Goal: Task Accomplishment & Management: Manage account settings

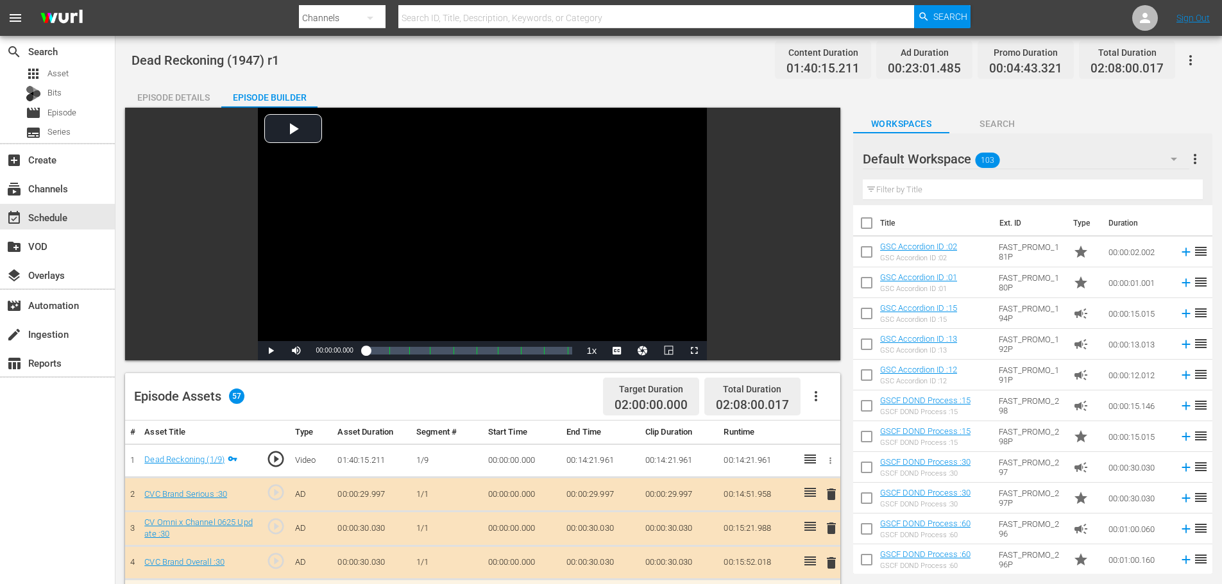
click at [821, 403] on icon "button" at bounding box center [815, 396] width 15 height 15
drag, startPoint x: 543, startPoint y: 395, endPoint x: 535, endPoint y: 388, distance: 10.4
click at [548, 398] on div "Episode Assets 57 Target Duration 02:00:00.000 Total Duration 02:08:00.017" at bounding box center [482, 396] width 715 height 47
click at [74, 224] on div "event_available Schedule" at bounding box center [57, 217] width 115 height 26
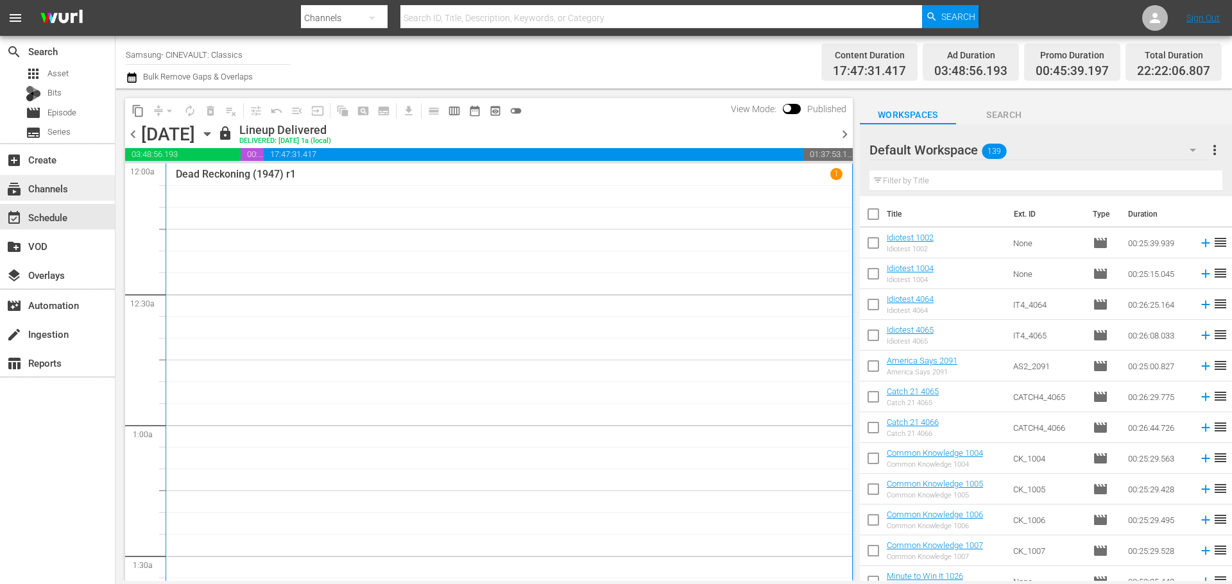
click at [81, 194] on div "subscriptions Channels" at bounding box center [57, 188] width 115 height 26
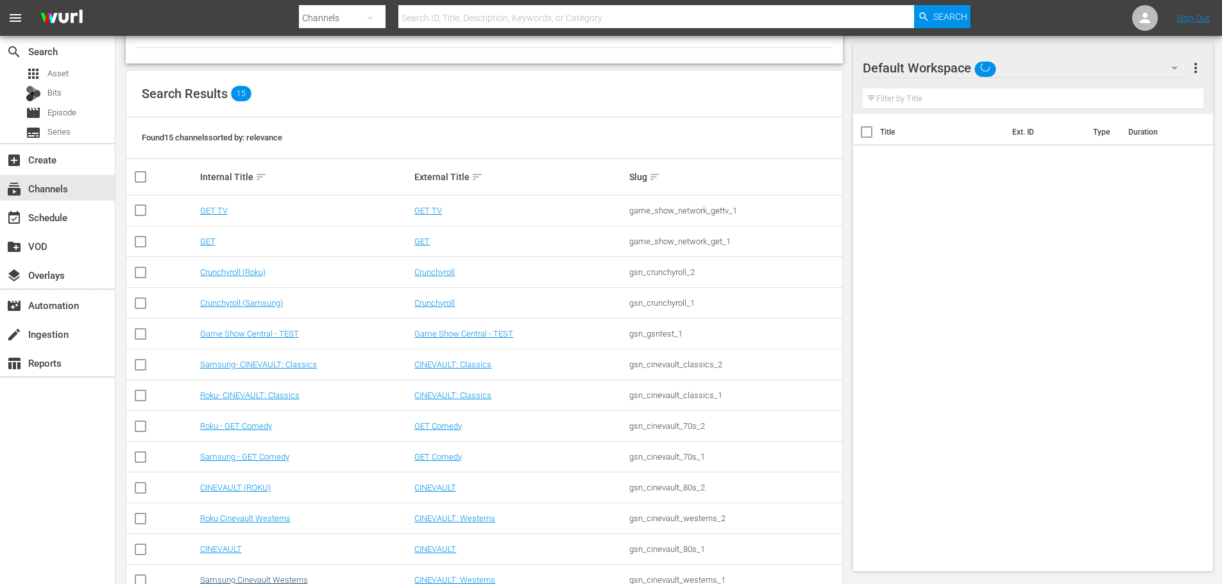
scroll to position [192, 0]
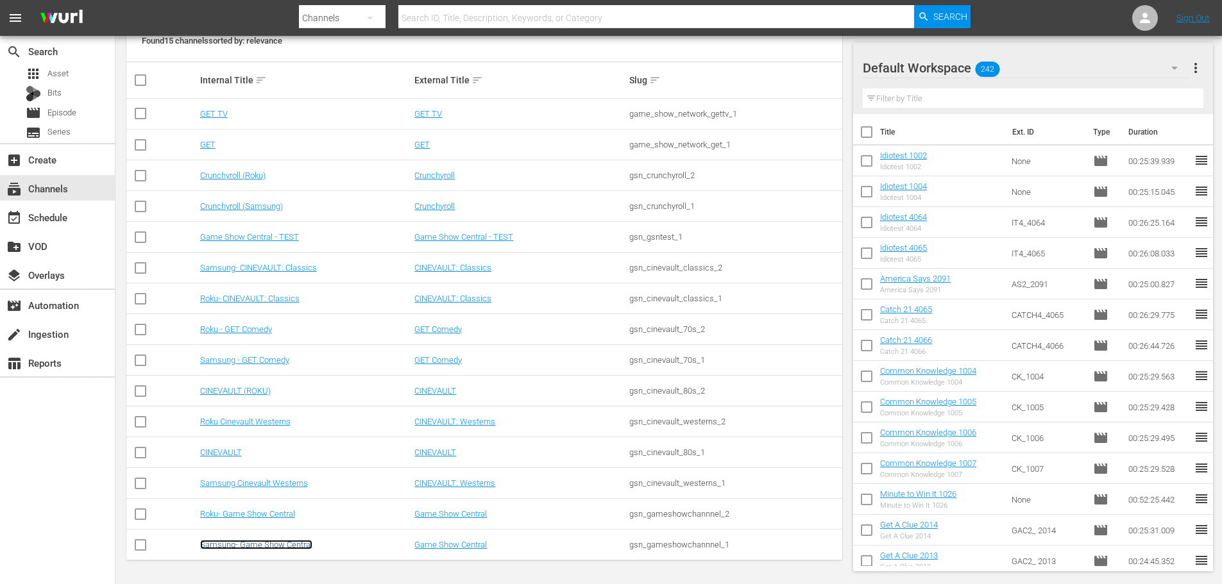
click at [279, 545] on link "Samsung- Game Show Central" at bounding box center [256, 545] width 112 height 10
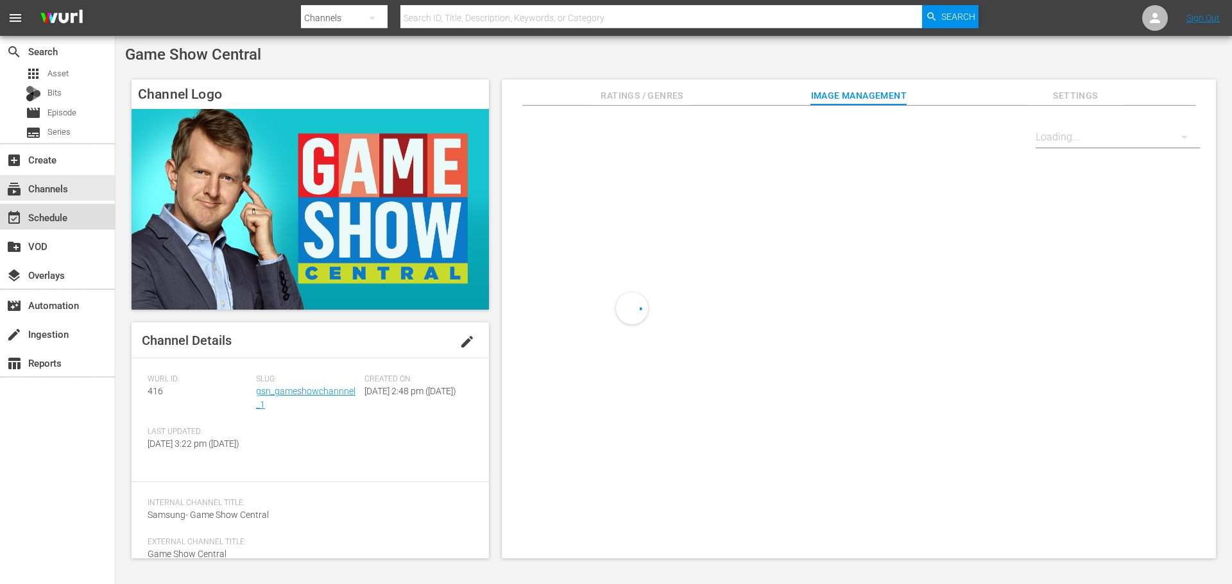
click at [77, 224] on div "event_available Schedule" at bounding box center [57, 217] width 115 height 26
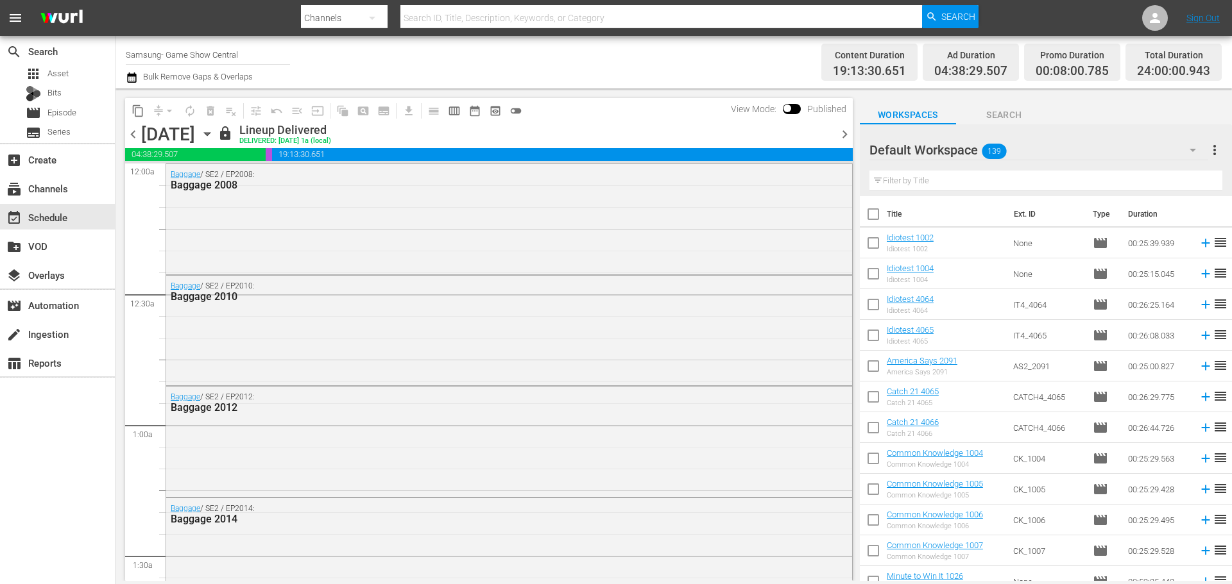
click at [214, 127] on icon "button" at bounding box center [207, 134] width 14 height 14
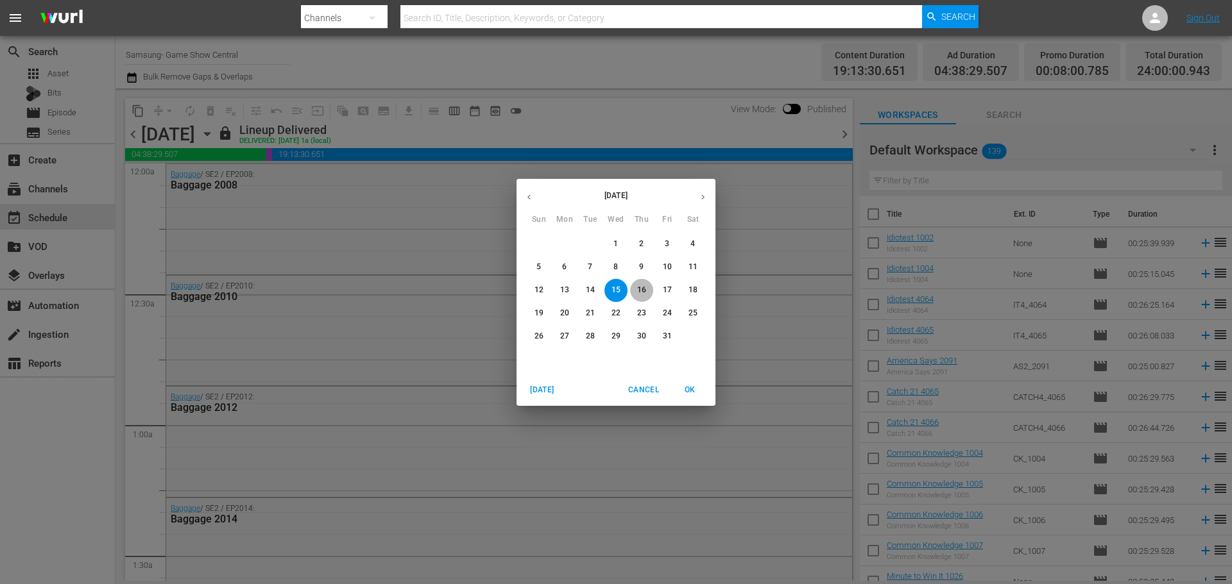
click at [642, 297] on button "16" at bounding box center [641, 290] width 23 height 23
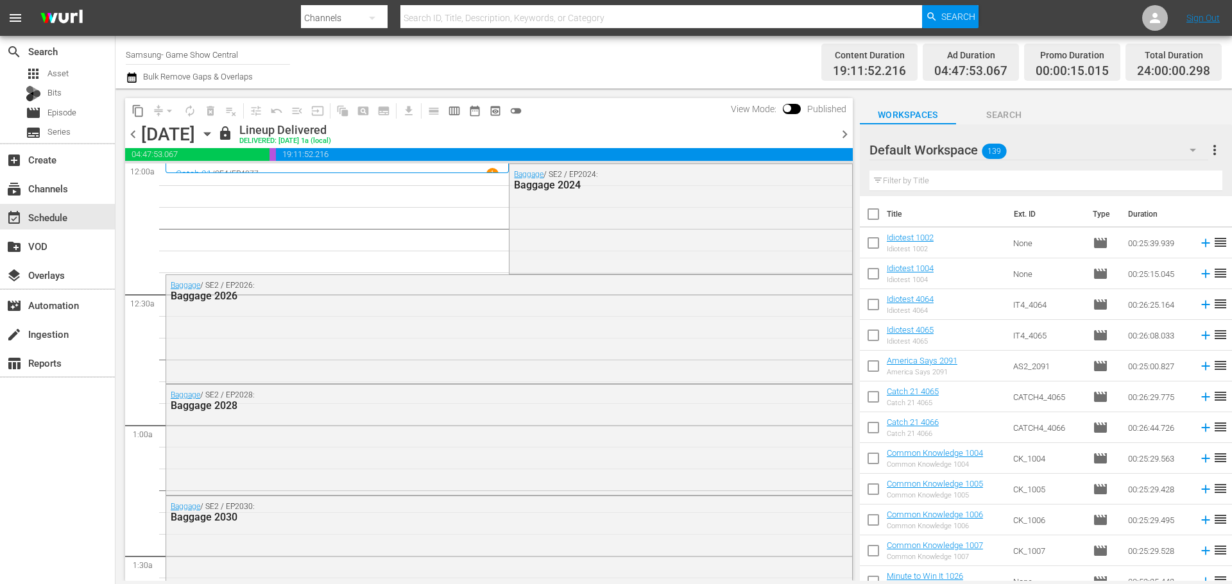
click at [844, 133] on span "chevron_right" at bounding box center [845, 134] width 16 height 16
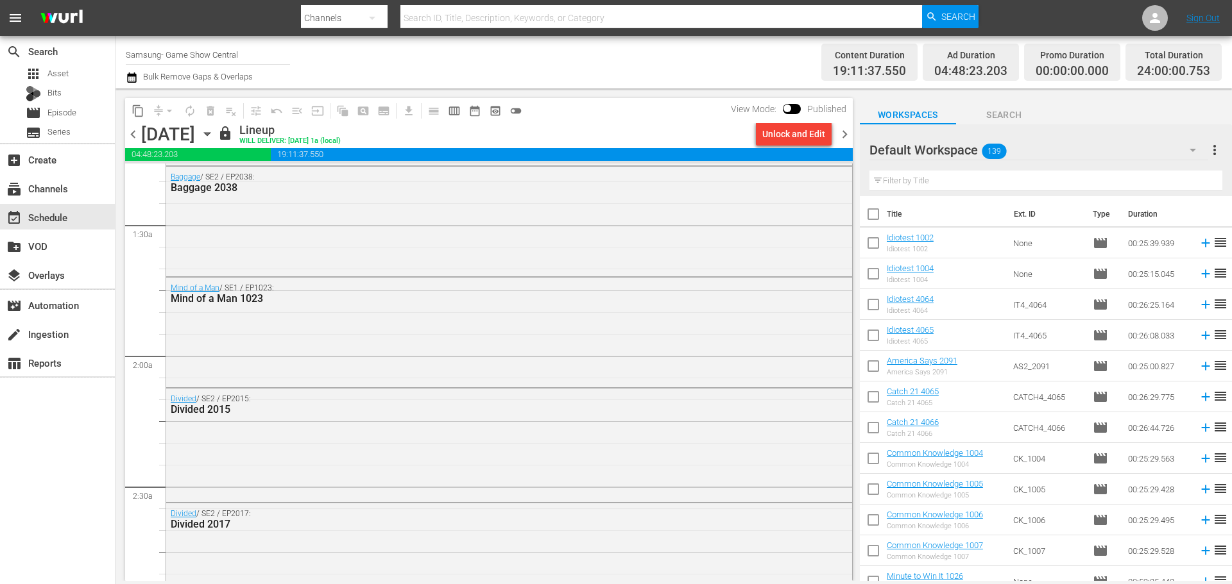
scroll to position [513, 0]
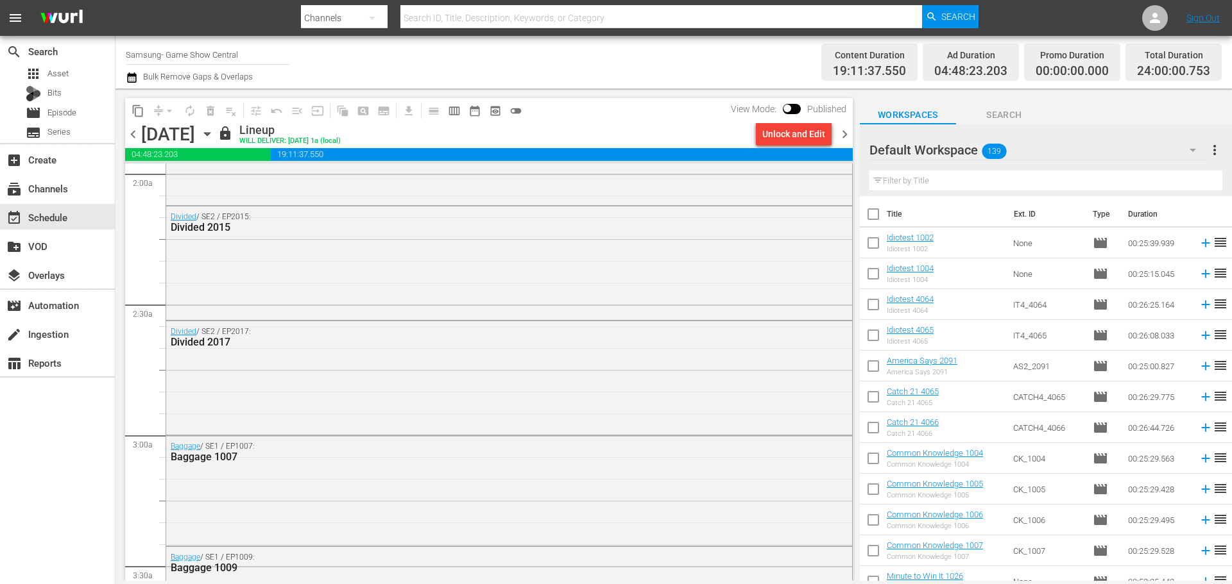
click at [846, 139] on span "chevron_right" at bounding box center [845, 134] width 16 height 16
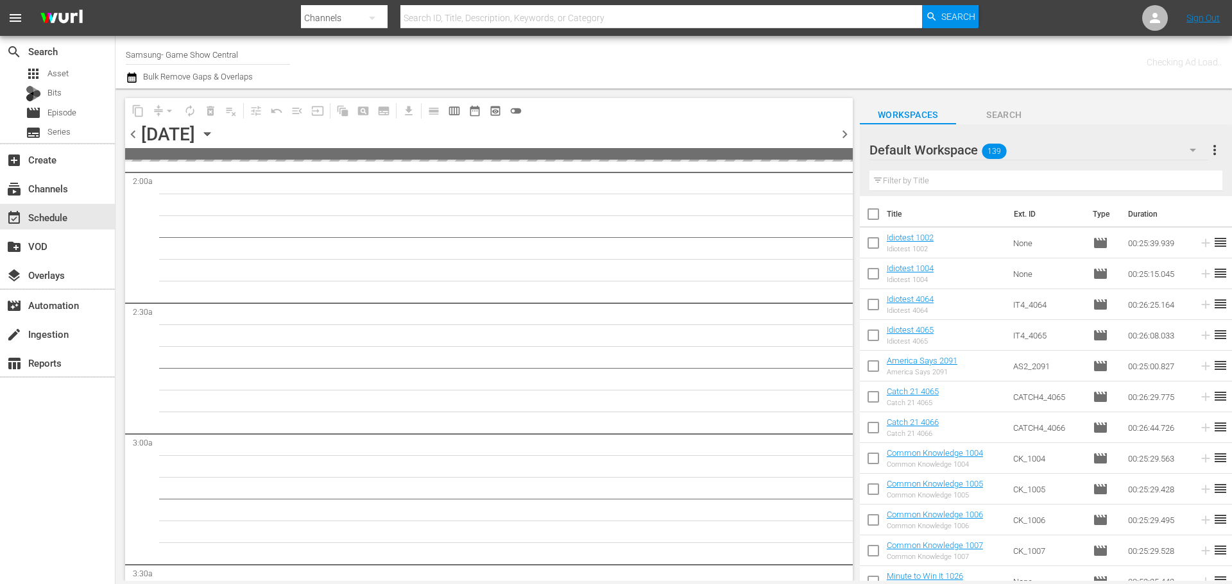
scroll to position [600, 0]
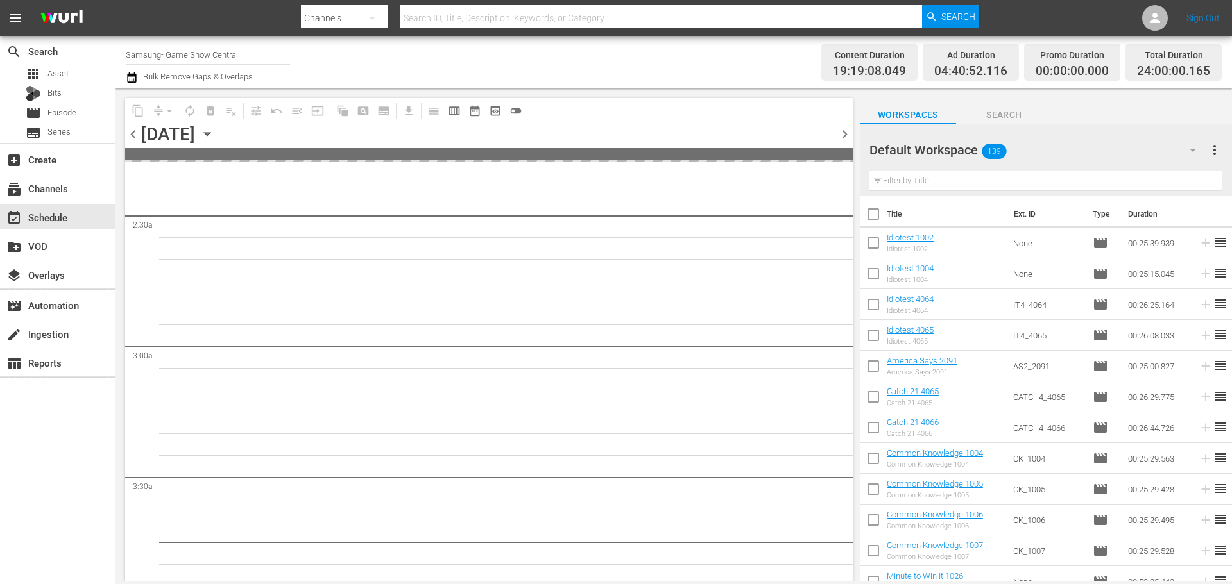
click at [846, 139] on span "chevron_right" at bounding box center [845, 134] width 16 height 16
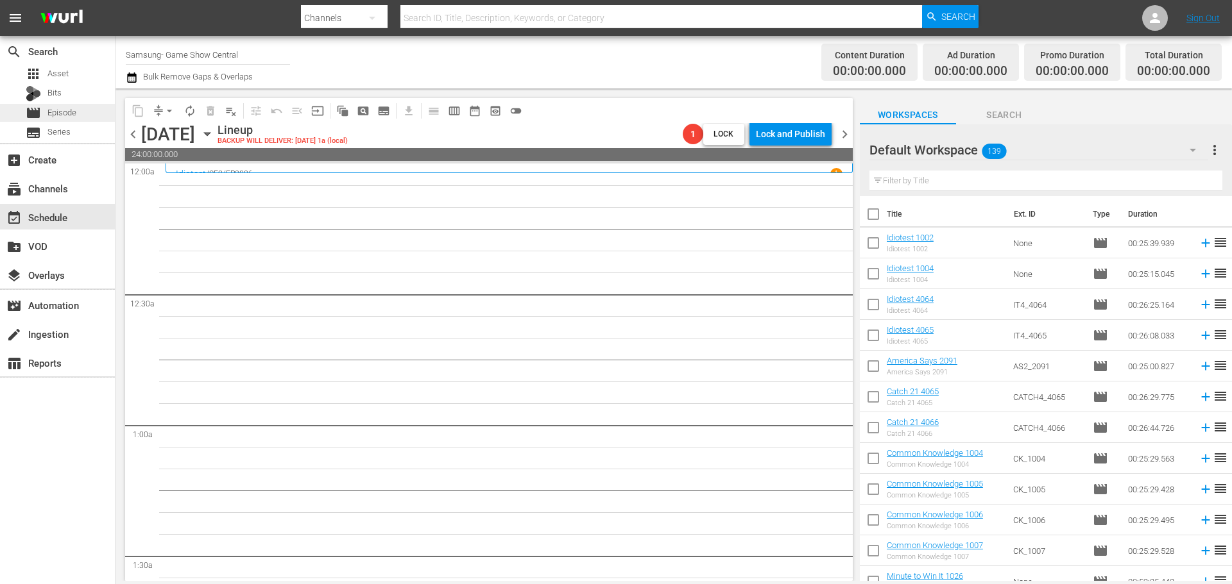
click at [89, 119] on div "movie Episode" at bounding box center [57, 113] width 115 height 18
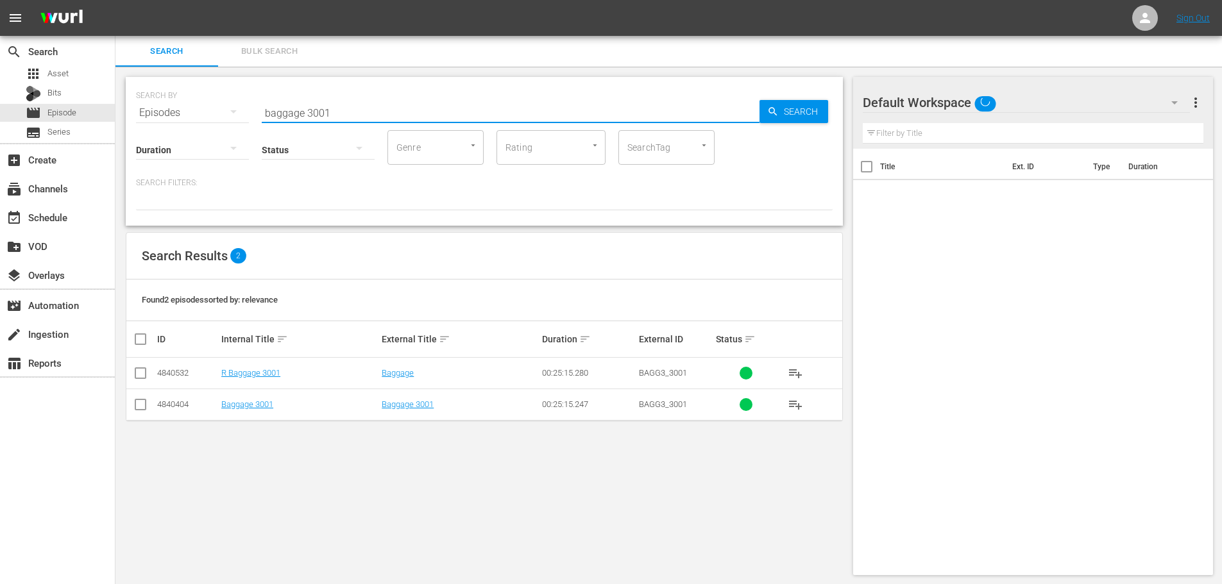
drag, startPoint x: 418, startPoint y: 112, endPoint x: 315, endPoint y: 106, distance: 102.8
click at [315, 106] on input "baggage 3001" at bounding box center [511, 113] width 498 height 31
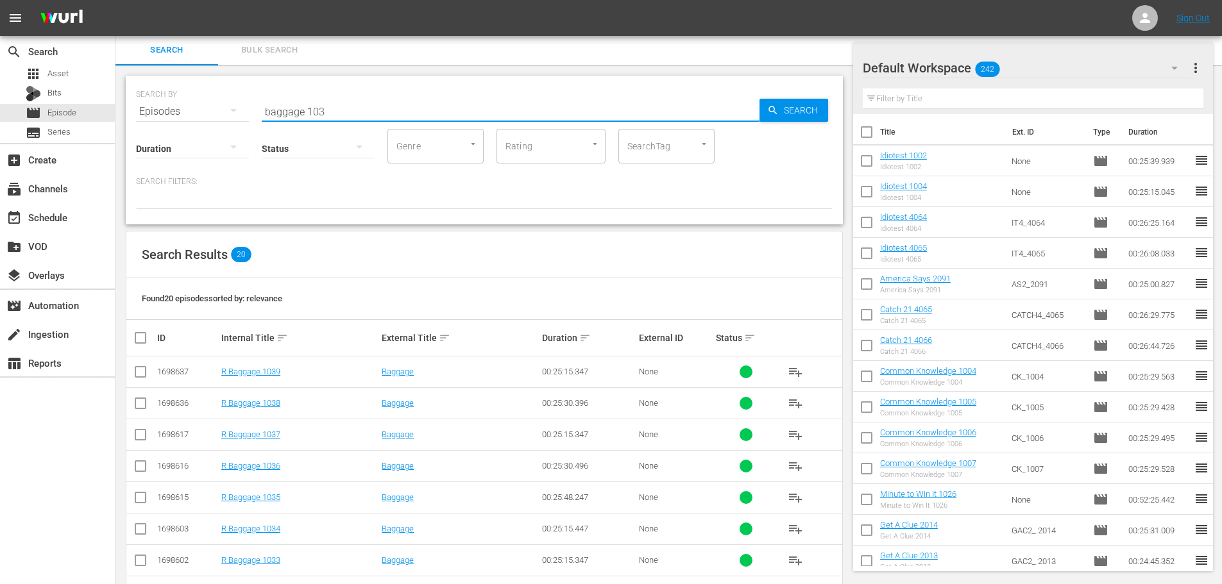
scroll to position [426, 0]
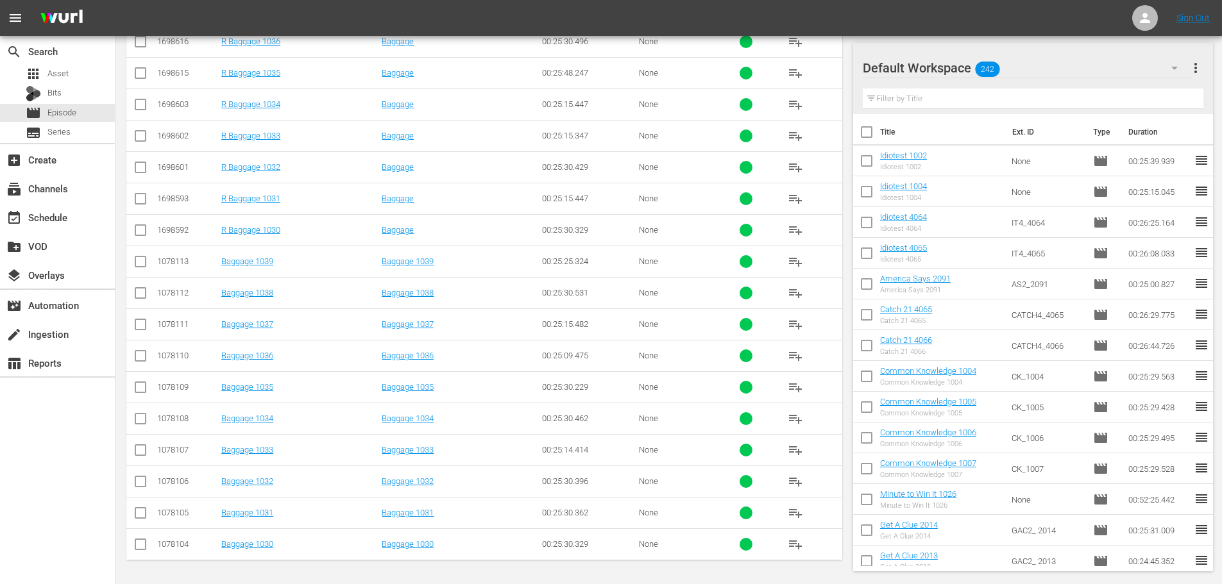
type input "baggage 103"
click at [139, 513] on input "checkbox" at bounding box center [140, 515] width 15 height 15
checkbox input "true"
click at [131, 455] on td at bounding box center [140, 449] width 29 height 31
click at [133, 447] on input "checkbox" at bounding box center [140, 452] width 15 height 15
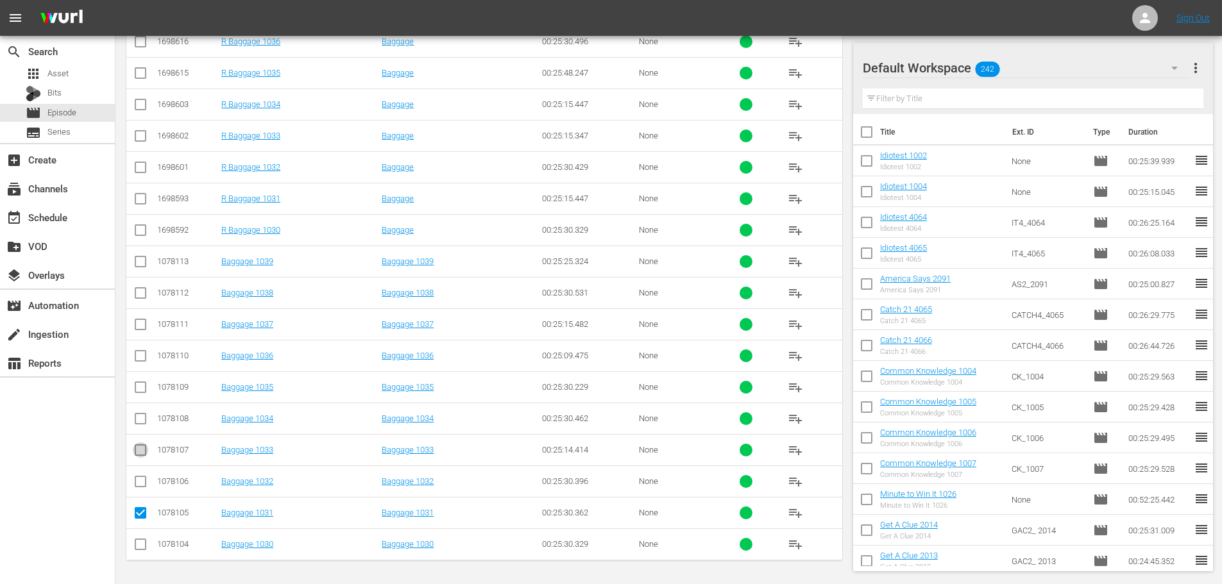
checkbox input "true"
click at [135, 387] on input "checkbox" at bounding box center [140, 389] width 15 height 15
checkbox input "true"
click at [146, 329] on input "checkbox" at bounding box center [140, 326] width 15 height 15
checkbox input "true"
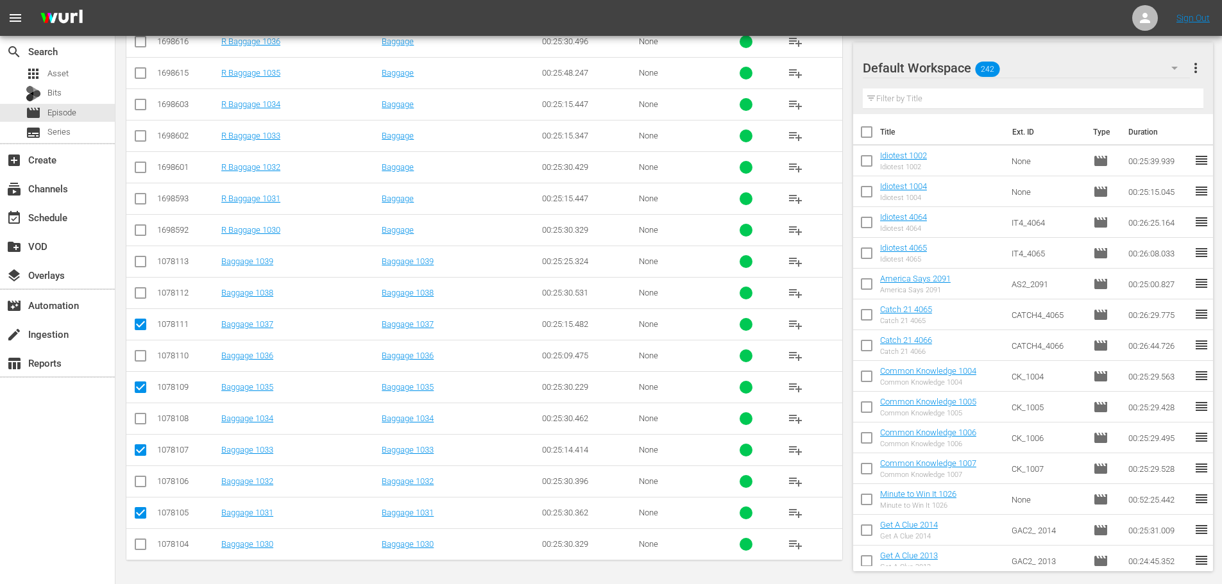
scroll to position [0, 0]
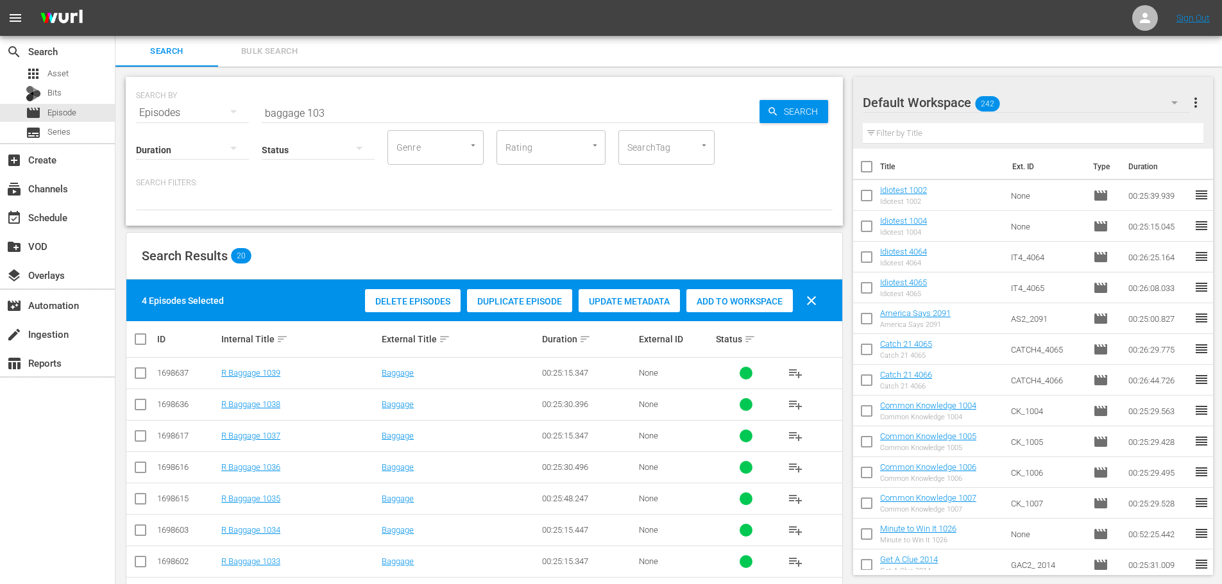
click at [770, 292] on div "Add to Workspace" at bounding box center [739, 301] width 106 height 24
drag, startPoint x: 346, startPoint y: 105, endPoint x: 0, endPoint y: 101, distance: 346.4
click at [115, 0] on div "search Search apps Asset Bits movie Episode subtitles Series add_box Create sub…" at bounding box center [668, 0] width 1107 height 0
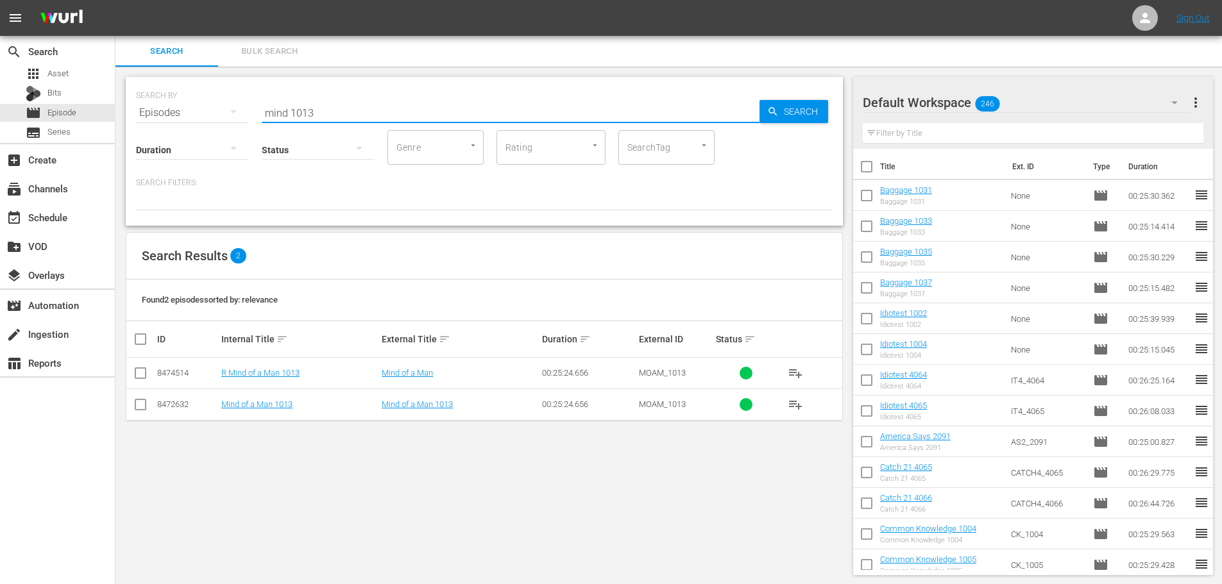
type input "mind 1013"
click at [139, 398] on icon at bounding box center [140, 404] width 15 height 15
click at [135, 403] on input "checkbox" at bounding box center [140, 407] width 15 height 15
checkbox input "true"
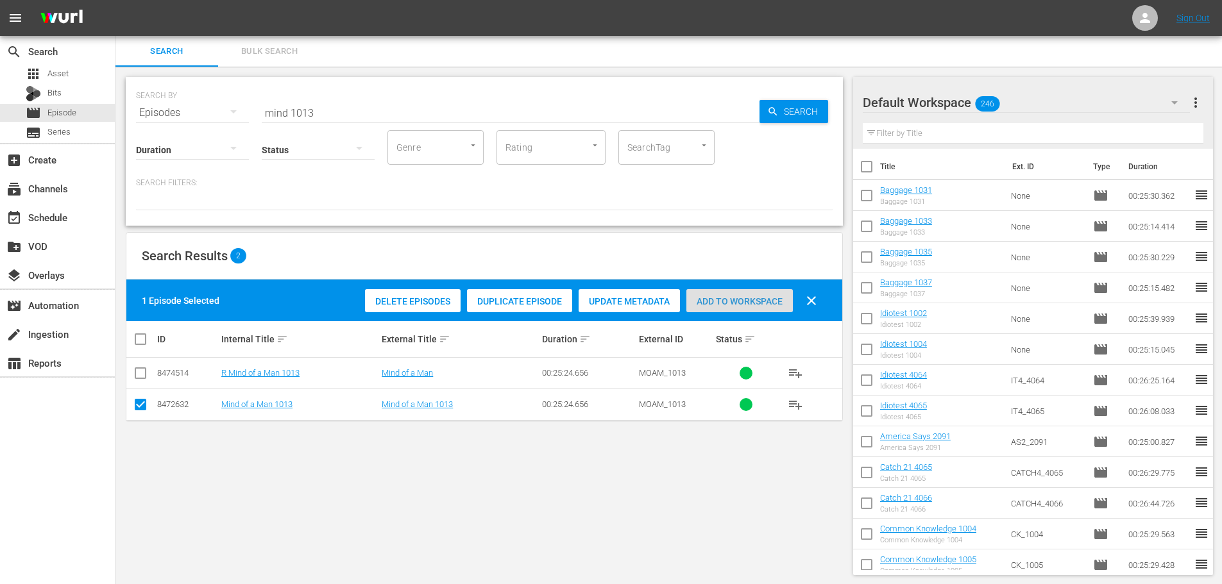
click at [704, 298] on span "Add to Workspace" at bounding box center [739, 301] width 106 height 10
drag, startPoint x: 343, startPoint y: 110, endPoint x: 37, endPoint y: 139, distance: 306.8
click at [115, 0] on div "search Search apps Asset Bits movie Episode subtitles Series add_box Create sub…" at bounding box center [668, 0] width 1107 height 0
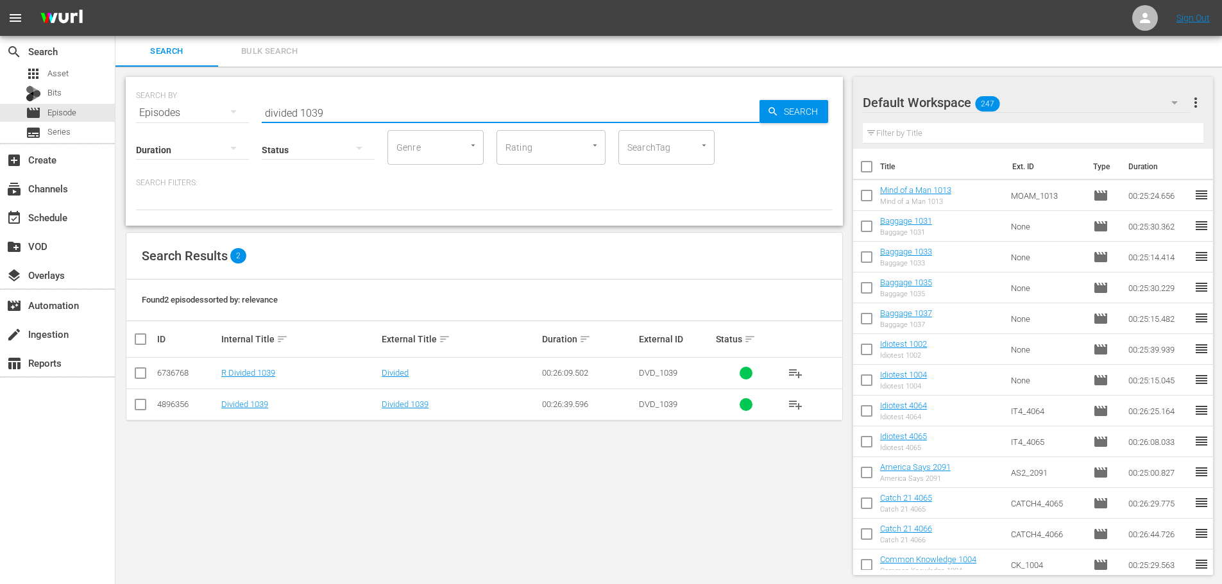
type input "divided 1039"
click at [139, 377] on input "checkbox" at bounding box center [140, 375] width 15 height 15
checkbox input "true"
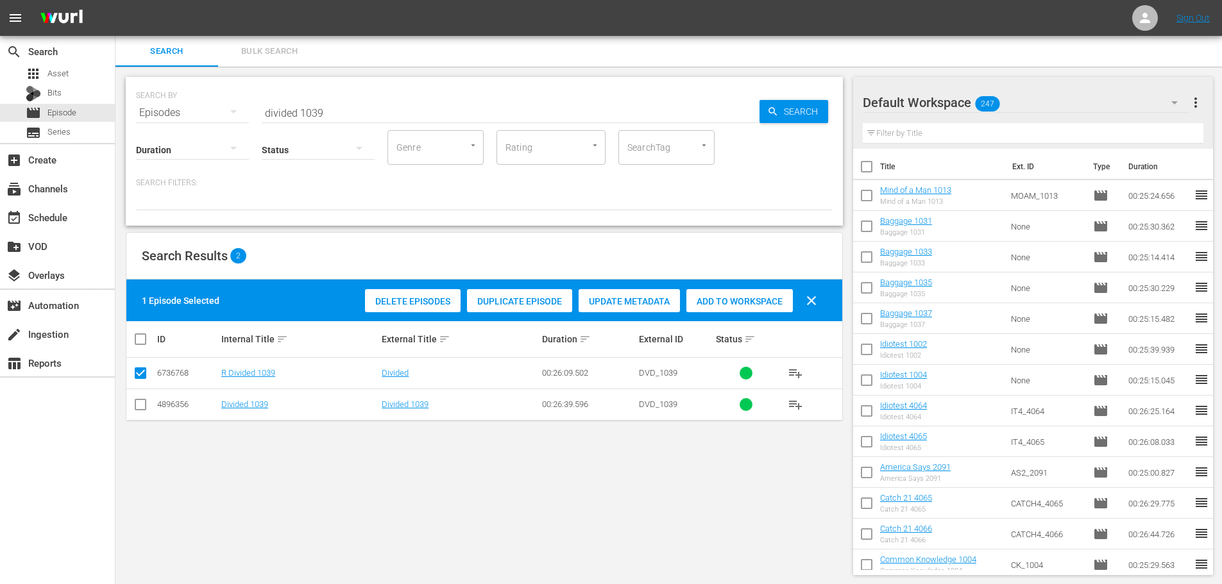
click at [153, 402] on td at bounding box center [140, 404] width 29 height 31
click at [146, 409] on input "checkbox" at bounding box center [140, 407] width 15 height 15
checkbox input "true"
click at [141, 377] on input "checkbox" at bounding box center [140, 375] width 15 height 15
checkbox input "false"
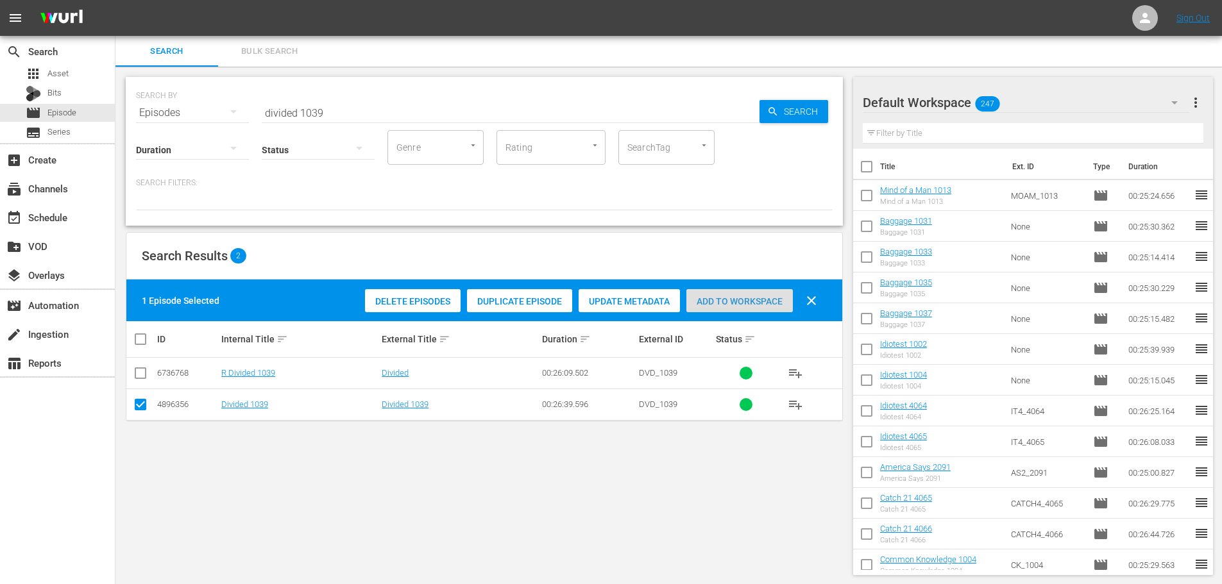
drag, startPoint x: 730, startPoint y: 307, endPoint x: 382, endPoint y: 117, distance: 395.9
click at [730, 308] on div "Add to Workspace" at bounding box center [739, 301] width 106 height 24
click at [357, 117] on input "divided 1039" at bounding box center [511, 113] width 498 height 31
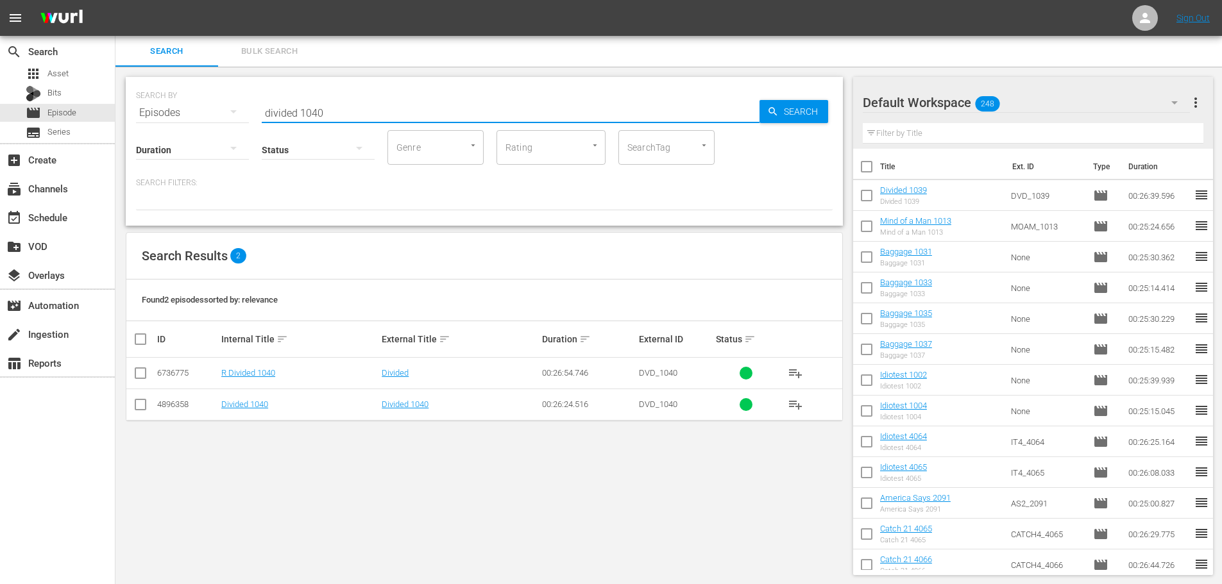
type input "divided 1040"
click at [147, 407] on input "checkbox" at bounding box center [140, 407] width 15 height 15
checkbox input "true"
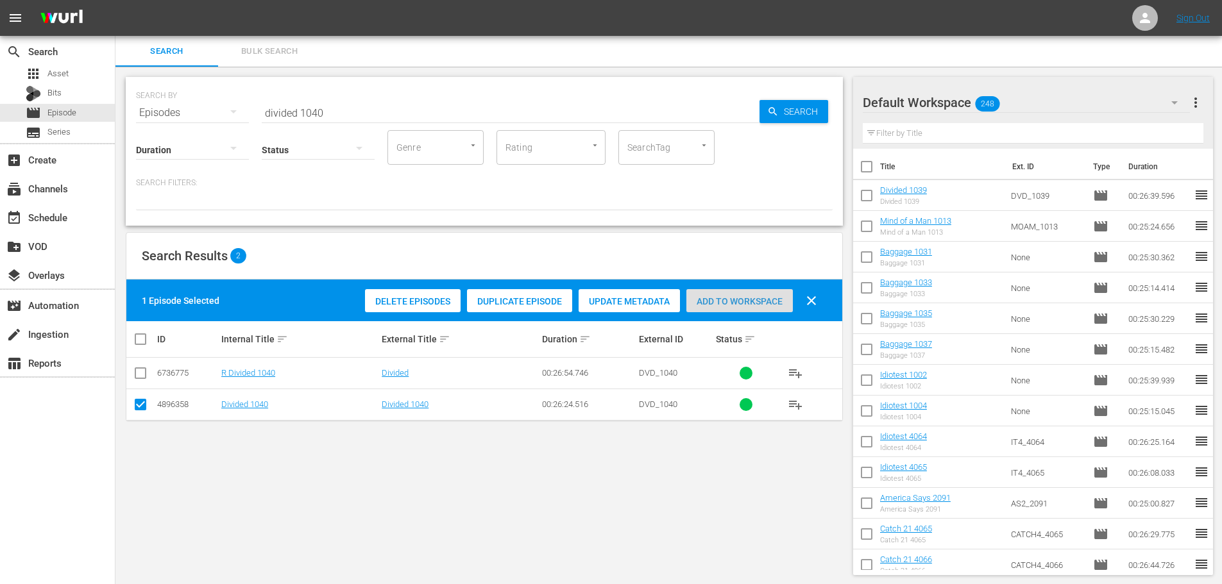
click at [720, 310] on div "Add to Workspace" at bounding box center [739, 301] width 106 height 24
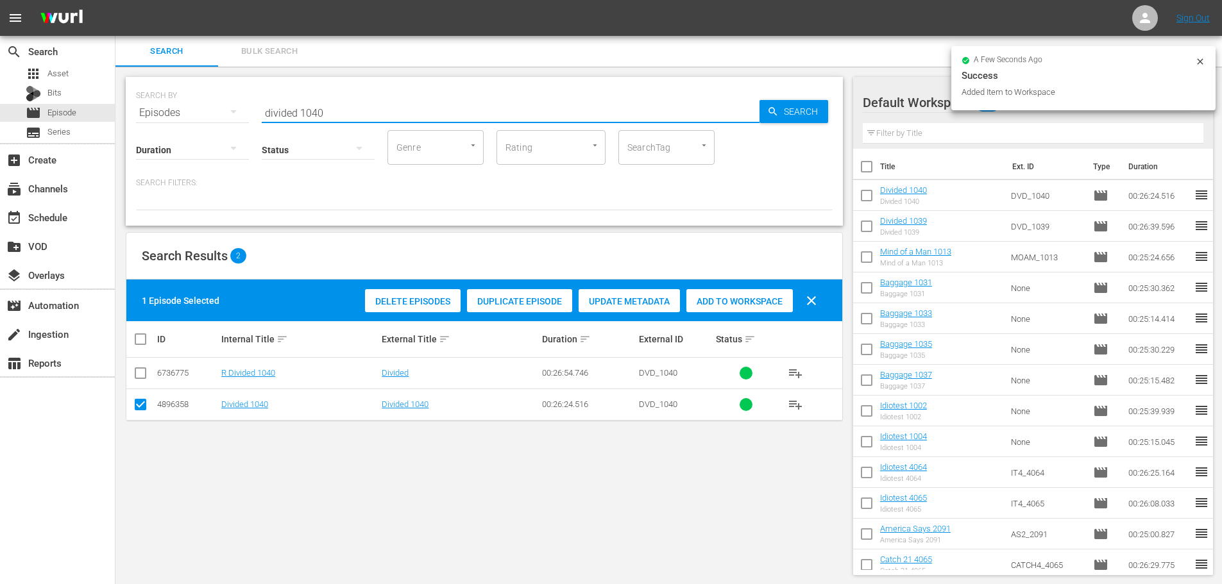
drag, startPoint x: 338, startPoint y: 117, endPoint x: 164, endPoint y: 116, distance: 174.5
click at [164, 116] on div "SEARCH BY Search By Episodes Search ID, Title, Description, Keywords, or Catego…" at bounding box center [484, 105] width 697 height 46
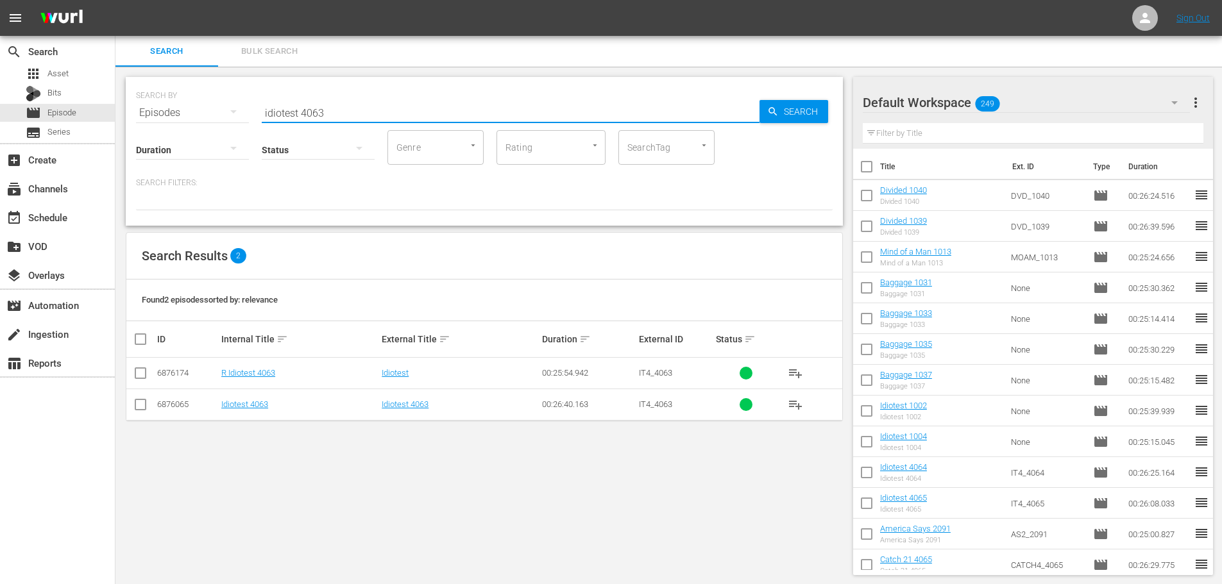
scroll to position [1, 0]
type input "idiotest 4063"
click at [133, 402] on td at bounding box center [140, 402] width 29 height 31
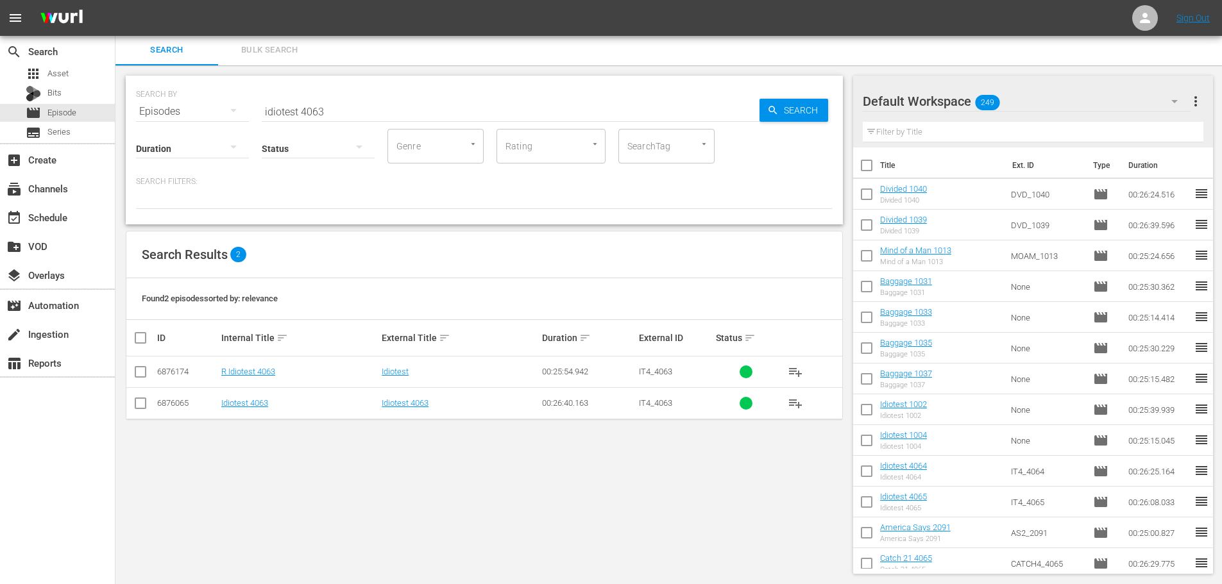
click at [135, 404] on input "checkbox" at bounding box center [140, 405] width 15 height 15
checkbox input "true"
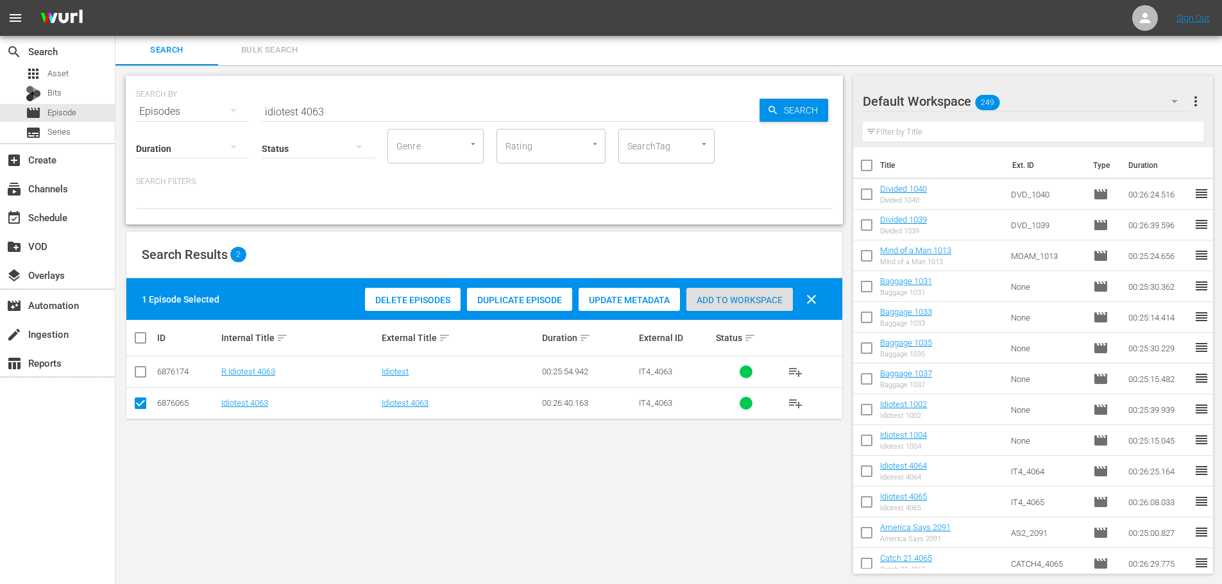
click at [728, 295] on span "Add to Workspace" at bounding box center [739, 300] width 106 height 10
drag, startPoint x: 368, startPoint y: 107, endPoint x: 0, endPoint y: 49, distance: 372.1
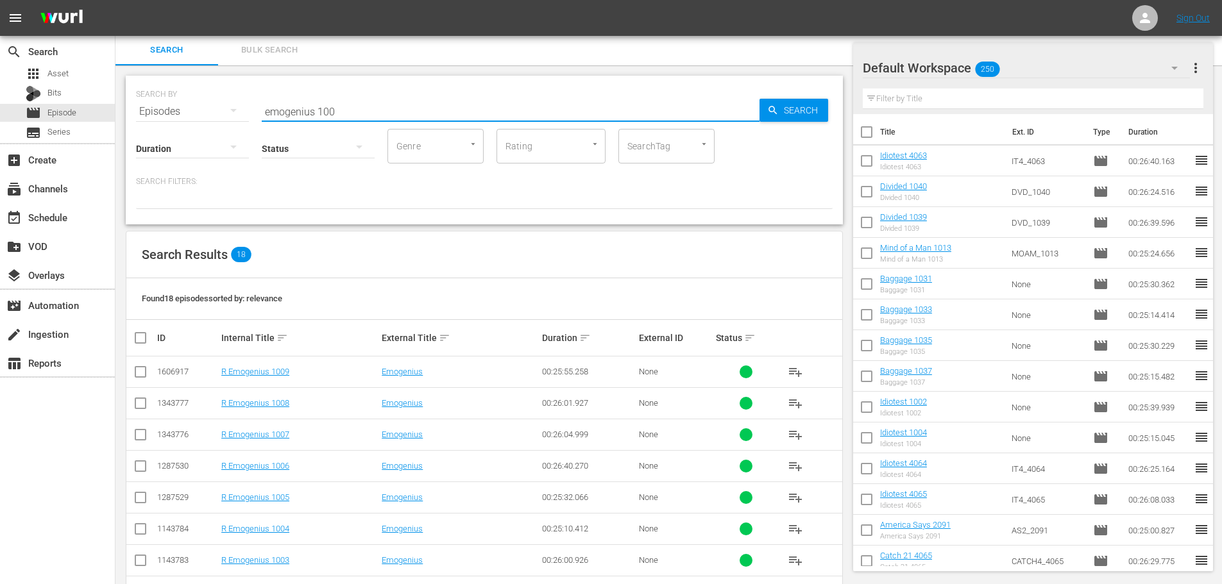
scroll to position [363, 0]
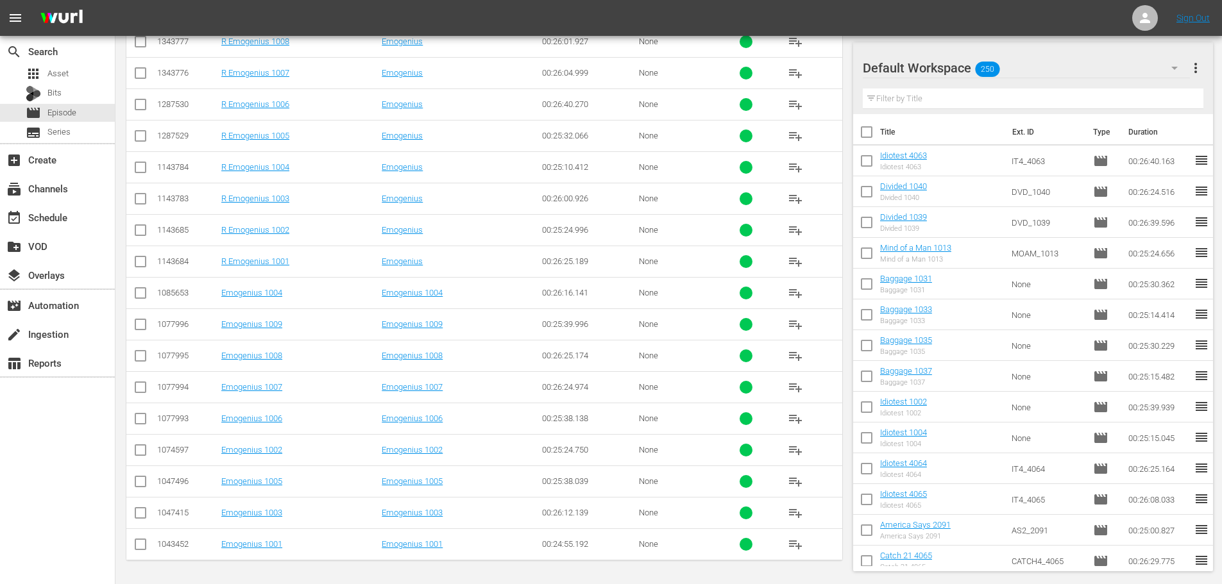
type input "emogenius 100"
click at [135, 481] on input "checkbox" at bounding box center [140, 484] width 15 height 15
checkbox input "true"
click at [140, 403] on td at bounding box center [140, 418] width 29 height 31
click at [137, 393] on input "checkbox" at bounding box center [140, 389] width 15 height 15
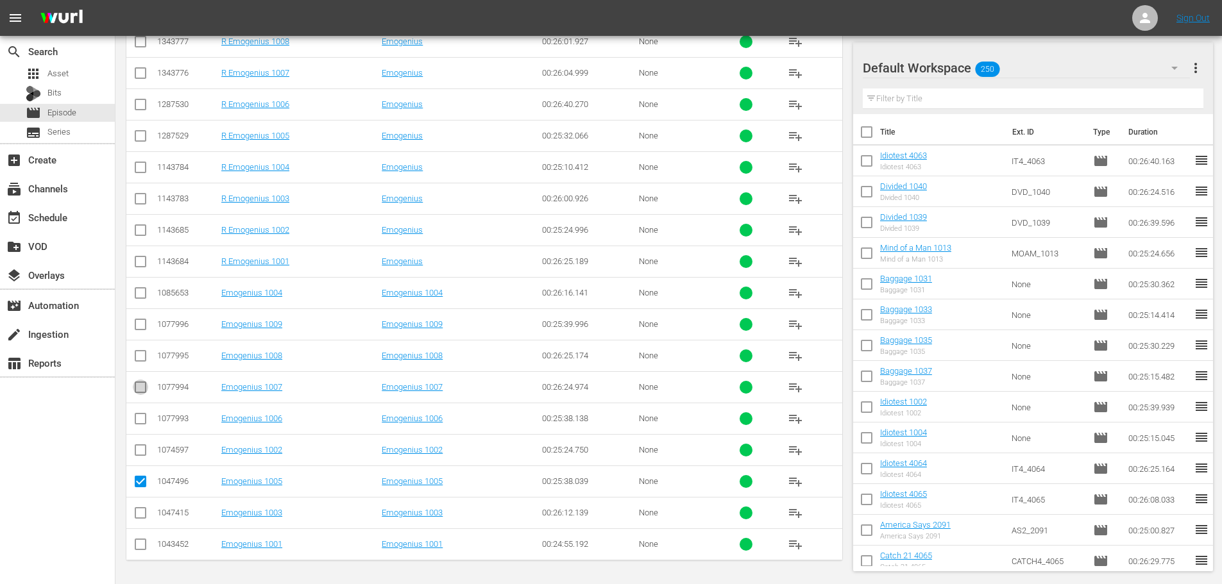
checkbox input "true"
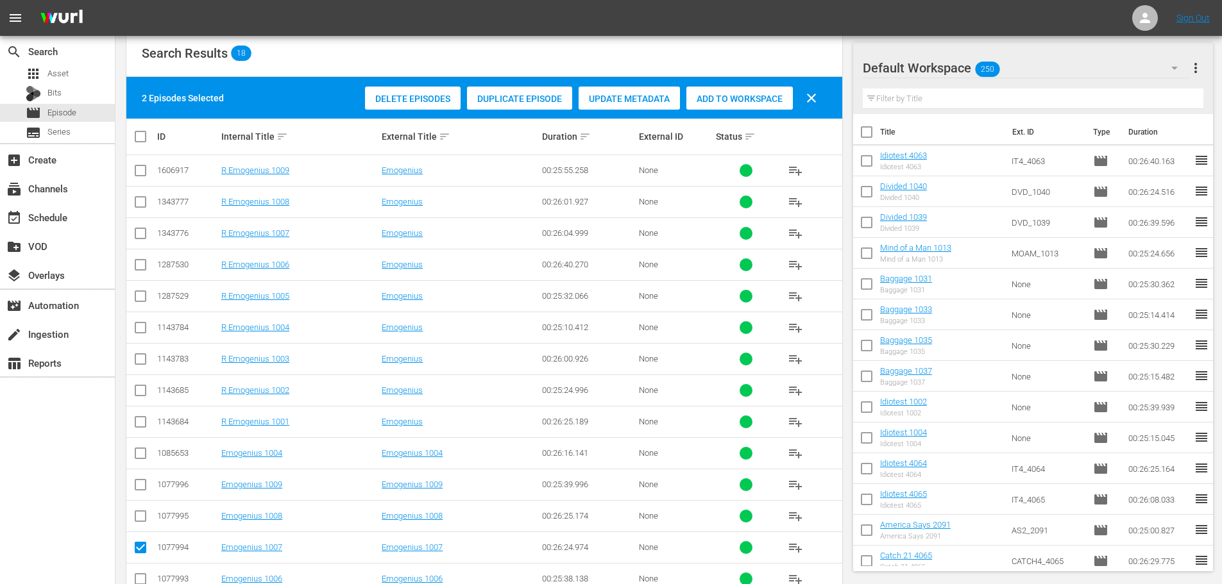
scroll to position [0, 0]
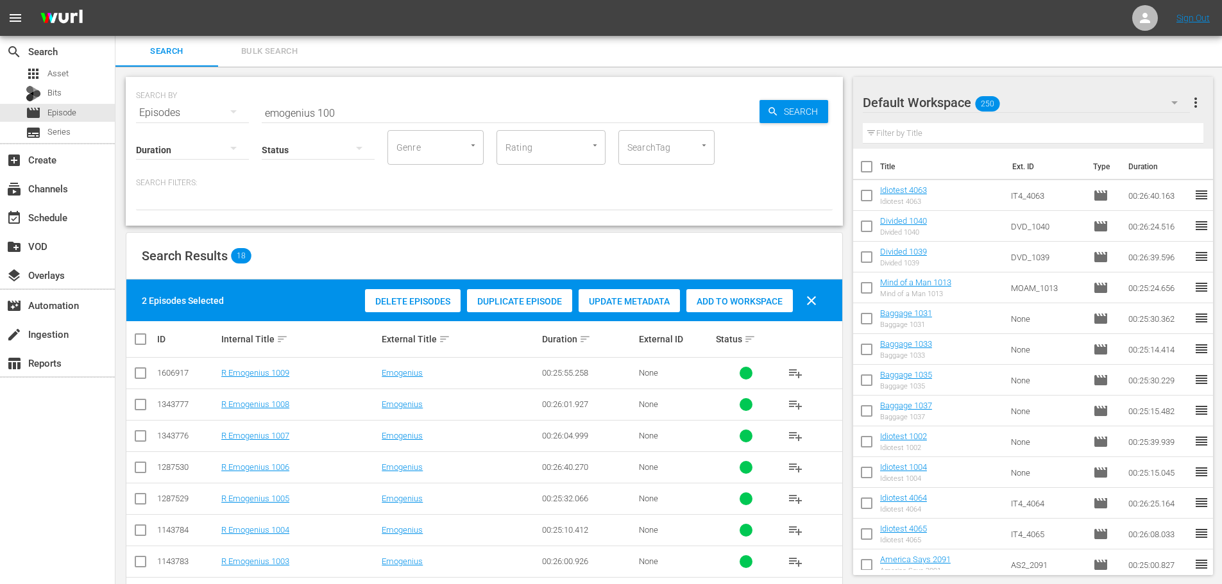
click at [747, 300] on span "Add to Workspace" at bounding box center [739, 301] width 106 height 10
drag, startPoint x: 377, startPoint y: 117, endPoint x: 0, endPoint y: 108, distance: 376.7
click at [115, 0] on div "search Search apps Asset Bits movie Episode subtitles Series add_box Create sub…" at bounding box center [668, 0] width 1107 height 0
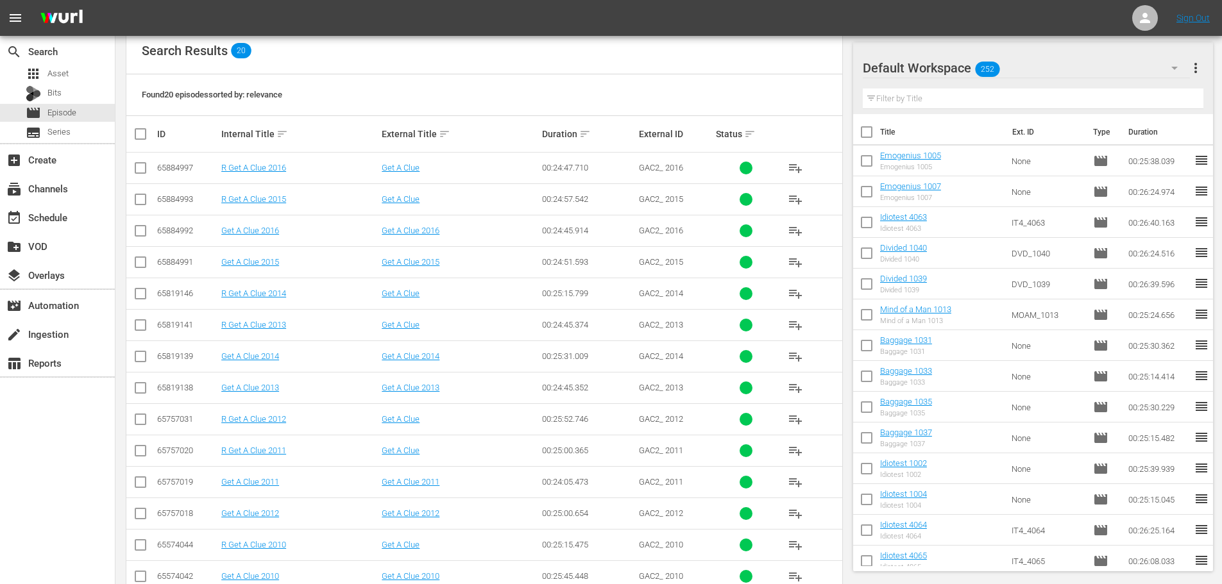
scroll to position [169, 0]
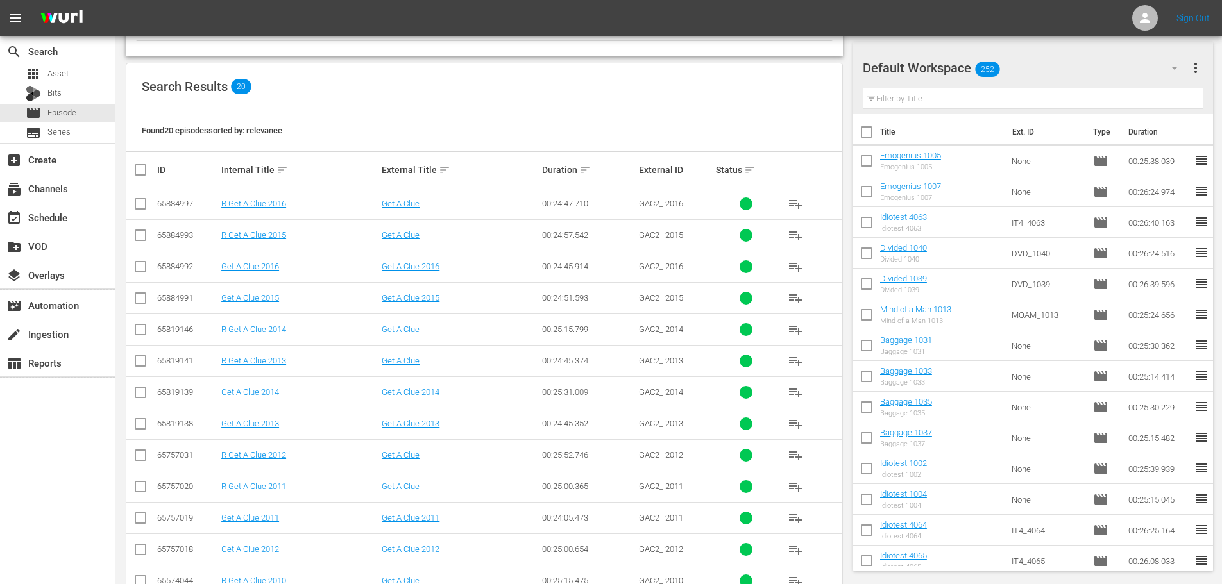
type input "get a clue 201"
click at [143, 305] on input "checkbox" at bounding box center [140, 300] width 15 height 15
checkbox input "true"
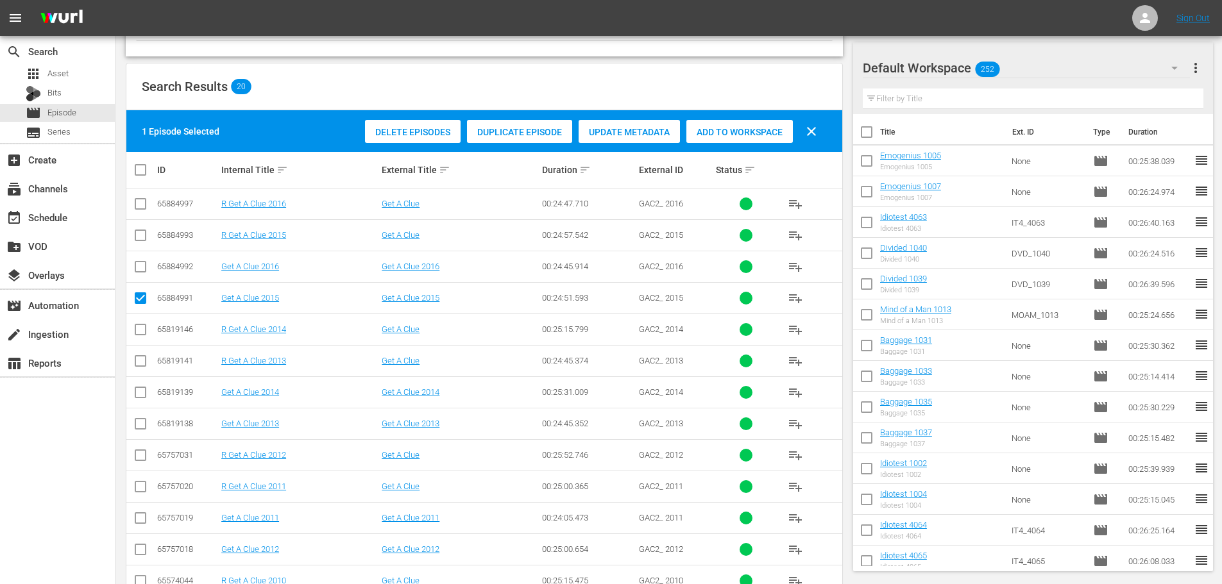
click at [146, 256] on td at bounding box center [140, 266] width 29 height 31
click at [145, 264] on input "checkbox" at bounding box center [140, 269] width 15 height 15
checkbox input "true"
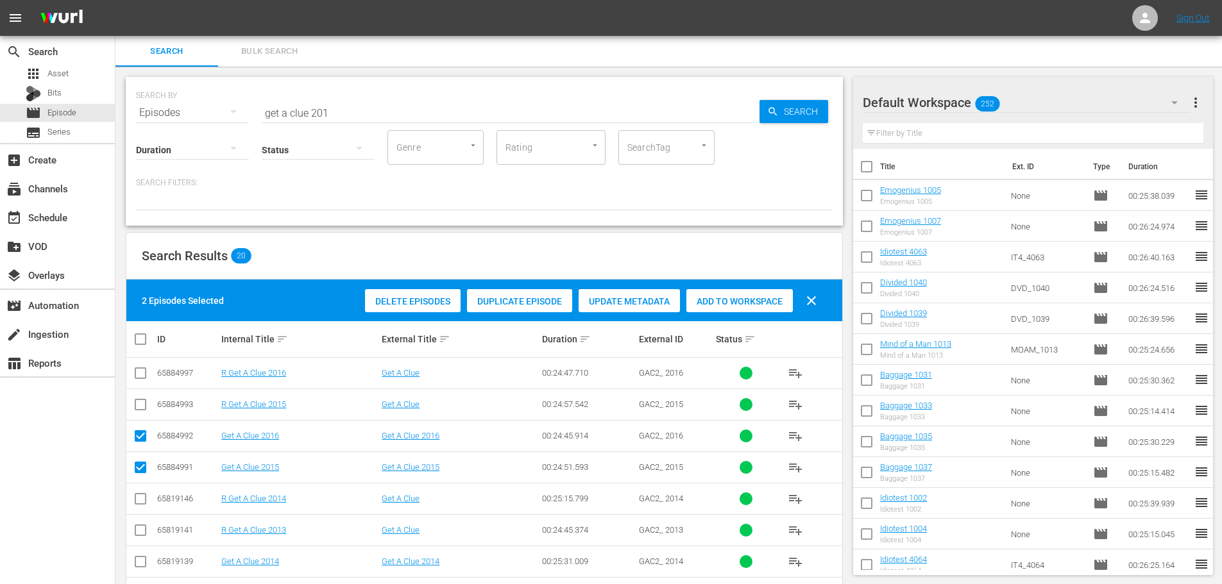
click at [747, 293] on div "Add to Workspace" at bounding box center [739, 301] width 106 height 24
drag, startPoint x: 372, startPoint y: 112, endPoint x: 0, endPoint y: 107, distance: 372.1
click at [115, 0] on div "search Search apps Asset Bits movie Episode subtitles Series add_box Create sub…" at bounding box center [668, 0] width 1107 height 0
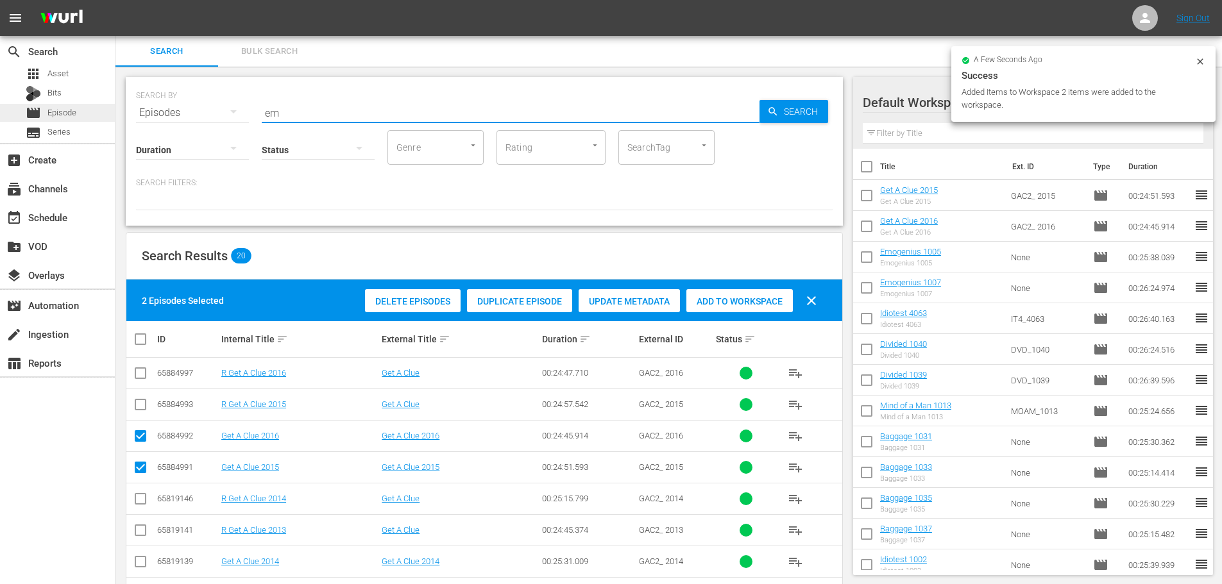
type input "e"
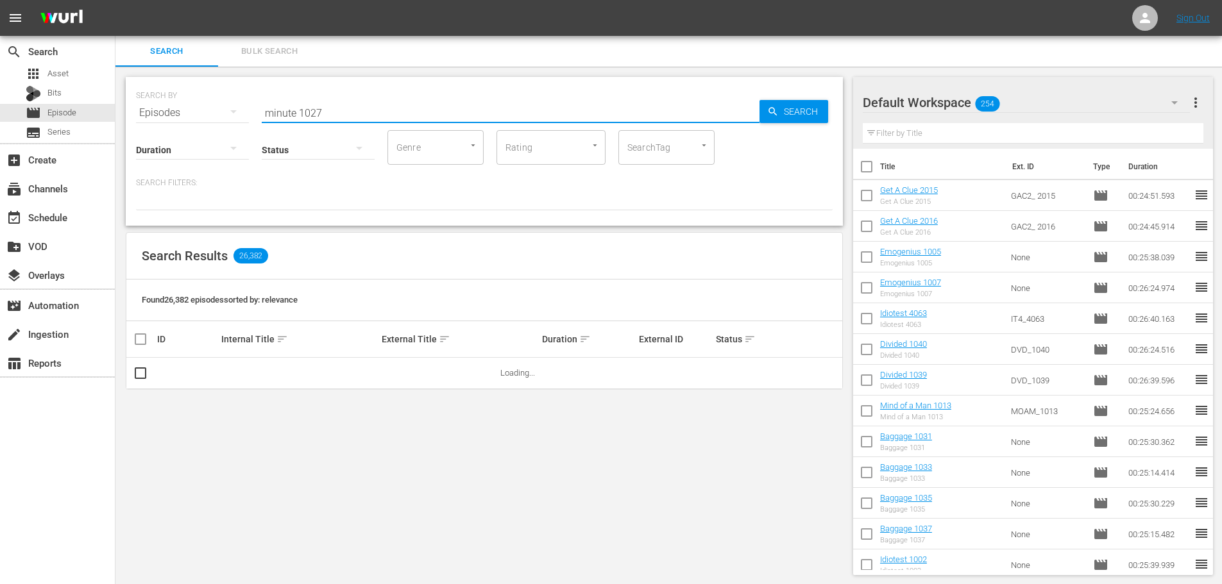
type input "minute 1027"
click at [133, 400] on div "SEARCH BY Search By Episodes Search ID, Title, Description, Keywords, or Catego…" at bounding box center [484, 326] width 738 height 519
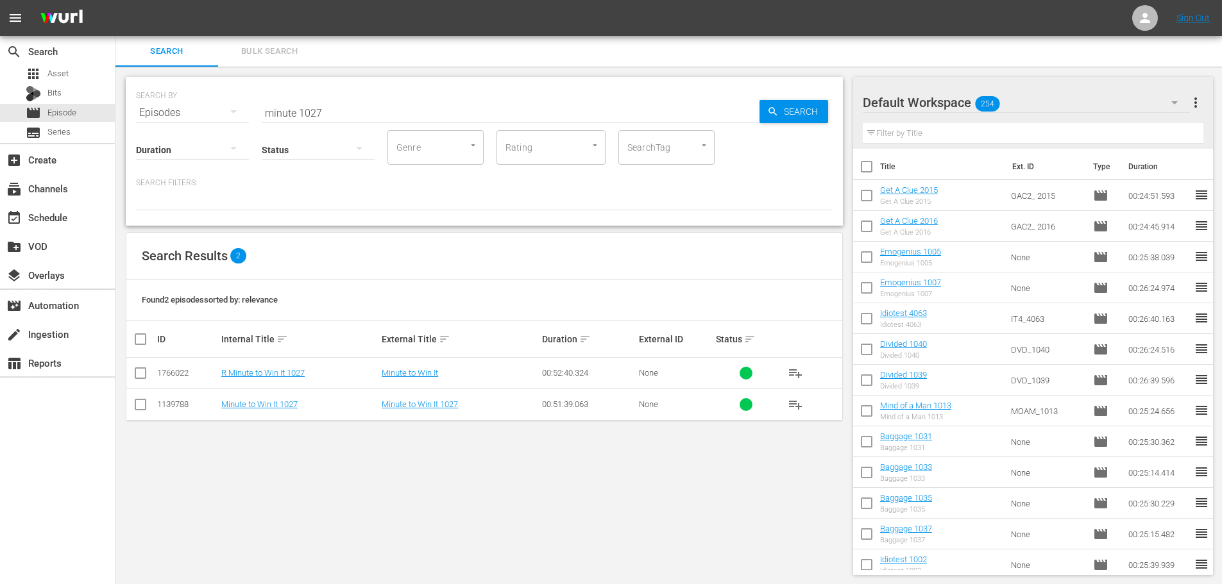
click at [137, 404] on input "checkbox" at bounding box center [140, 407] width 15 height 15
checkbox input "true"
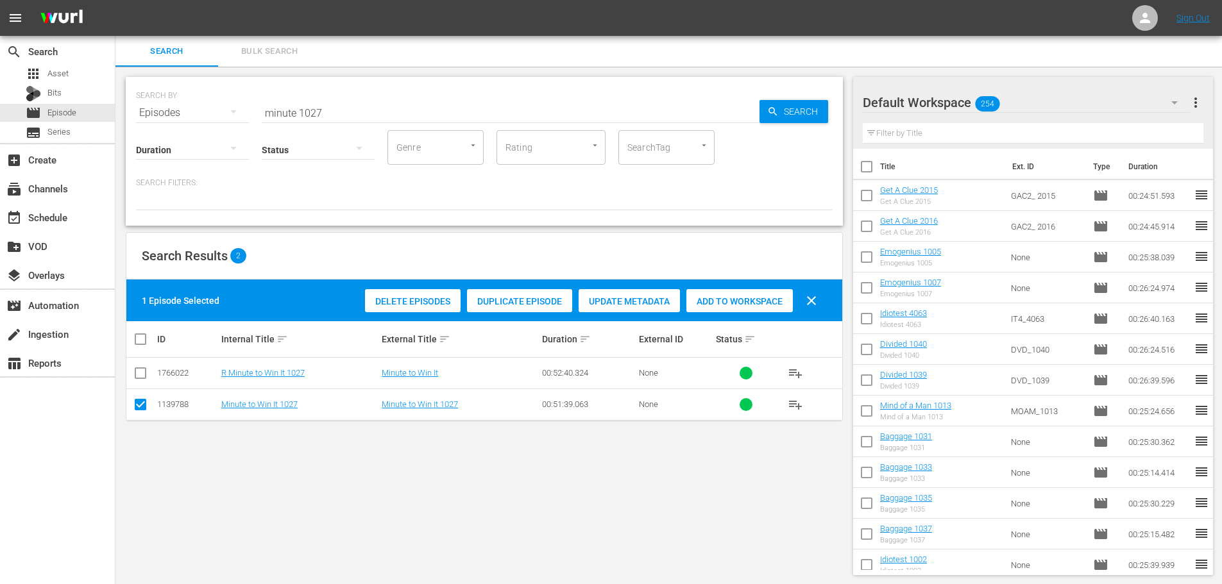
drag, startPoint x: 752, startPoint y: 296, endPoint x: 421, endPoint y: 120, distance: 374.5
click at [752, 295] on div "Add to Workspace" at bounding box center [739, 301] width 106 height 24
drag, startPoint x: 347, startPoint y: 110, endPoint x: 17, endPoint y: 109, distance: 330.4
click at [115, 0] on div "search Search apps Asset Bits movie Episode subtitles Series add_box Create sub…" at bounding box center [668, 0] width 1107 height 0
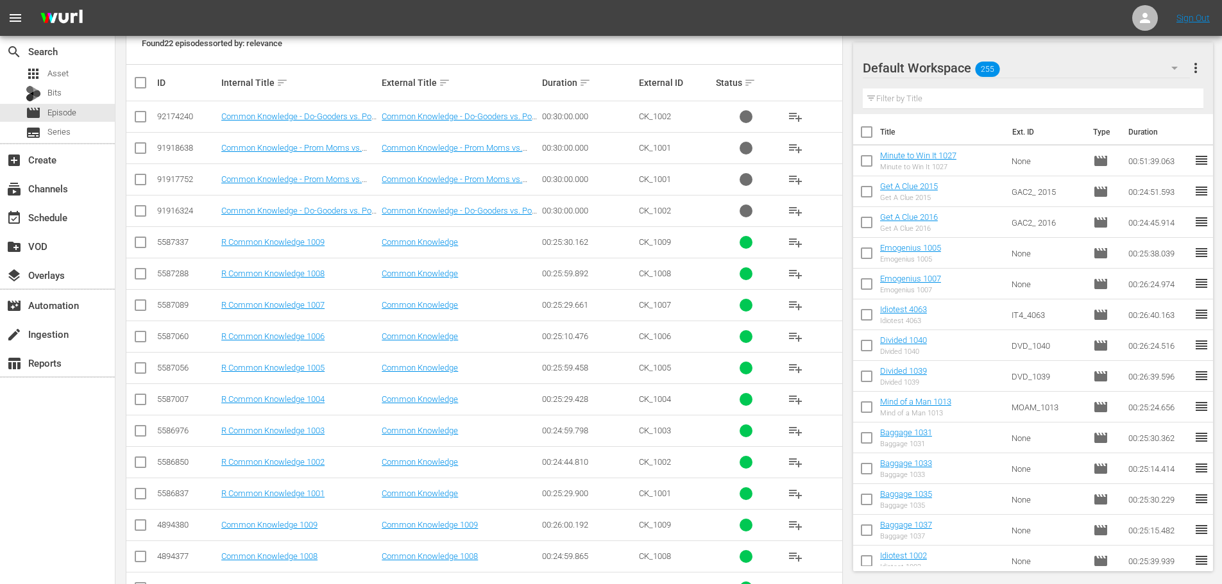
scroll to position [457, 0]
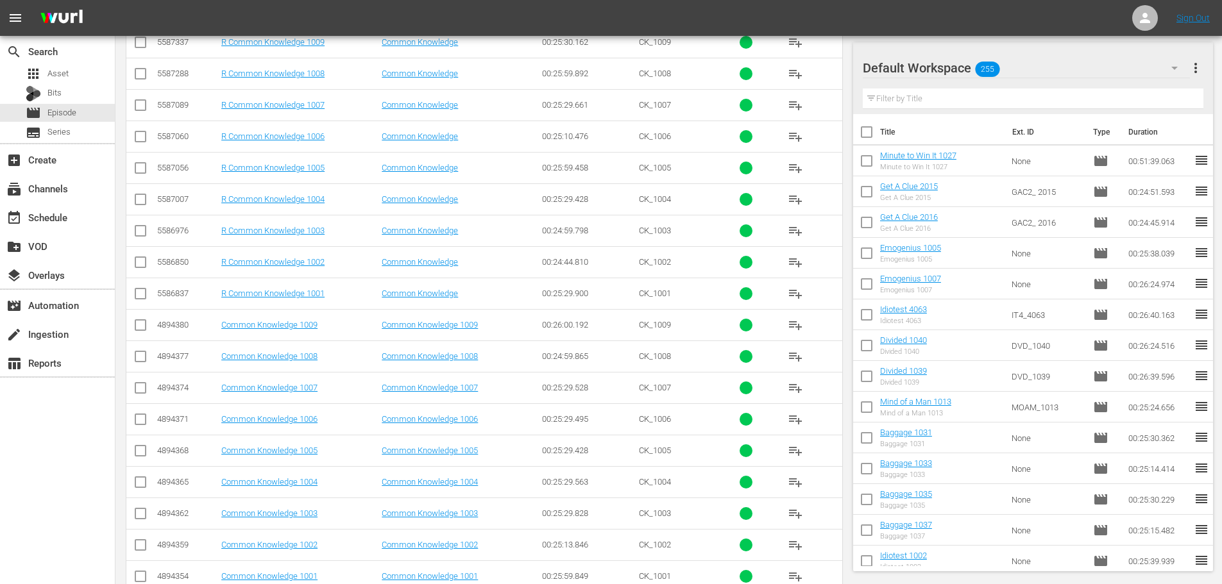
type input "common 100"
click at [142, 373] on tbody "92174240 Common Knowledge - Do-Gooders vs. Pool Hall Pals Common Knowledge - Do…" at bounding box center [484, 247] width 716 height 692
drag, startPoint x: 139, startPoint y: 364, endPoint x: 138, endPoint y: 356, distance: 7.8
click at [138, 364] on input "checkbox" at bounding box center [140, 359] width 15 height 15
checkbox input "true"
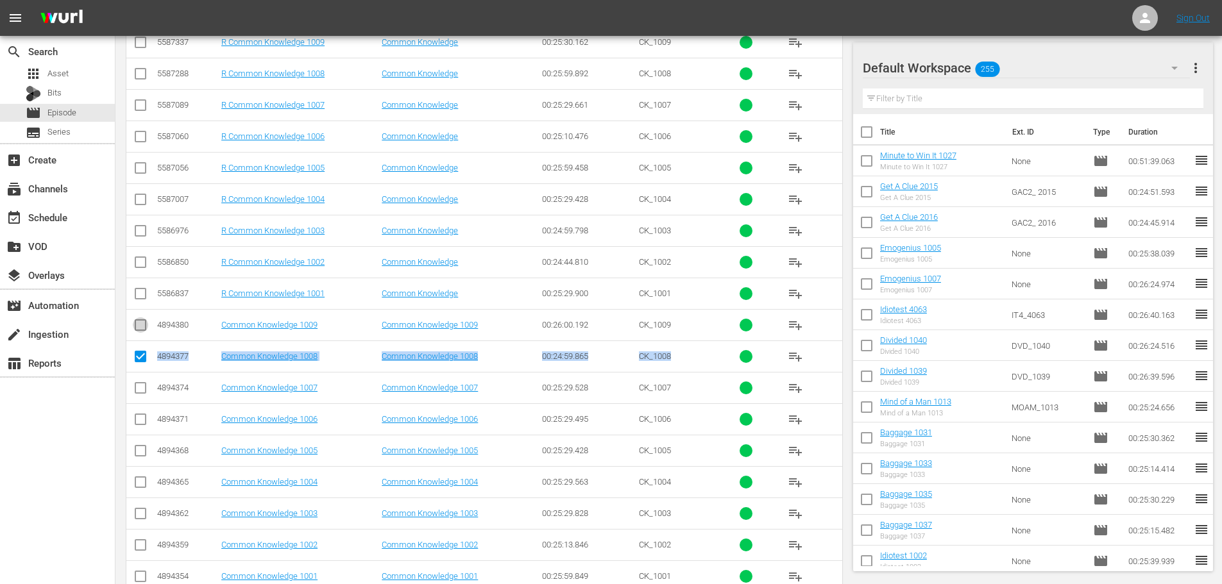
click at [139, 320] on input "checkbox" at bounding box center [140, 327] width 15 height 15
checkbox input "true"
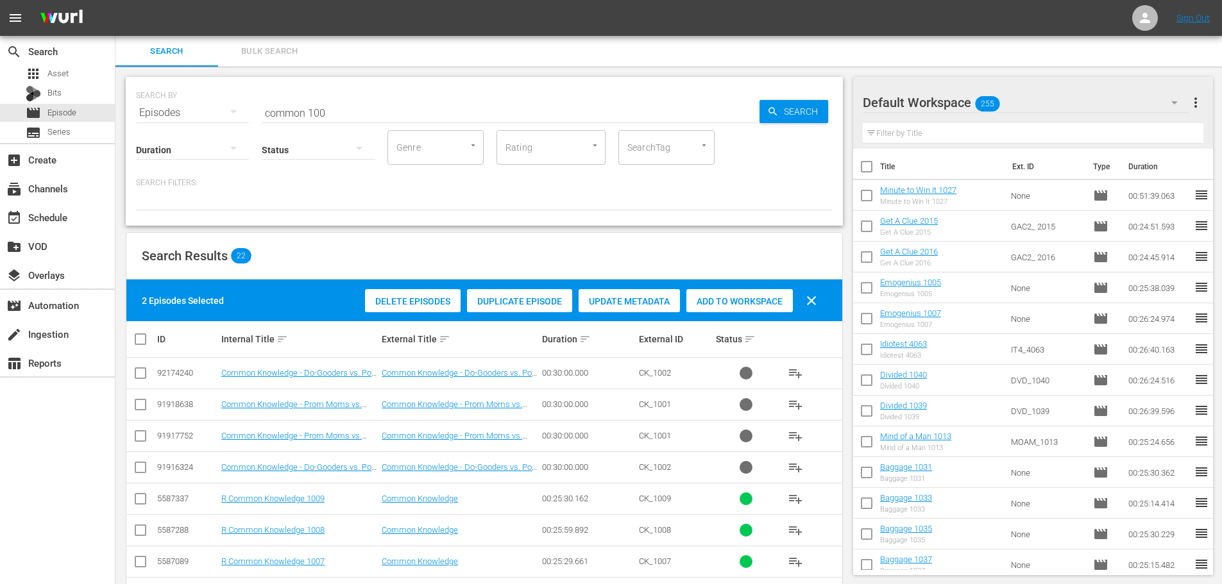
drag, startPoint x: 781, startPoint y: 297, endPoint x: 775, endPoint y: 293, distance: 6.9
click at [776, 296] on span "Add to Workspace" at bounding box center [739, 301] width 106 height 10
click at [350, 94] on div "SEARCH BY Search By Episodes Search ID, Title, Description, Keywords, or Catego…" at bounding box center [484, 105] width 697 height 46
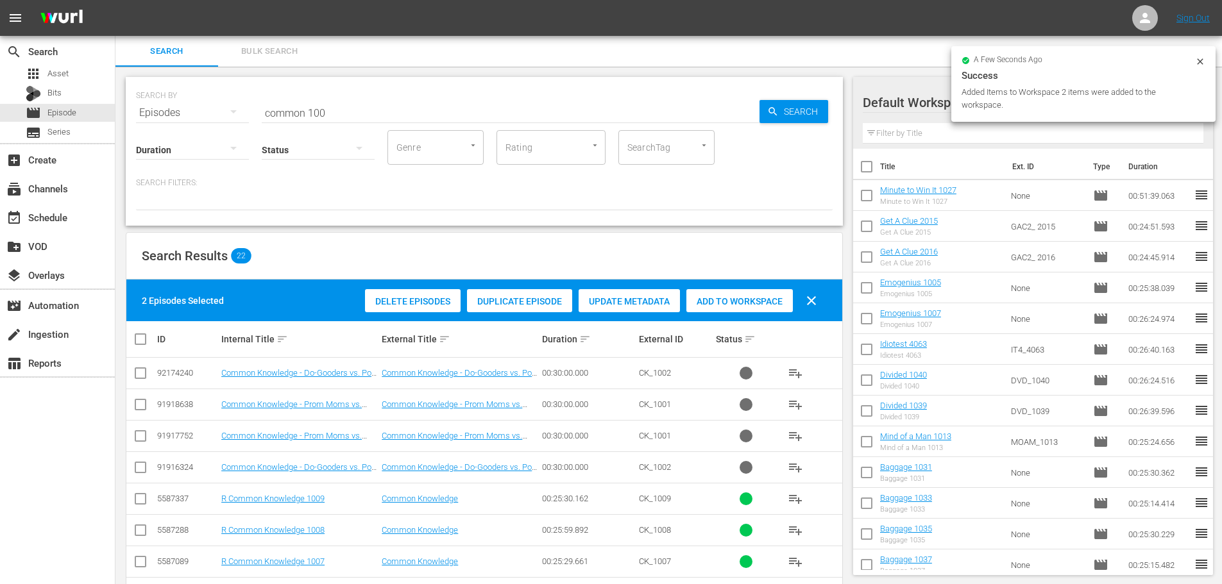
click at [379, 99] on input "common 100" at bounding box center [511, 113] width 498 height 31
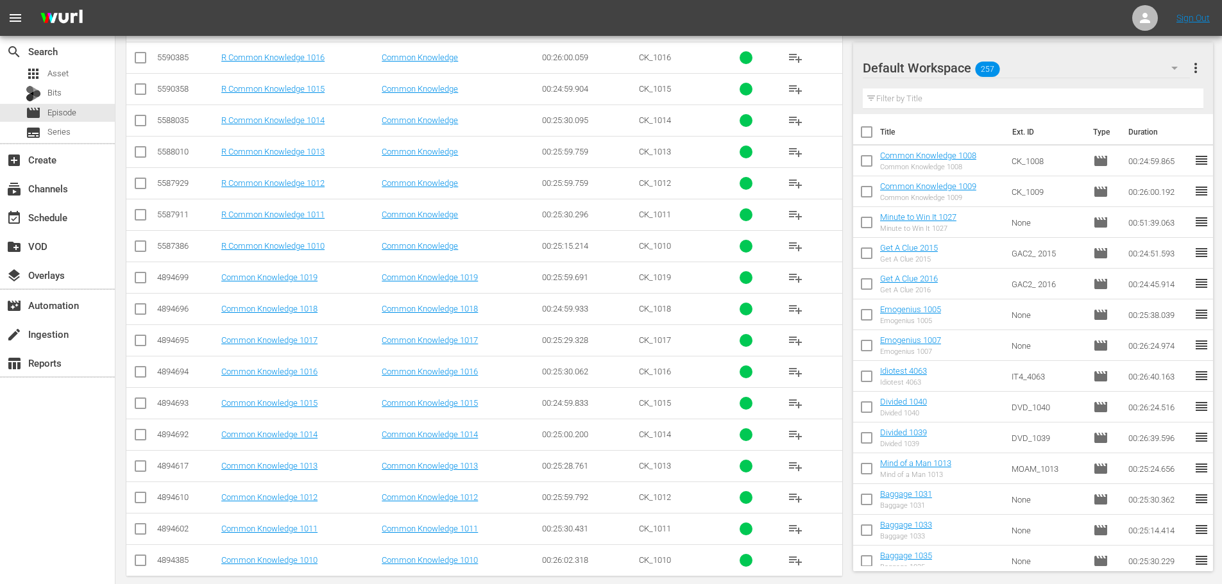
scroll to position [489, 0]
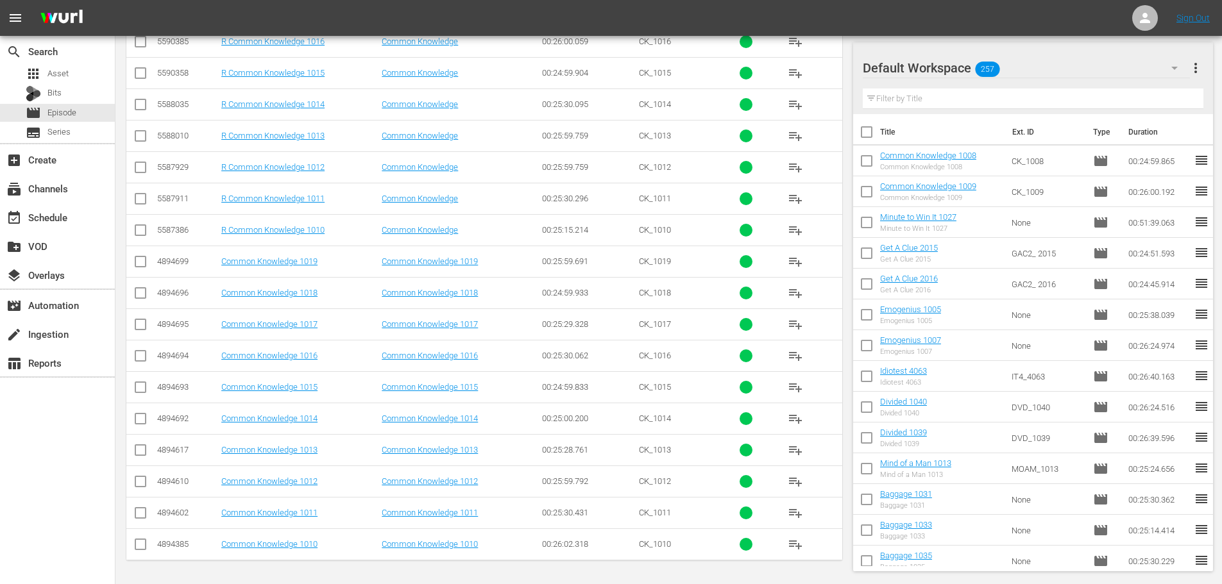
type input "common 101"
click at [139, 548] on input "checkbox" at bounding box center [140, 547] width 15 height 15
checkbox input "true"
click at [141, 516] on input "checkbox" at bounding box center [140, 515] width 15 height 15
checkbox input "true"
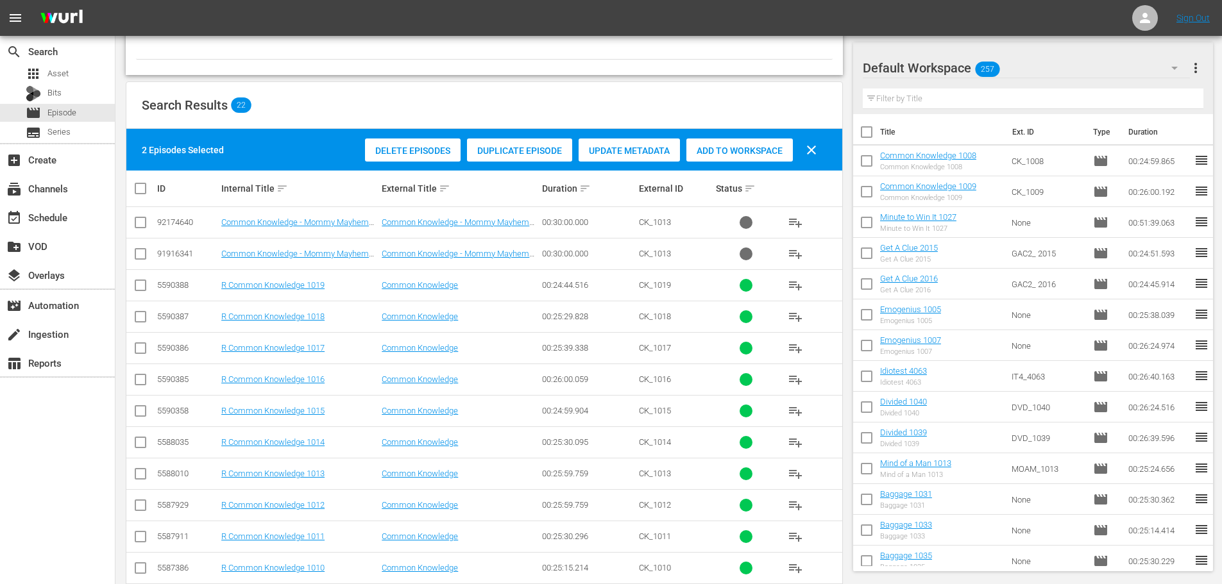
scroll to position [40, 0]
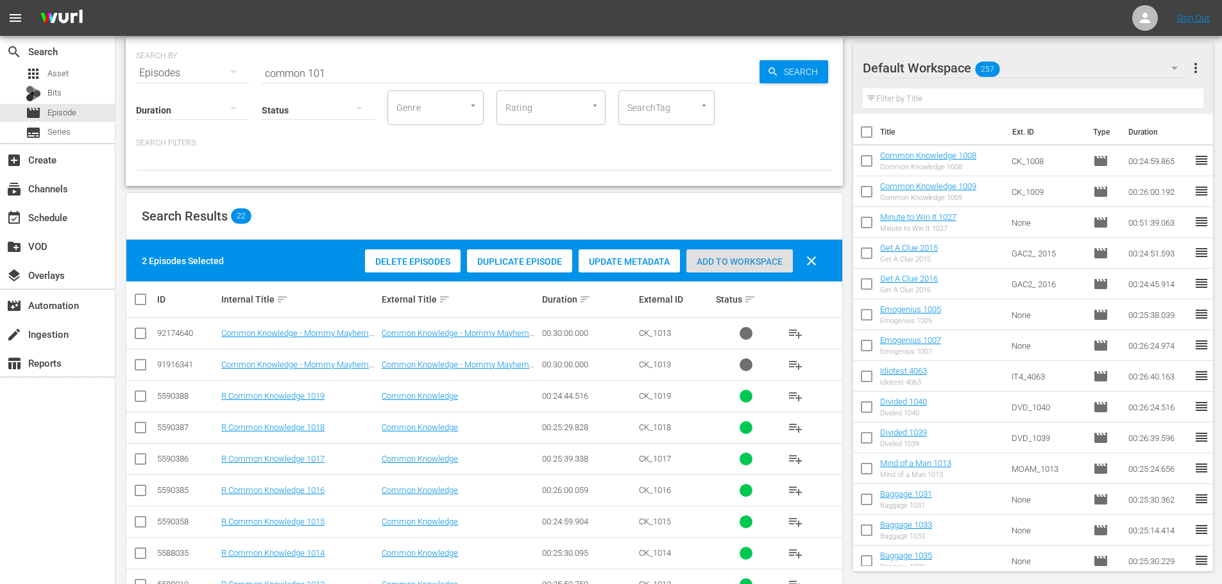
click at [783, 264] on span "Add to Workspace" at bounding box center [739, 262] width 106 height 10
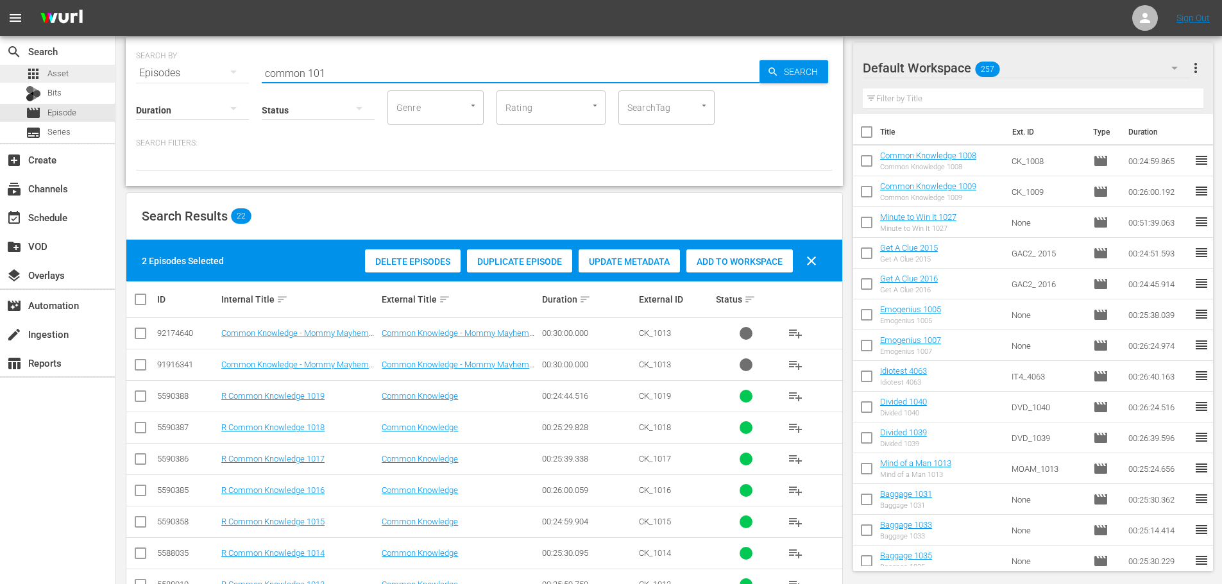
drag, startPoint x: 401, startPoint y: 81, endPoint x: 4, endPoint y: 72, distance: 396.6
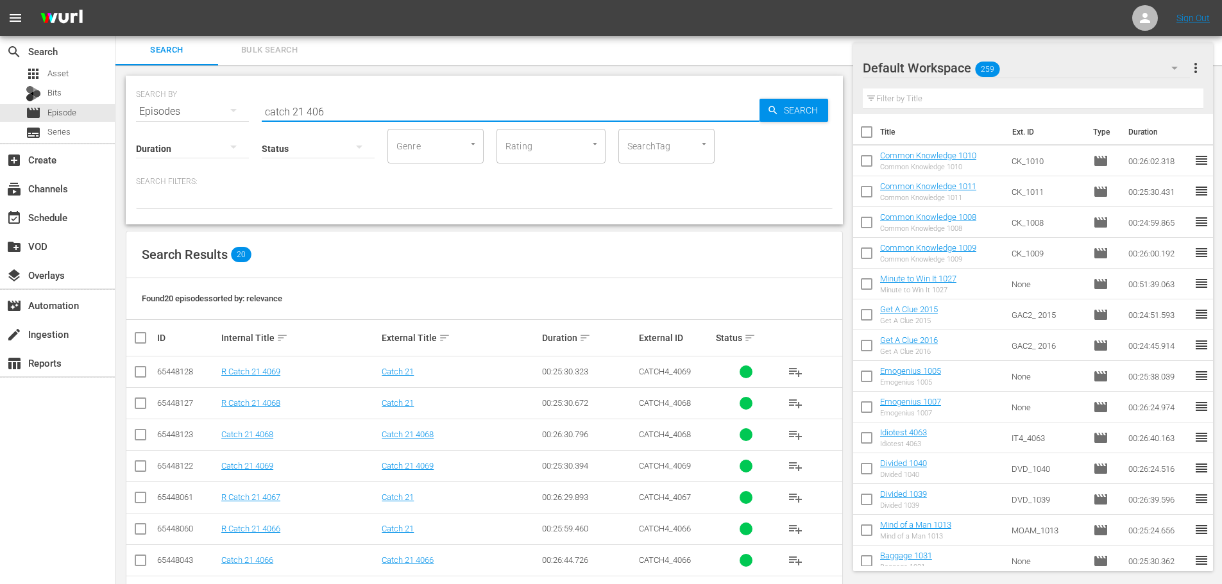
scroll to position [426, 0]
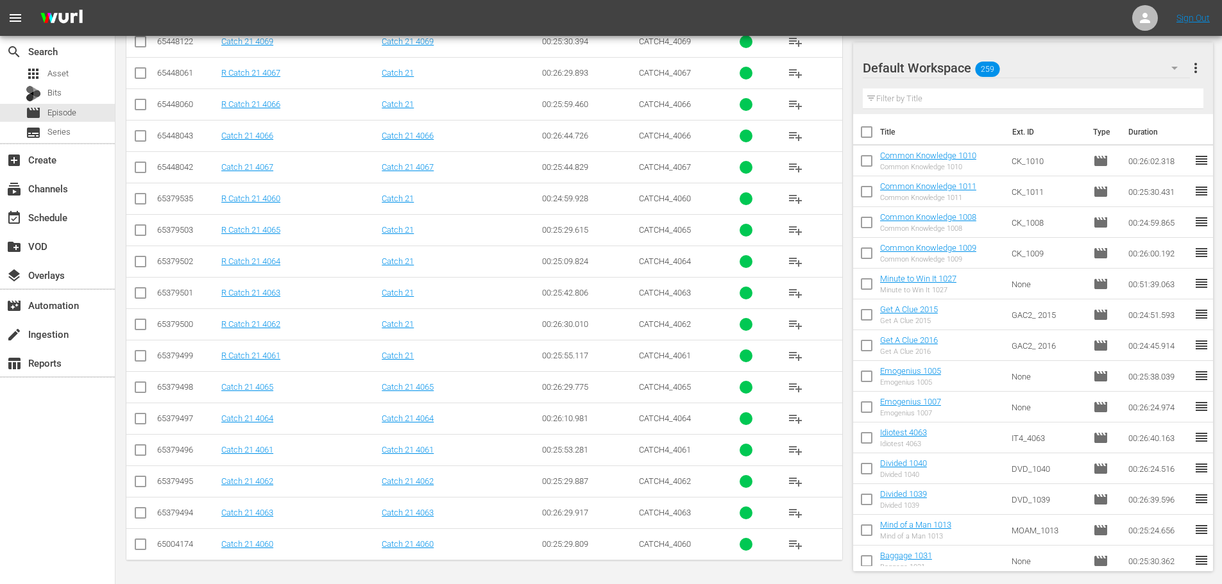
type input "catch 21 406"
click at [140, 166] on input "checkbox" at bounding box center [140, 169] width 15 height 15
checkbox input "true"
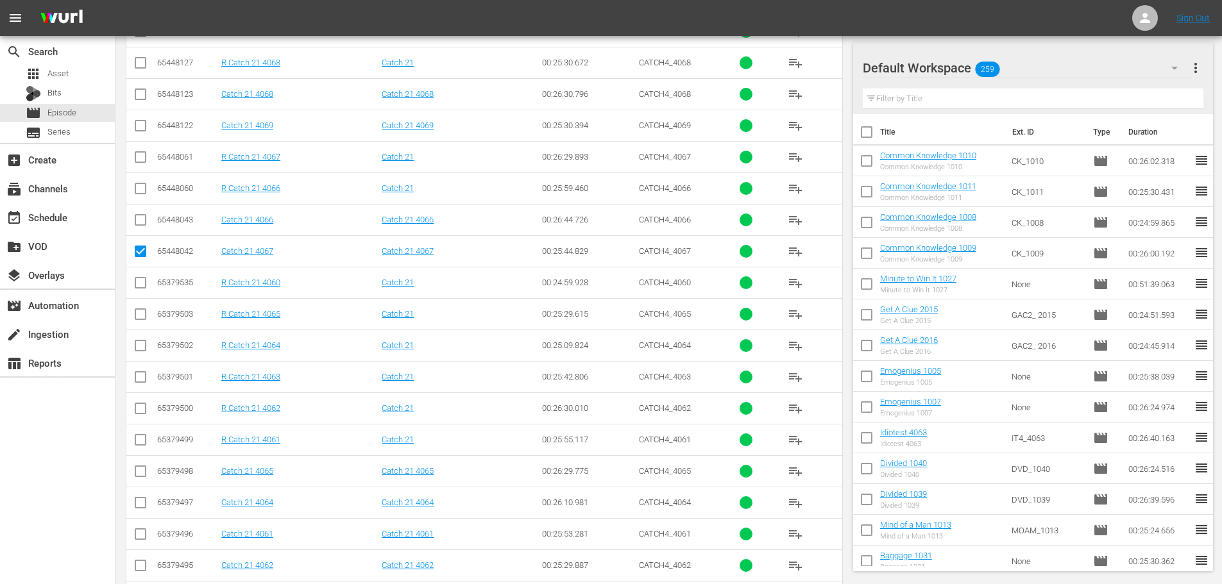
scroll to position [298, 0]
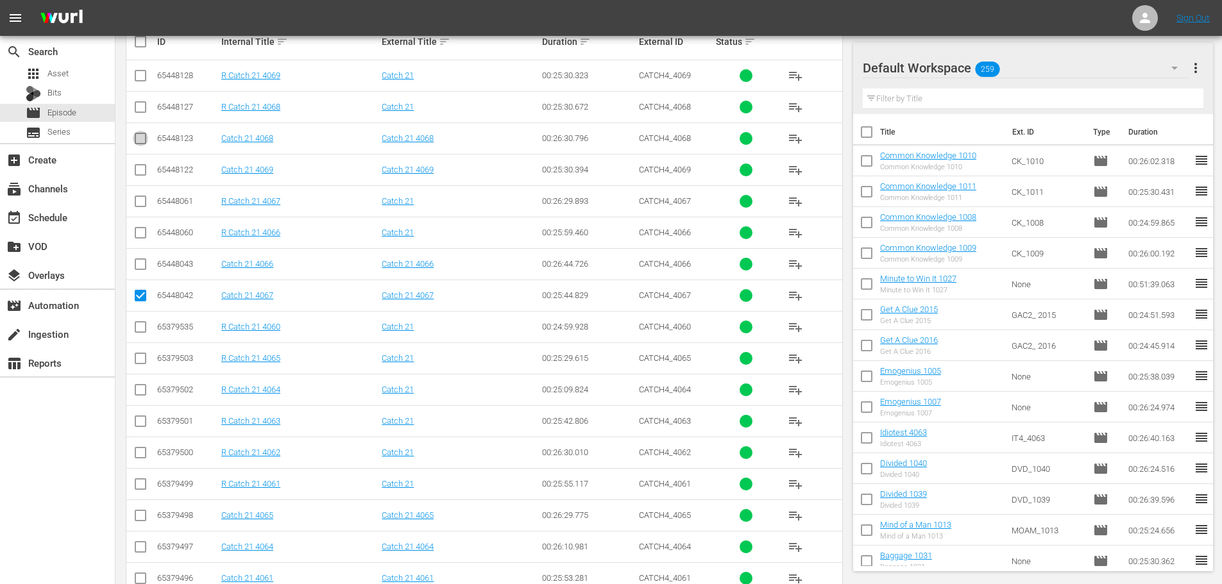
click at [141, 148] on input "checkbox" at bounding box center [140, 140] width 15 height 15
checkbox input "true"
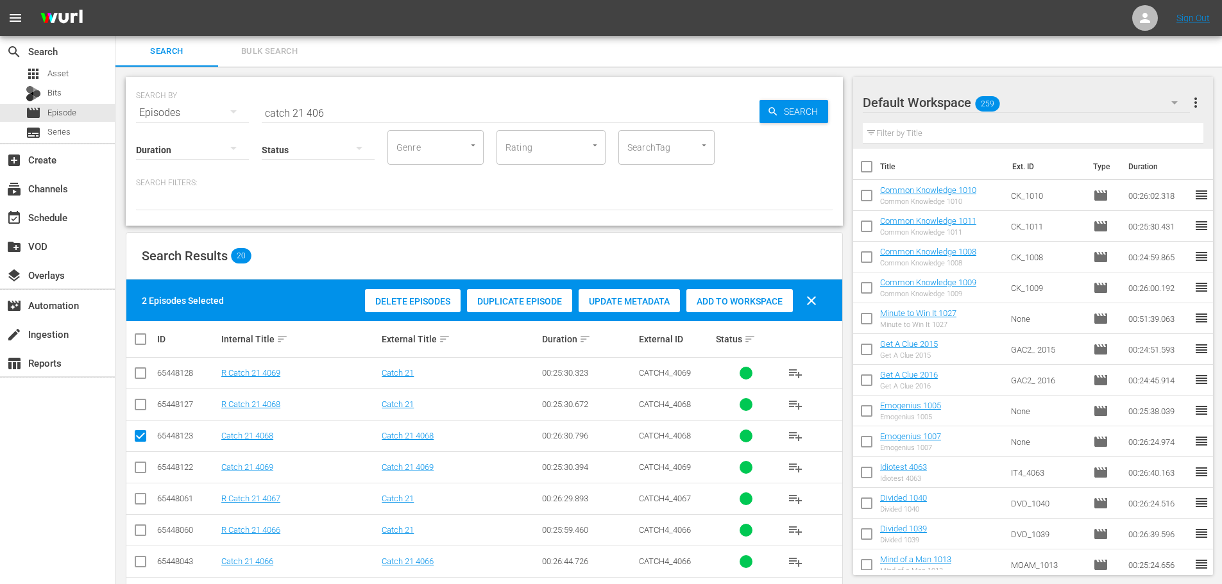
click at [787, 306] on span "Add to Workspace" at bounding box center [739, 301] width 106 height 10
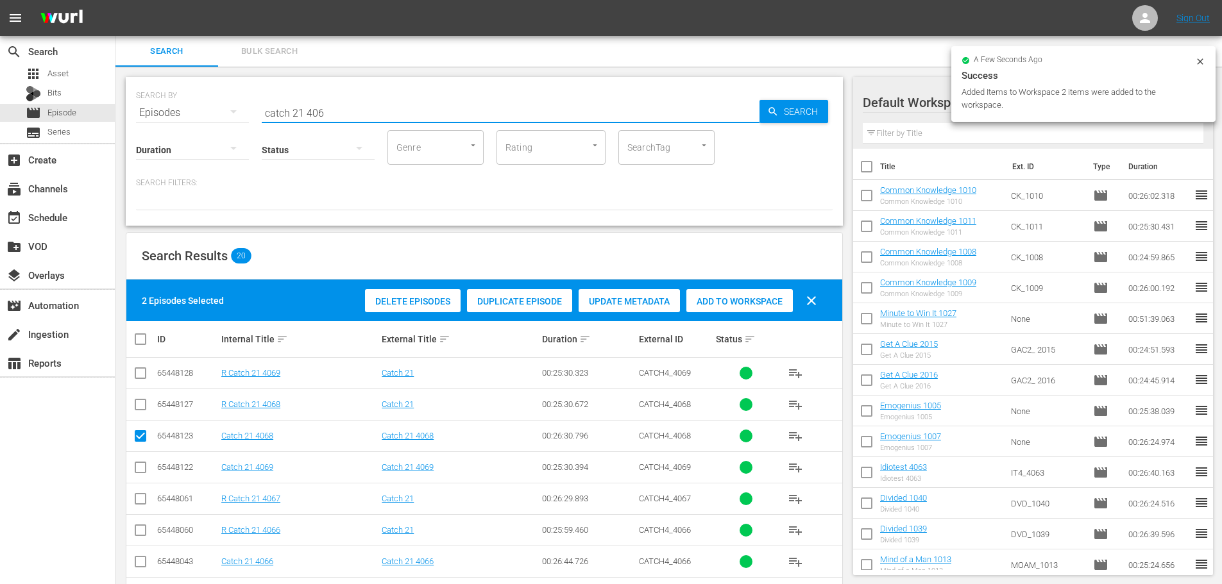
drag, startPoint x: 371, startPoint y: 105, endPoint x: 199, endPoint y: 95, distance: 172.2
click at [199, 95] on div "SEARCH BY Search By Episodes Search ID, Title, Description, Keywords, or Catego…" at bounding box center [484, 105] width 697 height 46
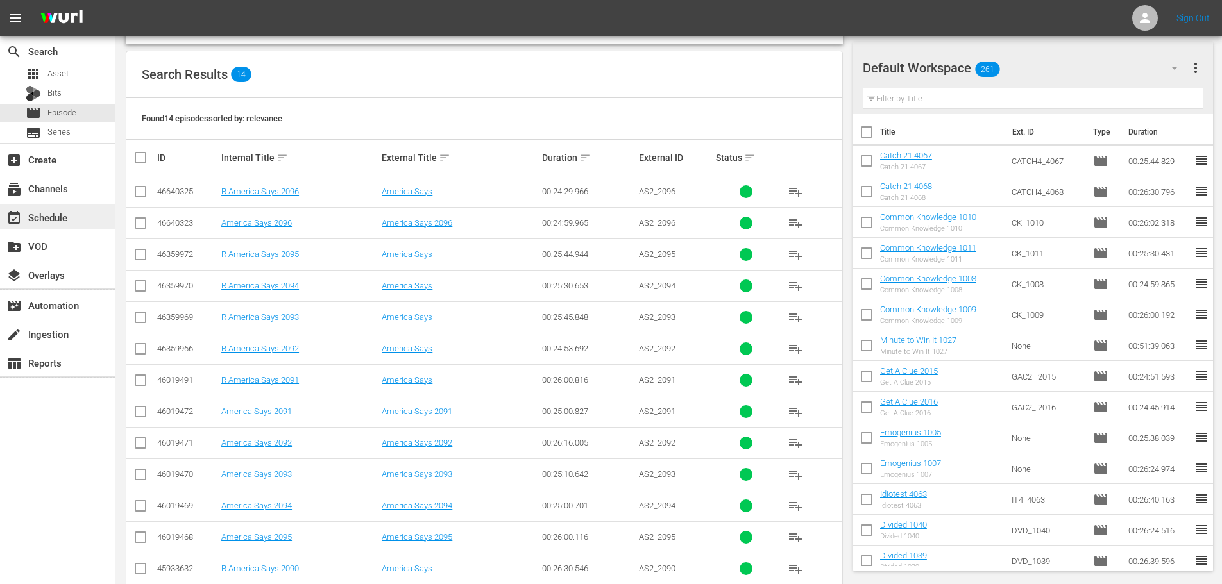
scroll to position [237, 0]
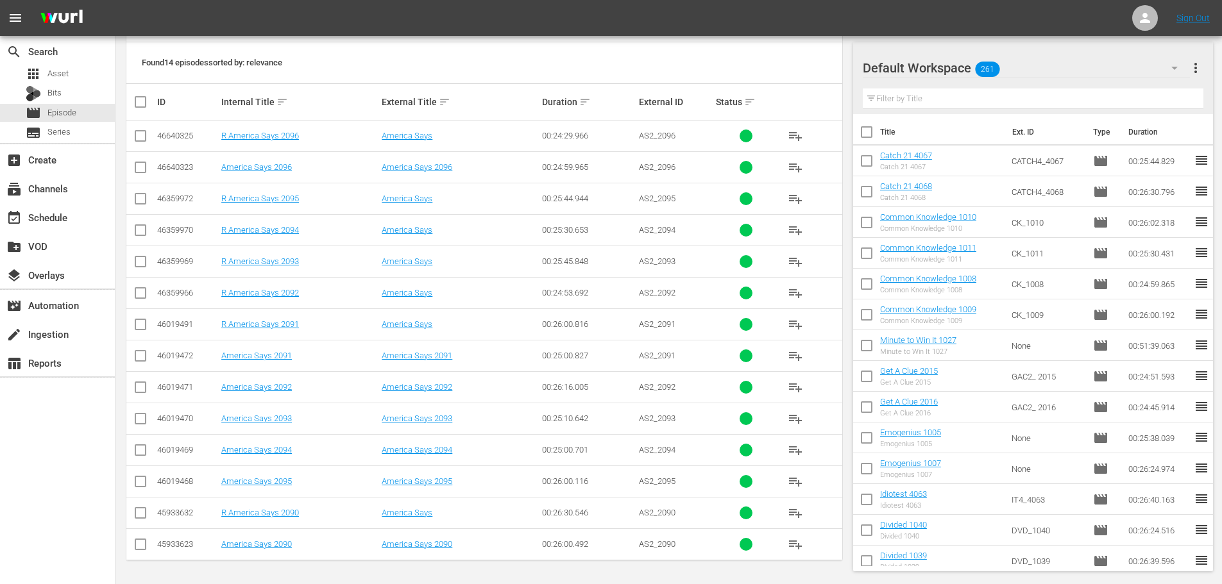
type input "america 209"
drag, startPoint x: 146, startPoint y: 423, endPoint x: 132, endPoint y: 385, distance: 41.0
click at [146, 423] on input "checkbox" at bounding box center [140, 421] width 15 height 15
checkbox input "true"
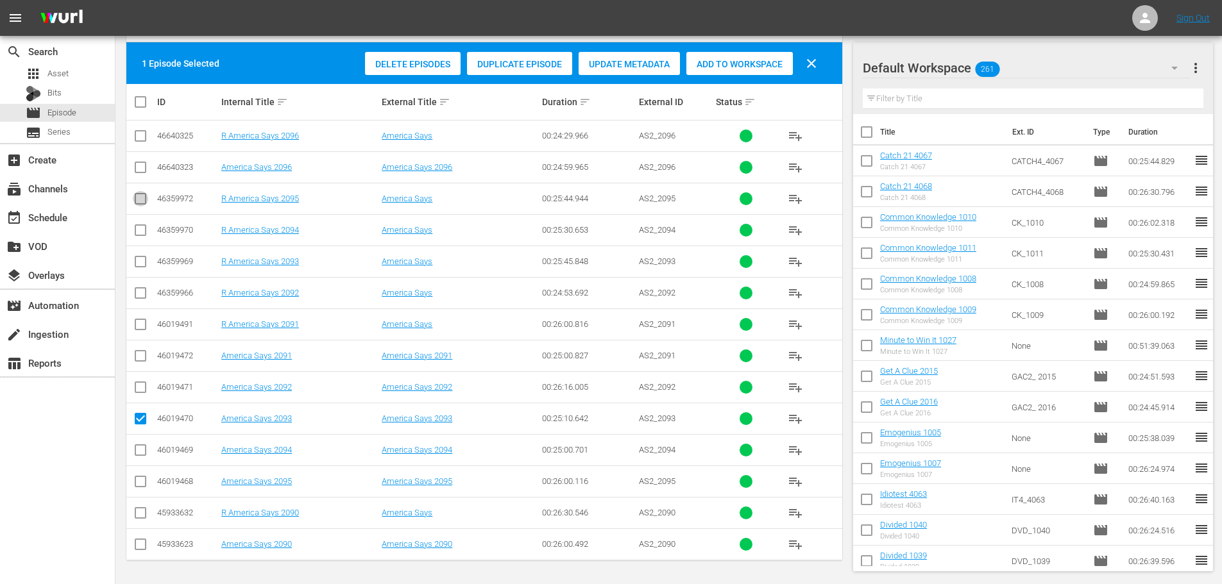
click at [139, 196] on input "checkbox" at bounding box center [140, 201] width 15 height 15
click at [139, 203] on input "checkbox" at bounding box center [140, 201] width 15 height 15
checkbox input "false"
click at [139, 489] on input "checkbox" at bounding box center [140, 484] width 15 height 15
checkbox input "true"
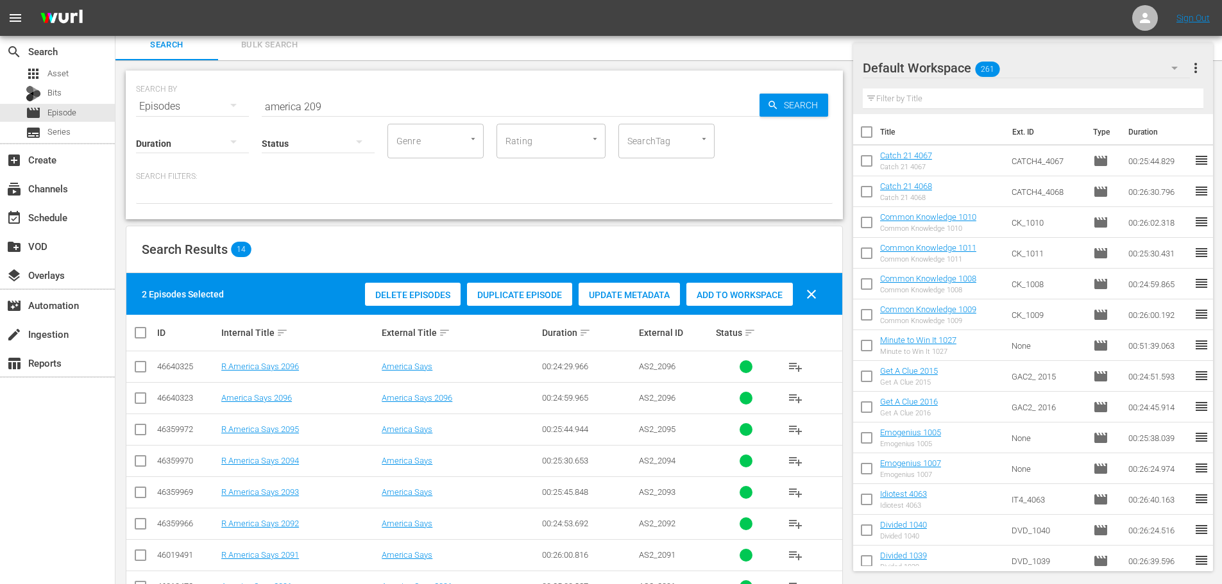
scroll to position [0, 0]
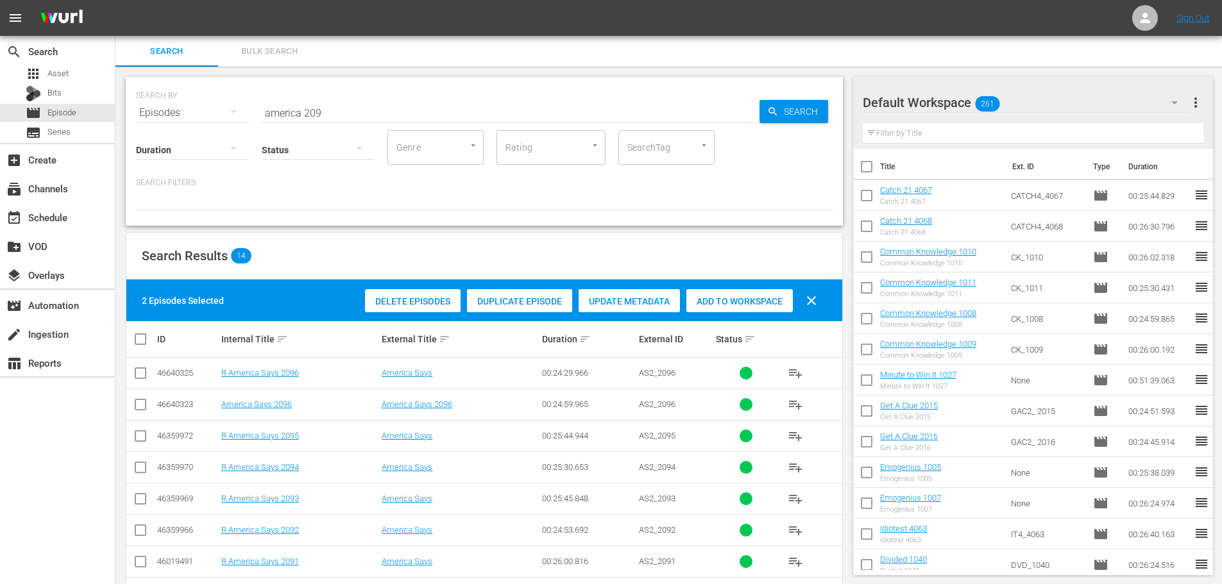
drag, startPoint x: 739, startPoint y: 307, endPoint x: 512, endPoint y: 148, distance: 276.9
click at [738, 306] on div "Add to Workspace" at bounding box center [739, 301] width 106 height 24
drag, startPoint x: 404, startPoint y: 87, endPoint x: 400, endPoint y: 101, distance: 15.4
click at [401, 99] on div "SEARCH BY Search By Episodes Search ID, Title, Description, Keywords, or Catego…" at bounding box center [484, 105] width 697 height 46
drag, startPoint x: 398, startPoint y: 103, endPoint x: 118, endPoint y: 104, distance: 280.3
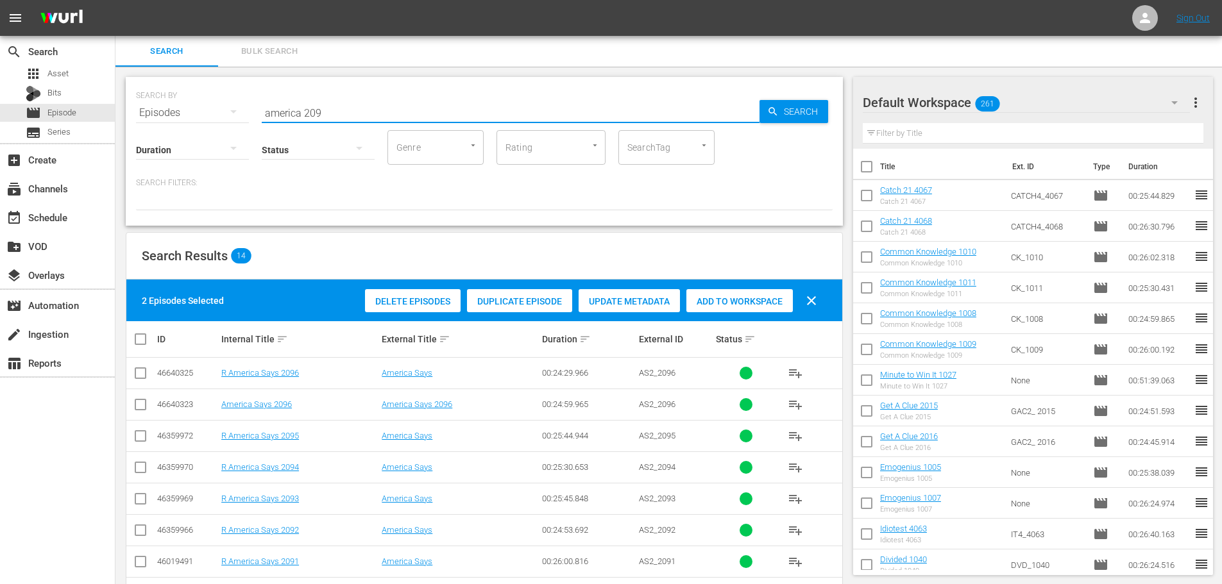
click at [118, 104] on div "SEARCH BY Search By Episodes Search ID, Title, Description, Keywords, or Catego…" at bounding box center [484, 444] width 738 height 755
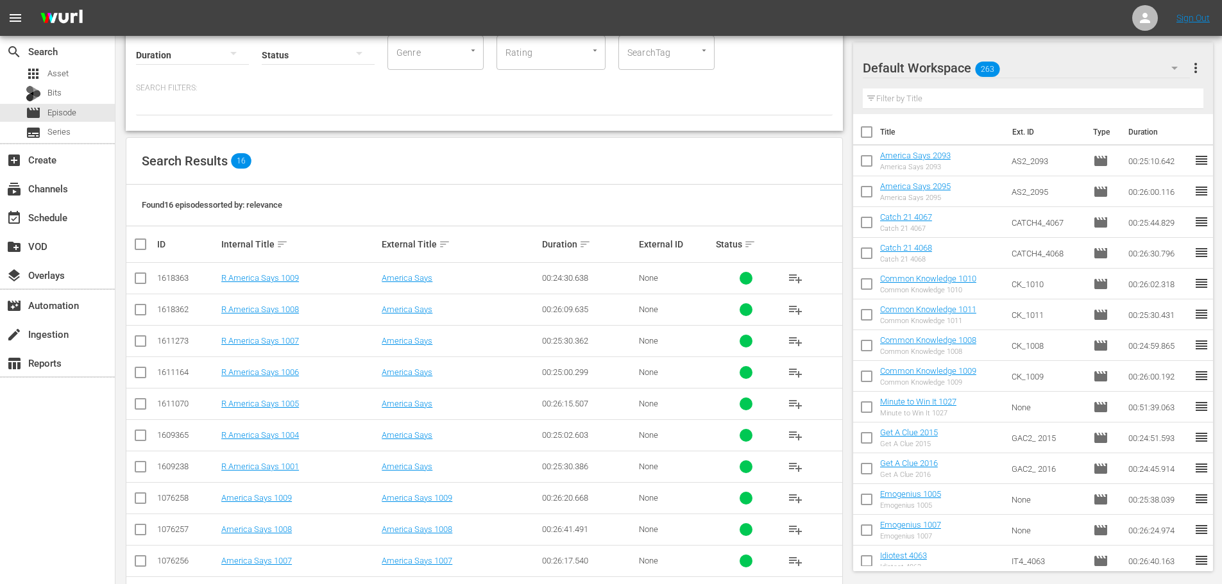
scroll to position [192, 0]
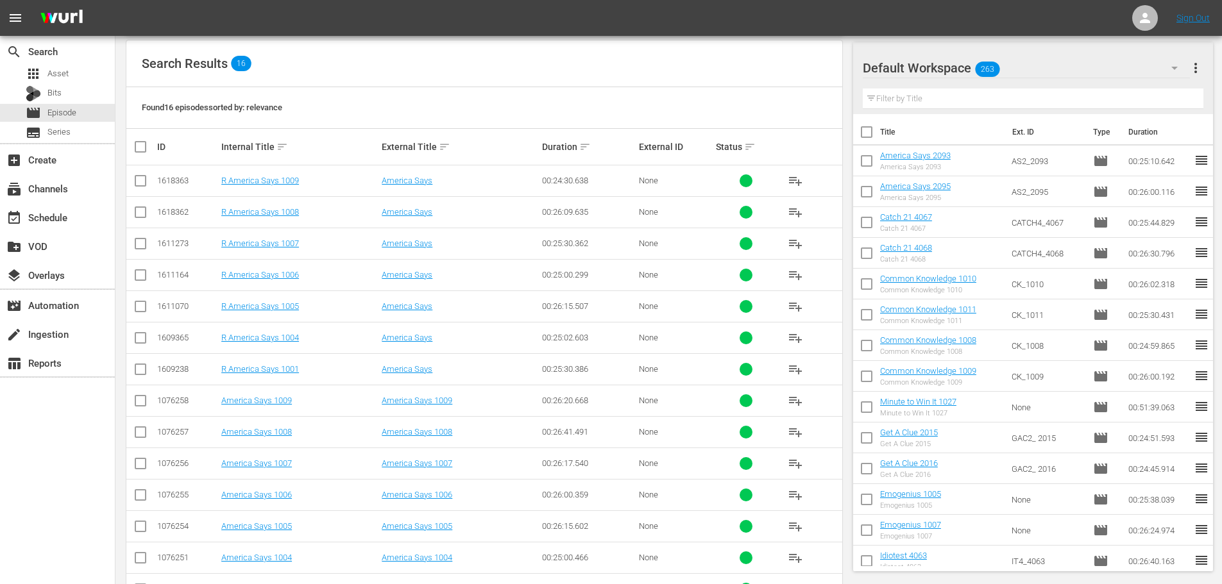
type input "america 100"
click at [139, 503] on input "checkbox" at bounding box center [140, 497] width 15 height 15
checkbox input "true"
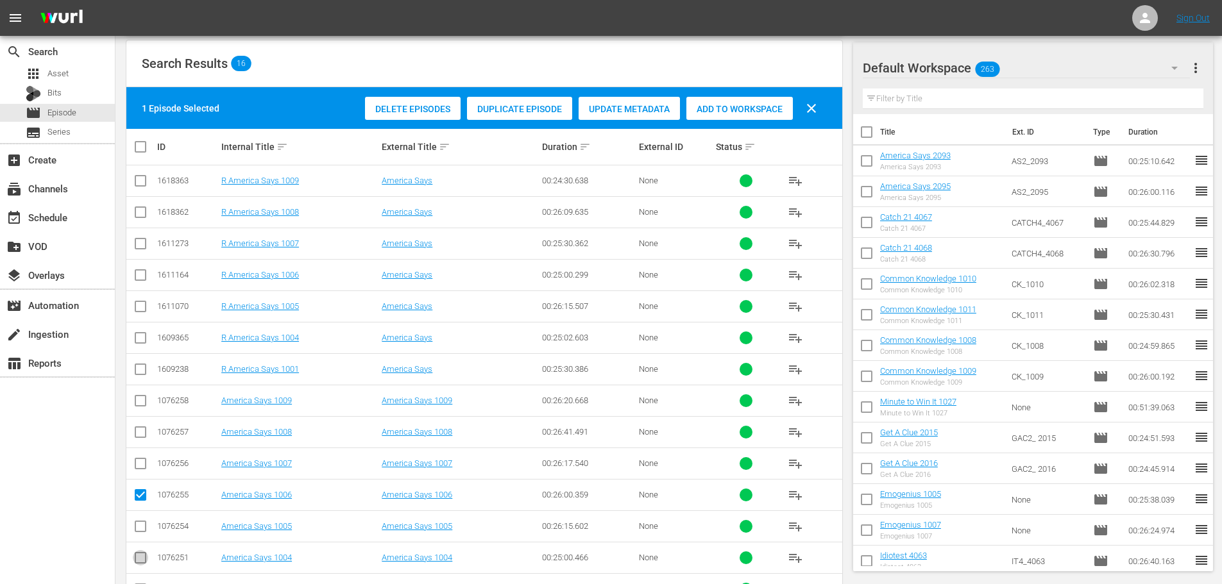
click at [137, 565] on input "checkbox" at bounding box center [140, 560] width 15 height 15
checkbox input "true"
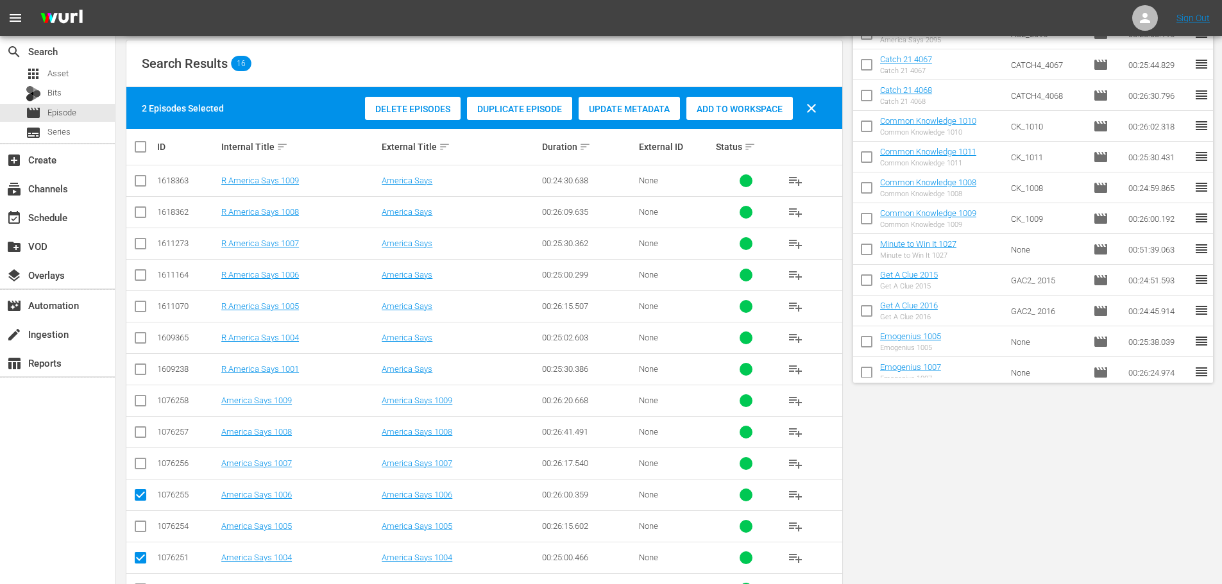
scroll to position [0, 0]
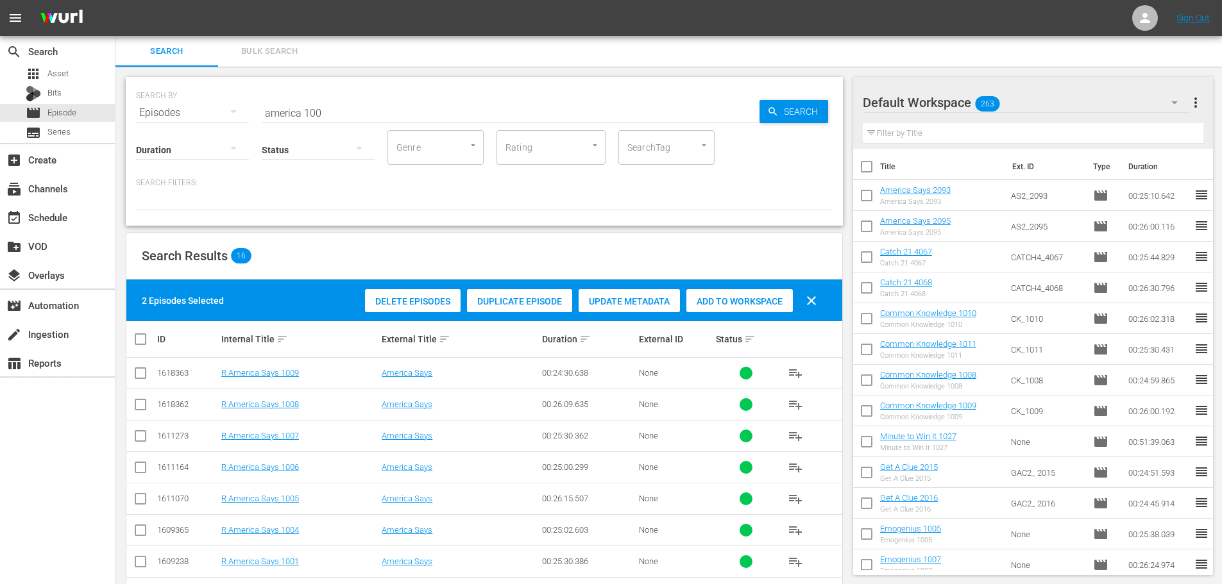
click at [731, 310] on div "Add to Workspace" at bounding box center [739, 301] width 106 height 24
drag, startPoint x: 368, startPoint y: 113, endPoint x: 250, endPoint y: 157, distance: 126.1
click at [200, 134] on div "SEARCH BY Search By Episodes Search ID, Title, Description, Keywords, or Catego…" at bounding box center [484, 151] width 717 height 149
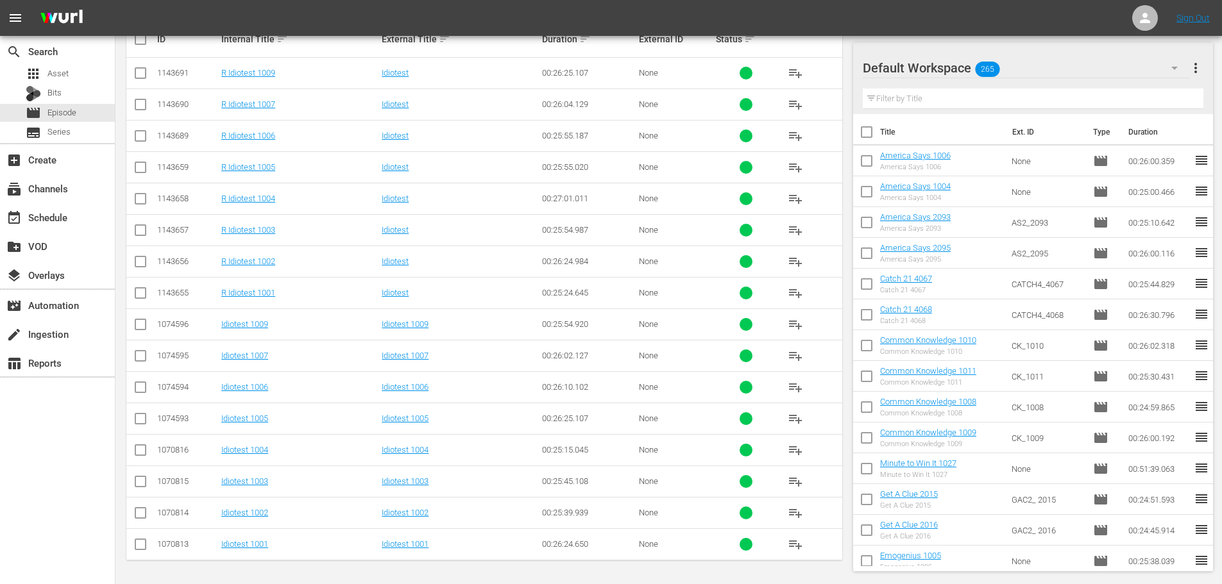
type input "idiotest 100"
click at [146, 393] on input "checkbox" at bounding box center [140, 389] width 15 height 15
checkbox input "true"
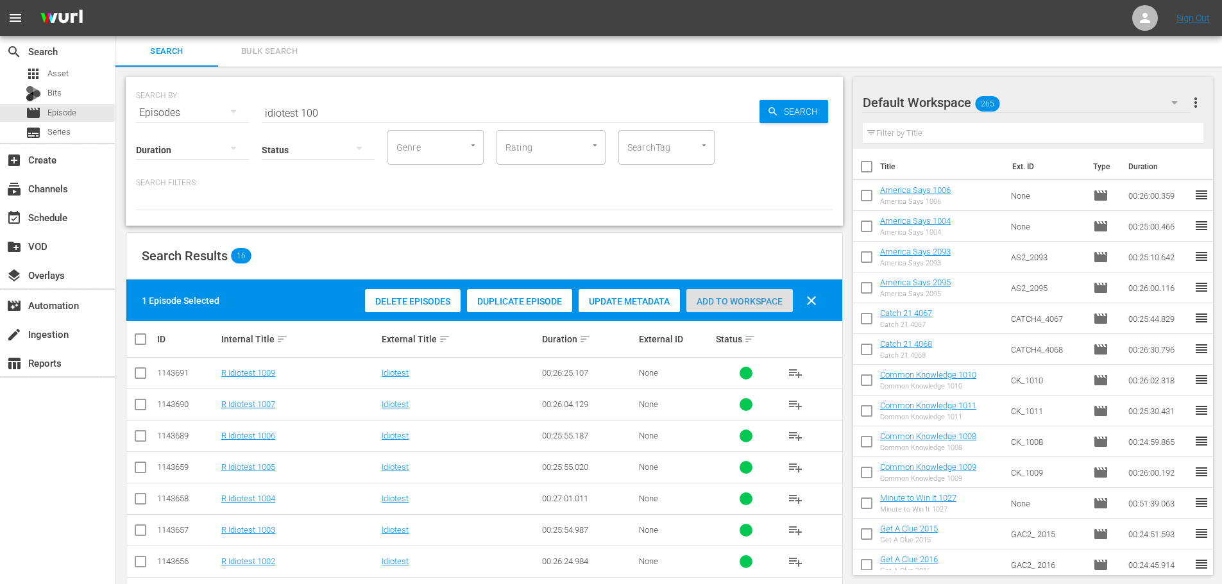
click at [727, 309] on div "Add to Workspace" at bounding box center [739, 301] width 106 height 24
click at [391, 112] on input "idiotest 100" at bounding box center [511, 113] width 498 height 31
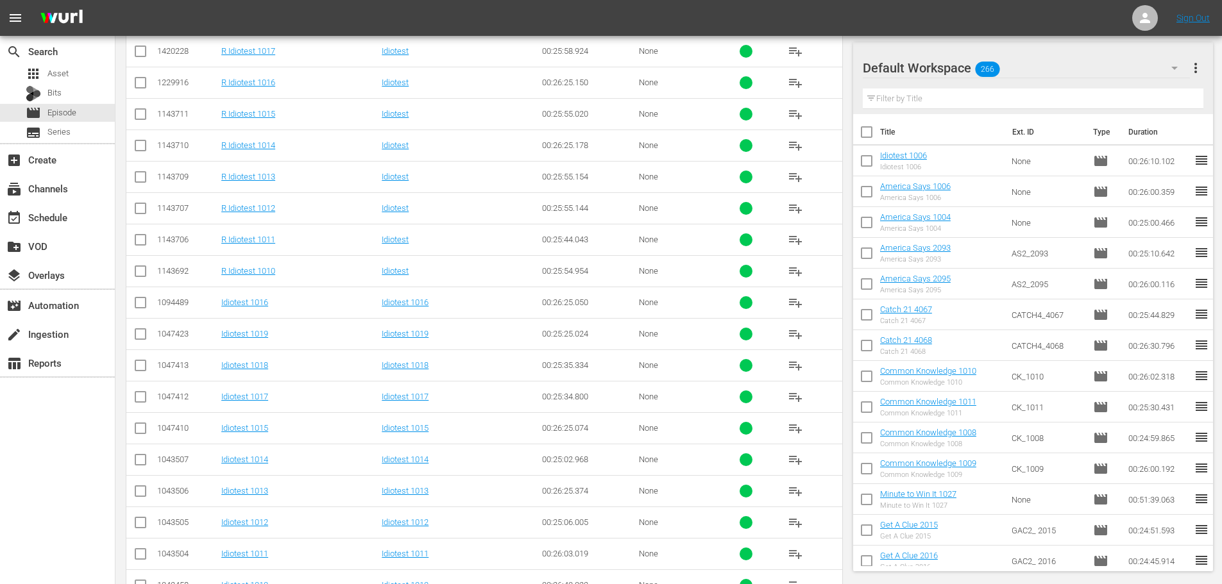
scroll to position [426, 0]
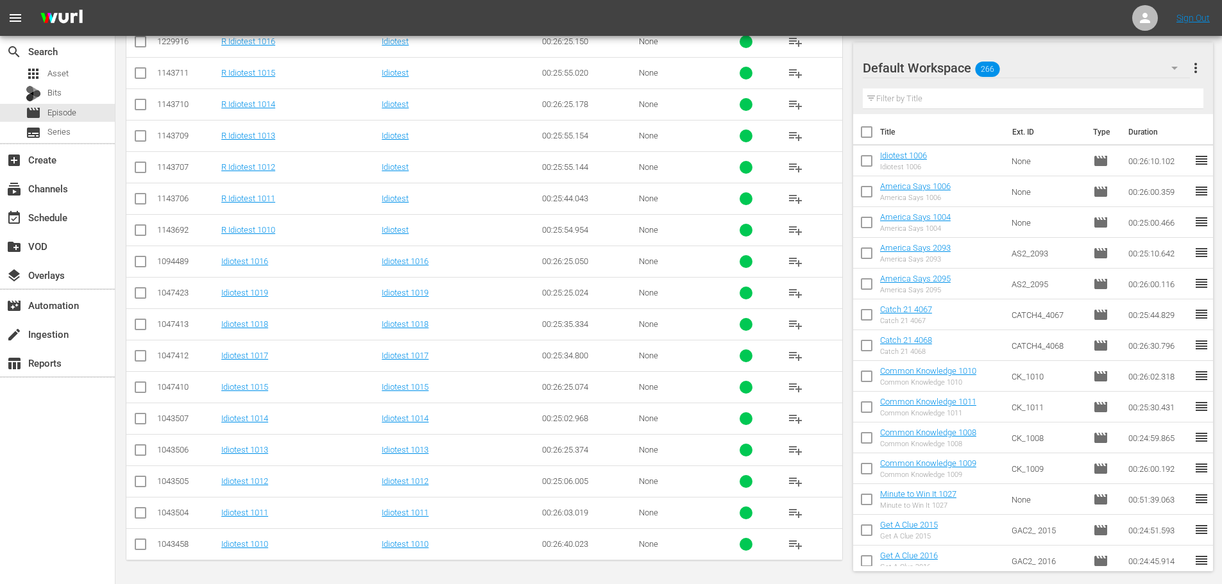
type input "idiotest 101"
click at [146, 544] on input "checkbox" at bounding box center [140, 547] width 15 height 15
checkbox input "true"
click at [135, 488] on input "checkbox" at bounding box center [140, 484] width 15 height 15
checkbox input "true"
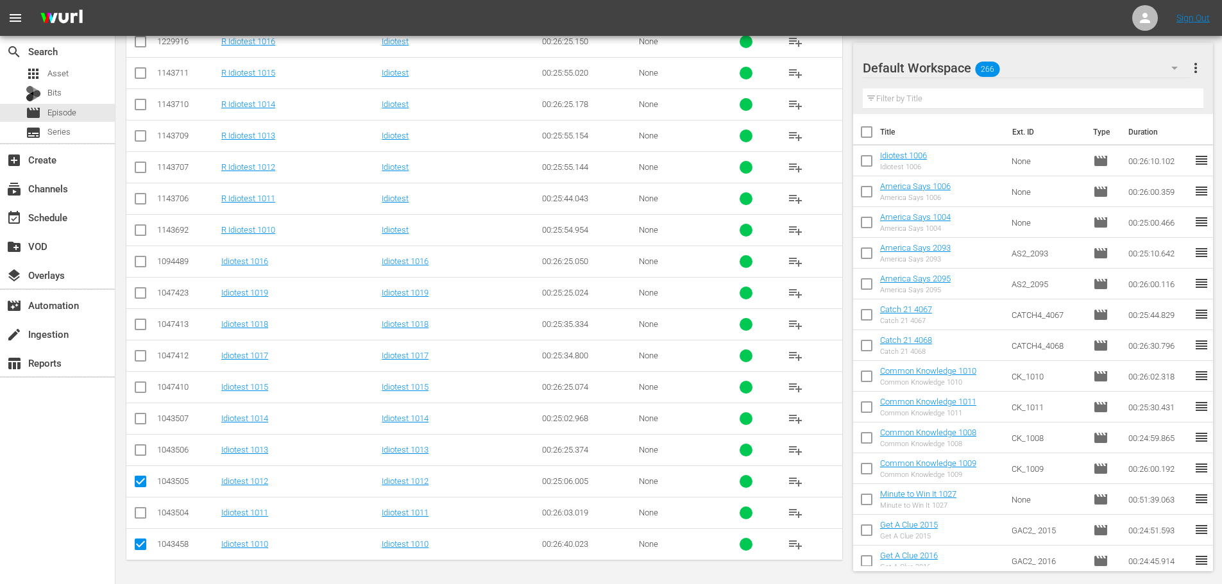
click at [138, 416] on input "checkbox" at bounding box center [140, 421] width 15 height 15
checkbox input "true"
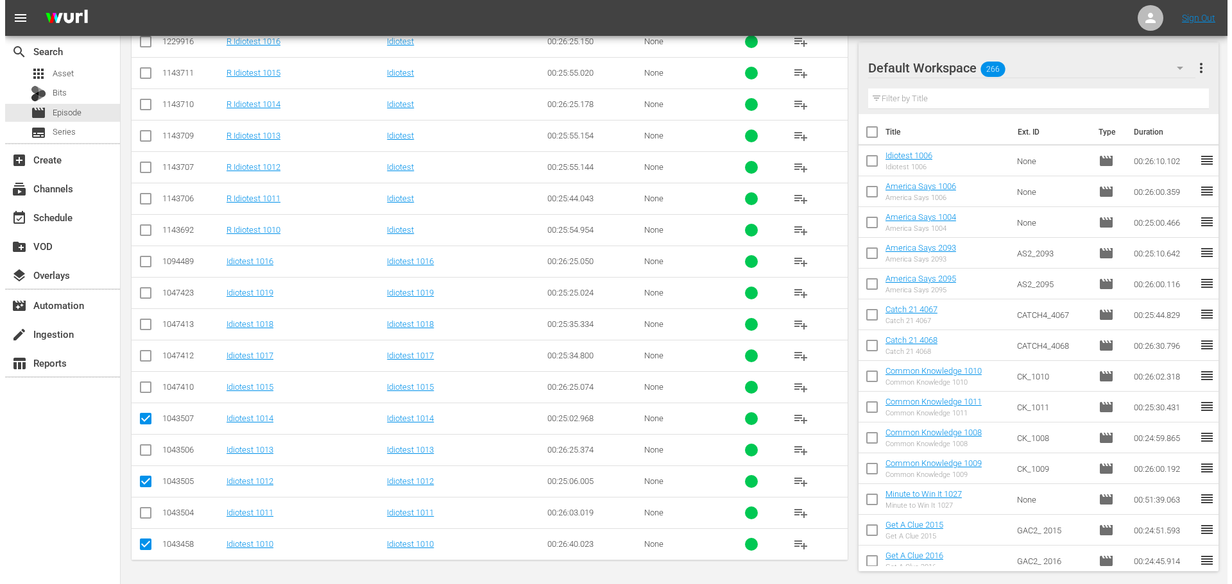
scroll to position [0, 0]
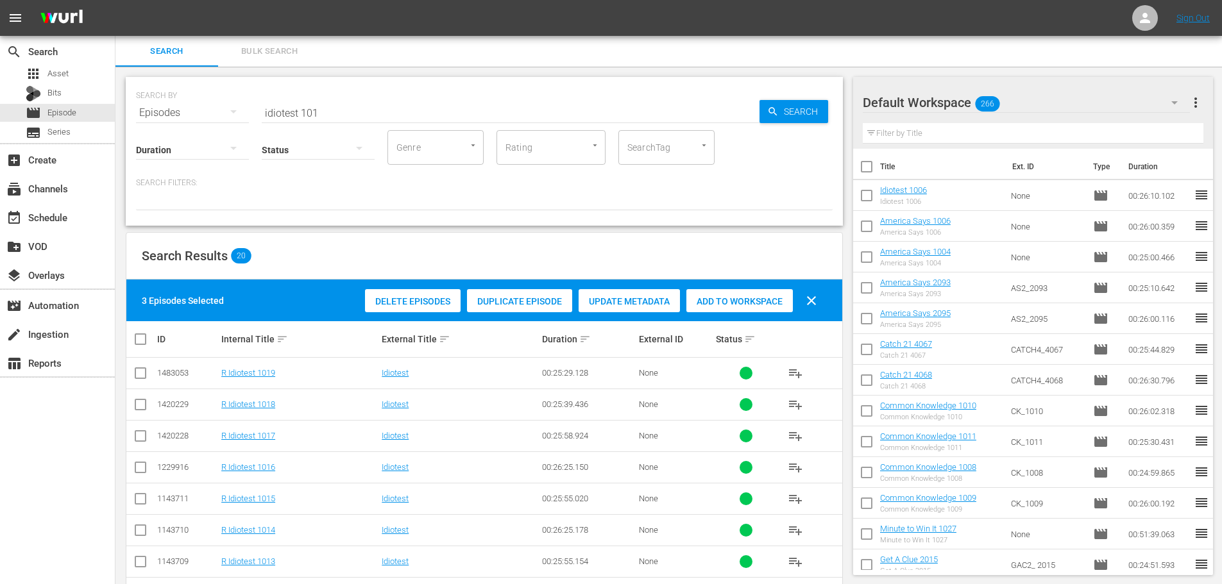
drag, startPoint x: 743, startPoint y: 280, endPoint x: 744, endPoint y: 298, distance: 18.0
click at [745, 285] on div "3 Episodes Selected Delete Episodes Duplicate Episode Update Metadata Add to Wo…" at bounding box center [484, 301] width 716 height 42
click at [744, 303] on span "Add to Workspace" at bounding box center [739, 301] width 106 height 10
click at [89, 210] on div "event_available Schedule" at bounding box center [57, 217] width 115 height 26
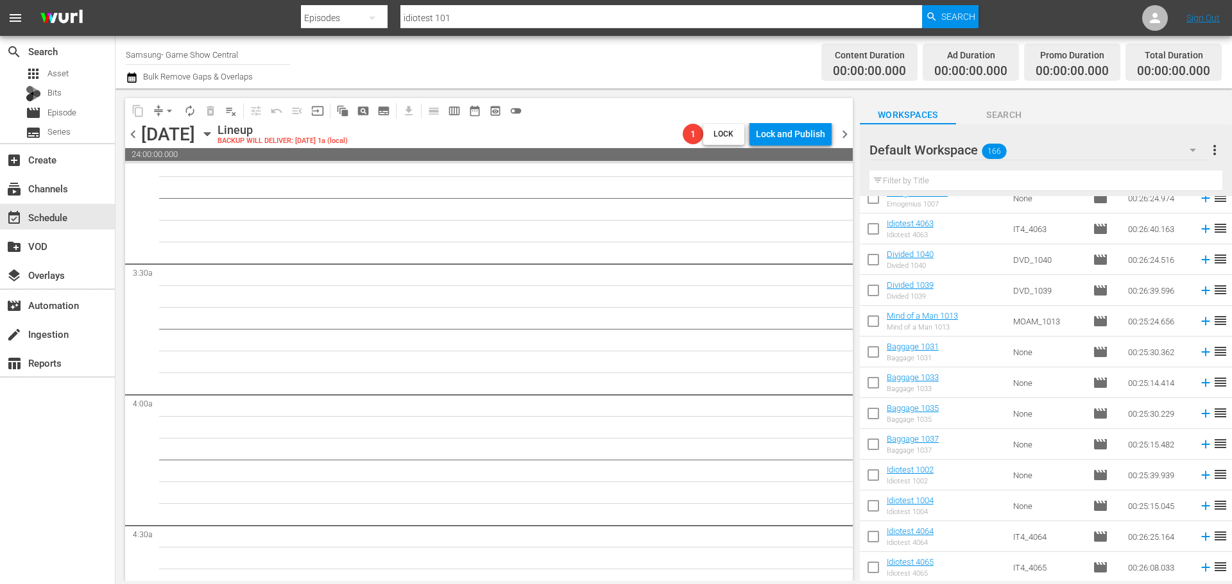
scroll to position [898, 0]
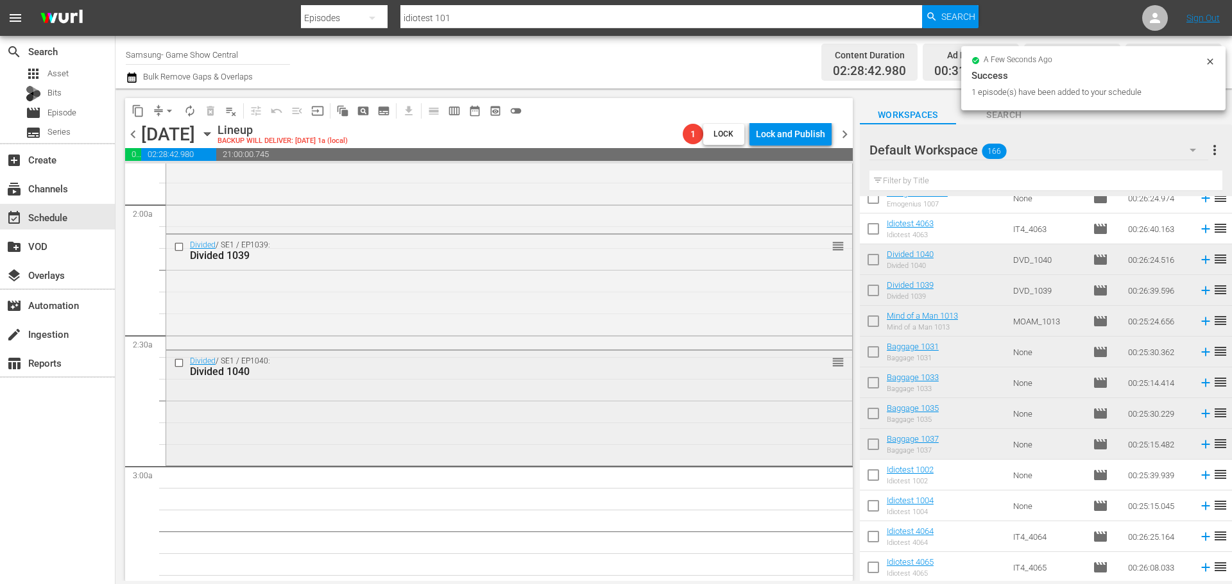
scroll to position [513, 0]
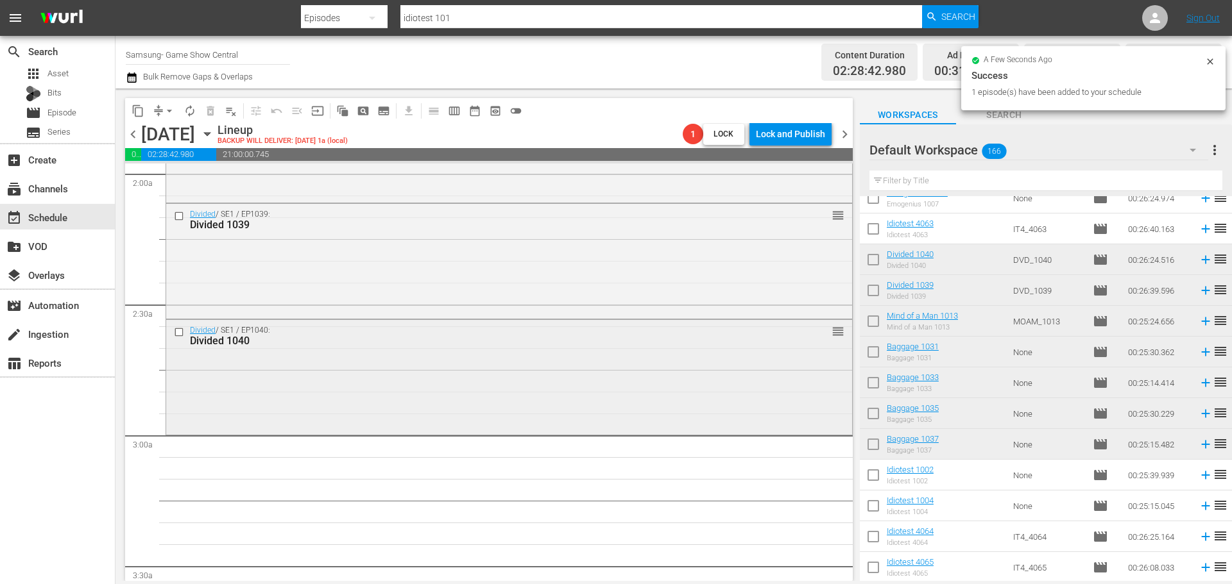
click at [420, 371] on div "Divided / SE1 / EP1040: Divided 1040 reorder" at bounding box center [509, 376] width 686 height 112
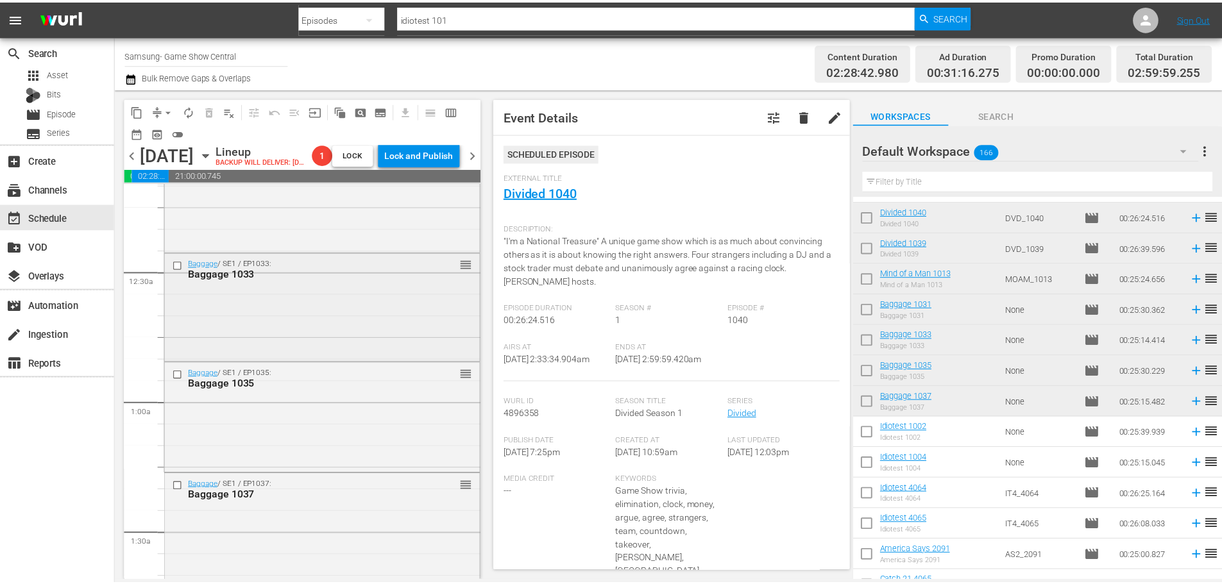
scroll to position [64, 0]
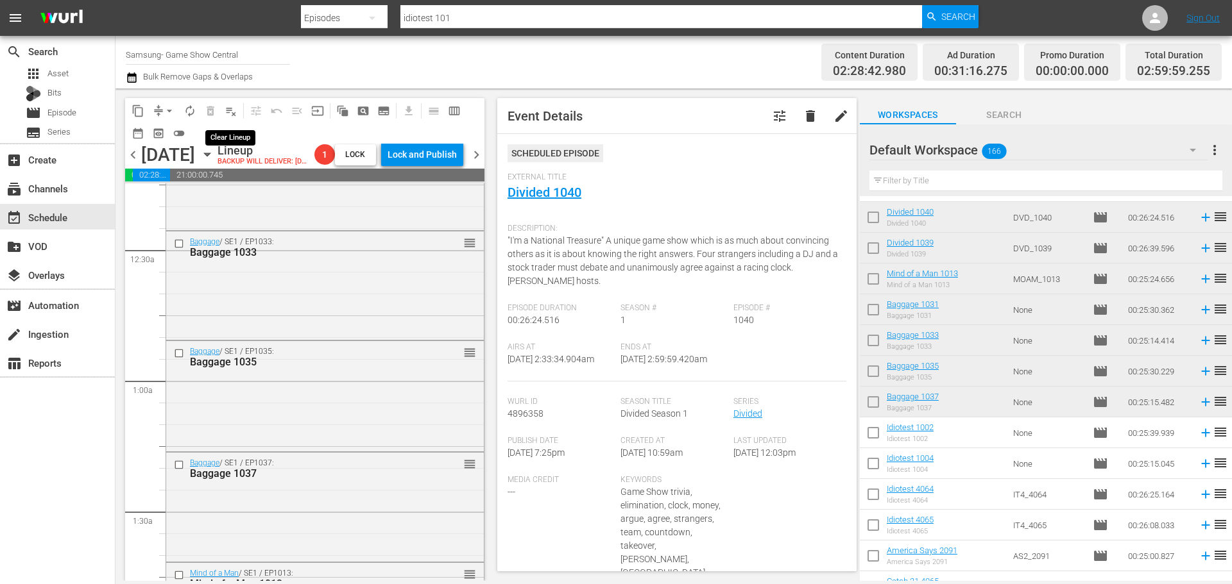
click at [231, 112] on span "playlist_remove_outlined" at bounding box center [231, 111] width 13 height 13
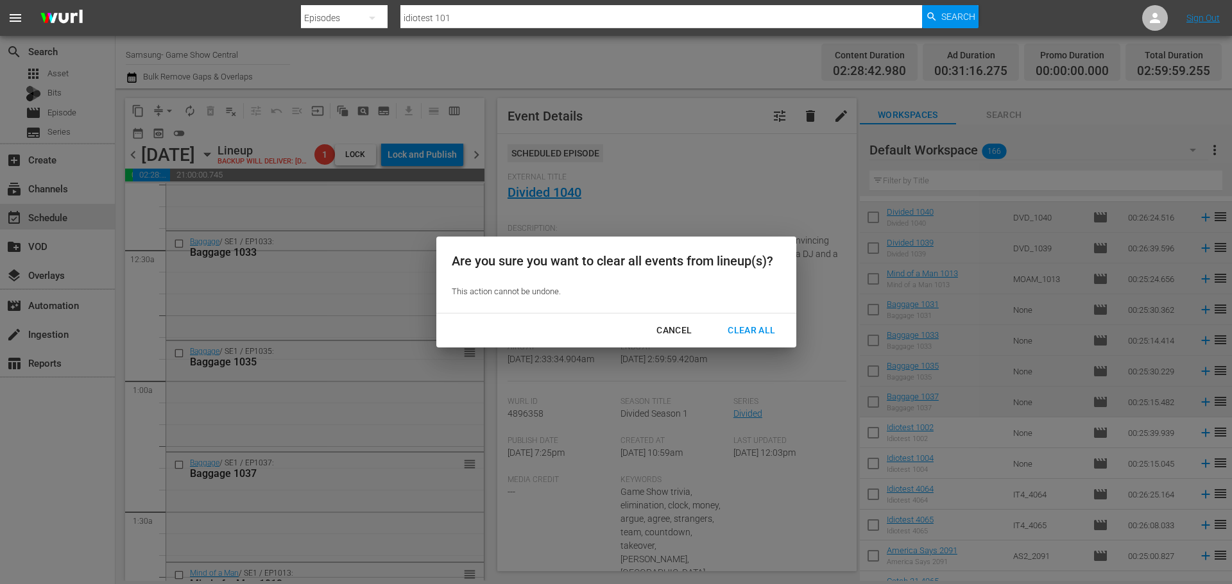
click at [783, 337] on div "Clear All" at bounding box center [751, 331] width 68 height 16
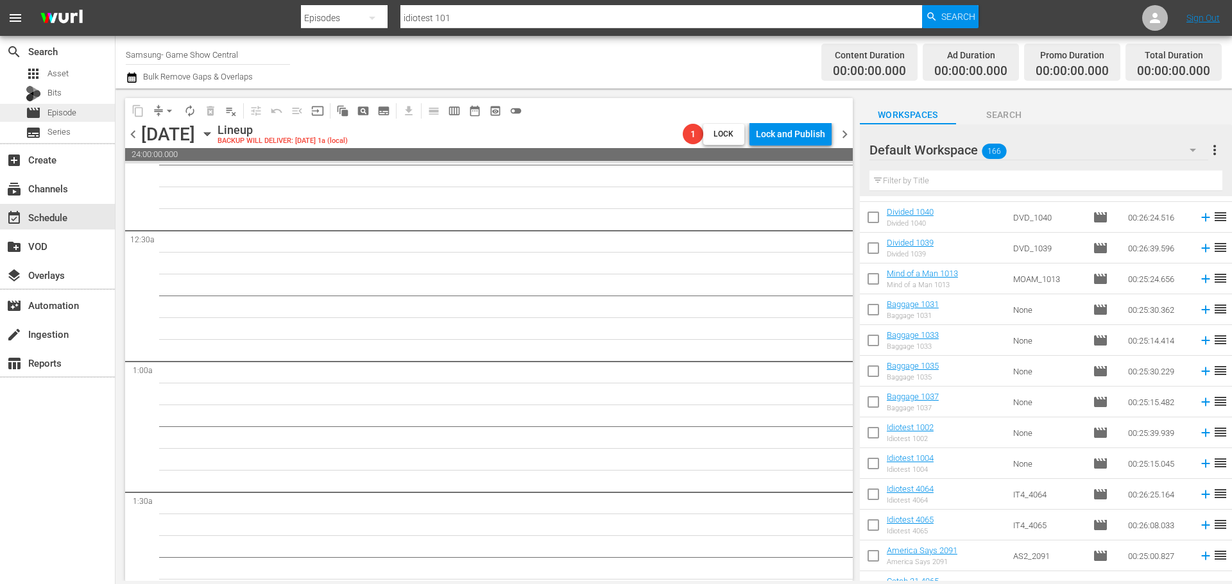
click at [97, 115] on div "movie Episode" at bounding box center [57, 113] width 115 height 18
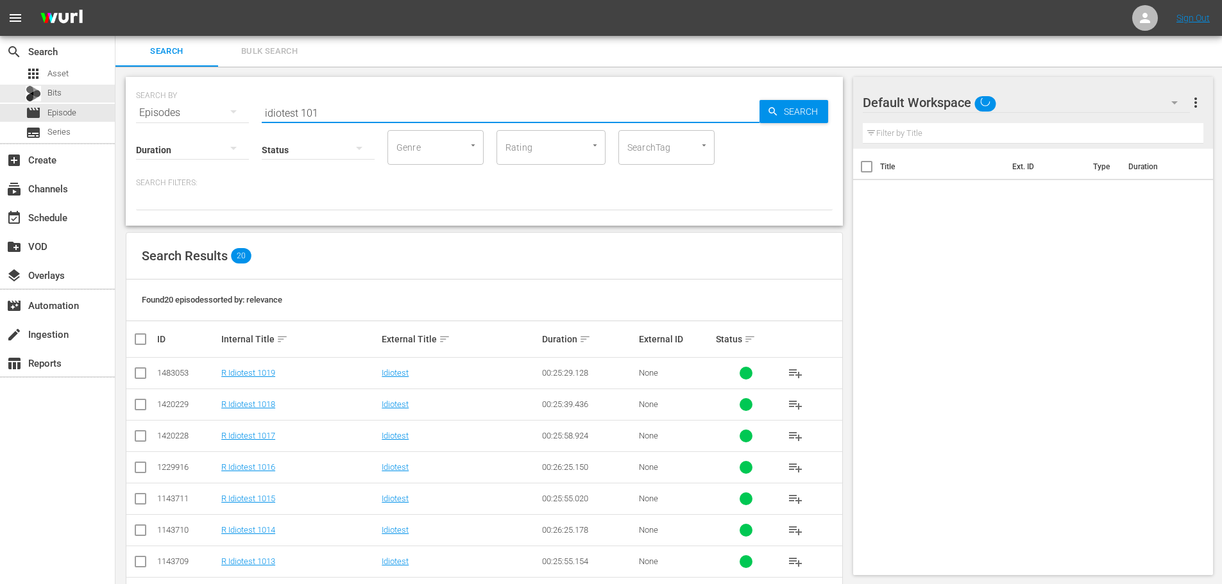
drag, startPoint x: 371, startPoint y: 110, endPoint x: 0, endPoint y: 103, distance: 371.5
click at [115, 0] on div "search Search apps Asset Bits movie Episode subtitles Series add_box Create sub…" at bounding box center [668, 0] width 1107 height 0
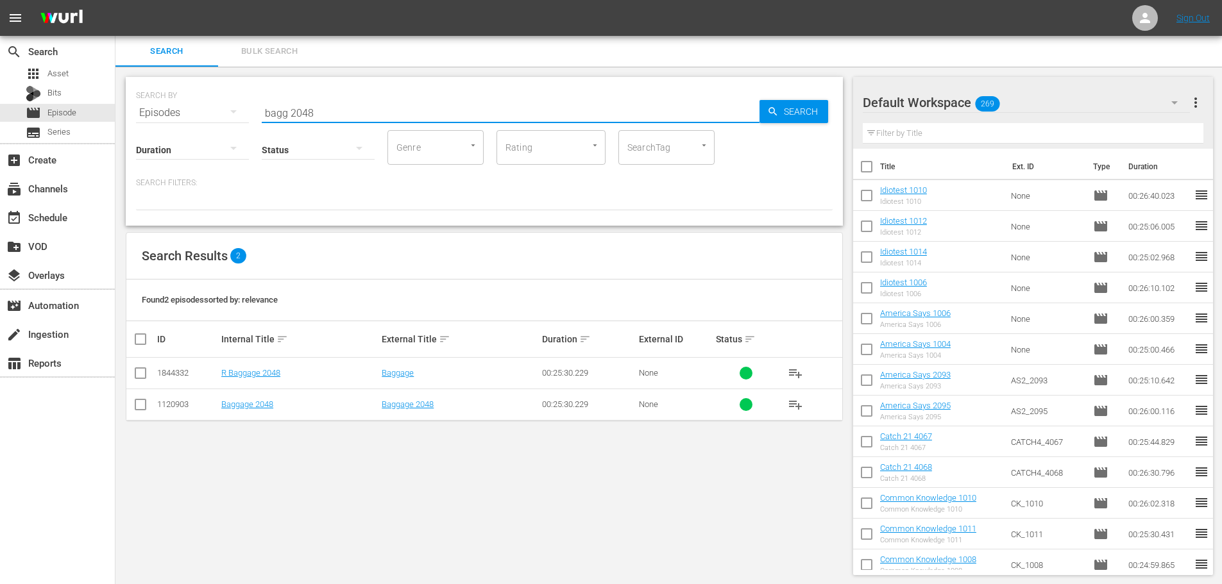
type input "bagg 2048"
click at [144, 408] on input "checkbox" at bounding box center [140, 407] width 15 height 15
checkbox input "true"
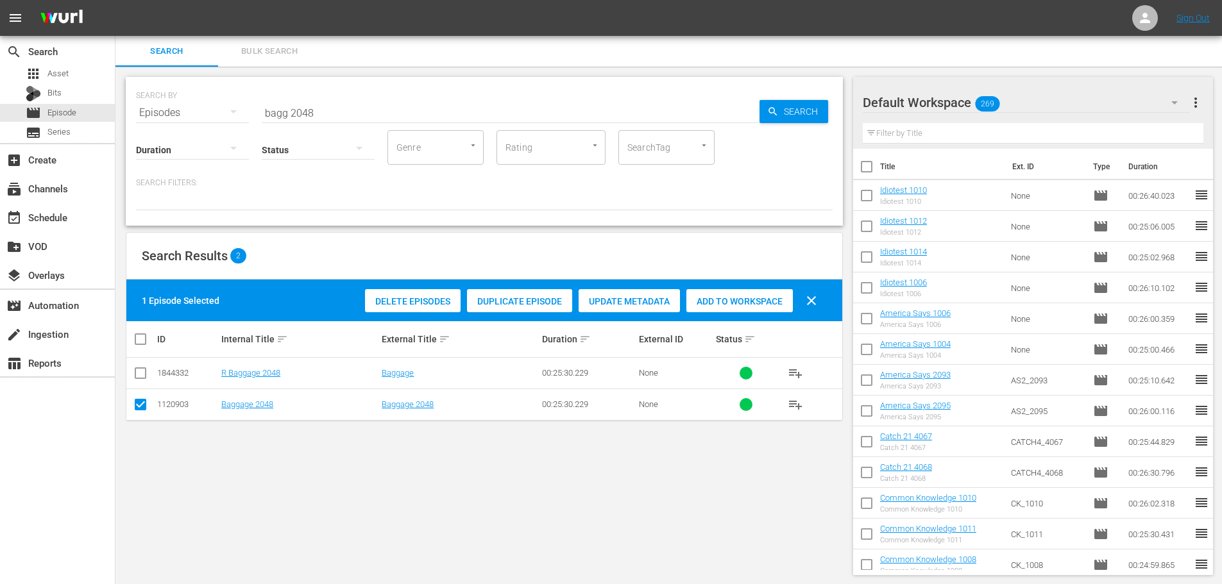
click at [704, 296] on span "Add to Workspace" at bounding box center [739, 301] width 106 height 10
click at [450, 114] on input "bagg 2048" at bounding box center [511, 113] width 498 height 31
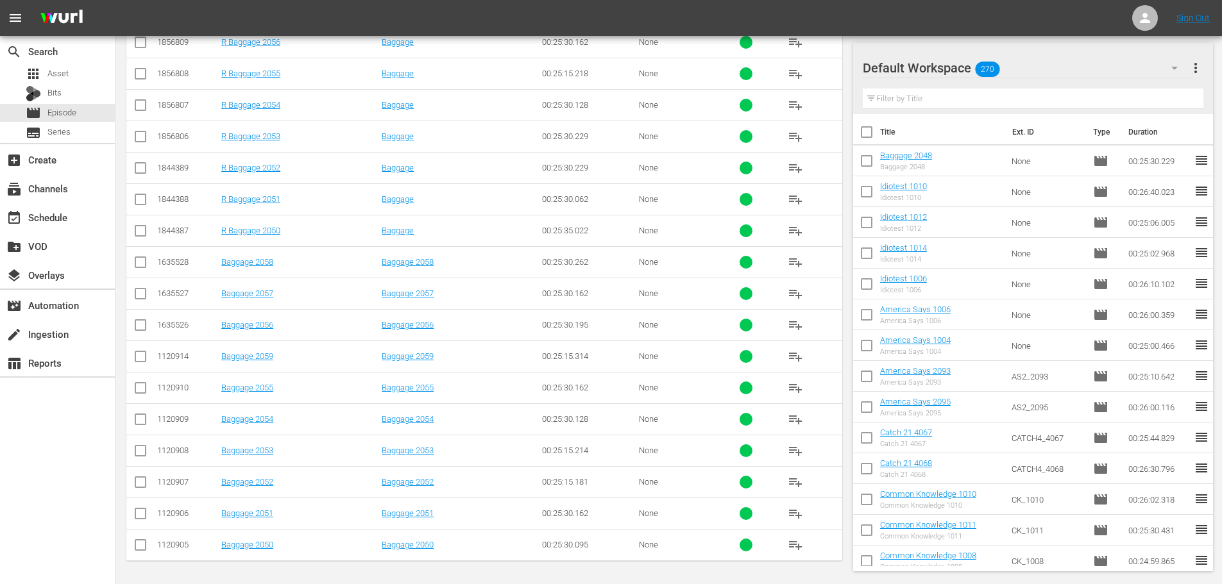
scroll to position [426, 0]
type input "bagg 205"
drag, startPoint x: 142, startPoint y: 526, endPoint x: 139, endPoint y: 538, distance: 12.8
click at [141, 532] on tbody "1900109 R Baggage 2059 Baggage 00:25:10.309 None playlist_add 1900010 R Baggage…" at bounding box center [484, 246] width 716 height 629
click at [139, 543] on input "checkbox" at bounding box center [140, 547] width 15 height 15
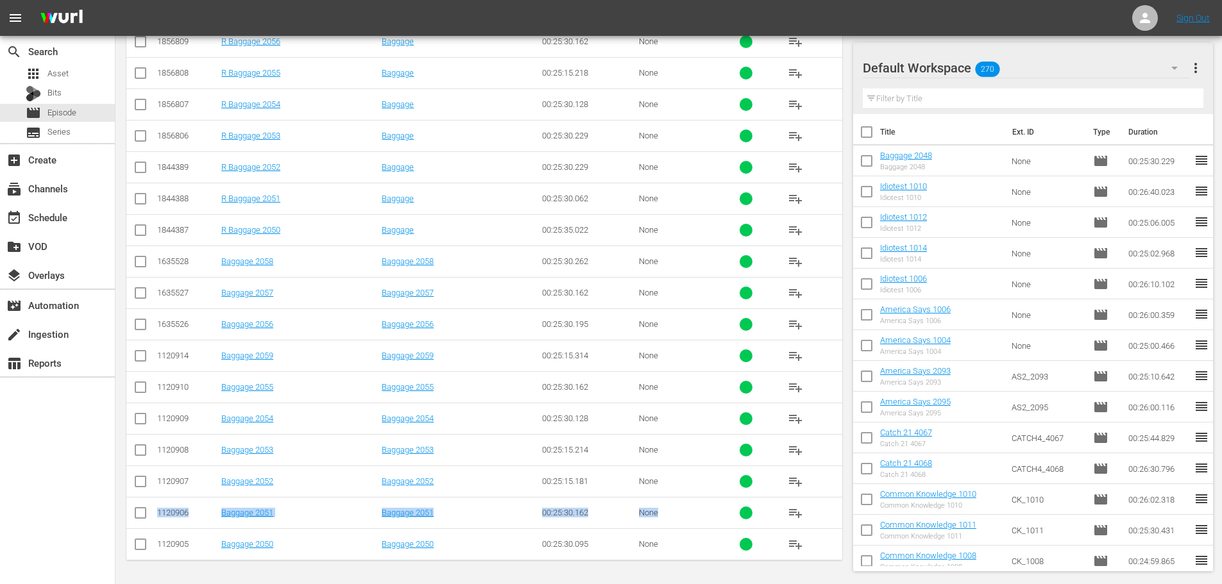
checkbox input "true"
click at [140, 417] on input "checkbox" at bounding box center [140, 421] width 15 height 15
checkbox input "true"
click at [137, 484] on input "checkbox" at bounding box center [140, 484] width 15 height 15
checkbox input "true"
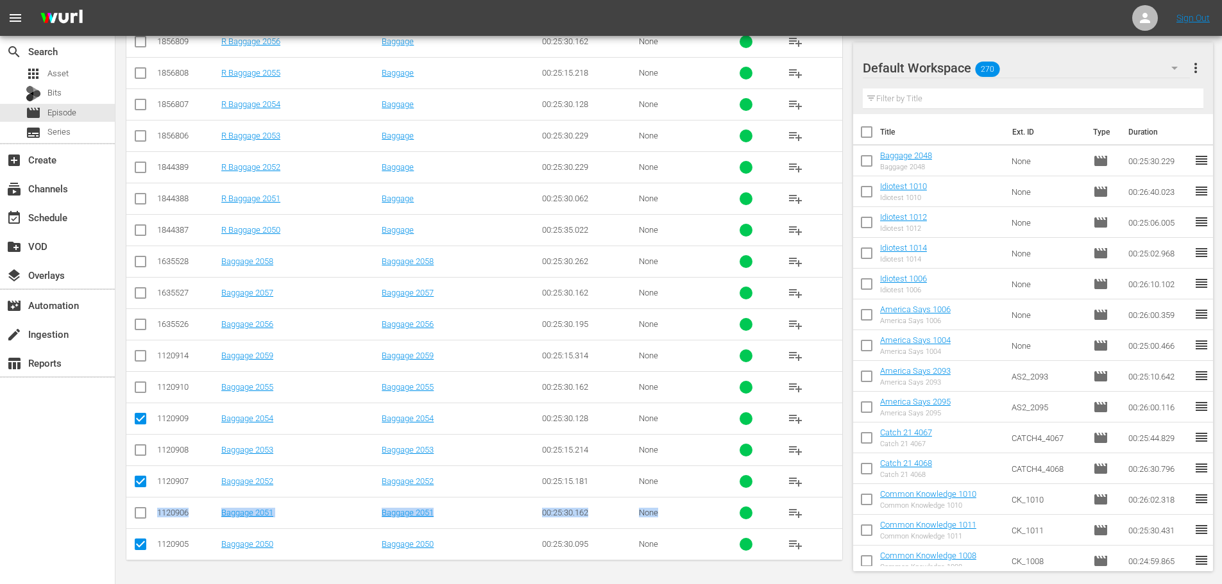
scroll to position [0, 0]
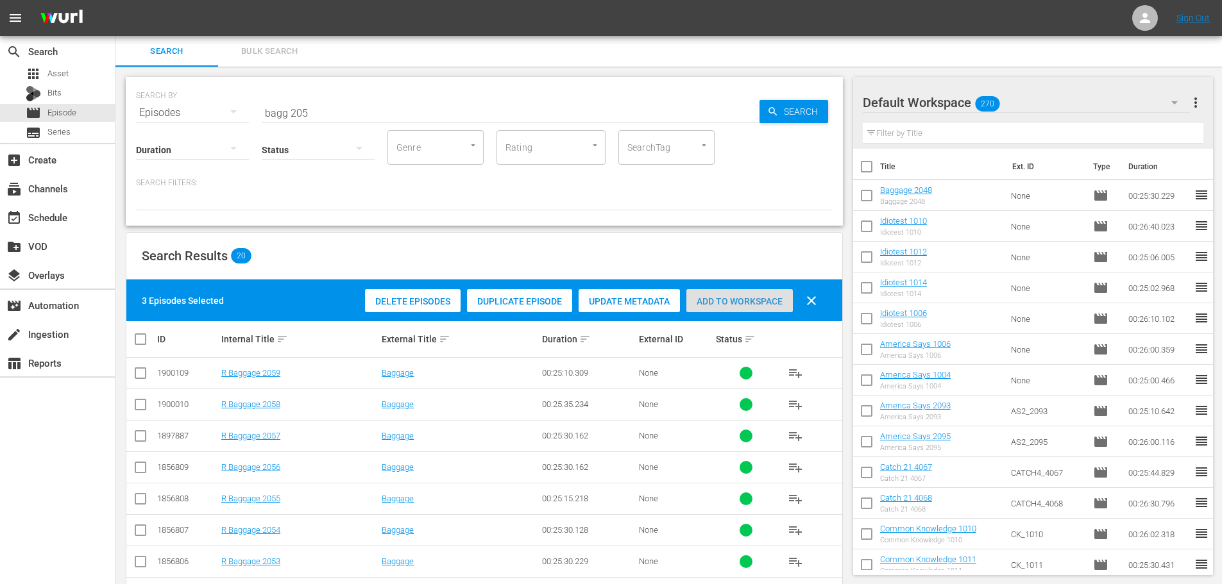
drag, startPoint x: 722, startPoint y: 294, endPoint x: 672, endPoint y: 276, distance: 53.8
click at [722, 296] on div "Add to Workspace" at bounding box center [739, 301] width 106 height 24
drag, startPoint x: 346, startPoint y: 101, endPoint x: 148, endPoint y: 99, distance: 197.6
click at [148, 99] on div "SEARCH BY Search By Episodes Search ID, Title, Description, Keywords, or Catego…" at bounding box center [484, 105] width 697 height 46
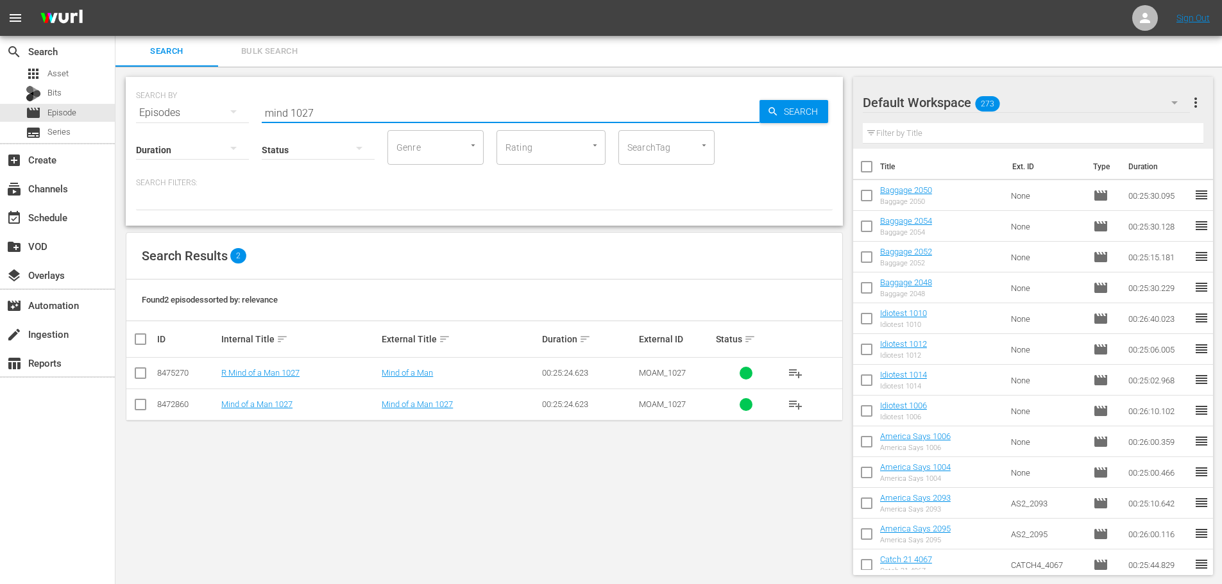
type input "mind 1027"
click at [148, 406] on td at bounding box center [140, 404] width 29 height 31
click at [146, 407] on input "checkbox" at bounding box center [140, 407] width 15 height 15
checkbox input "true"
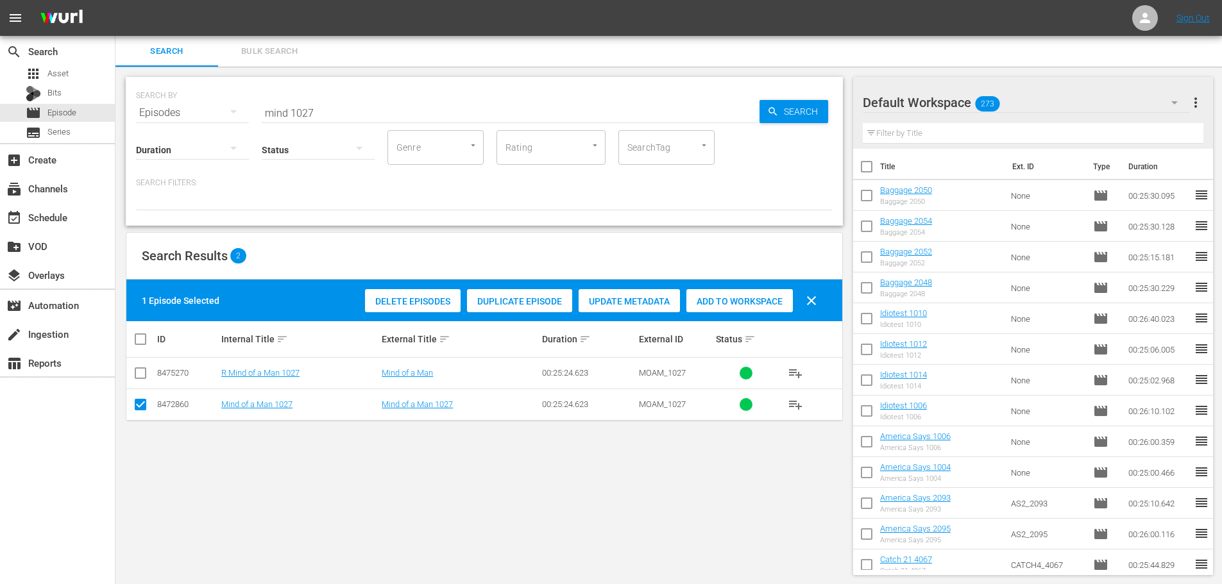
click at [772, 305] on span "Add to Workspace" at bounding box center [739, 301] width 106 height 10
drag, startPoint x: 363, startPoint y: 114, endPoint x: 37, endPoint y: 96, distance: 326.4
click at [115, 0] on div "search Search apps Asset Bits movie Episode subtitles Series add_box Create sub…" at bounding box center [668, 0] width 1107 height 0
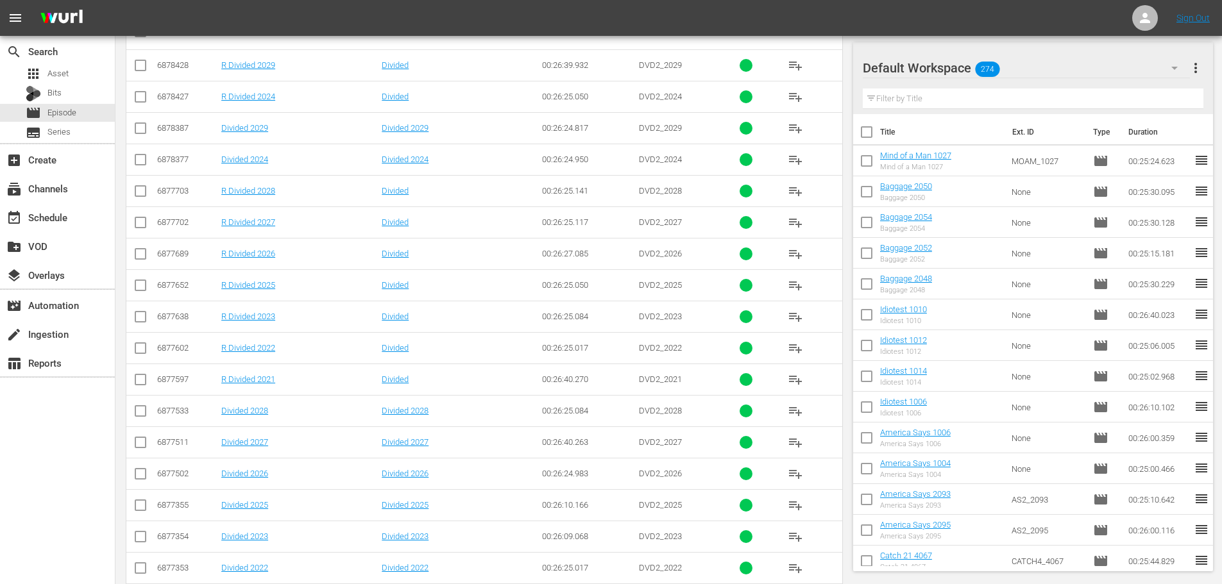
scroll to position [322, 0]
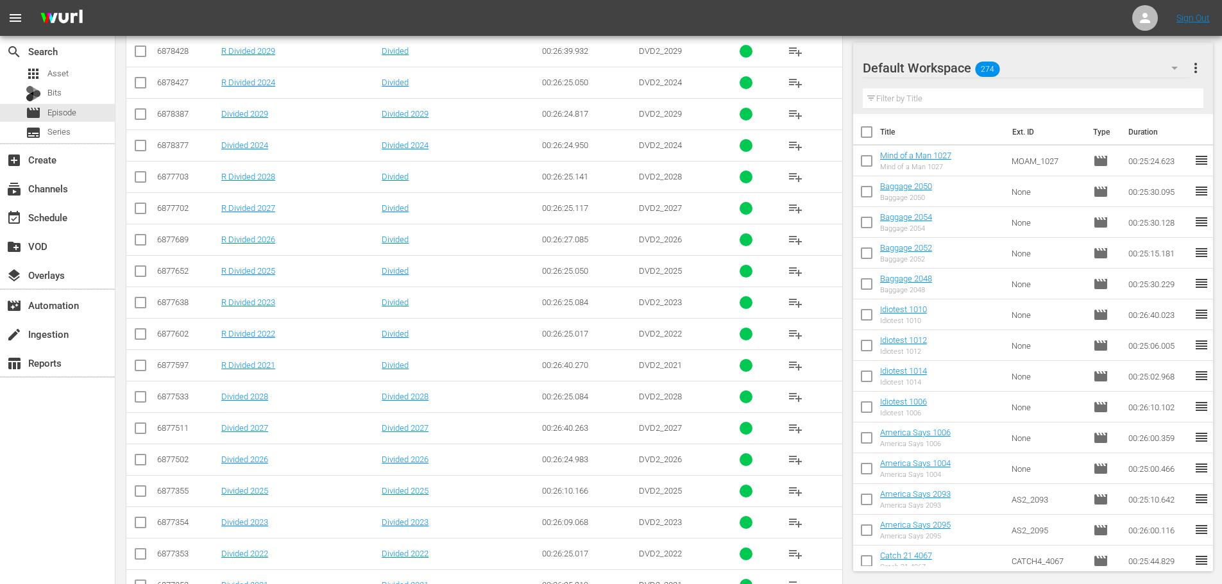
type input "divided 202"
click at [137, 502] on td at bounding box center [140, 490] width 29 height 31
click at [138, 495] on input "checkbox" at bounding box center [140, 493] width 15 height 15
checkbox input "true"
click at [147, 530] on input "checkbox" at bounding box center [140, 525] width 15 height 15
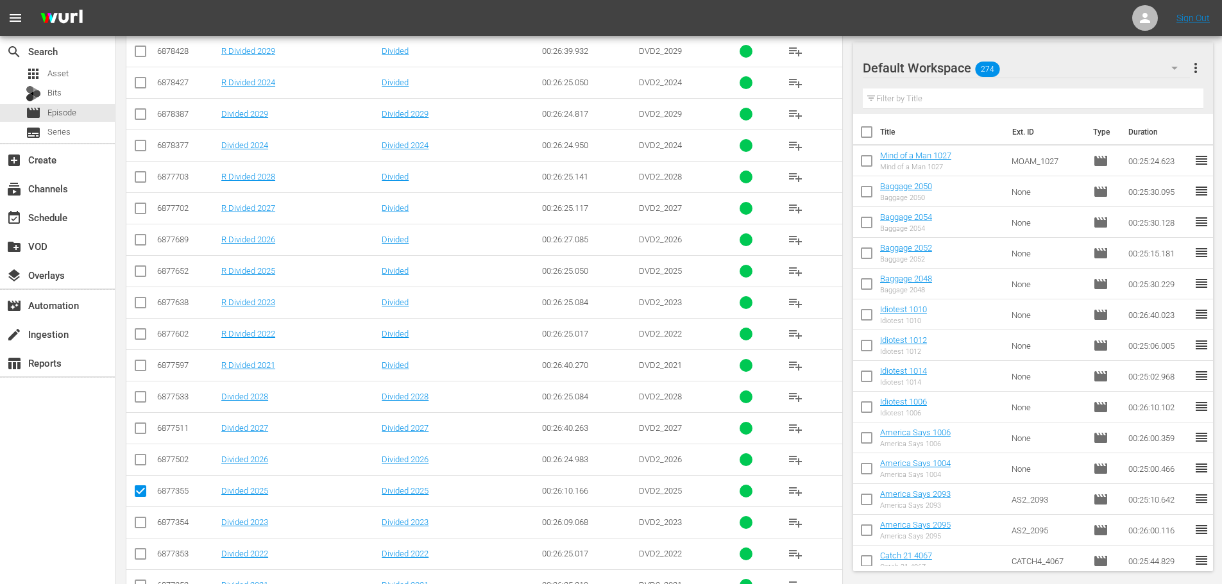
checkbox input "true"
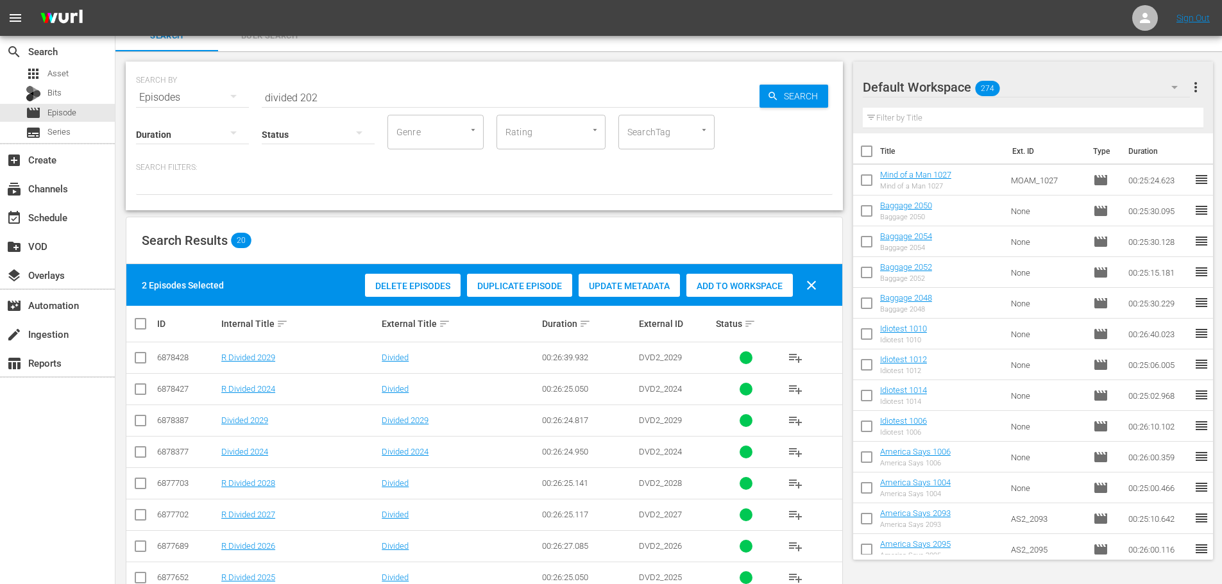
scroll to position [0, 0]
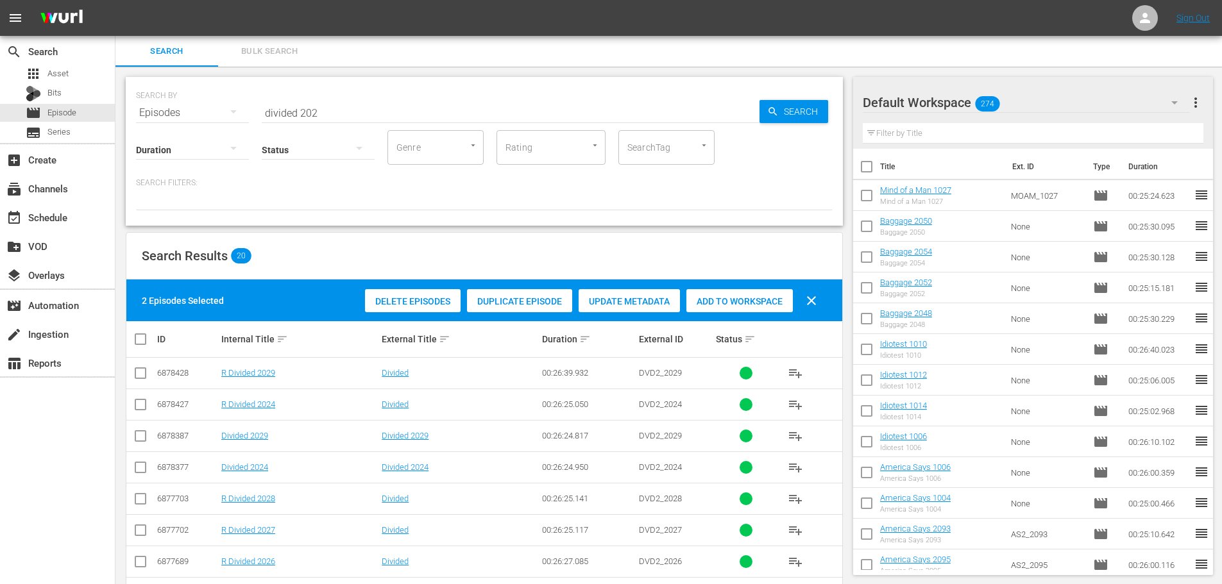
drag, startPoint x: 726, startPoint y: 295, endPoint x: 703, endPoint y: 296, distance: 23.1
click at [726, 295] on div "Add to Workspace" at bounding box center [739, 301] width 106 height 24
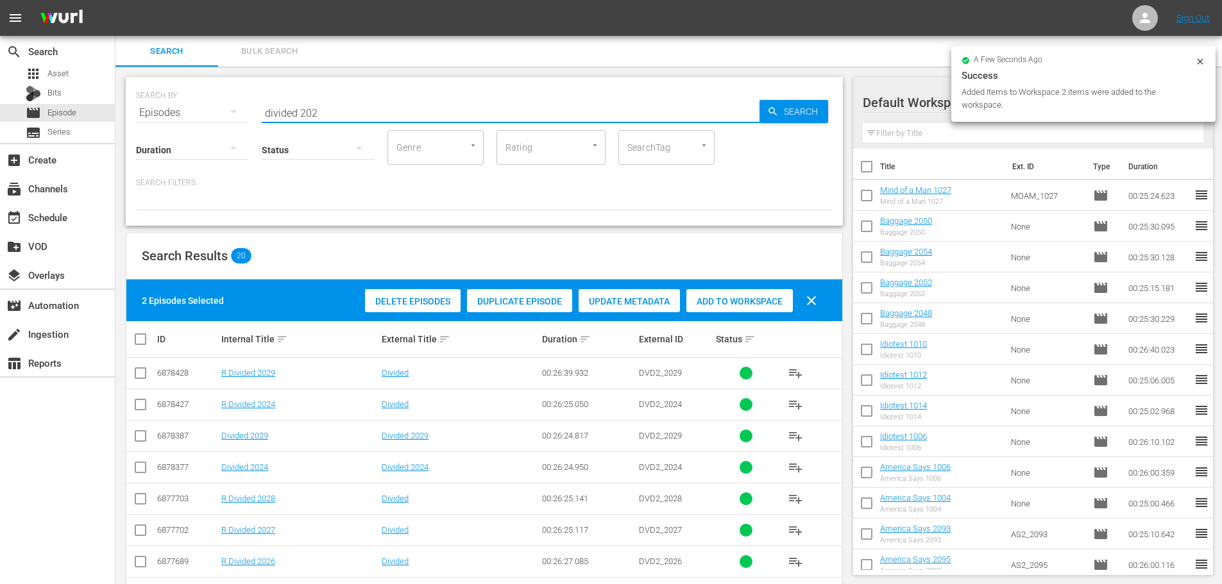
drag, startPoint x: 339, startPoint y: 115, endPoint x: 228, endPoint y: 105, distance: 111.5
click at [228, 105] on div "SEARCH BY Search By Episodes Search ID, Title, Description, Keywords, or Catego…" at bounding box center [484, 105] width 697 height 46
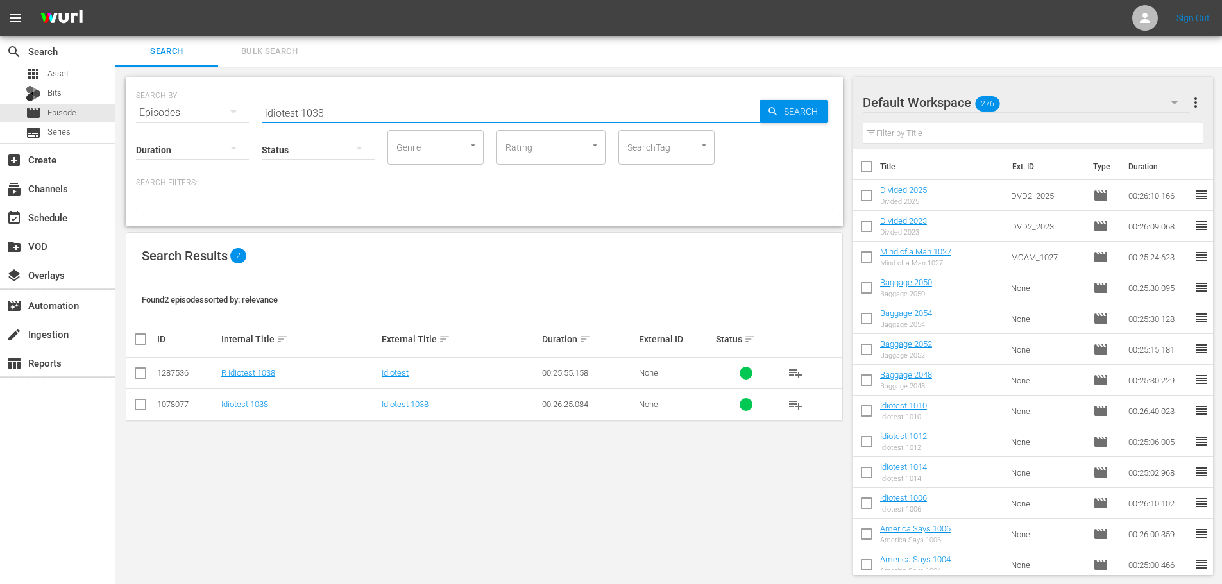
type input "idiotest 1038"
click at [133, 406] on input "checkbox" at bounding box center [140, 407] width 15 height 15
checkbox input "true"
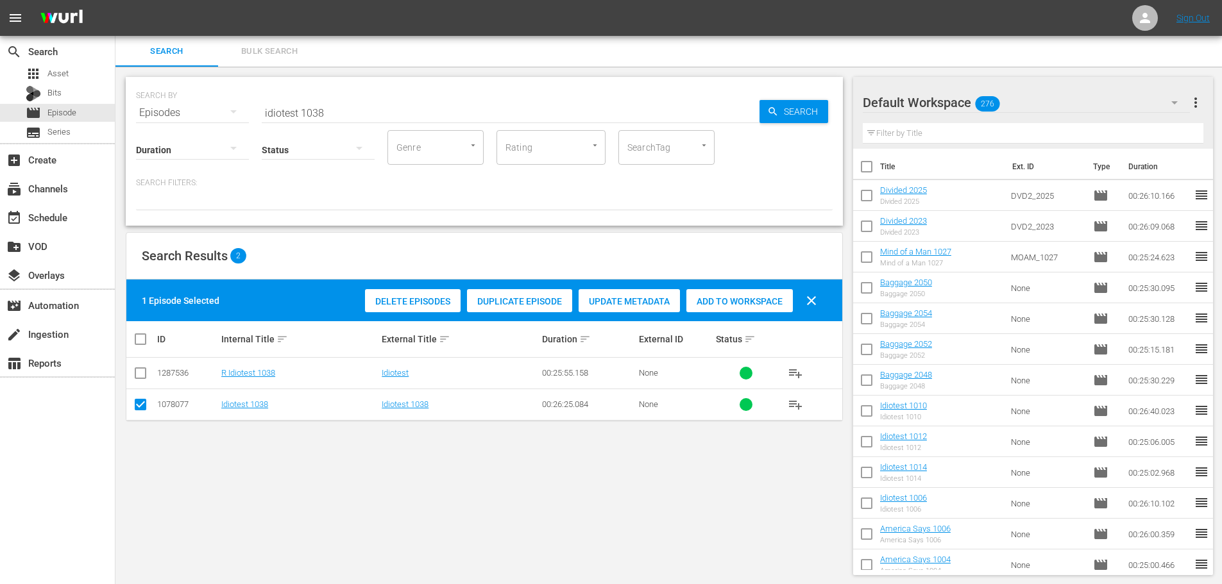
click at [716, 311] on div "Add to Workspace" at bounding box center [739, 301] width 106 height 24
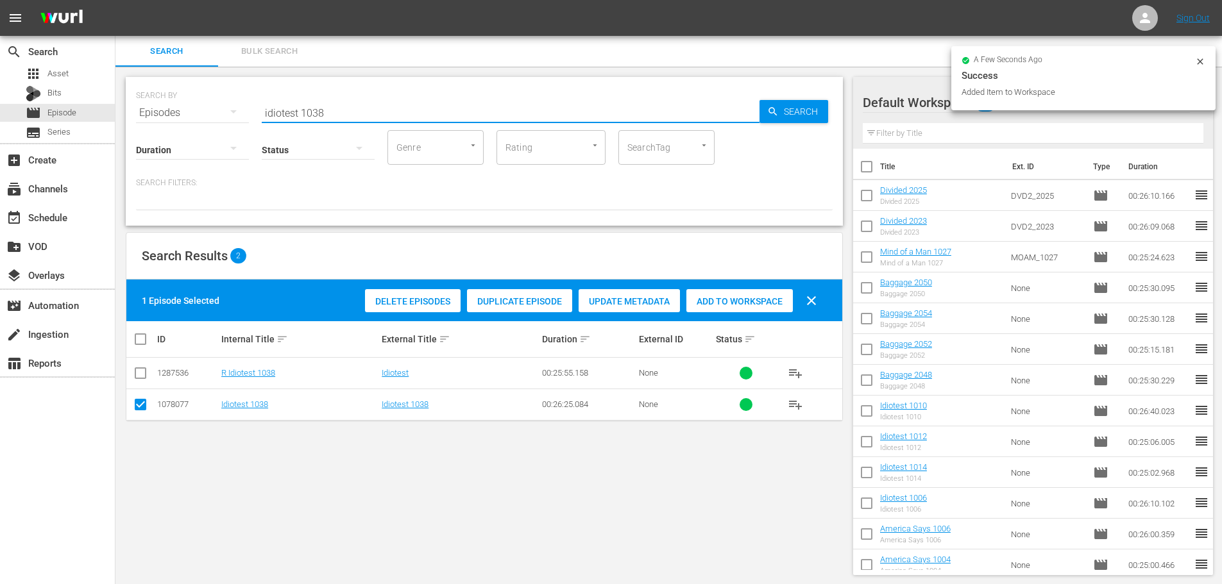
drag, startPoint x: 334, startPoint y: 114, endPoint x: 201, endPoint y: 123, distance: 133.7
click at [201, 123] on div "SEARCH BY Search By Episodes Search ID, Title, Description, Keywords, or Catego…" at bounding box center [484, 151] width 717 height 149
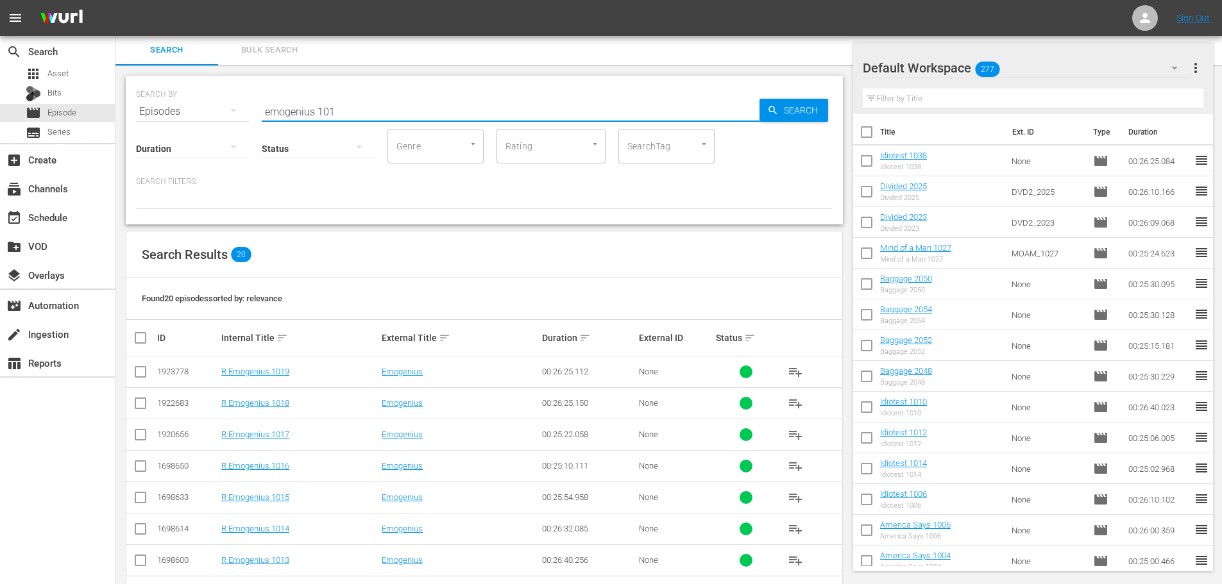
scroll to position [426, 0]
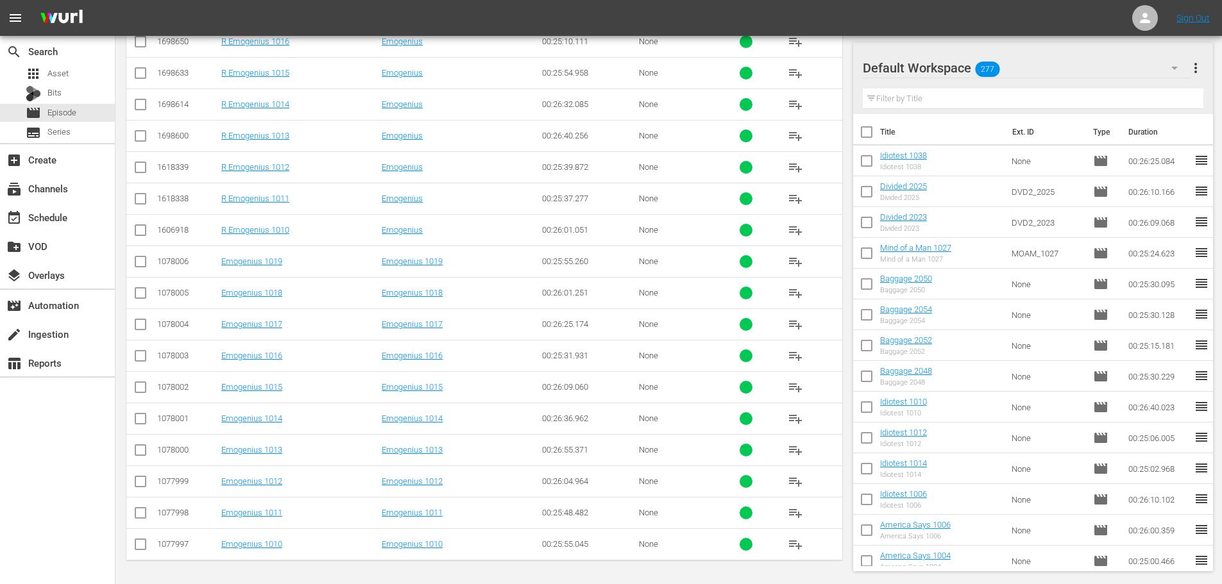
type input "emogenius 101"
drag, startPoint x: 153, startPoint y: 451, endPoint x: 142, endPoint y: 452, distance: 10.3
click at [144, 452] on td at bounding box center [140, 449] width 29 height 31
click at [142, 452] on input "checkbox" at bounding box center [140, 452] width 15 height 15
checkbox input "true"
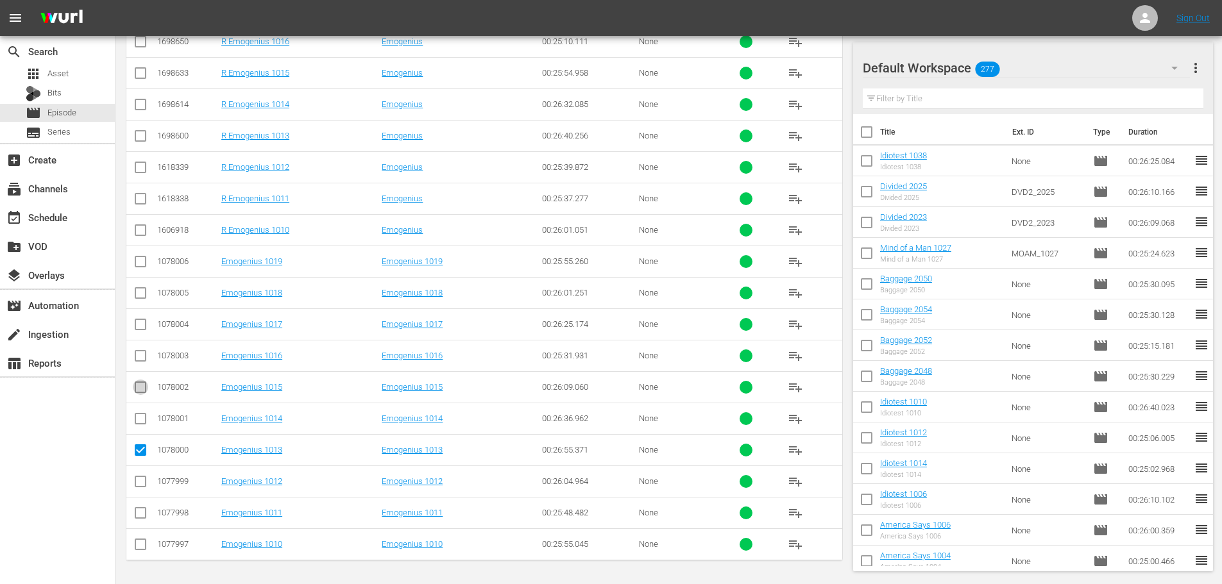
click at [144, 393] on input "checkbox" at bounding box center [140, 389] width 15 height 15
checkbox input "true"
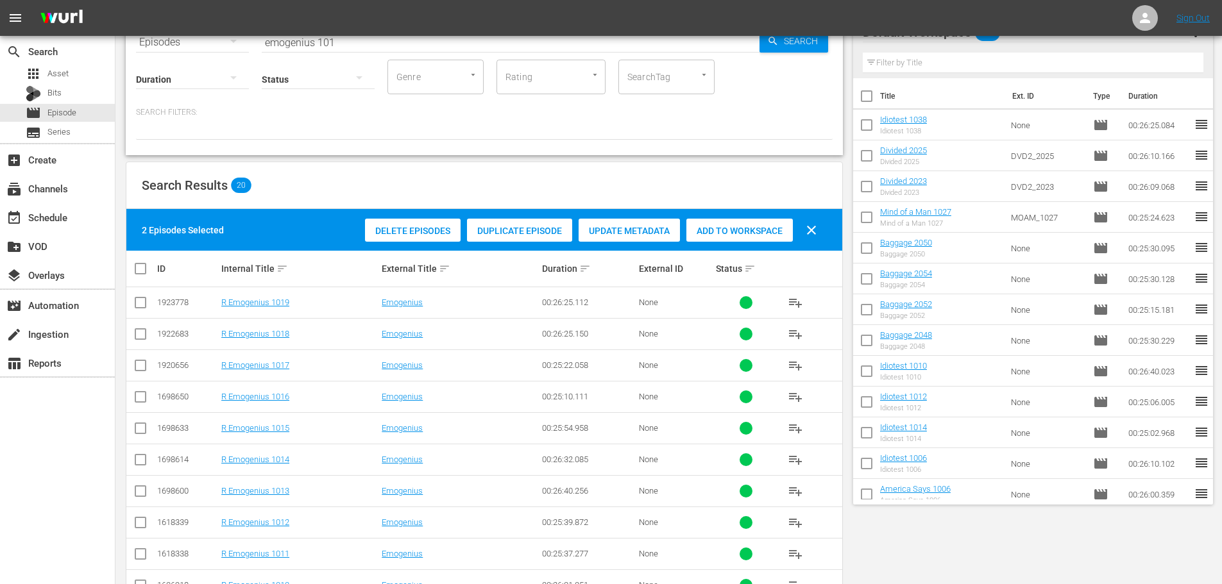
scroll to position [0, 0]
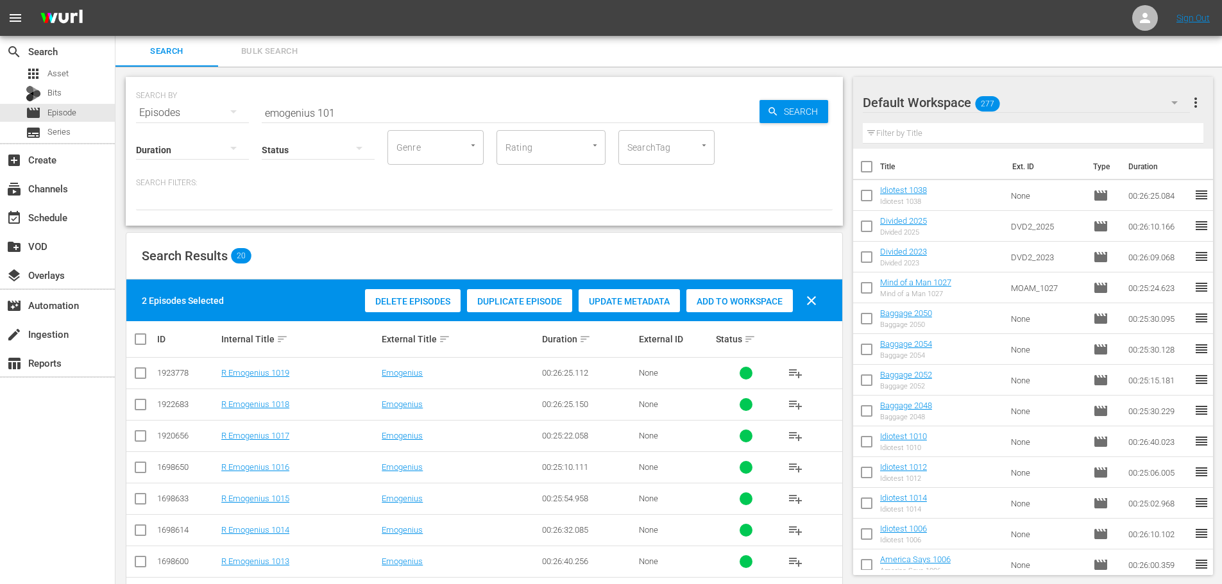
click at [760, 298] on span "Add to Workspace" at bounding box center [739, 301] width 106 height 10
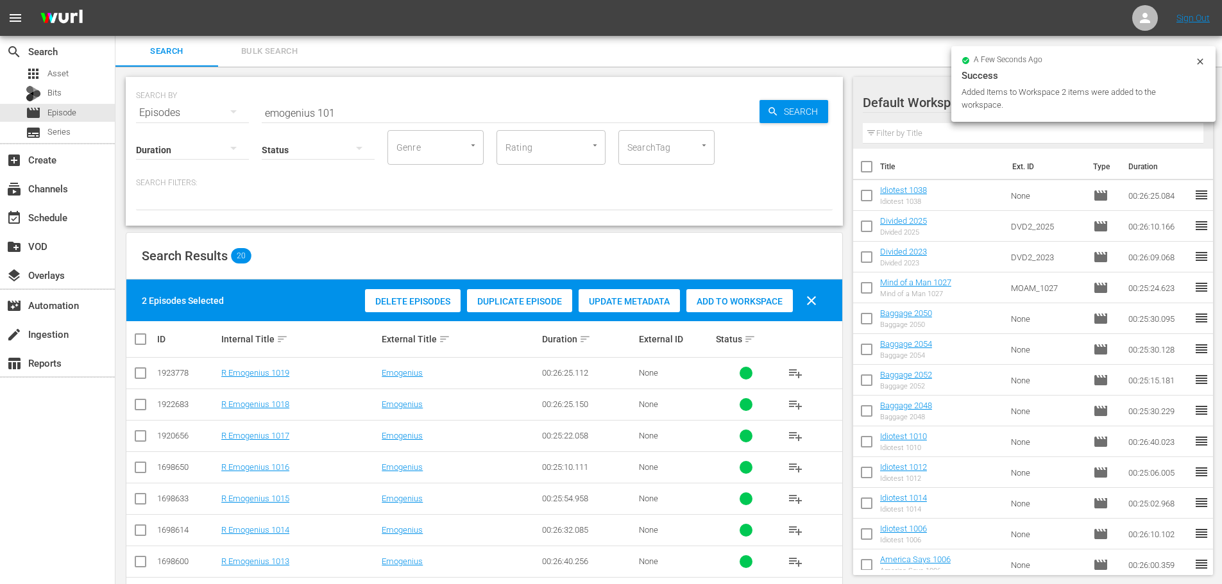
drag, startPoint x: 367, startPoint y: 123, endPoint x: 361, endPoint y: 110, distance: 14.9
click at [366, 123] on div "Status" at bounding box center [318, 142] width 113 height 46
drag, startPoint x: 359, startPoint y: 110, endPoint x: 0, endPoint y: 115, distance: 359.3
click at [115, 0] on div "search Search apps Asset Bits movie Episode subtitles Series add_box Create sub…" at bounding box center [668, 0] width 1107 height 0
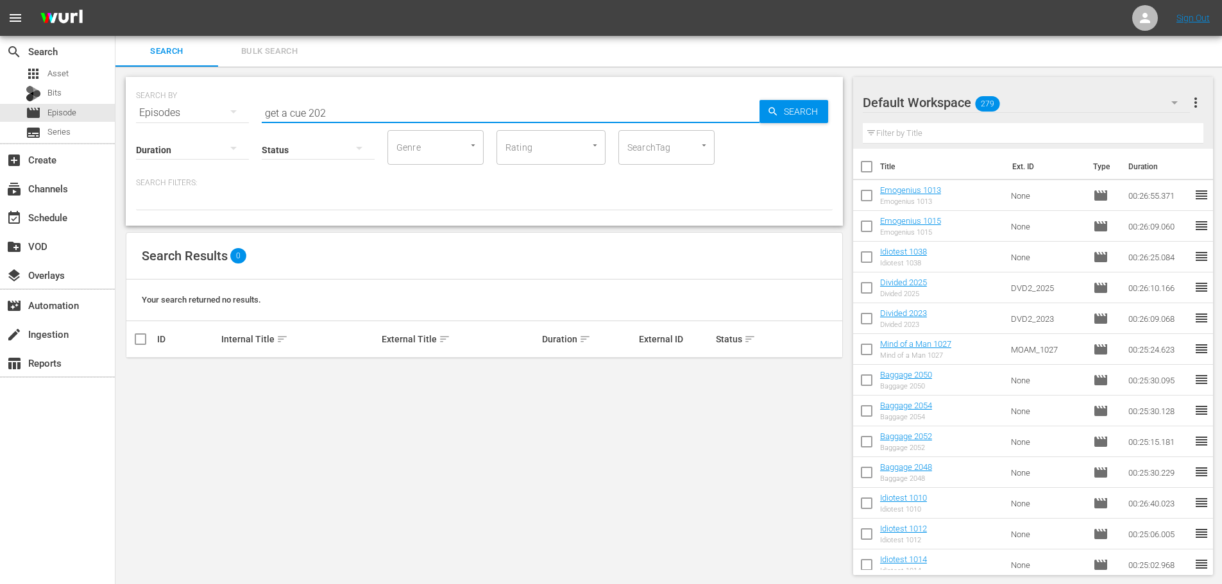
scroll to position [1, 0]
click at [333, 105] on input "get a cue 102" at bounding box center [511, 111] width 498 height 31
click at [359, 114] on input "get a cue 10" at bounding box center [511, 111] width 498 height 31
type input "get a clue 202"
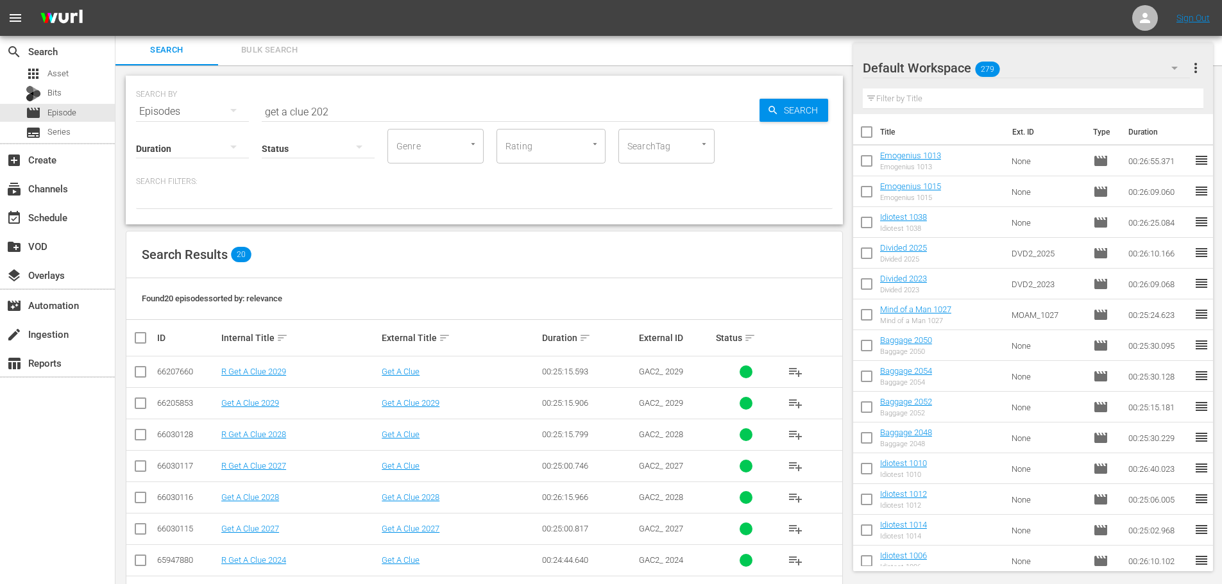
scroll to position [426, 0]
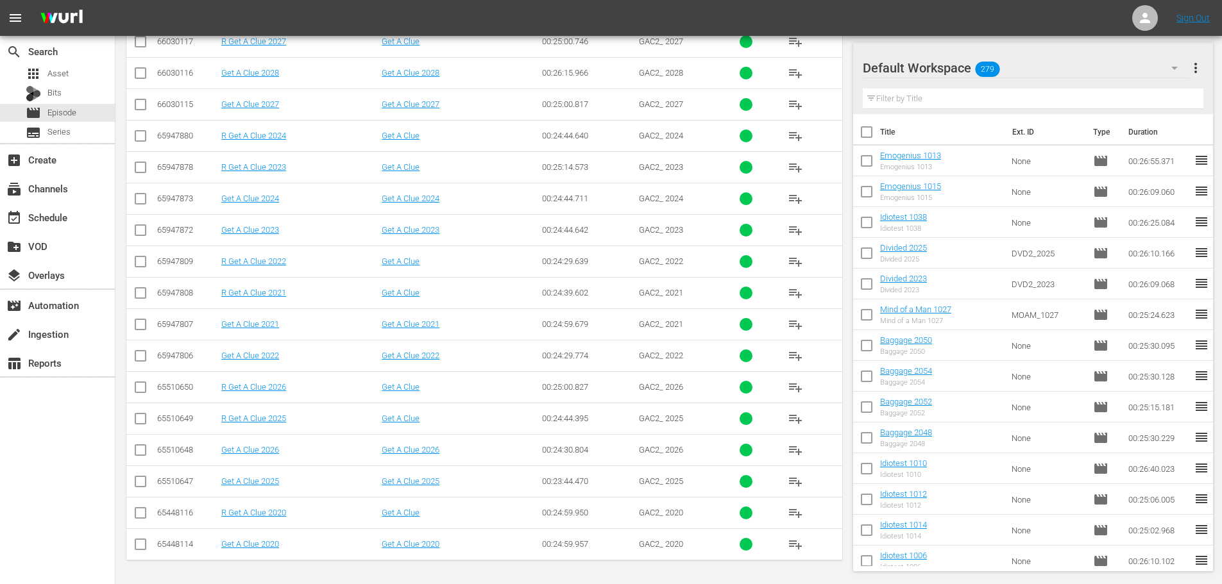
drag, startPoint x: 142, startPoint y: 541, endPoint x: 214, endPoint y: 345, distance: 208.7
click at [142, 541] on input "checkbox" at bounding box center [140, 547] width 15 height 15
checkbox input "true"
click at [142, 332] on input "checkbox" at bounding box center [140, 326] width 15 height 15
checkbox input "true"
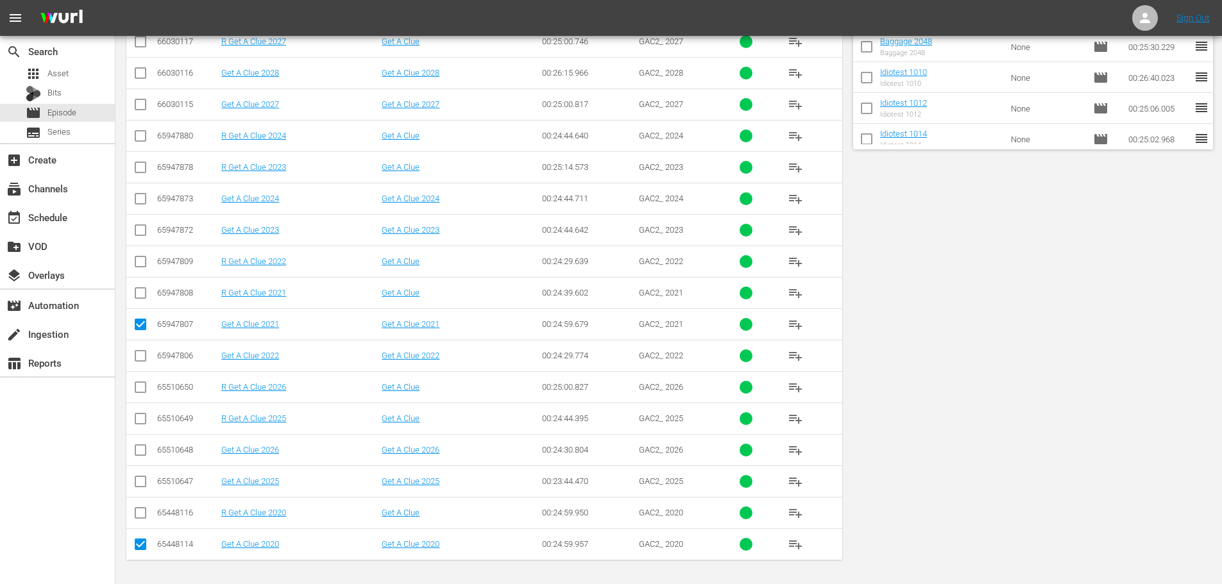
scroll to position [0, 0]
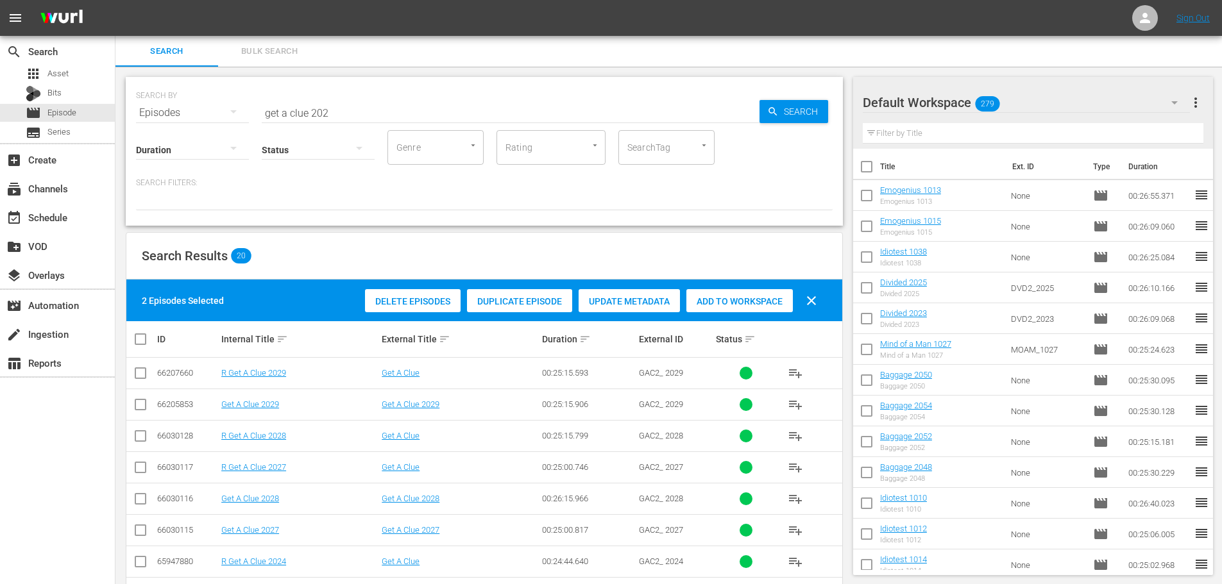
click at [751, 310] on div "Add to Workspace" at bounding box center [739, 301] width 106 height 24
drag, startPoint x: 402, startPoint y: 116, endPoint x: 87, endPoint y: 124, distance: 314.5
click at [115, 0] on div "search Search apps Asset Bits movie Episode subtitles Series add_box Create sub…" at bounding box center [668, 0] width 1107 height 0
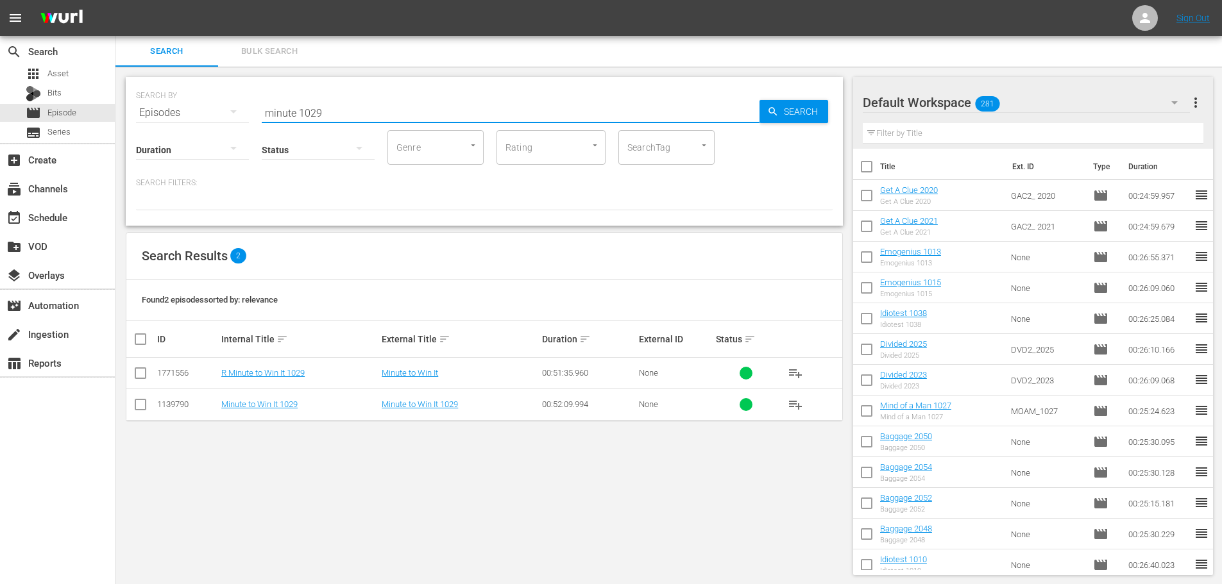
type input "minute 1029"
click at [136, 410] on input "checkbox" at bounding box center [140, 407] width 15 height 15
checkbox input "true"
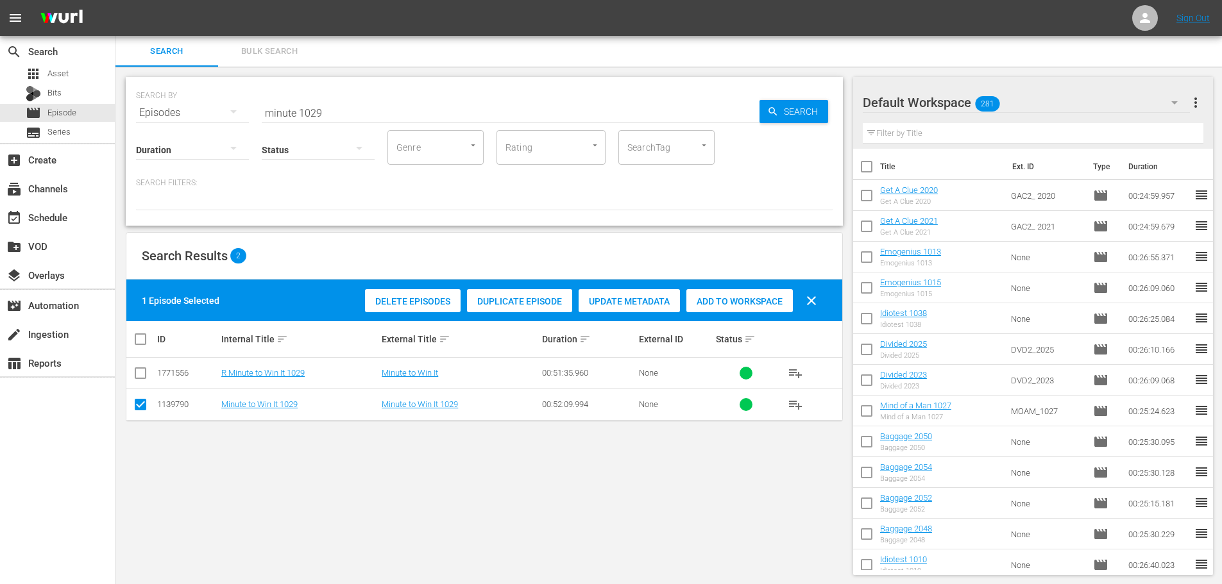
click at [746, 305] on span "Add to Workspace" at bounding box center [739, 301] width 106 height 10
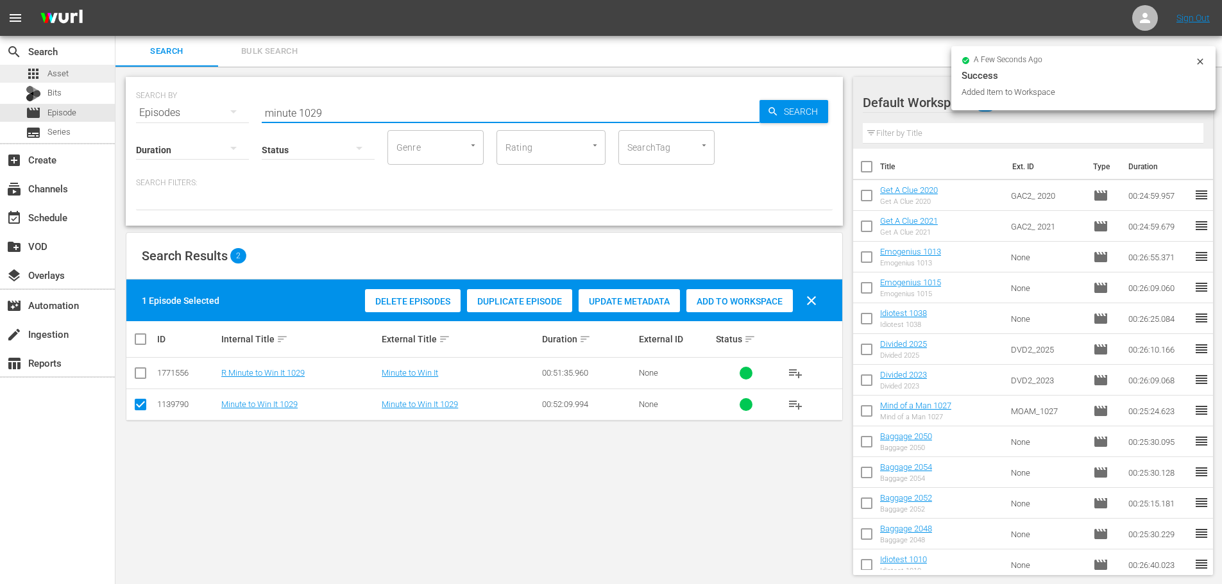
drag, startPoint x: 392, startPoint y: 116, endPoint x: 0, endPoint y: 70, distance: 394.7
click at [115, 0] on div "search Search apps Asset Bits movie Episode subtitles Series add_box Create sub…" at bounding box center [668, 0] width 1107 height 0
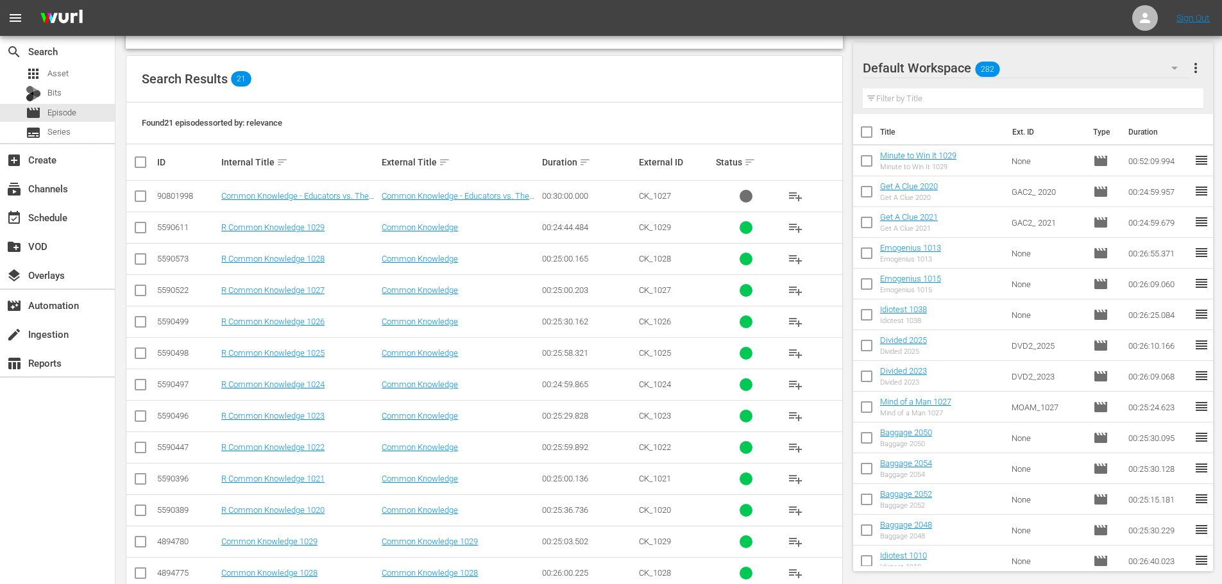
scroll to position [457, 0]
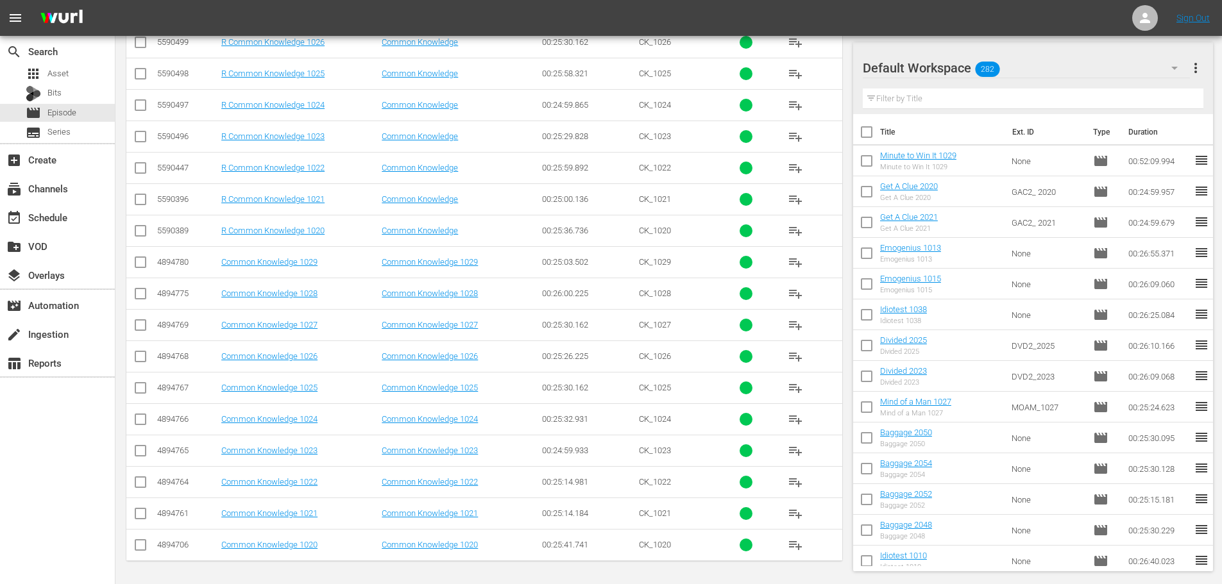
type input "common 102"
click at [137, 332] on input "checkbox" at bounding box center [140, 327] width 15 height 15
checkbox input "true"
click at [137, 358] on input "checkbox" at bounding box center [140, 359] width 15 height 15
checkbox input "true"
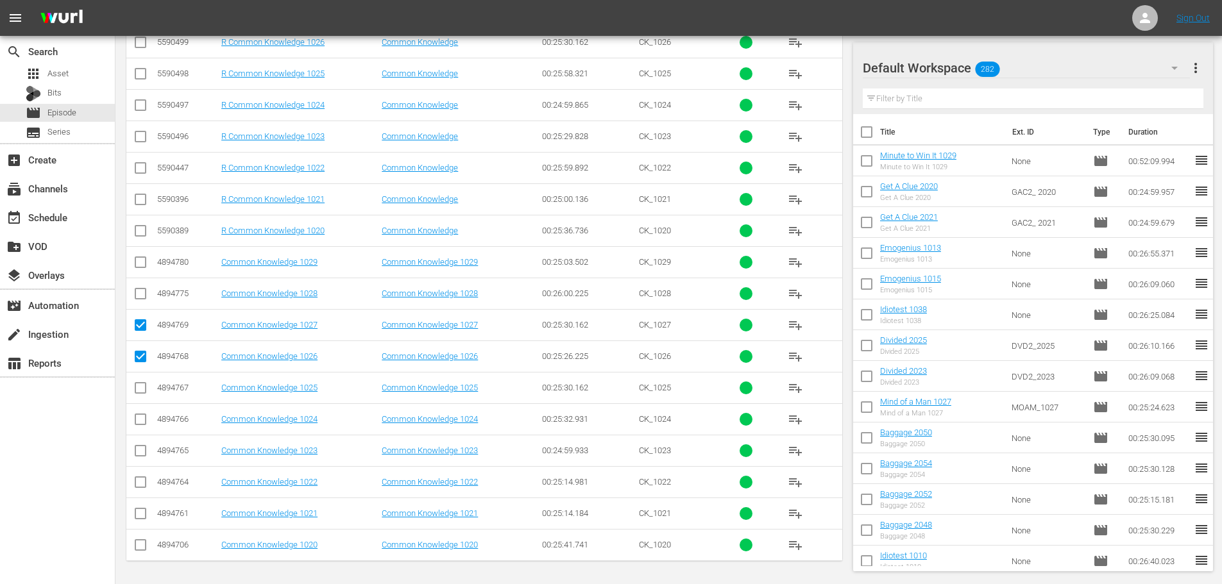
click at [140, 293] on input "checkbox" at bounding box center [140, 296] width 15 height 15
checkbox input "true"
click at [144, 255] on icon at bounding box center [140, 262] width 15 height 15
click at [143, 259] on input "checkbox" at bounding box center [140, 264] width 15 height 15
checkbox input "true"
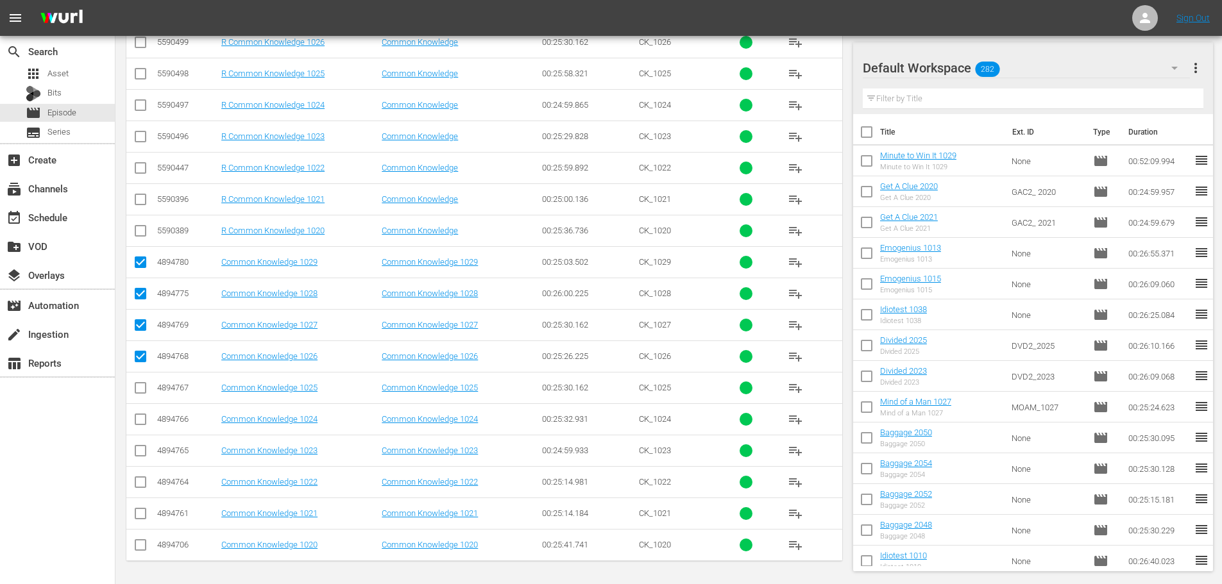
scroll to position [0, 0]
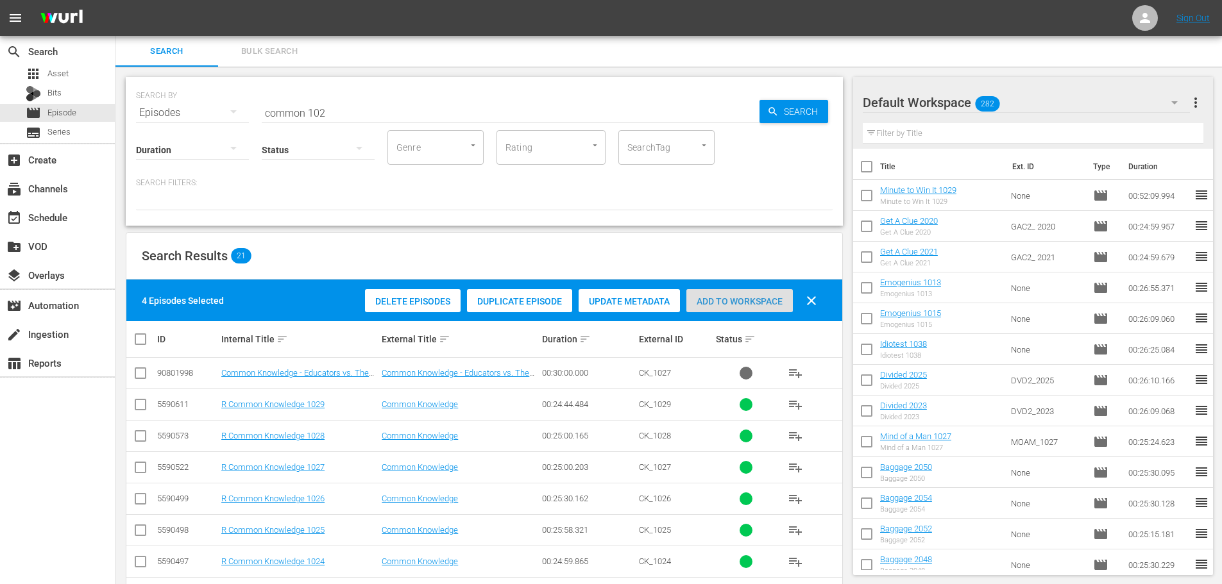
click at [738, 302] on span "Add to Workspace" at bounding box center [739, 301] width 106 height 10
drag, startPoint x: 342, startPoint y: 103, endPoint x: 135, endPoint y: 115, distance: 207.6
click at [135, 115] on div "SEARCH BY Search By Episodes Search ID, Title, Description, Keywords, or Catego…" at bounding box center [484, 151] width 717 height 149
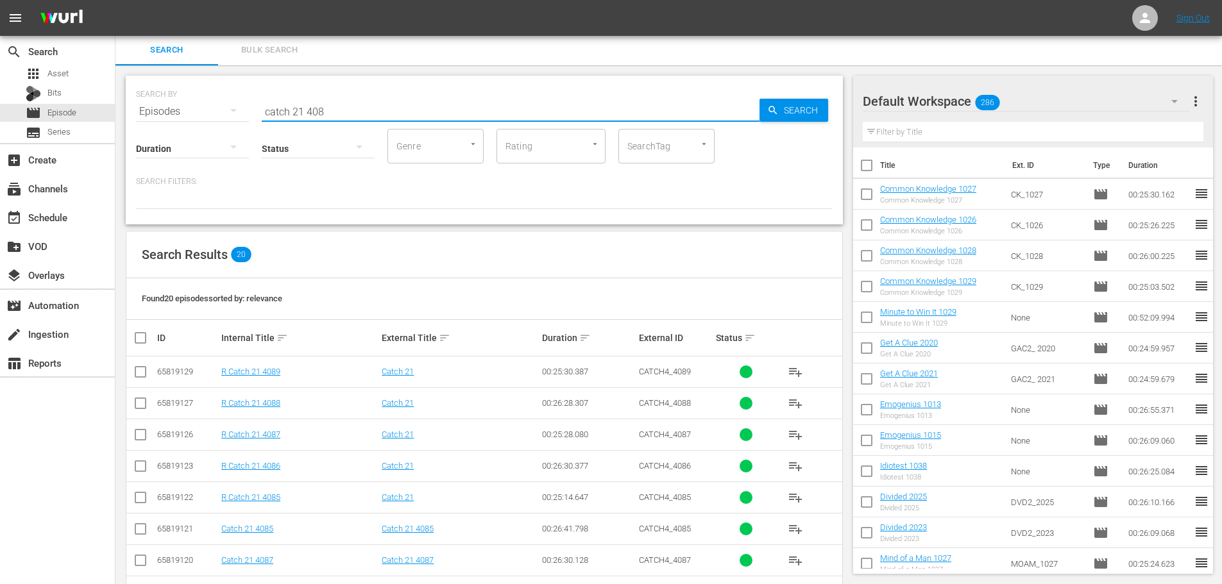
type input "catch 21 408"
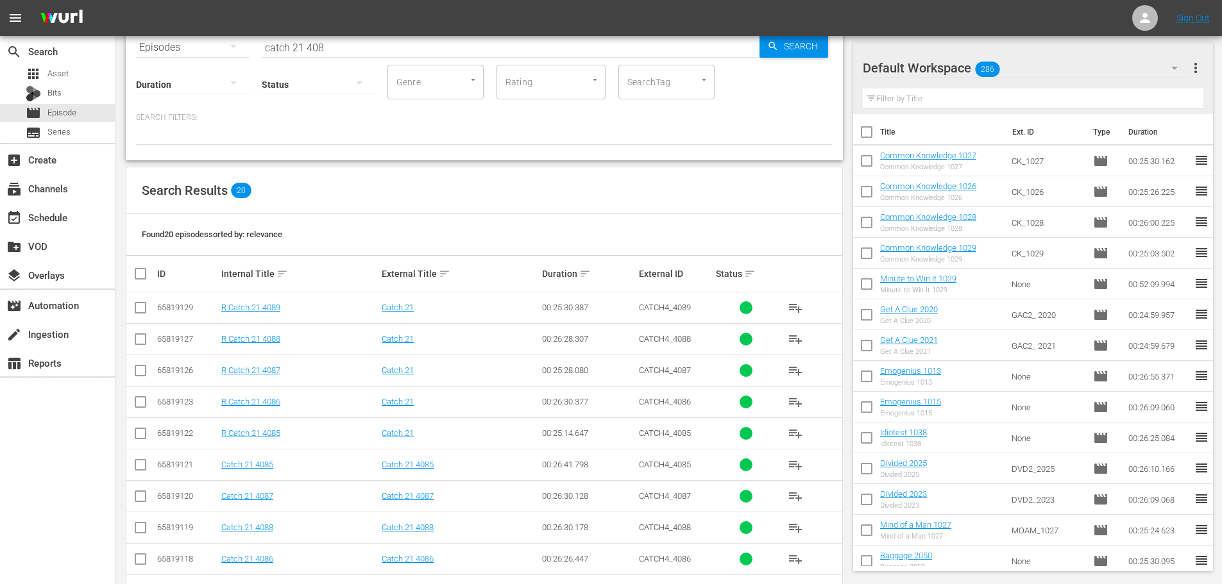
drag, startPoint x: 173, startPoint y: 555, endPoint x: 276, endPoint y: 474, distance: 131.2
click at [16, 548] on div "search Search apps Asset Bits movie Episode subtitles Series add_box Create sub…" at bounding box center [57, 328] width 115 height 584
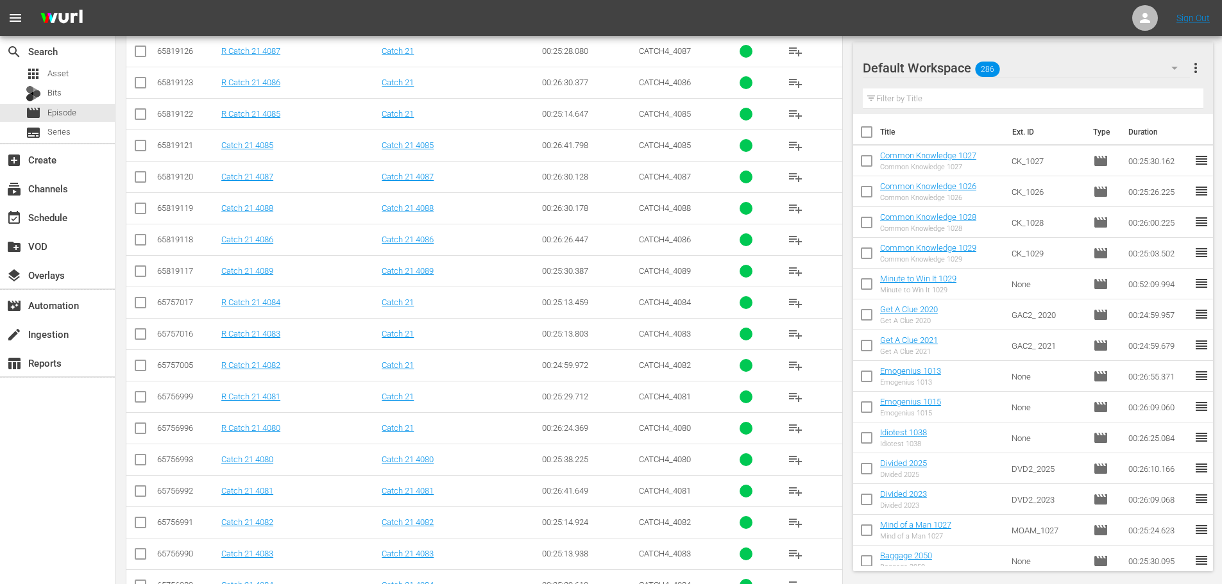
scroll to position [386, 0]
click at [136, 238] on input "checkbox" at bounding box center [140, 241] width 15 height 15
checkbox input "true"
click at [134, 176] on input "checkbox" at bounding box center [140, 178] width 15 height 15
checkbox input "true"
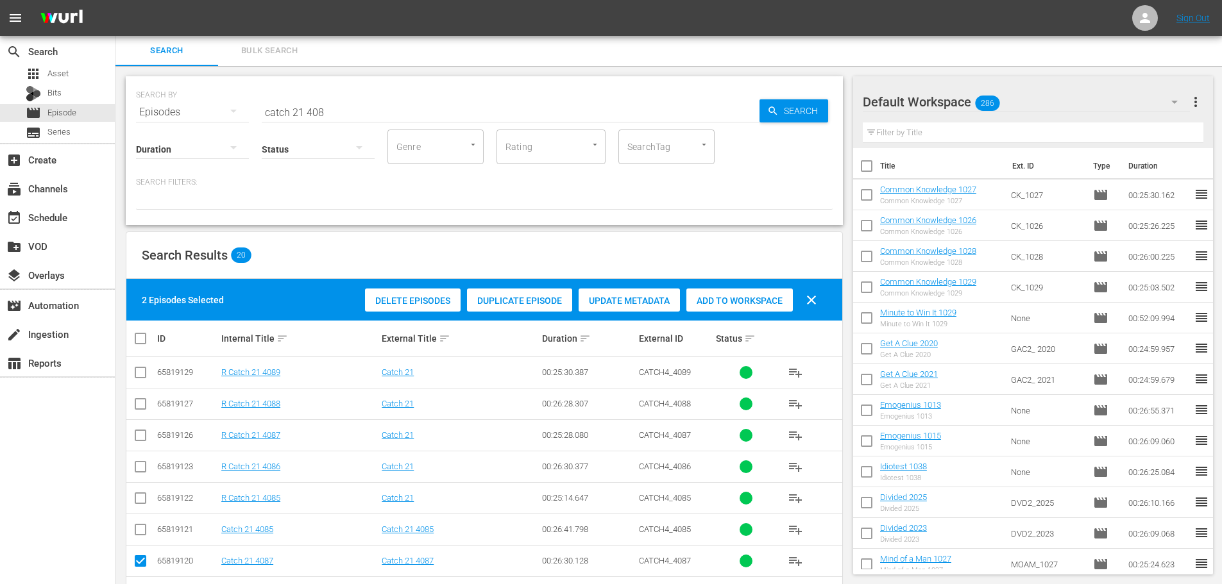
scroll to position [0, 0]
click at [738, 293] on div "Add to Workspace" at bounding box center [739, 301] width 106 height 24
drag, startPoint x: 370, startPoint y: 111, endPoint x: 0, endPoint y: 106, distance: 369.6
click at [115, 0] on div "search Search apps Asset Bits movie Episode subtitles Series add_box Create sub…" at bounding box center [668, 0] width 1107 height 0
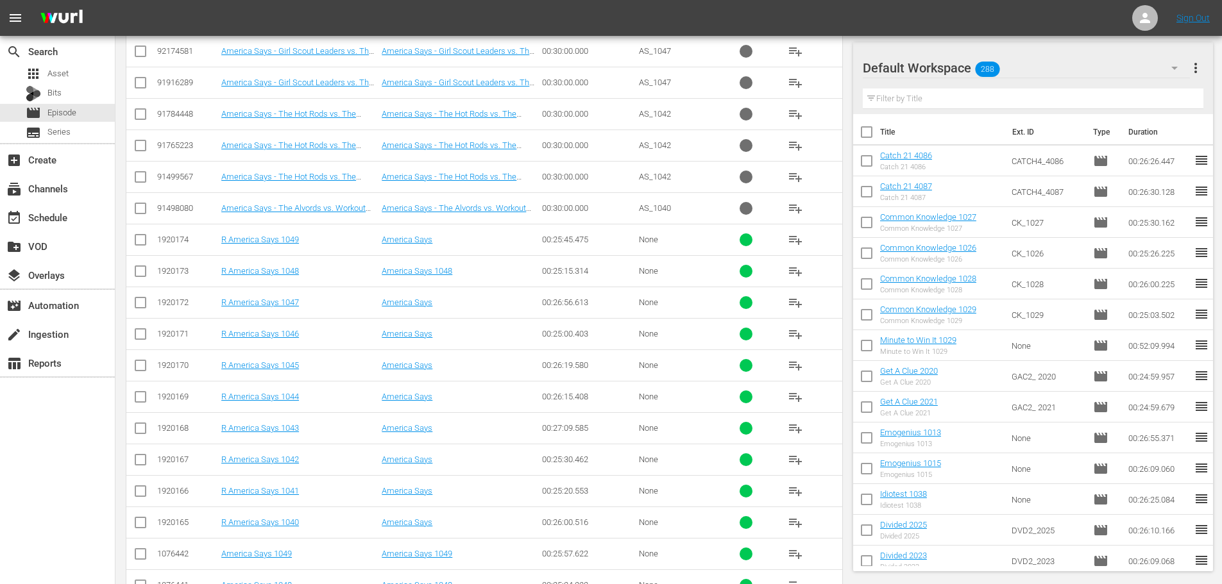
scroll to position [457, 0]
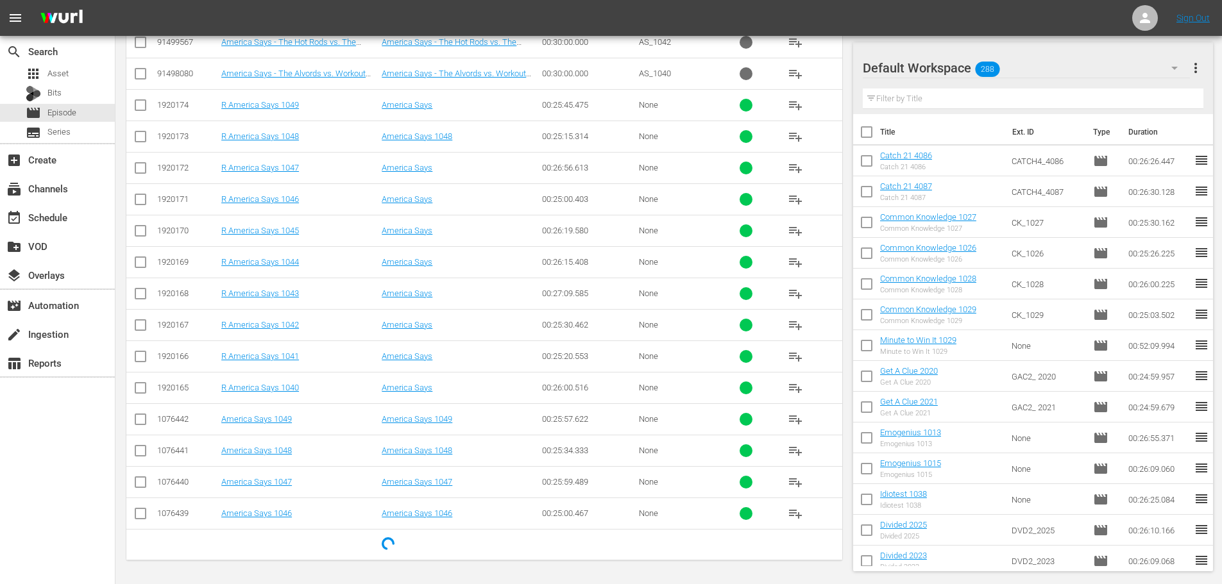
type input "america 104"
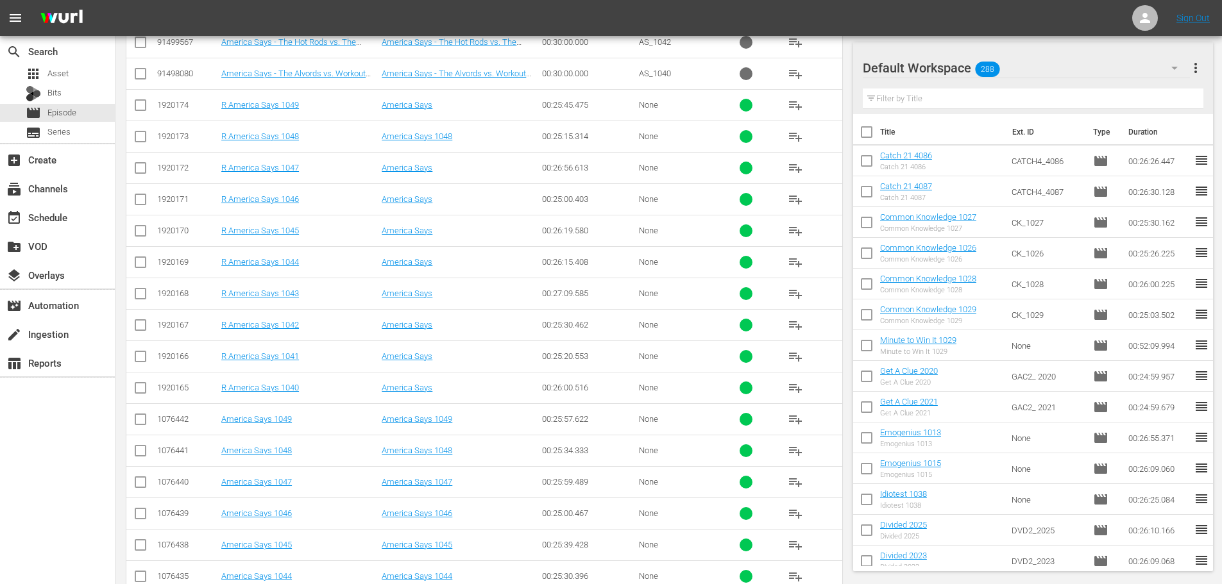
click at [140, 526] on td at bounding box center [140, 513] width 29 height 31
click at [155, 532] on td at bounding box center [140, 544] width 29 height 31
click at [146, 515] on input "checkbox" at bounding box center [140, 516] width 15 height 15
checkbox input "true"
click at [135, 454] on input "checkbox" at bounding box center [140, 453] width 15 height 15
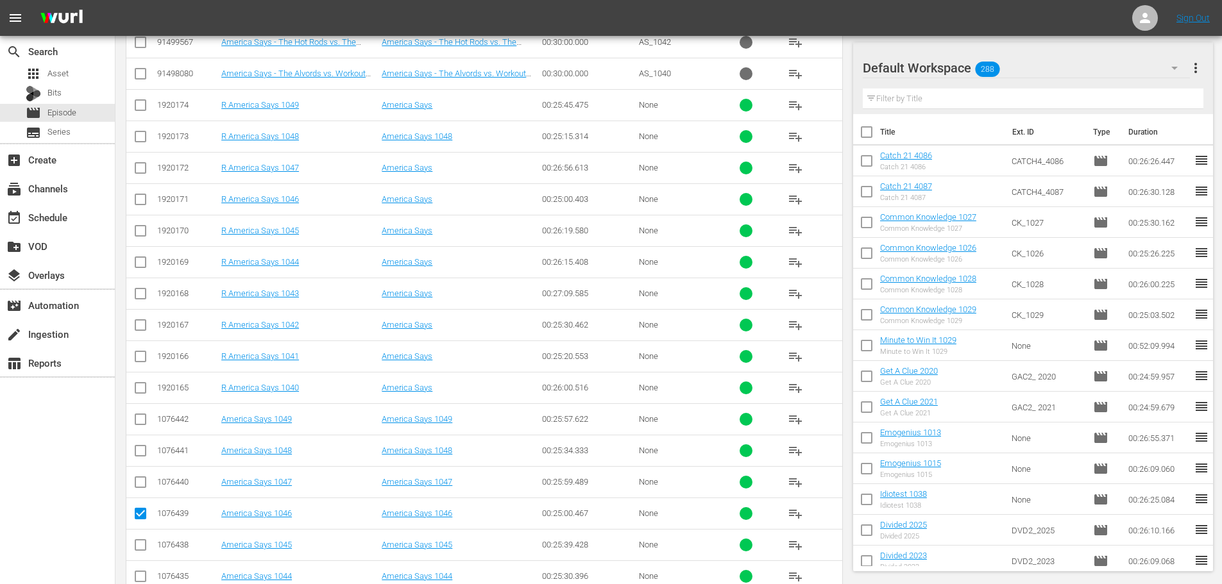
checkbox input "true"
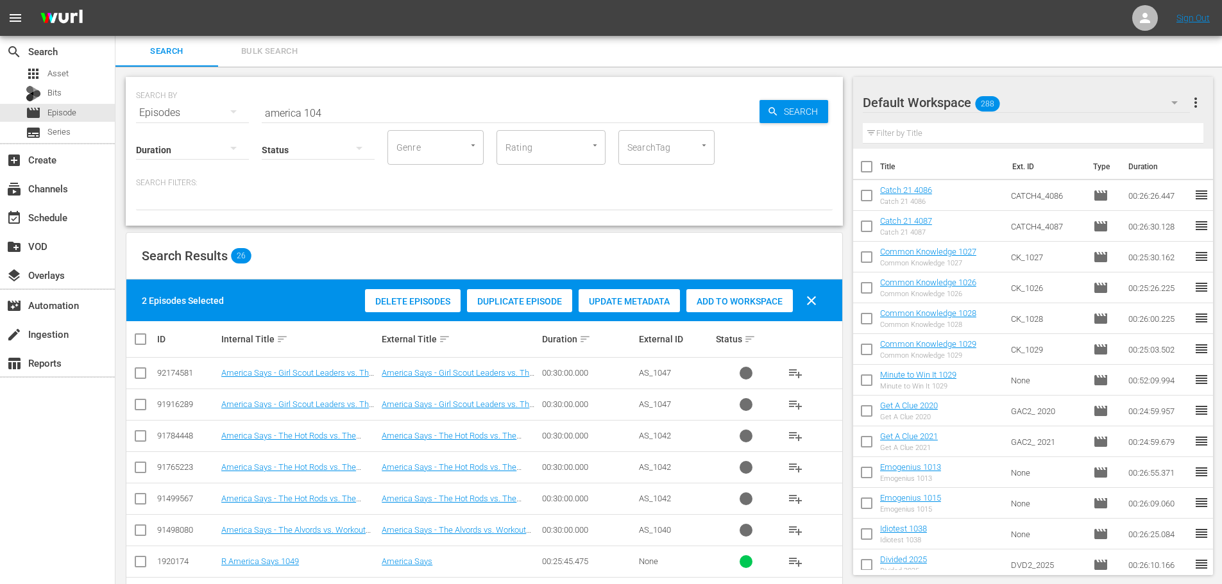
click at [726, 291] on div "Add to Workspace" at bounding box center [739, 301] width 106 height 24
drag, startPoint x: 332, startPoint y: 110, endPoint x: 19, endPoint y: 115, distance: 313.1
click at [115, 0] on div "search Search apps Asset Bits movie Episode subtitles Series add_box Create sub…" at bounding box center [668, 0] width 1107 height 0
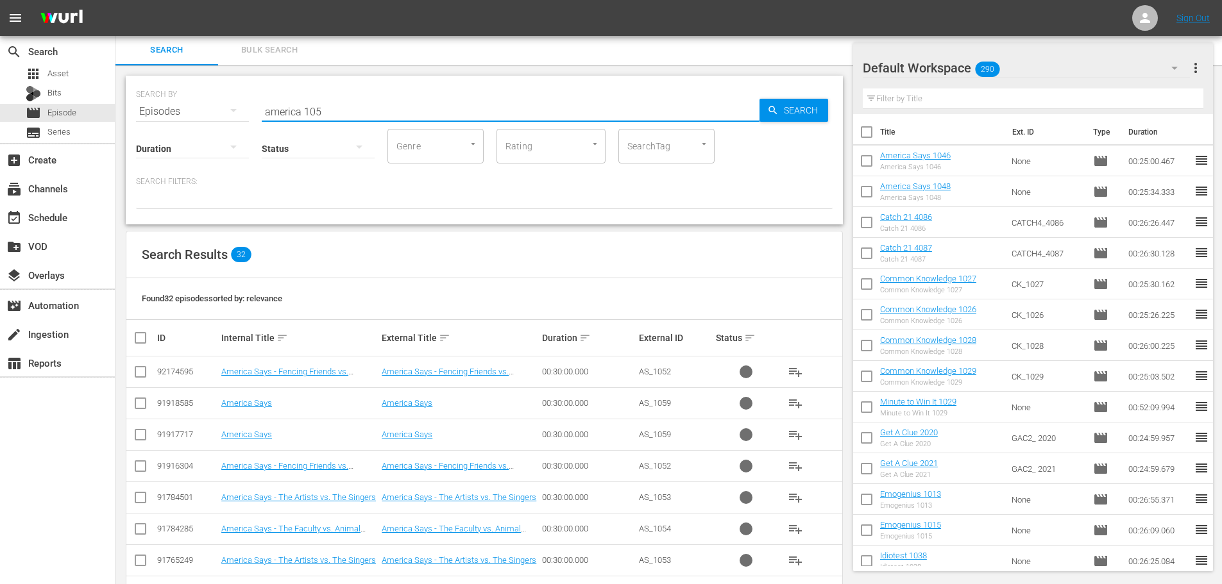
scroll to position [457, 0]
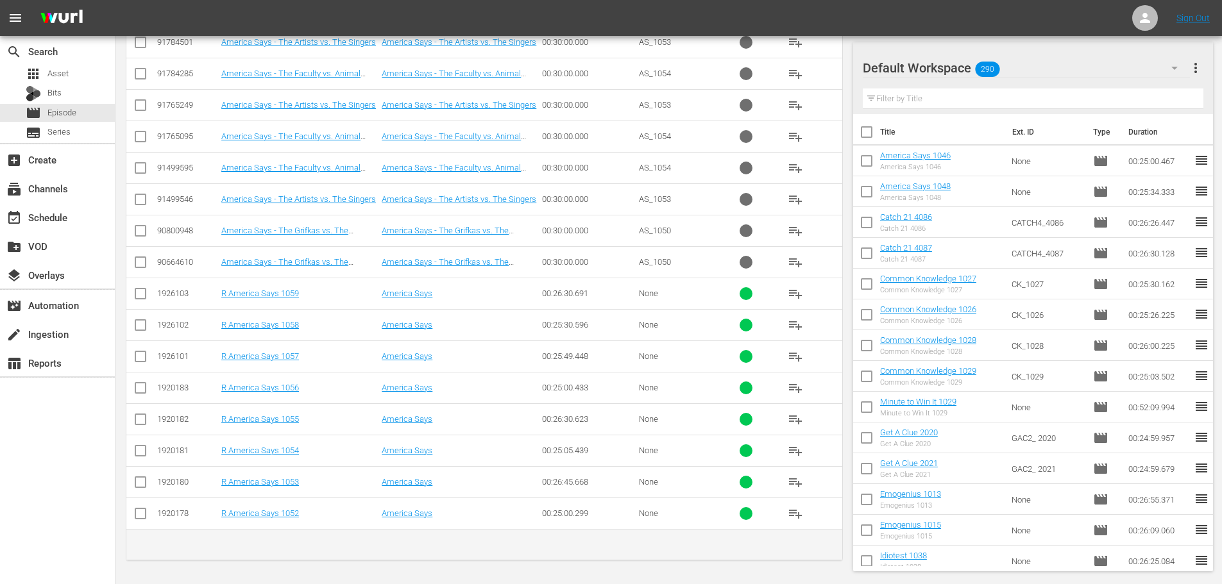
type input "america 105"
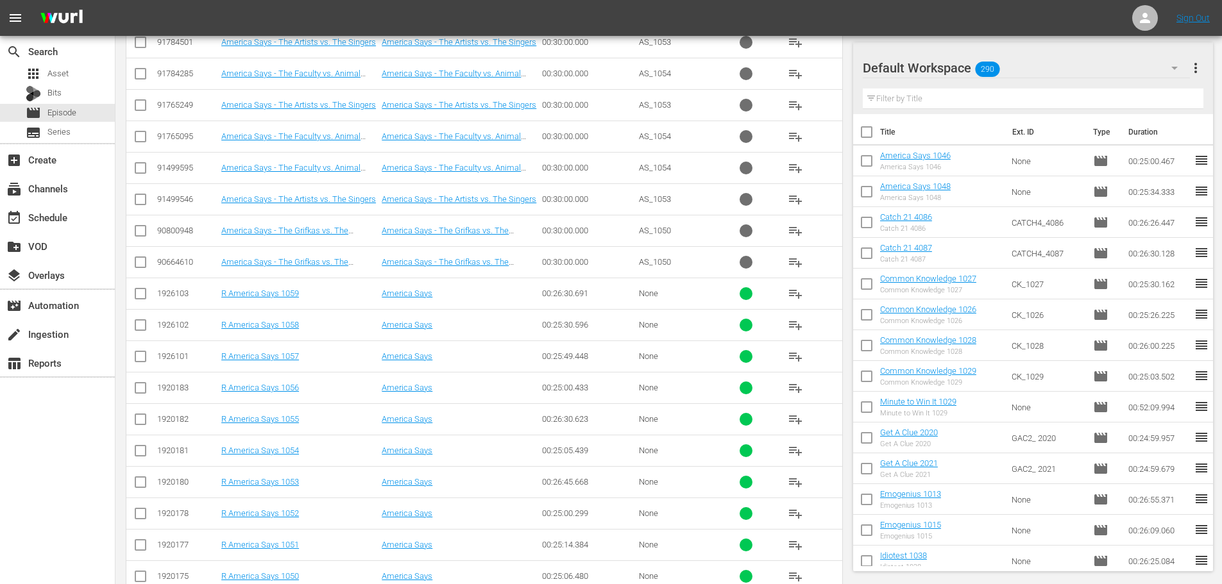
scroll to position [803, 0]
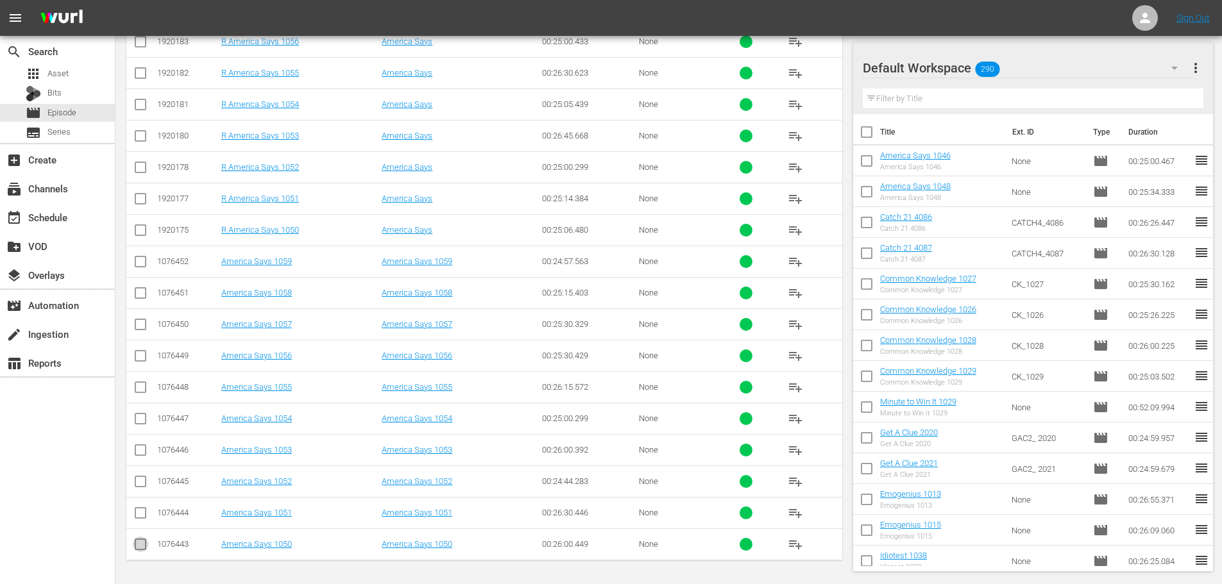
click at [133, 552] on input "checkbox" at bounding box center [140, 547] width 15 height 15
checkbox input "true"
click at [139, 478] on input "checkbox" at bounding box center [140, 484] width 15 height 15
checkbox input "true"
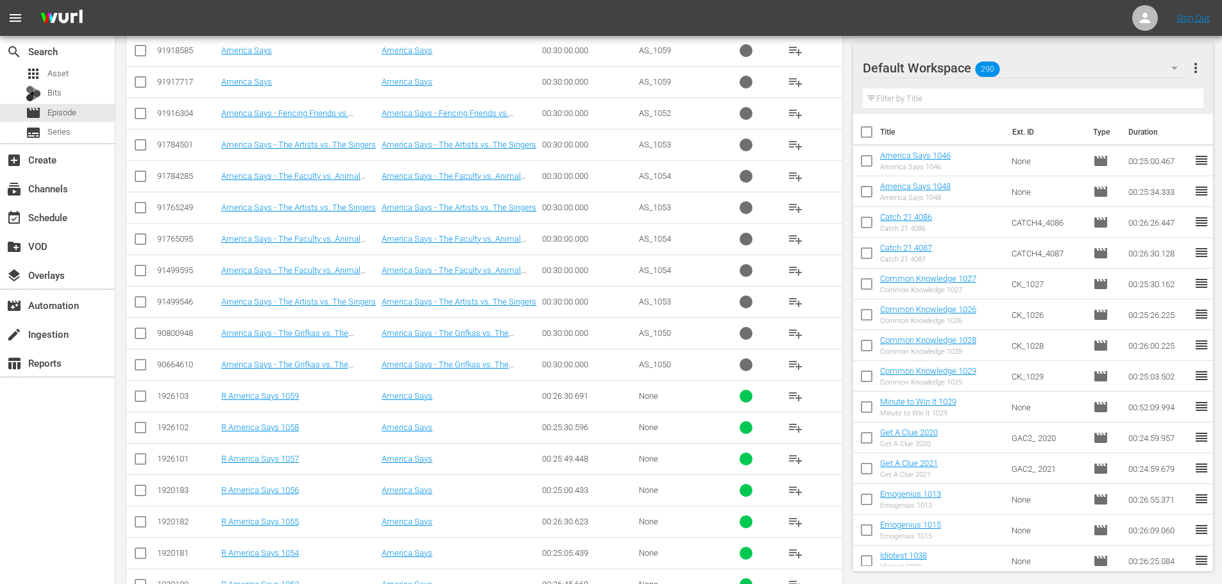
scroll to position [0, 0]
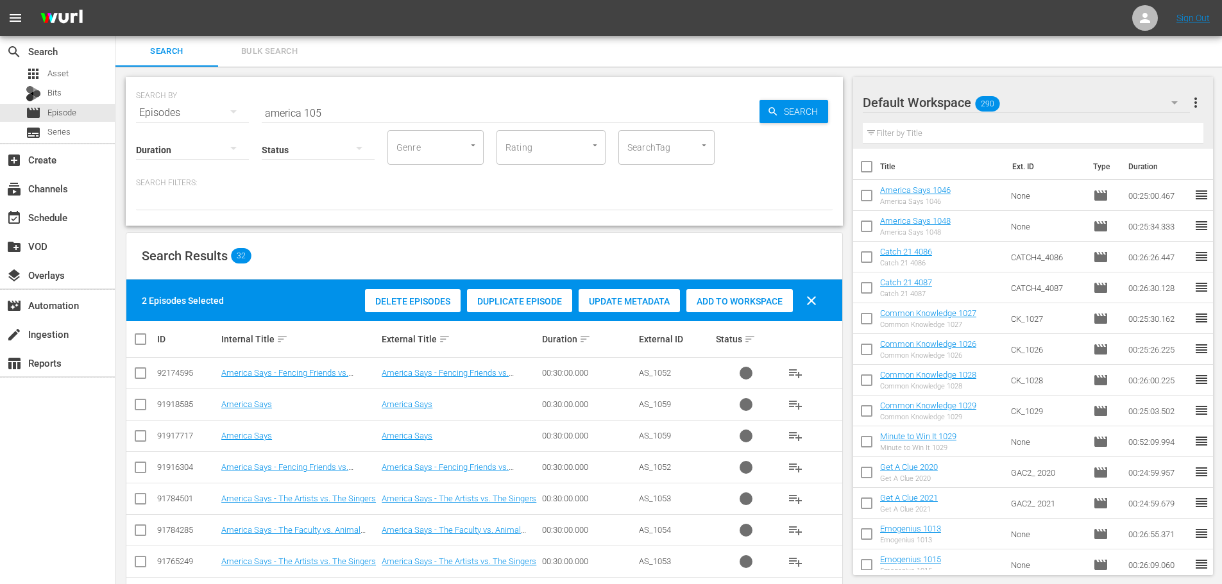
click at [745, 315] on div "Delete Episodes Duplicate Episode Update Metadata Add to Workspace clear" at bounding box center [594, 300] width 465 height 31
click at [738, 305] on span "Add to Workspace" at bounding box center [739, 301] width 106 height 10
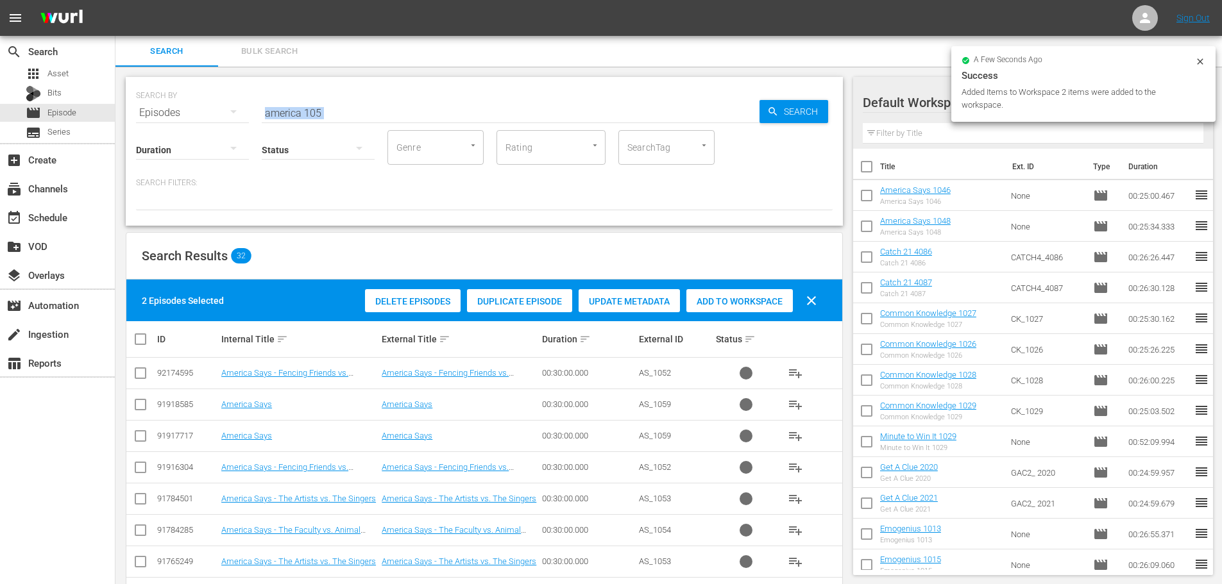
drag, startPoint x: 373, startPoint y: 119, endPoint x: 184, endPoint y: 106, distance: 189.0
click at [184, 106] on div "SEARCH BY Search By Episodes Search ID, Title, Description, Keywords, or Catego…" at bounding box center [484, 151] width 717 height 149
drag, startPoint x: 307, startPoint y: 103, endPoint x: 322, endPoint y: 111, distance: 16.9
click at [307, 103] on input "america 105" at bounding box center [511, 113] width 498 height 31
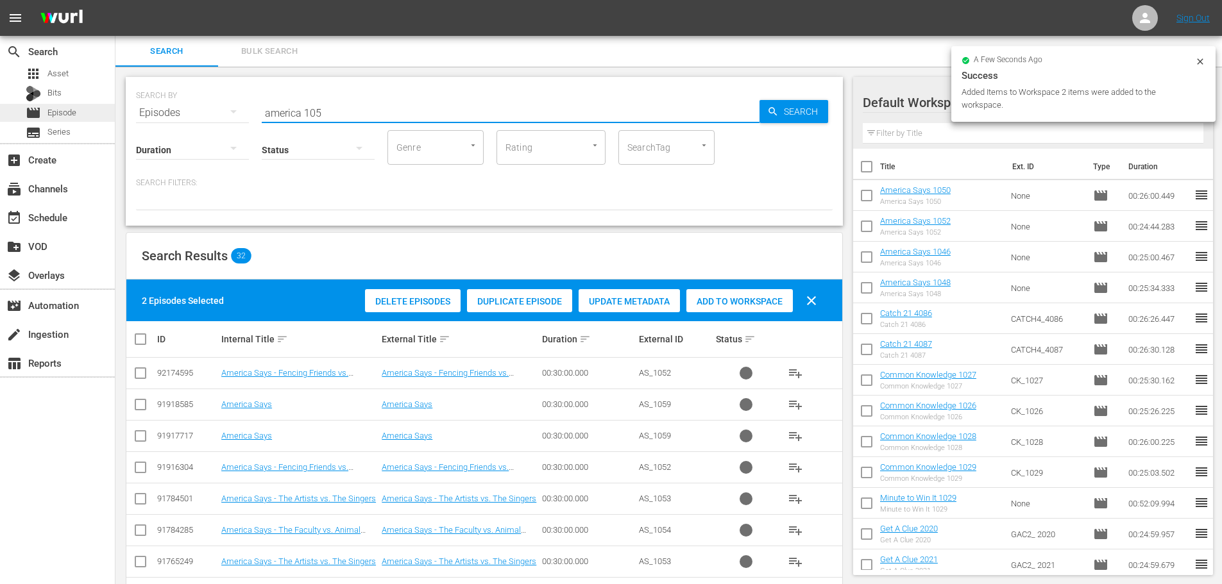
drag, startPoint x: 327, startPoint y: 114, endPoint x: 0, endPoint y: 110, distance: 327.2
click at [115, 0] on div "search Search apps Asset Bits movie Episode subtitles Series add_box Create sub…" at bounding box center [668, 0] width 1107 height 0
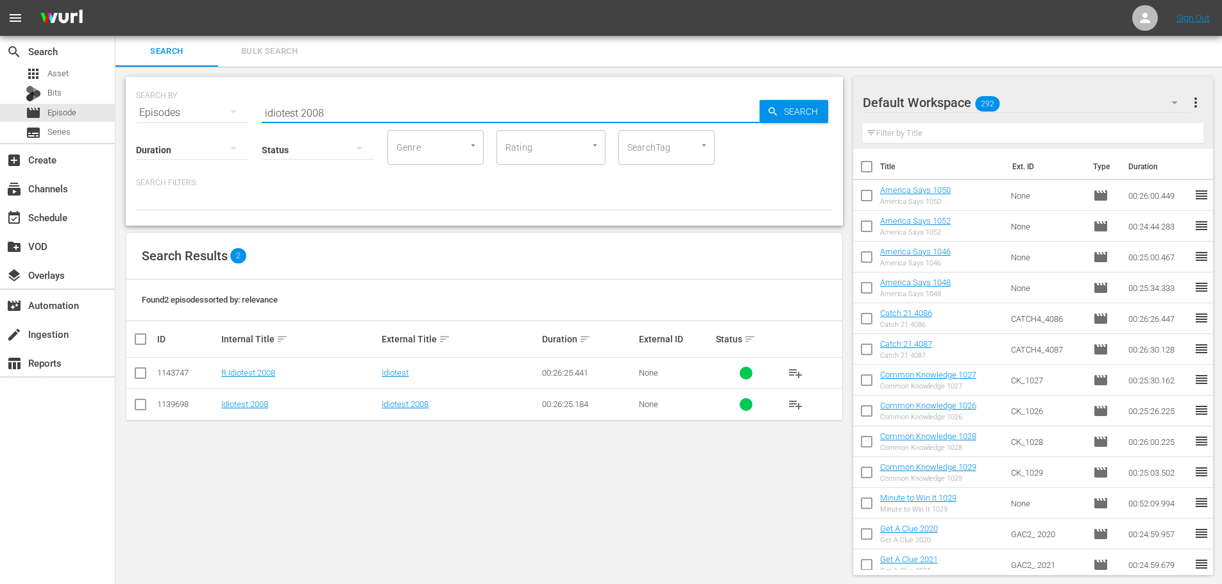
type input "idiotest 2008"
click at [133, 407] on input "checkbox" at bounding box center [140, 407] width 15 height 15
checkbox input "true"
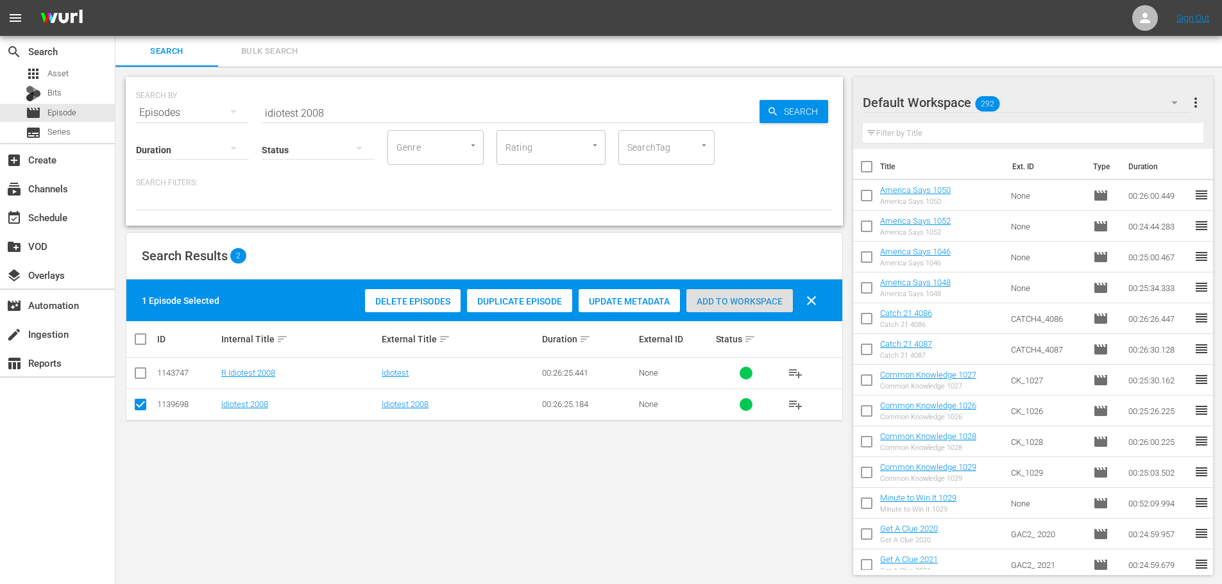
click at [735, 297] on span "Add to Workspace" at bounding box center [739, 301] width 106 height 10
click at [505, 134] on div "Rating" at bounding box center [551, 147] width 109 height 35
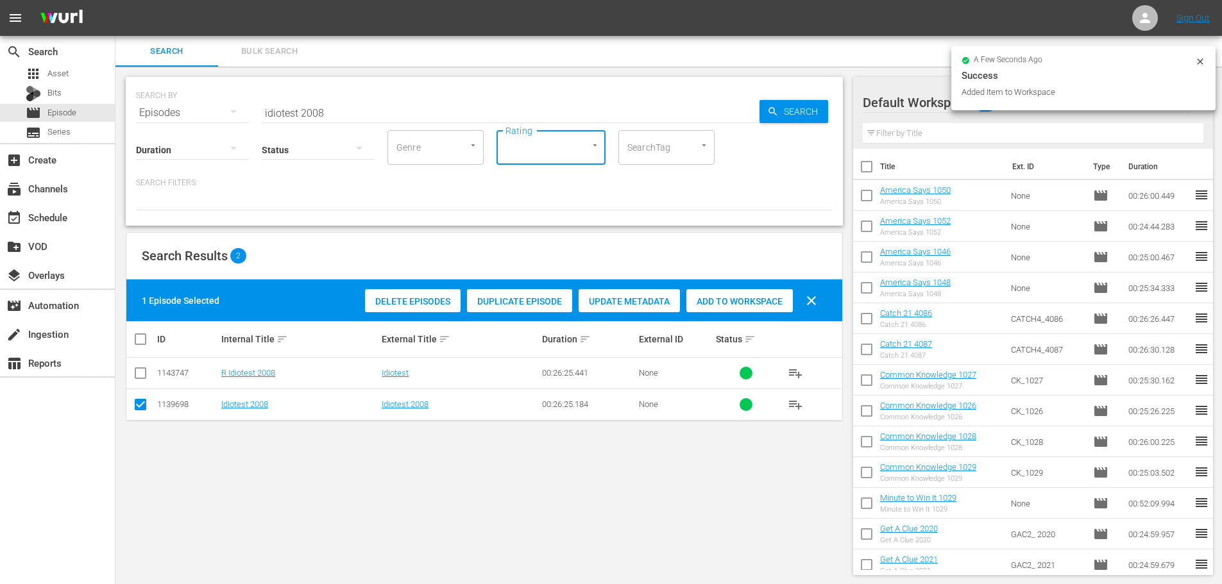
click at [477, 108] on input "idiotest 2008" at bounding box center [511, 113] width 498 height 31
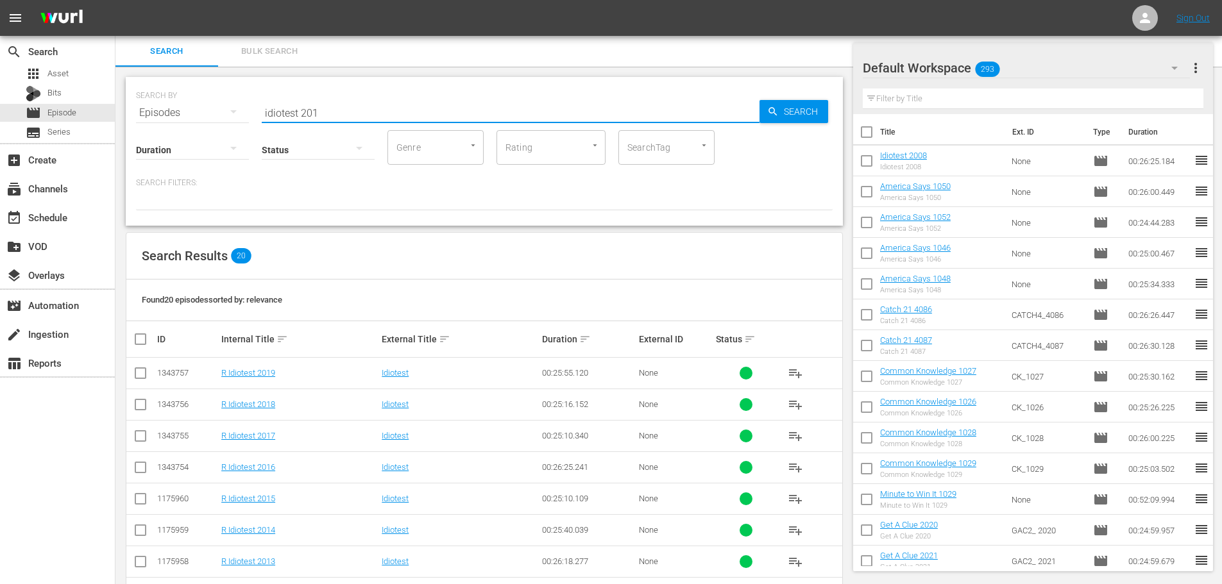
scroll to position [426, 0]
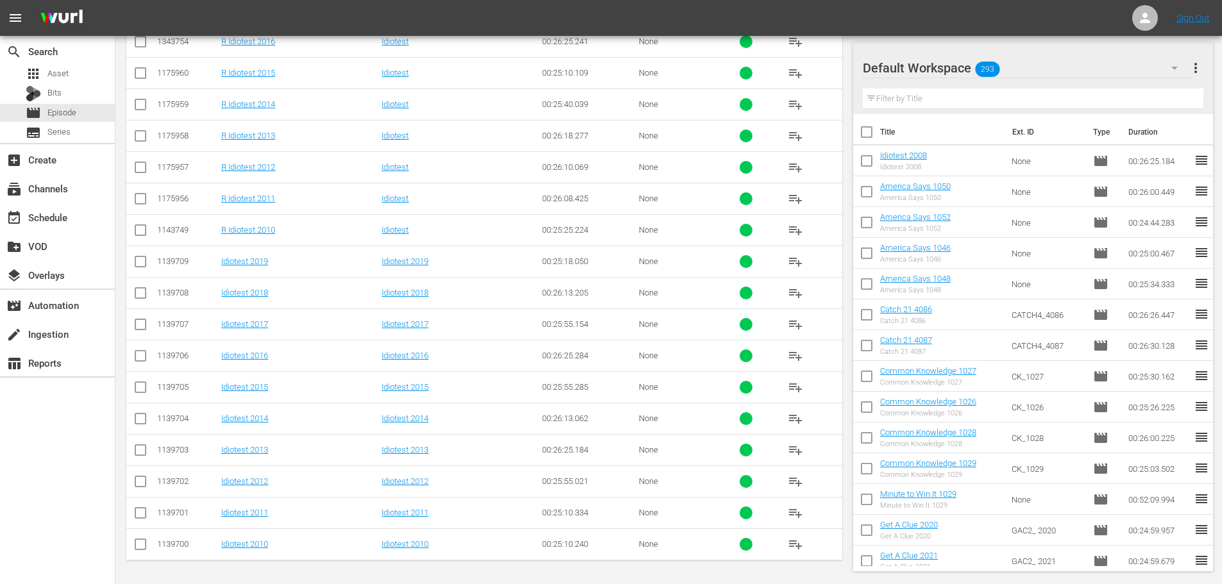
type input "idiotest 201"
click at [147, 549] on input "checkbox" at bounding box center [140, 547] width 15 height 15
checkbox input "true"
click at [143, 488] on input "checkbox" at bounding box center [140, 484] width 15 height 15
checkbox input "true"
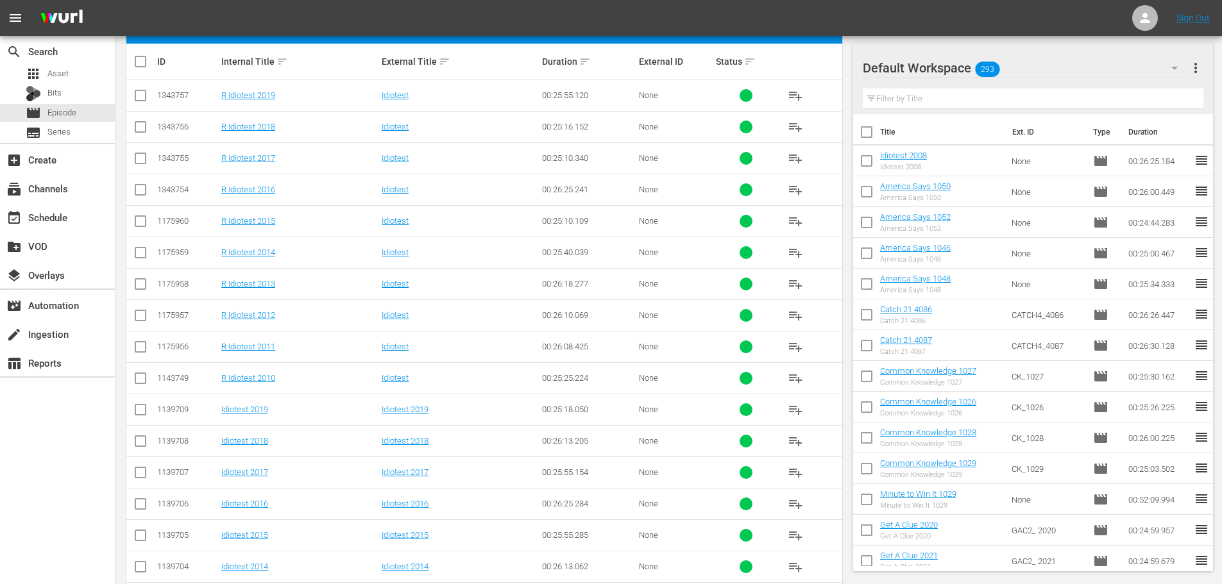
scroll to position [298, 0]
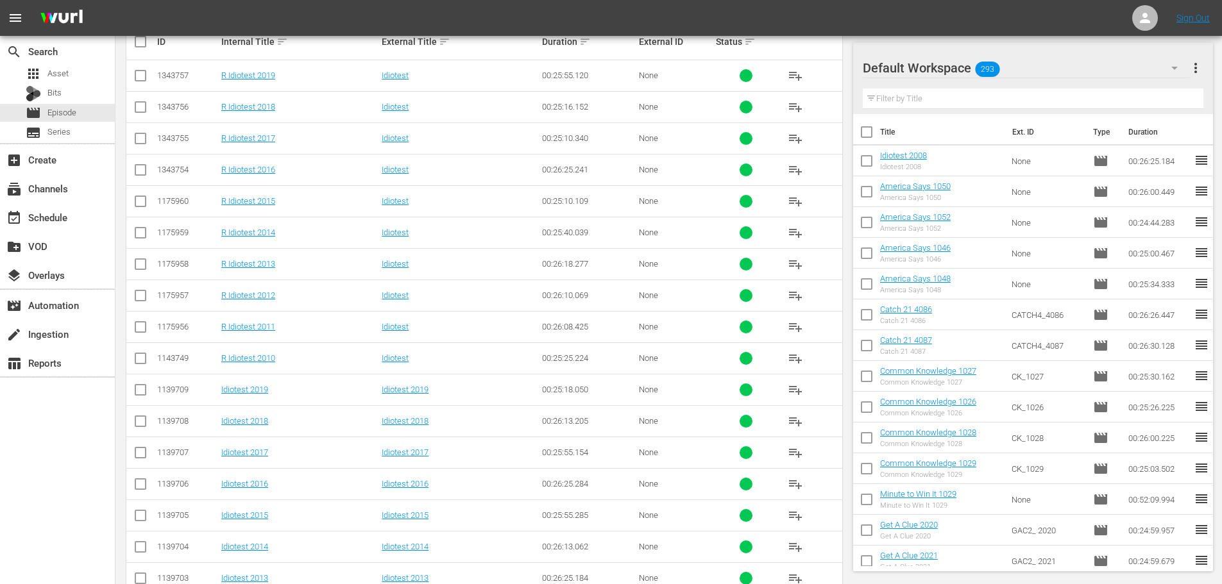
click at [139, 548] on input "checkbox" at bounding box center [140, 549] width 15 height 15
checkbox input "true"
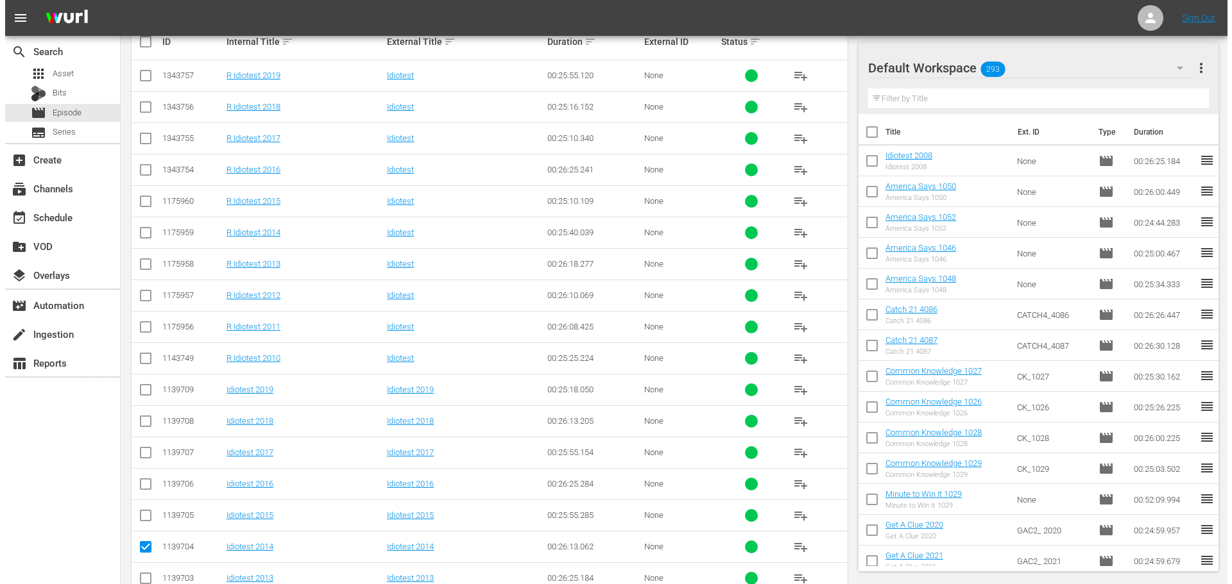
scroll to position [0, 0]
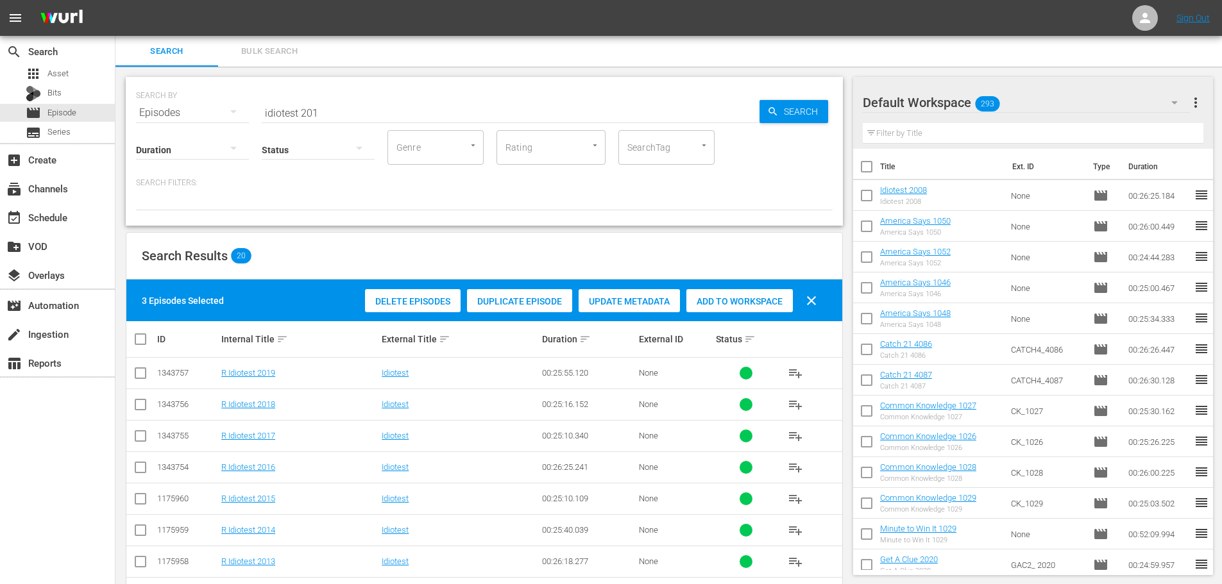
click at [751, 310] on div "Add to Workspace" at bounding box center [739, 301] width 106 height 24
click at [72, 218] on div "event_available Schedule" at bounding box center [57, 217] width 115 height 26
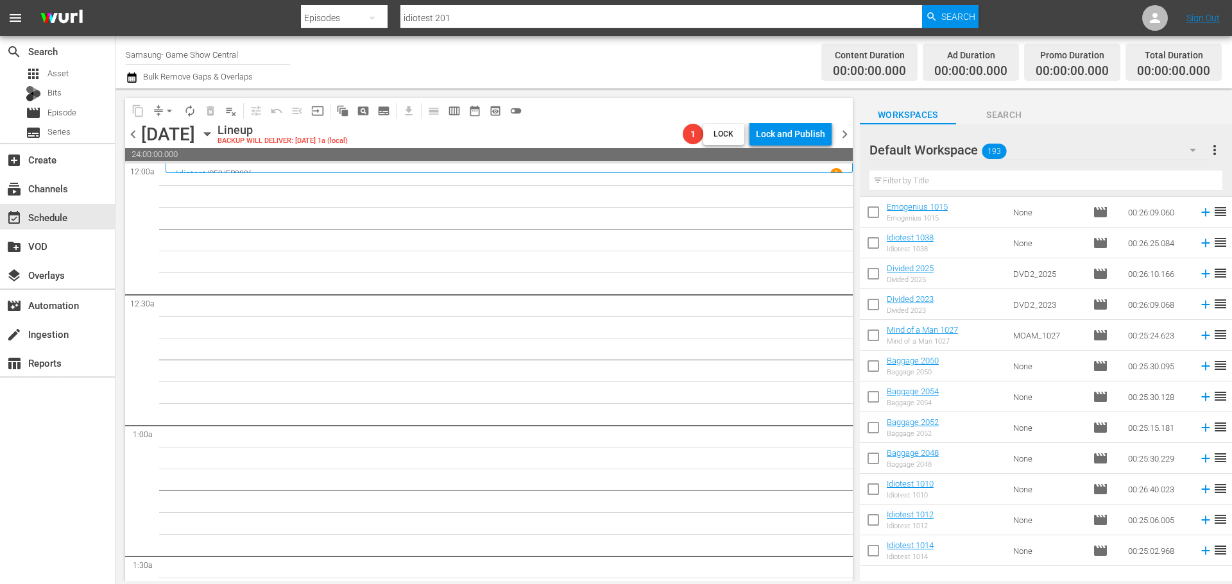
scroll to position [599, 0]
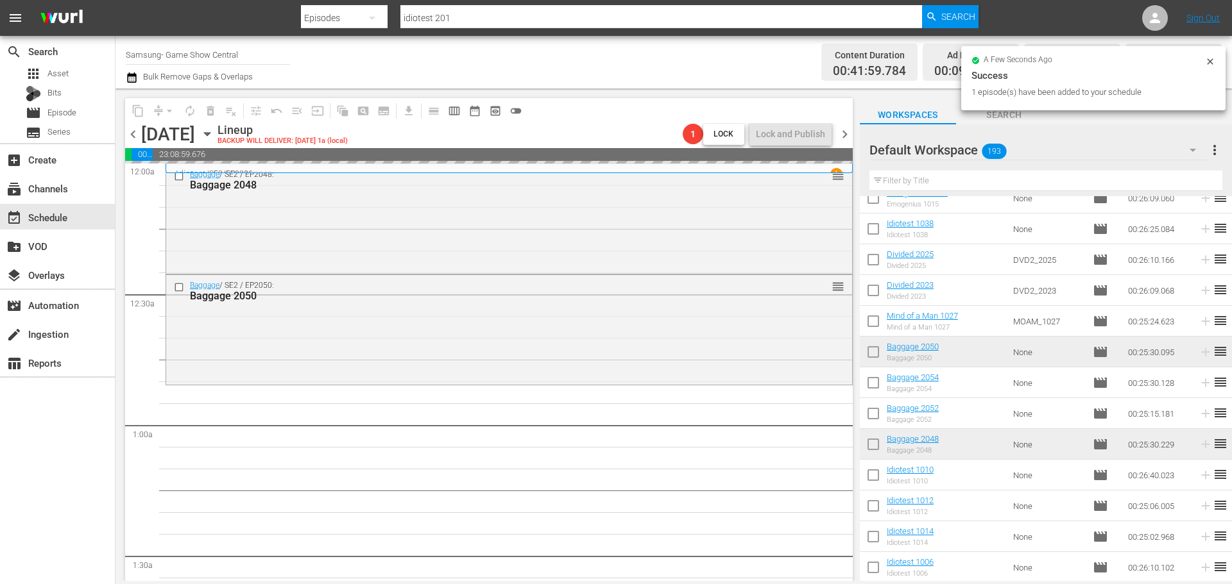
drag, startPoint x: 975, startPoint y: 420, endPoint x: 340, endPoint y: 404, distance: 635.3
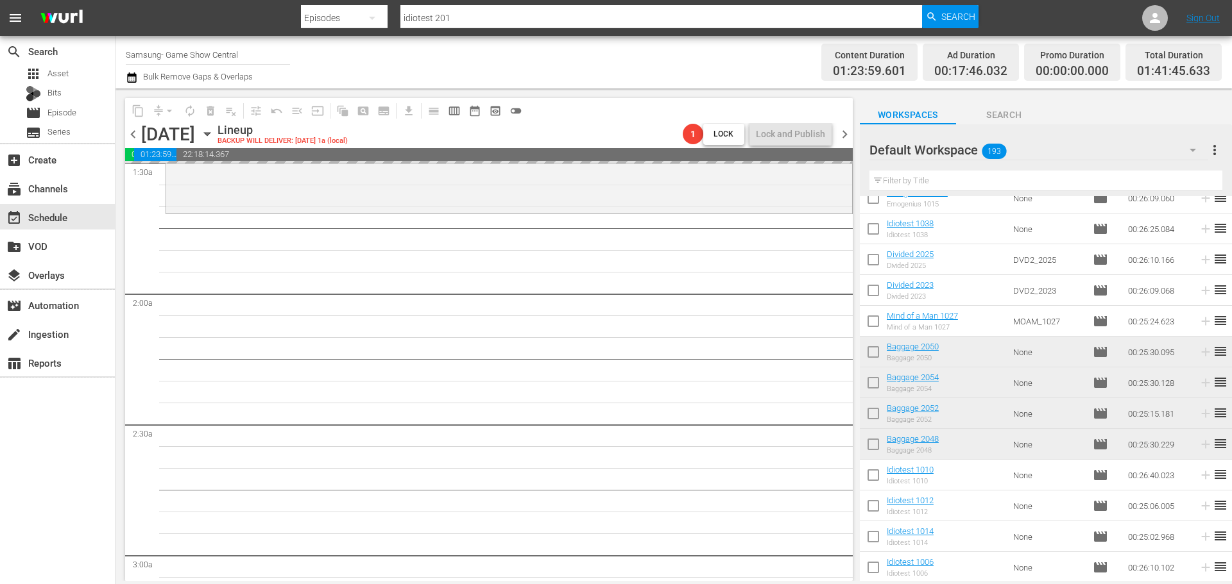
scroll to position [513, 0]
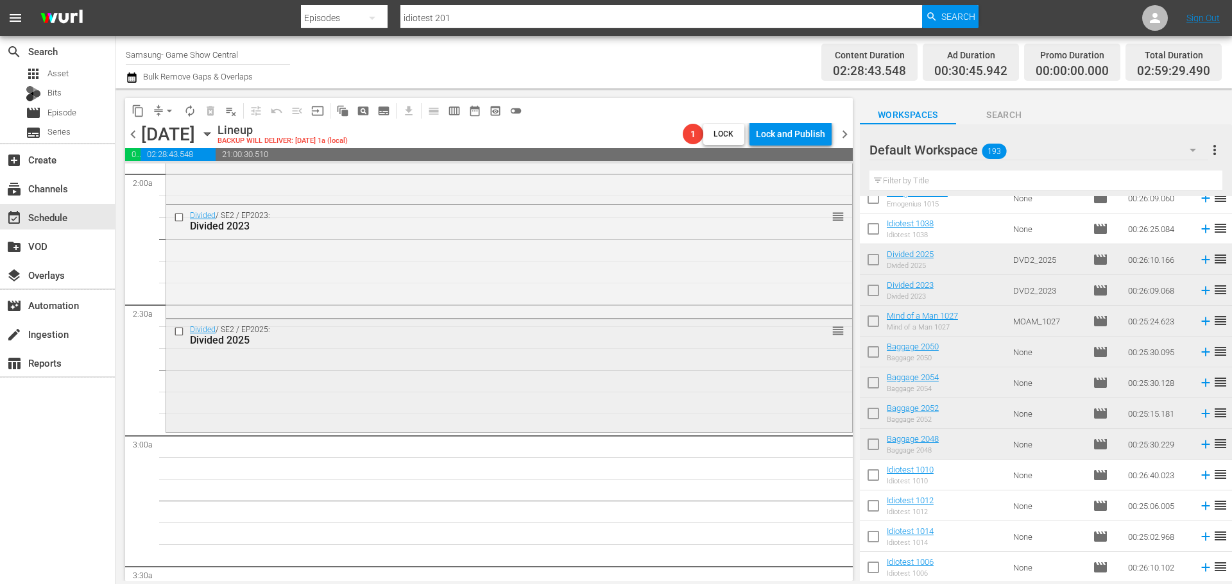
click at [385, 357] on div "Divided / SE2 / EP2025: Divided 2025 reorder" at bounding box center [509, 374] width 686 height 110
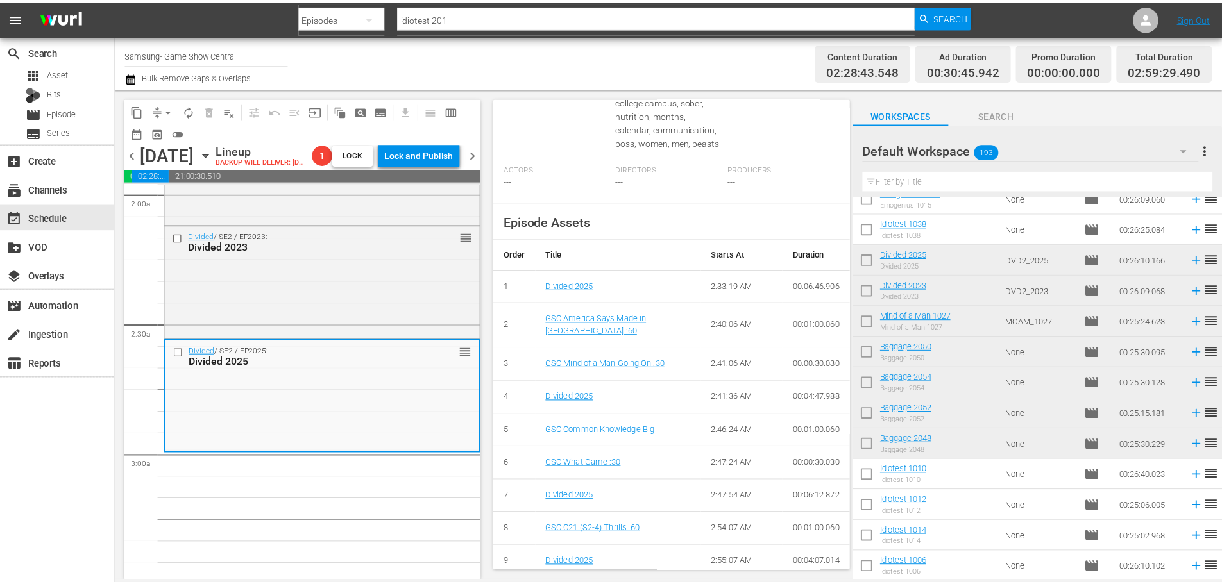
scroll to position [0, 0]
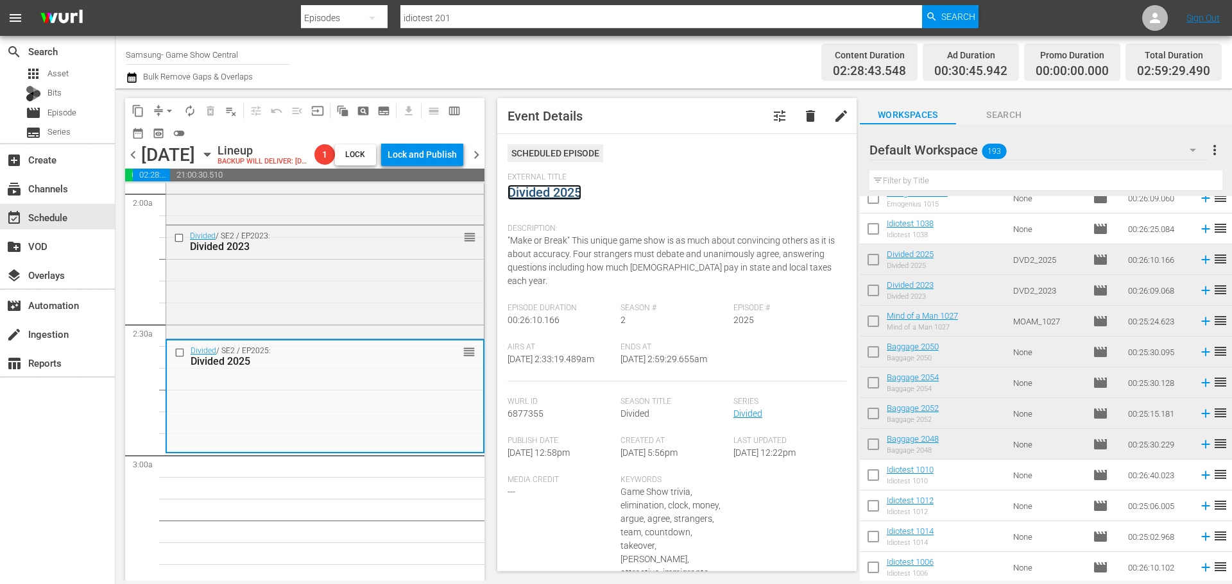
click at [549, 192] on link "Divided 2025" at bounding box center [544, 192] width 74 height 15
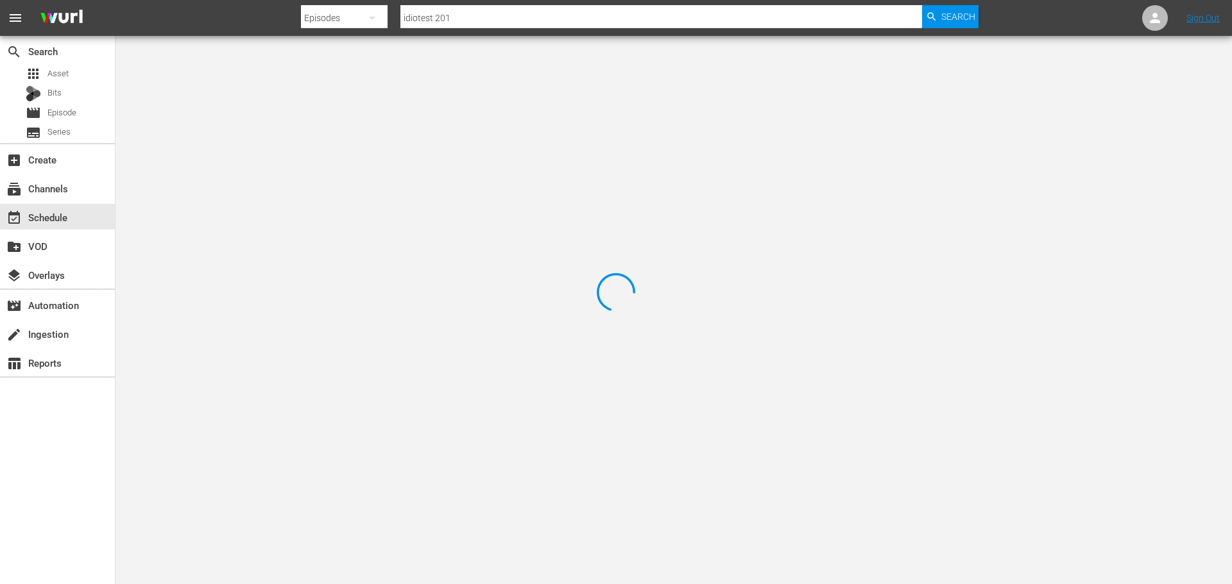
click at [248, 89] on div at bounding box center [616, 292] width 1232 height 584
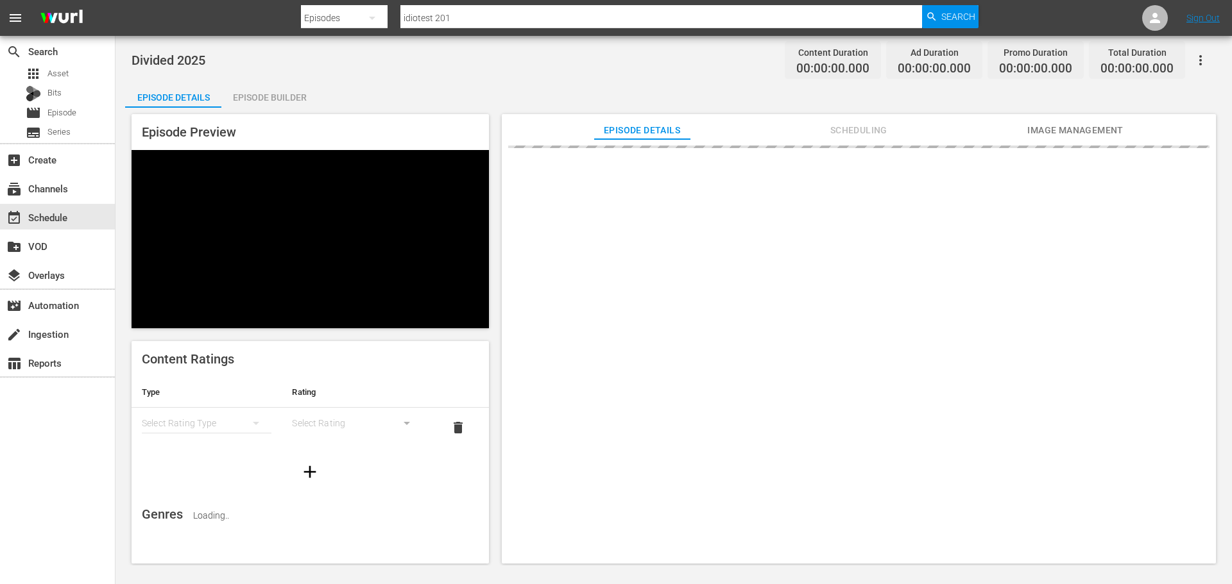
click at [253, 102] on div "Episode Builder" at bounding box center [269, 97] width 96 height 31
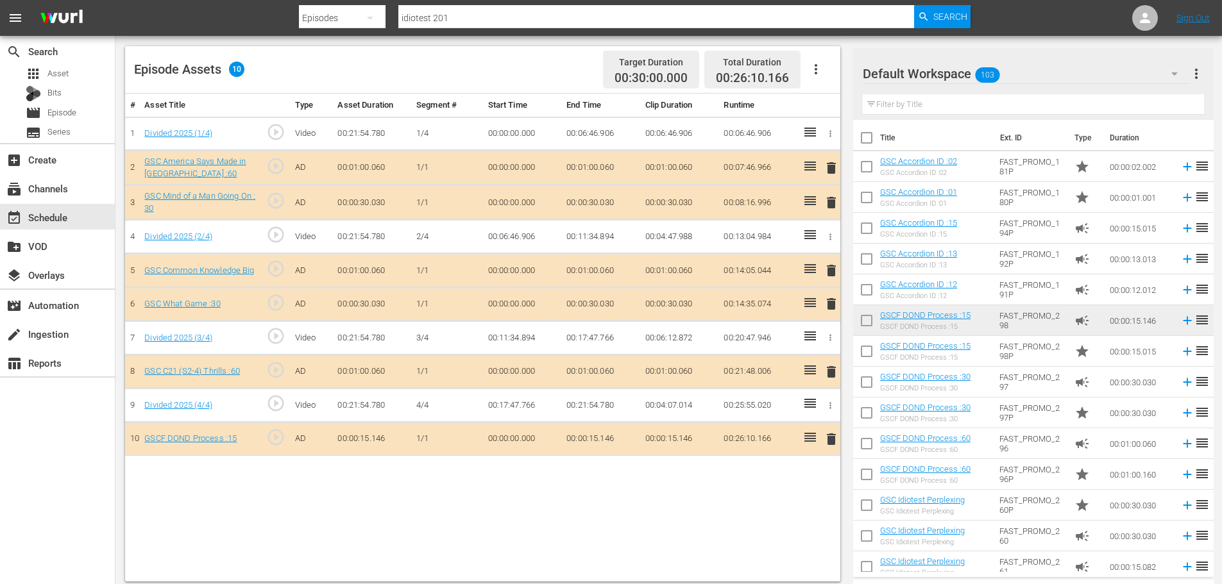
scroll to position [334, 0]
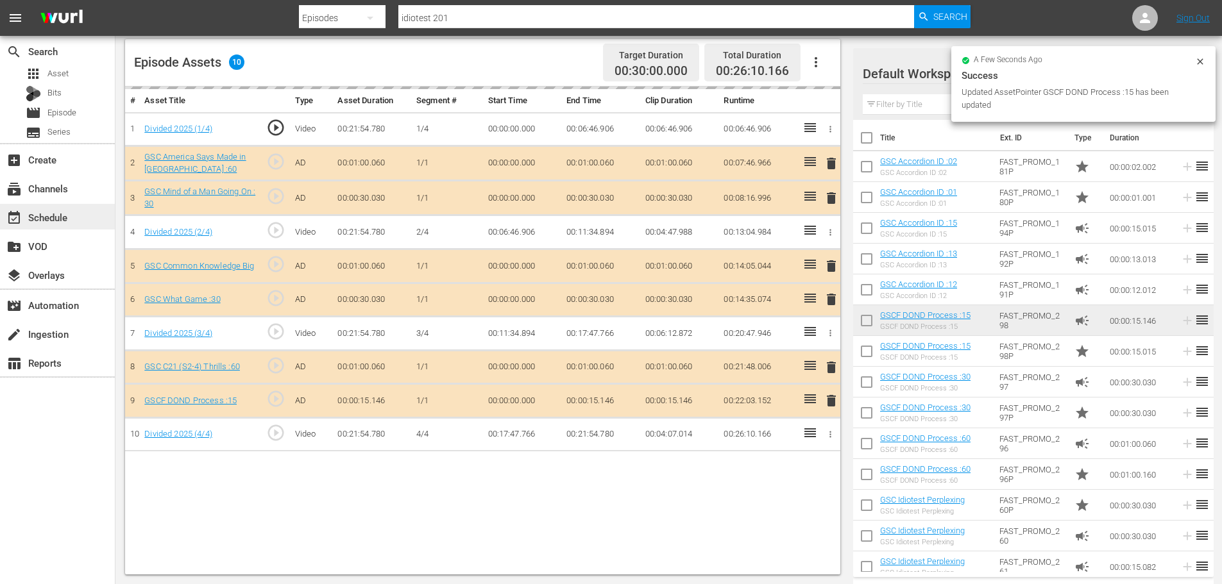
click at [60, 221] on div "event_available Schedule" at bounding box center [36, 216] width 72 height 12
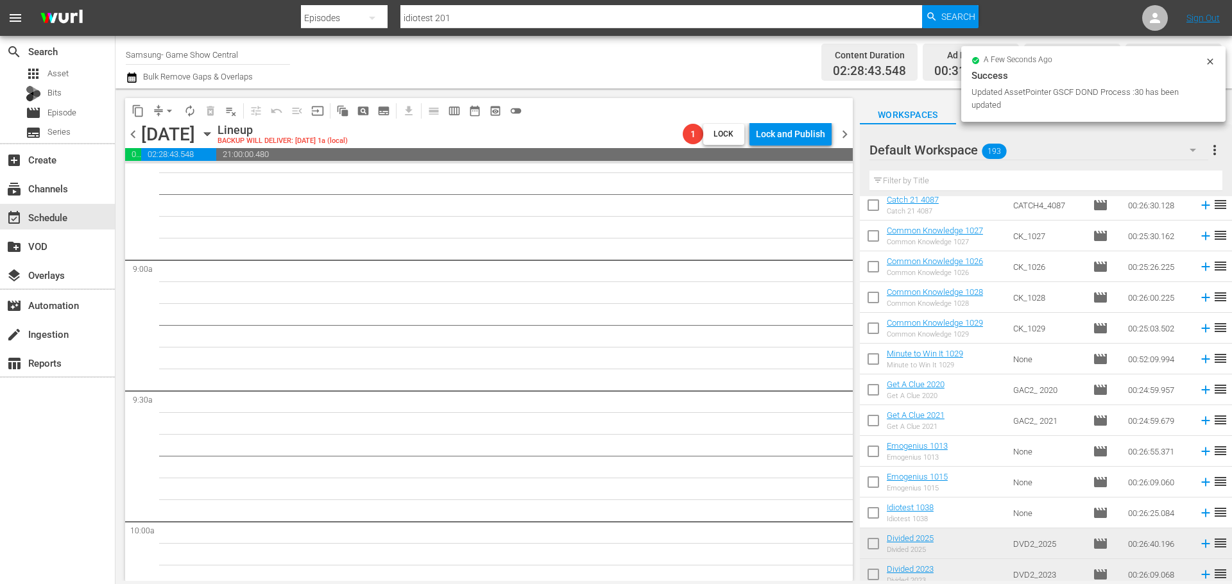
scroll to position [513, 0]
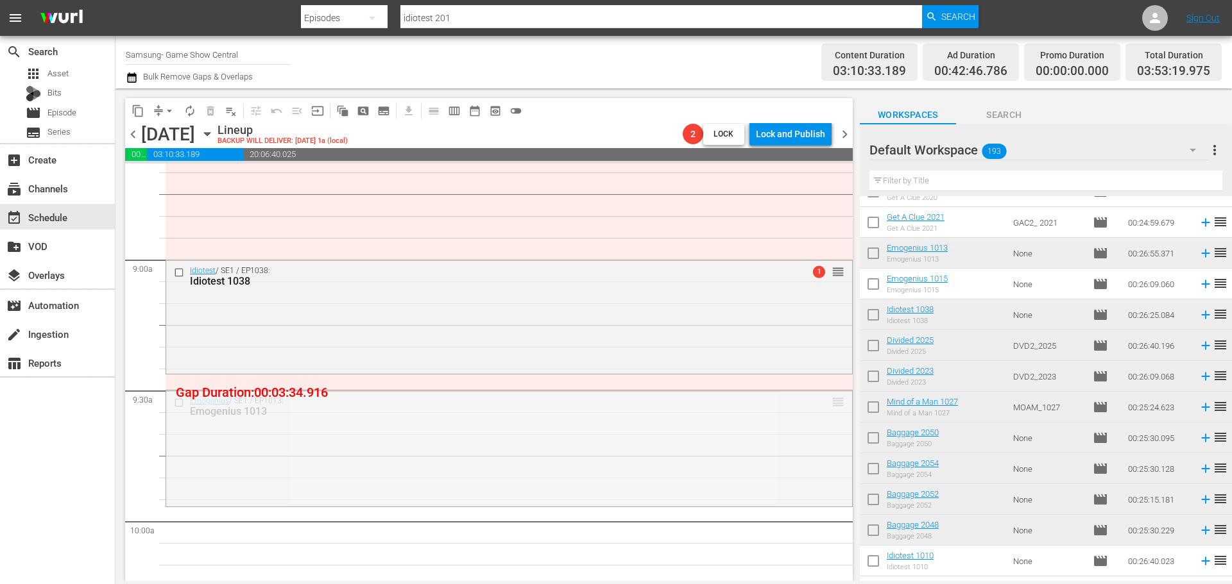
drag, startPoint x: 837, startPoint y: 403, endPoint x: 812, endPoint y: 381, distance: 32.7
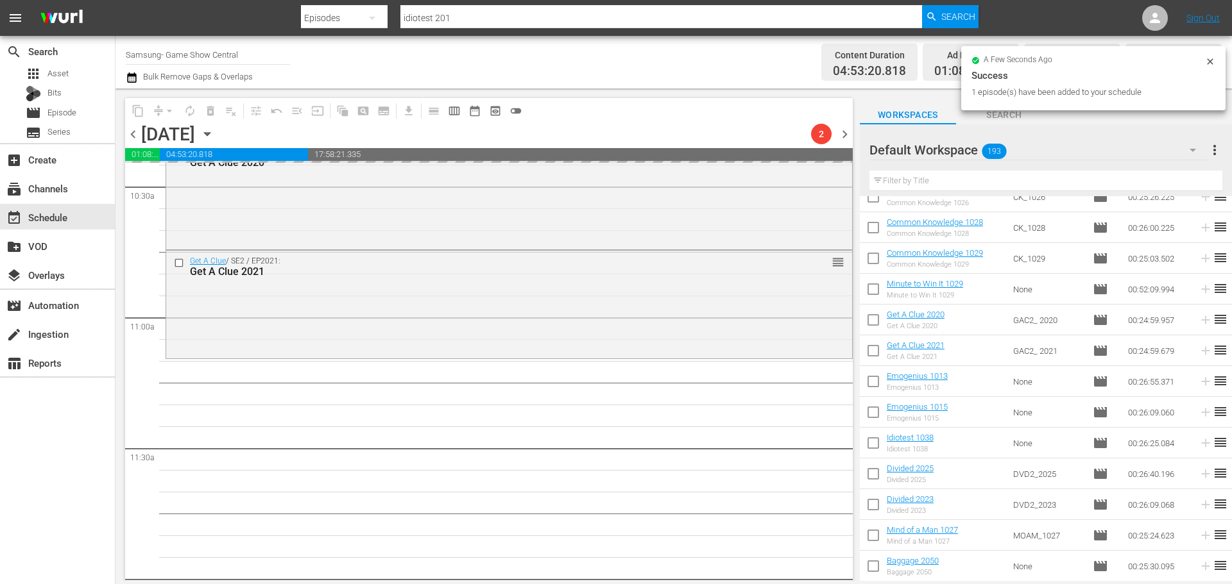
scroll to position [2837, 0]
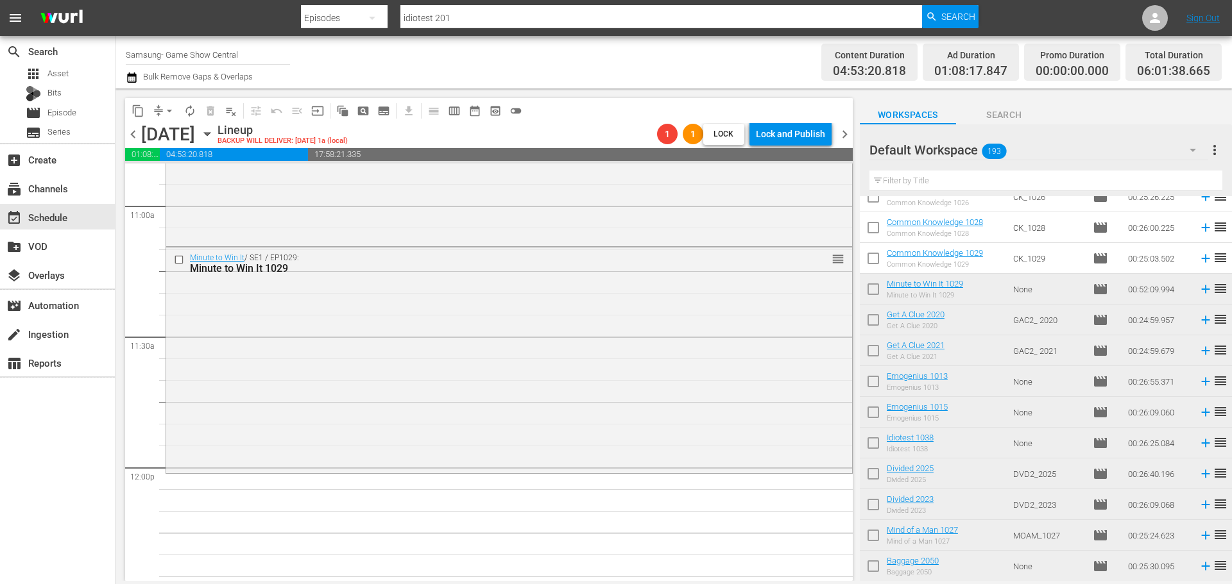
drag, startPoint x: 531, startPoint y: 400, endPoint x: 546, endPoint y: 393, distance: 16.9
click at [534, 401] on div "Minute to Win It / SE1 / EP1029: Minute to Win It 1029 reorder" at bounding box center [509, 360] width 686 height 224
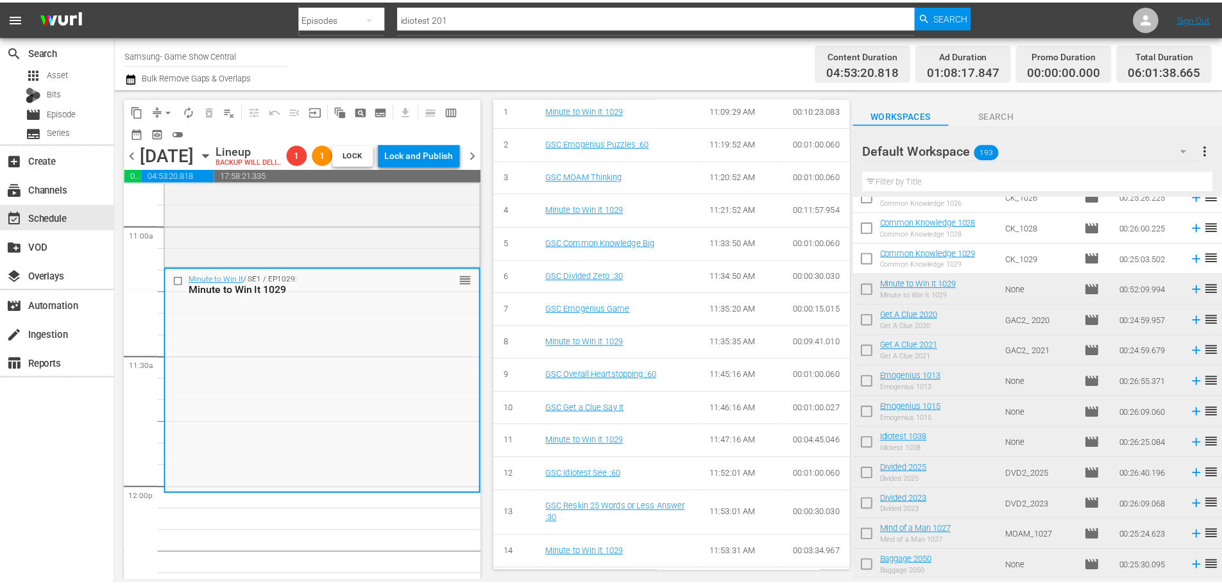
scroll to position [89, 0]
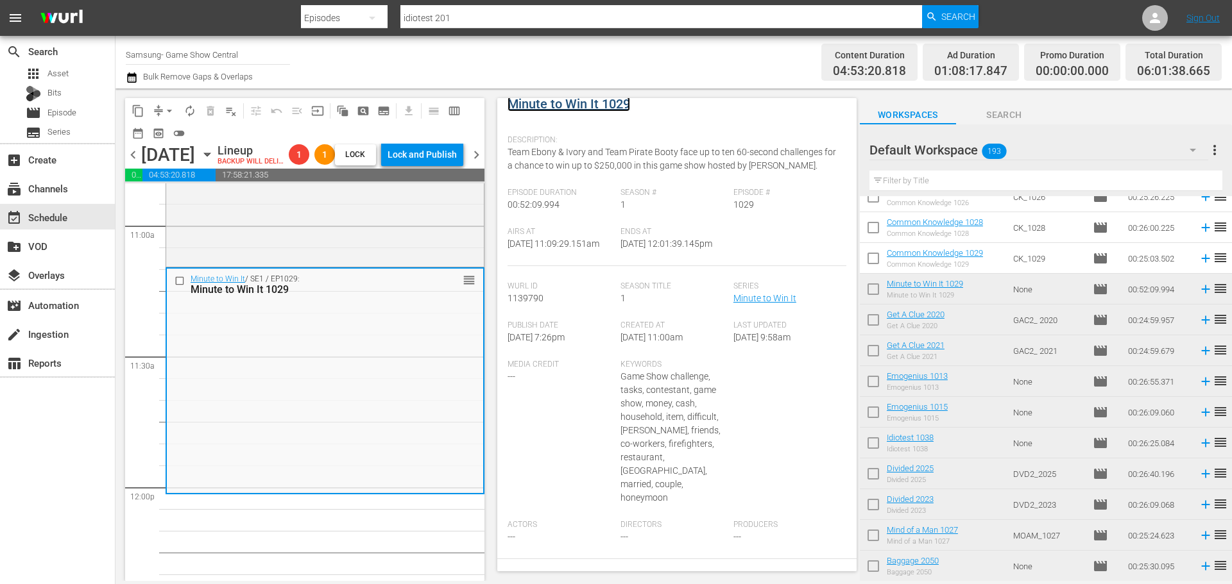
click at [586, 110] on link "Minute to Win It 1029" at bounding box center [568, 103] width 123 height 15
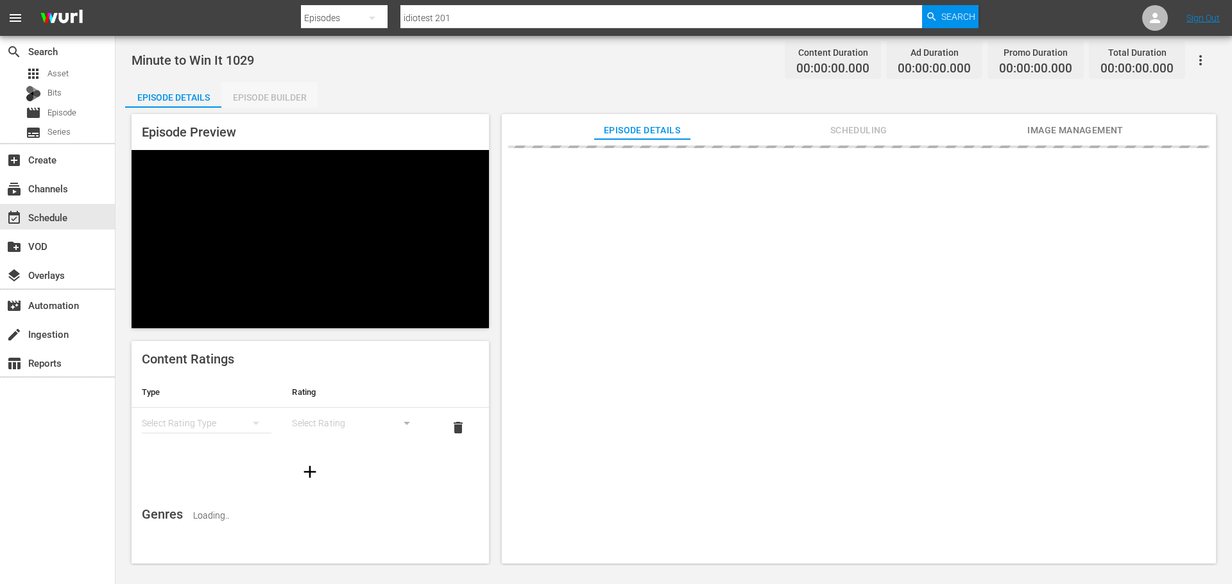
drag, startPoint x: 276, startPoint y: 86, endPoint x: 309, endPoint y: 102, distance: 36.4
click at [277, 86] on div "Episode Builder" at bounding box center [269, 97] width 96 height 31
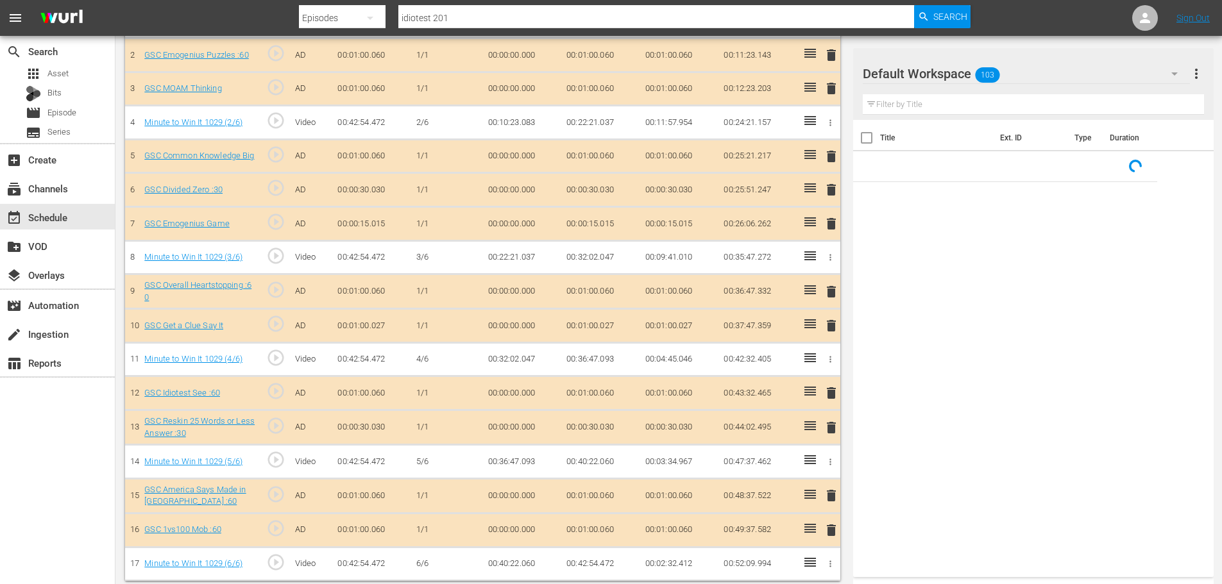
scroll to position [446, 0]
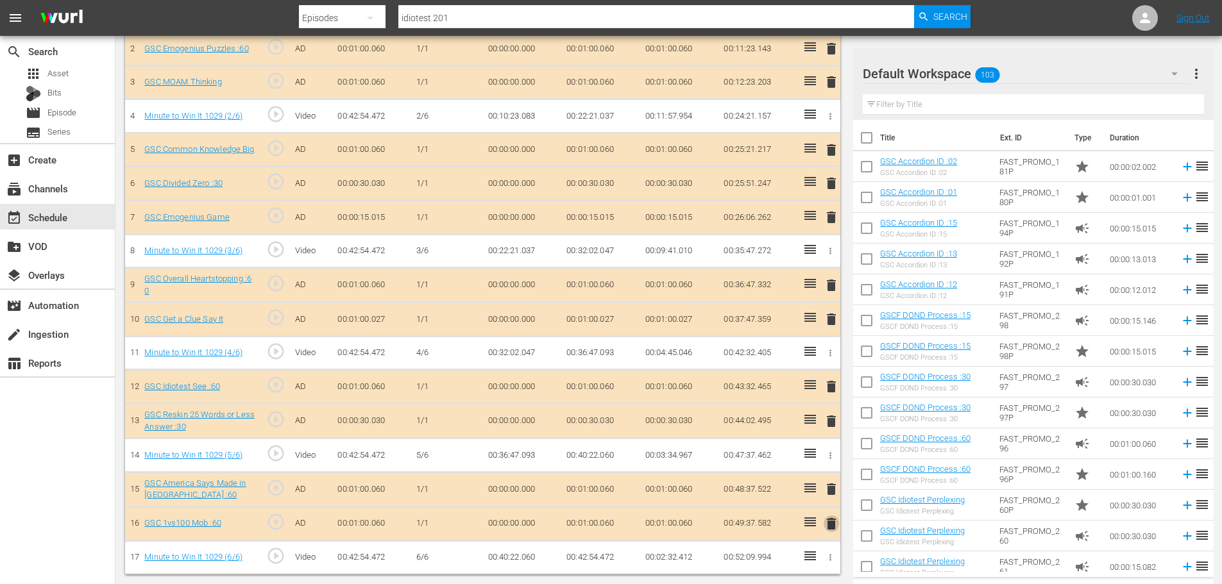
click at [830, 526] on span "delete" at bounding box center [831, 523] width 15 height 15
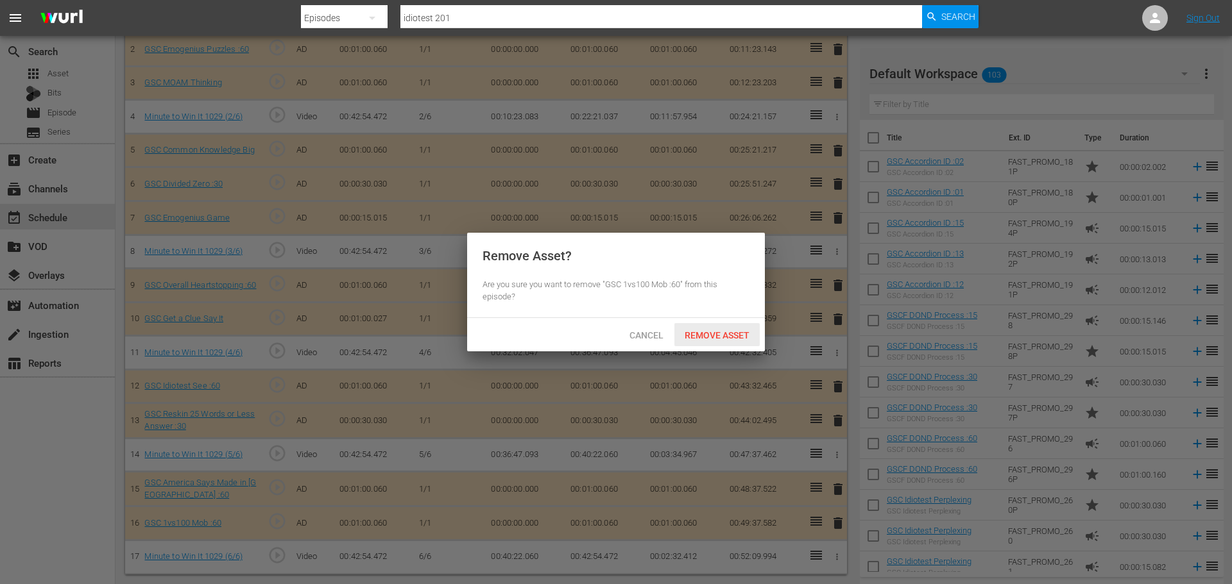
click at [707, 337] on span "Remove Asset" at bounding box center [716, 335] width 85 height 10
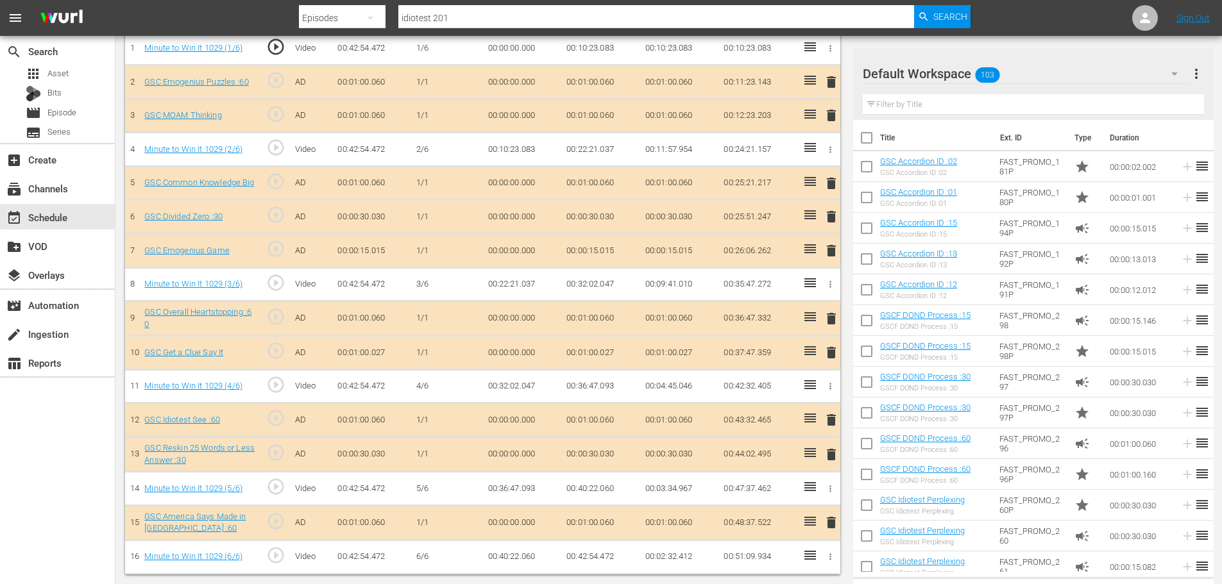
scroll to position [413, 0]
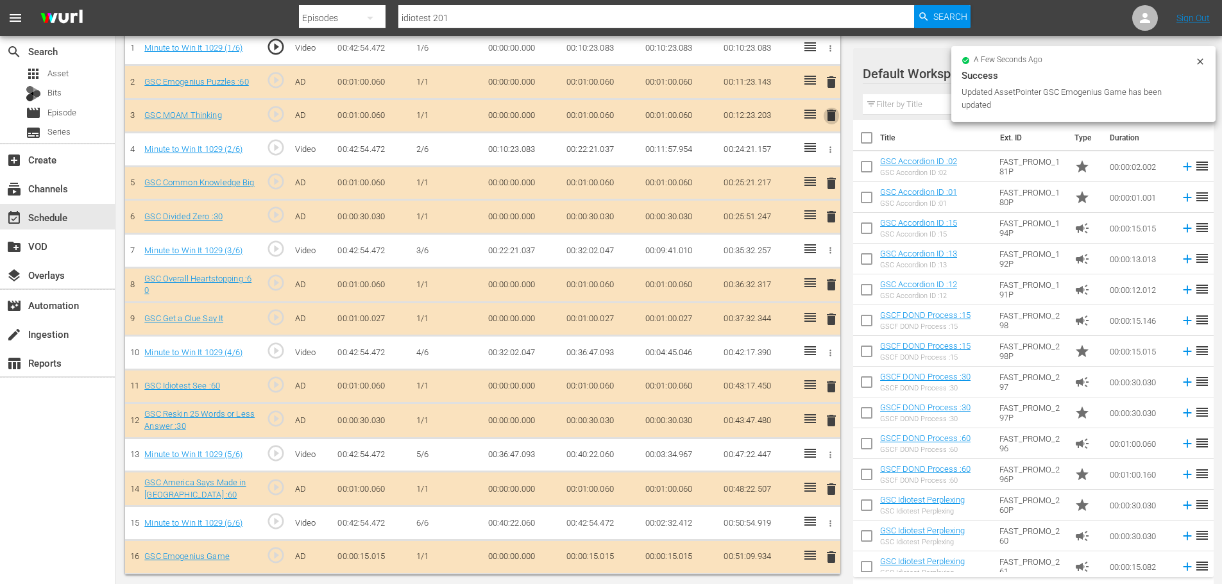
click at [829, 116] on span "delete" at bounding box center [831, 115] width 15 height 15
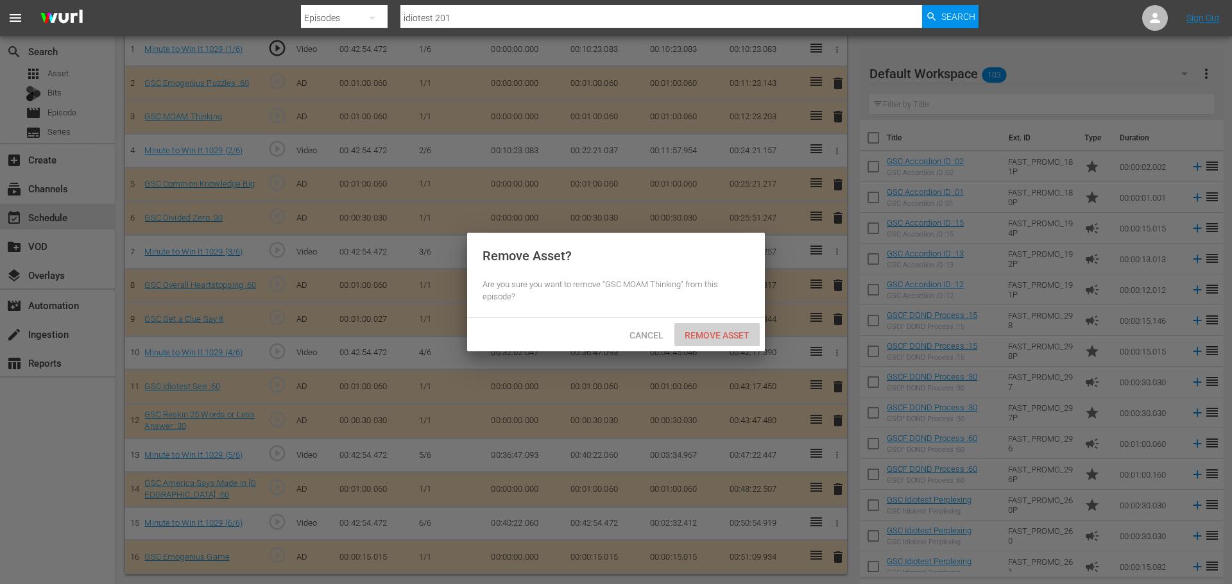
click at [727, 346] on div "Remove Asset" at bounding box center [716, 335] width 85 height 24
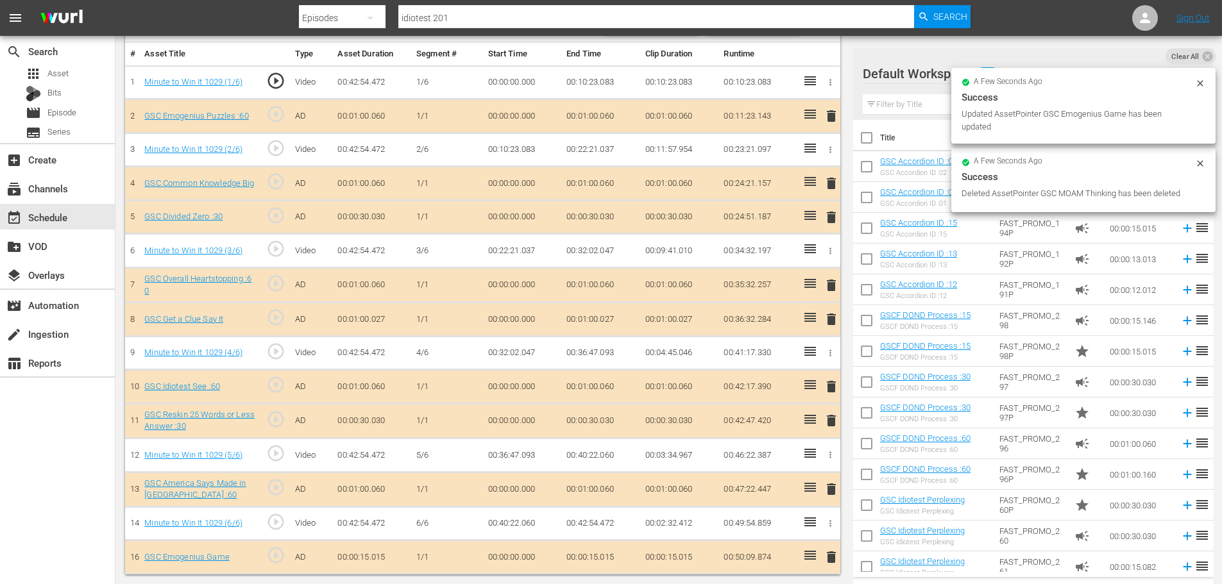
scroll to position [379, 0]
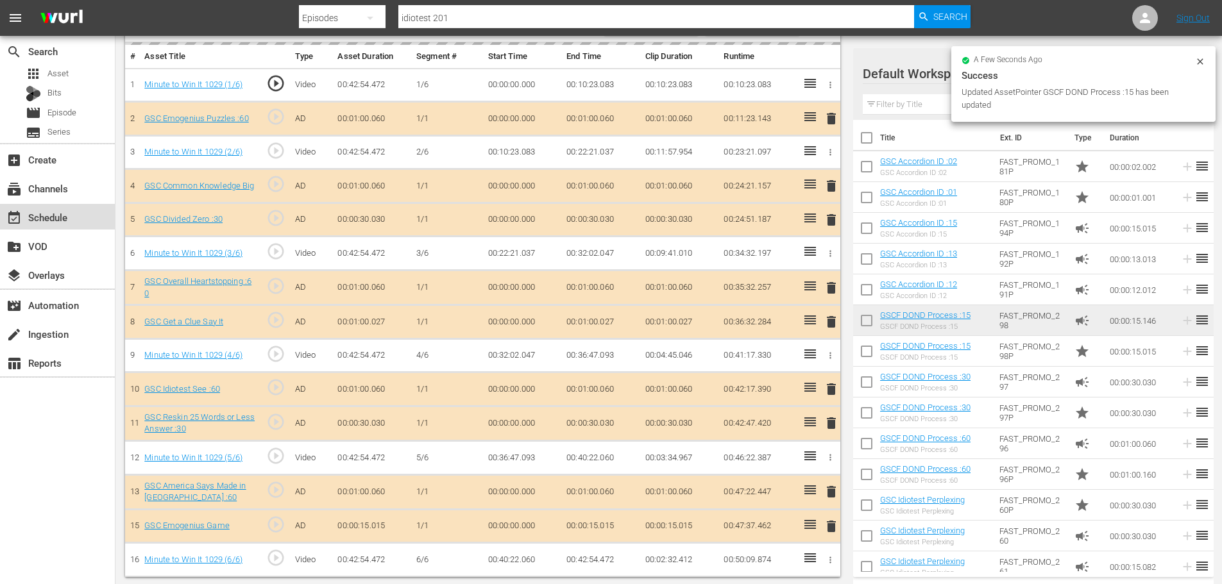
click at [76, 221] on div "event_available Schedule" at bounding box center [57, 217] width 115 height 26
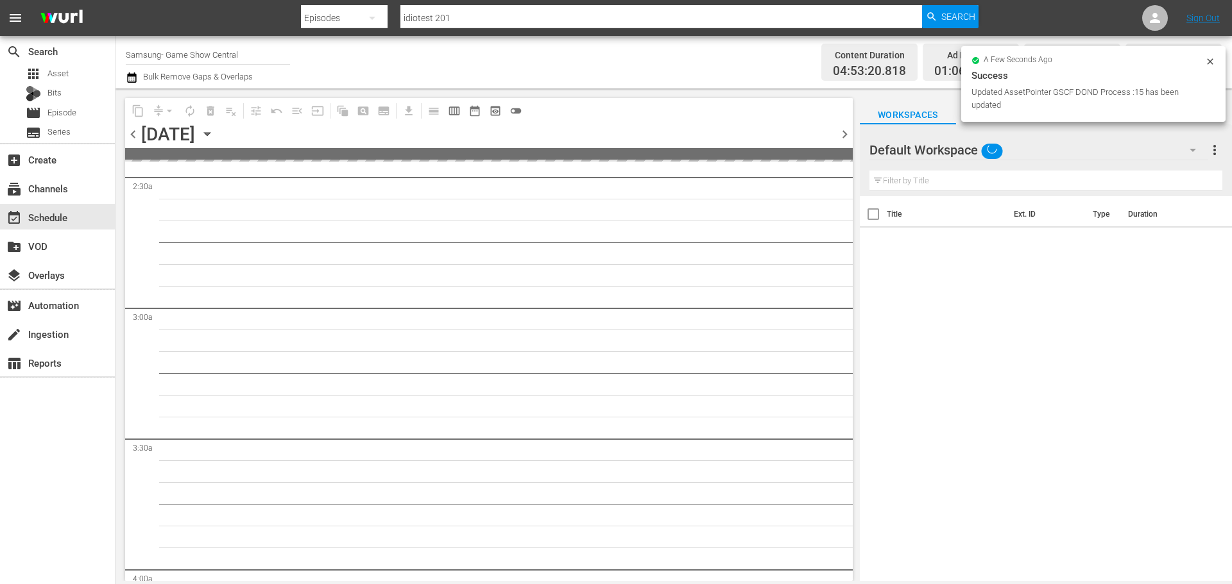
scroll to position [642, 0]
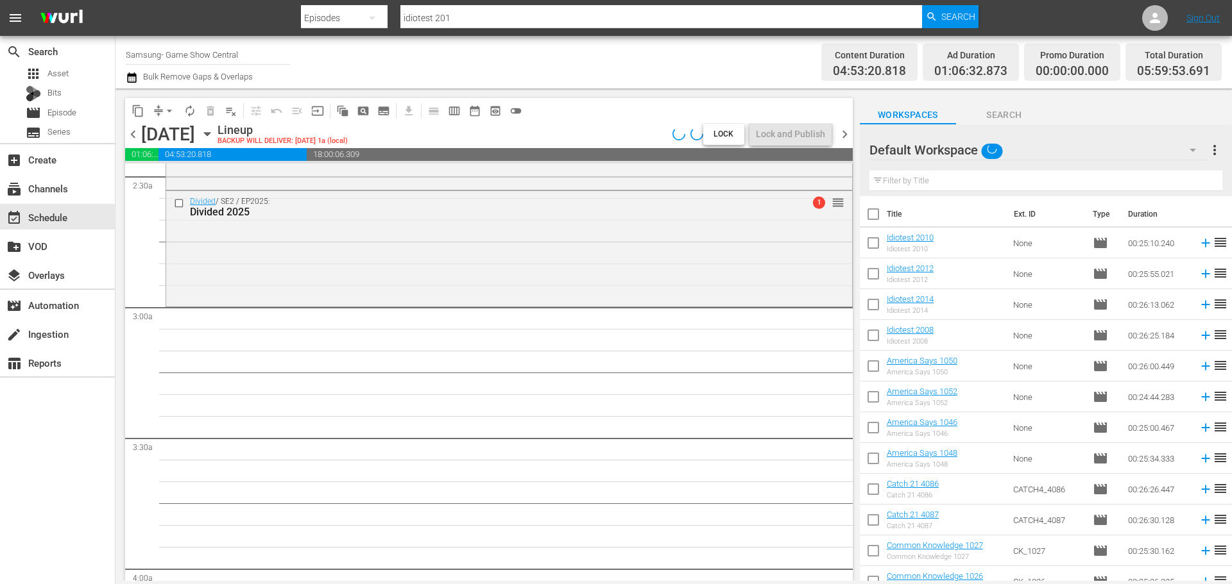
click at [585, 260] on div "Divided / SE2 / EP2025: Divided 2025 1 reorder" at bounding box center [509, 247] width 686 height 112
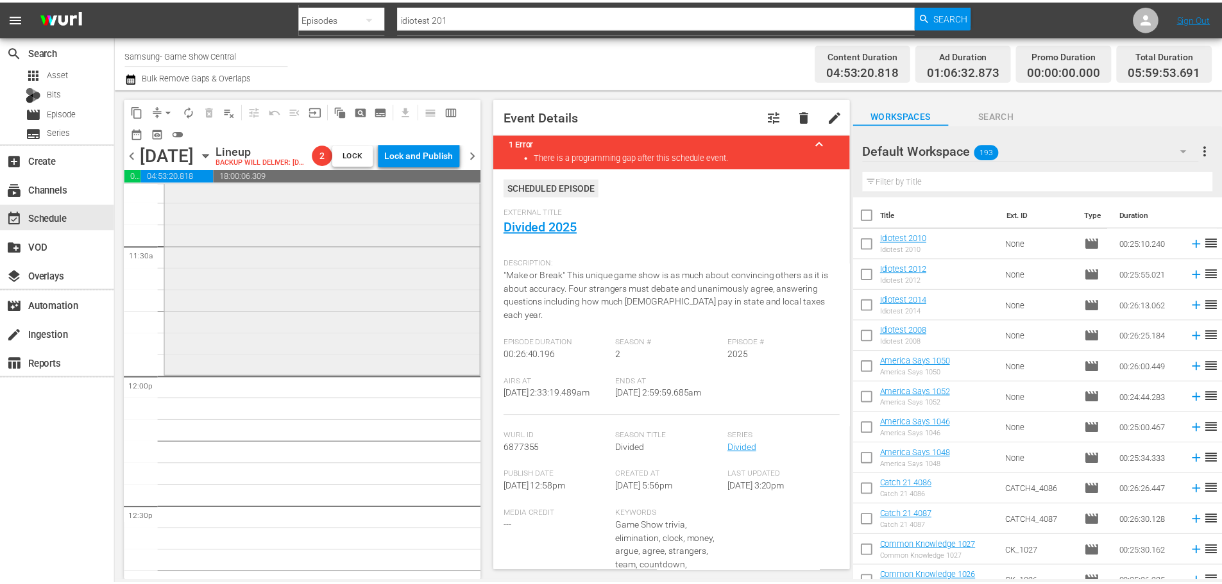
scroll to position [2942, 0]
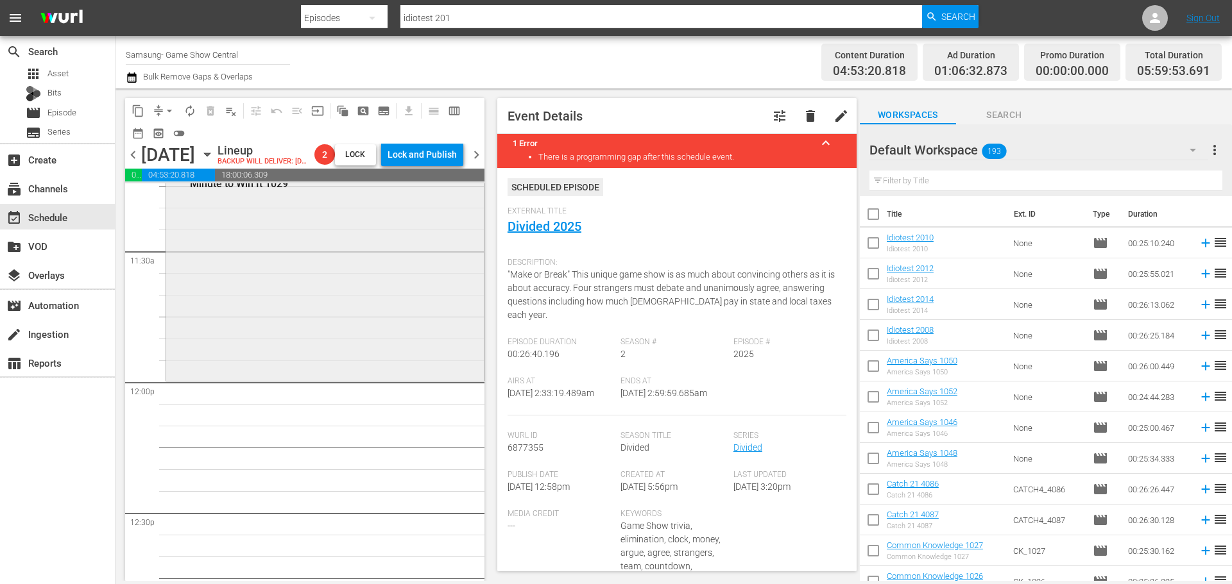
click at [368, 332] on div "Minute to Win It / SE1 / EP1029: Minute to Win It 1029 reorder" at bounding box center [325, 271] width 318 height 216
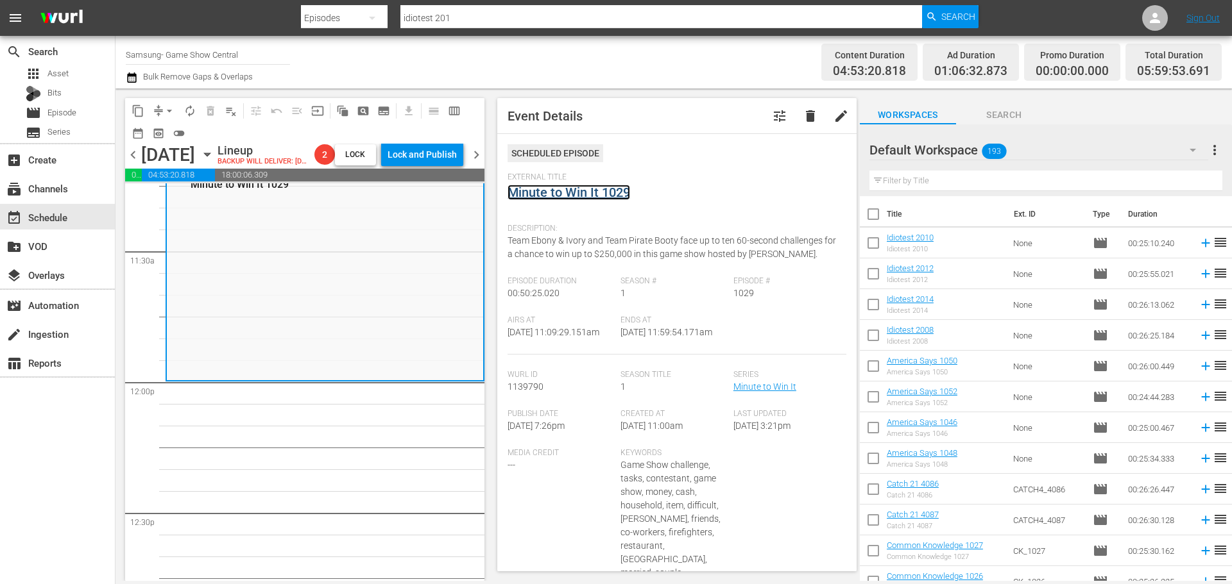
click at [610, 194] on link "Minute to Win It 1029" at bounding box center [568, 192] width 123 height 15
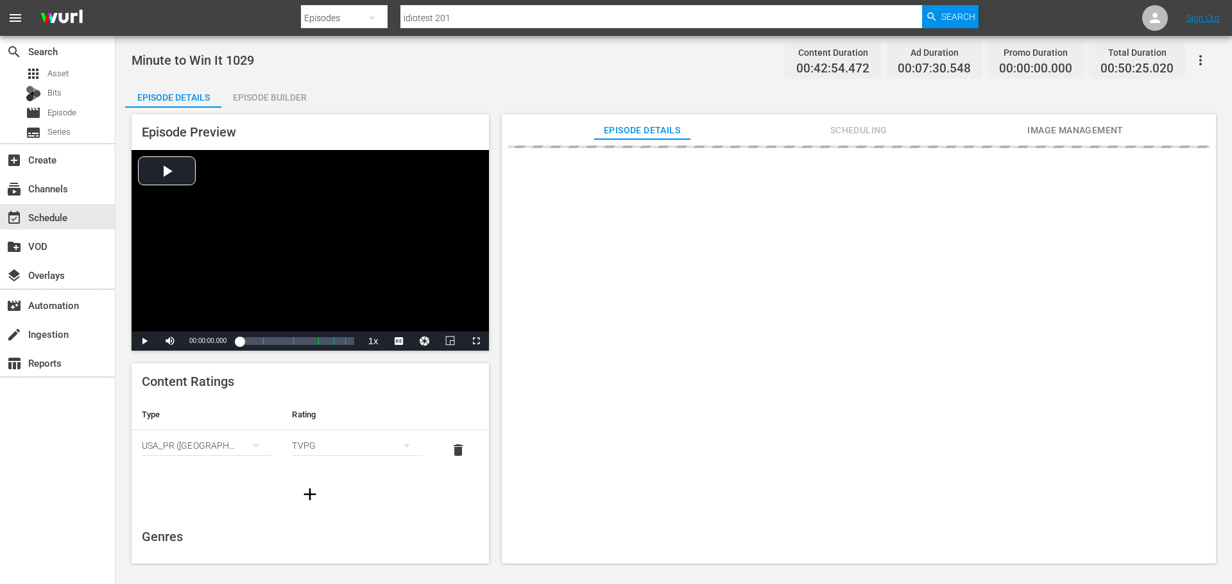
click at [284, 99] on div "Episode Builder" at bounding box center [269, 97] width 96 height 31
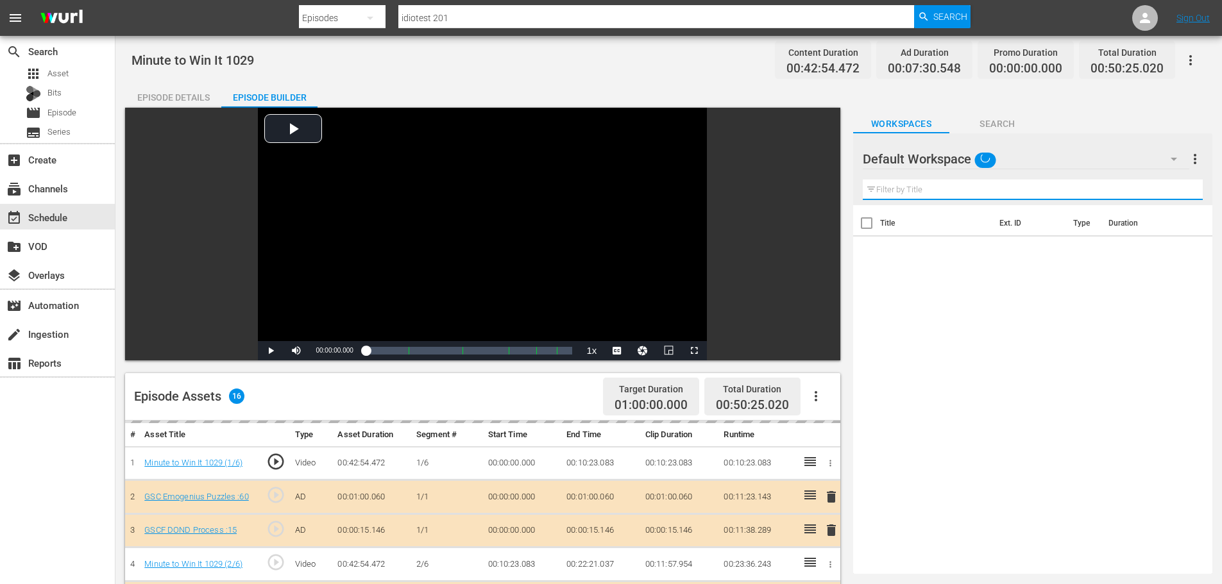
drag, startPoint x: 909, startPoint y: 192, endPoint x: 900, endPoint y: 196, distance: 9.5
click at [908, 198] on input "text" at bounding box center [1033, 190] width 340 height 21
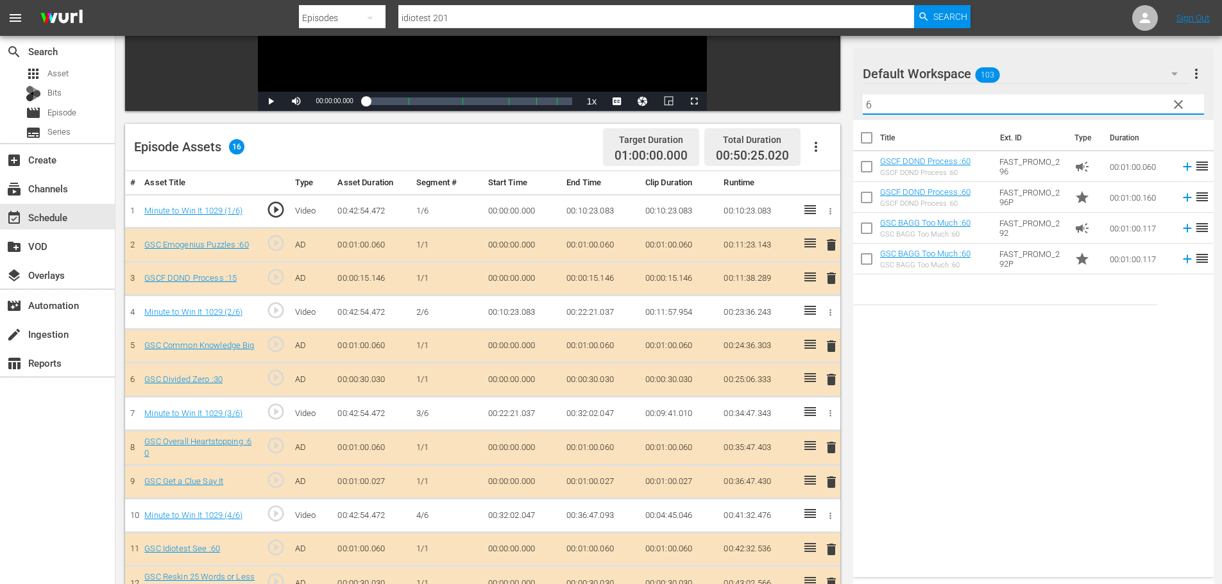
scroll to position [413, 0]
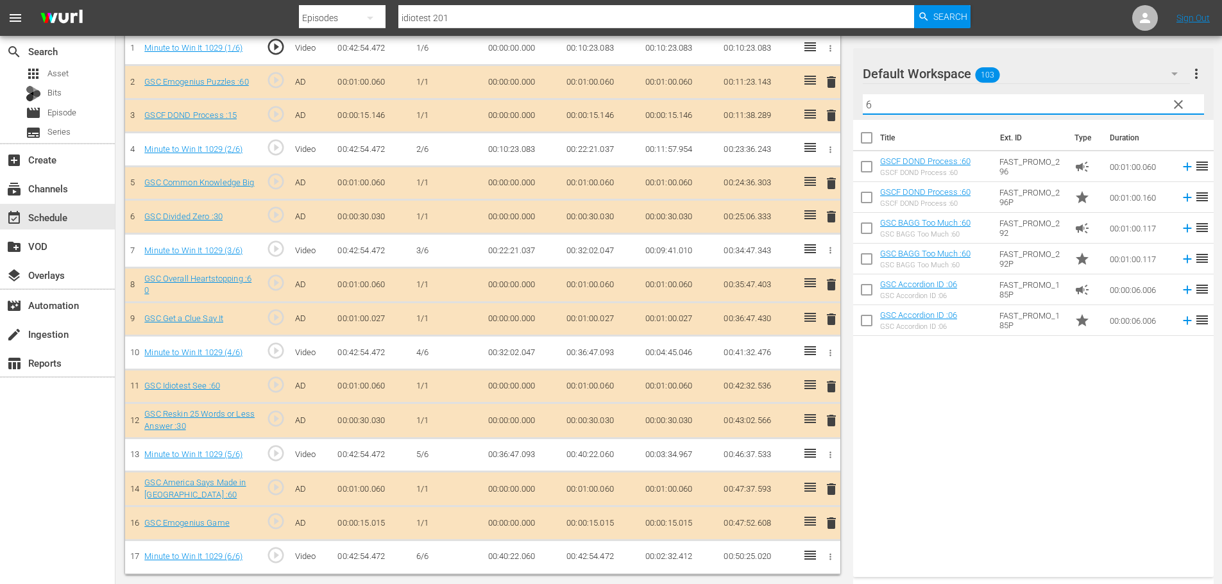
type input "6"
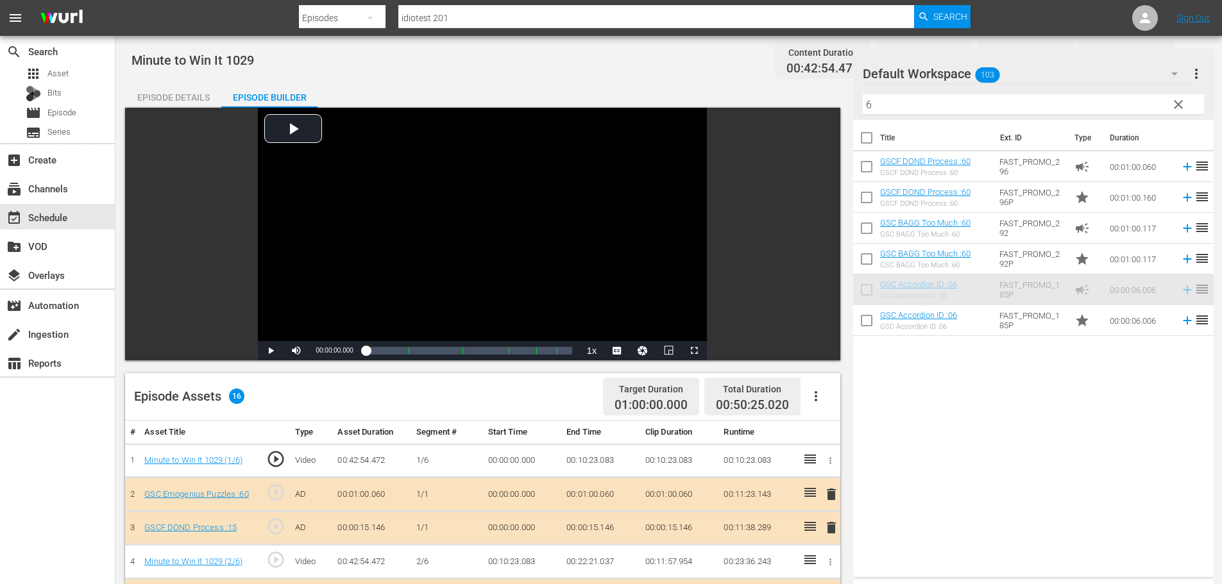
scroll to position [413, 0]
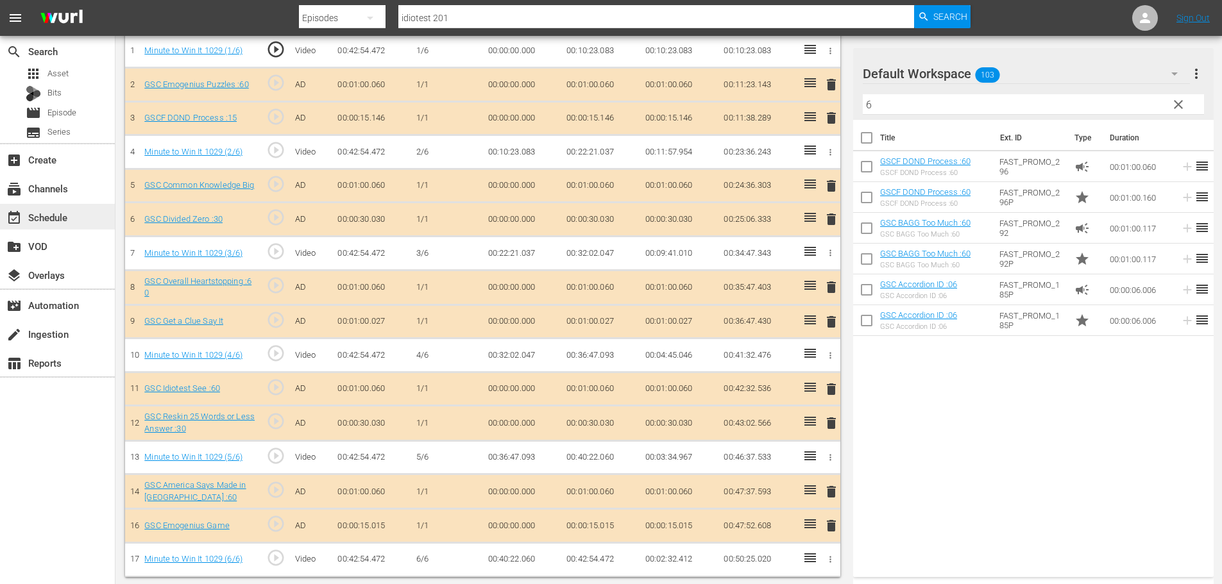
click at [56, 219] on div "event_available Schedule" at bounding box center [36, 216] width 72 height 12
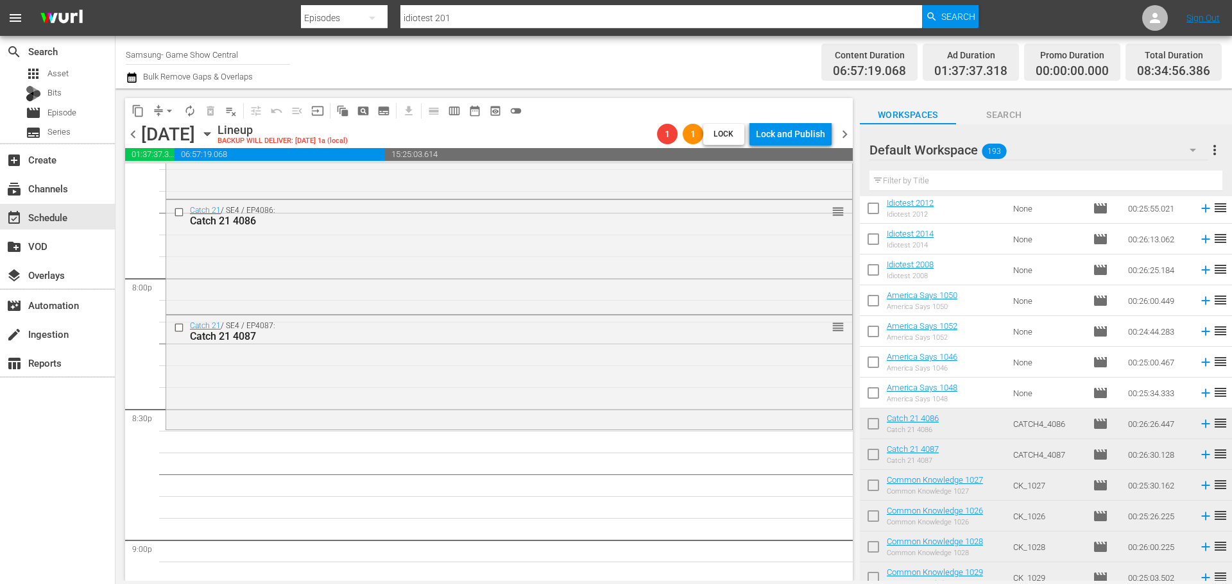
scroll to position [64, 0]
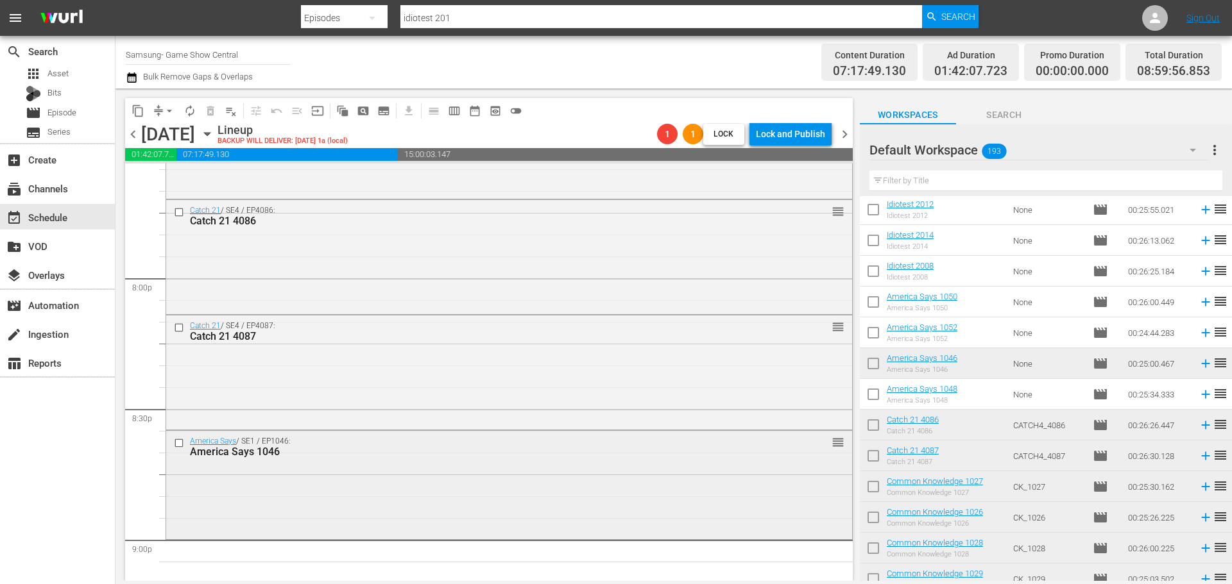
click at [609, 476] on div "America Says / SE1 / EP1046: America Says 1046 reorder" at bounding box center [509, 483] width 686 height 105
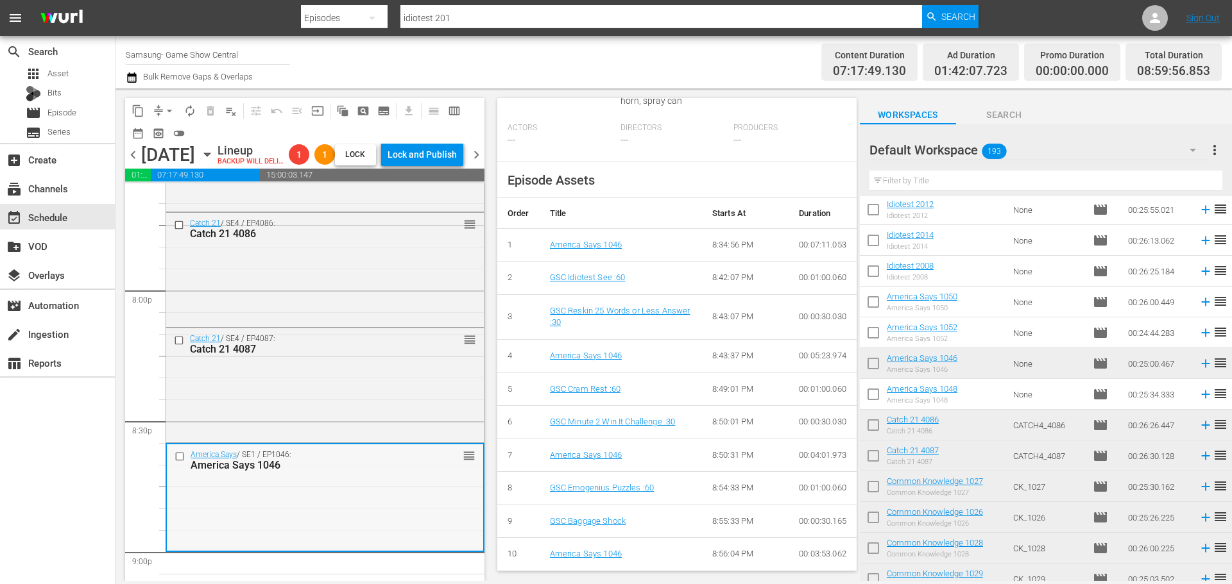
scroll to position [5120, 0]
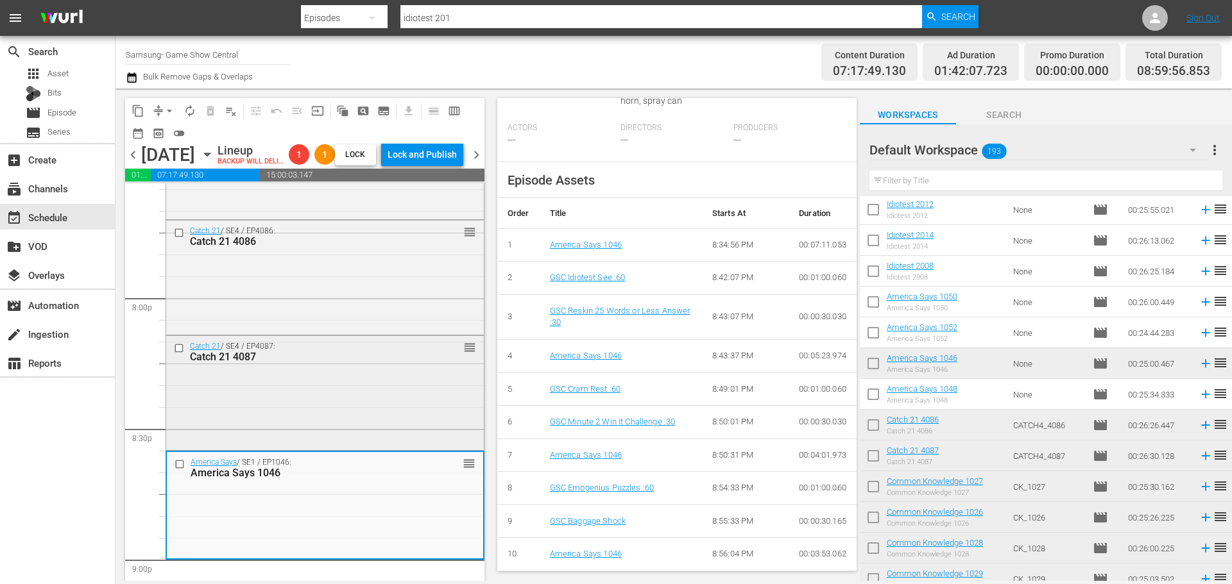
click at [285, 439] on div "Catch 21 / SE4 / EP4087: Catch 21 4087 reorder" at bounding box center [325, 392] width 318 height 112
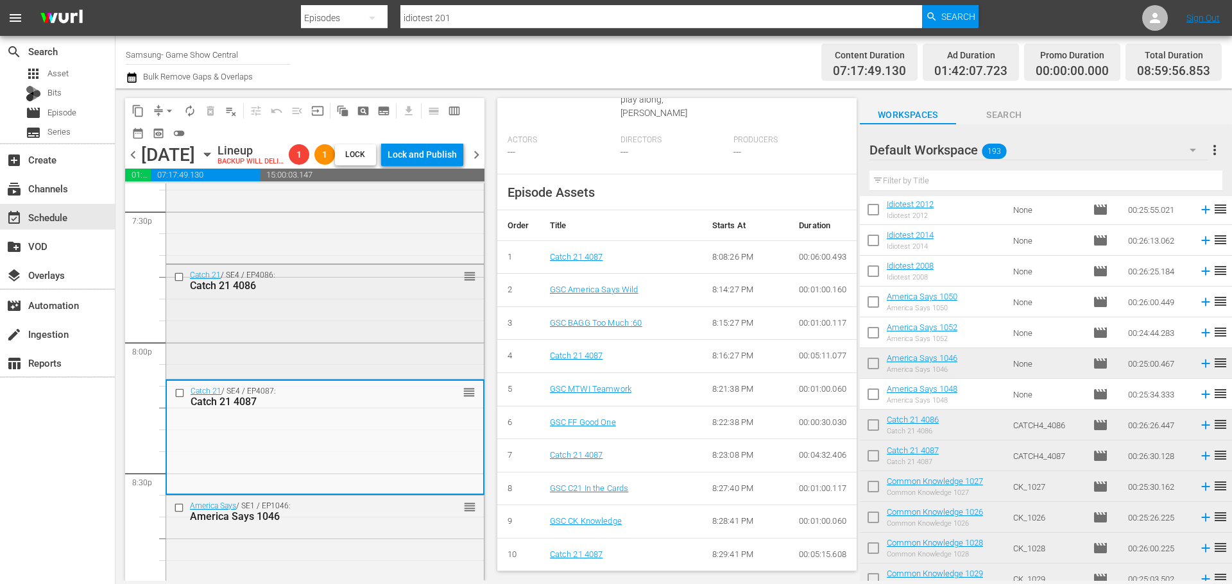
scroll to position [5056, 0]
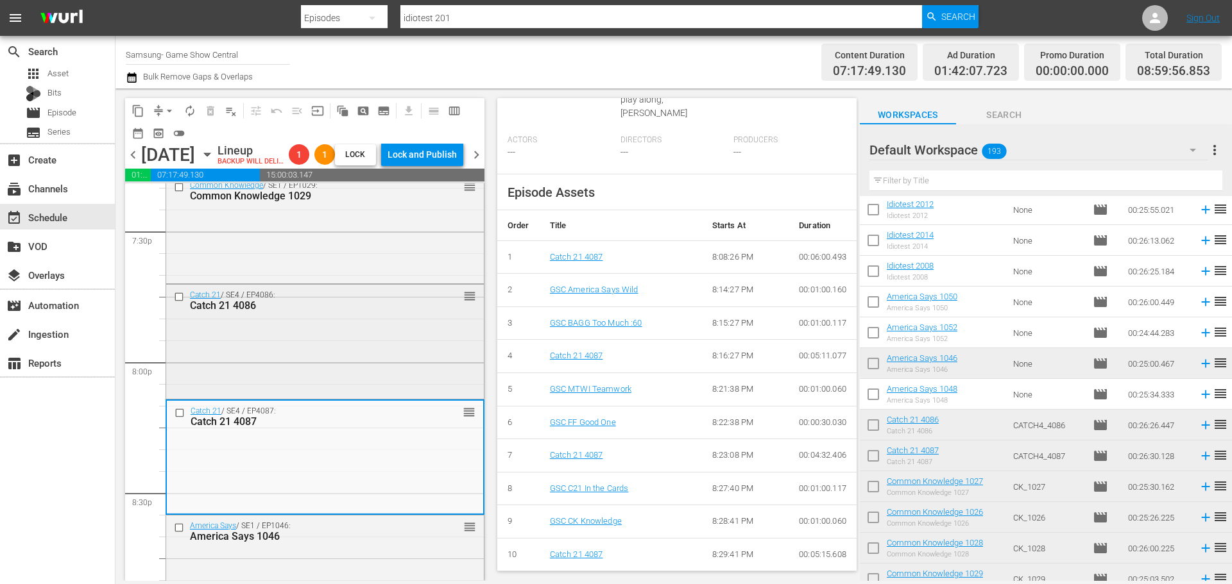
drag, startPoint x: 429, startPoint y: 371, endPoint x: 441, endPoint y: 373, distance: 13.0
click at [441, 373] on div "Catch 21 / SE4 / EP4086: Catch 21 4086 reorder" at bounding box center [325, 341] width 318 height 112
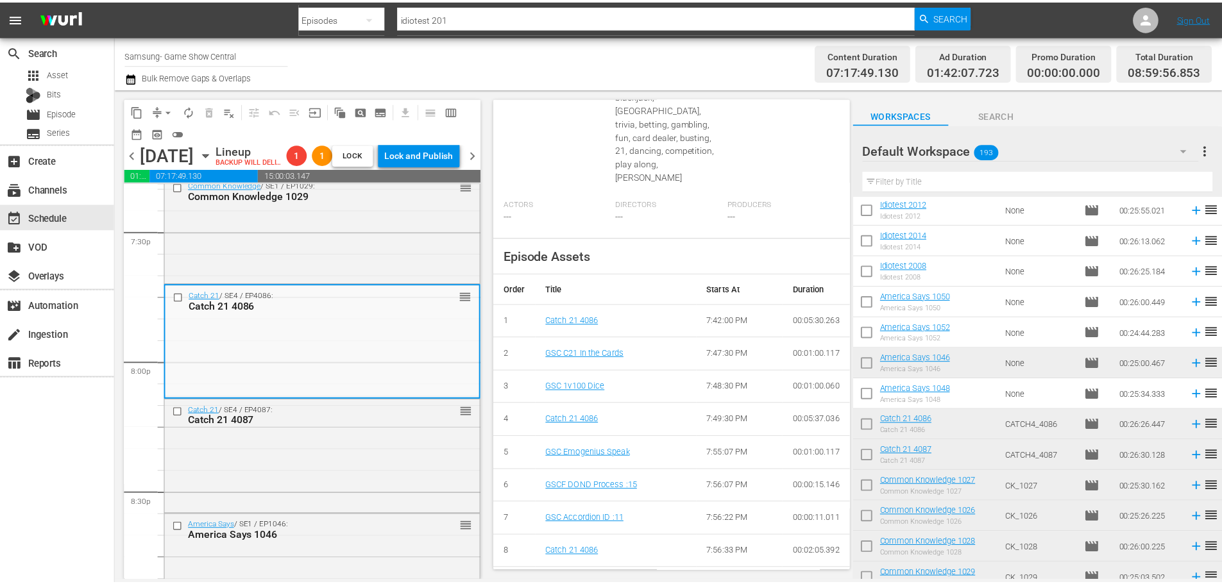
scroll to position [0, 0]
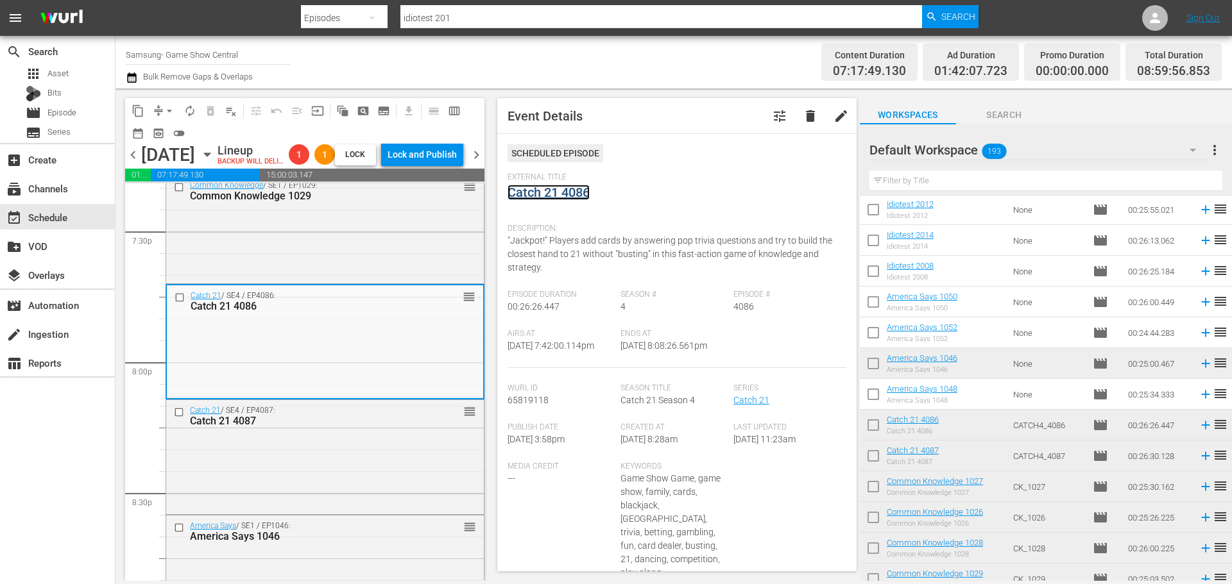
click at [574, 189] on link "Catch 21 4086" at bounding box center [548, 192] width 82 height 15
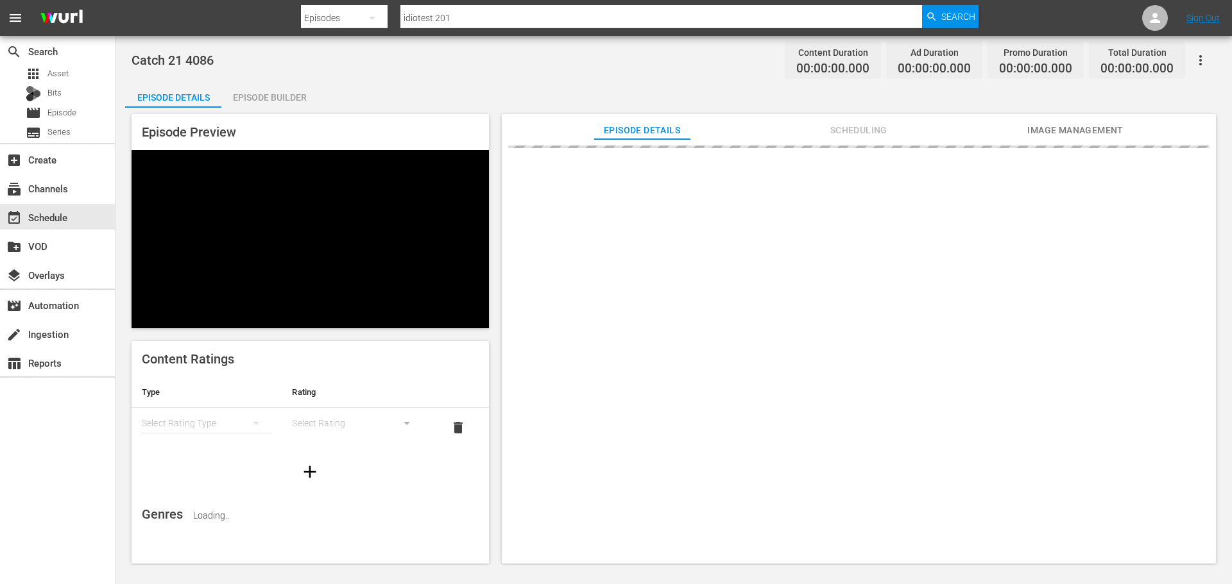
click at [289, 100] on div "Episode Builder" at bounding box center [269, 97] width 96 height 31
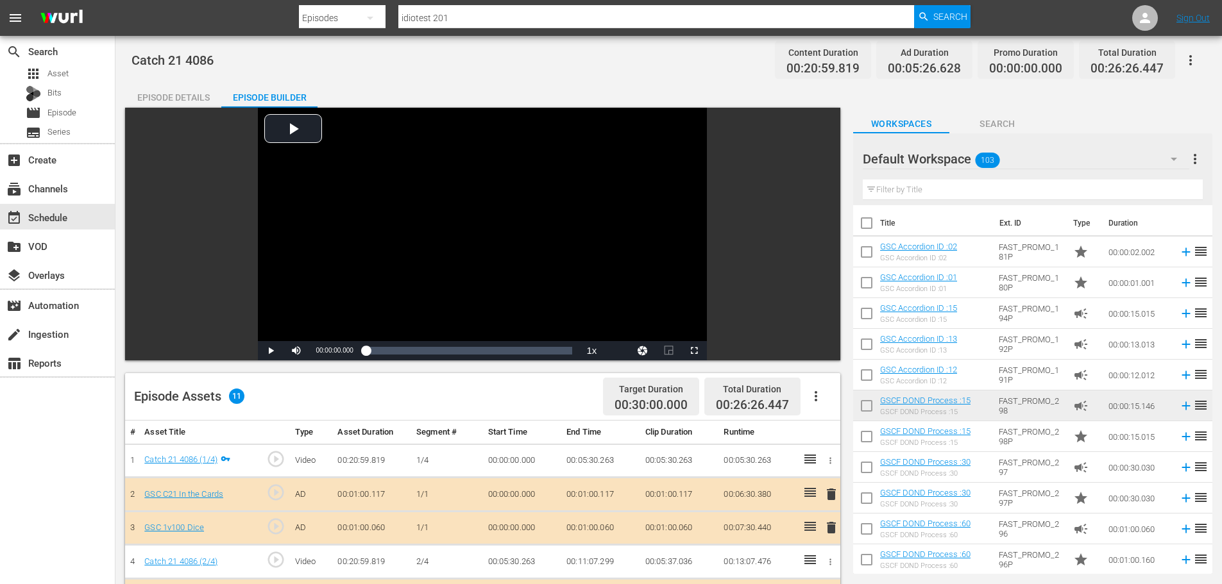
click at [909, 186] on input "text" at bounding box center [1033, 190] width 340 height 21
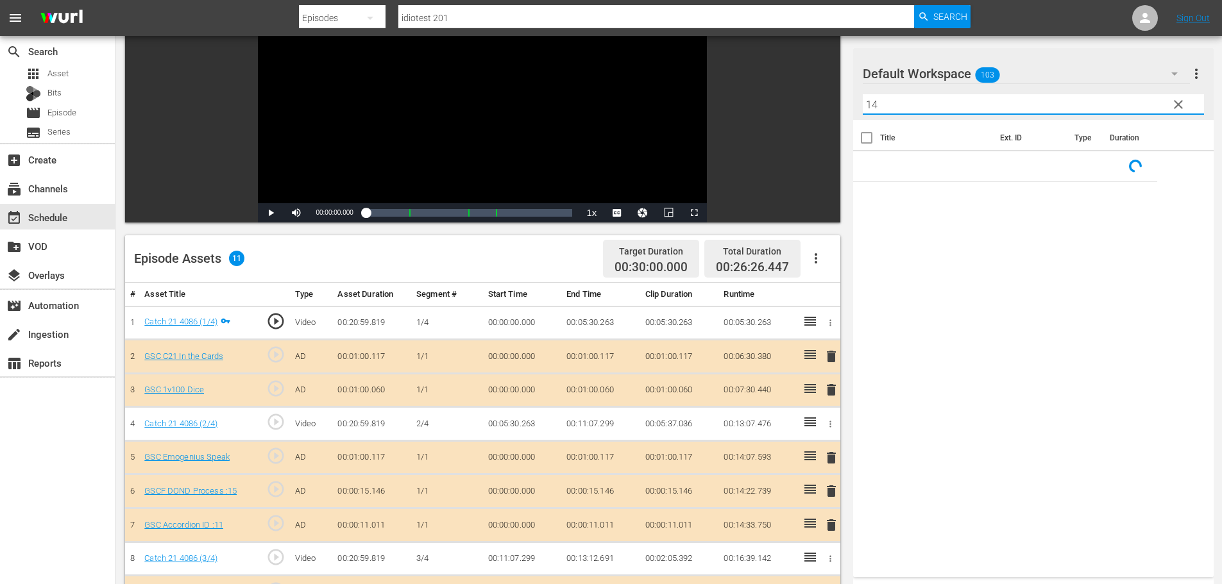
scroll to position [334, 0]
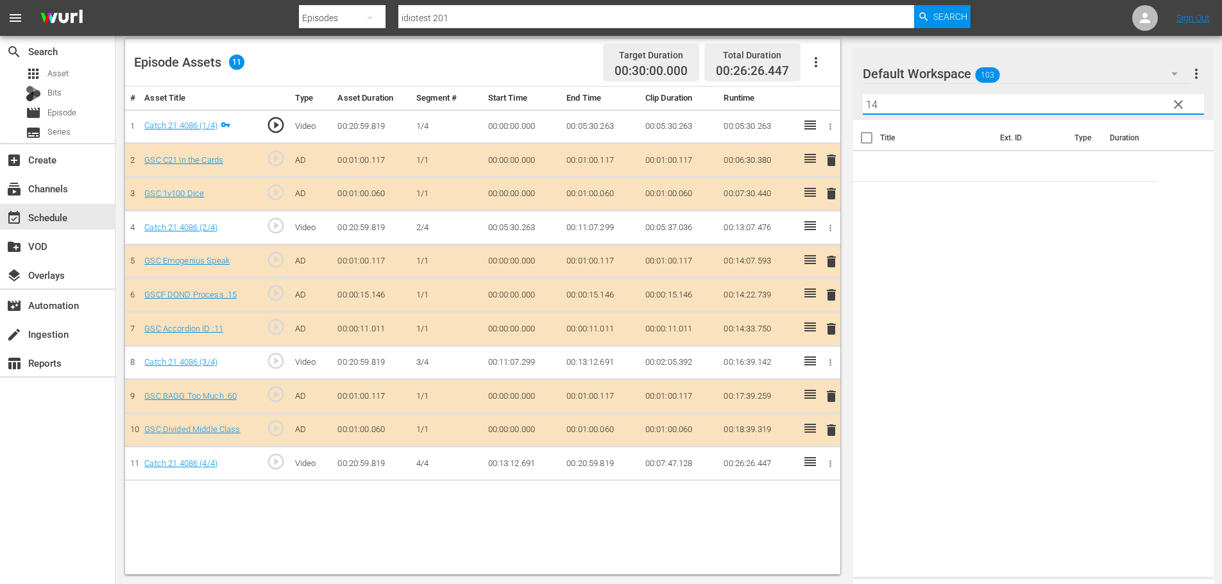
type input "14"
click at [834, 329] on span "delete" at bounding box center [831, 328] width 15 height 15
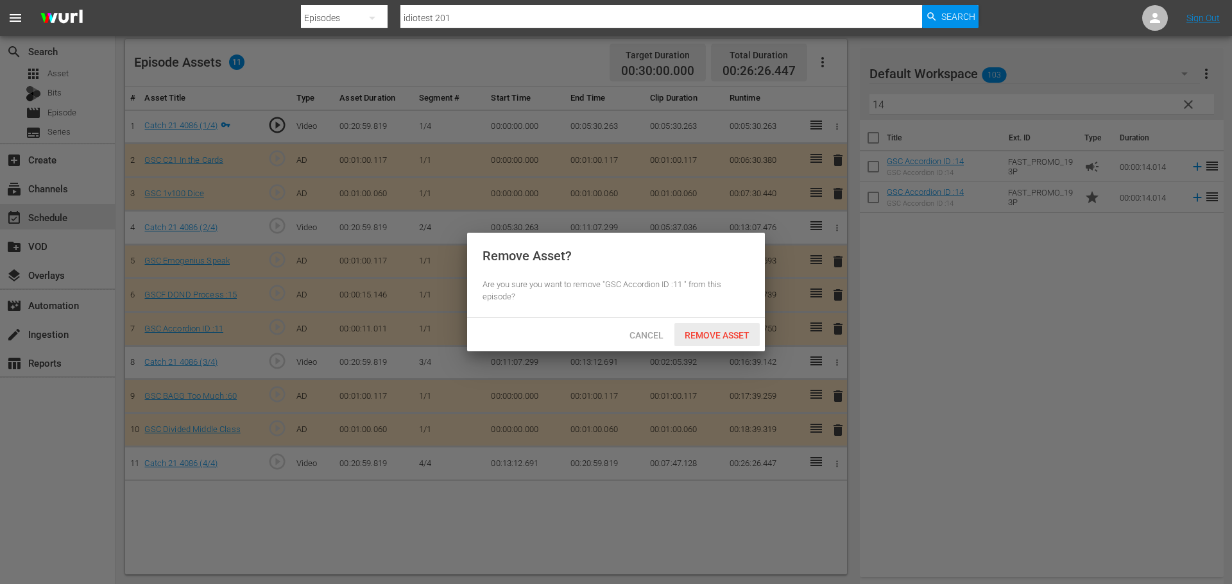
click at [723, 339] on div "Remove Asset" at bounding box center [716, 335] width 85 height 24
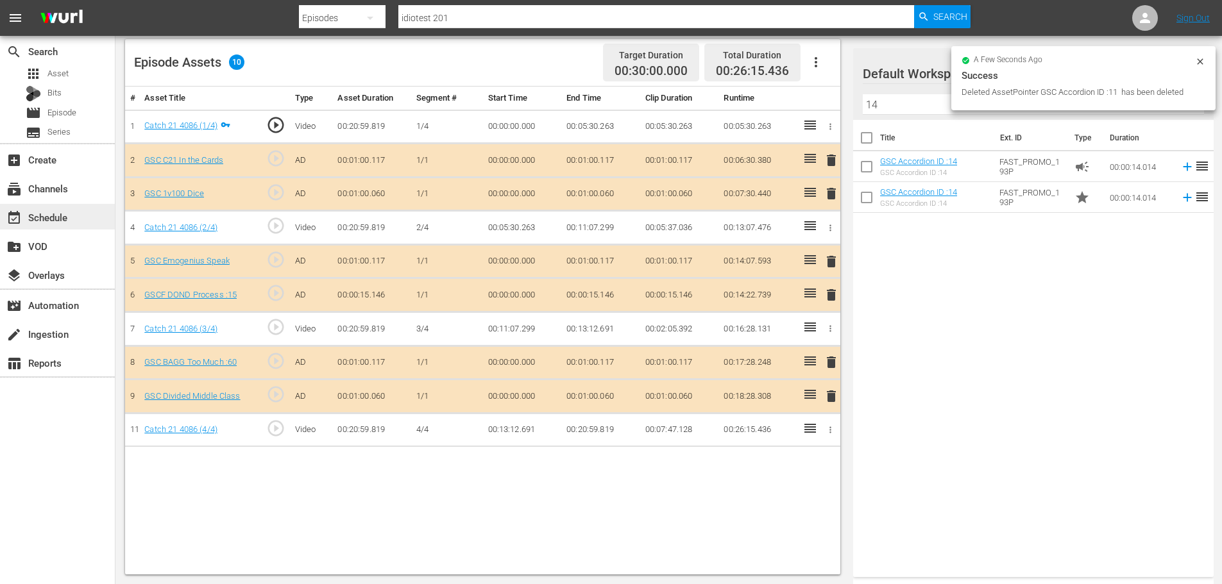
click at [85, 209] on div "event_available Schedule" at bounding box center [57, 217] width 115 height 26
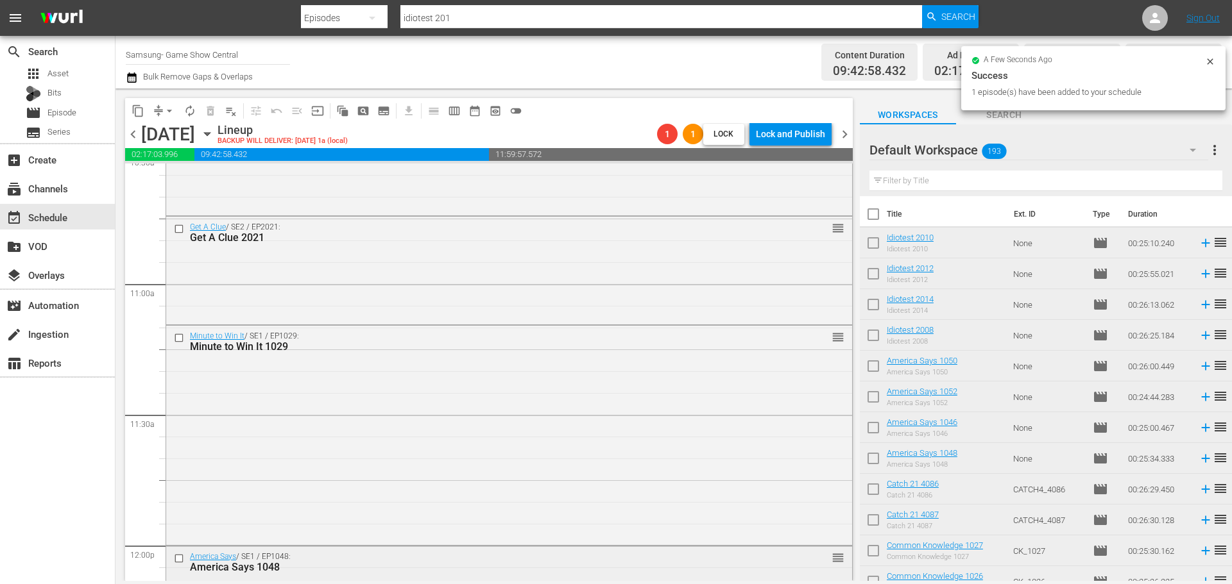
scroll to position [2887, 0]
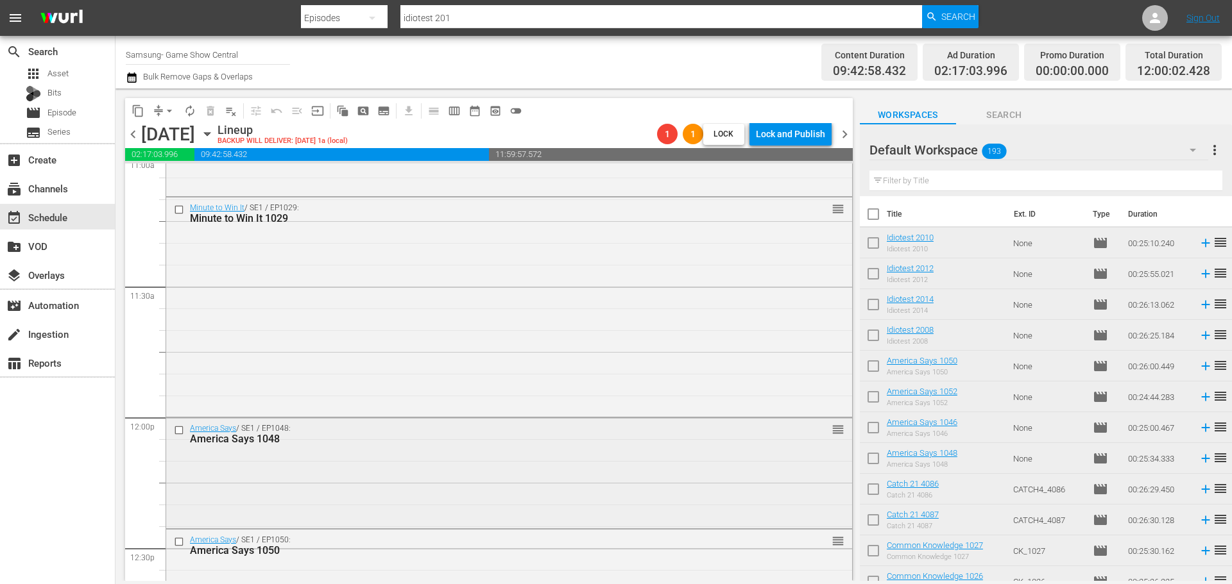
click at [179, 426] on input "checkbox" at bounding box center [180, 430] width 13 height 11
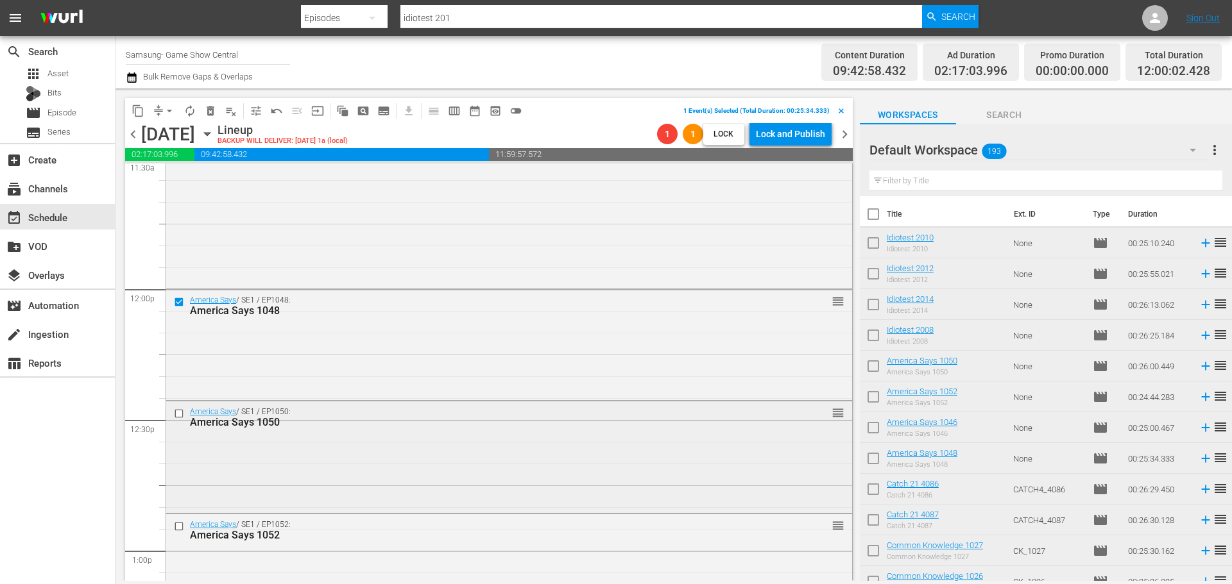
click at [174, 413] on input "checkbox" at bounding box center [180, 413] width 13 height 11
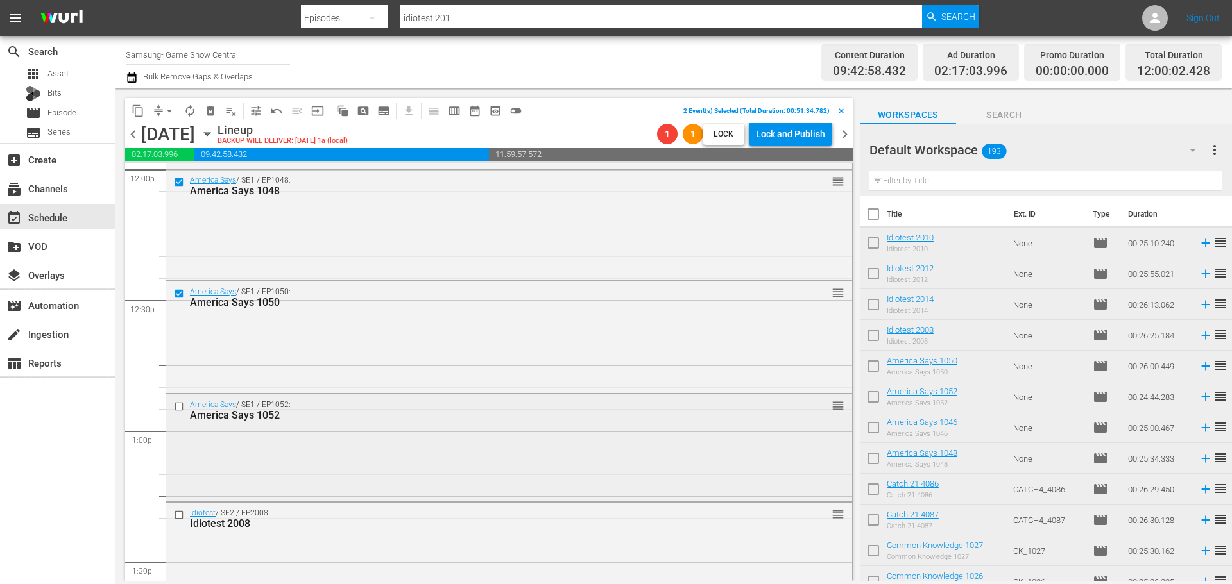
scroll to position [3143, 0]
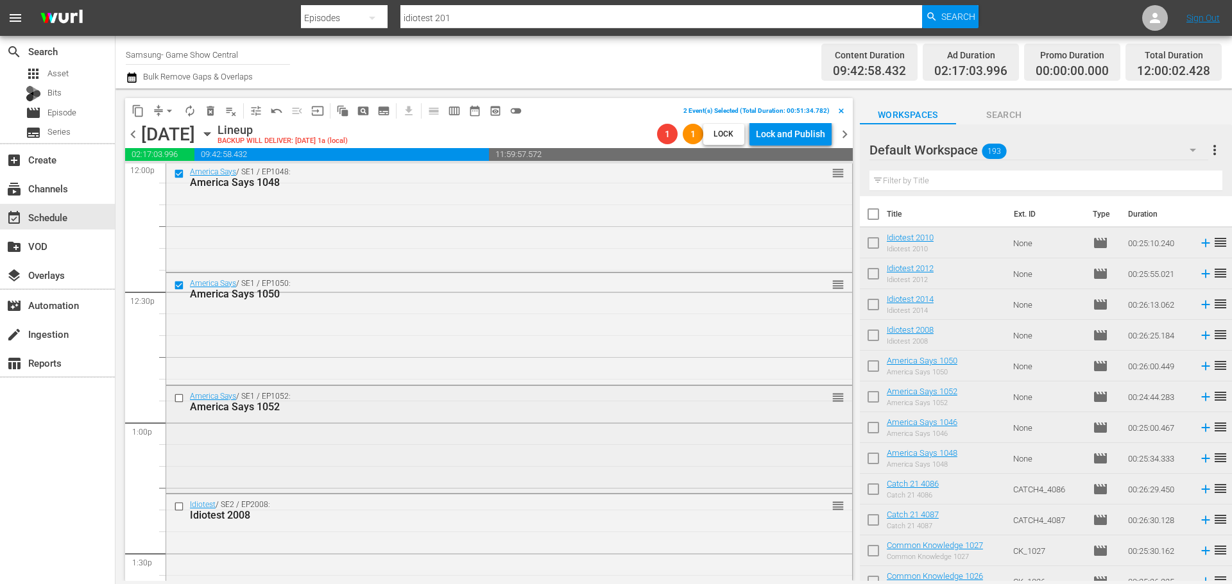
click at [178, 398] on input "checkbox" at bounding box center [180, 398] width 13 height 11
click at [182, 504] on input "checkbox" at bounding box center [180, 506] width 13 height 11
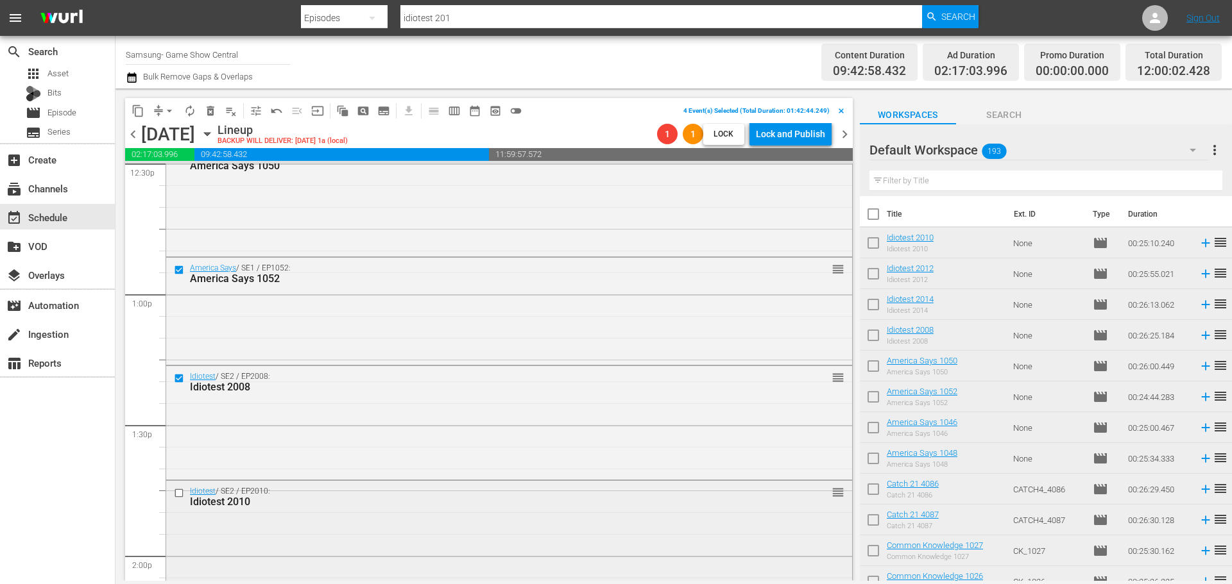
click at [179, 494] on input "checkbox" at bounding box center [180, 493] width 13 height 11
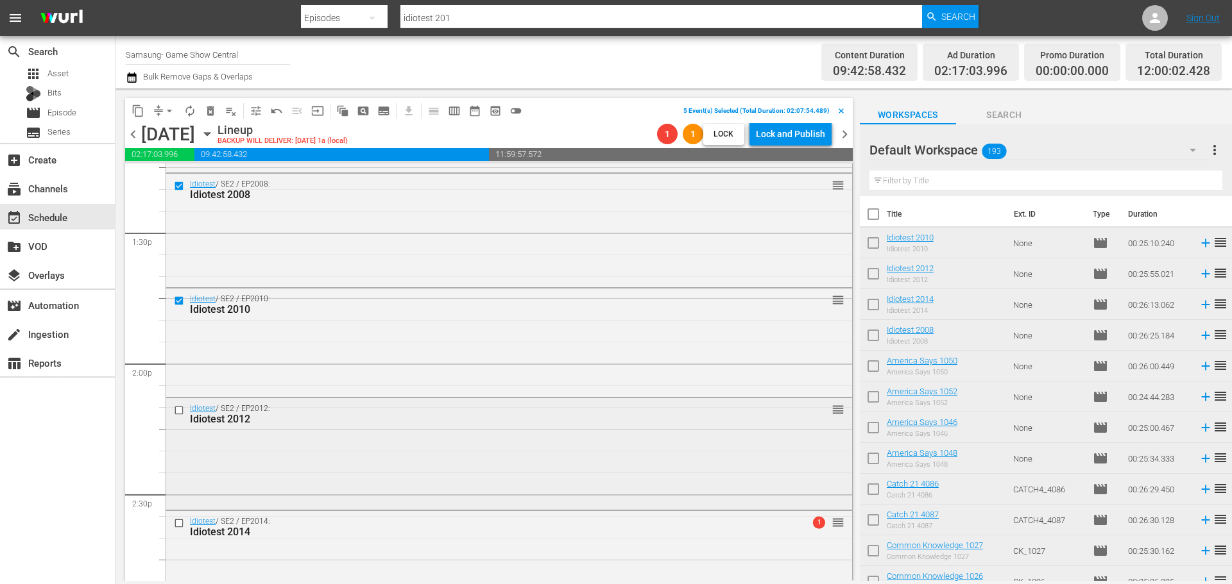
click at [178, 409] on input "checkbox" at bounding box center [180, 410] width 13 height 11
click at [183, 522] on input "checkbox" at bounding box center [180, 523] width 13 height 11
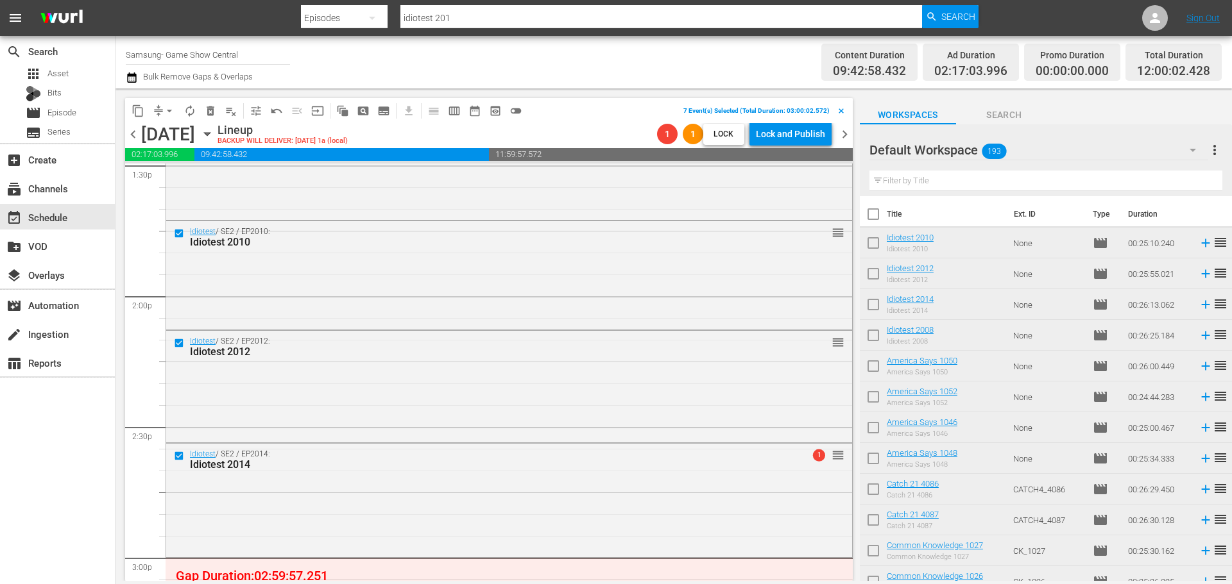
scroll to position [3593, 0]
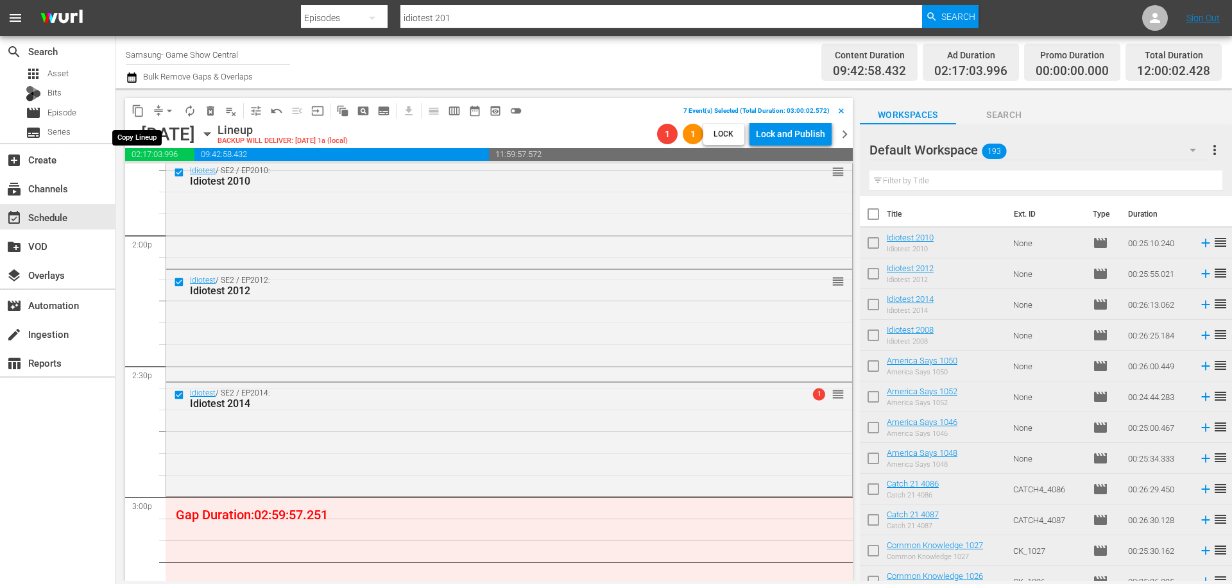
click at [139, 108] on span "content_copy" at bounding box center [138, 111] width 13 height 13
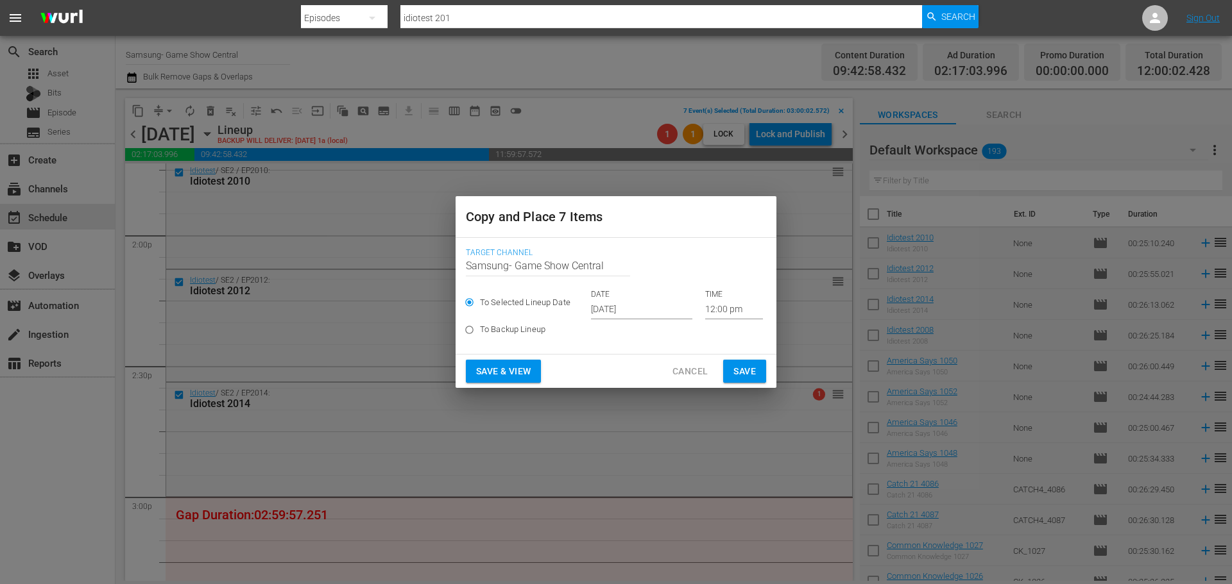
click at [696, 371] on span "Cancel" at bounding box center [689, 372] width 35 height 16
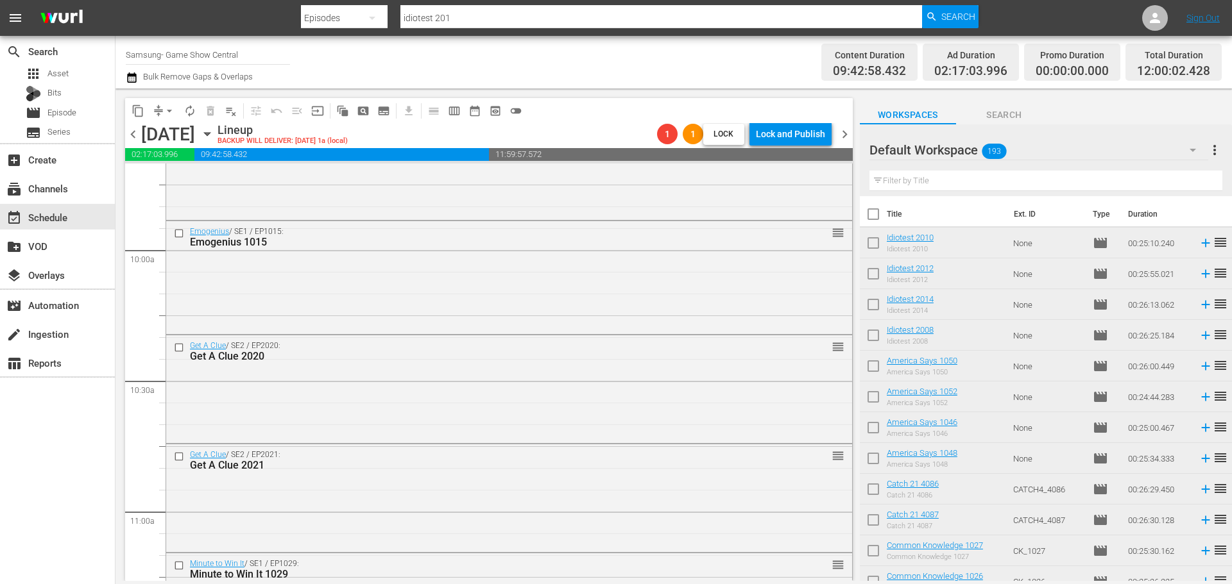
scroll to position [2309, 0]
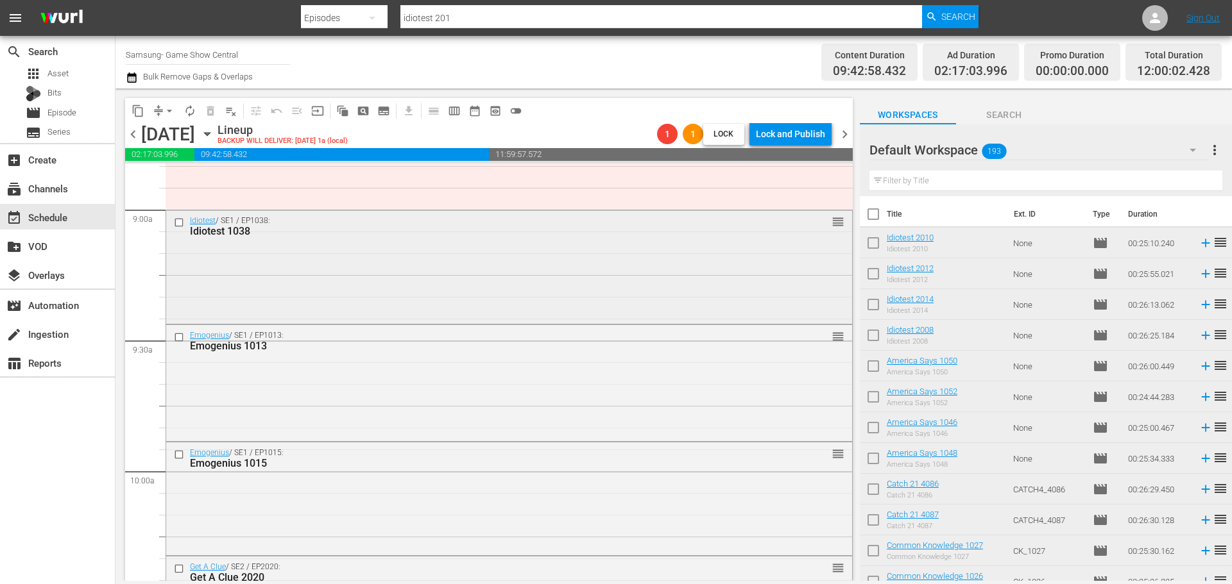
click at [179, 216] on div at bounding box center [180, 222] width 19 height 15
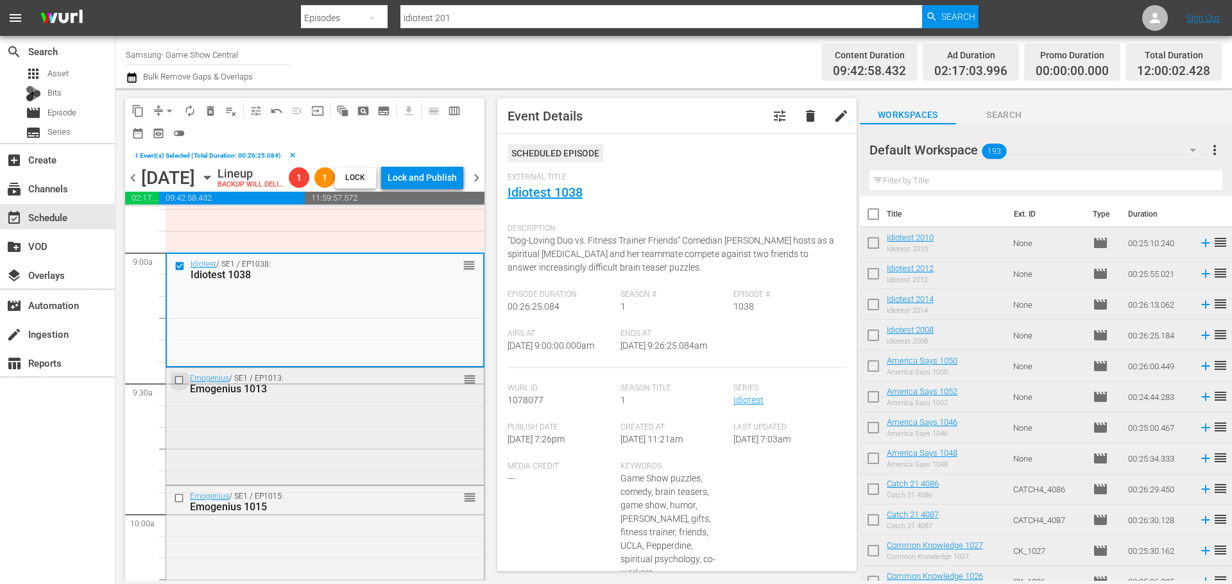
click at [185, 386] on input "checkbox" at bounding box center [180, 380] width 13 height 11
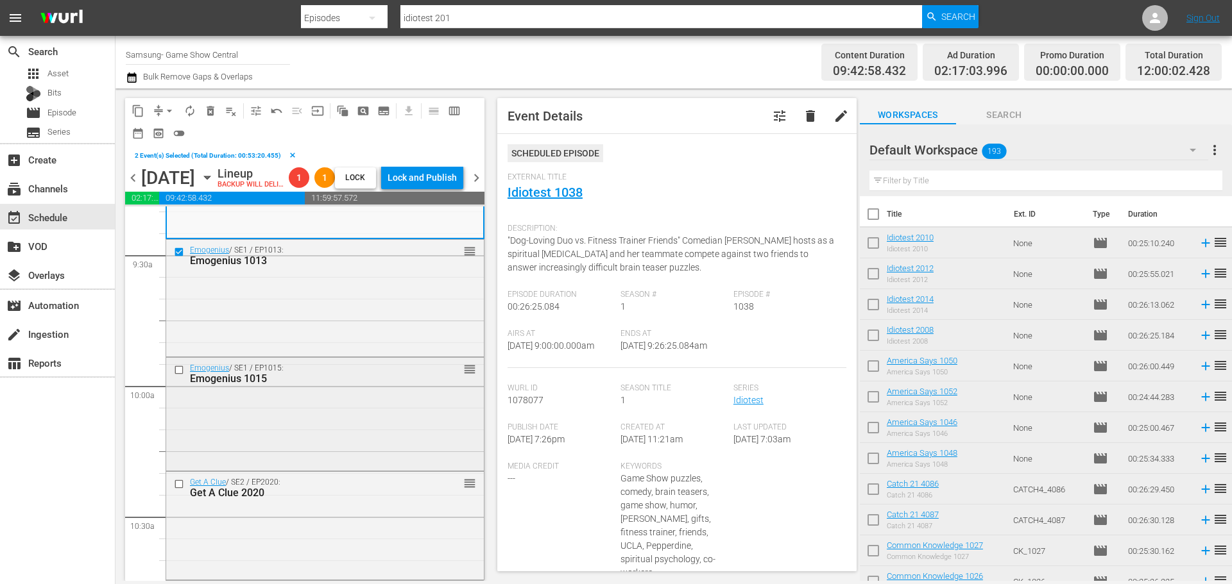
click at [176, 375] on input "checkbox" at bounding box center [180, 369] width 13 height 11
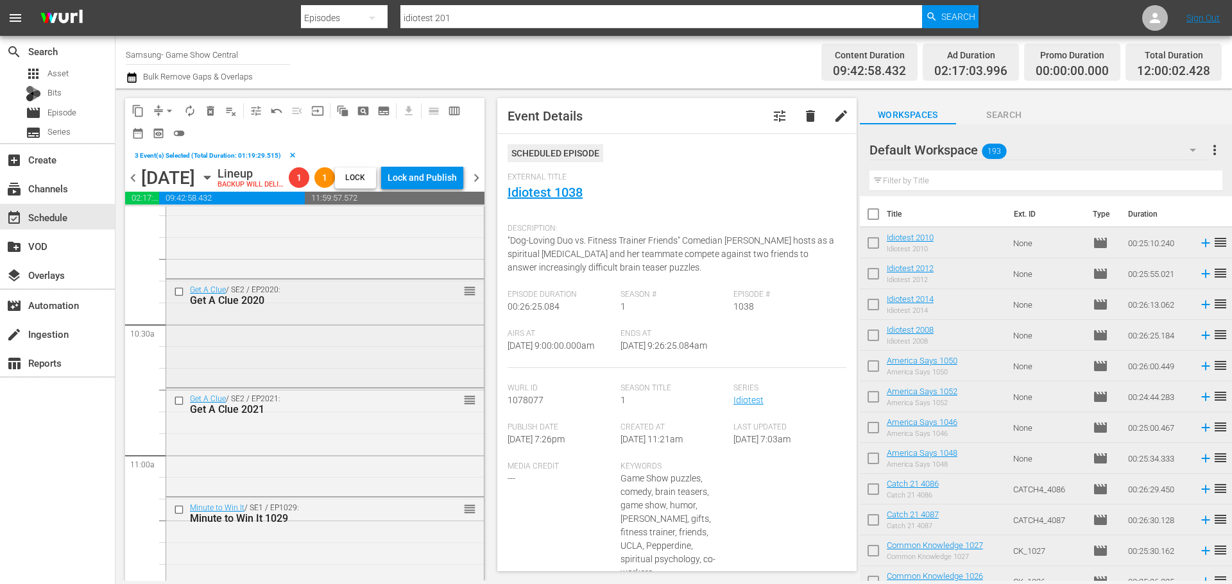
click at [178, 297] on input "checkbox" at bounding box center [180, 291] width 13 height 11
click at [183, 407] on input "checkbox" at bounding box center [180, 401] width 13 height 11
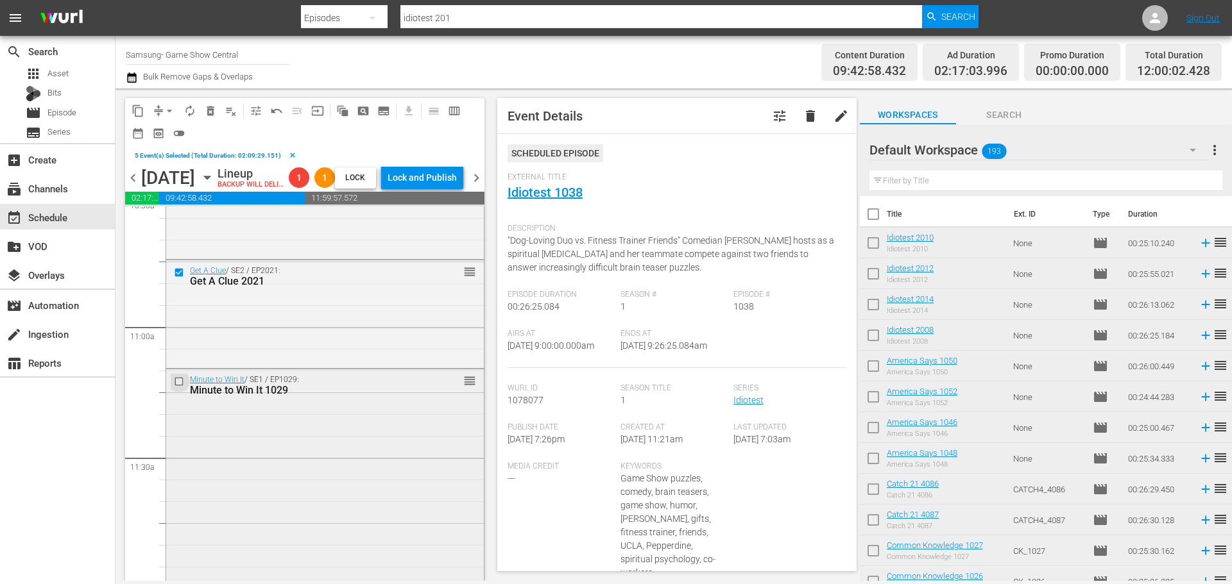
click at [176, 387] on input "checkbox" at bounding box center [180, 381] width 13 height 11
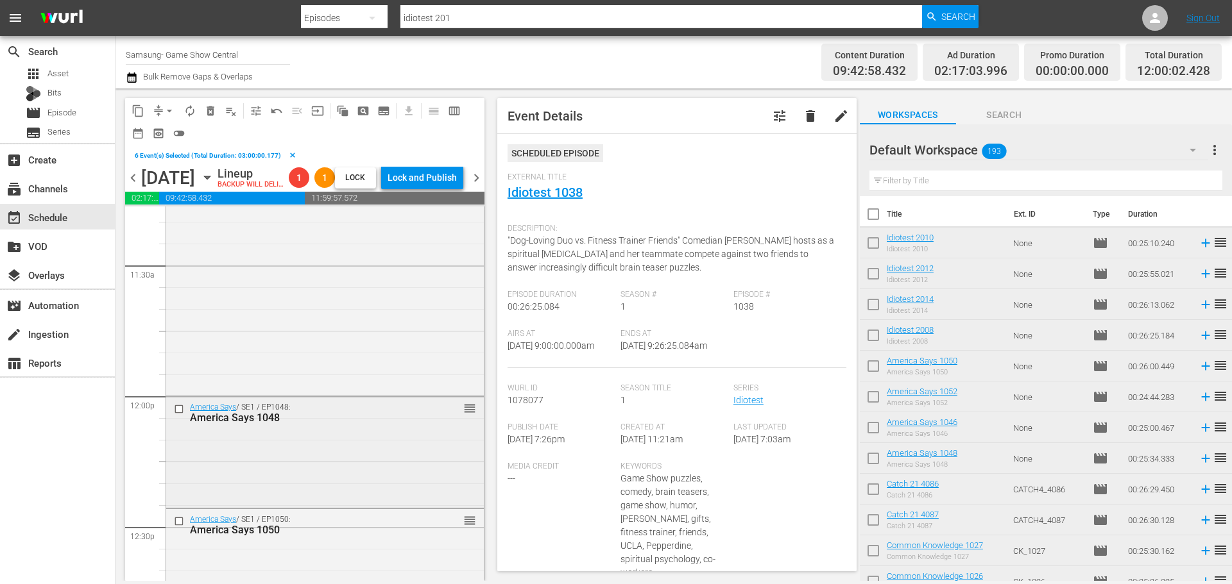
click at [180, 415] on input "checkbox" at bounding box center [180, 409] width 13 height 11
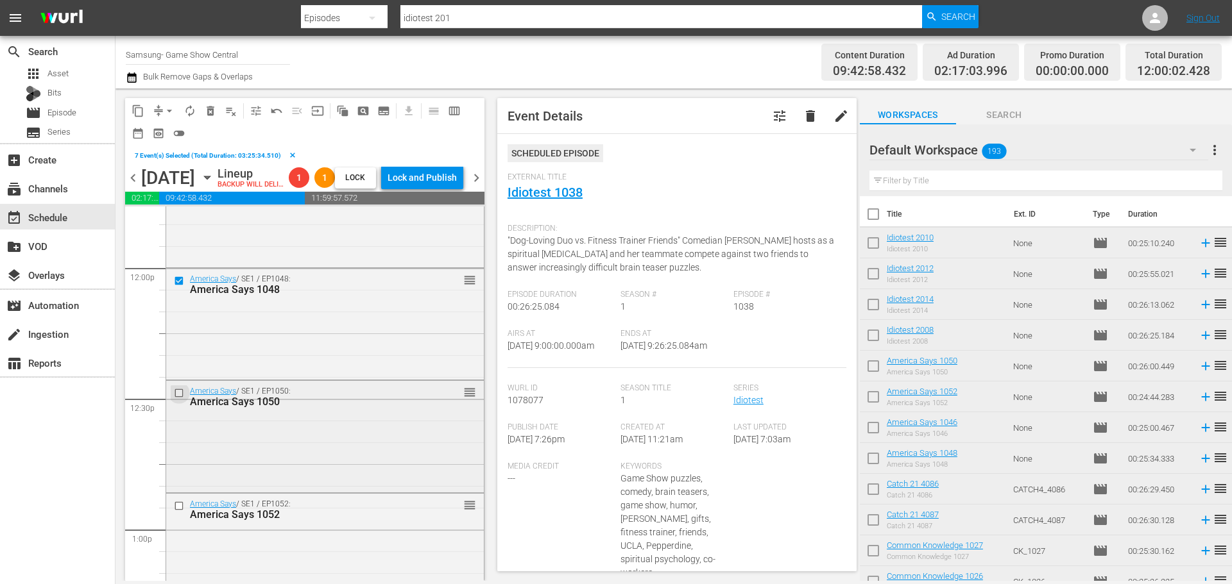
click at [178, 398] on input "checkbox" at bounding box center [180, 392] width 13 height 11
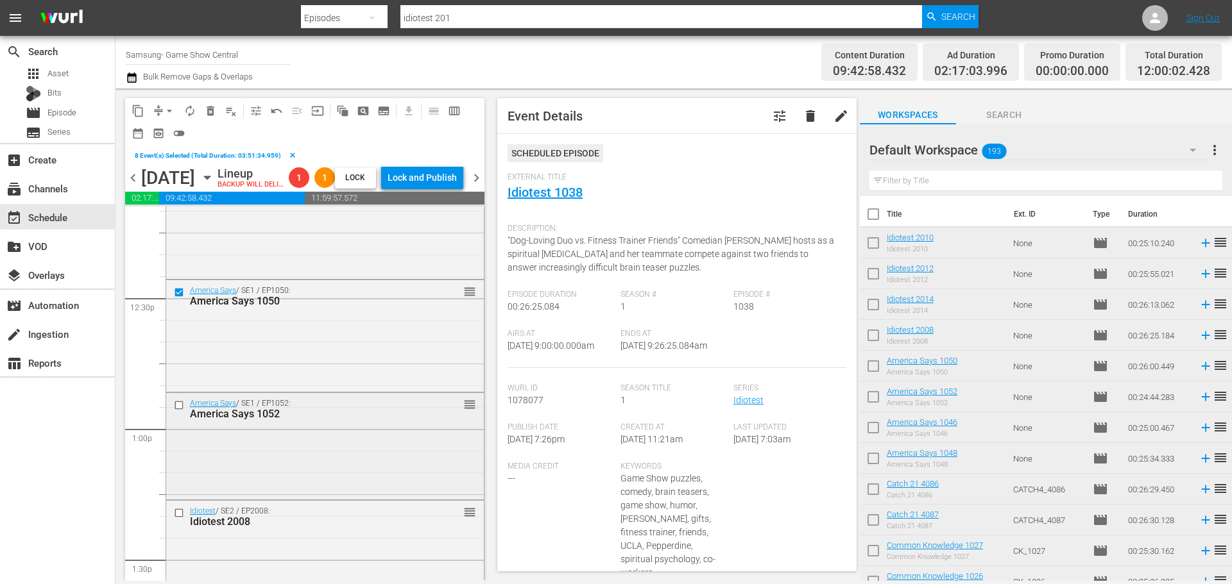
scroll to position [3208, 0]
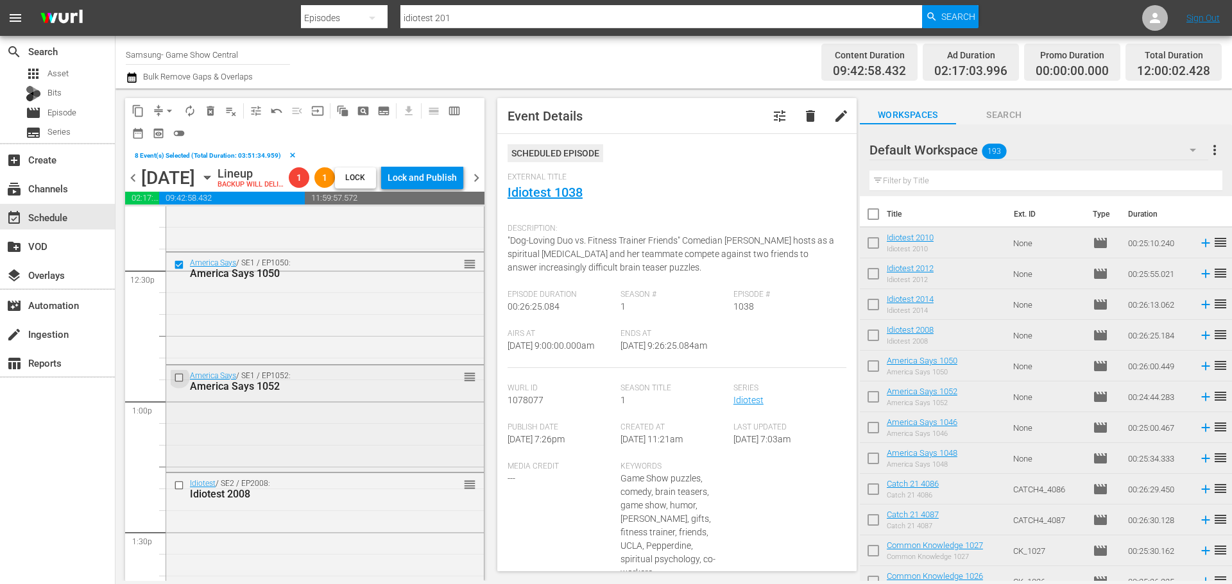
click at [180, 383] on input "checkbox" at bounding box center [180, 377] width 13 height 11
click at [179, 491] on input "checkbox" at bounding box center [180, 486] width 13 height 11
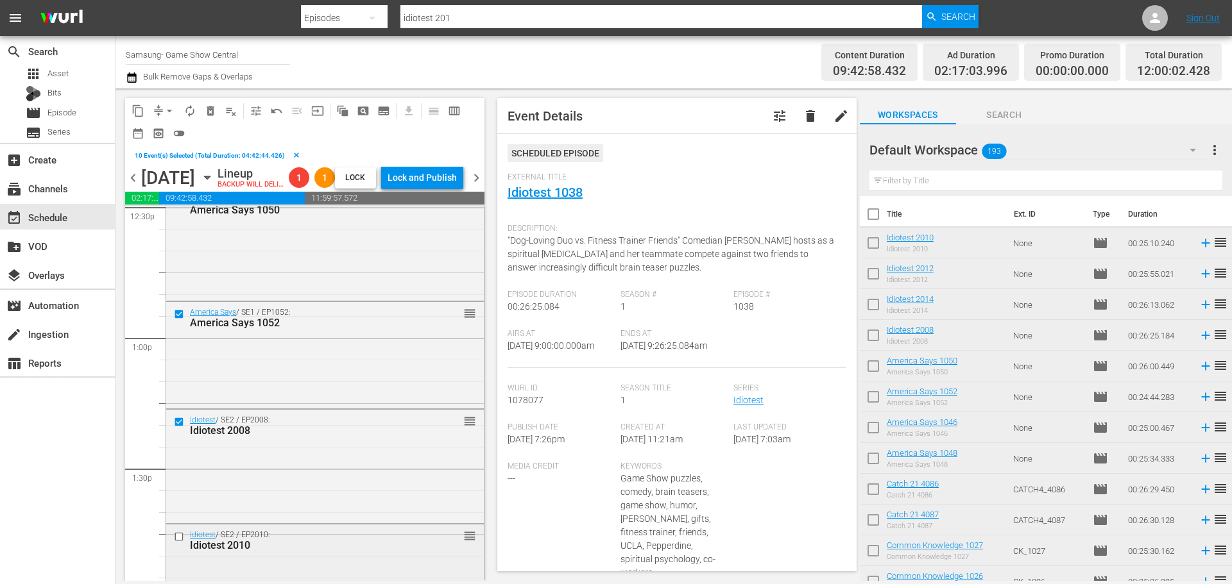
scroll to position [3400, 0]
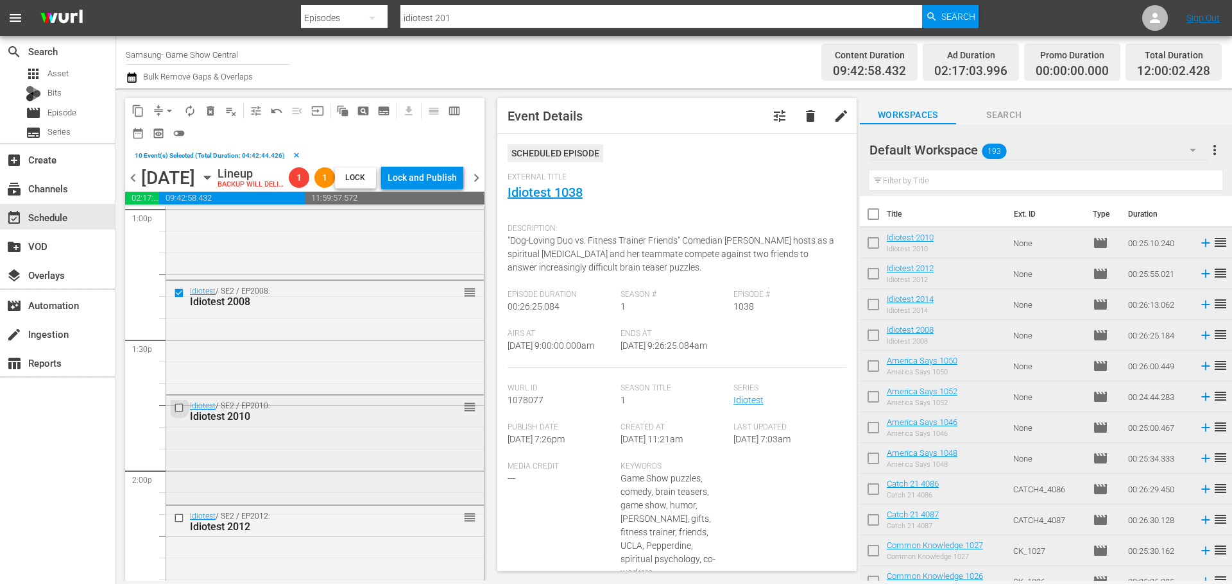
click at [176, 414] on input "checkbox" at bounding box center [180, 408] width 13 height 11
click at [175, 523] on input "checkbox" at bounding box center [180, 518] width 13 height 11
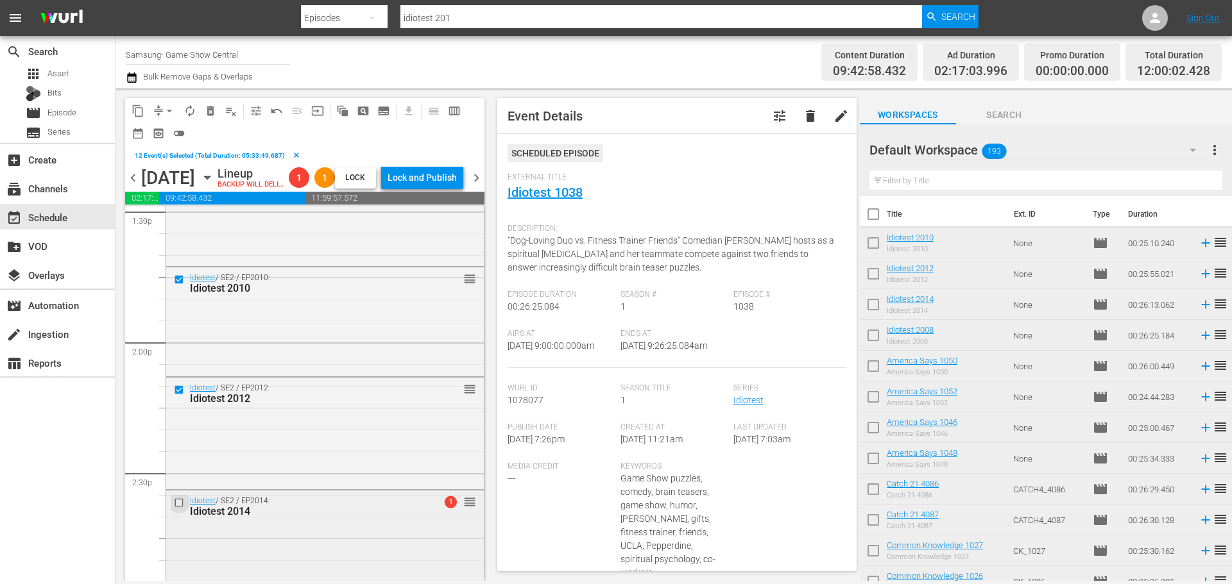
click at [176, 509] on input "checkbox" at bounding box center [180, 503] width 13 height 11
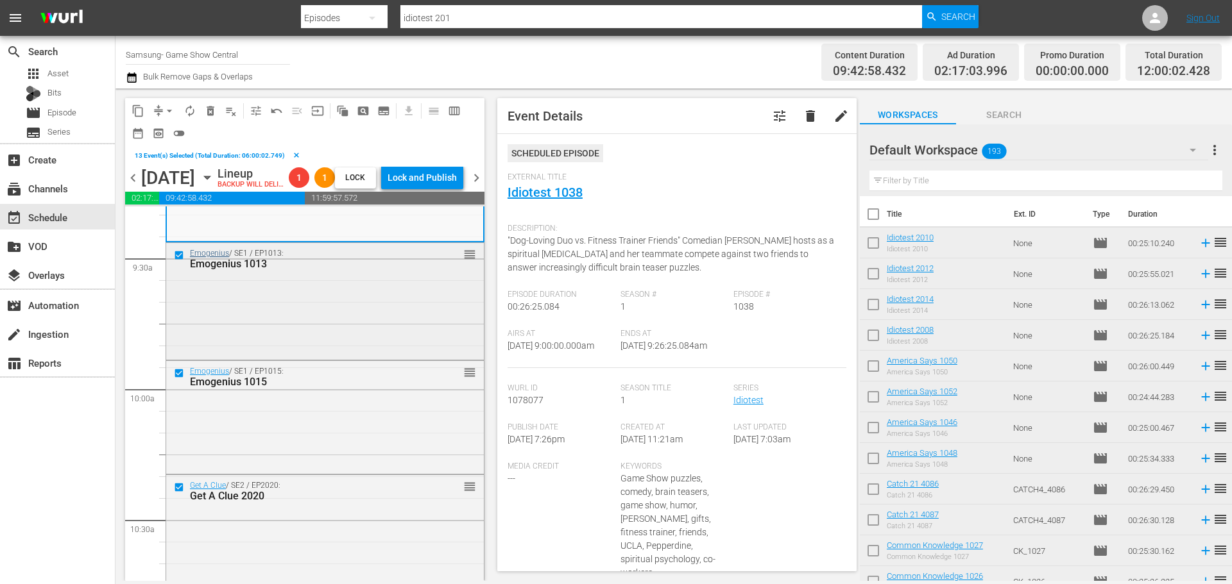
scroll to position [2309, 0]
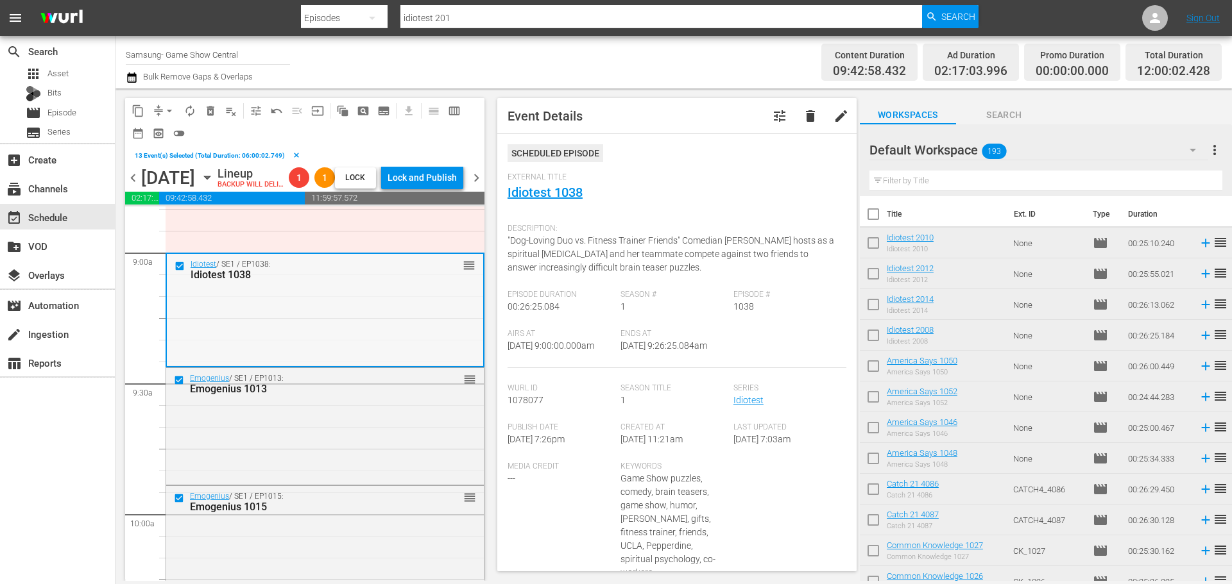
click at [180, 272] on input "checkbox" at bounding box center [180, 266] width 13 height 11
click at [179, 386] on input "checkbox" at bounding box center [180, 380] width 13 height 11
click at [182, 504] on input "checkbox" at bounding box center [180, 498] width 13 height 11
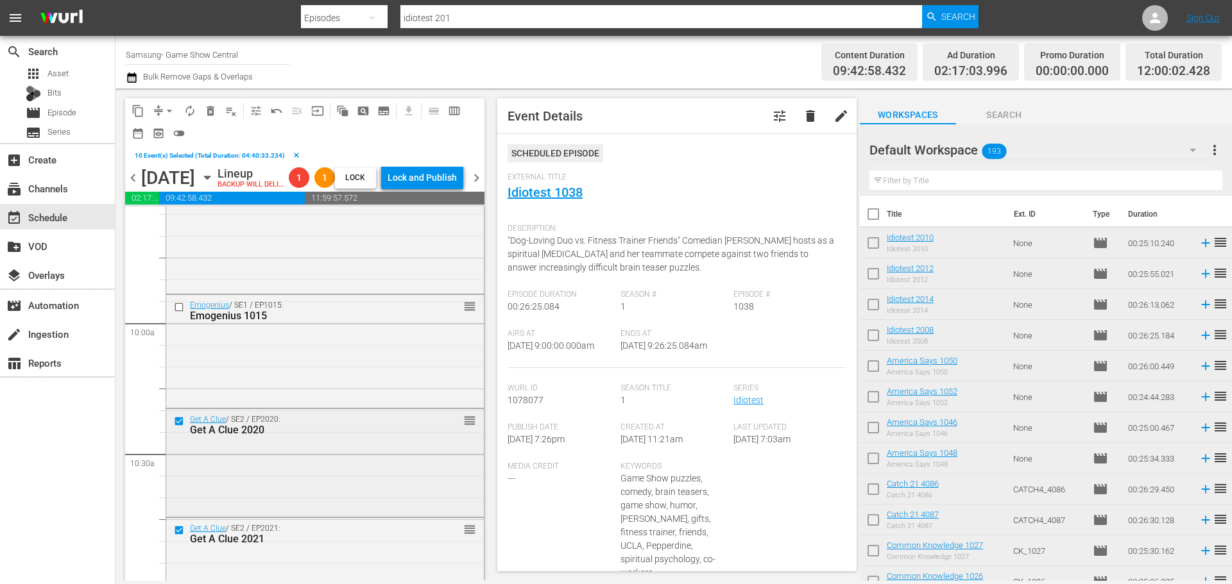
scroll to position [2502, 0]
click at [185, 425] on input "checkbox" at bounding box center [180, 419] width 13 height 11
click at [176, 535] on input "checkbox" at bounding box center [180, 529] width 13 height 11
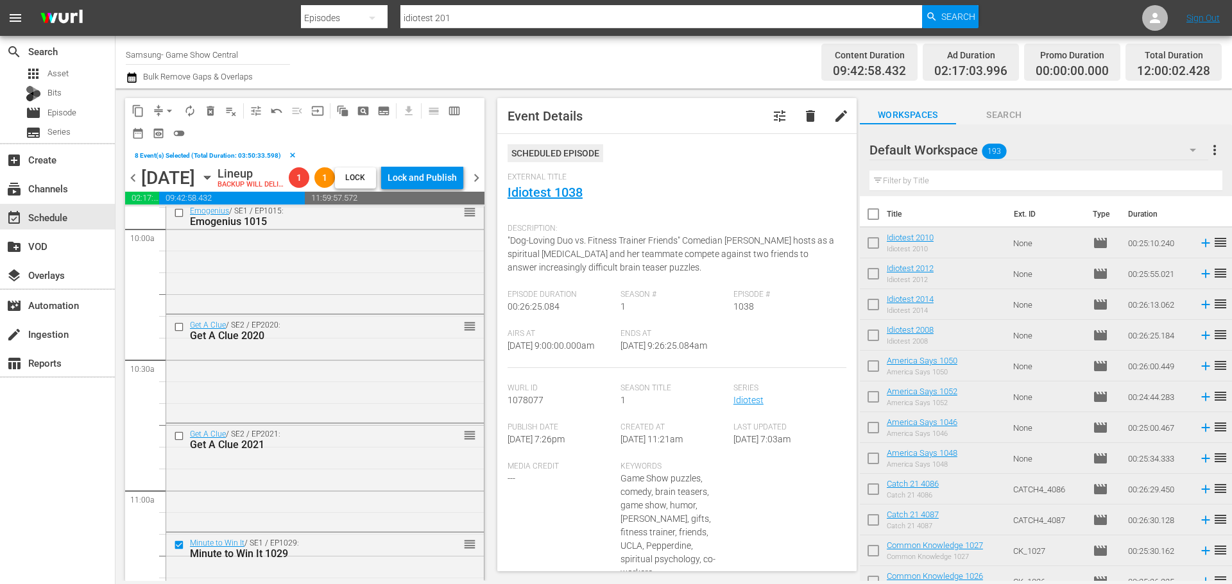
scroll to position [2630, 0]
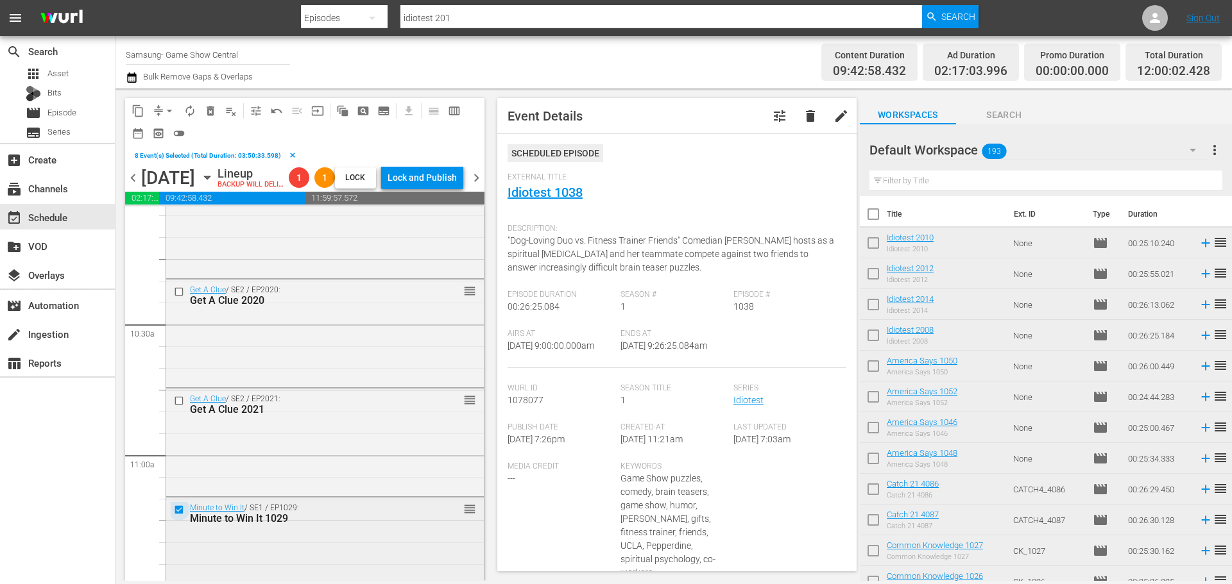
click at [174, 515] on input "checkbox" at bounding box center [180, 509] width 13 height 11
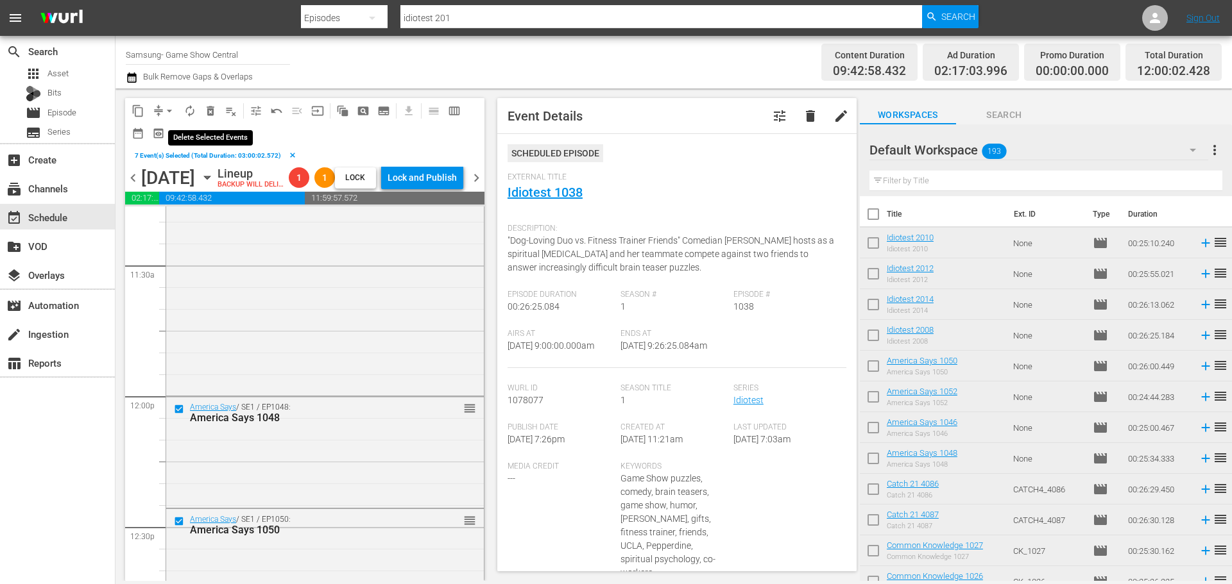
click at [214, 110] on span "delete_forever_outlined" at bounding box center [210, 111] width 13 height 13
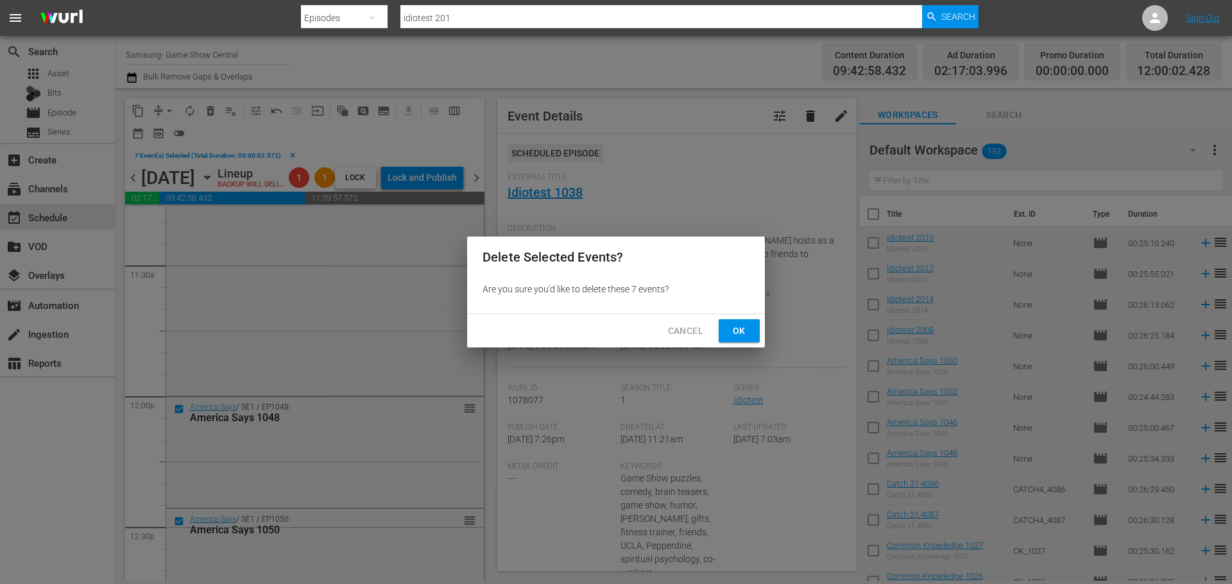
drag, startPoint x: 727, startPoint y: 336, endPoint x: 474, endPoint y: 318, distance: 253.4
click at [727, 334] on button "Ok" at bounding box center [739, 331] width 41 height 24
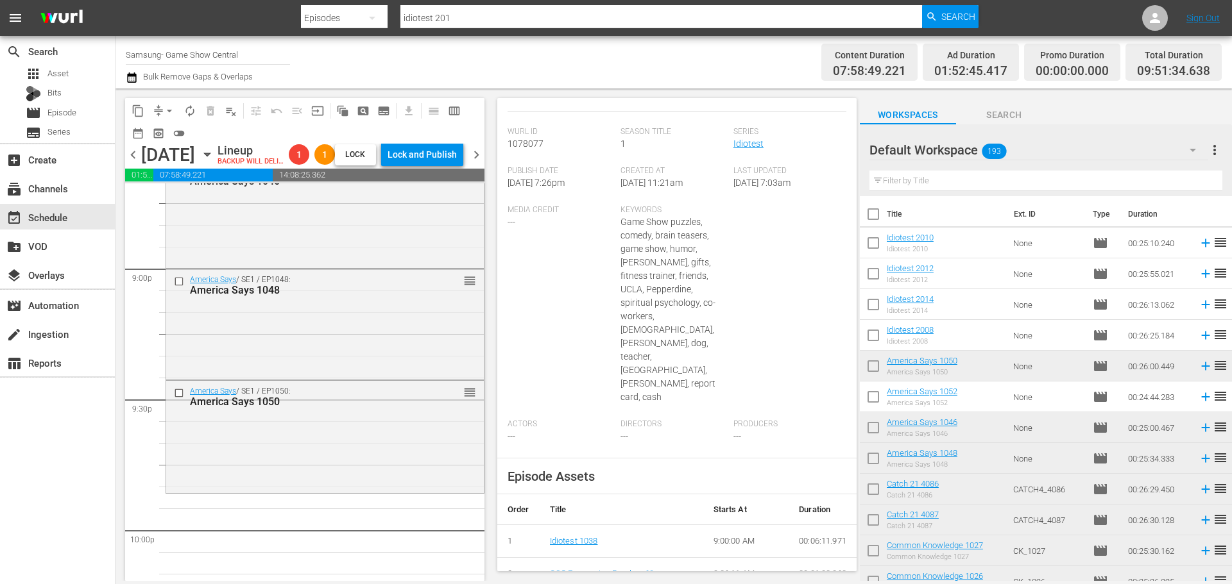
scroll to position [5604, 0]
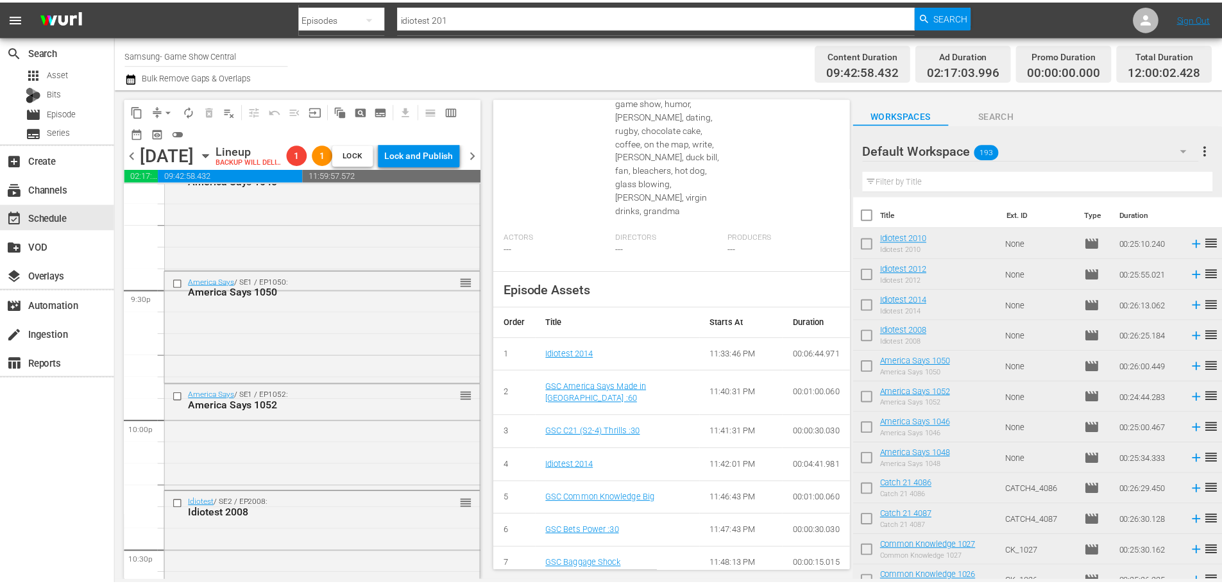
scroll to position [2, 0]
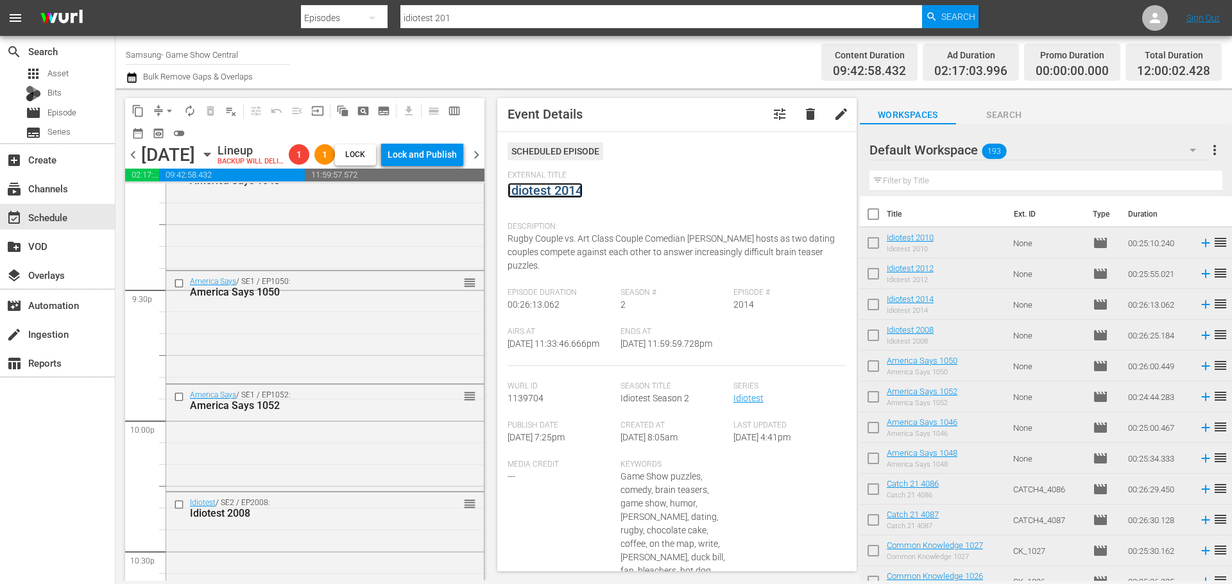
click at [541, 183] on link "Idiotest 2014" at bounding box center [544, 190] width 75 height 15
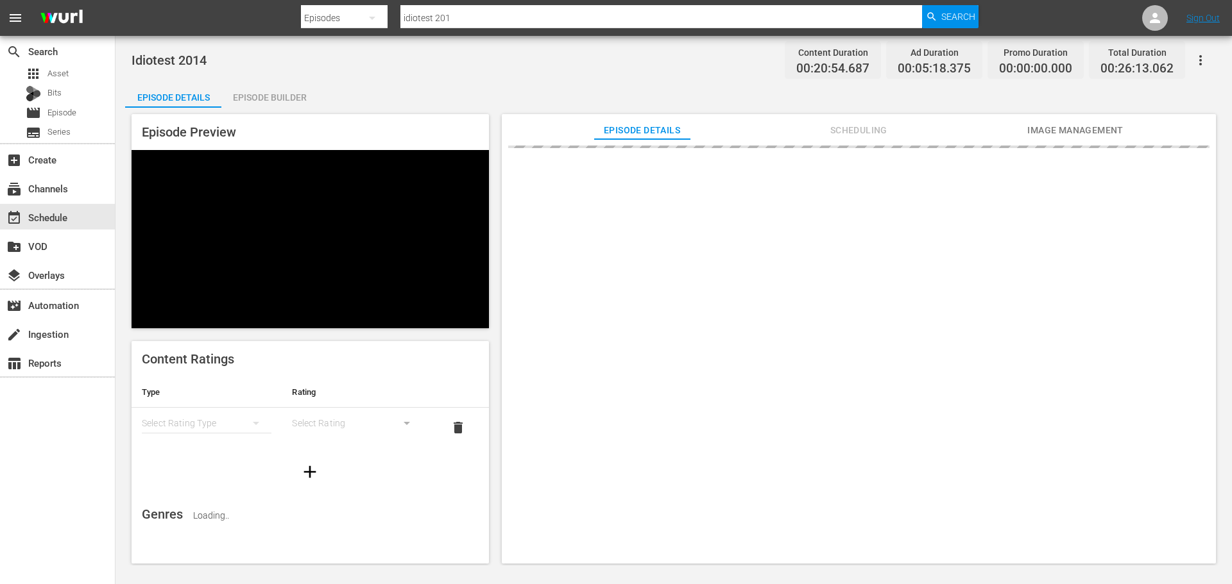
click at [256, 83] on div "Episode Builder" at bounding box center [269, 97] width 96 height 31
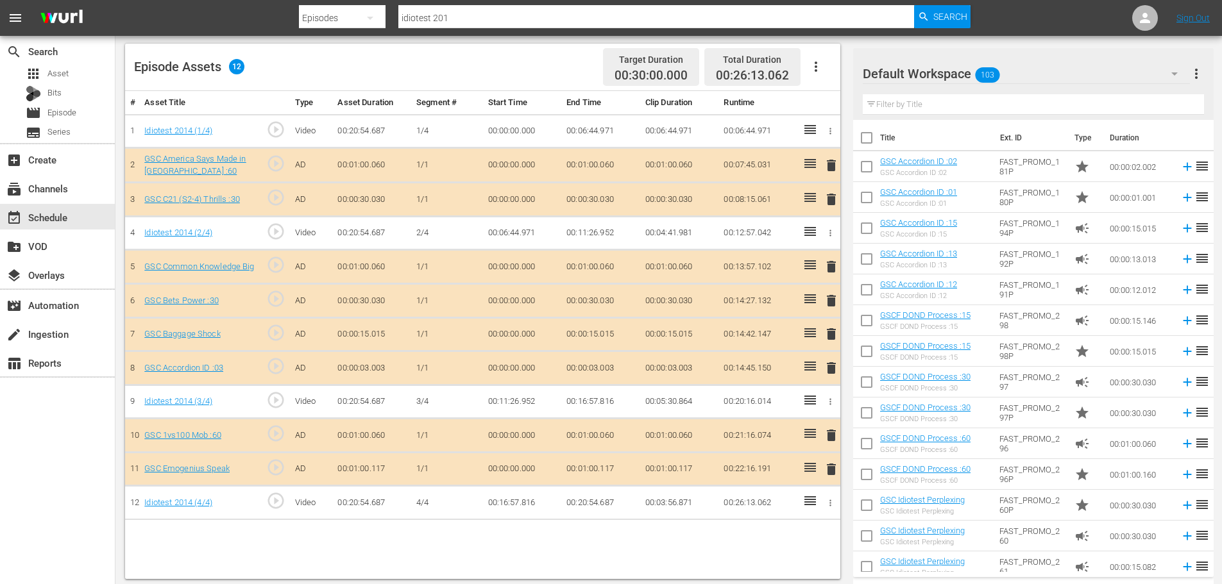
scroll to position [334, 0]
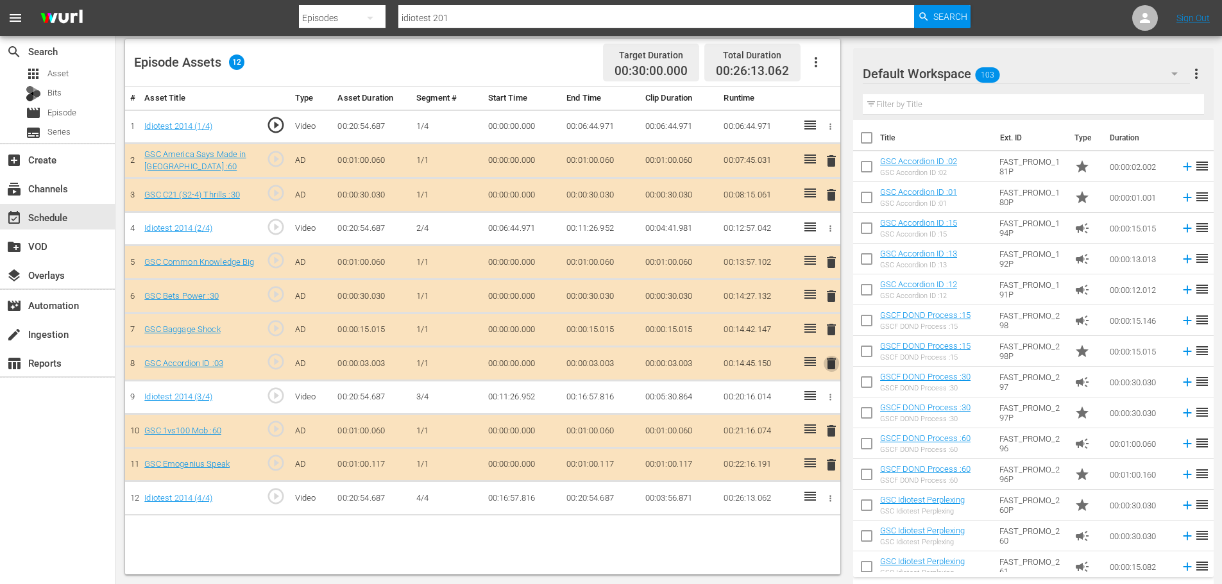
click at [831, 364] on span "delete" at bounding box center [831, 363] width 15 height 15
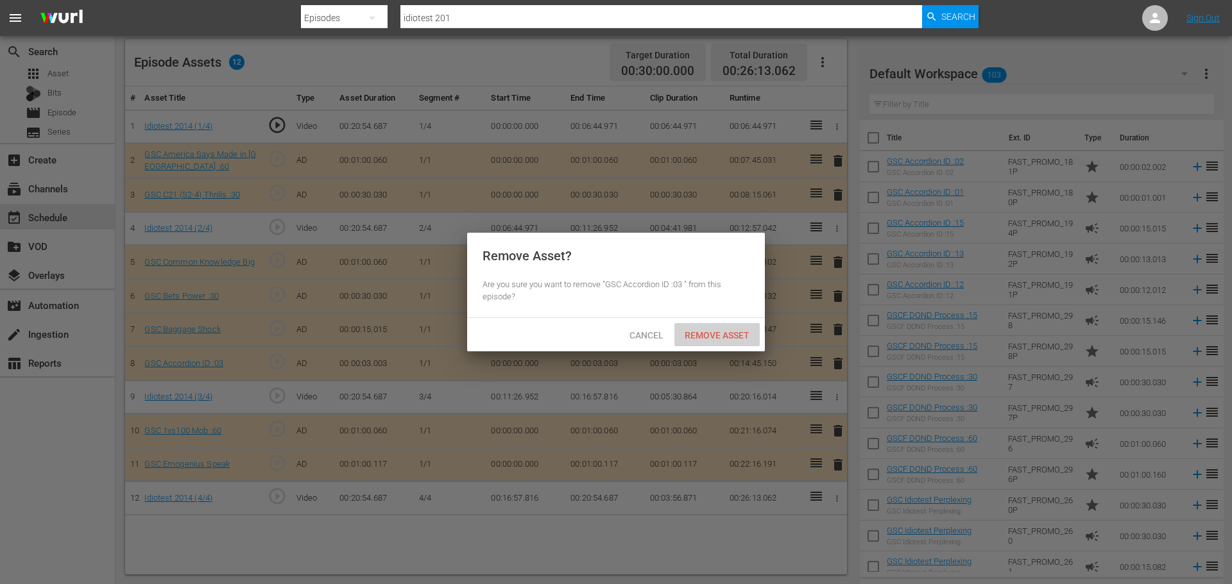
click at [722, 346] on div "Remove Asset" at bounding box center [716, 335] width 85 height 24
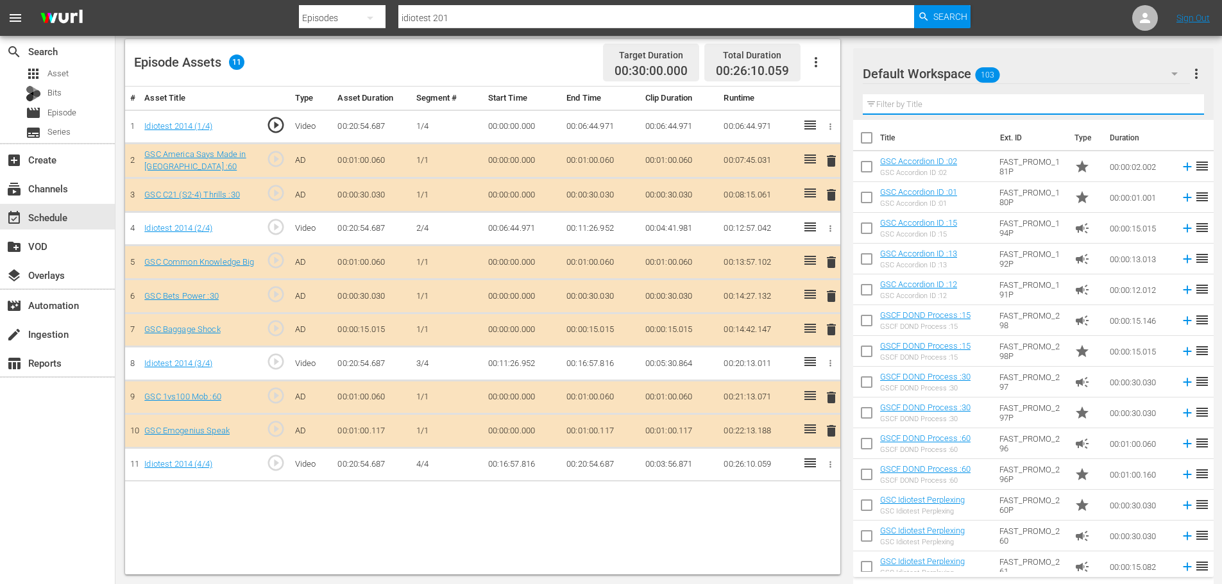
click at [940, 96] on input "text" at bounding box center [1033, 104] width 341 height 21
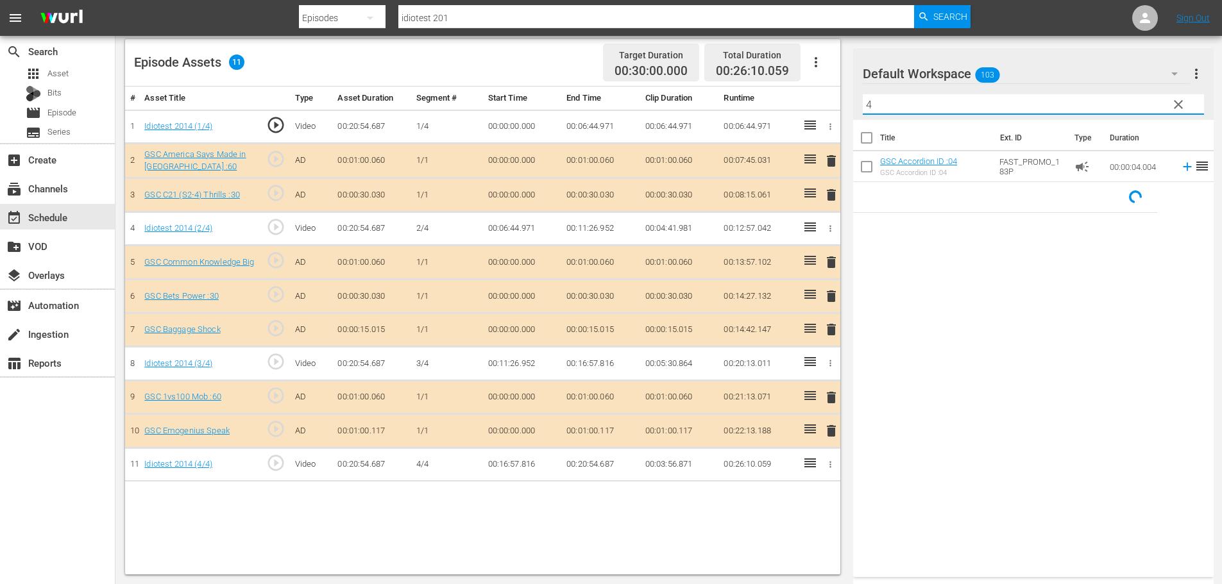
type input "4"
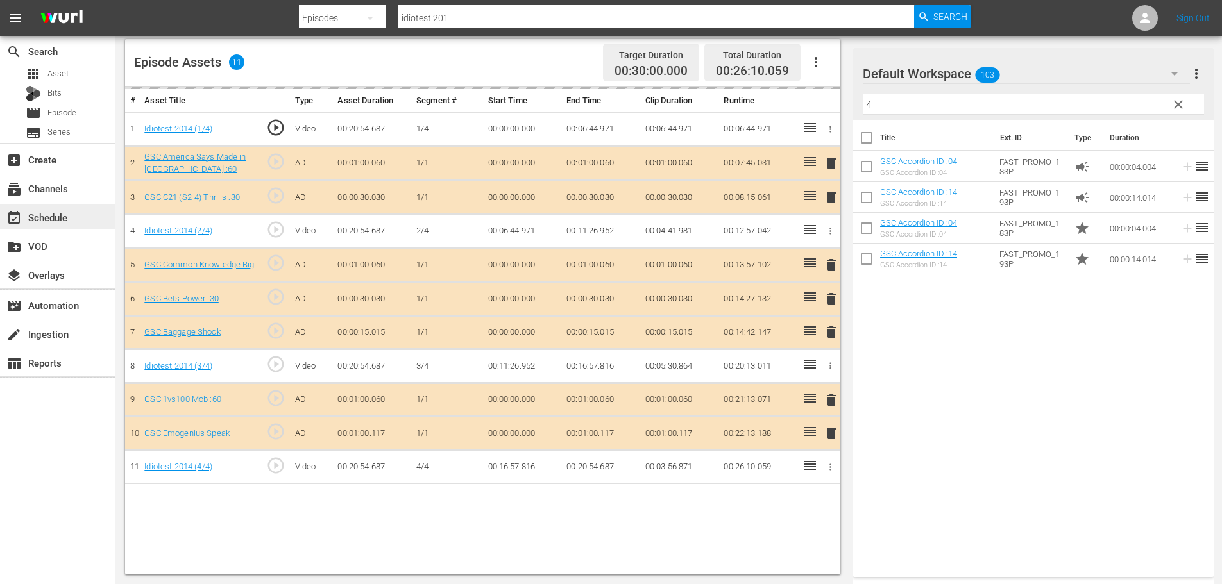
click at [47, 214] on div "event_available Schedule" at bounding box center [36, 216] width 72 height 12
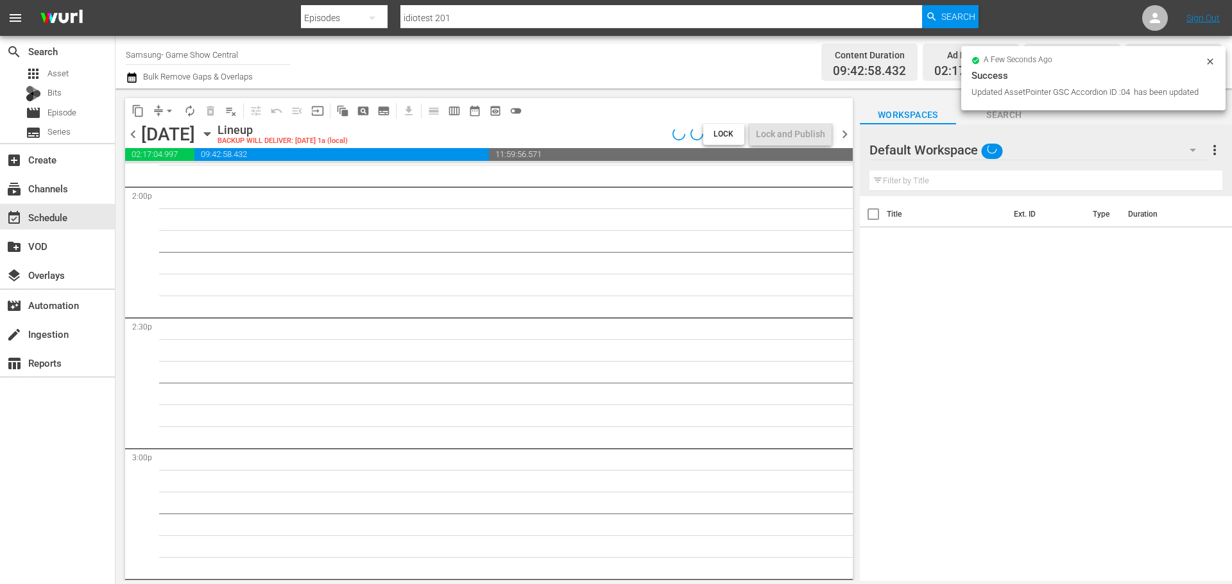
scroll to position [5864, 0]
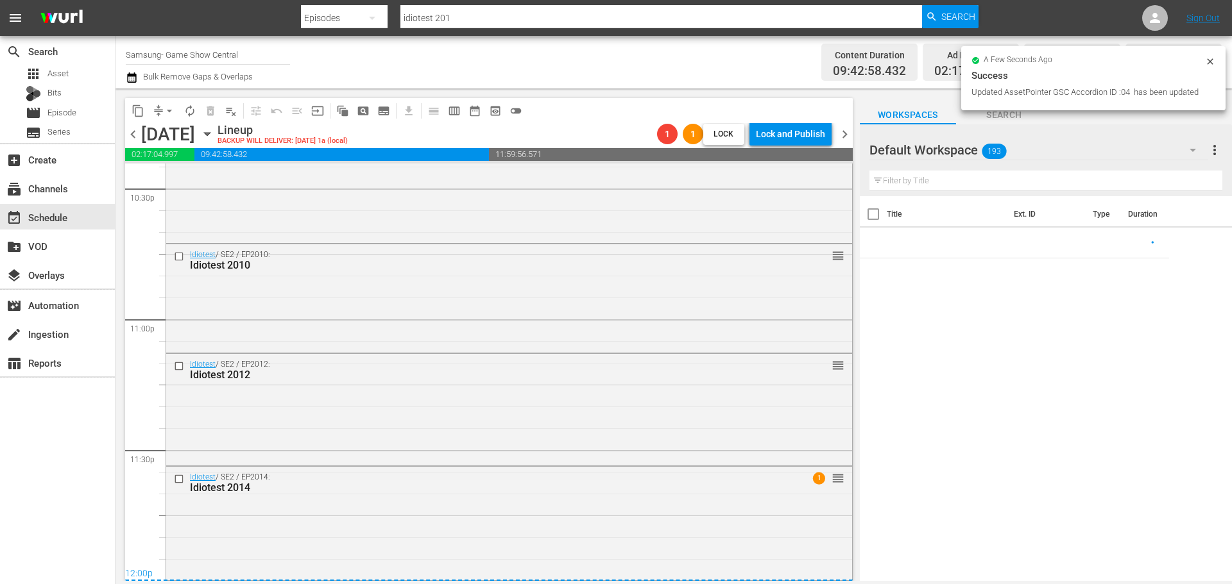
click at [688, 572] on div "12:00p" at bounding box center [488, 574] width 727 height 13
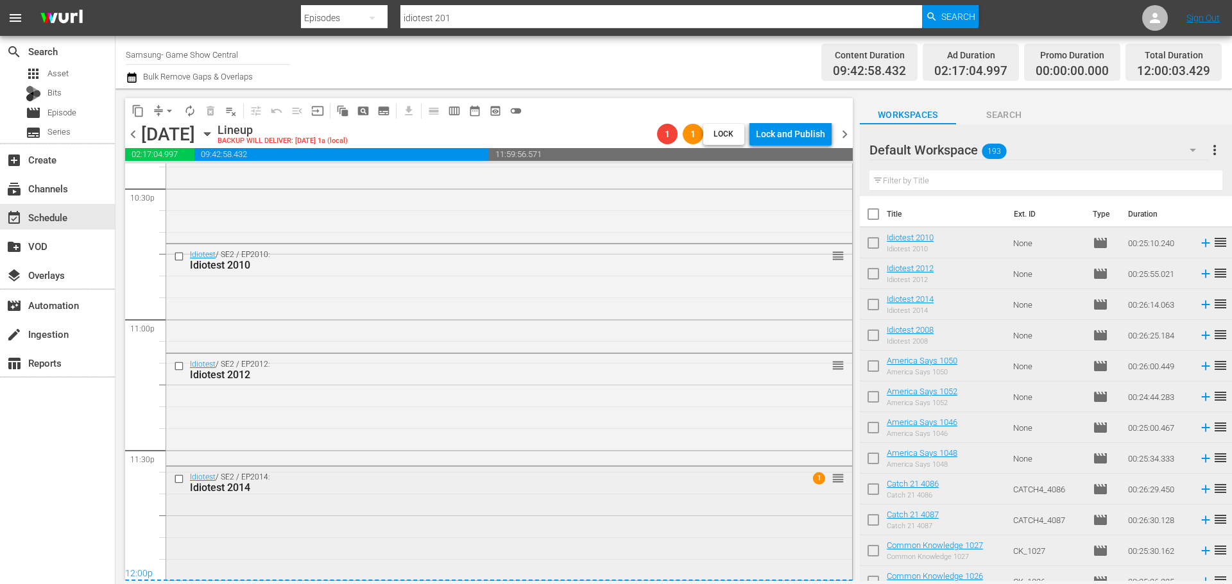
click at [416, 545] on div "Idiotest / SE2 / EP2014: Idiotest 2014 1 reorder" at bounding box center [509, 522] width 686 height 110
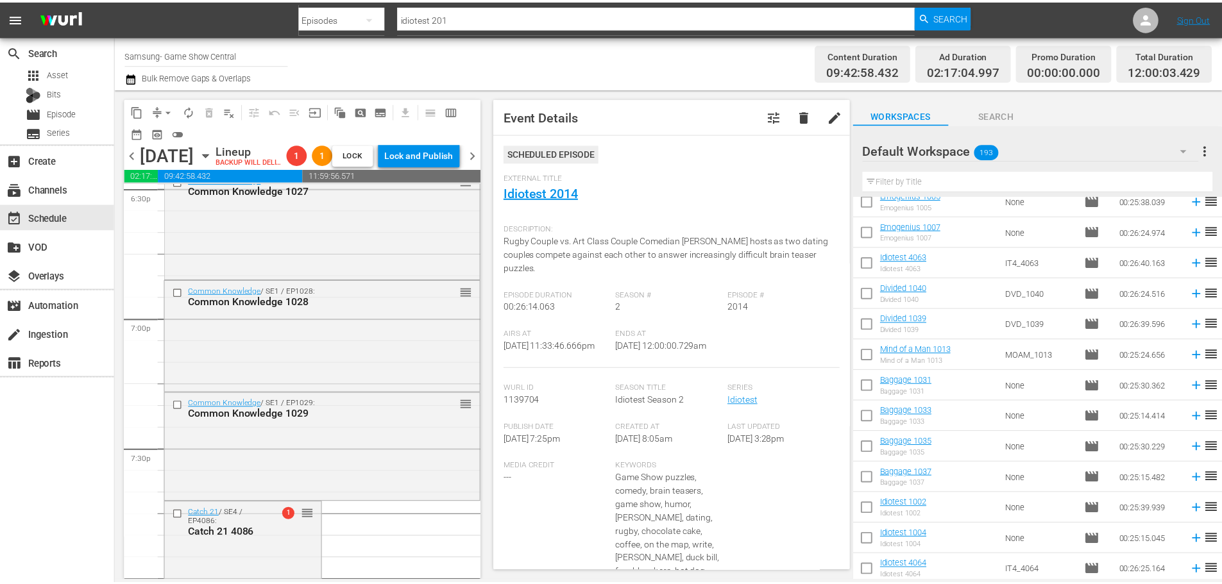
scroll to position [1395, 0]
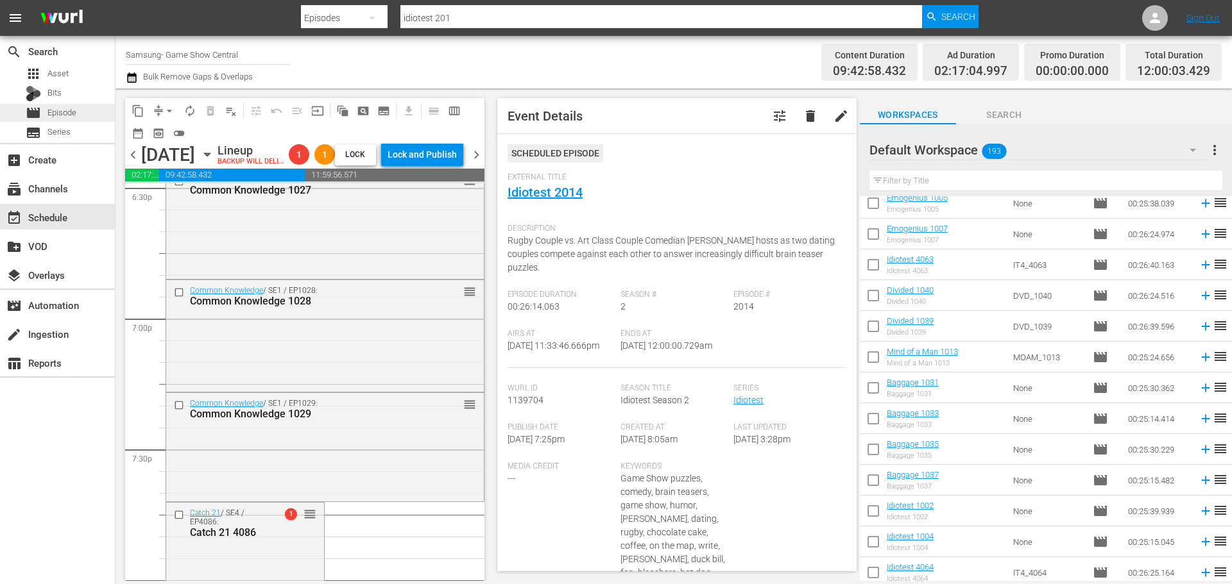
click at [60, 119] on div "movie Episode" at bounding box center [51, 113] width 51 height 18
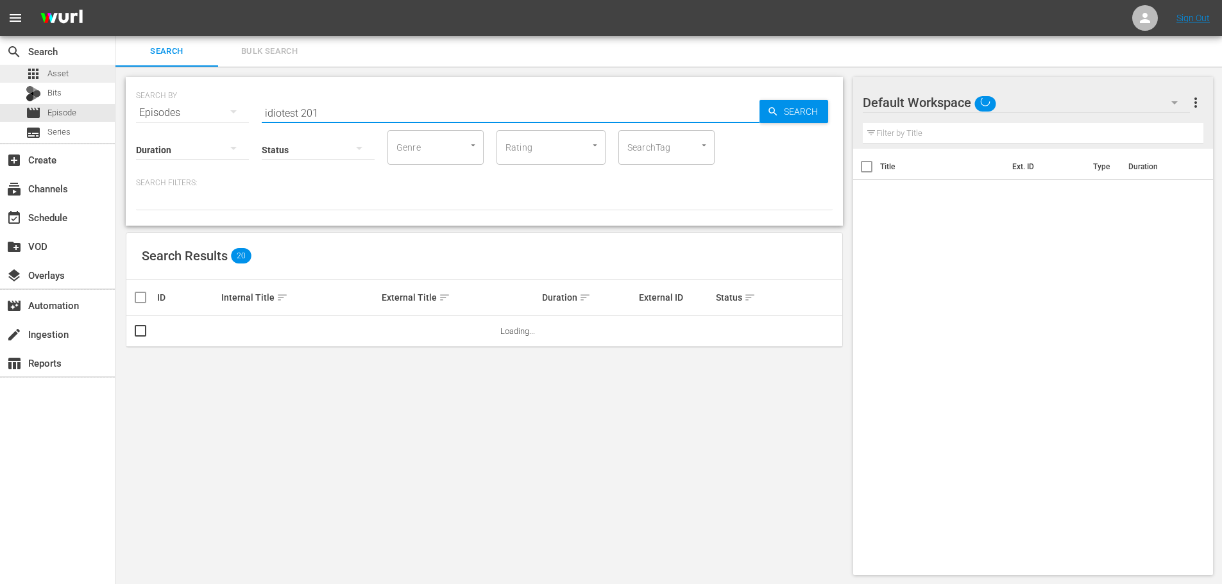
drag, startPoint x: 328, startPoint y: 106, endPoint x: 0, endPoint y: 65, distance: 331.0
click at [115, 0] on div "search Search apps Asset Bits movie Episode subtitles Series add_box Create sub…" at bounding box center [668, 0] width 1107 height 0
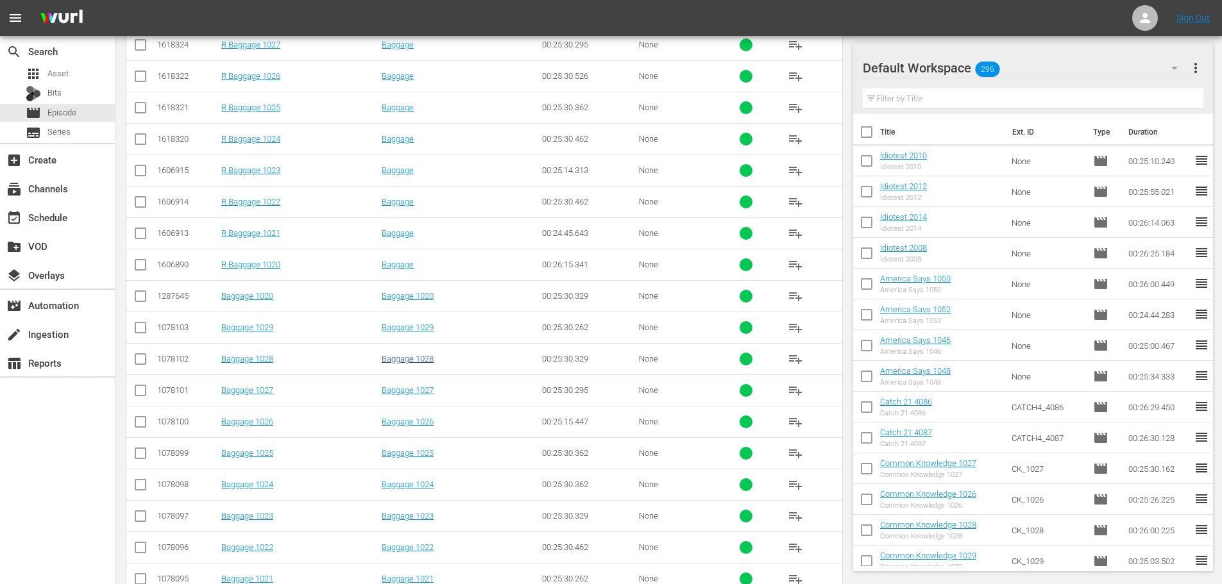
scroll to position [426, 0]
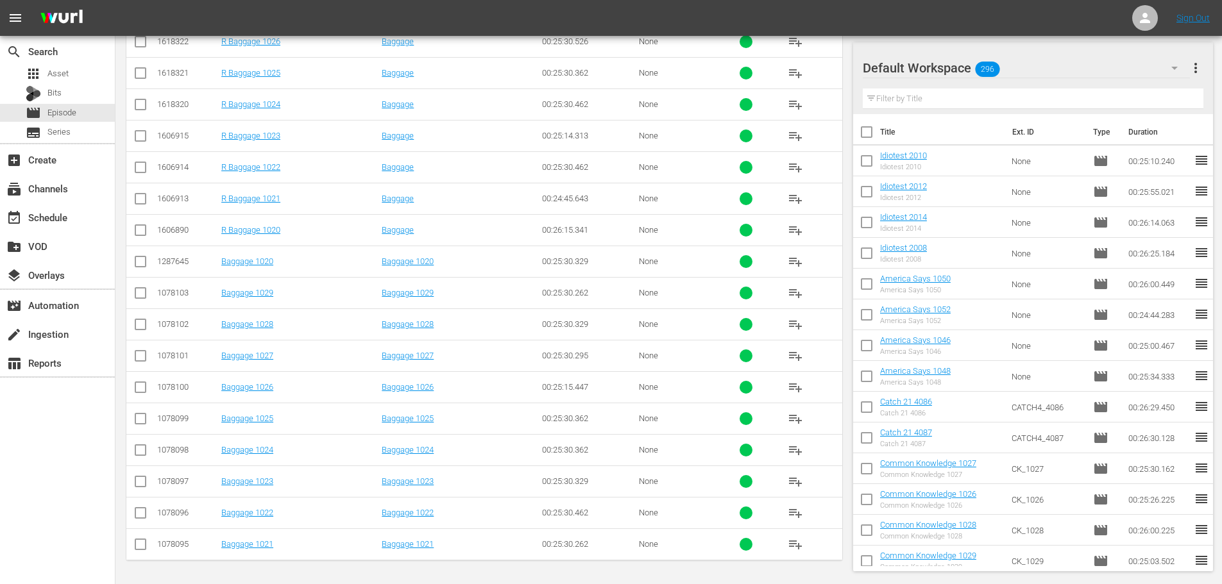
type input "bagg 102"
click at [147, 474] on icon at bounding box center [140, 481] width 15 height 15
click at [149, 420] on td at bounding box center [140, 418] width 29 height 31
click at [140, 420] on input "checkbox" at bounding box center [140, 421] width 15 height 15
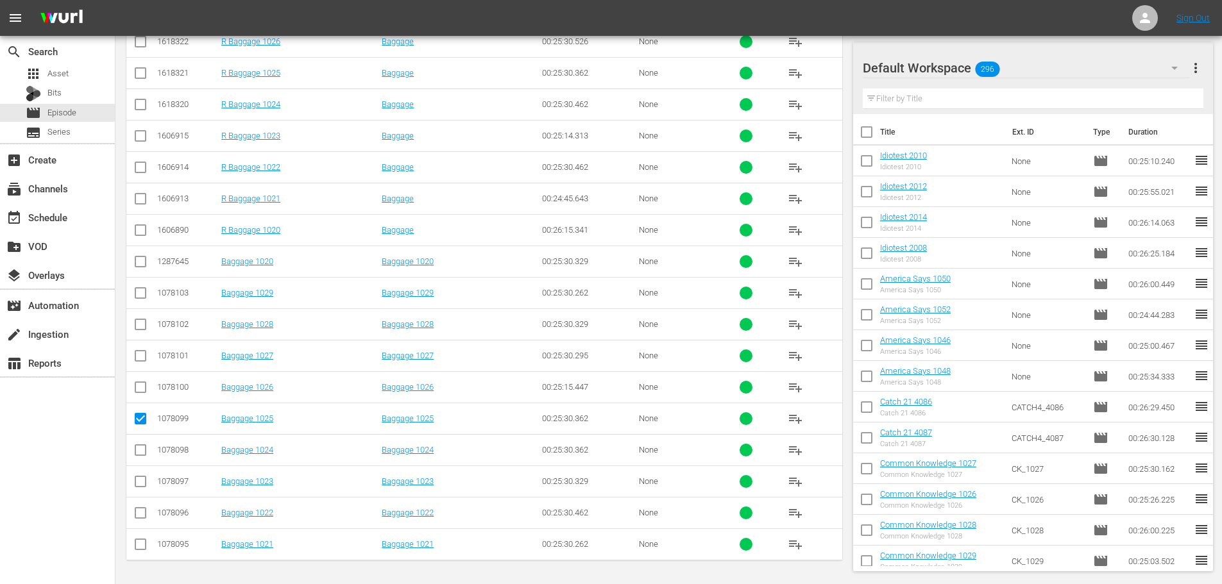
checkbox input "false"
click at [144, 482] on input "checkbox" at bounding box center [140, 484] width 15 height 15
checkbox input "true"
click at [143, 423] on input "checkbox" at bounding box center [140, 421] width 15 height 15
checkbox input "true"
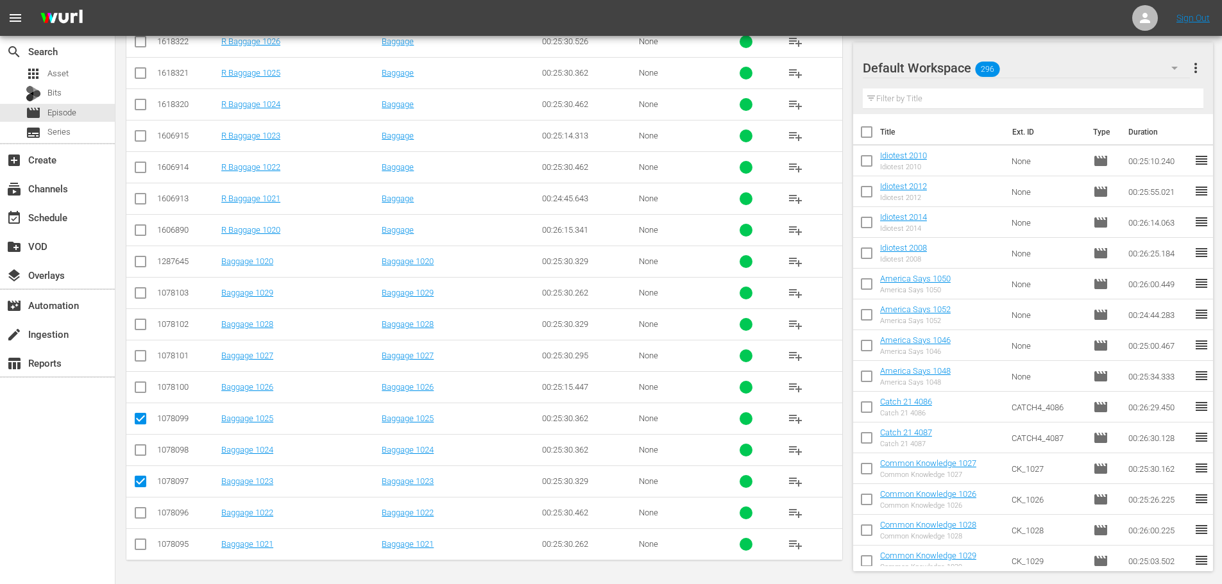
click at [149, 363] on td at bounding box center [140, 355] width 29 height 31
click at [144, 357] on input "checkbox" at bounding box center [140, 358] width 15 height 15
checkbox input "true"
click at [145, 302] on input "checkbox" at bounding box center [140, 295] width 15 height 15
checkbox input "true"
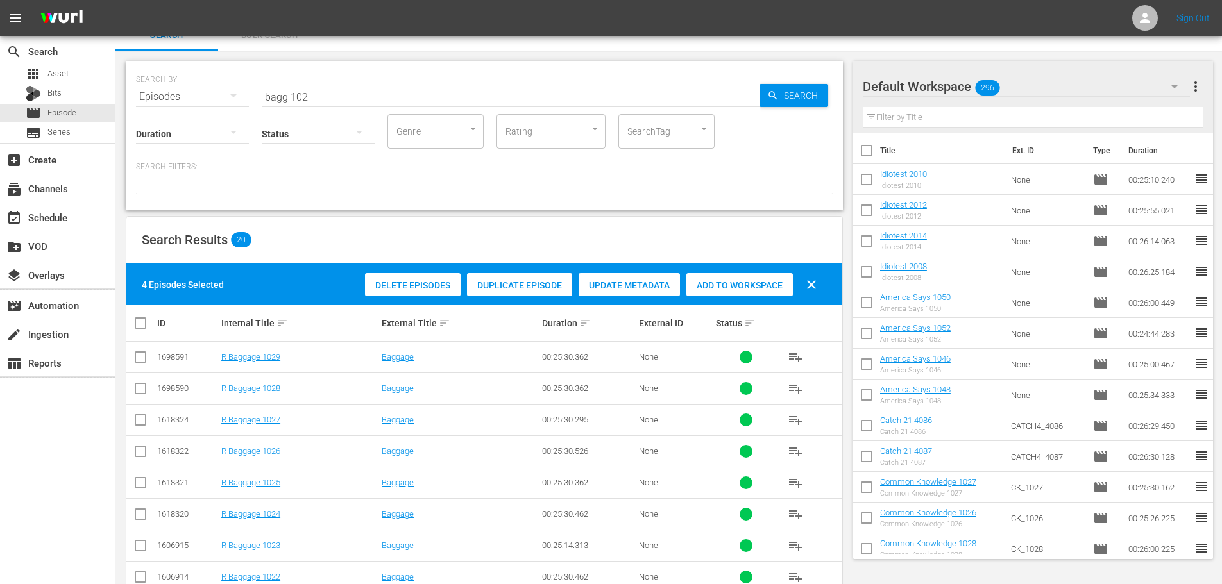
scroll to position [0, 0]
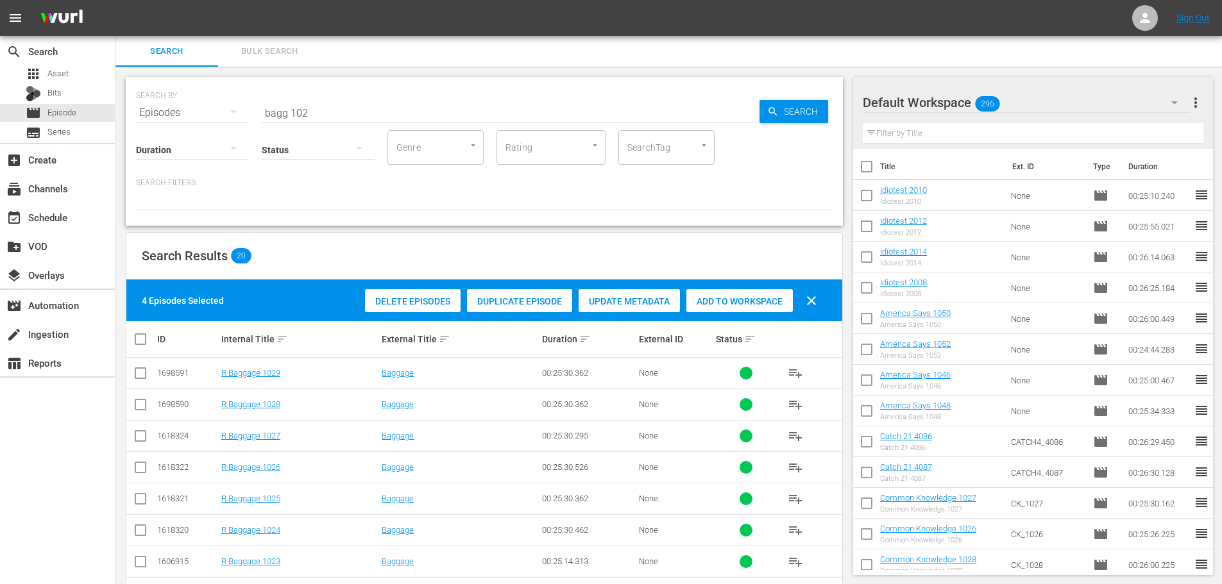
drag, startPoint x: 704, startPoint y: 303, endPoint x: 482, endPoint y: 172, distance: 257.7
click at [704, 303] on span "Add to Workspace" at bounding box center [739, 301] width 106 height 10
drag, startPoint x: 376, startPoint y: 103, endPoint x: 103, endPoint y: 73, distance: 274.9
click at [115, 0] on div "search Search apps Asset Bits movie Episode subtitles Series add_box Create sub…" at bounding box center [668, 0] width 1107 height 0
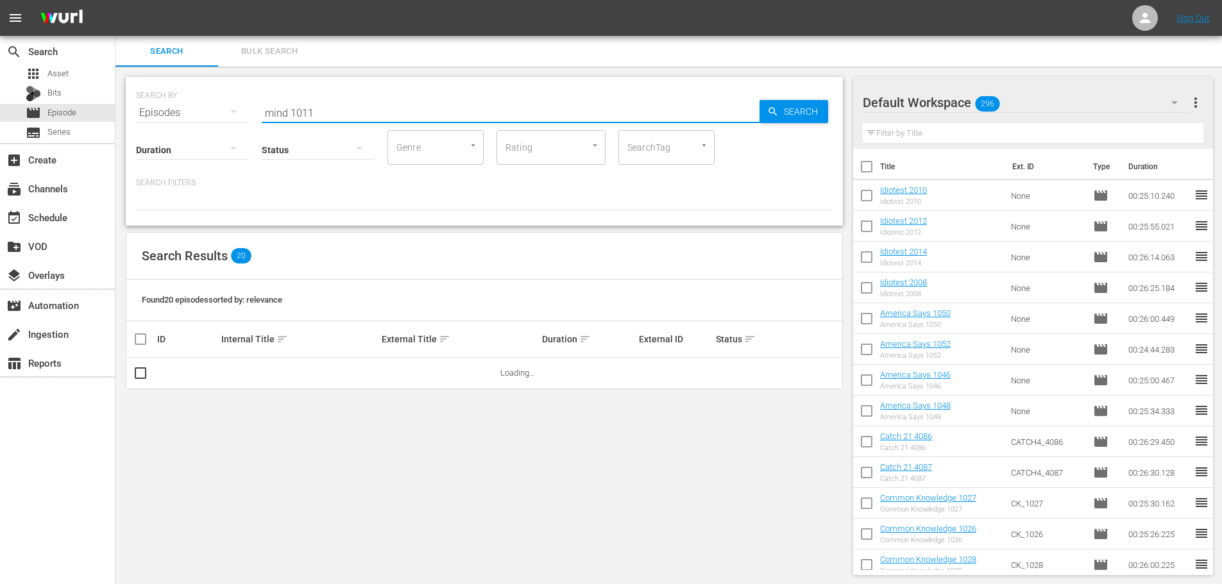
scroll to position [1, 0]
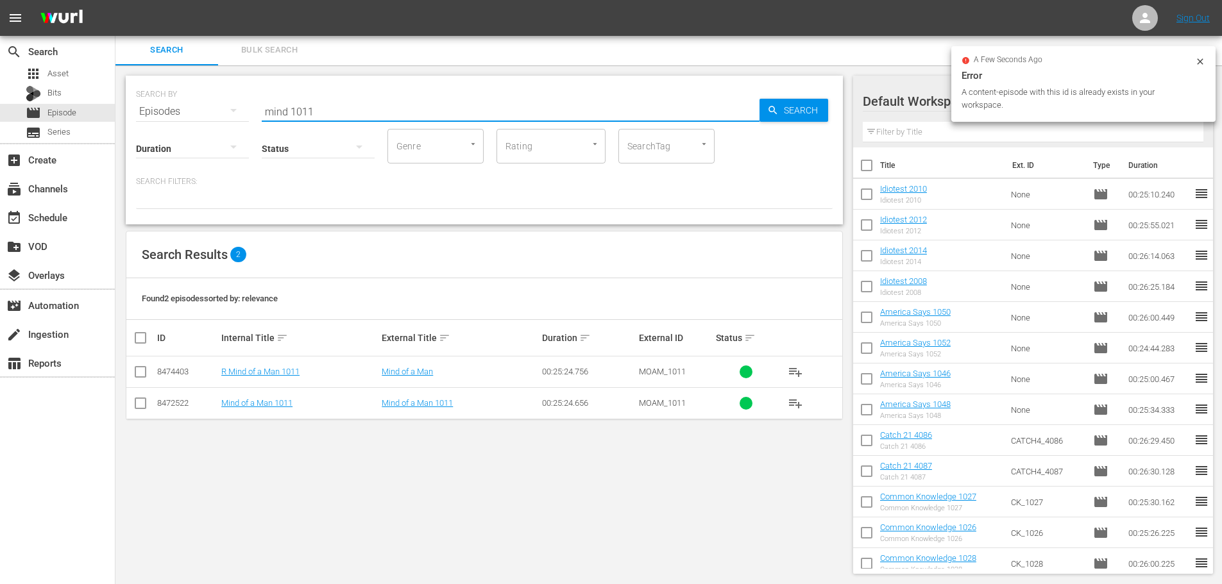
type input "mind 1011"
click at [133, 402] on input "checkbox" at bounding box center [140, 405] width 15 height 15
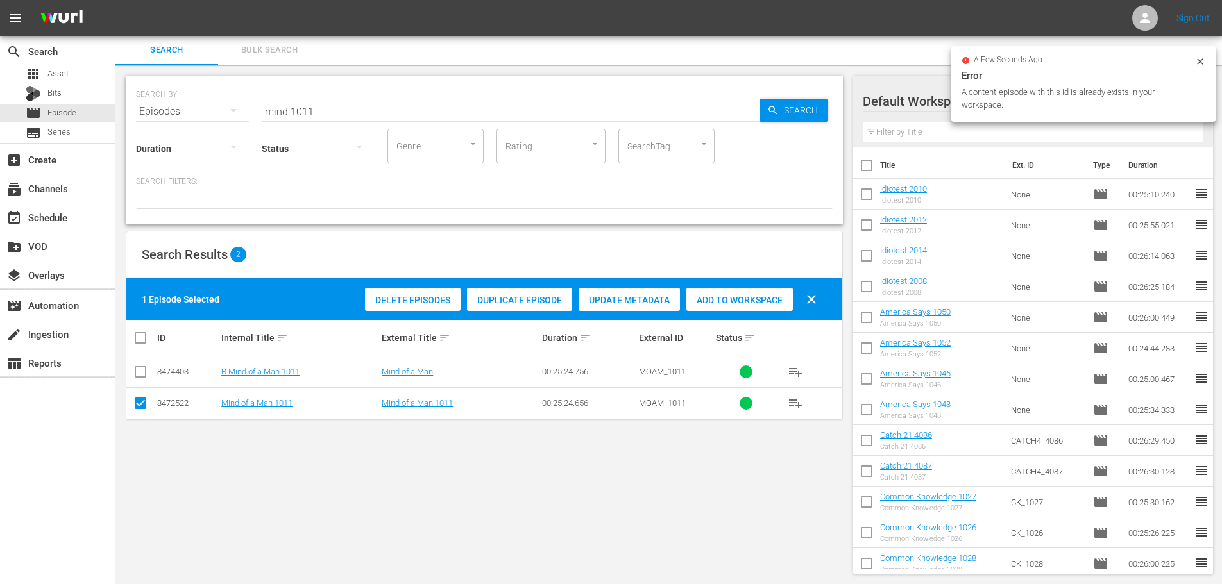
click at [797, 305] on button "clear" at bounding box center [811, 299] width 31 height 31
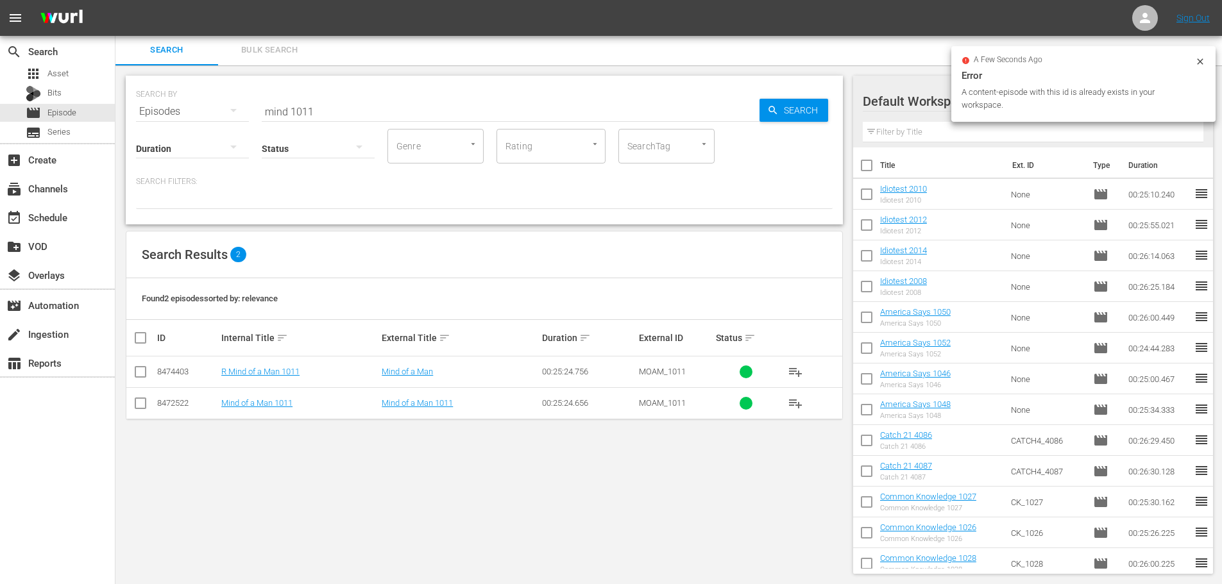
click at [763, 301] on div "Found 2 episodes sorted by: relevance" at bounding box center [484, 299] width 716 height 42
click at [140, 409] on input "checkbox" at bounding box center [140, 405] width 15 height 15
checkbox input "true"
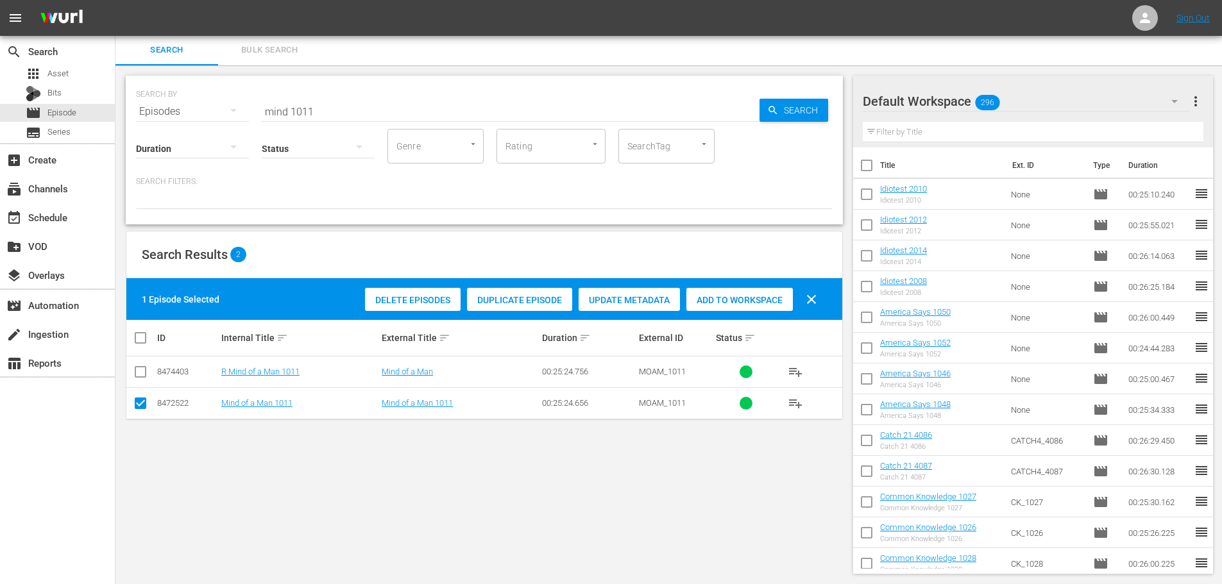
click at [698, 299] on span "Add to Workspace" at bounding box center [739, 300] width 106 height 10
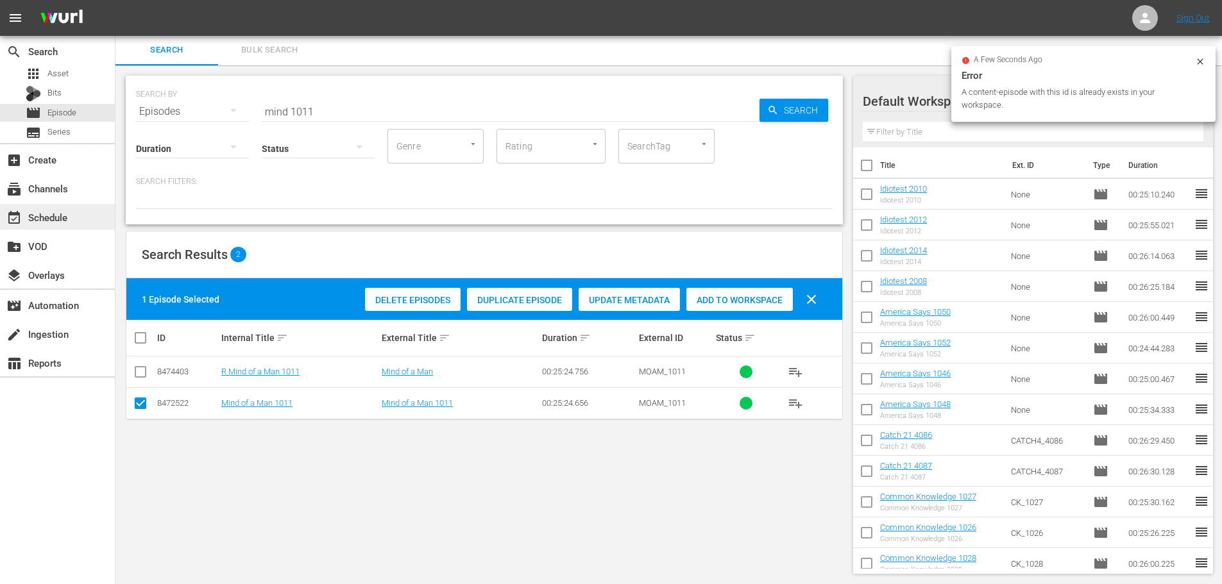
click at [44, 213] on div "event_available Schedule" at bounding box center [36, 216] width 72 height 12
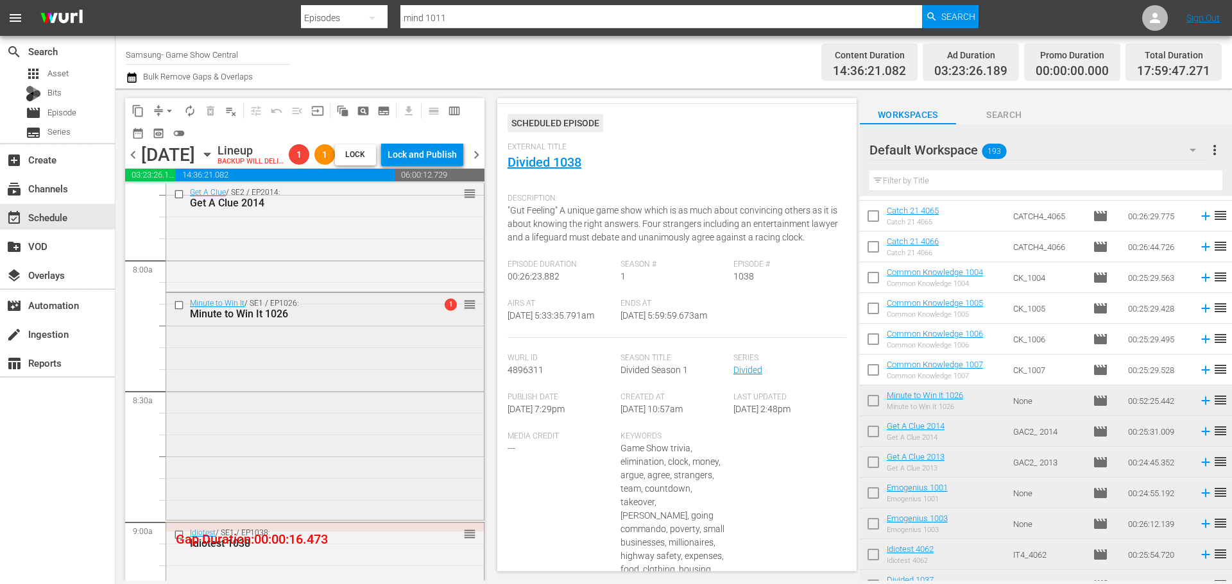
scroll to position [2053, 0]
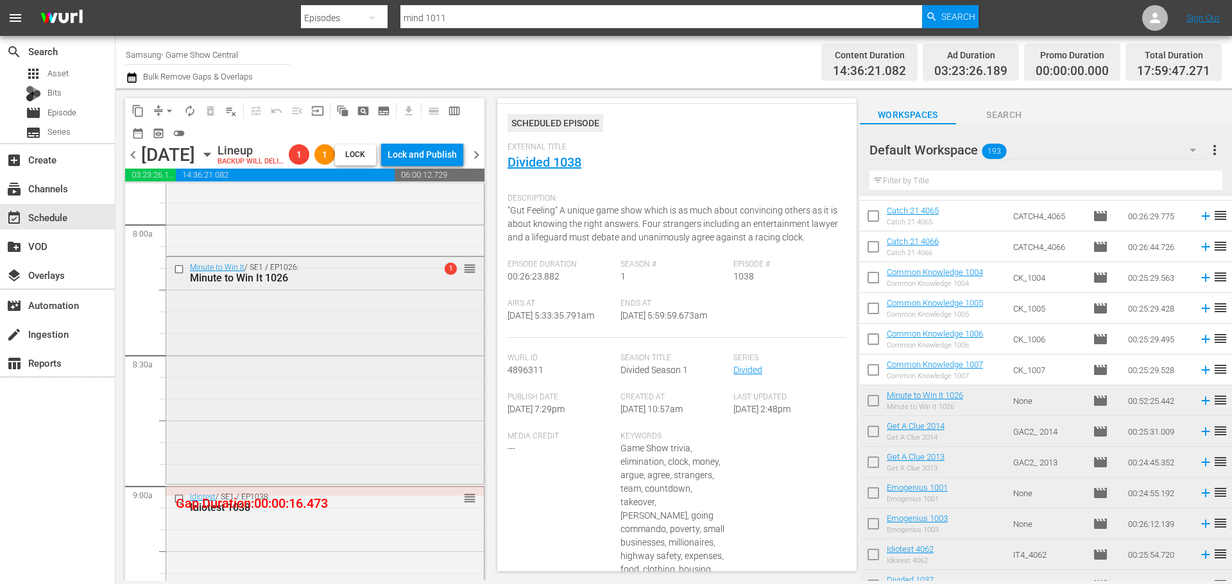
click at [368, 434] on div "Minute to Win It / SE1 / EP1026: Minute to Win It 1026 1 reorder" at bounding box center [325, 369] width 318 height 225
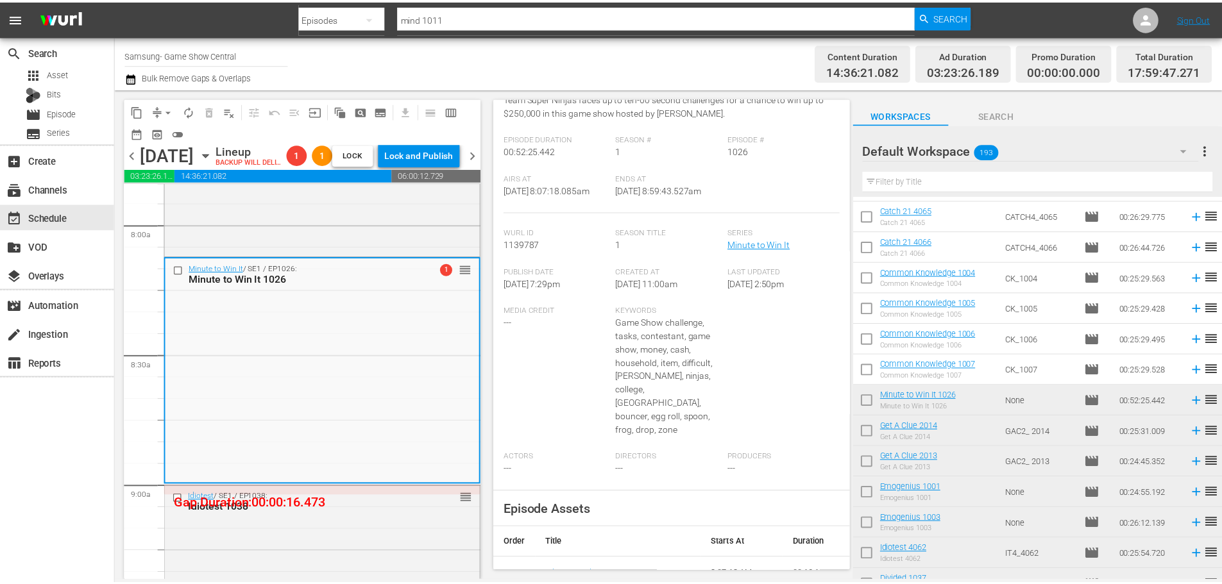
scroll to position [0, 0]
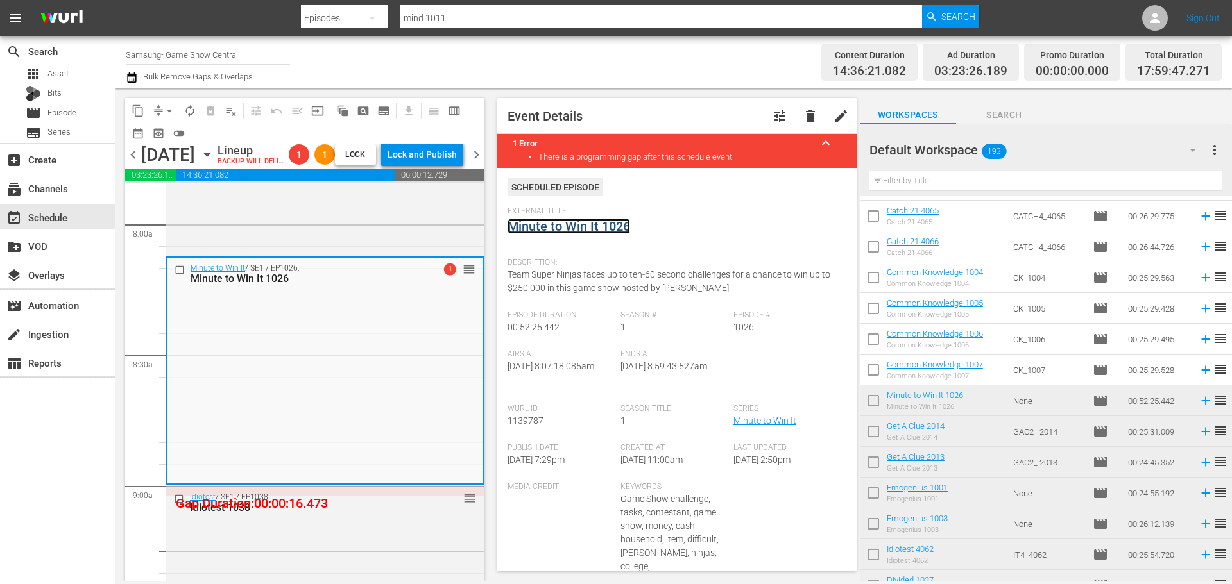
click at [601, 228] on link "Minute to Win It 1026" at bounding box center [568, 226] width 123 height 15
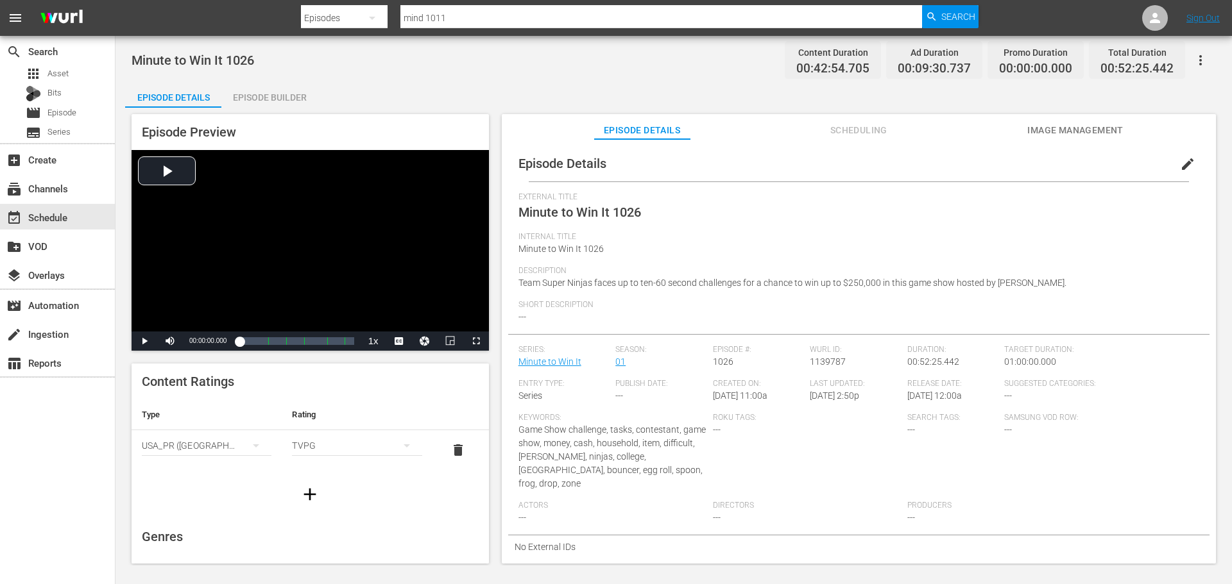
click at [282, 87] on div "Episode Builder" at bounding box center [269, 97] width 96 height 31
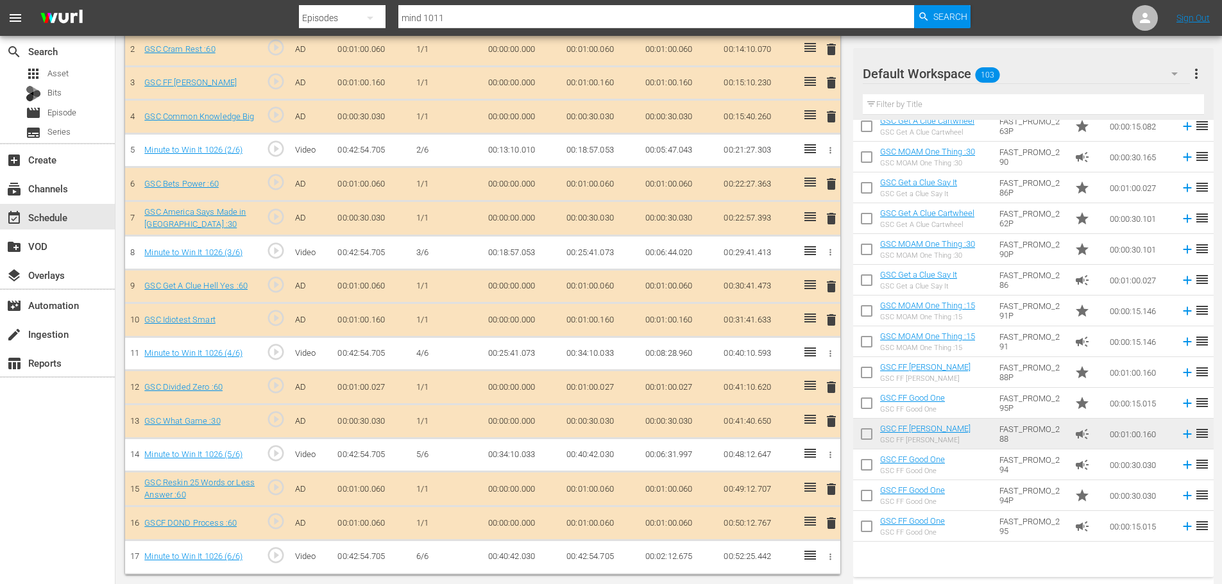
scroll to position [534, 0]
click at [70, 225] on div "event_available Schedule" at bounding box center [57, 217] width 115 height 26
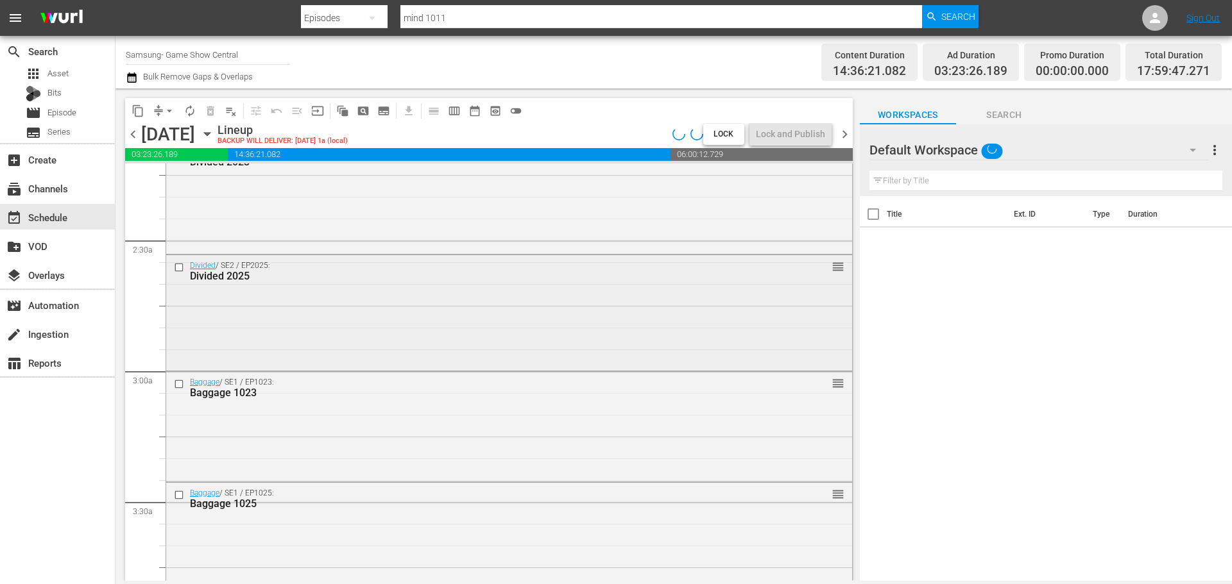
scroll to position [554, 0]
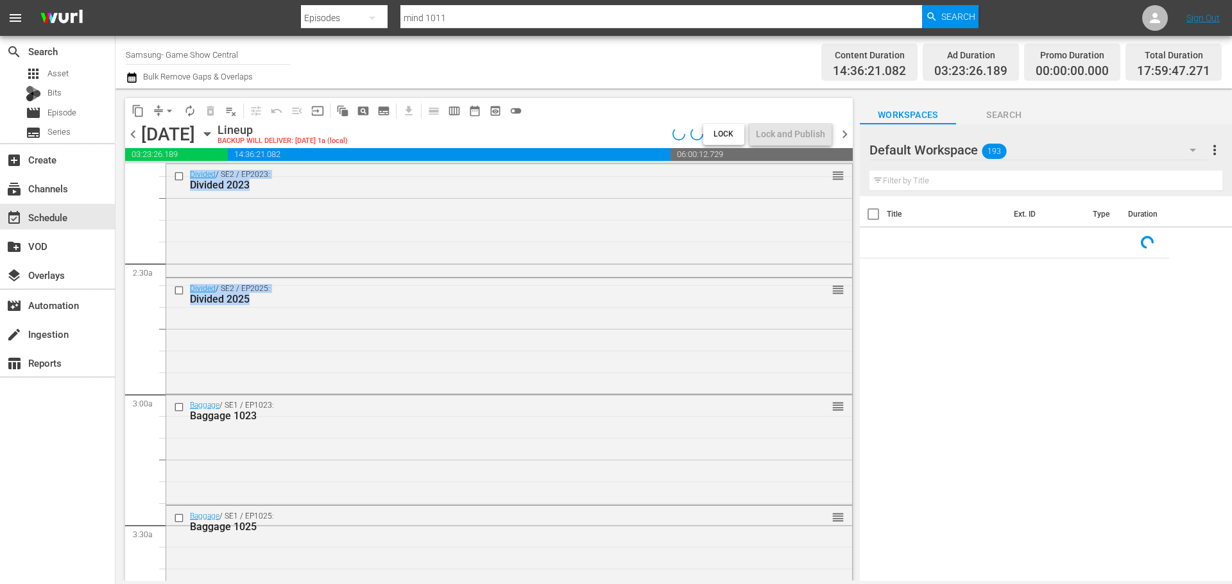
click at [856, 262] on div "content_copy compress arrow_drop_down autorenew_outlined delete_forever_outline…" at bounding box center [487, 335] width 744 height 493
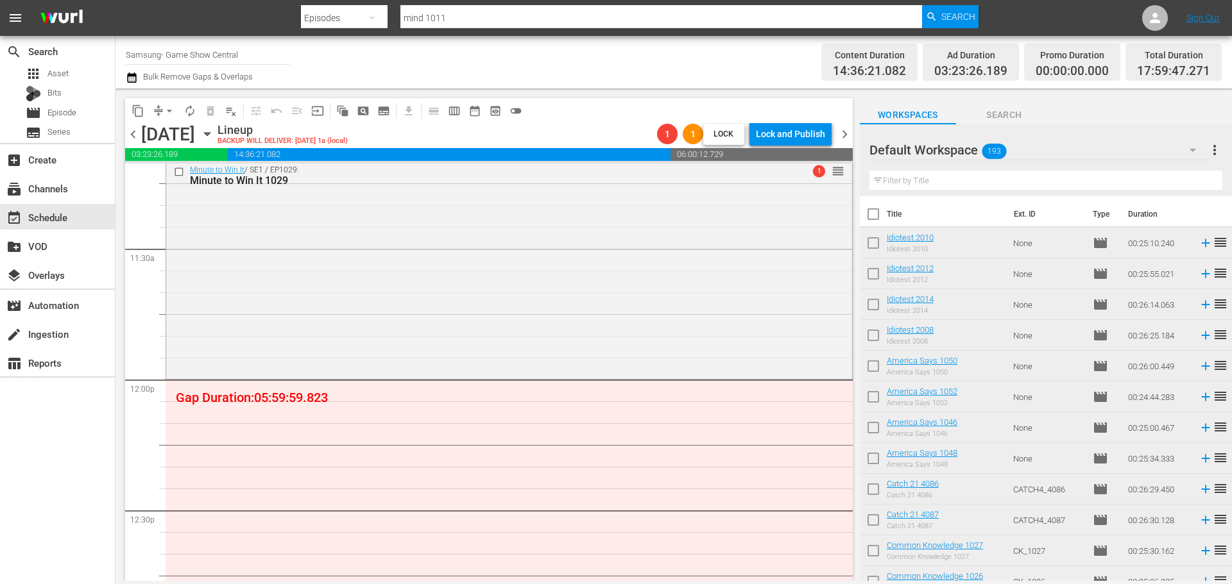
scroll to position [3006, 0]
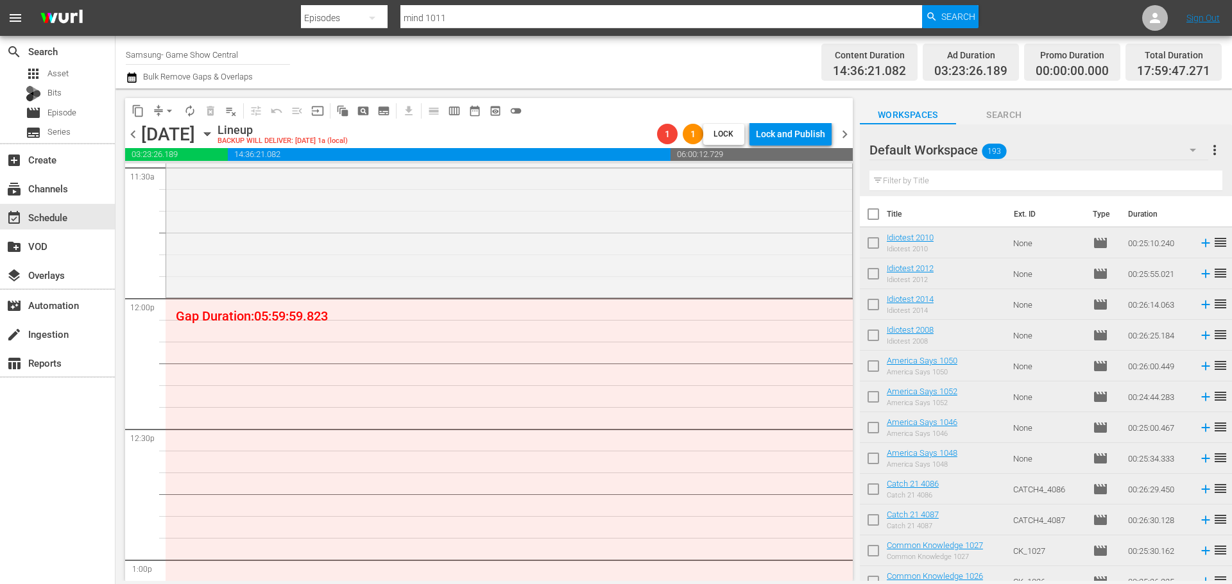
click at [624, 355] on div "Minute to Win It / SE1 / EP1026: Minute to Win It 1026 1 reorder Minute to Win …" at bounding box center [509, 298] width 687 height 6282
click at [558, 307] on div "Minute to Win It / SE1 / EP1026: Minute to Win It 1026 1 reorder Minute to Win …" at bounding box center [509, 298] width 687 height 6282
click at [534, 259] on div "Minute to Win It / SE1 / EP1029: Minute to Win It 1029 1 reorder" at bounding box center [509, 186] width 686 height 217
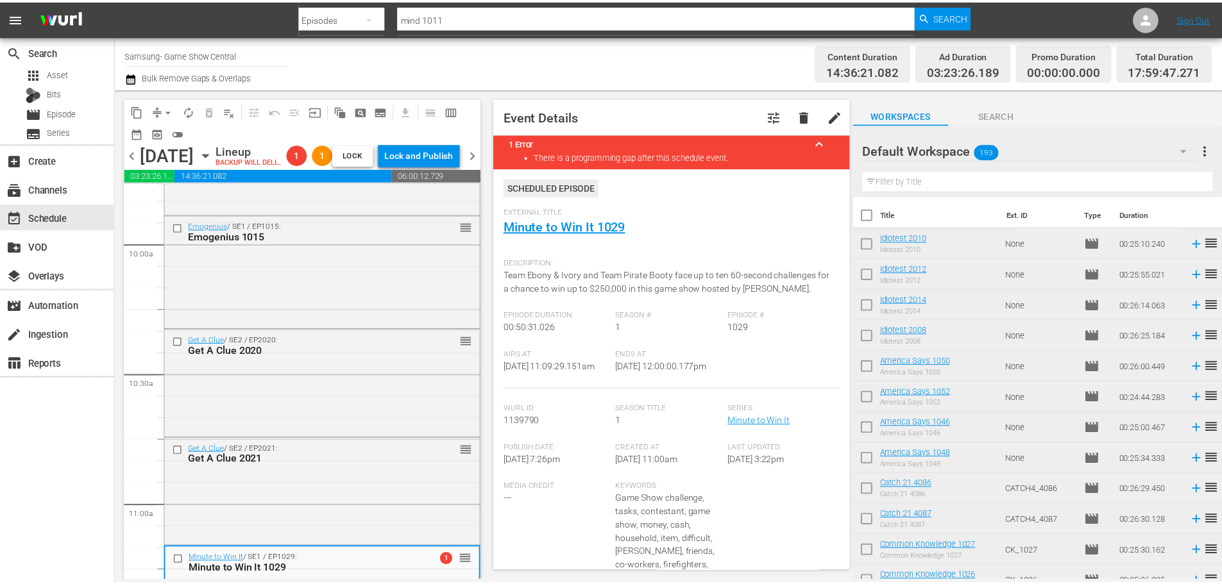
scroll to position [2236, 0]
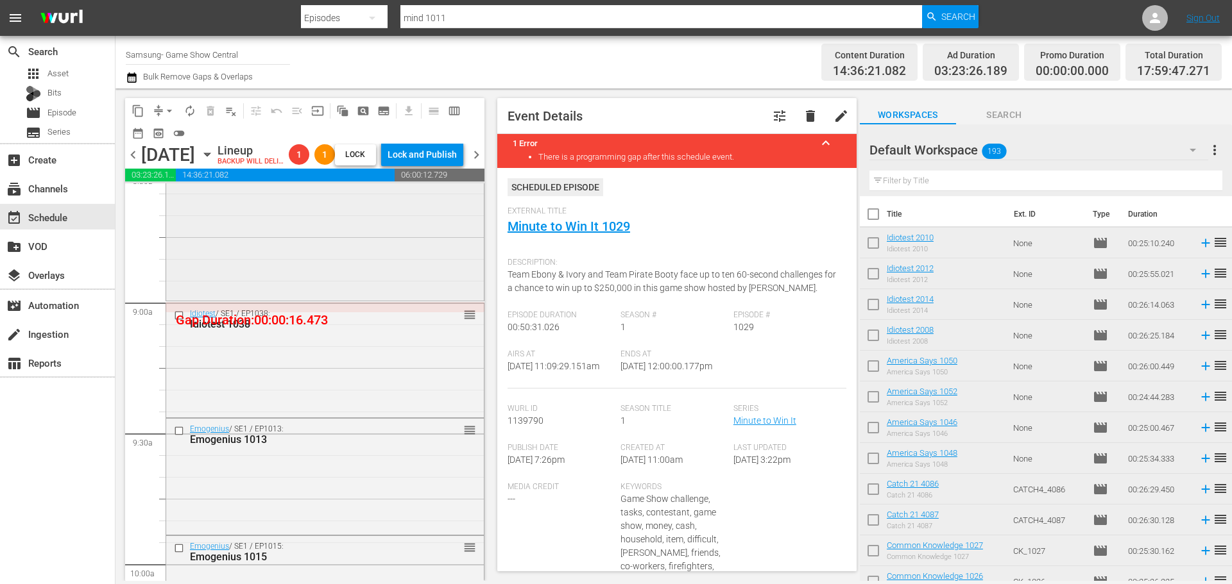
click at [269, 246] on div "Minute to Win It / SE1 / EP1026: Minute to Win It 1026 1 reorder" at bounding box center [325, 186] width 318 height 225
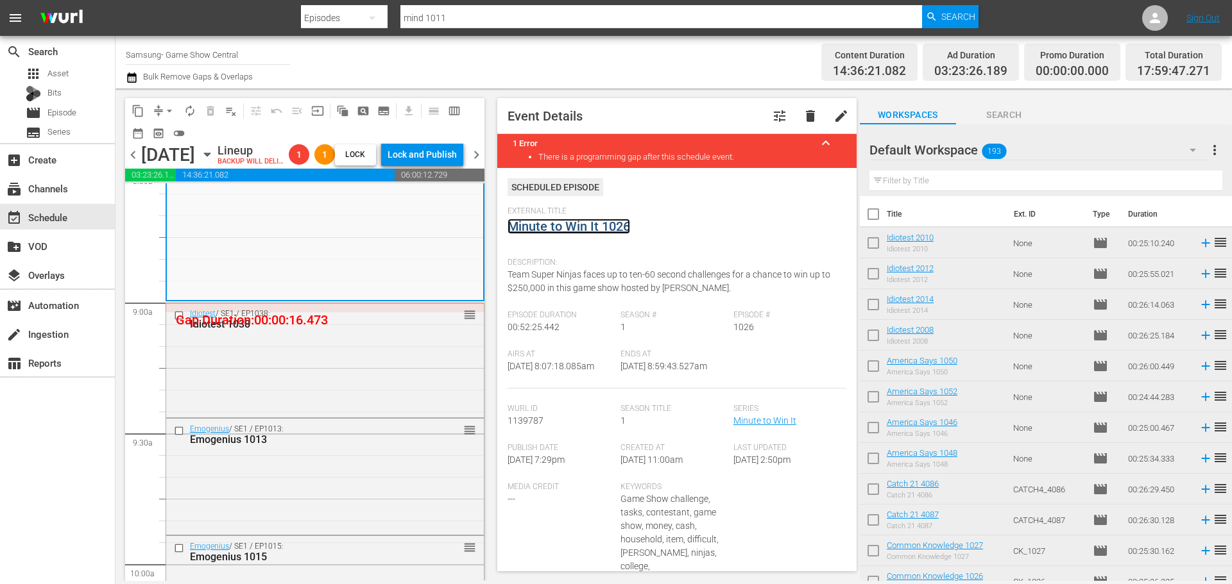
click at [586, 222] on link "Minute to Win It 1026" at bounding box center [568, 226] width 123 height 15
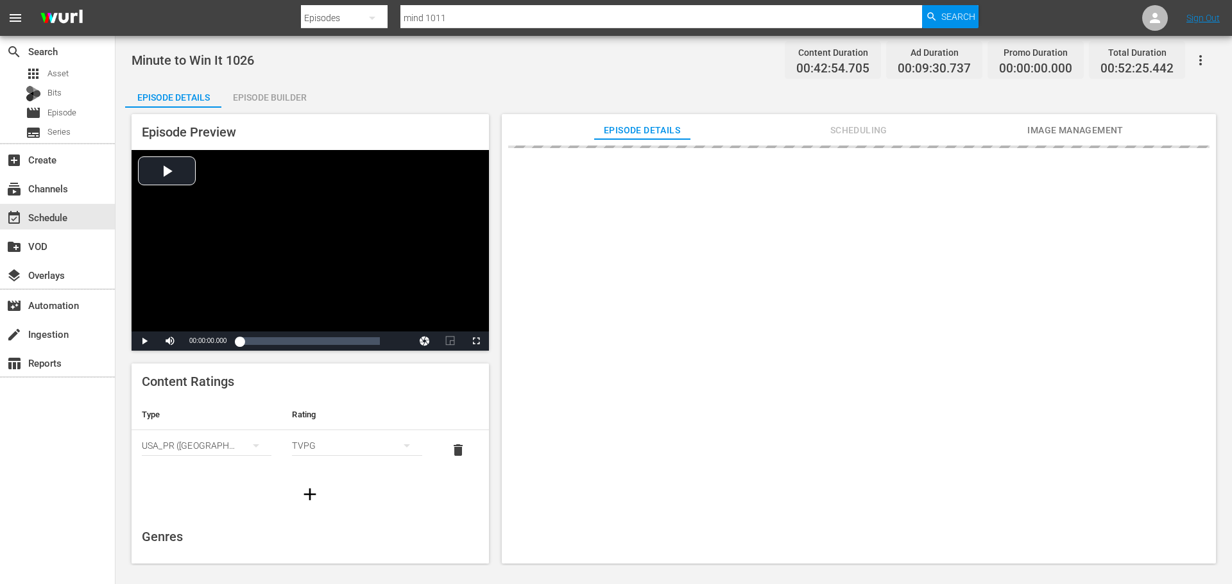
click at [232, 92] on div "Episode Builder" at bounding box center [269, 97] width 96 height 31
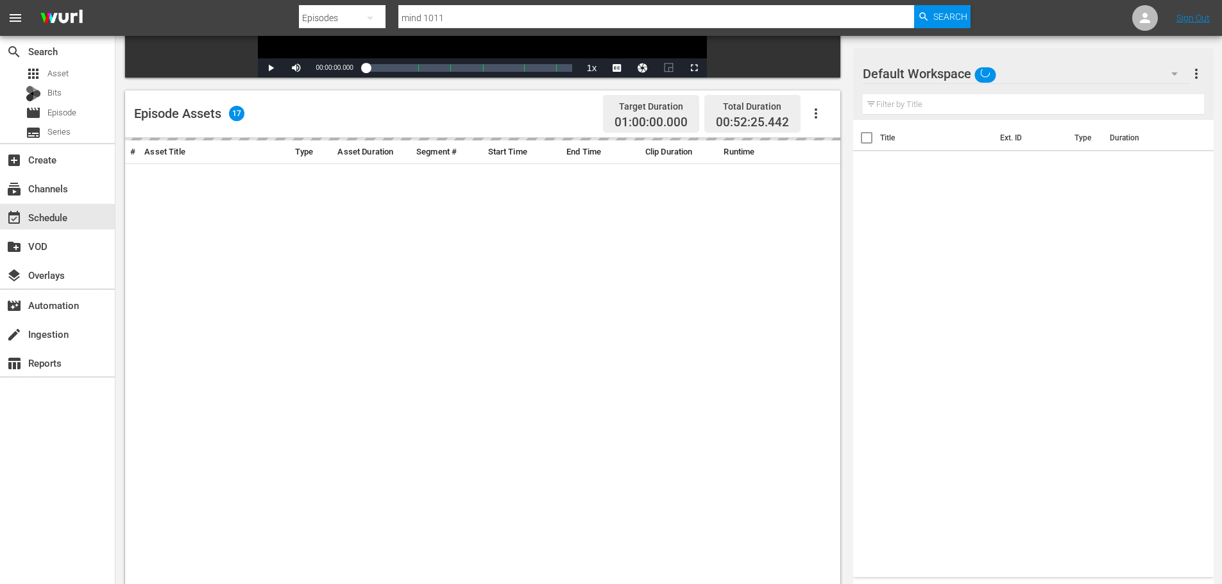
scroll to position [334, 0]
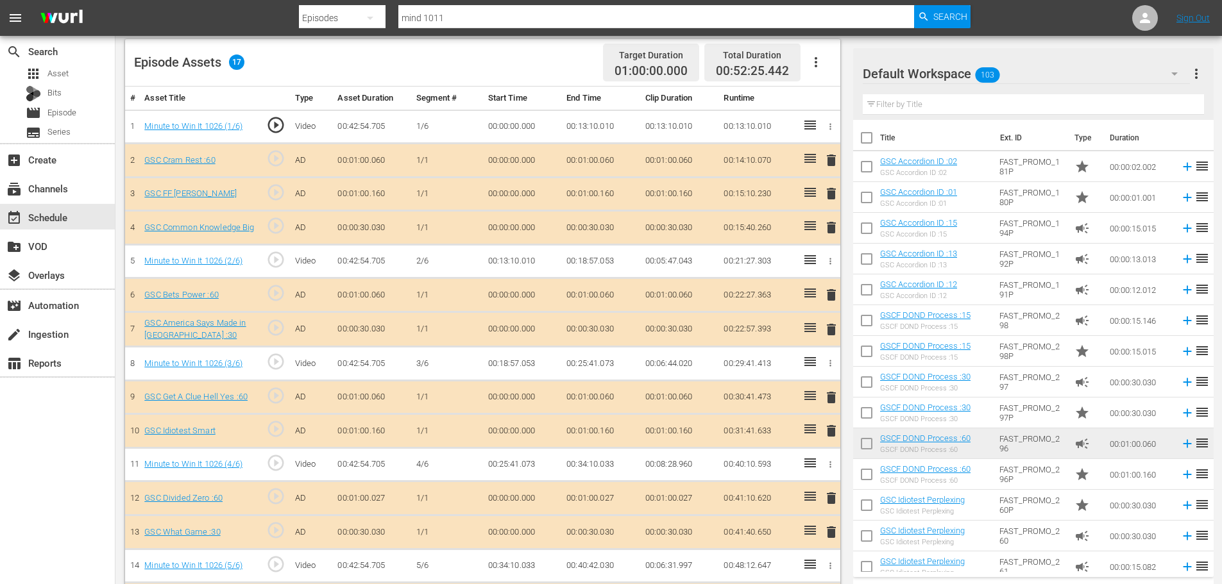
click at [37, 474] on div "search Search apps Asset Bits movie Episode subtitles Series add_box Create sub…" at bounding box center [57, 328] width 115 height 584
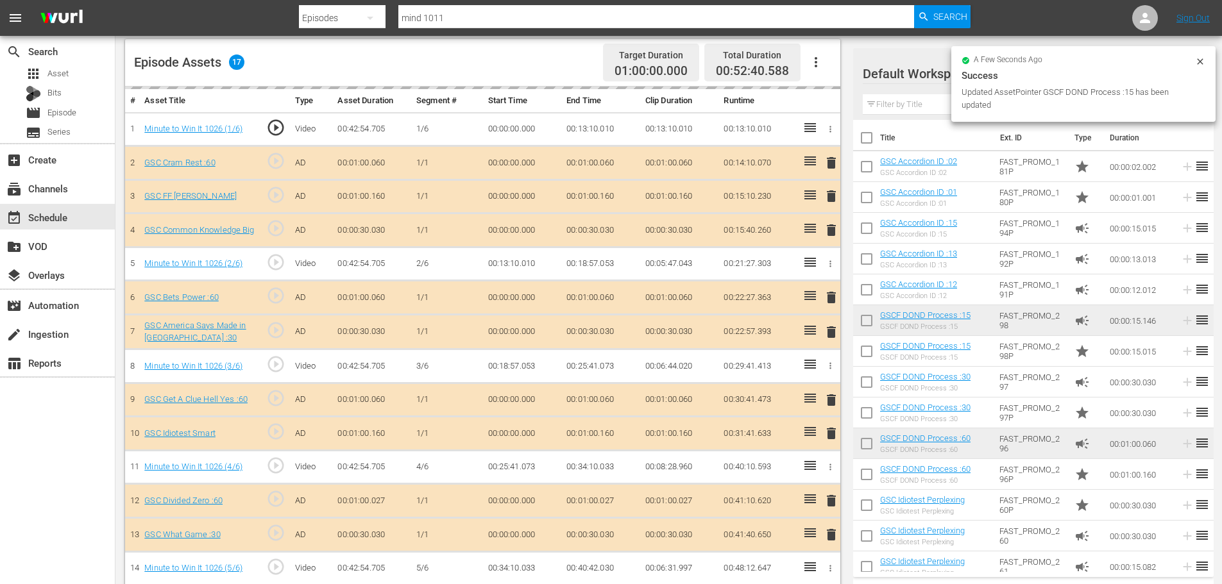
drag, startPoint x: 952, startPoint y: 101, endPoint x: 911, endPoint y: 96, distance: 41.3
click at [952, 99] on div "a few seconds ago Success Updated AssetPointer GSCF DOND Process :15 has been u…" at bounding box center [1083, 84] width 264 height 76
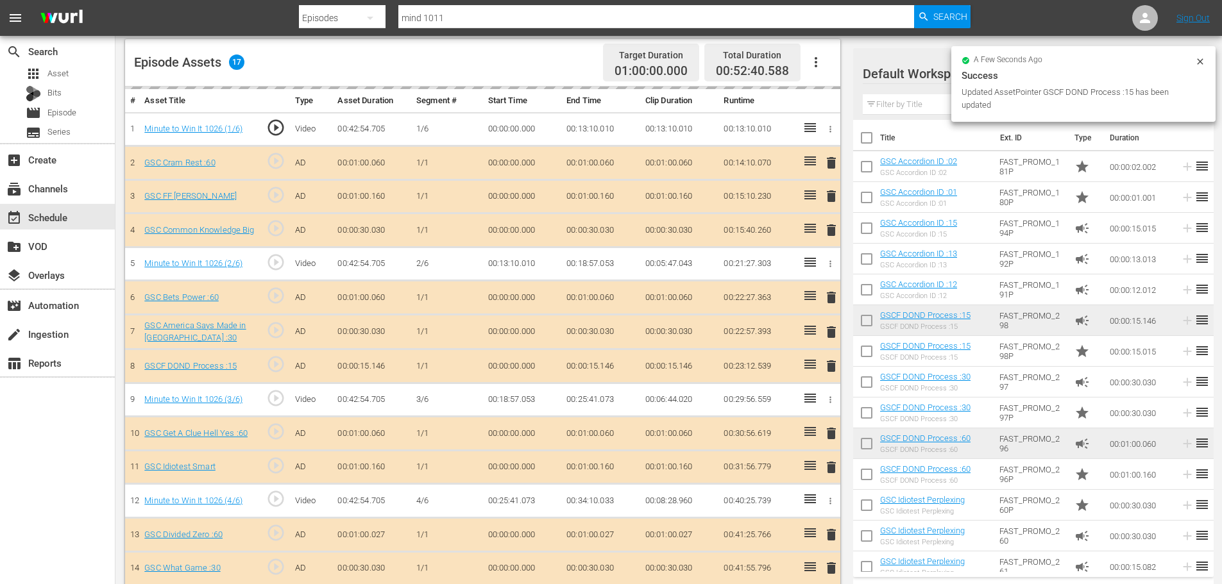
drag, startPoint x: 917, startPoint y: 101, endPoint x: 840, endPoint y: 164, distance: 99.0
click at [917, 101] on input "text" at bounding box center [1033, 104] width 341 height 21
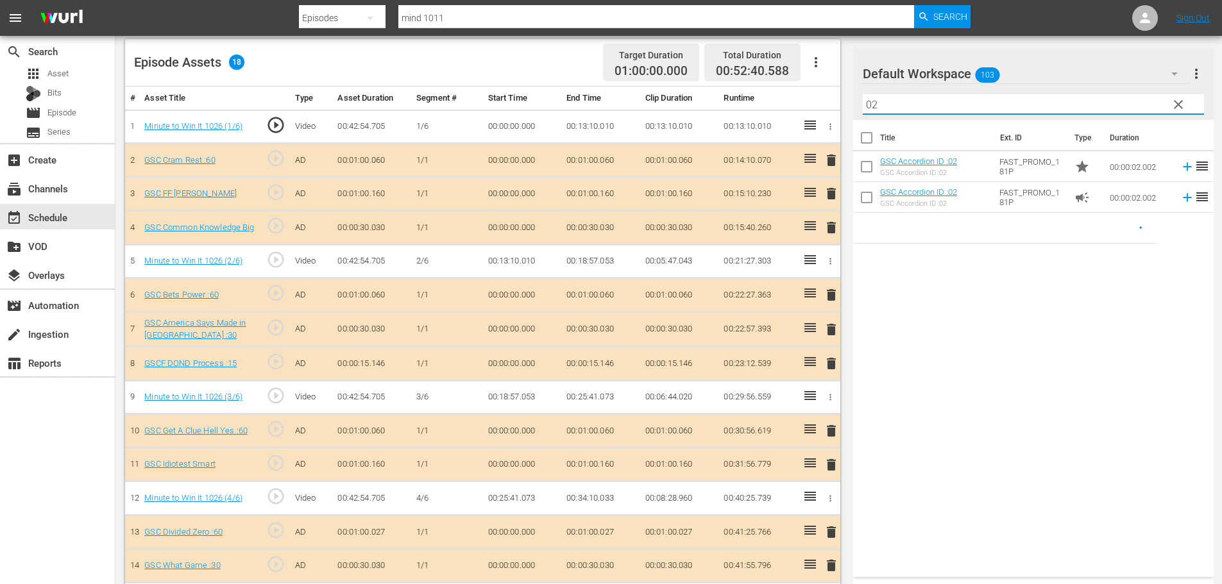
type input "02"
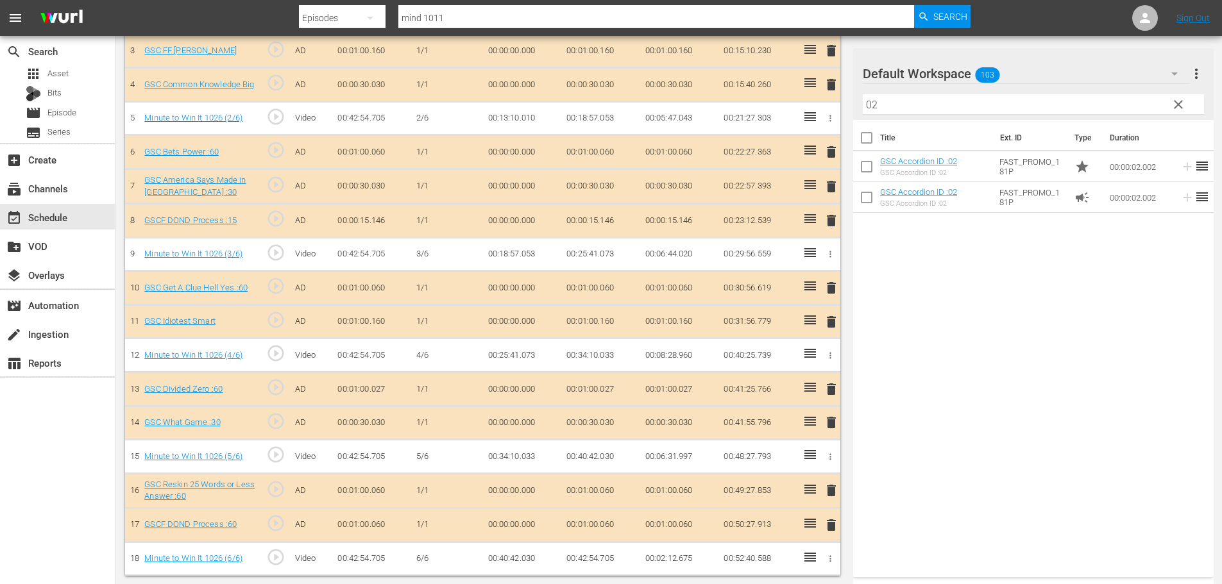
scroll to position [482, 0]
click at [93, 219] on div "event_available Schedule" at bounding box center [57, 217] width 115 height 26
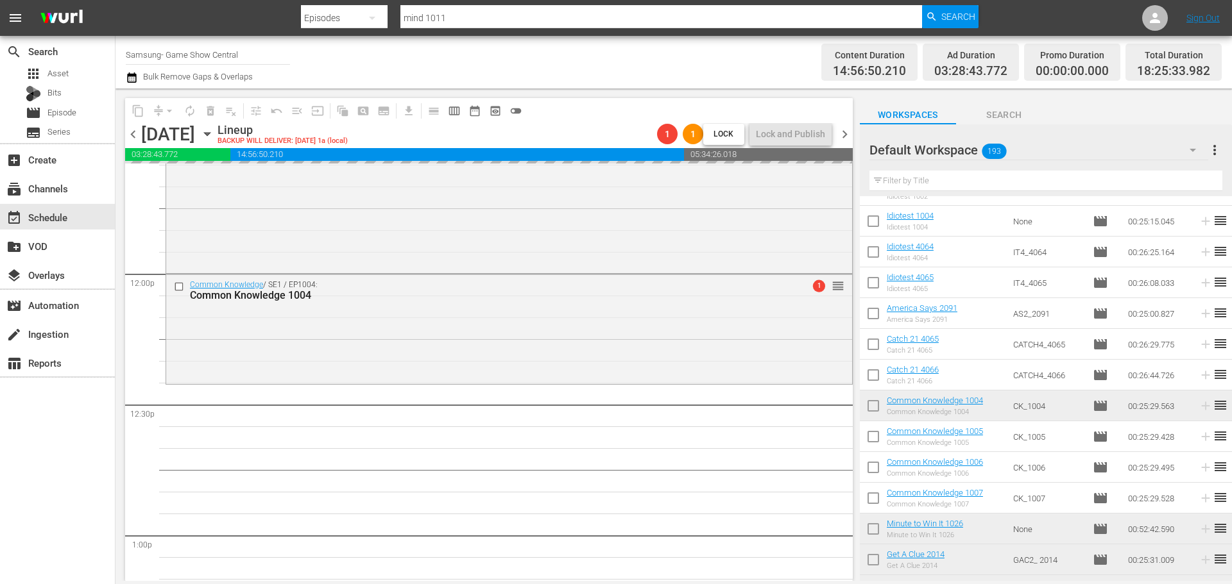
scroll to position [3095, 0]
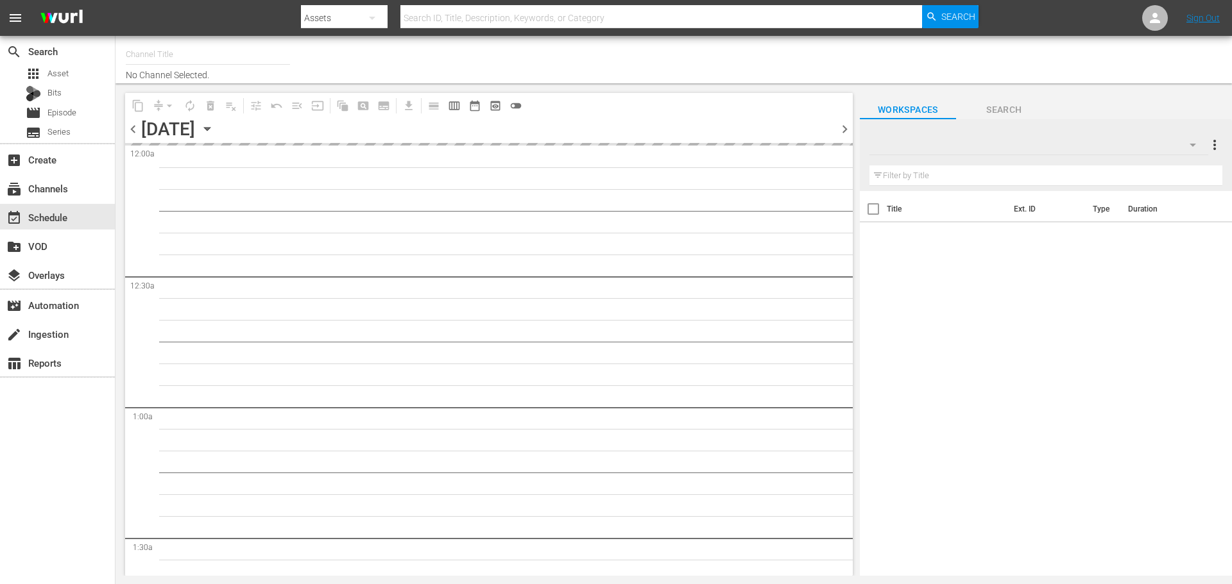
type input "Samsung- Game Show Central (416)"
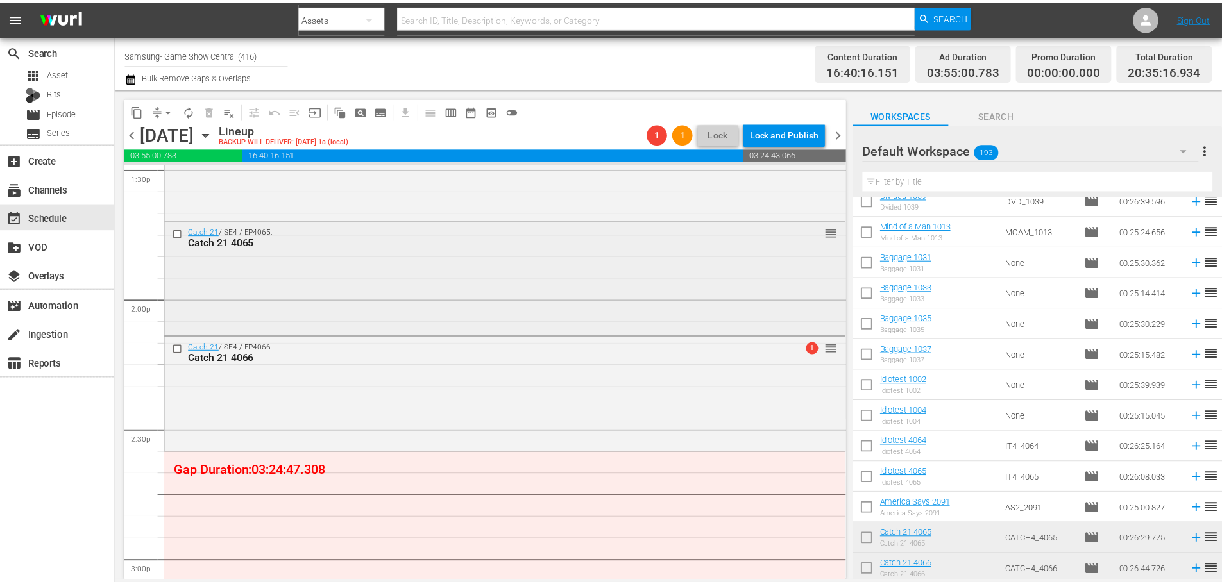
scroll to position [1459, 0]
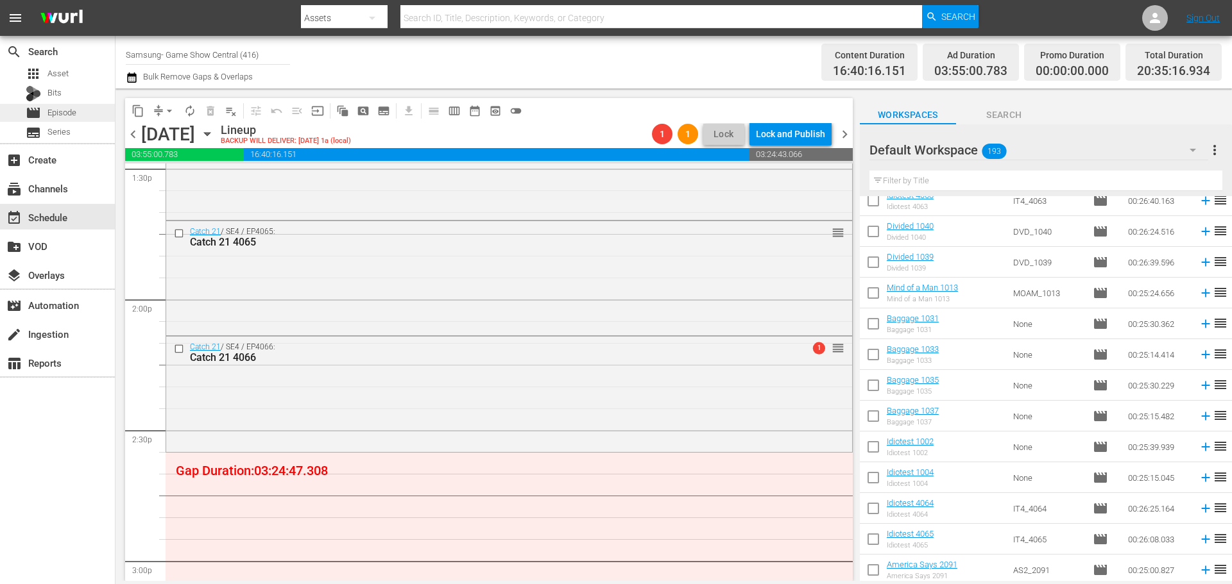
click at [90, 110] on div "movie Episode" at bounding box center [57, 113] width 115 height 18
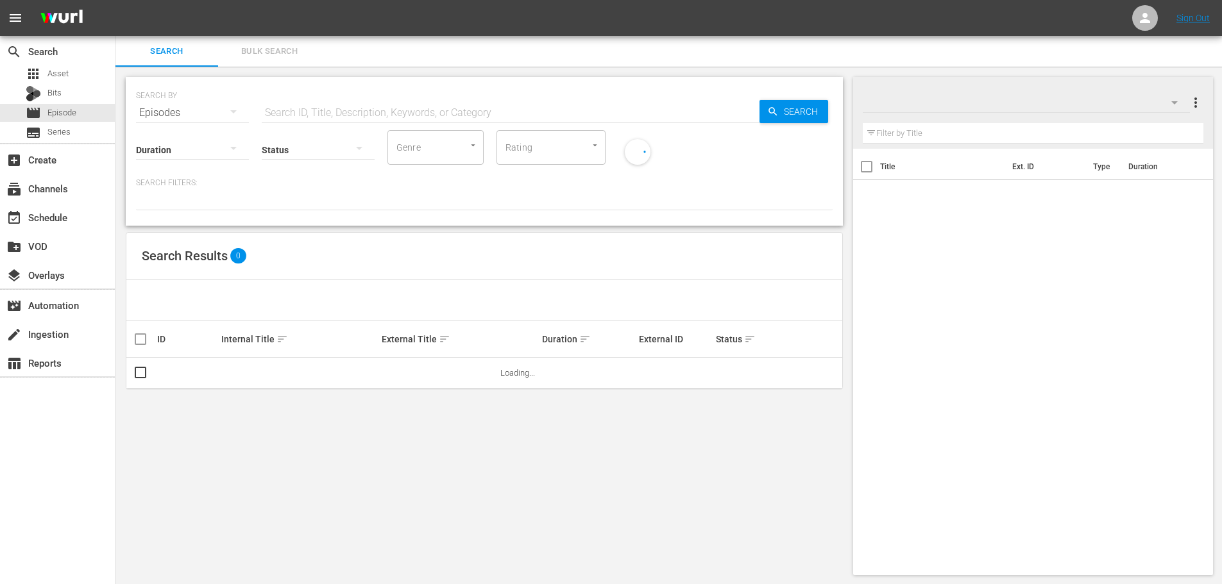
click at [472, 101] on input "text" at bounding box center [511, 113] width 498 height 31
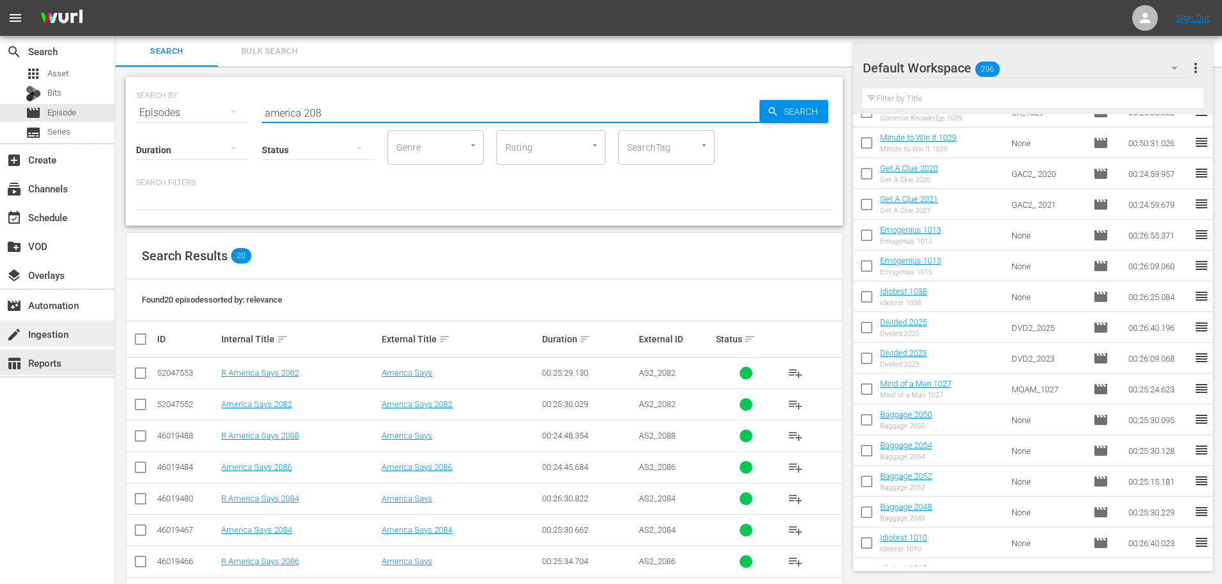
scroll to position [426, 0]
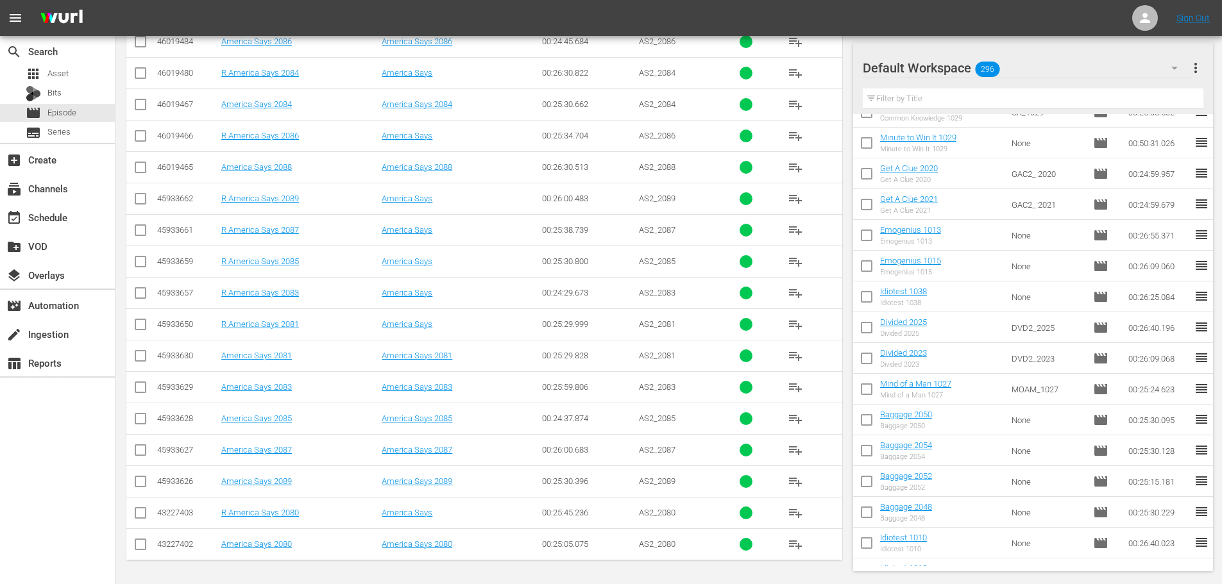
type input "america 208"
click at [140, 423] on input "checkbox" at bounding box center [140, 421] width 15 height 15
checkbox input "true"
drag, startPoint x: 138, startPoint y: 451, endPoint x: 142, endPoint y: 477, distance: 26.7
click at [138, 452] on input "checkbox" at bounding box center [140, 452] width 15 height 15
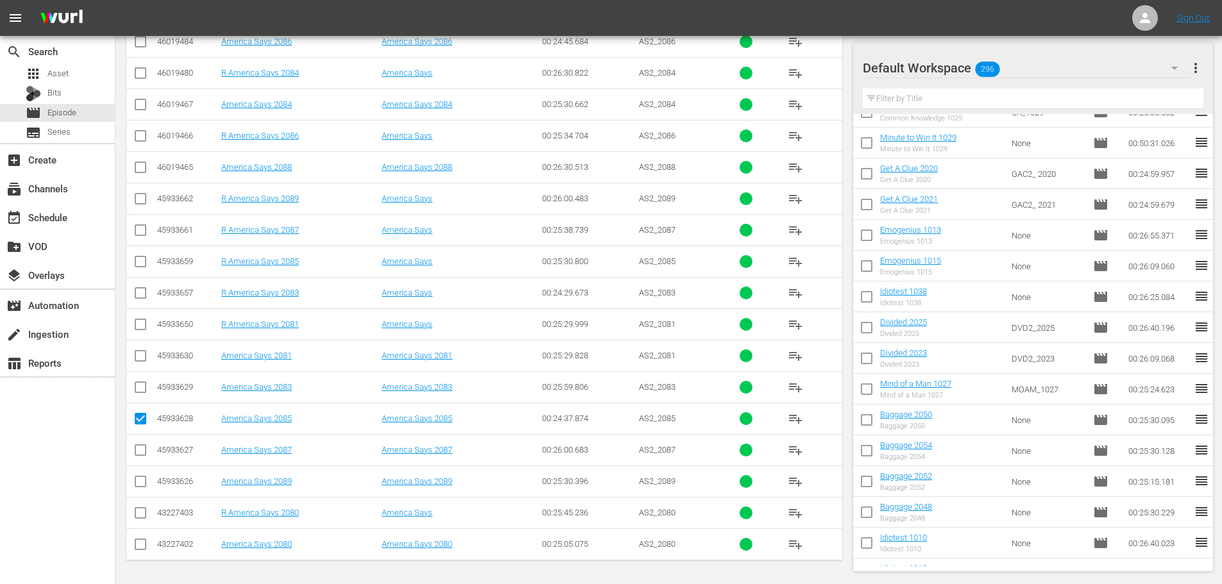
checkbox input "true"
click at [142, 488] on input "checkbox" at bounding box center [140, 484] width 15 height 15
checkbox input "true"
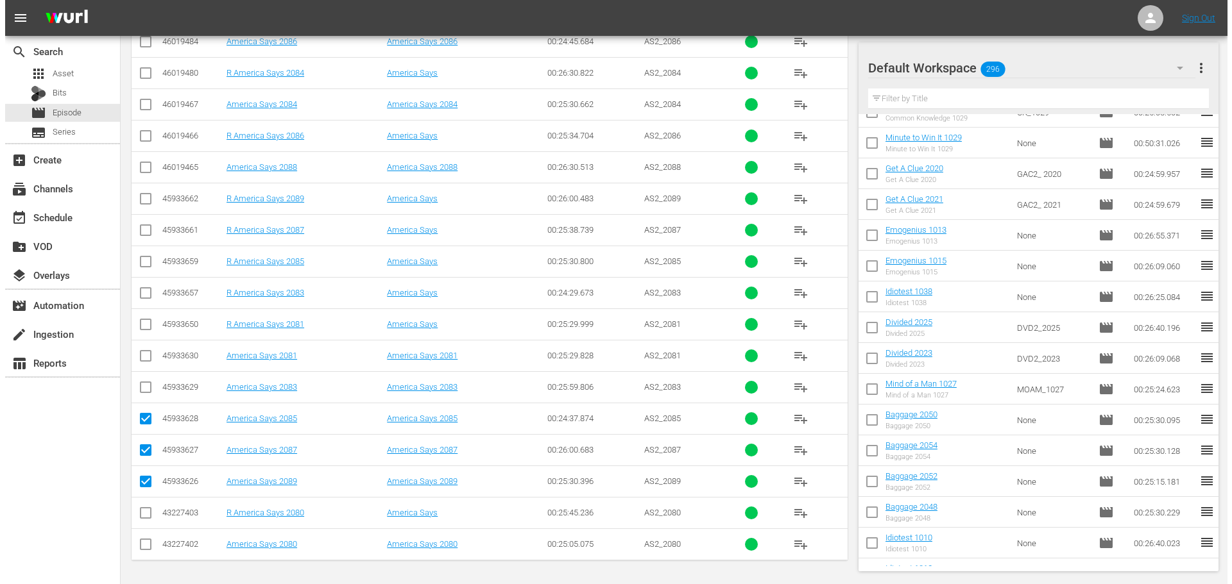
scroll to position [0, 0]
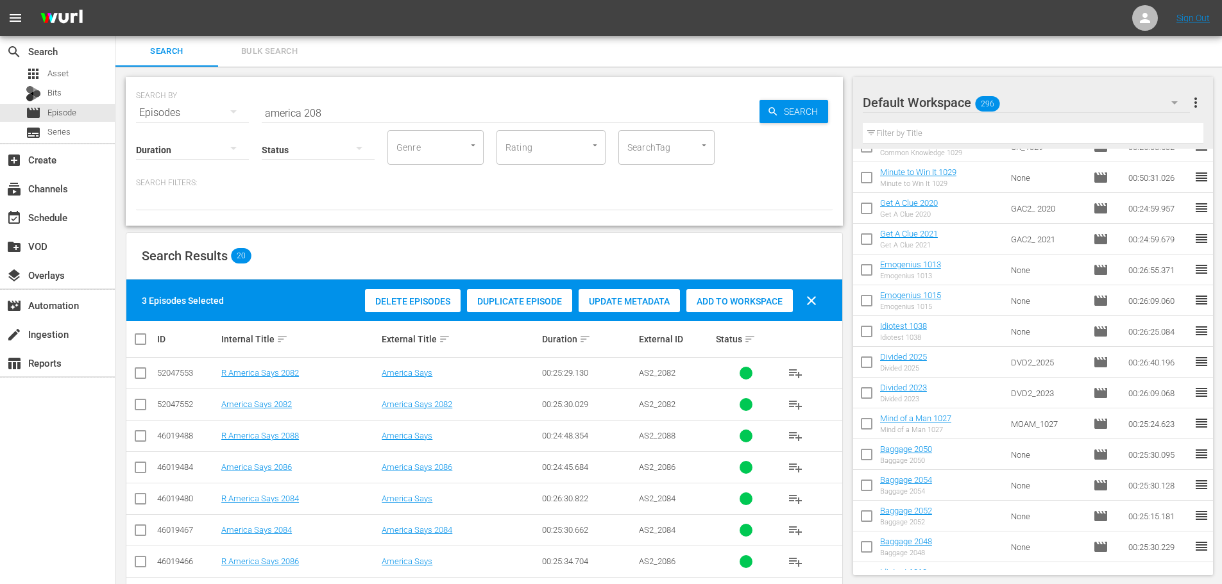
click at [804, 284] on div "3 Episodes Selected Delete Episodes Duplicate Episode Update Metadata Add to Wo…" at bounding box center [484, 301] width 716 height 42
drag, startPoint x: 764, startPoint y: 292, endPoint x: 668, endPoint y: 288, distance: 95.7
click at [763, 295] on div "Add to Workspace" at bounding box center [739, 301] width 106 height 24
click at [58, 221] on div "event_available Schedule" at bounding box center [36, 216] width 72 height 12
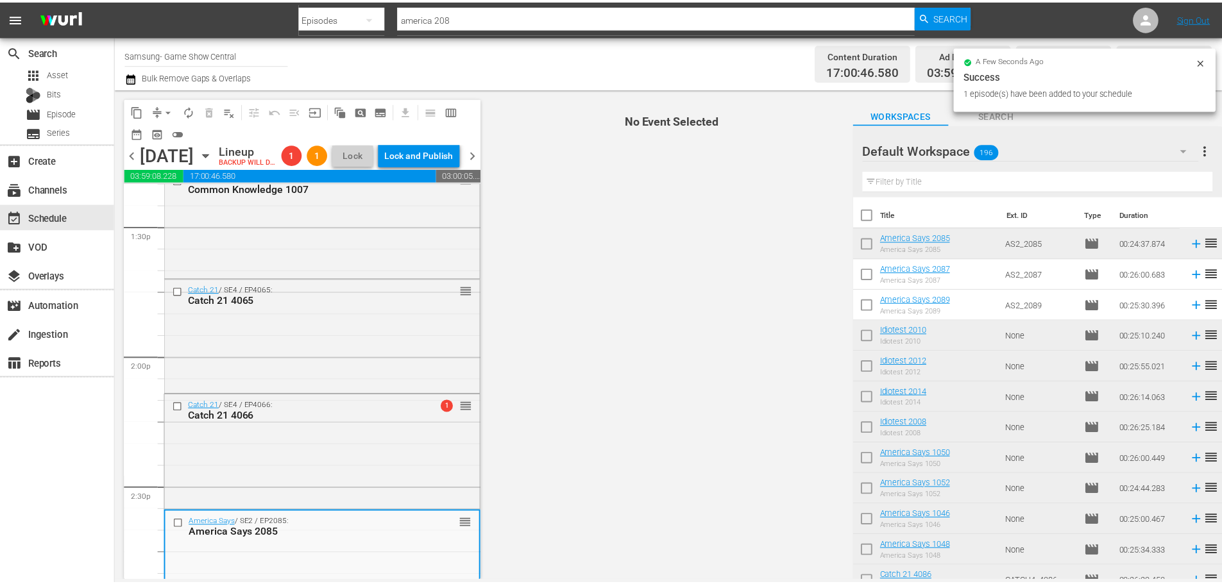
scroll to position [3683, 0]
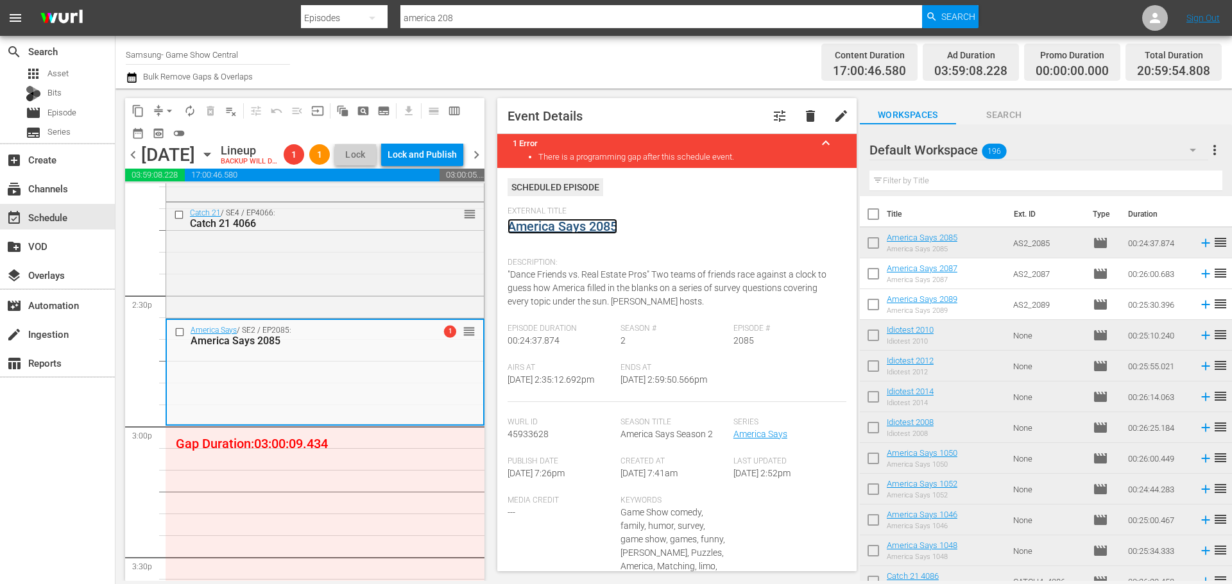
click at [604, 226] on link "America Says 2085" at bounding box center [562, 226] width 110 height 15
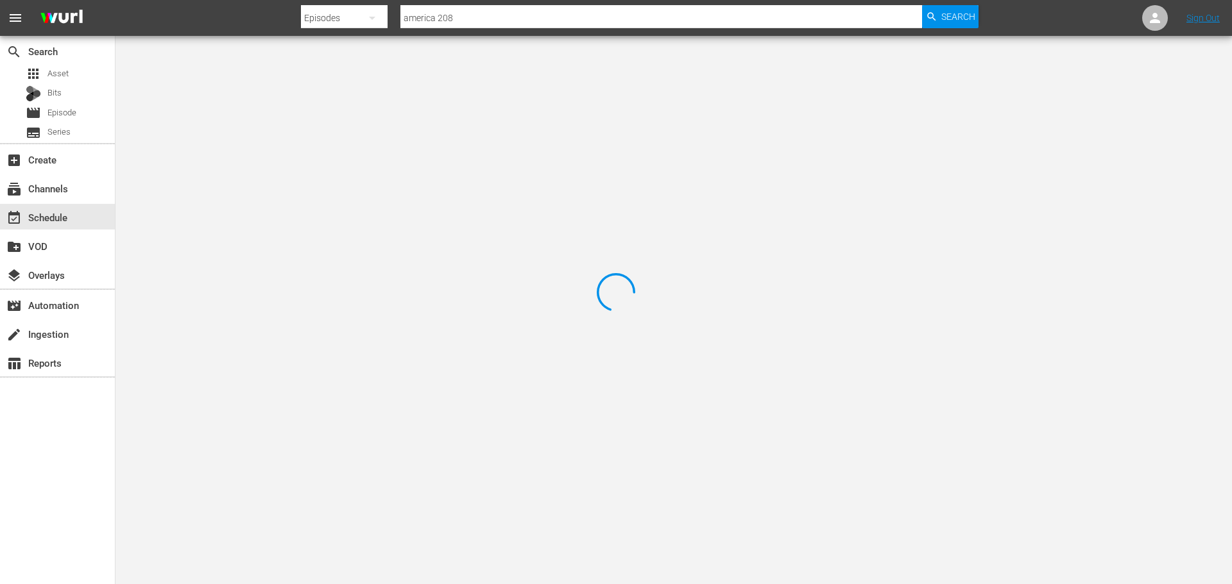
click at [235, 84] on div at bounding box center [616, 292] width 1232 height 584
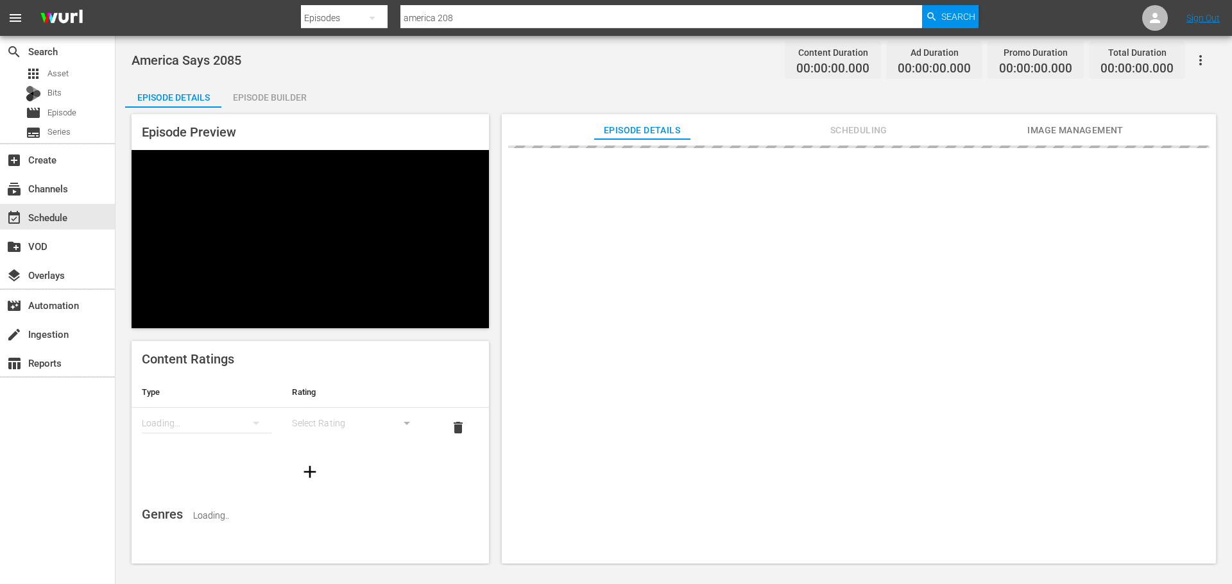
click at [249, 94] on div "Episode Builder" at bounding box center [269, 97] width 96 height 31
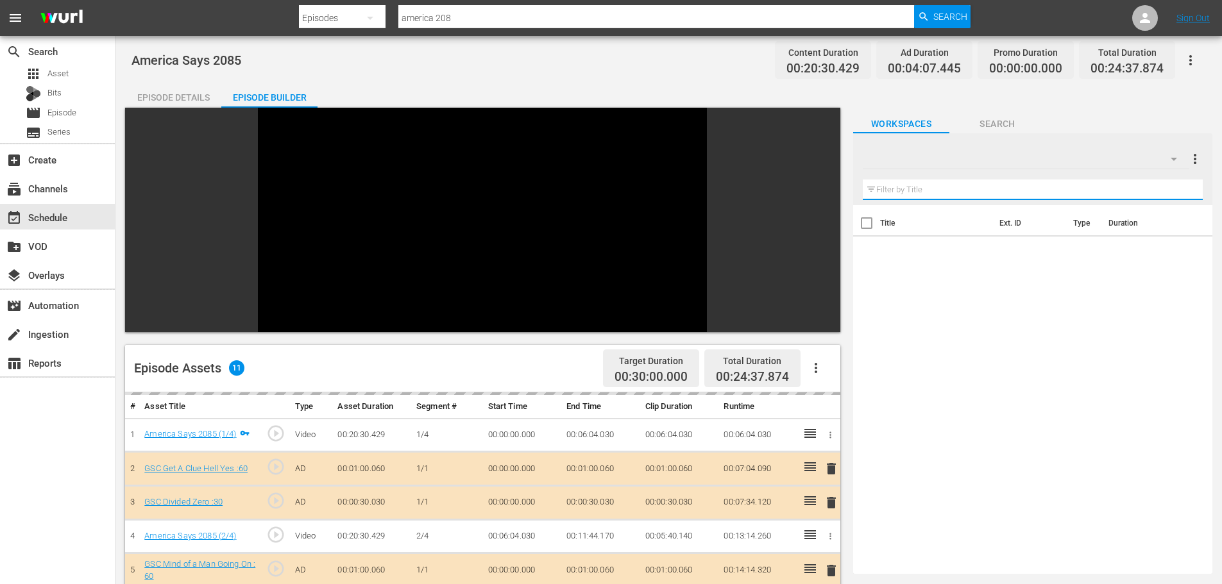
click at [885, 188] on input "text" at bounding box center [1033, 190] width 340 height 21
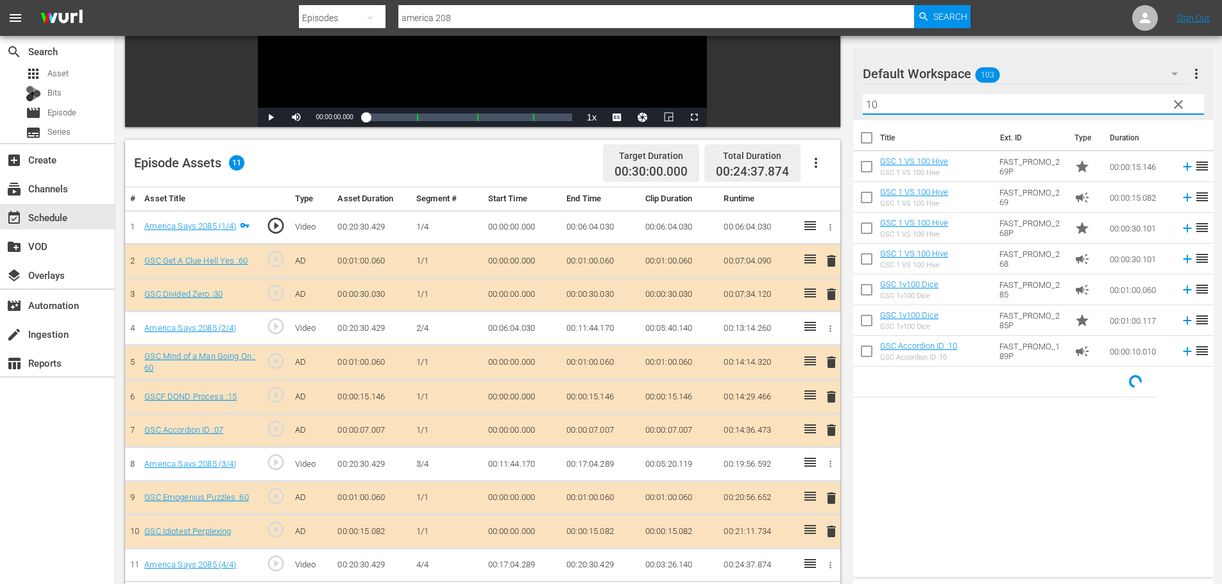
scroll to position [334, 0]
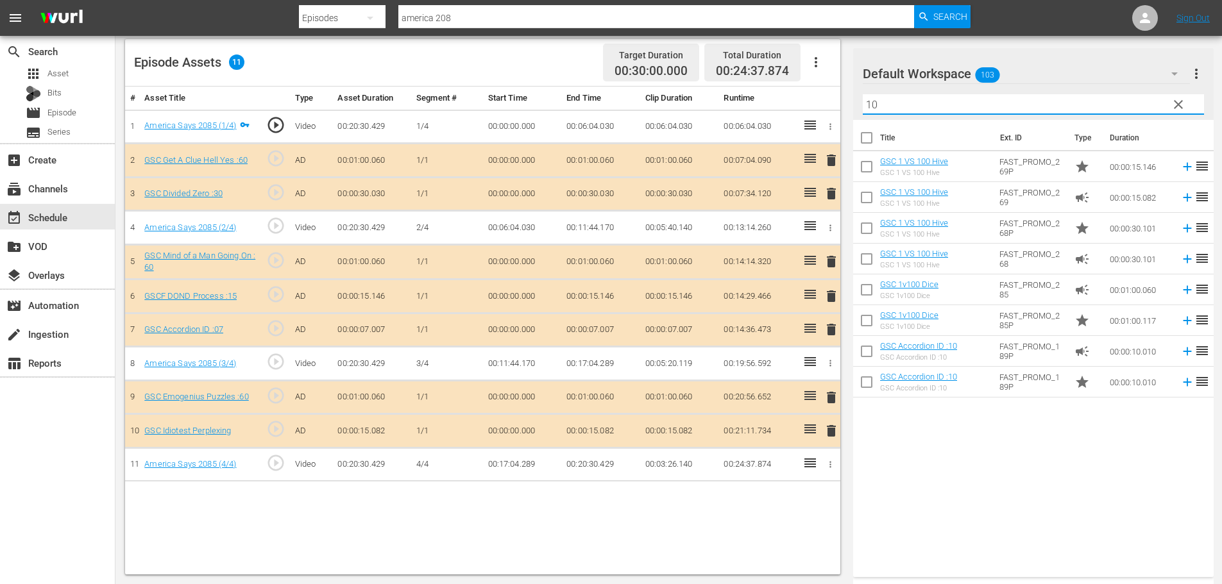
click at [831, 330] on span "delete" at bounding box center [831, 329] width 15 height 15
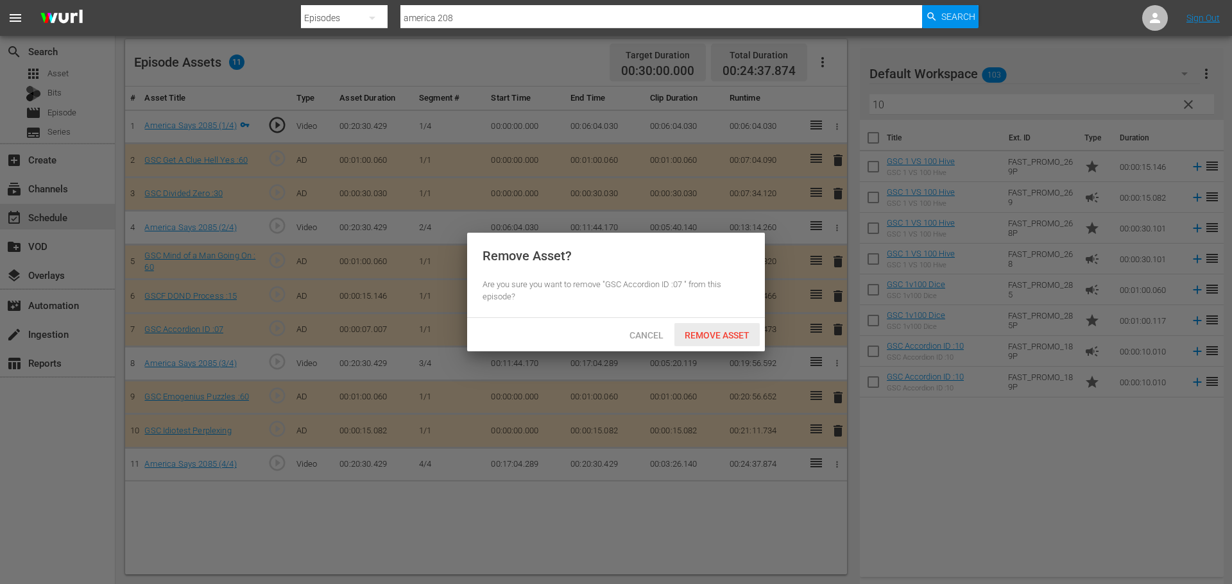
click at [723, 333] on span "Remove Asset" at bounding box center [716, 335] width 85 height 10
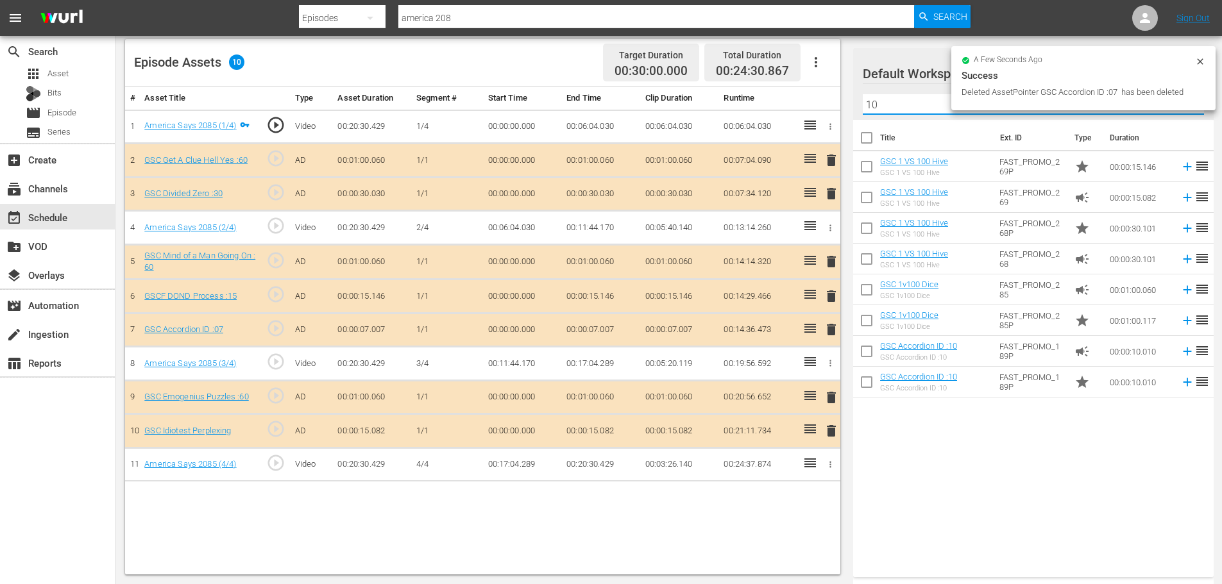
click at [920, 111] on input "10" at bounding box center [1033, 104] width 341 height 21
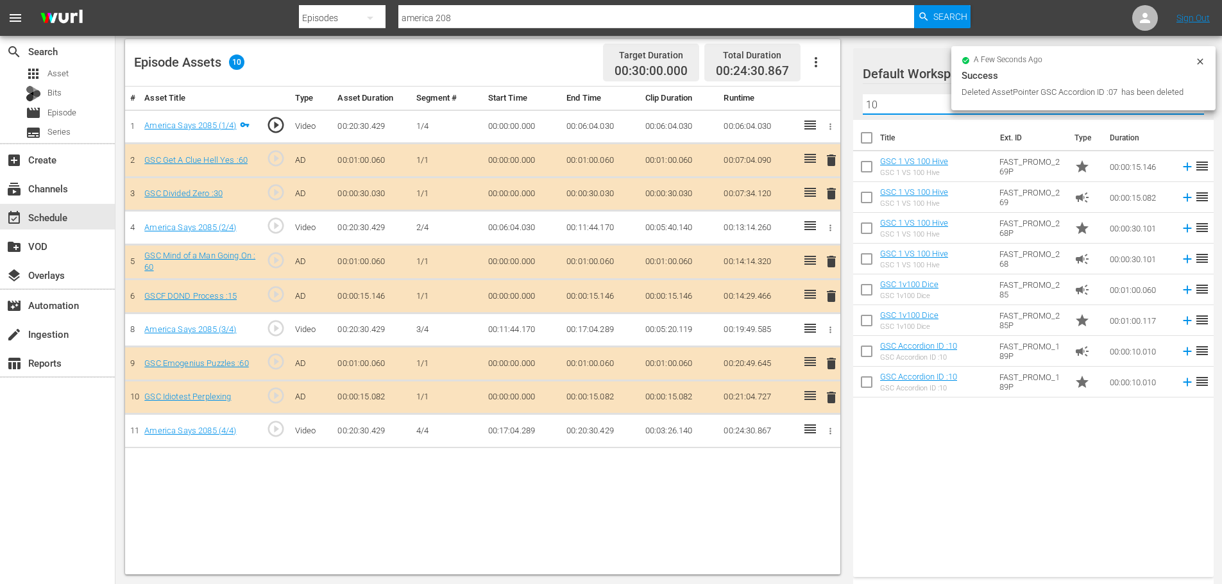
type input "1"
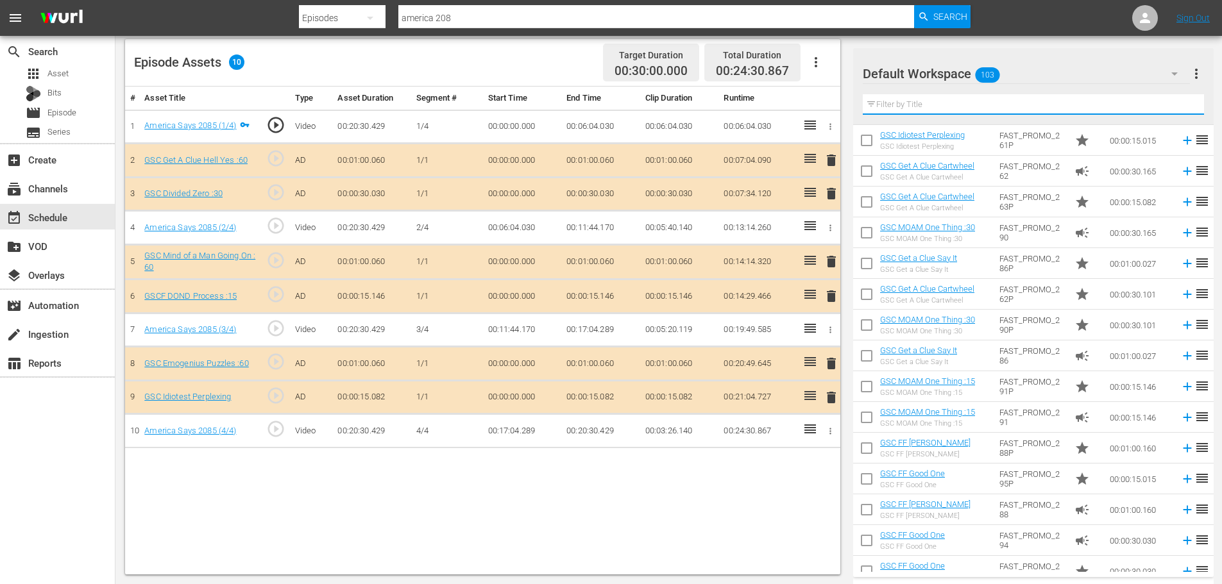
scroll to position [513, 0]
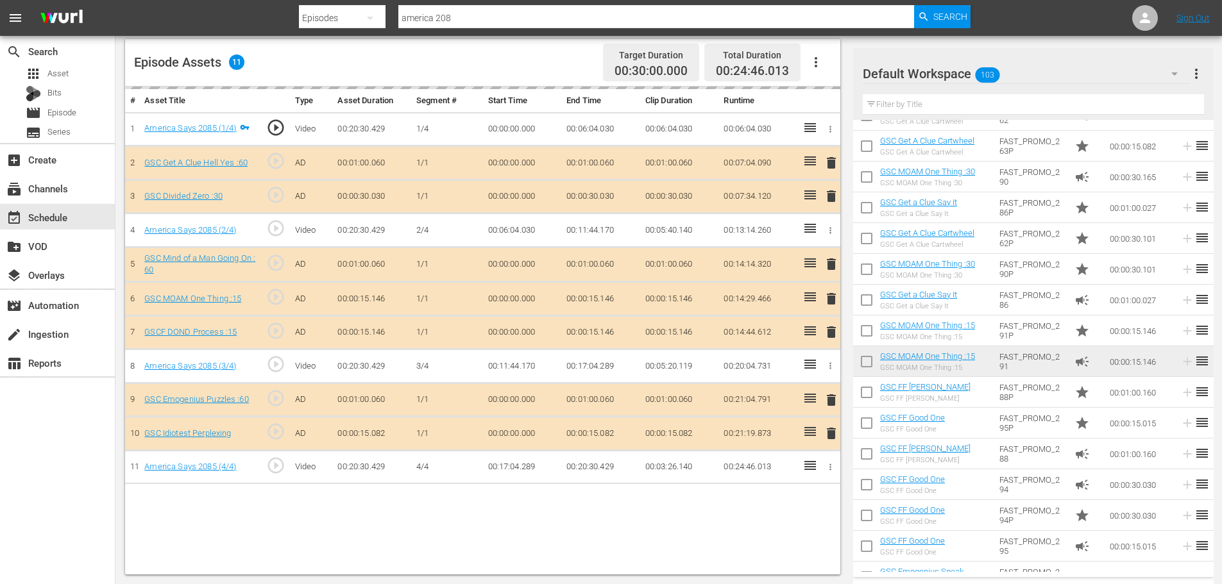
click at [925, 85] on div "Default Workspace 103 Default more_vert Filter by Title" at bounding box center [1033, 84] width 361 height 72
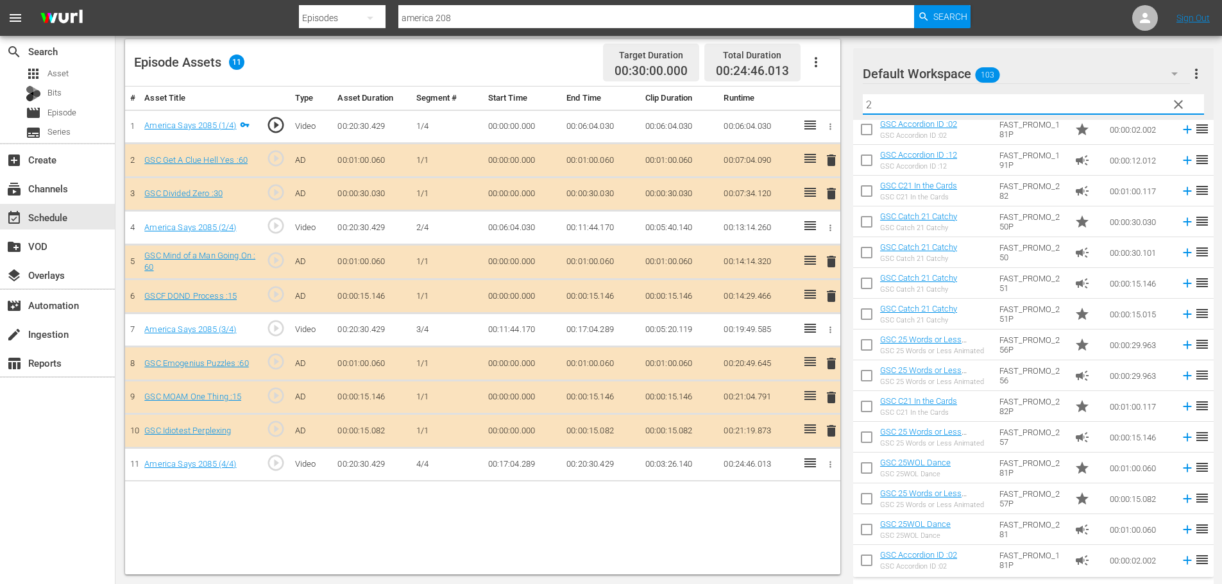
scroll to position [72, 0]
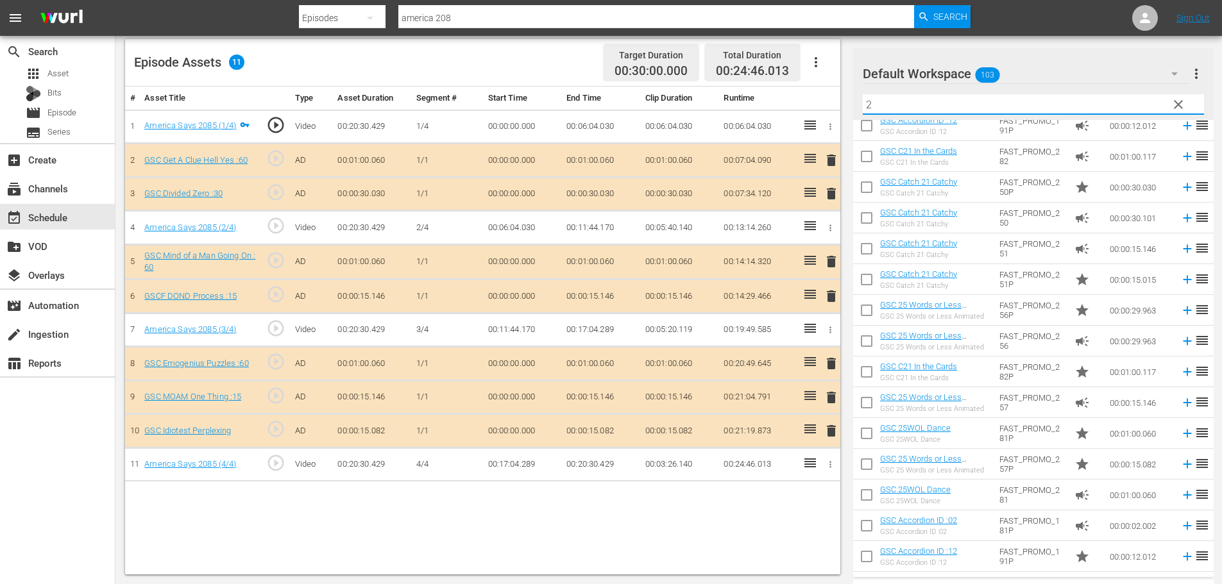
type input "2"
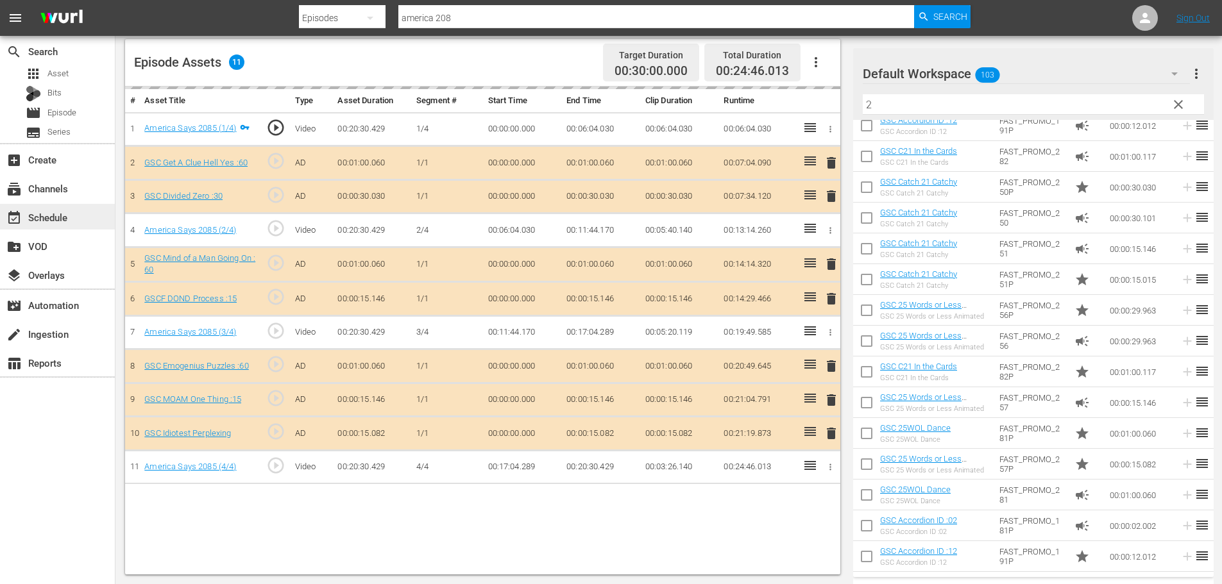
click at [42, 215] on div "event_available Schedule" at bounding box center [36, 216] width 72 height 12
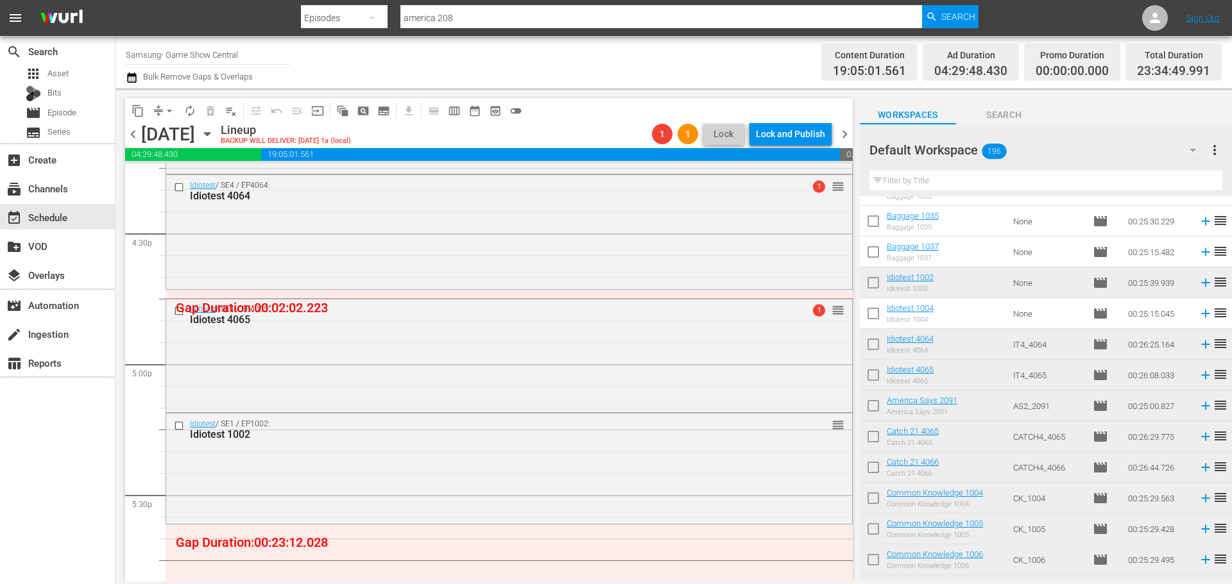
scroll to position [4441, 0]
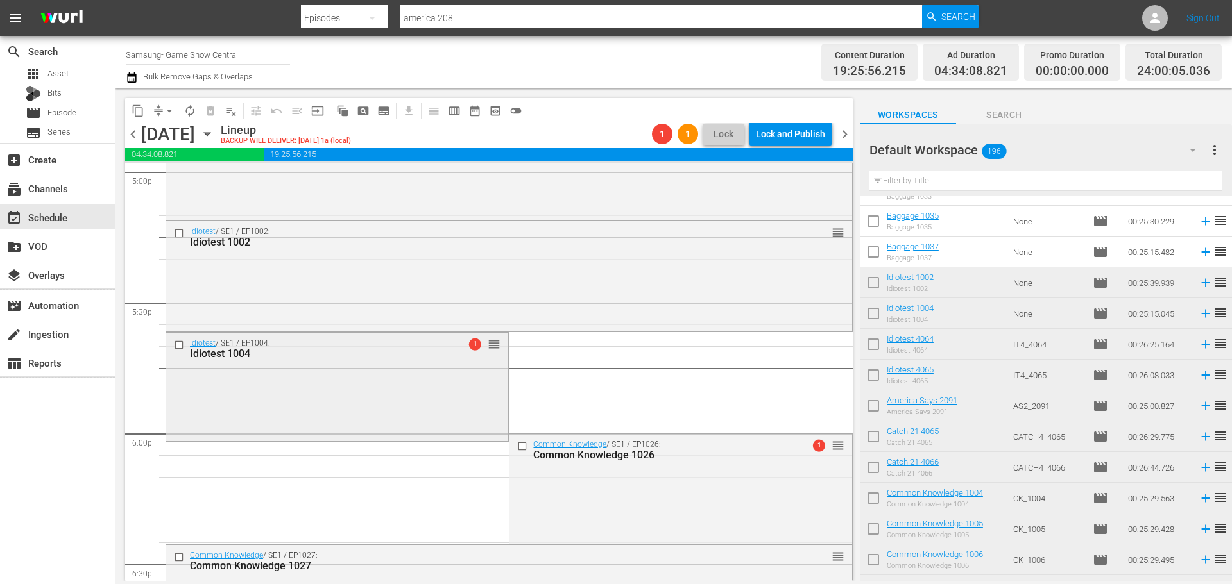
click at [263, 407] on div "Idiotest / SE1 / EP1004: Idiotest 1004 1 reorder" at bounding box center [337, 386] width 342 height 106
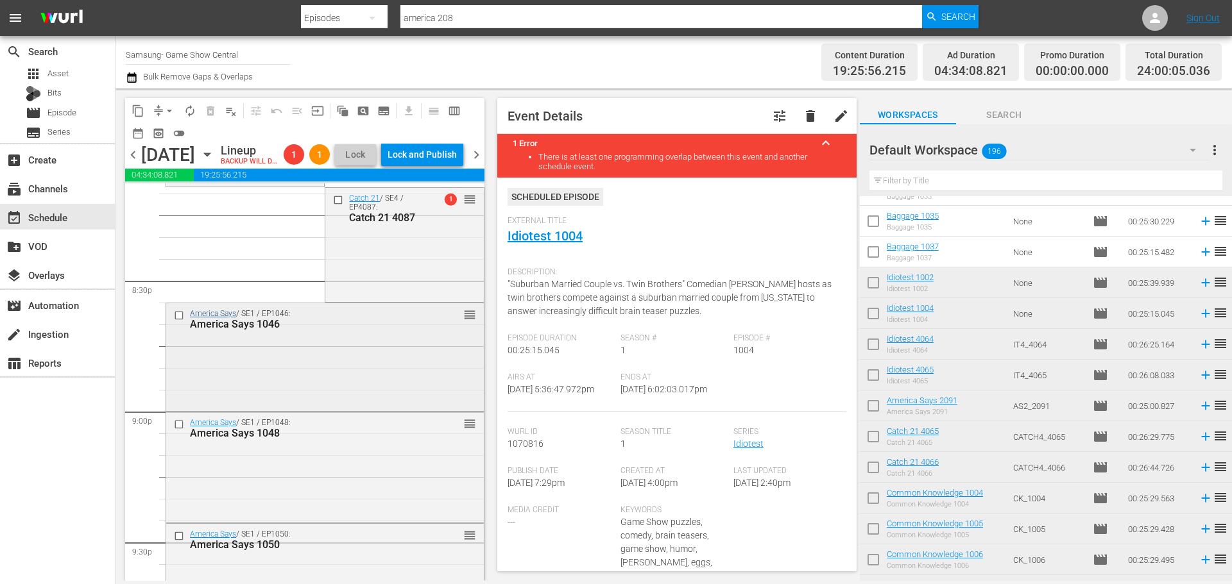
scroll to position [5339, 0]
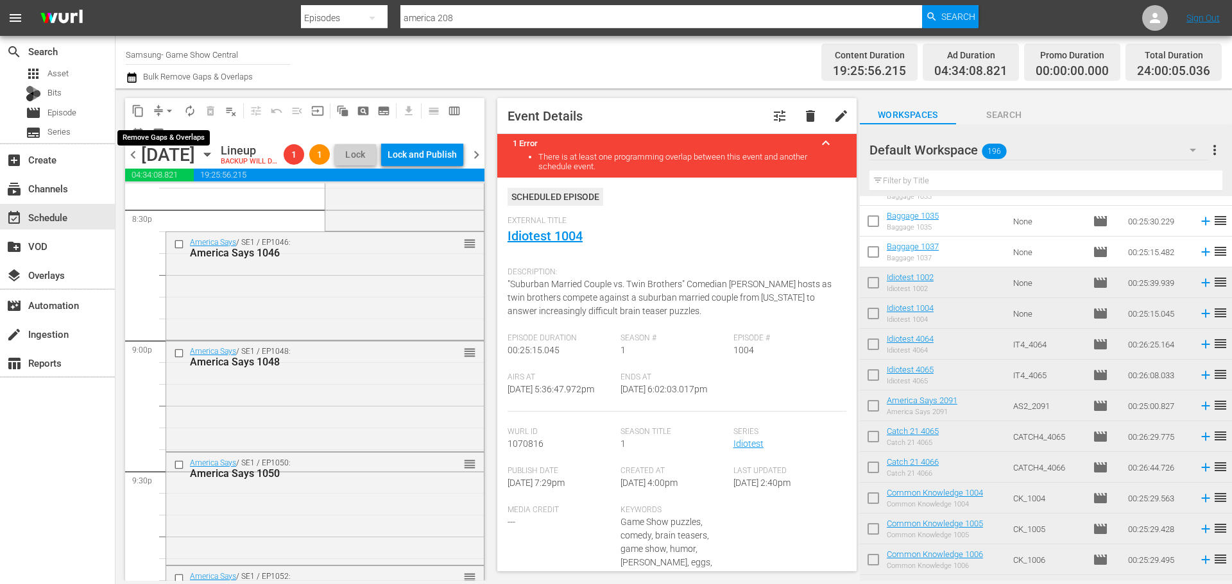
click at [167, 120] on button "arrow_drop_down" at bounding box center [169, 111] width 21 height 21
click at [157, 140] on li "Align to Midnight" at bounding box center [170, 136] width 135 height 21
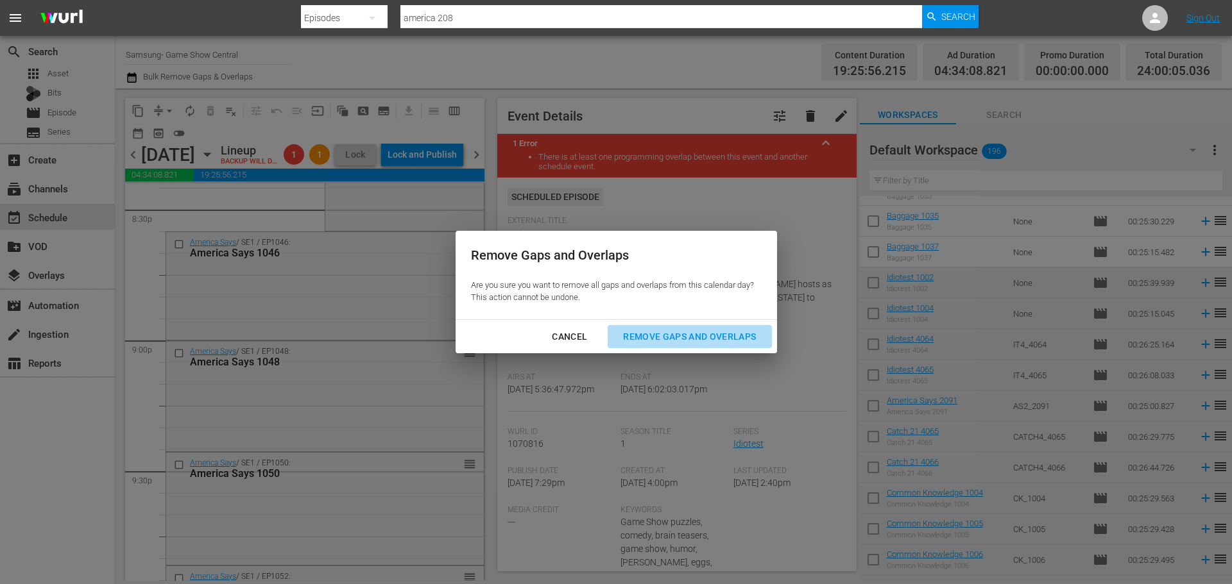
click at [697, 342] on div "Remove Gaps and Overlaps" at bounding box center [689, 337] width 153 height 16
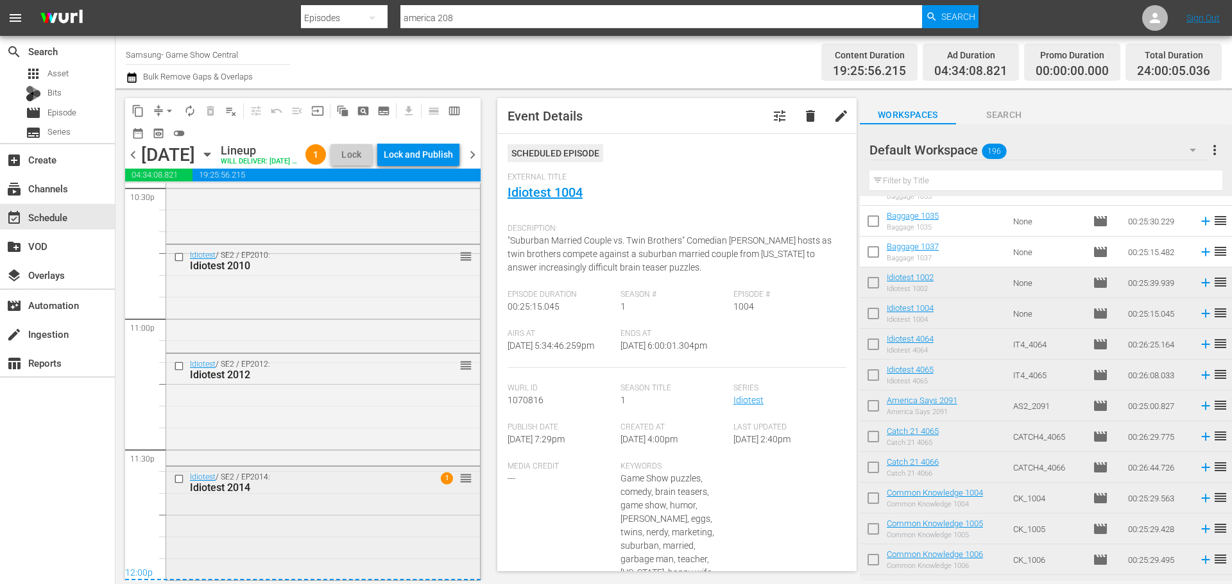
scroll to position [5907, 0]
click at [395, 535] on div "Idiotest / SE2 / EP2014: Idiotest 2014 1 reorder" at bounding box center [323, 522] width 314 height 110
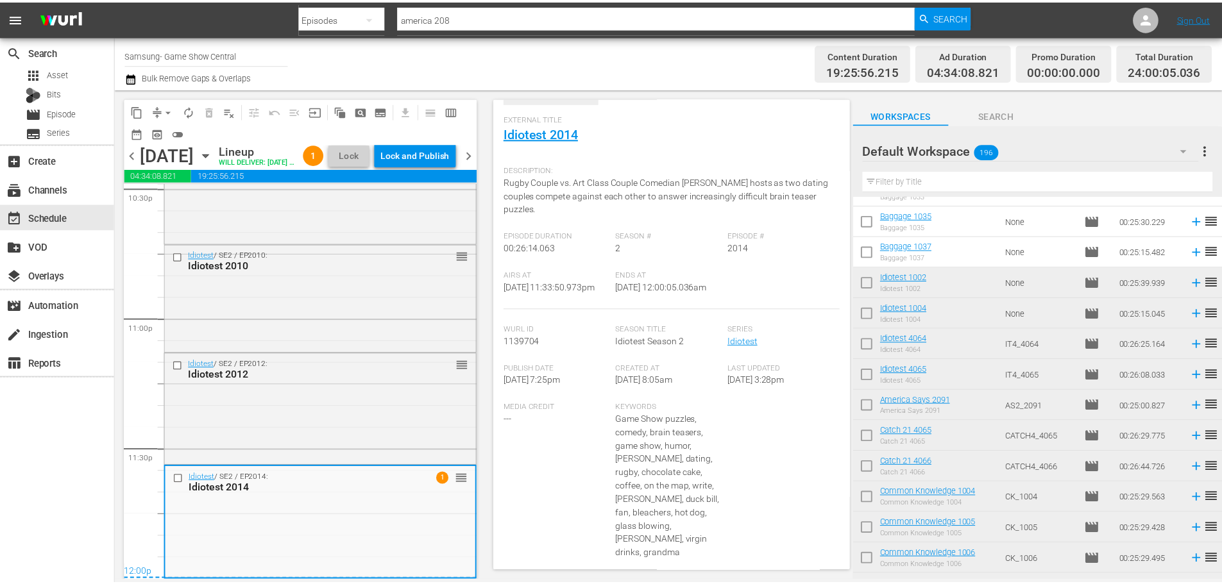
scroll to position [36, 0]
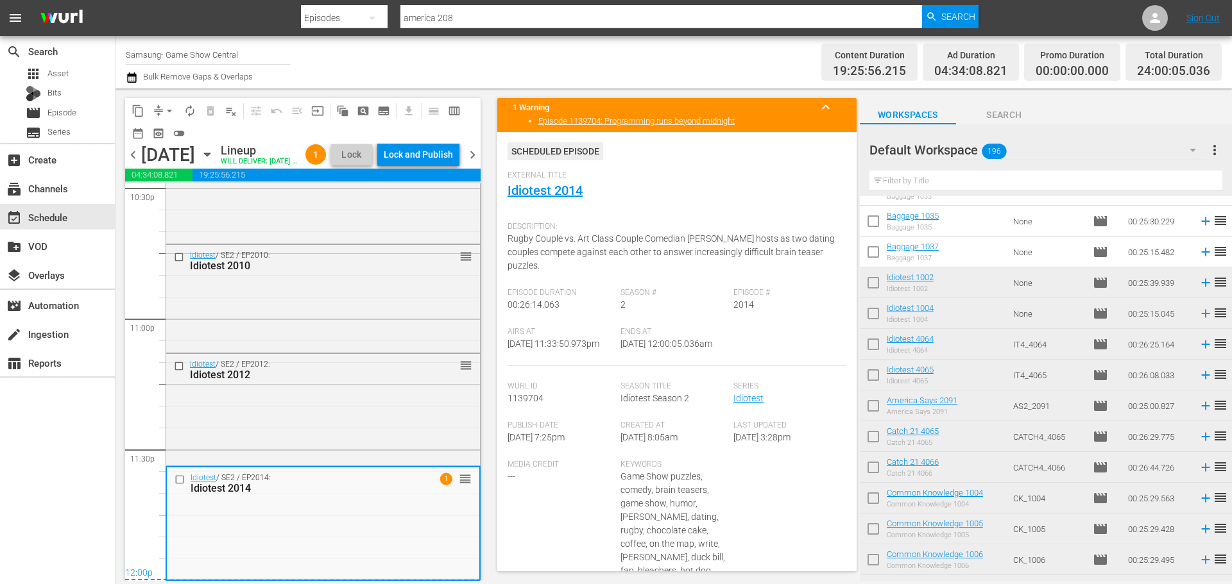
click at [557, 181] on div "External Title Idiotest 2014" at bounding box center [676, 193] width 339 height 45
click at [559, 185] on link "Idiotest 2014" at bounding box center [544, 190] width 75 height 15
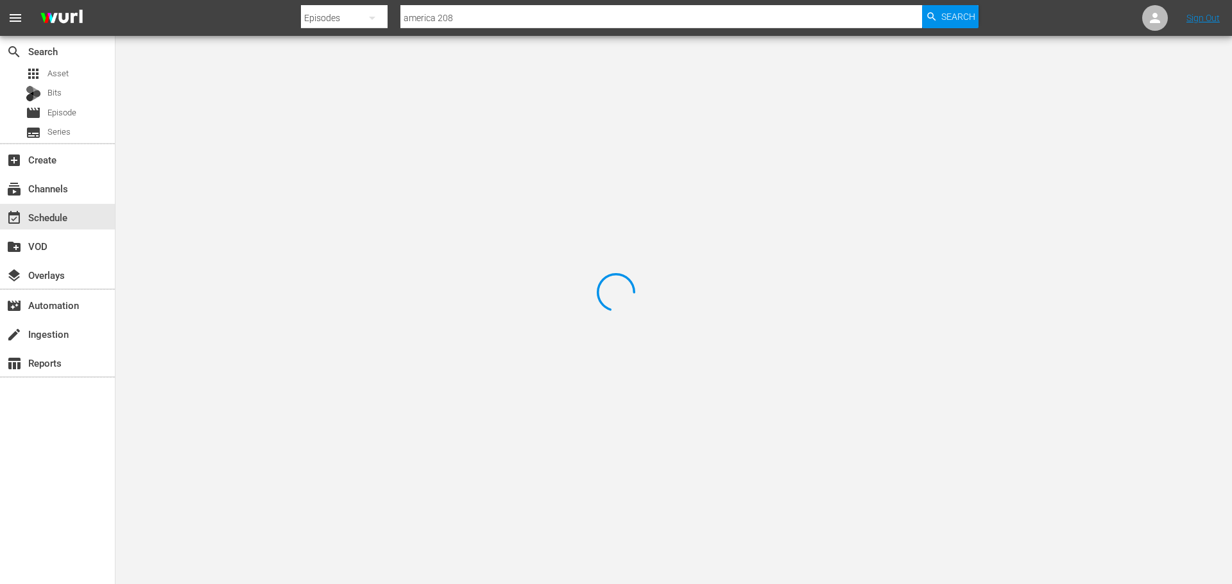
click at [260, 86] on div at bounding box center [616, 292] width 1232 height 584
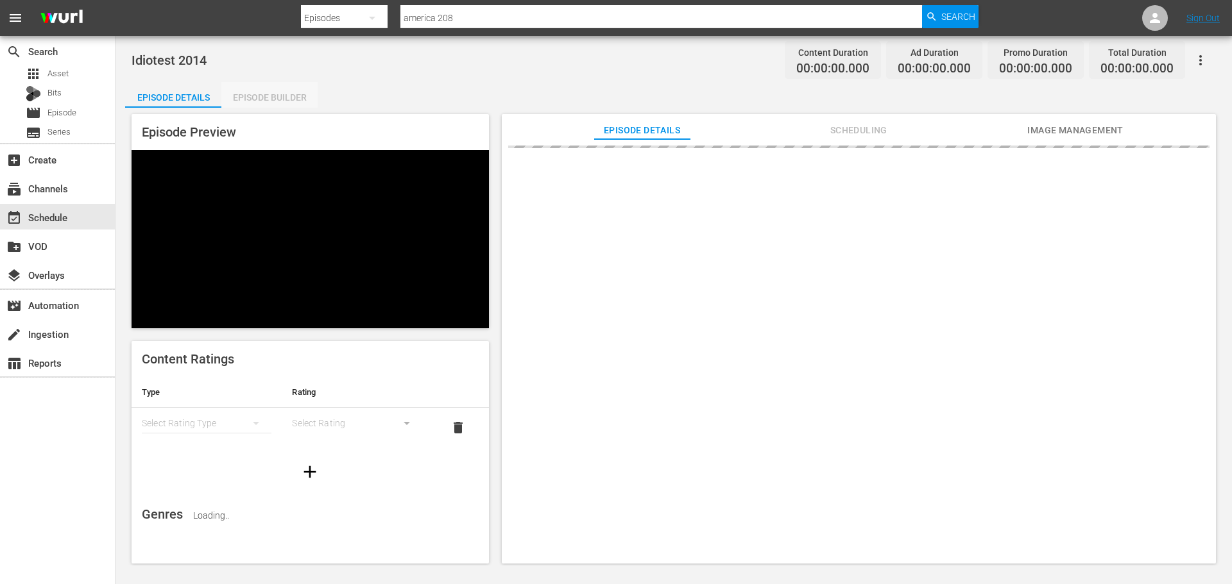
click at [255, 92] on div "Episode Builder" at bounding box center [269, 97] width 96 height 31
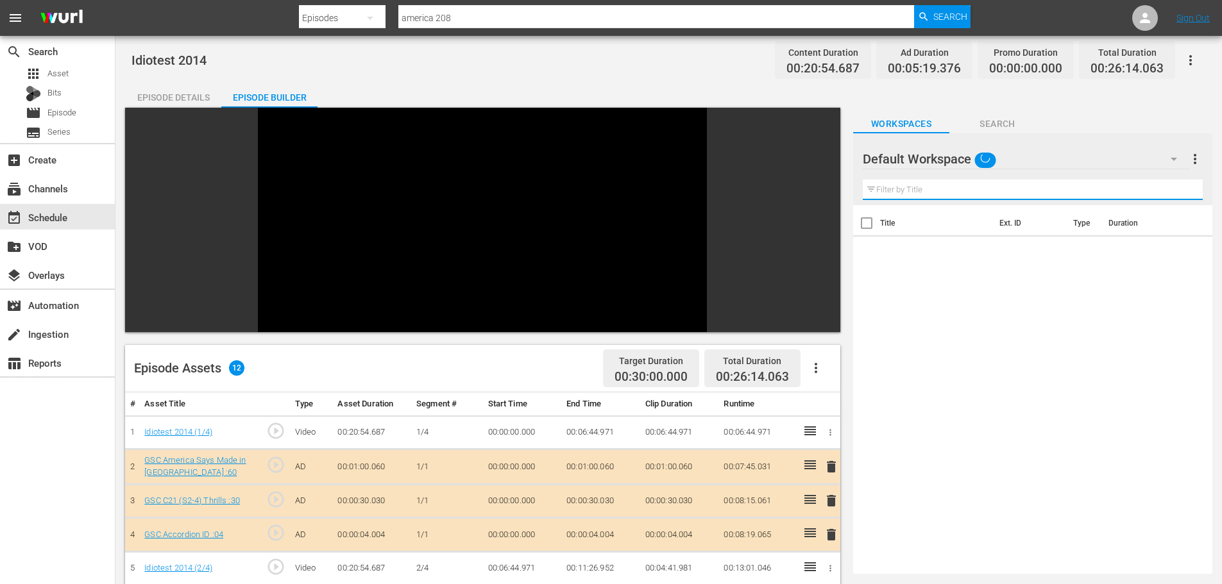
drag, startPoint x: 1093, startPoint y: 195, endPoint x: 1039, endPoint y: 216, distance: 58.5
click at [1093, 195] on input "text" at bounding box center [1033, 190] width 340 height 21
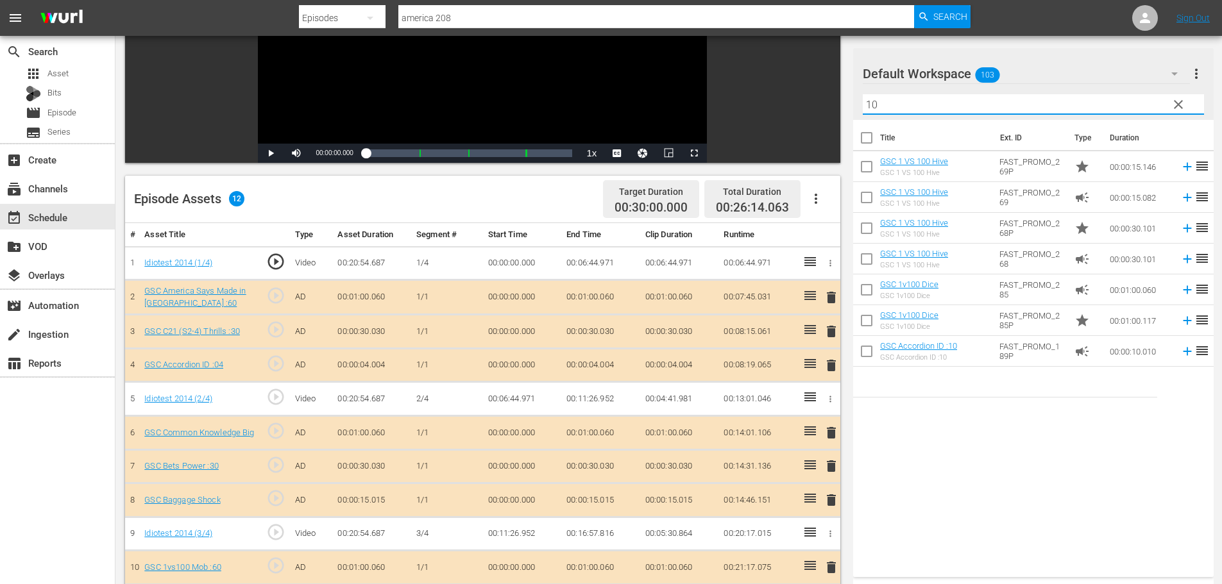
scroll to position [334, 0]
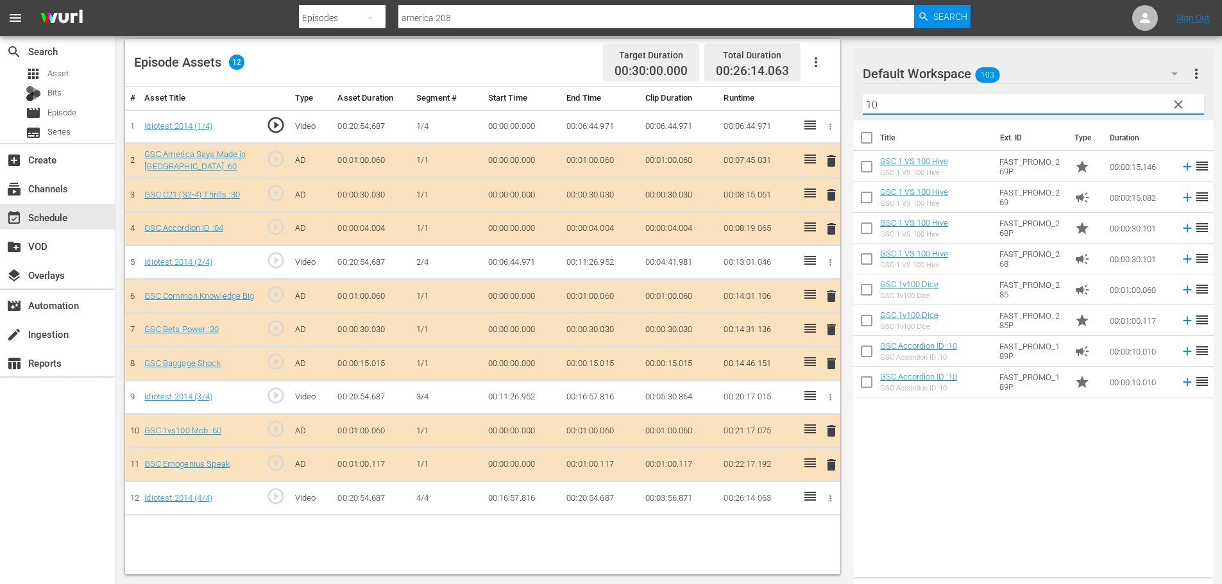
type input "10"
click at [831, 225] on span "delete" at bounding box center [831, 228] width 15 height 15
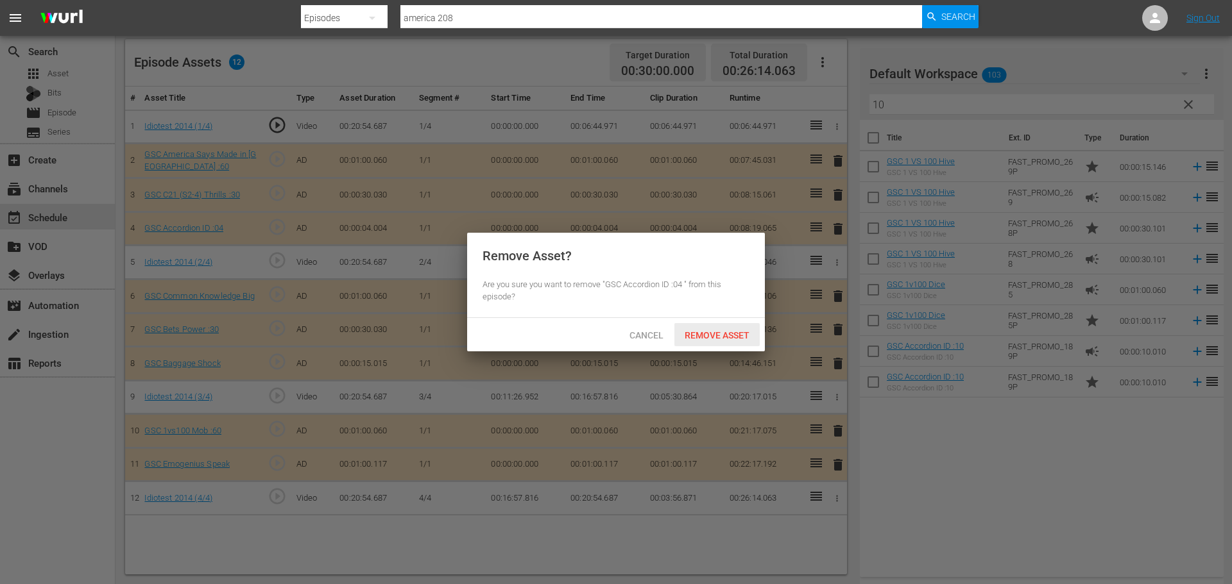
click at [717, 330] on span "Remove Asset" at bounding box center [716, 335] width 85 height 10
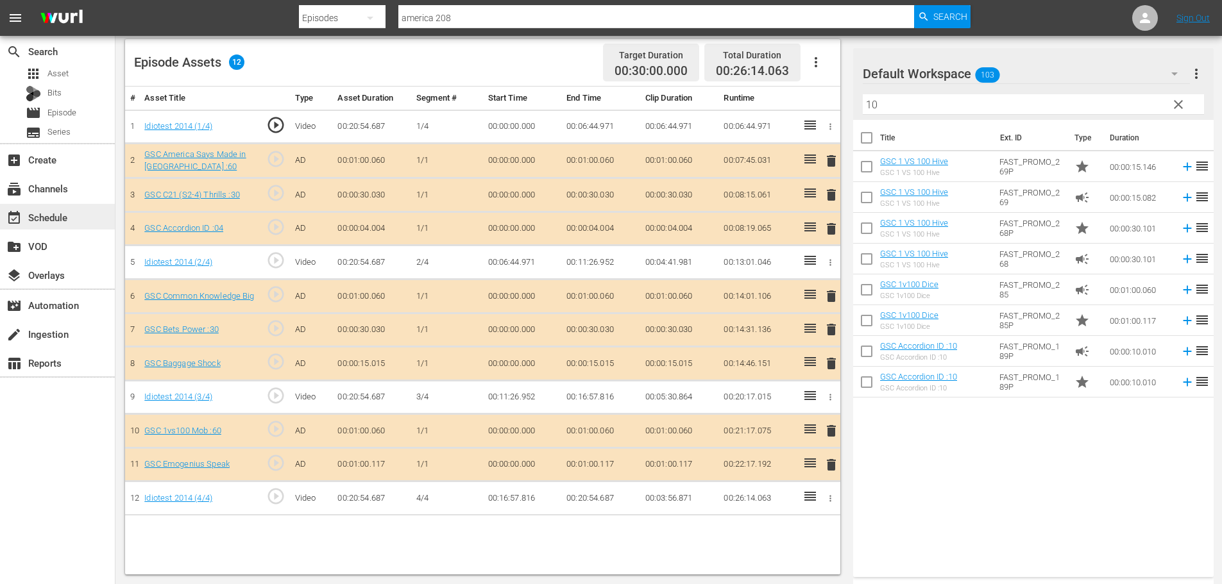
click at [57, 216] on div "event_available Schedule" at bounding box center [36, 216] width 72 height 12
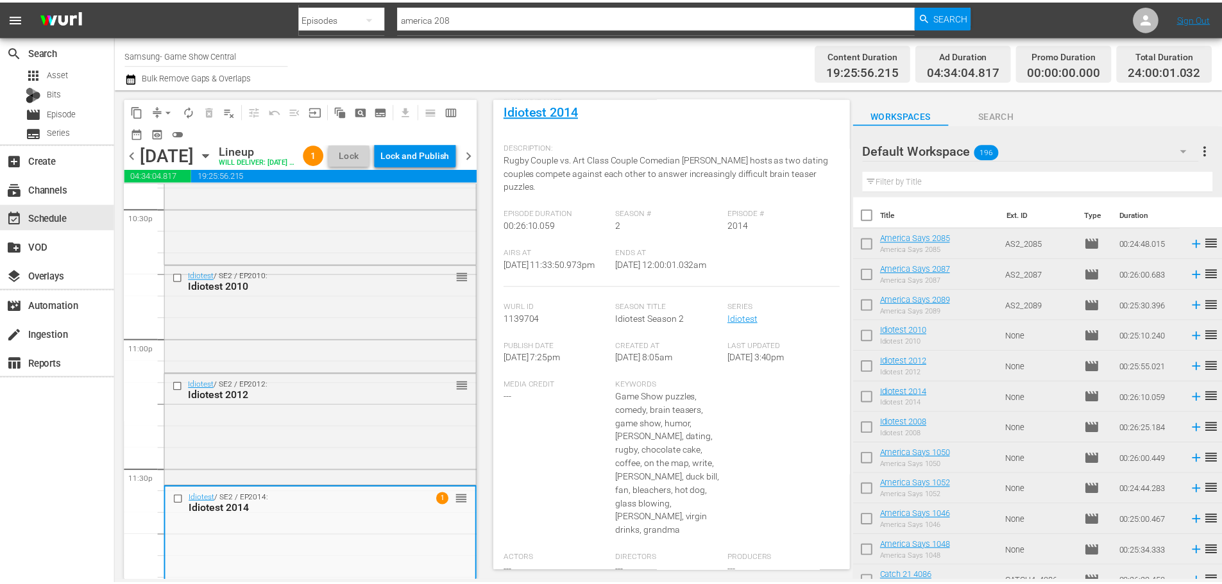
scroll to position [36, 0]
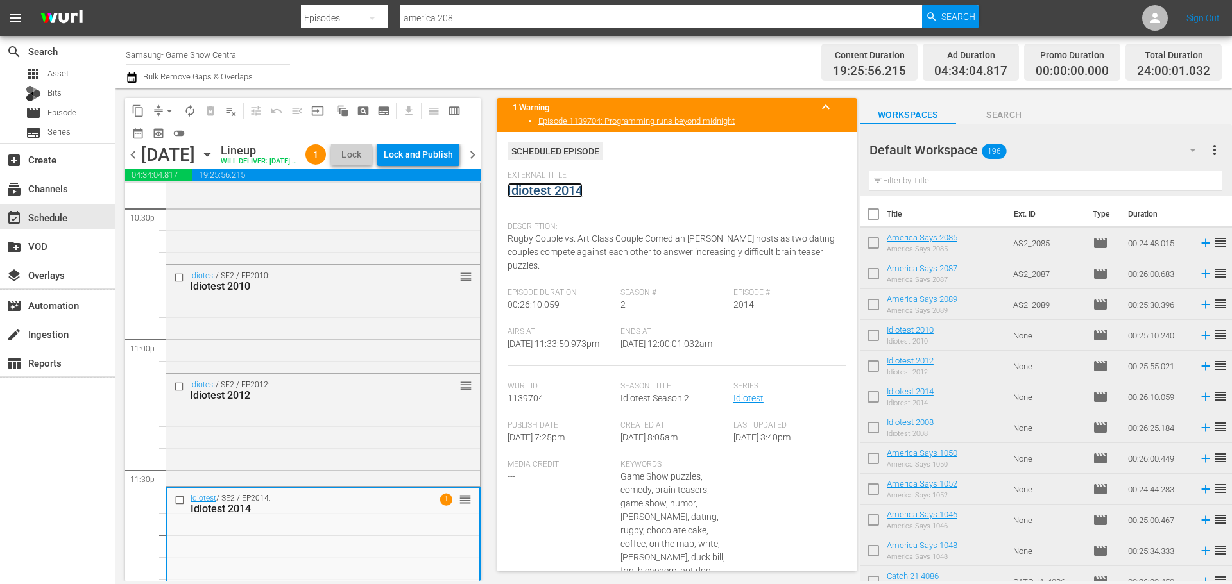
click at [546, 195] on link "Idiotest 2014" at bounding box center [544, 190] width 75 height 15
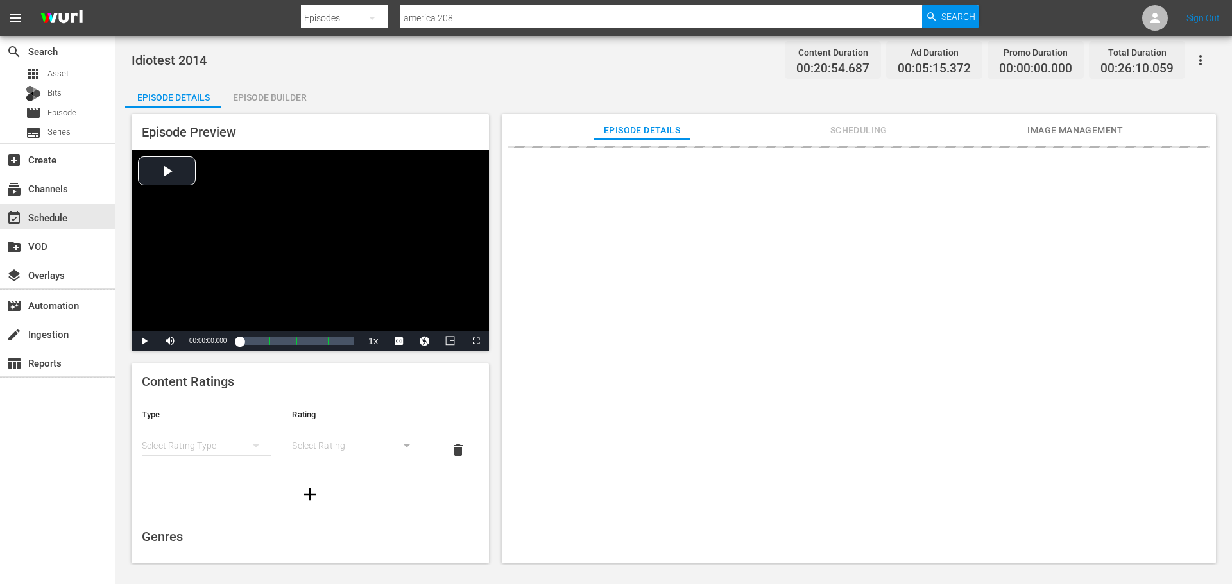
click at [262, 84] on div "Episode Builder" at bounding box center [269, 97] width 96 height 31
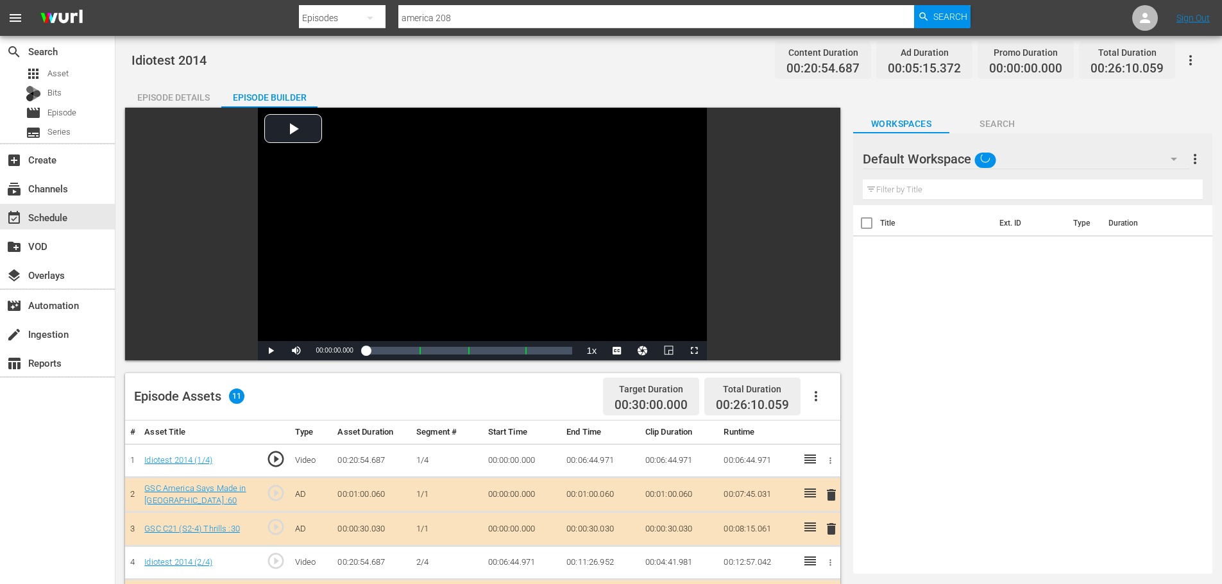
click at [979, 178] on div "Filter by Title" at bounding box center [1033, 189] width 340 height 31
drag, startPoint x: 979, startPoint y: 182, endPoint x: 974, endPoint y: 186, distance: 6.8
click at [979, 182] on input "text" at bounding box center [1033, 190] width 340 height 21
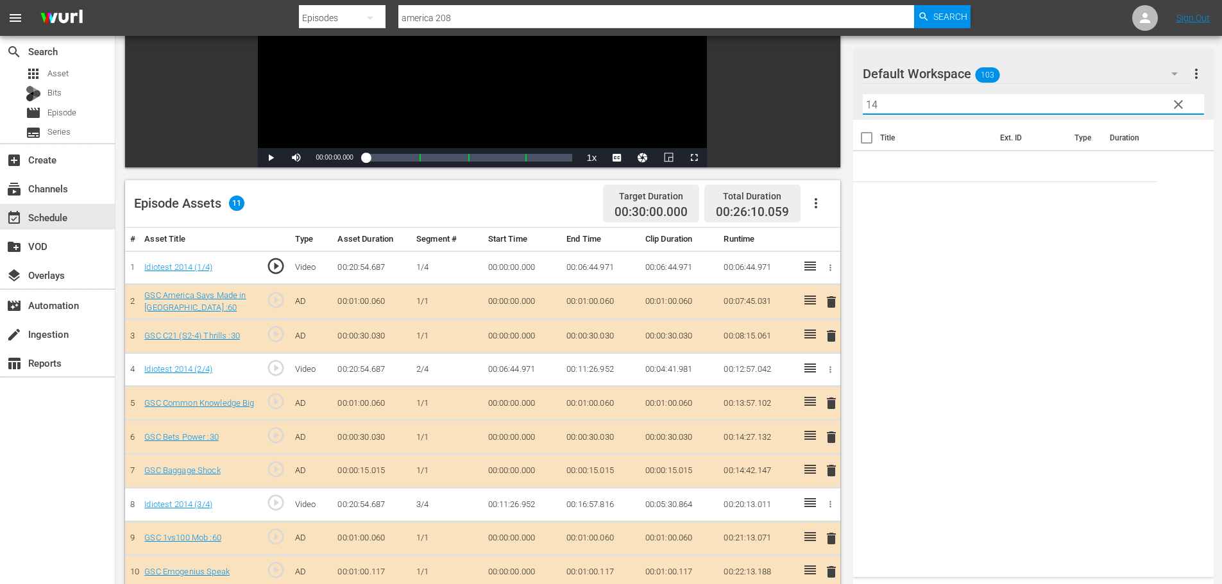
scroll to position [334, 0]
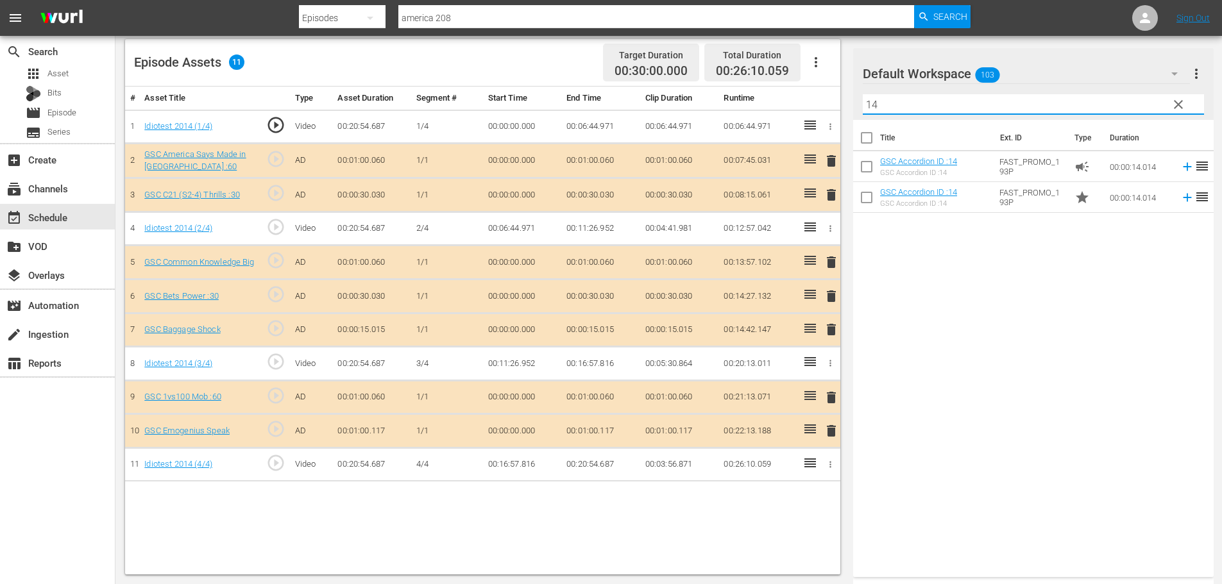
type input "14"
click at [828, 328] on span "delete" at bounding box center [831, 329] width 15 height 15
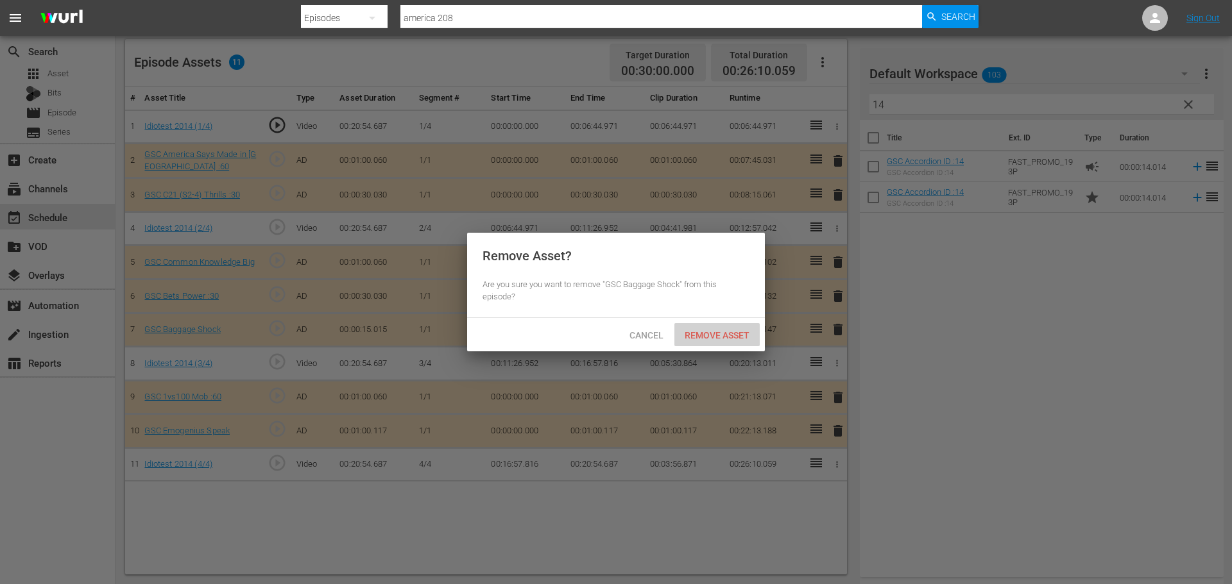
click at [699, 332] on span "Remove Asset" at bounding box center [716, 335] width 85 height 10
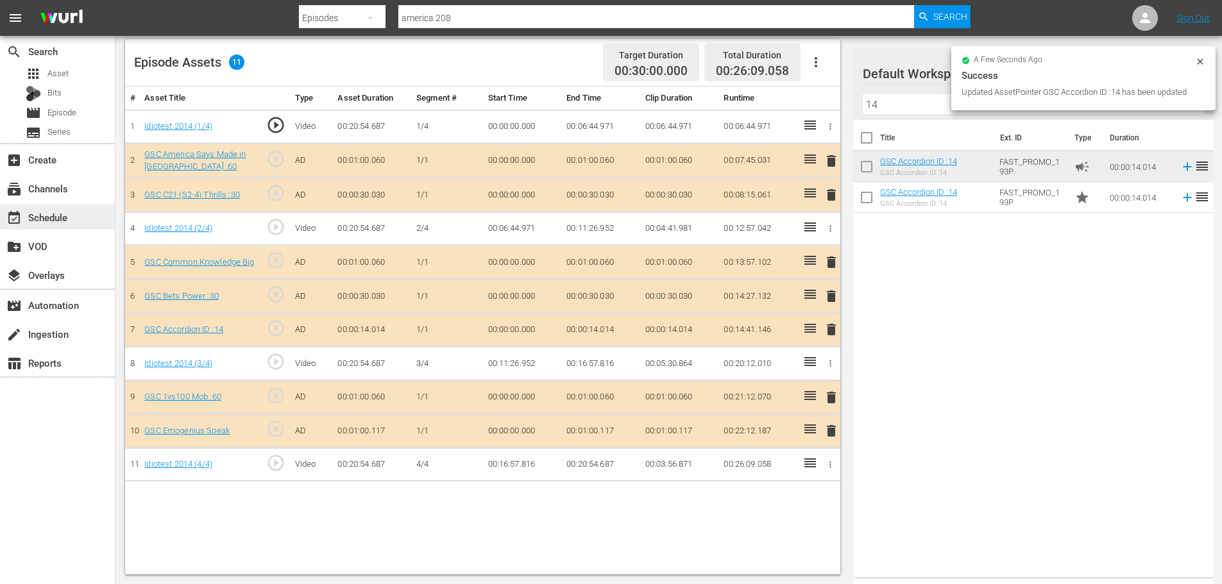
click at [37, 208] on div "event_available Schedule" at bounding box center [57, 217] width 115 height 26
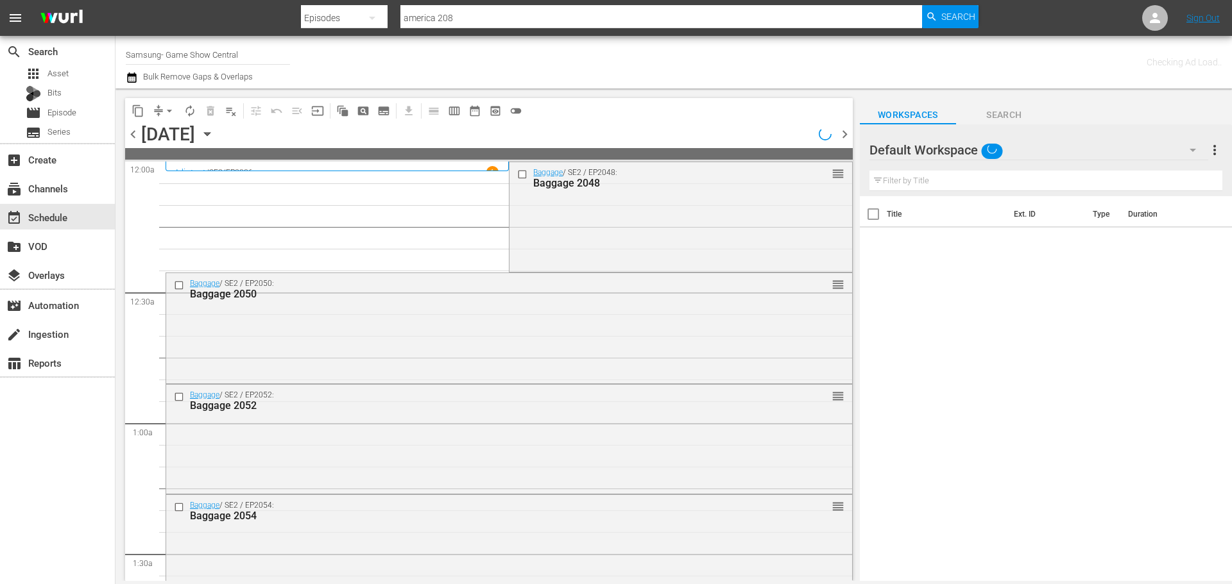
click at [772, 142] on div "chevron_left Sunday, October 19th October 19th chevron_right" at bounding box center [488, 135] width 727 height 25
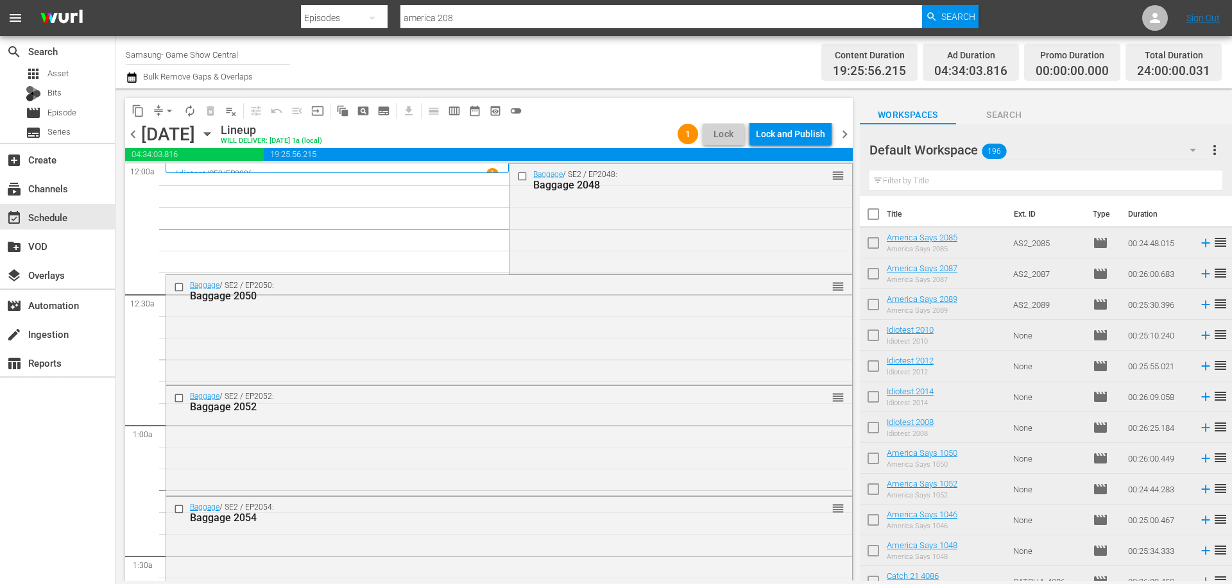
click at [792, 135] on div "Lock and Publish" at bounding box center [790, 134] width 69 height 23
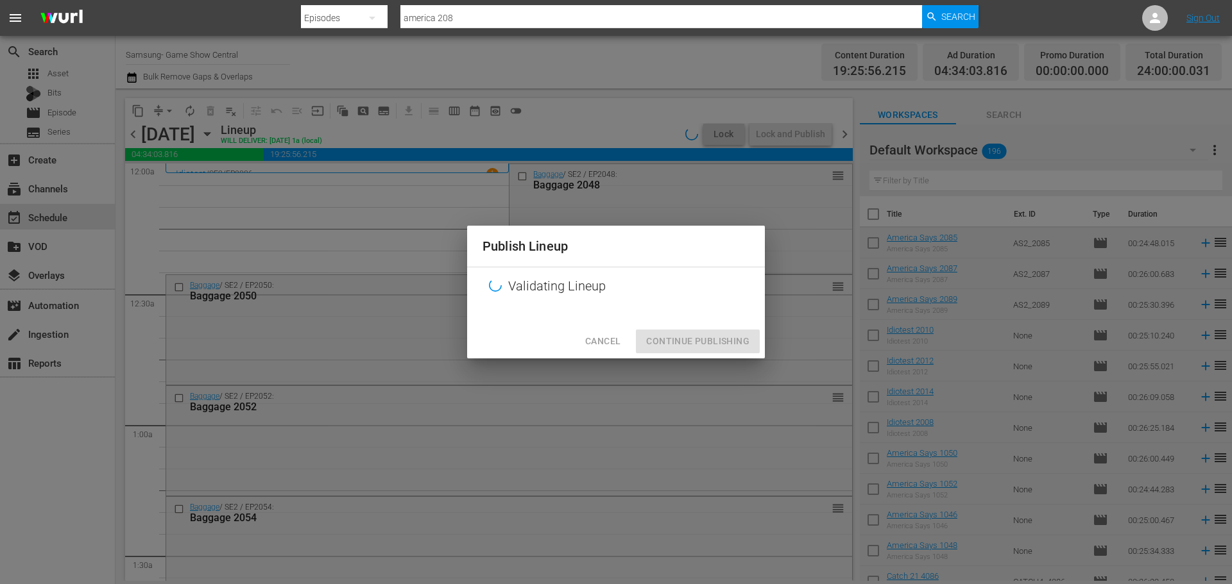
click at [693, 330] on div "Cancel Continue Publishing" at bounding box center [616, 342] width 298 height 34
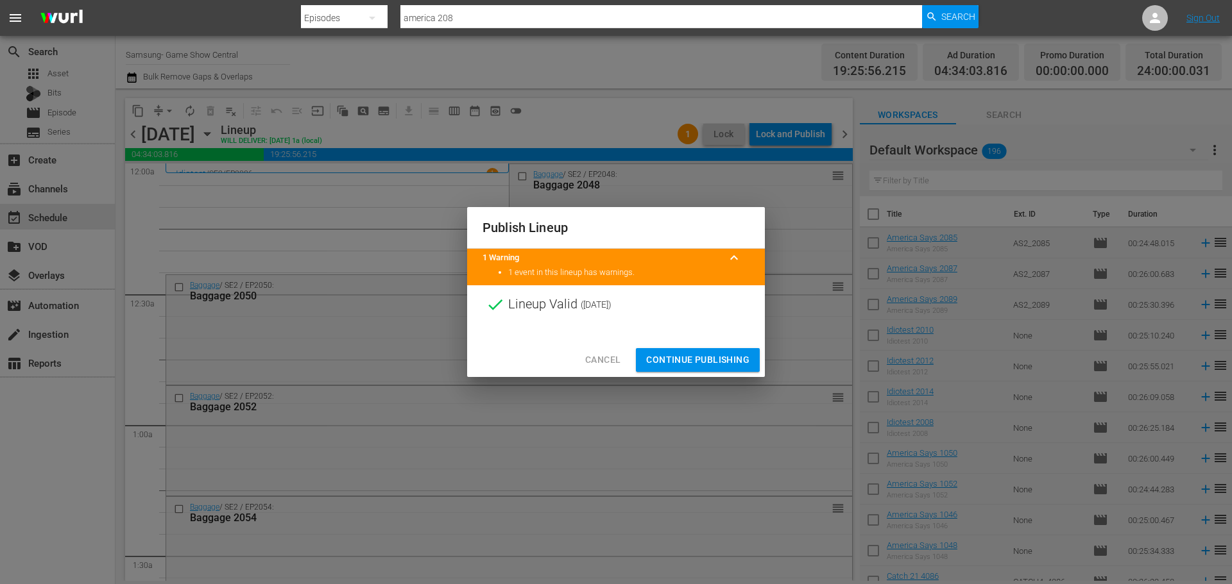
click at [697, 372] on div "Cancel Continue Publishing" at bounding box center [616, 360] width 298 height 34
click at [711, 346] on div "Cancel Continue Publishing" at bounding box center [616, 360] width 298 height 34
click at [718, 357] on span "Continue Publishing" at bounding box center [697, 360] width 103 height 16
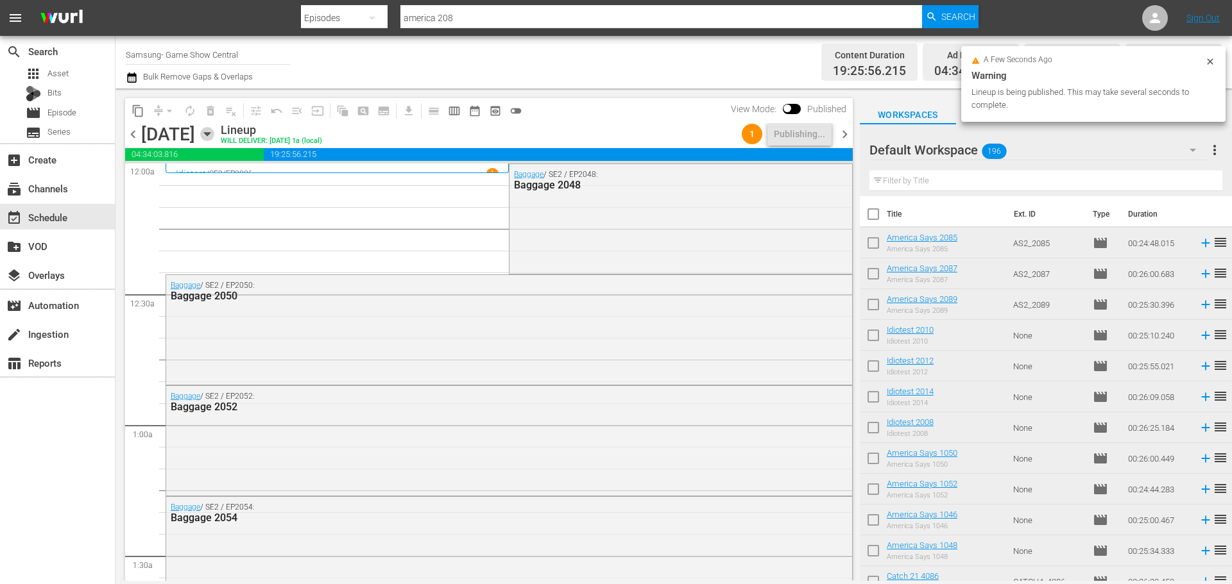
click at [214, 140] on icon "button" at bounding box center [207, 134] width 14 height 14
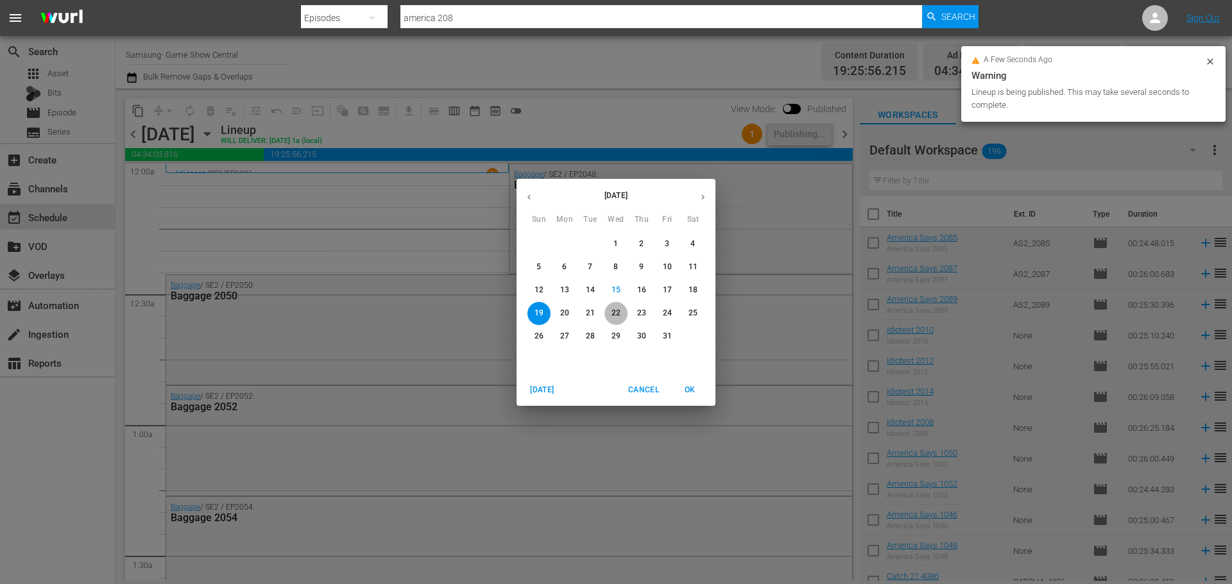
click at [613, 314] on p "22" at bounding box center [615, 313] width 9 height 11
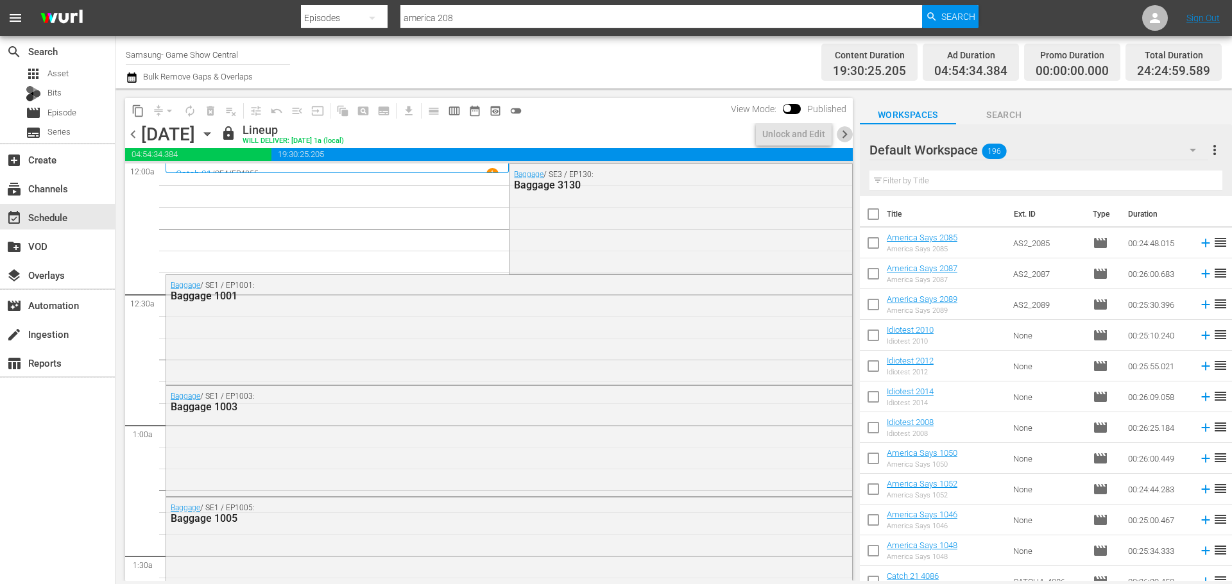
drag, startPoint x: 845, startPoint y: 136, endPoint x: 867, endPoint y: 254, distance: 120.0
click at [846, 136] on span "chevron_right" at bounding box center [845, 134] width 16 height 16
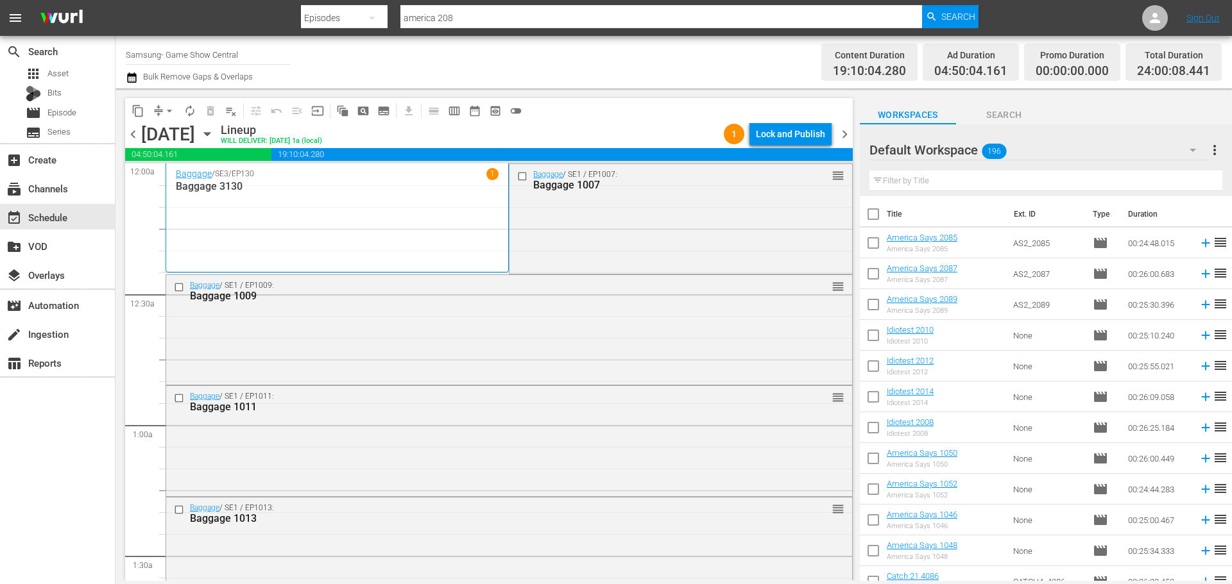
click at [792, 139] on div "Lock and Publish" at bounding box center [790, 134] width 69 height 23
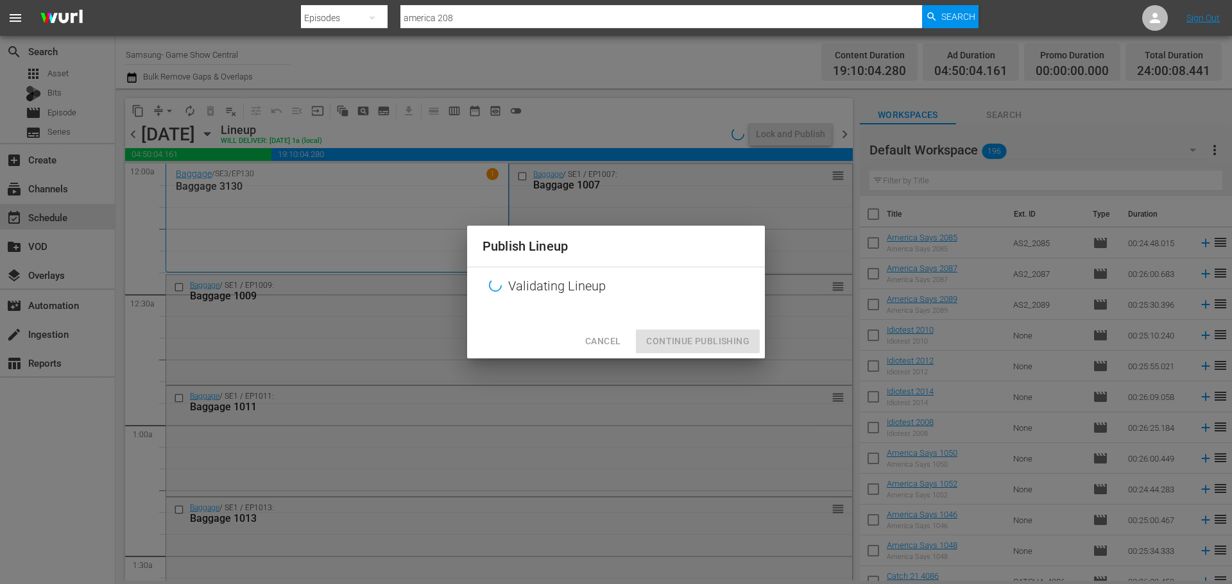
click at [672, 337] on div "Cancel Continue Publishing" at bounding box center [616, 342] width 298 height 34
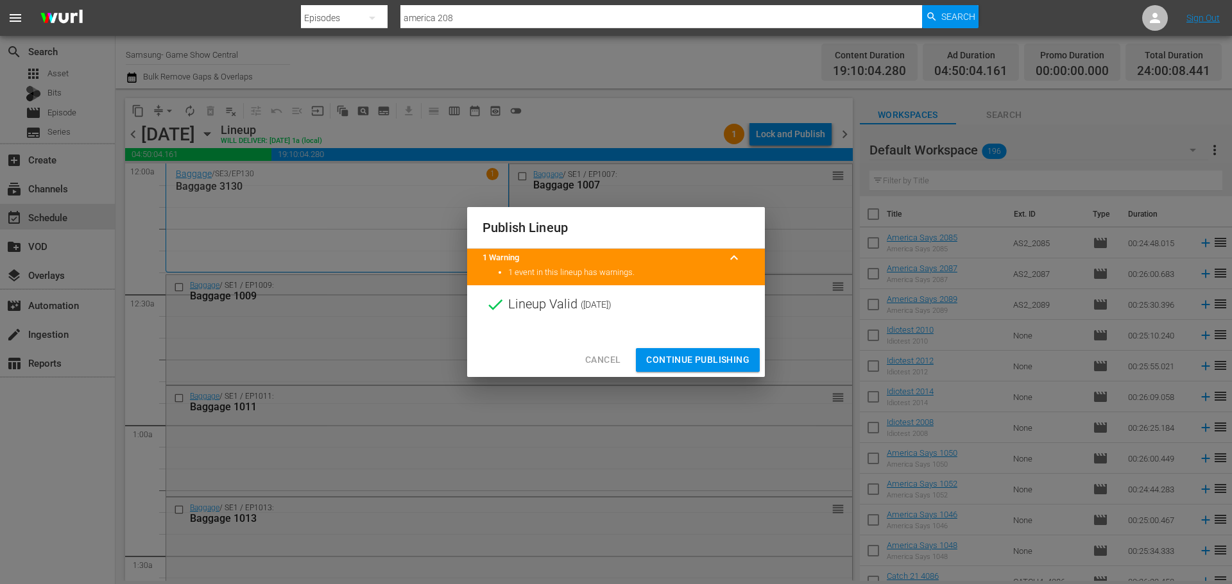
click at [675, 334] on div at bounding box center [616, 333] width 298 height 19
click at [677, 355] on span "Continue Publishing" at bounding box center [697, 360] width 103 height 16
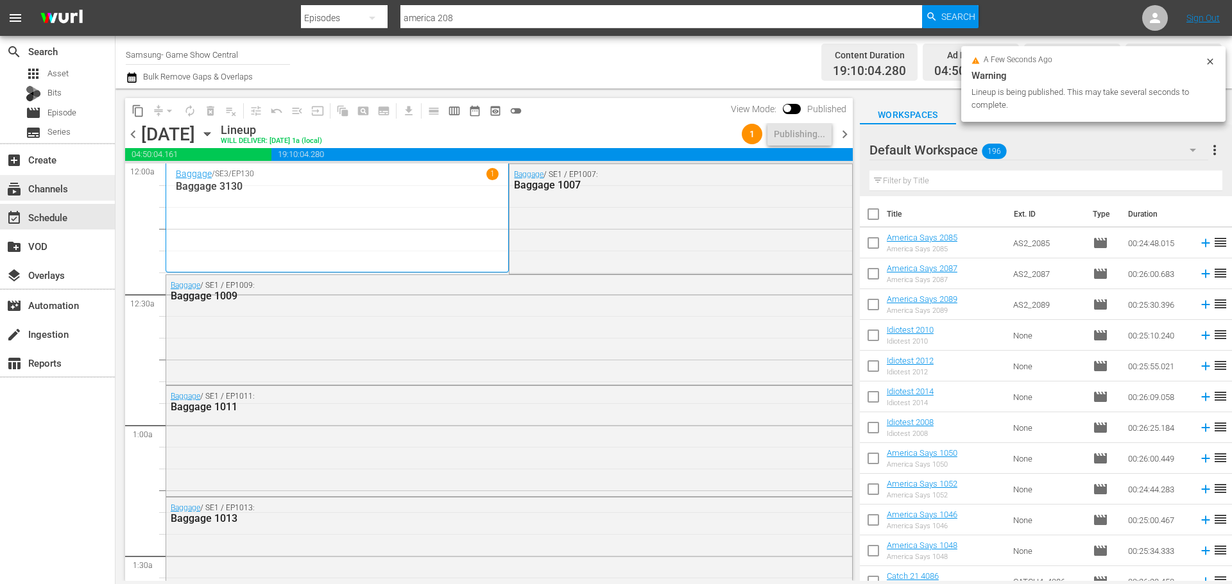
click at [81, 192] on div "subscriptions Channels" at bounding box center [57, 188] width 115 height 26
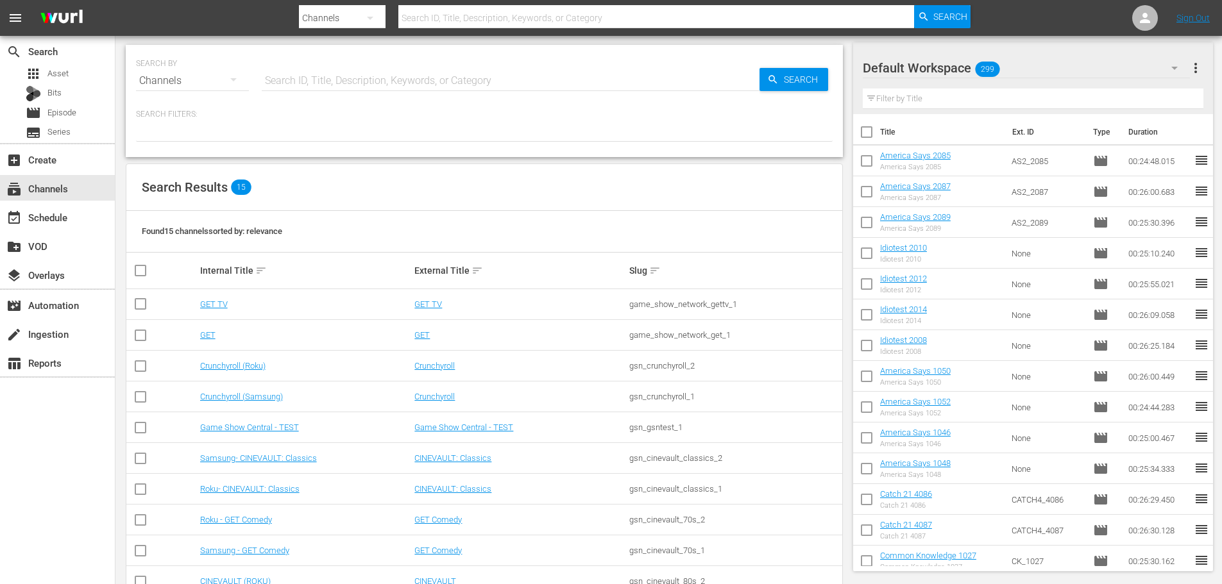
scroll to position [192, 0]
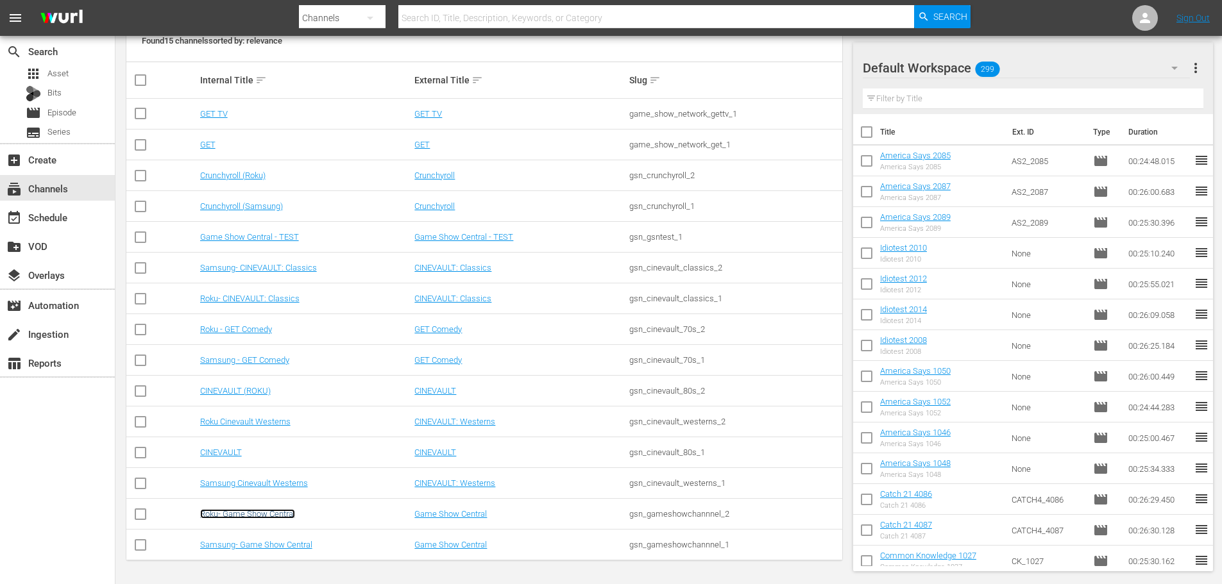
click at [282, 515] on link "Roku- Game Show Central" at bounding box center [247, 514] width 95 height 10
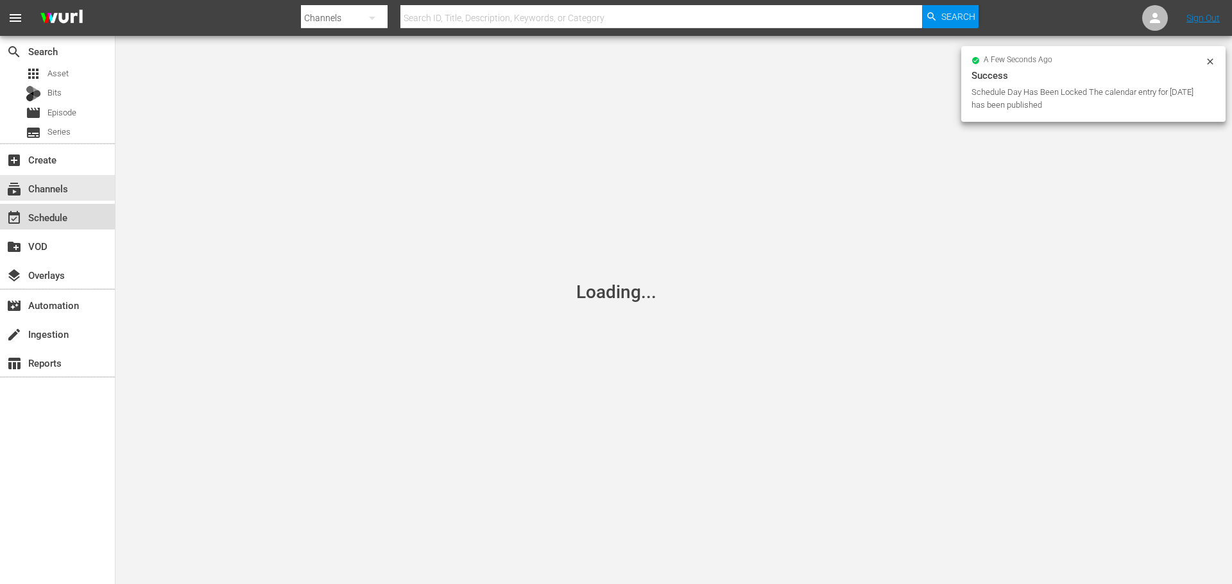
click at [72, 223] on div "event_available Schedule" at bounding box center [57, 217] width 115 height 26
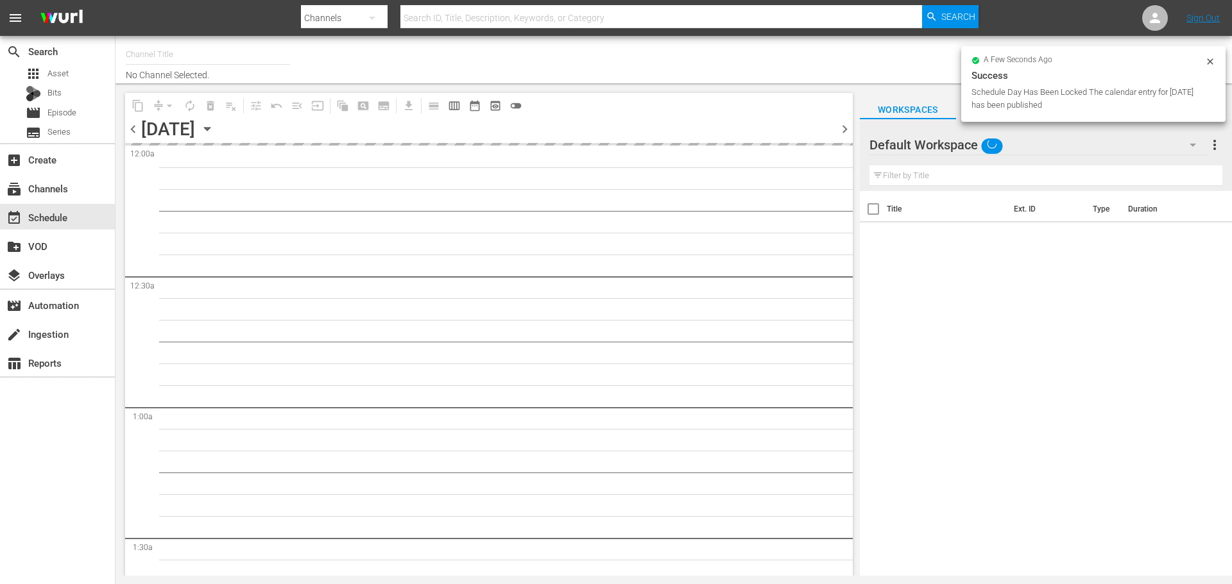
type input "Roku- Game Show Central (462)"
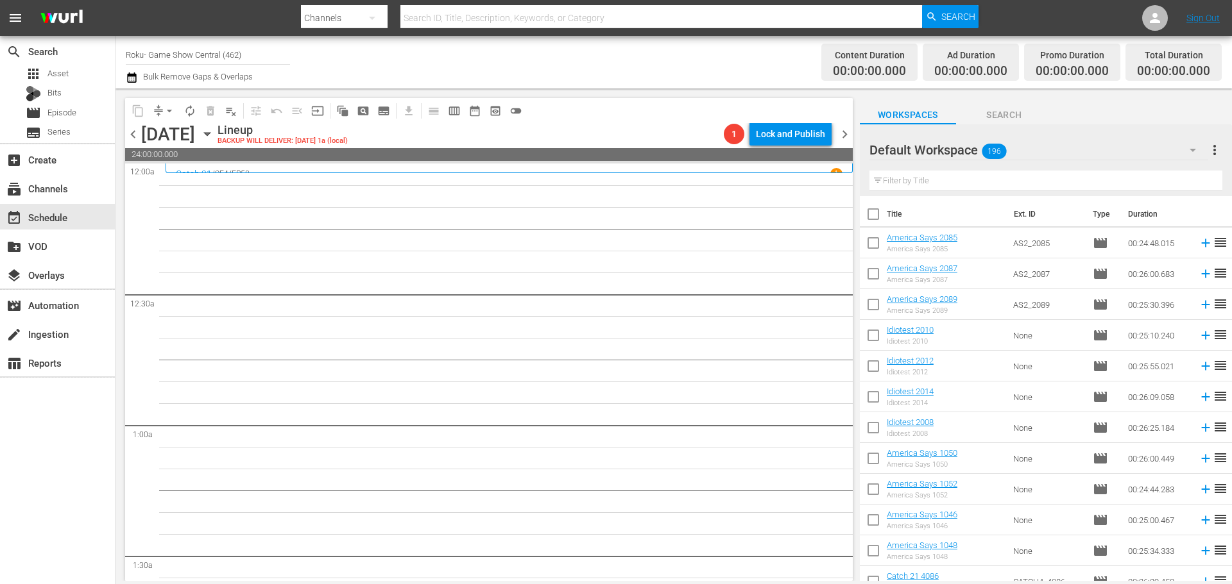
click at [214, 136] on icon "button" at bounding box center [207, 134] width 14 height 14
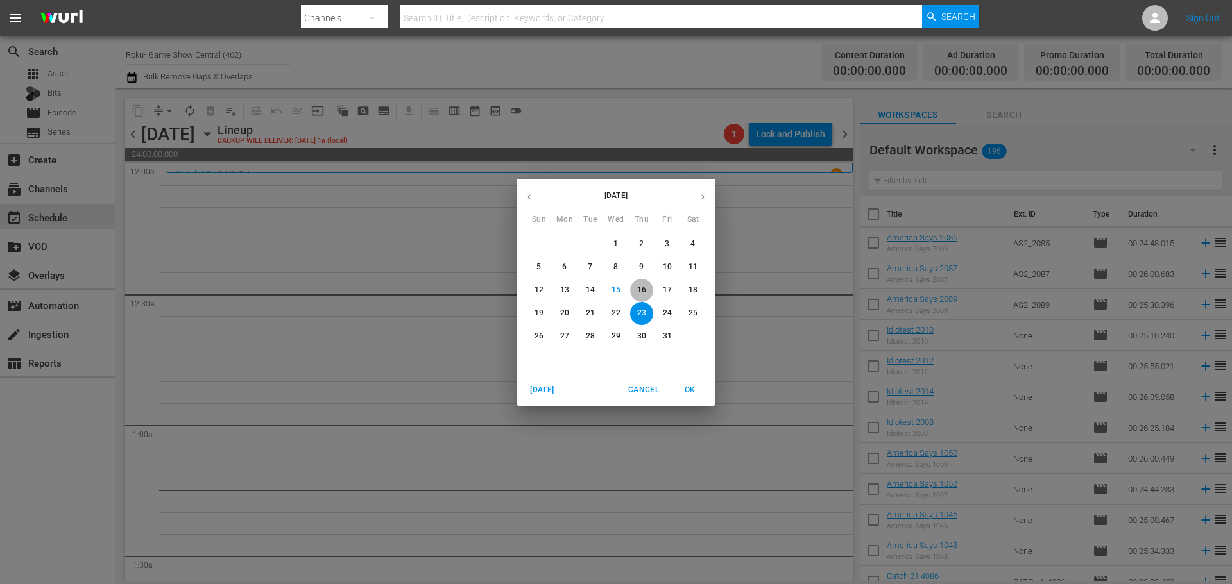
click at [638, 293] on p "16" at bounding box center [641, 290] width 9 height 11
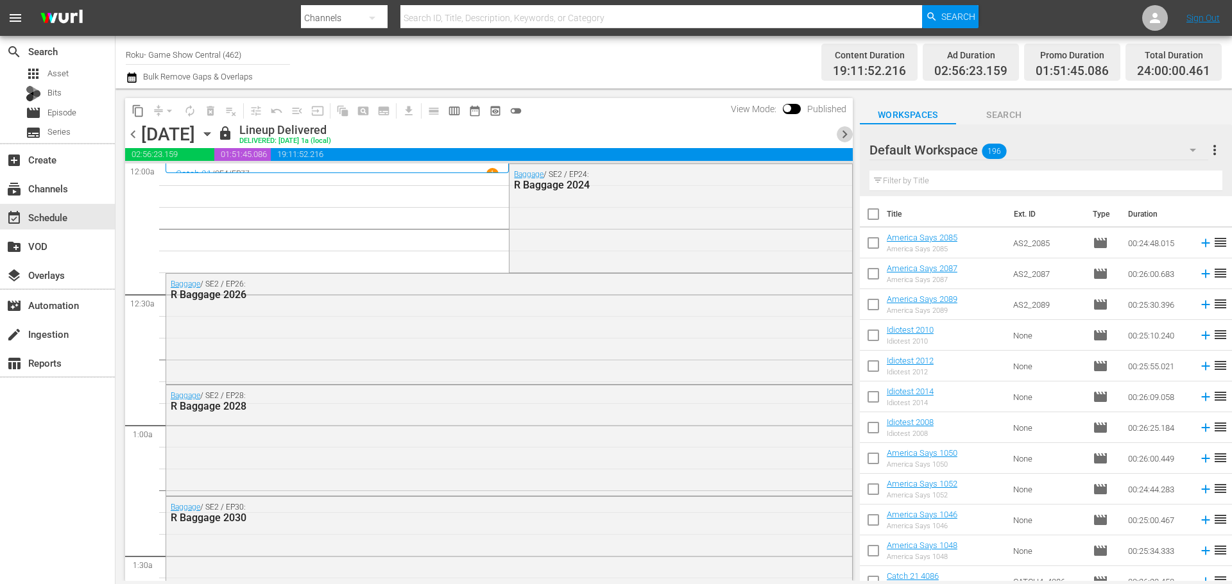
click at [842, 137] on span "chevron_right" at bounding box center [845, 134] width 16 height 16
click at [801, 140] on div "Unlock and Edit" at bounding box center [793, 134] width 63 height 23
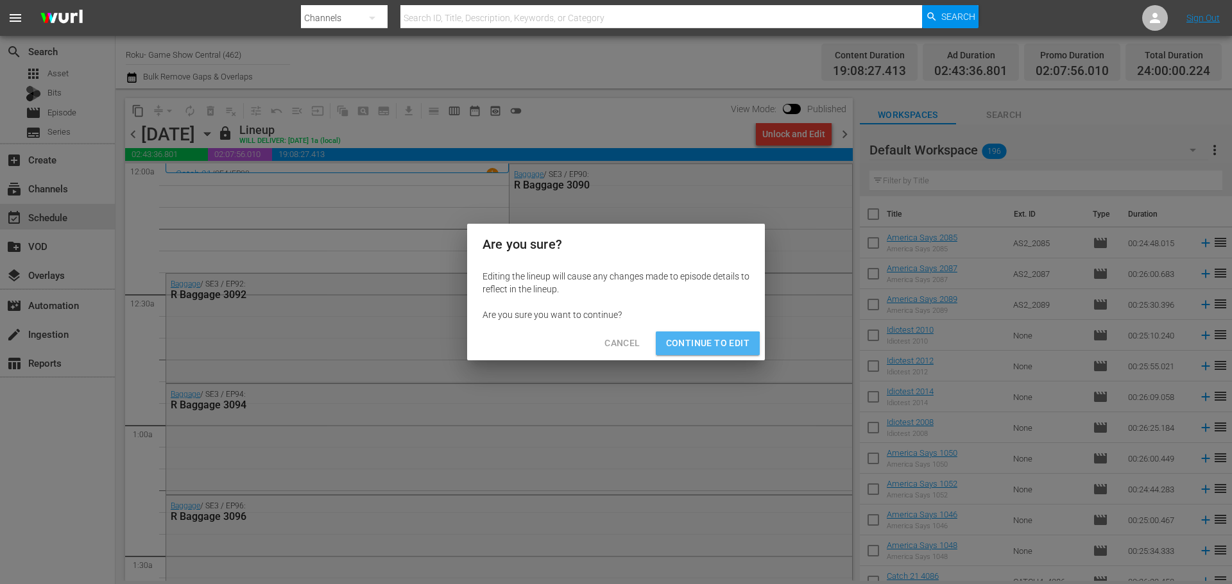
click at [704, 353] on button "Continue to Edit" at bounding box center [708, 344] width 104 height 24
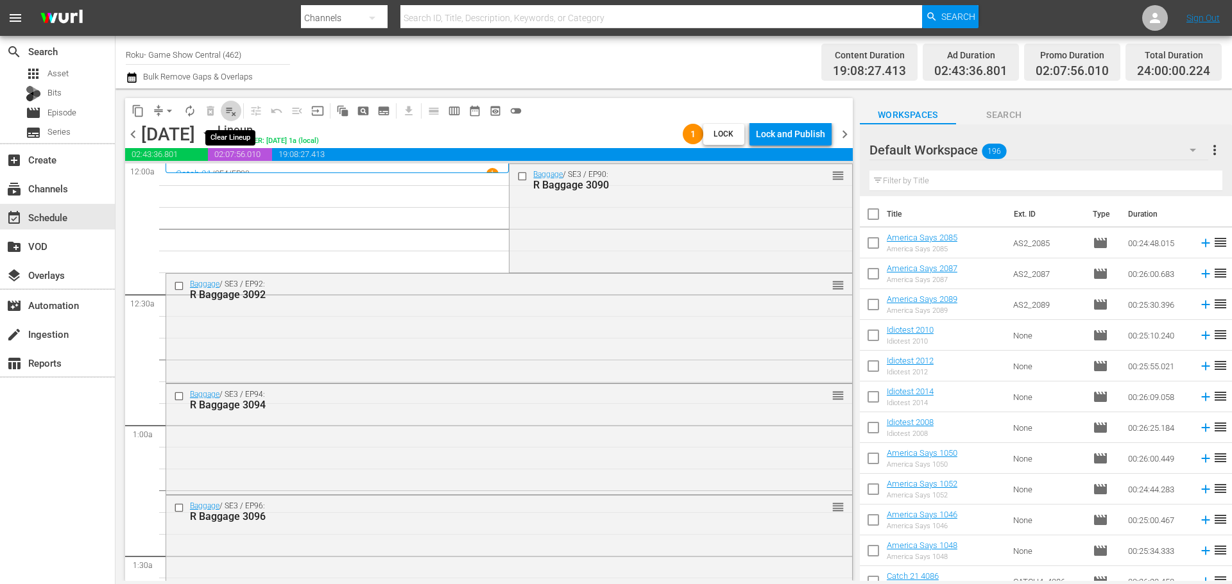
click at [235, 107] on span "playlist_remove_outlined" at bounding box center [231, 111] width 13 height 13
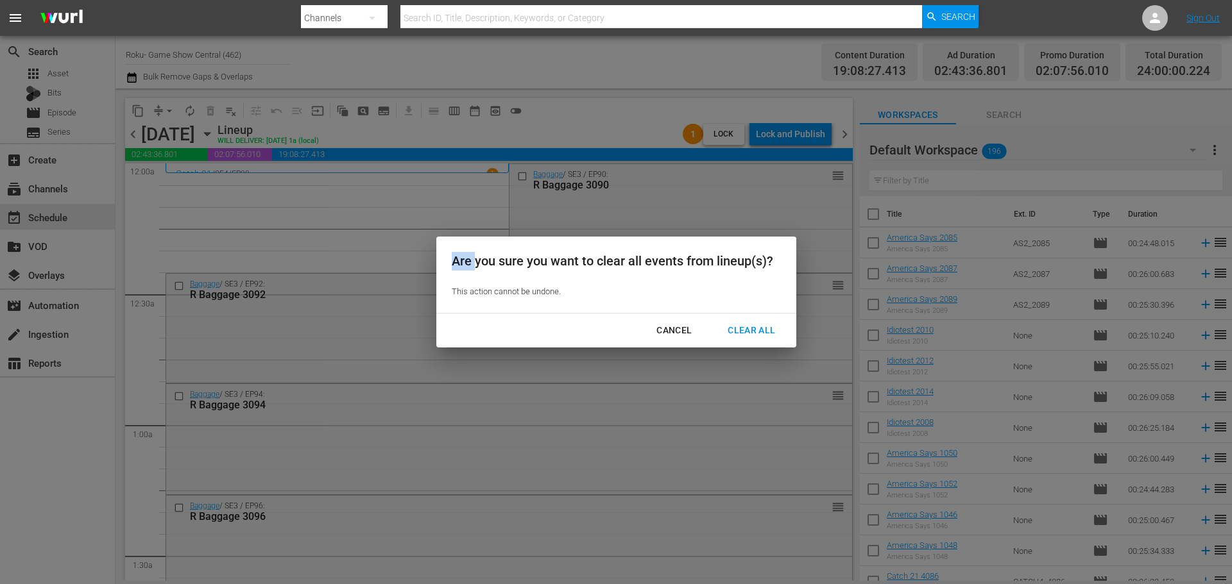
click at [235, 108] on div "Are you sure you want to clear all events from lineup(s)? This action cannot be…" at bounding box center [616, 292] width 1232 height 584
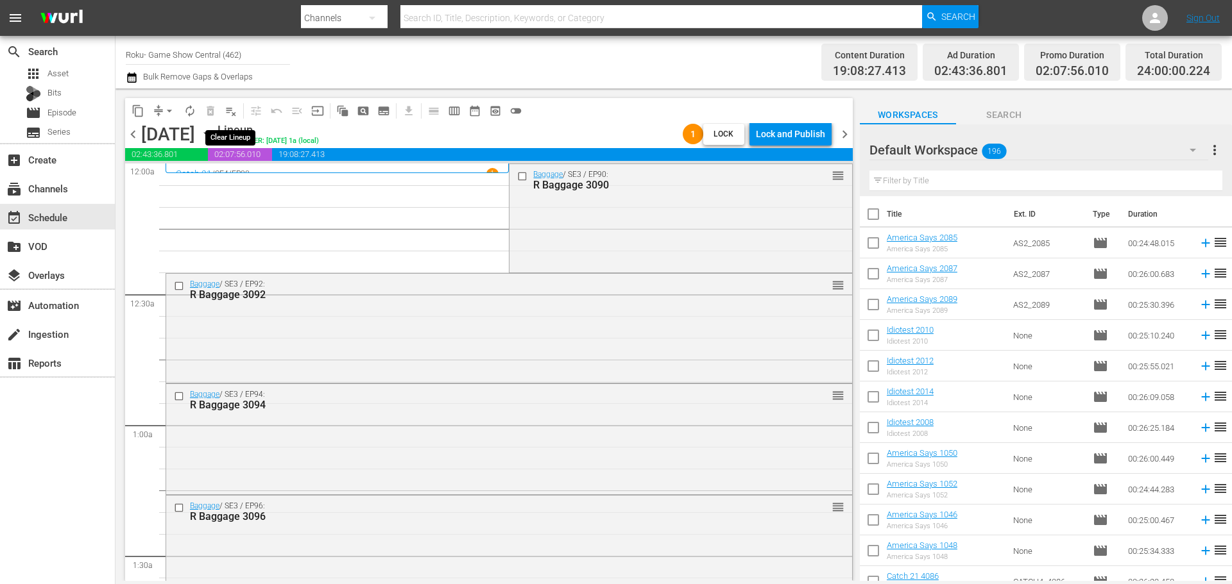
click at [229, 115] on span "playlist_remove_outlined" at bounding box center [231, 111] width 13 height 13
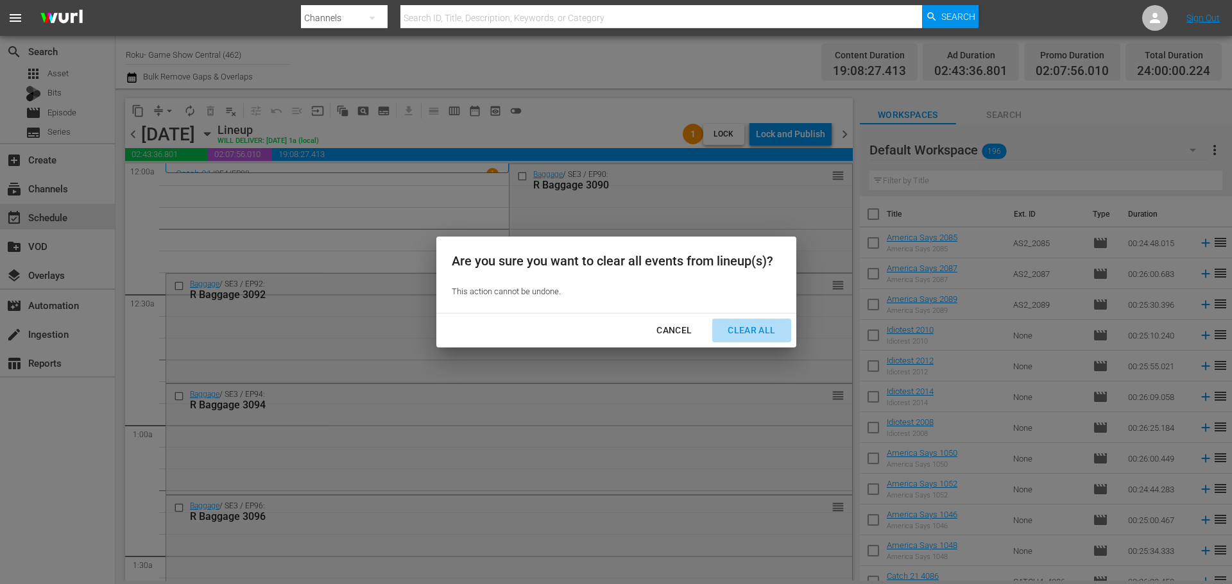
click at [745, 331] on div "Clear All" at bounding box center [751, 331] width 68 height 16
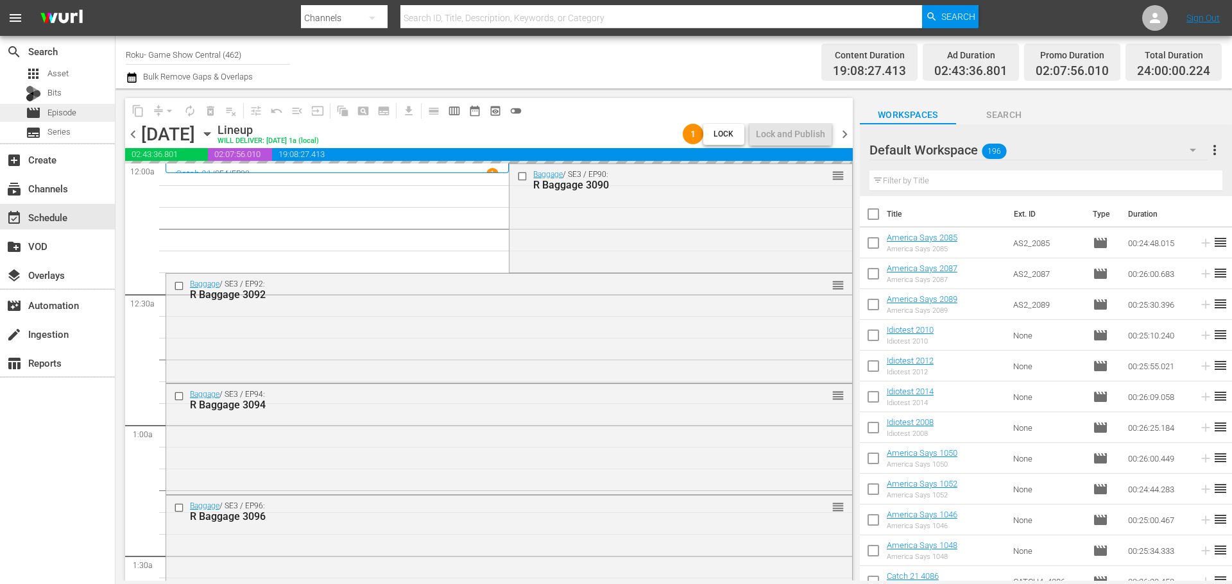
click at [56, 119] on span "Episode" at bounding box center [61, 112] width 29 height 13
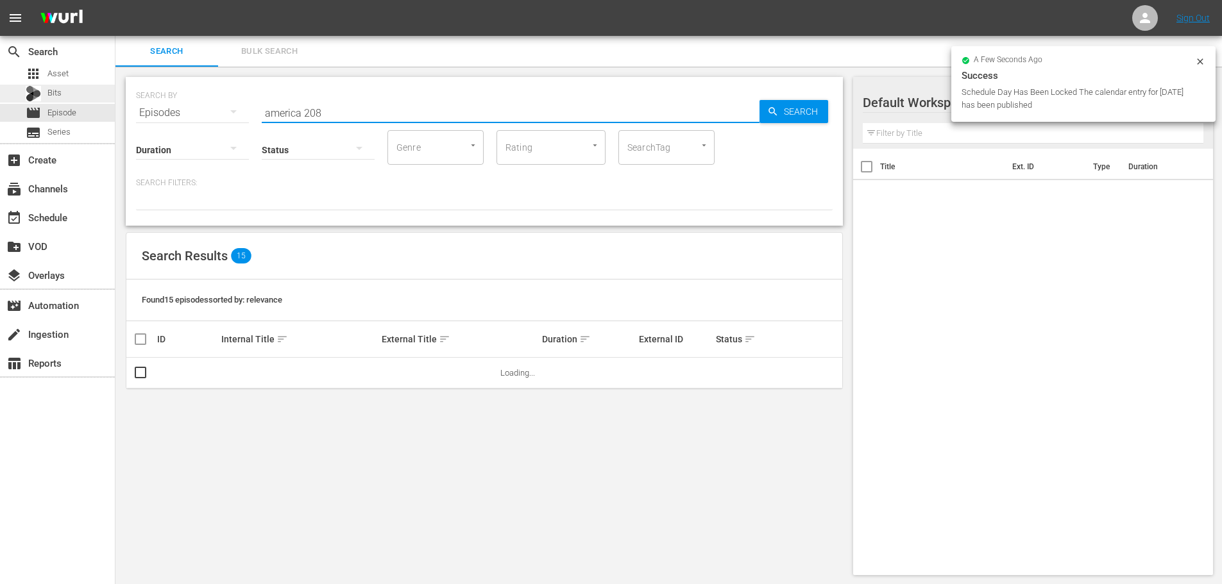
drag, startPoint x: 382, startPoint y: 115, endPoint x: 34, endPoint y: 92, distance: 348.5
click at [115, 0] on div "search Search apps Asset Bits movie Episode subtitles Series add_box Create sub…" at bounding box center [668, 0] width 1107 height 0
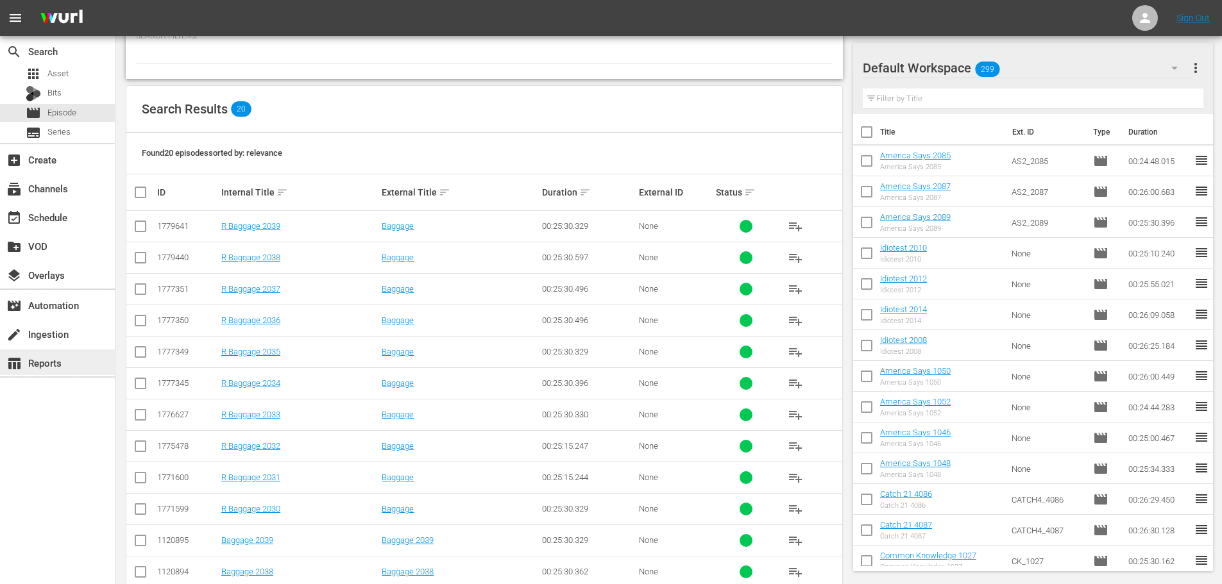
scroll to position [426, 0]
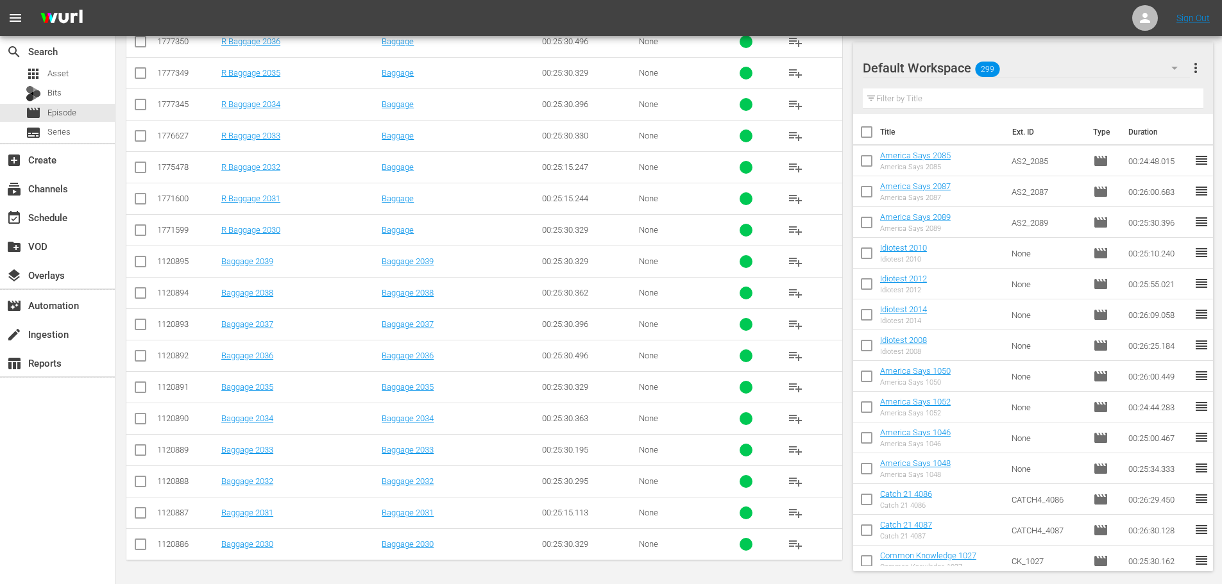
type input "bagg 203"
click at [138, 486] on input "checkbox" at bounding box center [140, 484] width 15 height 15
checkbox input "true"
click at [142, 427] on input "checkbox" at bounding box center [140, 421] width 15 height 15
click at [136, 425] on input "checkbox" at bounding box center [140, 421] width 15 height 15
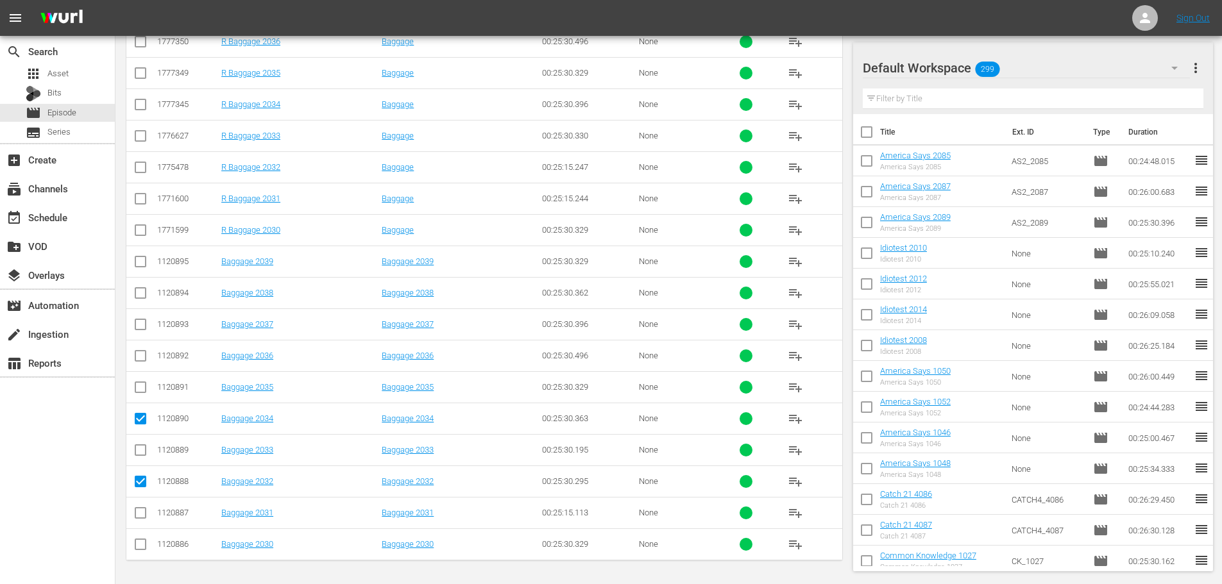
checkbox input "false"
click at [138, 481] on input "checkbox" at bounding box center [140, 484] width 15 height 15
checkbox input "false"
click at [135, 174] on input "checkbox" at bounding box center [140, 169] width 15 height 15
checkbox input "true"
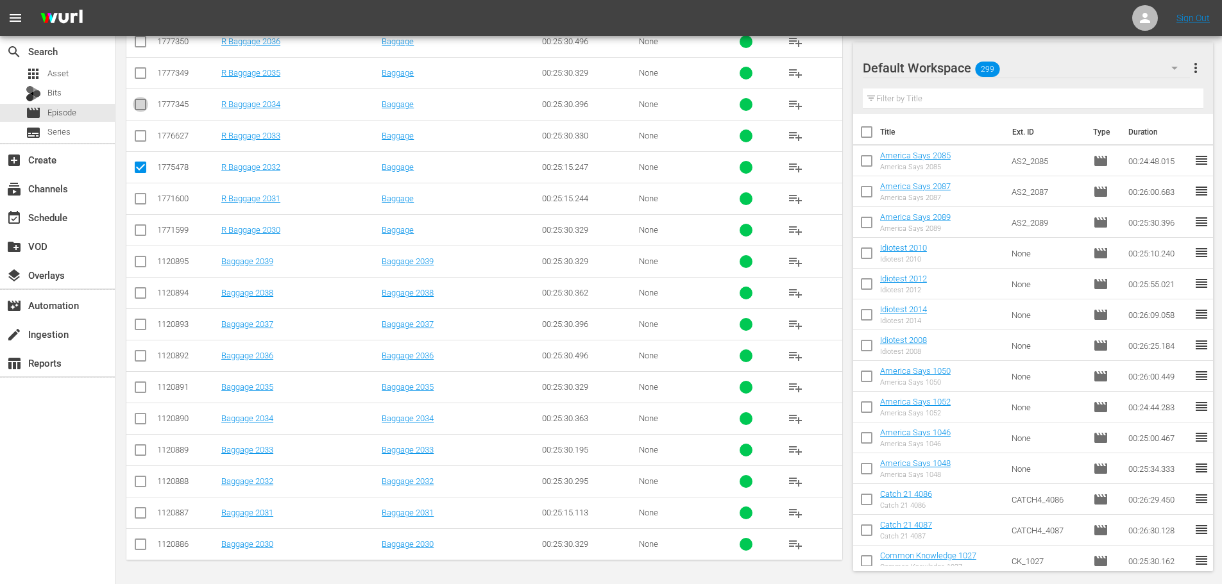
click at [144, 99] on input "checkbox" at bounding box center [140, 106] width 15 height 15
checkbox input "true"
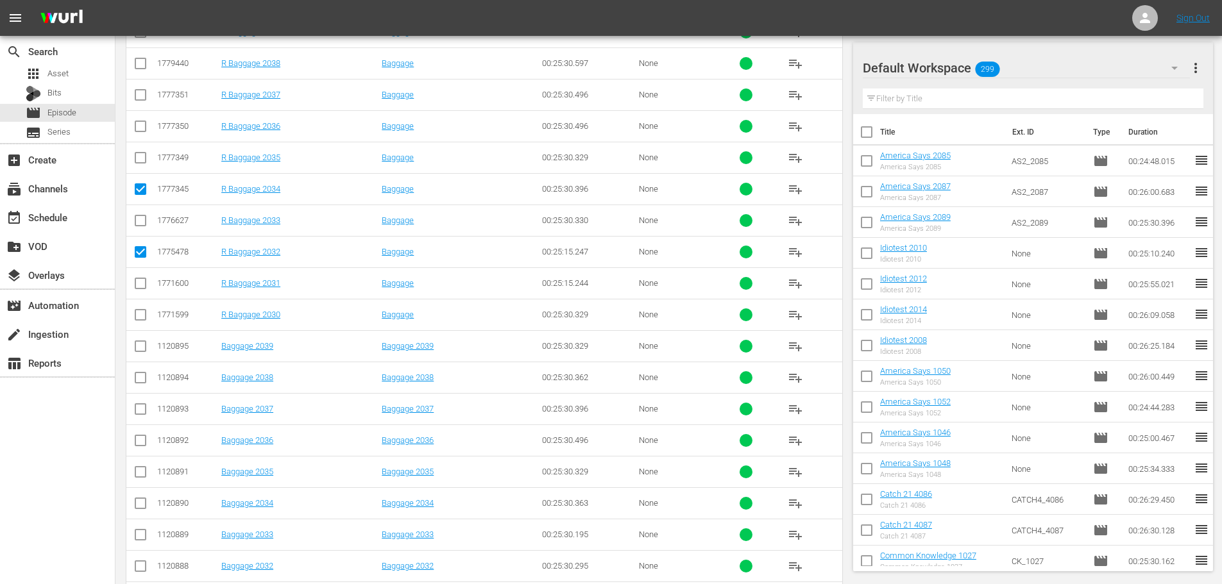
scroll to position [298, 0]
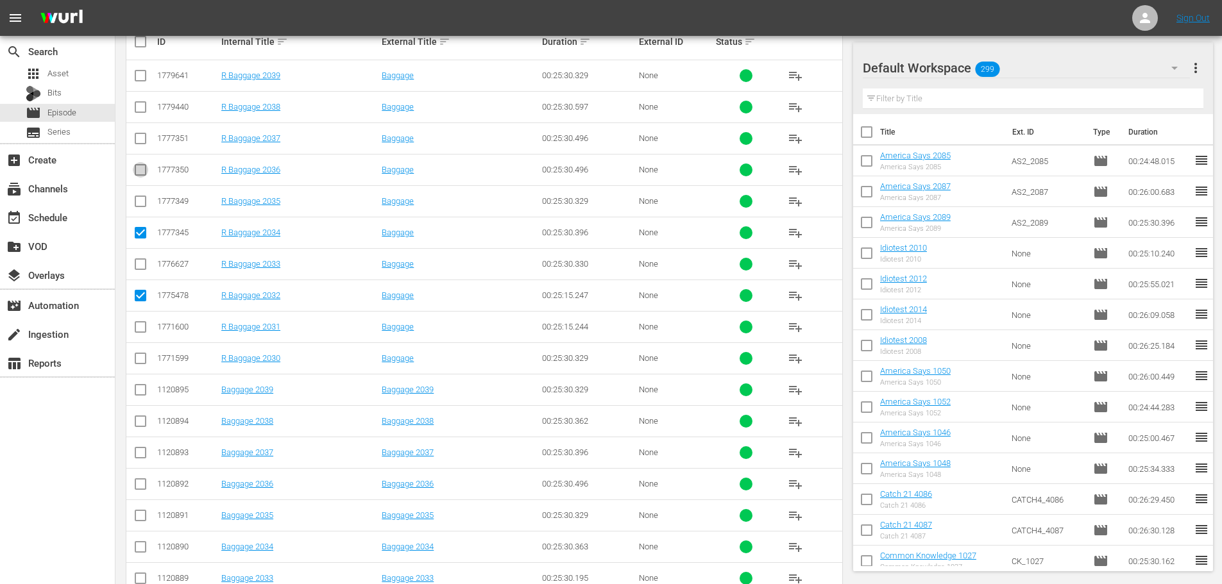
click at [135, 177] on input "checkbox" at bounding box center [140, 172] width 15 height 15
checkbox input "true"
click at [152, 112] on td at bounding box center [140, 106] width 29 height 31
click at [137, 112] on input "checkbox" at bounding box center [140, 109] width 15 height 15
checkbox input "true"
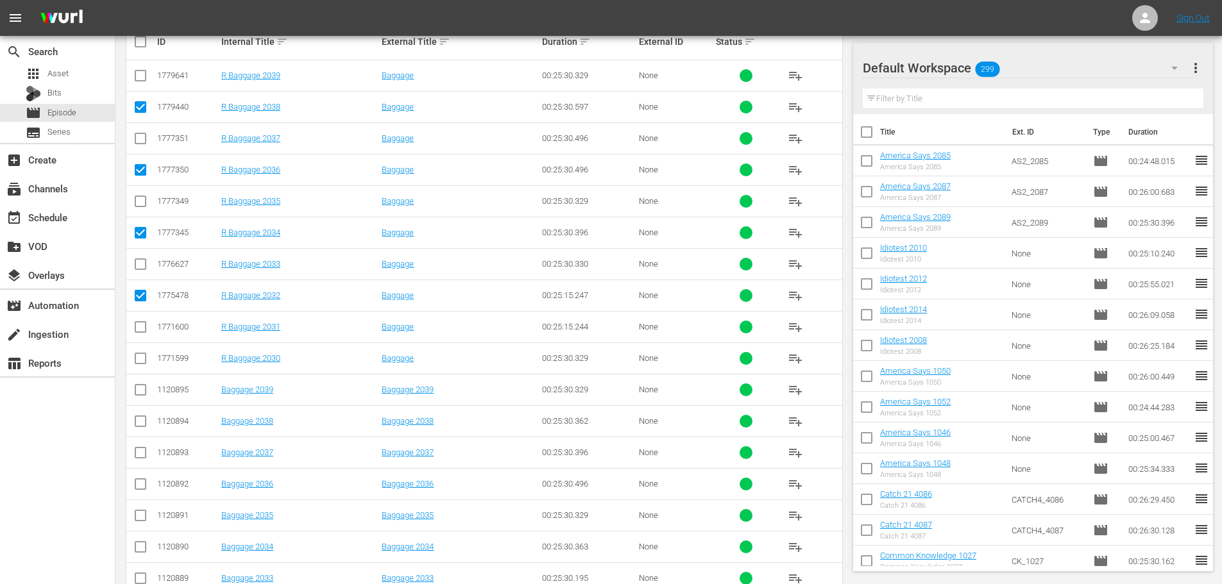
scroll to position [0, 0]
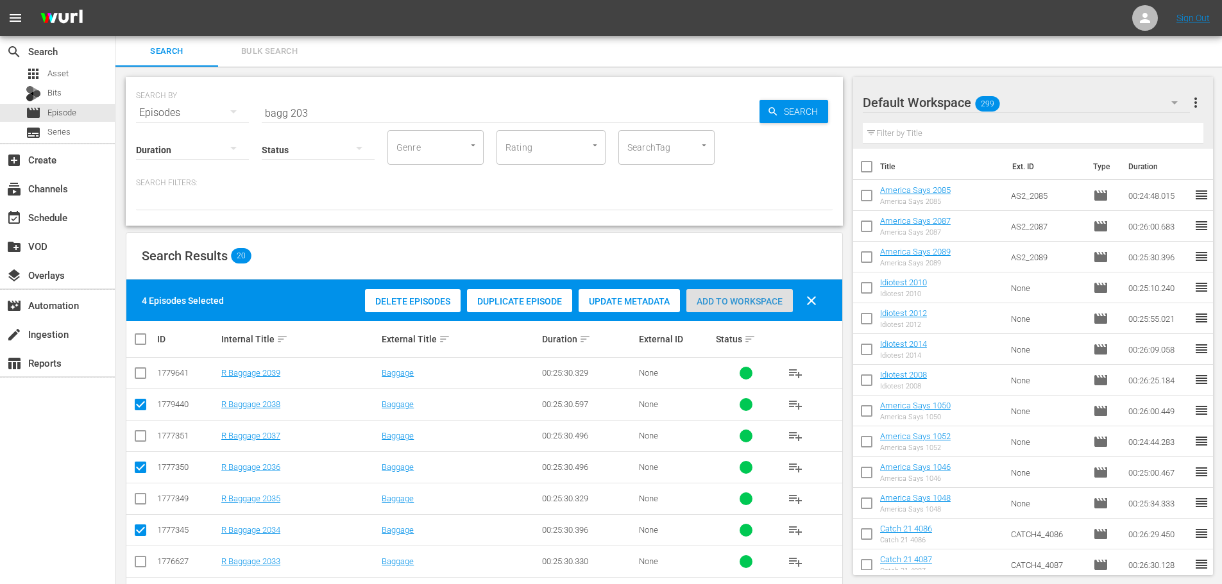
click at [707, 305] on span "Add to Workspace" at bounding box center [739, 301] width 106 height 10
drag, startPoint x: 380, startPoint y: 112, endPoint x: 33, endPoint y: 98, distance: 346.7
click at [115, 0] on div "search Search apps Asset Bits movie Episode subtitles Series add_box Create sub…" at bounding box center [668, 0] width 1107 height 0
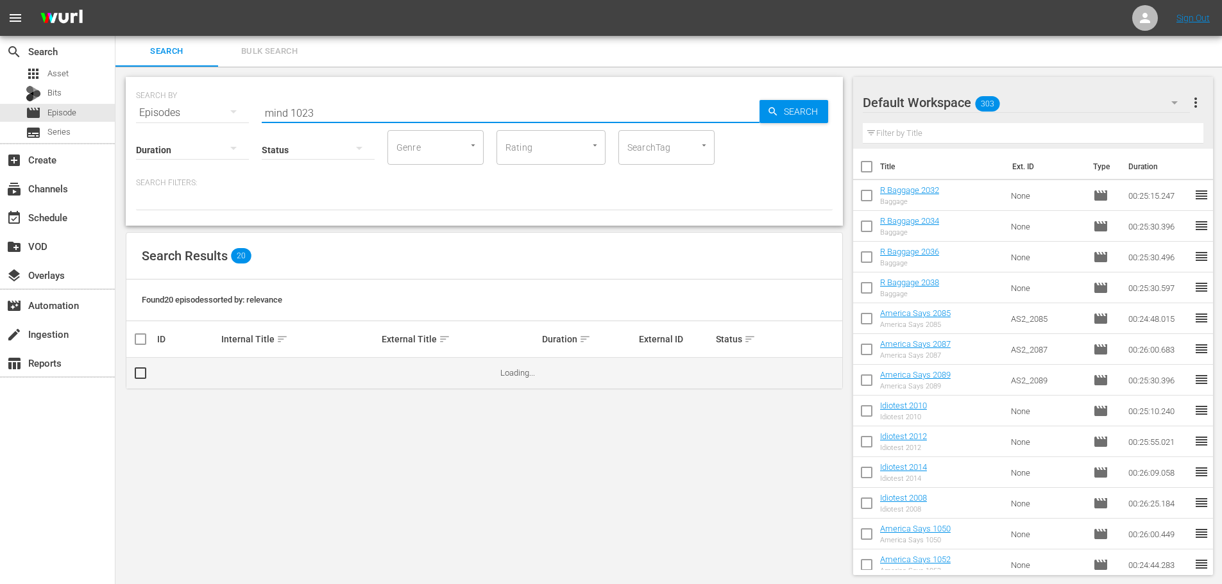
type input "mind 1023"
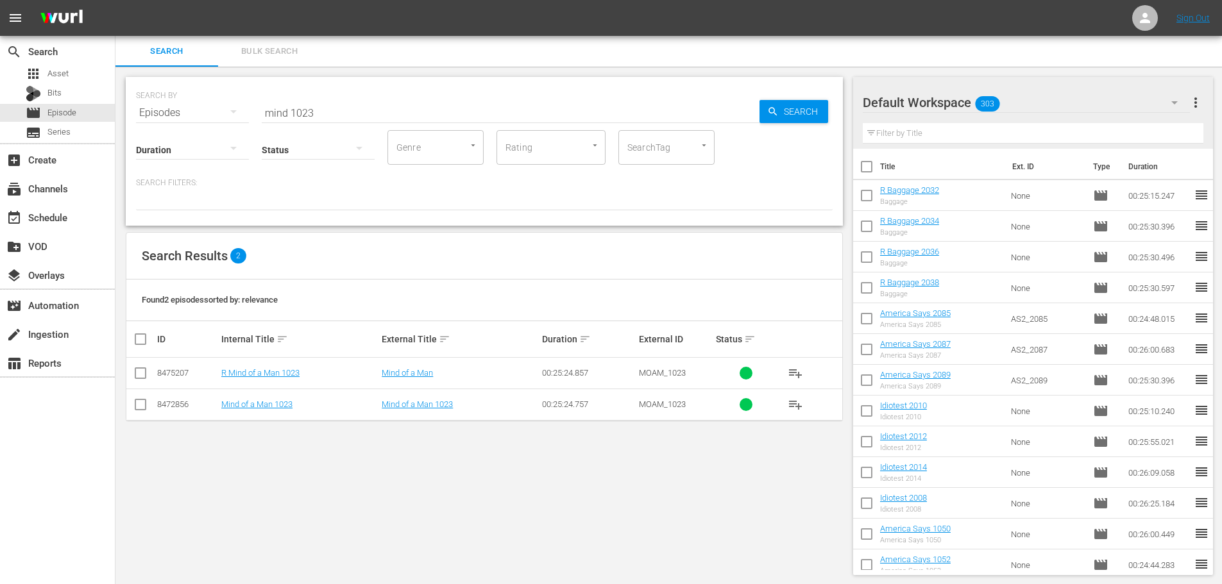
click at [144, 377] on td at bounding box center [140, 373] width 29 height 31
click at [144, 377] on input "checkbox" at bounding box center [140, 375] width 15 height 15
checkbox input "true"
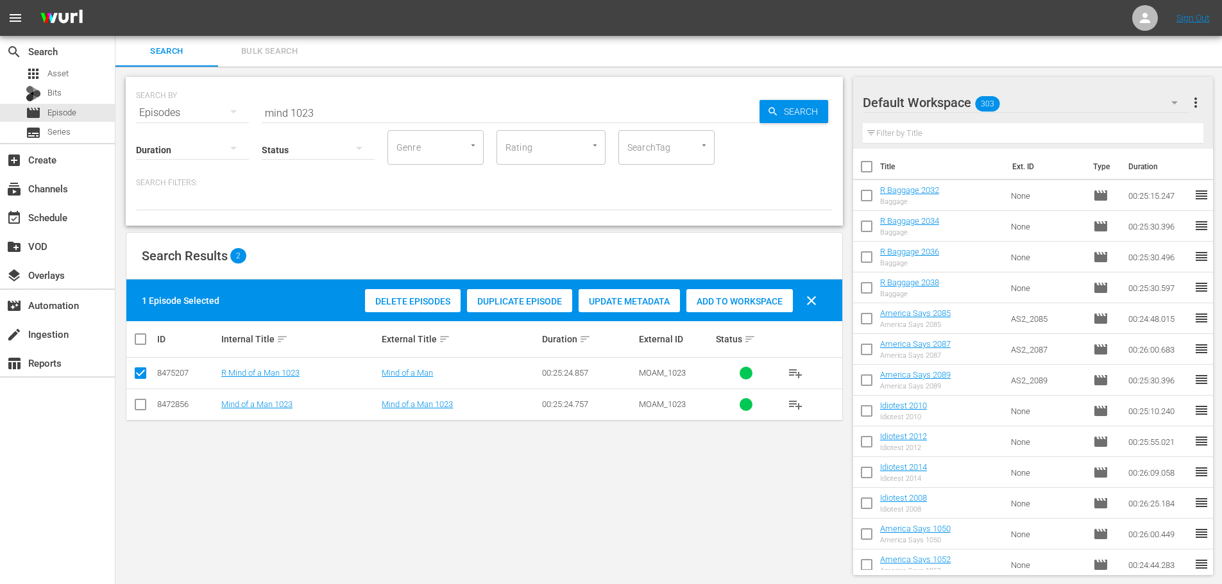
click at [793, 298] on div "Delete Episodes Duplicate Episode Update Metadata Add to Workspace clear" at bounding box center [594, 300] width 465 height 31
click at [758, 298] on span "Add to Workspace" at bounding box center [739, 301] width 106 height 10
drag, startPoint x: 453, startPoint y: 108, endPoint x: 0, endPoint y: 85, distance: 453.5
click at [115, 0] on div "search Search apps Asset Bits movie Episode subtitles Series add_box Create sub…" at bounding box center [668, 0] width 1107 height 0
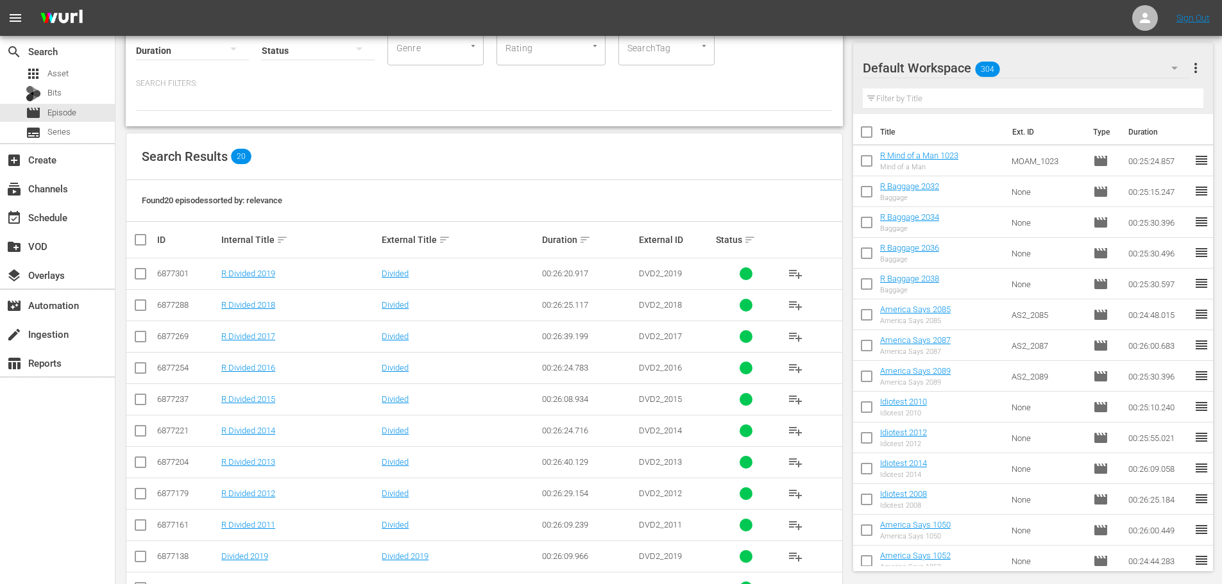
scroll to position [130, 0]
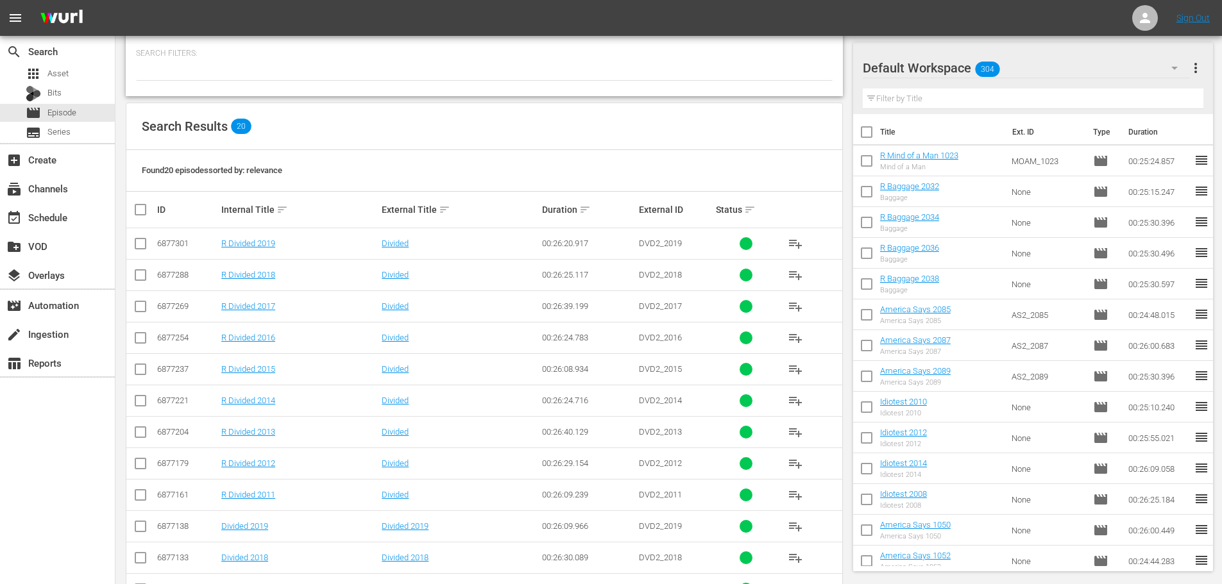
type input "divided 201"
click at [142, 370] on input "checkbox" at bounding box center [140, 371] width 15 height 15
checkbox input "true"
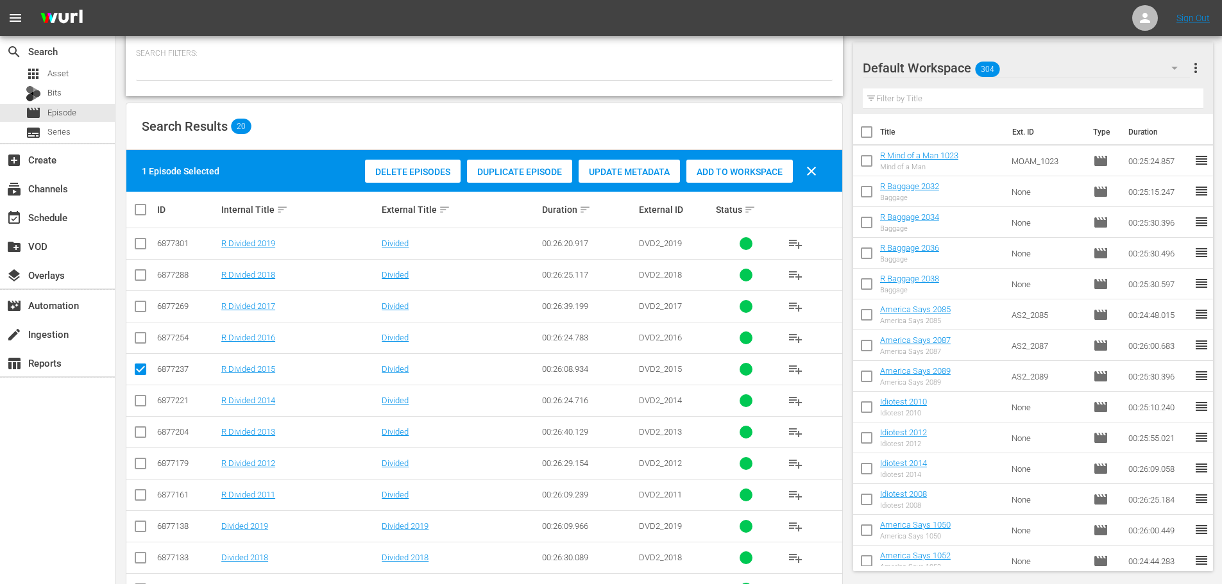
click at [142, 312] on input "checkbox" at bounding box center [140, 309] width 15 height 15
checkbox input "true"
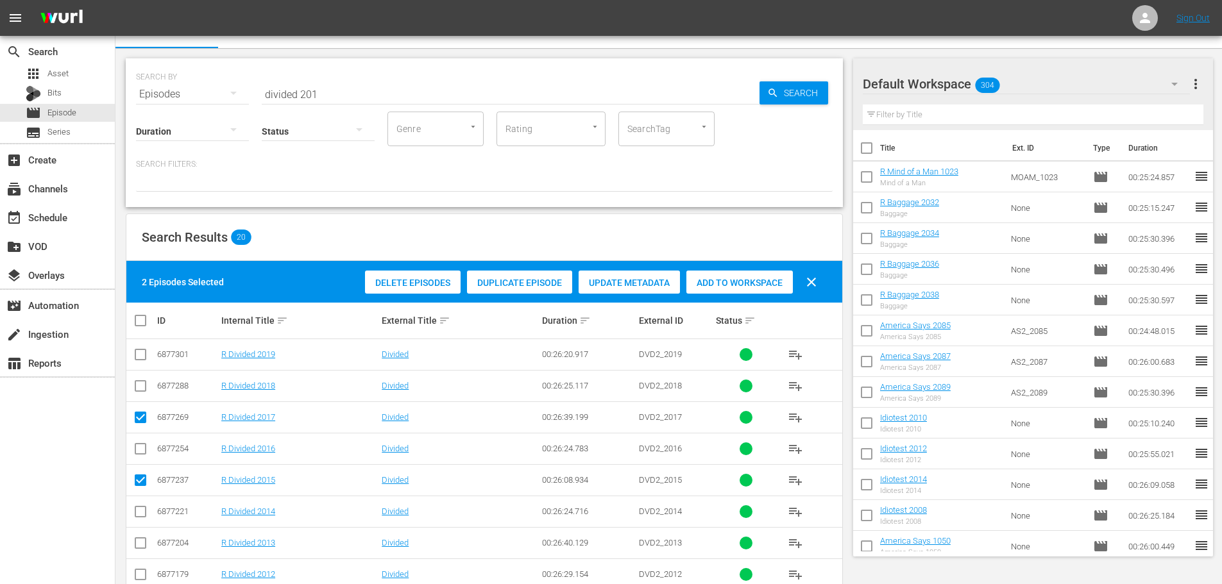
scroll to position [0, 0]
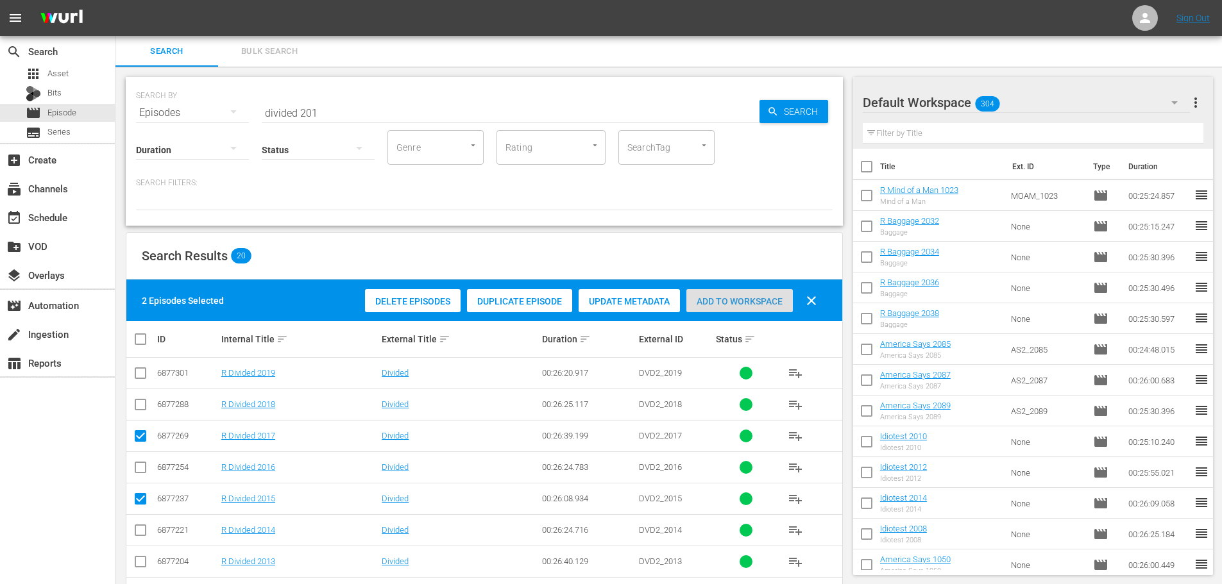
drag, startPoint x: 713, startPoint y: 307, endPoint x: 543, endPoint y: 162, distance: 222.5
click at [711, 302] on div "Add to Workspace" at bounding box center [739, 301] width 106 height 24
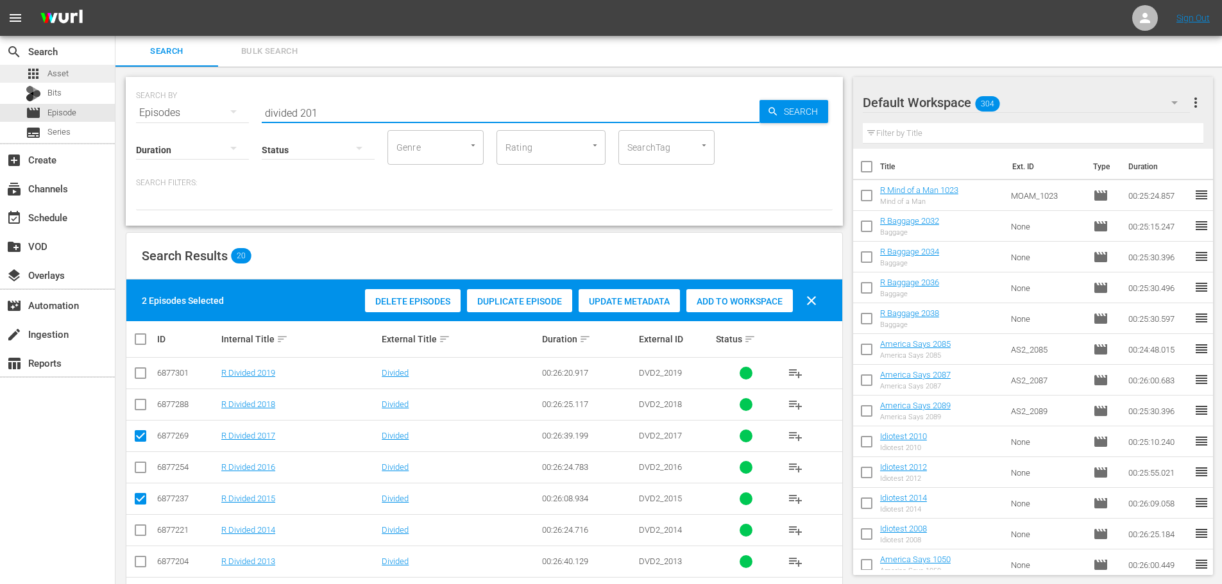
drag, startPoint x: 377, startPoint y: 101, endPoint x: 0, endPoint y: 67, distance: 378.2
click at [115, 0] on div "search Search apps Asset Bits movie Episode subtitles Series add_box Create sub…" at bounding box center [668, 0] width 1107 height 0
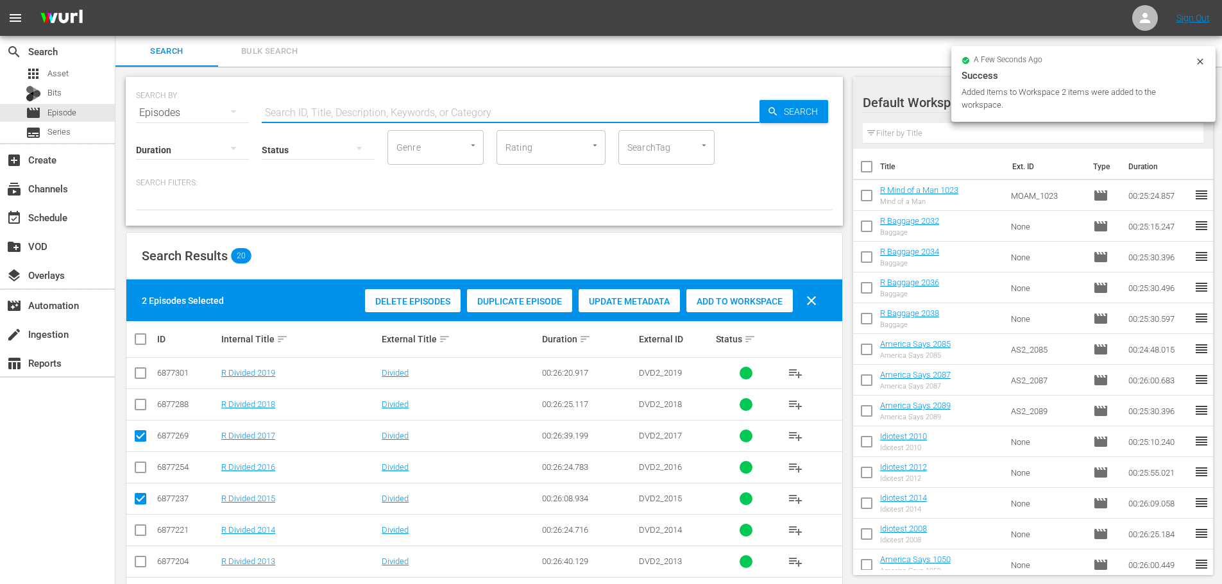
type input "i"
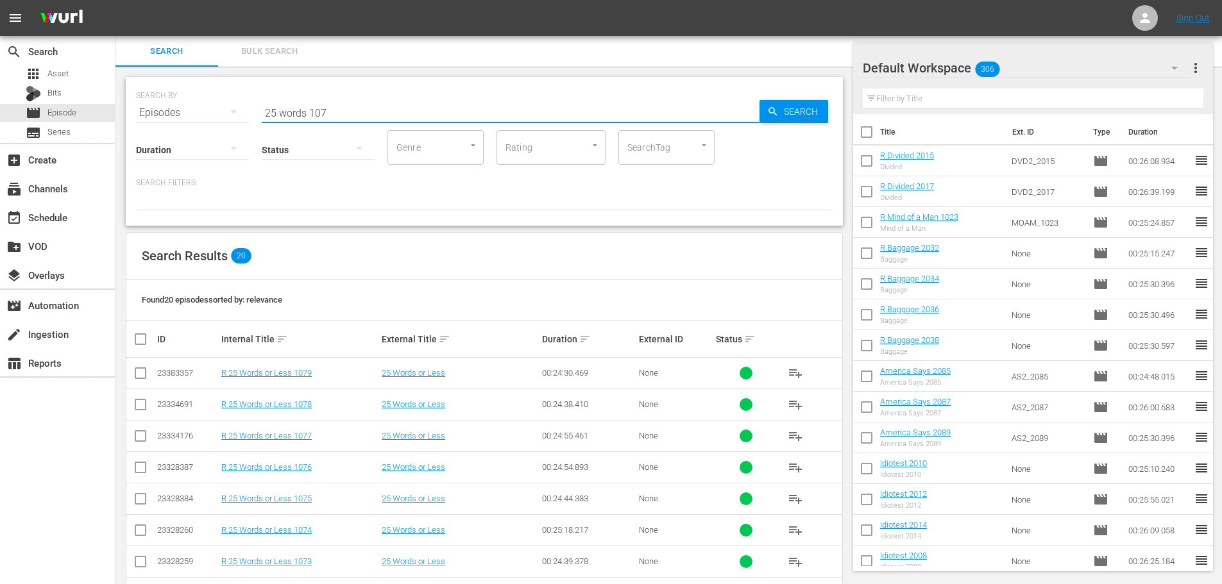
scroll to position [321, 0]
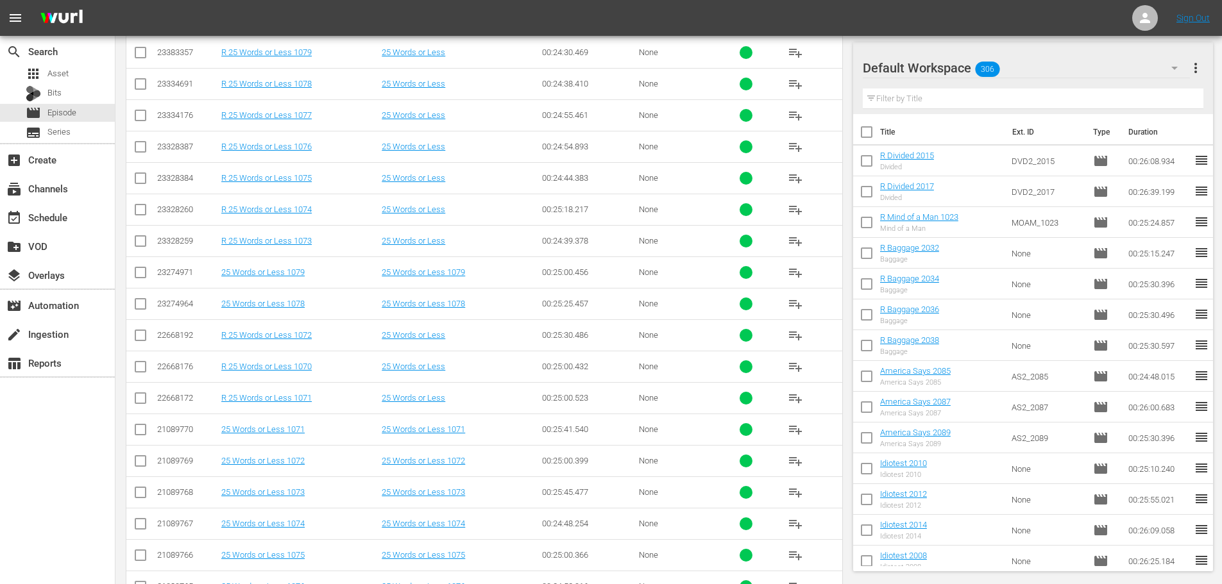
type input "25 words 107"
click at [145, 373] on input "checkbox" at bounding box center [140, 369] width 15 height 15
checkbox input "true"
click at [140, 400] on input "checkbox" at bounding box center [140, 400] width 15 height 15
checkbox input "true"
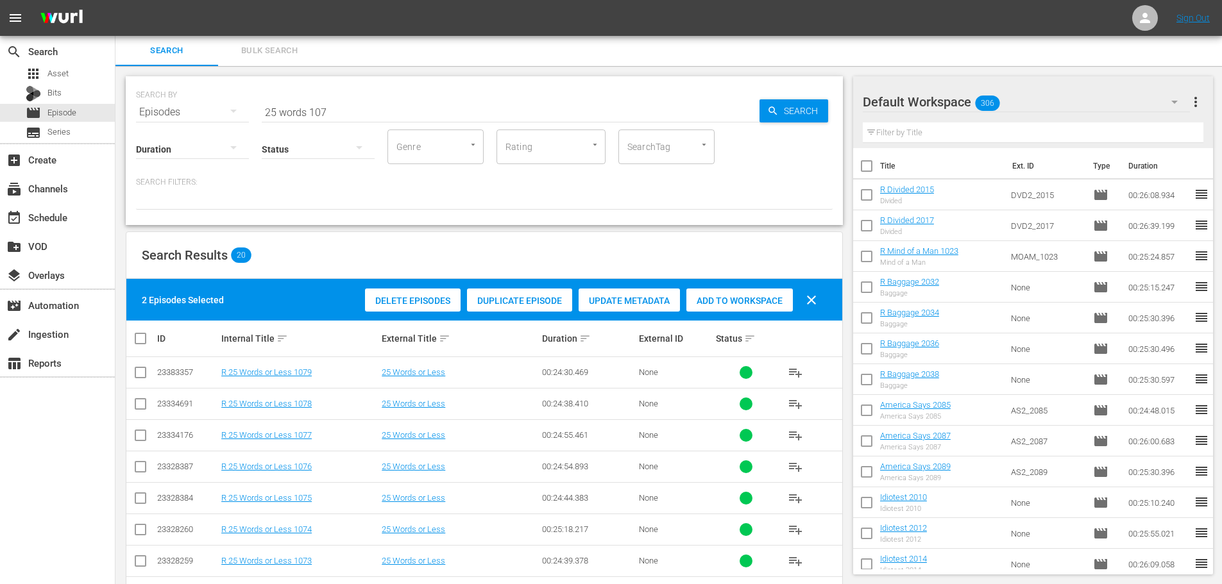
scroll to position [0, 0]
drag, startPoint x: 722, startPoint y: 299, endPoint x: 666, endPoint y: 280, distance: 59.6
click at [719, 300] on span "Add to Workspace" at bounding box center [739, 301] width 106 height 10
drag, startPoint x: 332, startPoint y: 112, endPoint x: 31, endPoint y: 107, distance: 301.6
click at [115, 0] on div "search Search apps Asset Bits movie Episode subtitles Series add_box Create sub…" at bounding box center [668, 0] width 1107 height 0
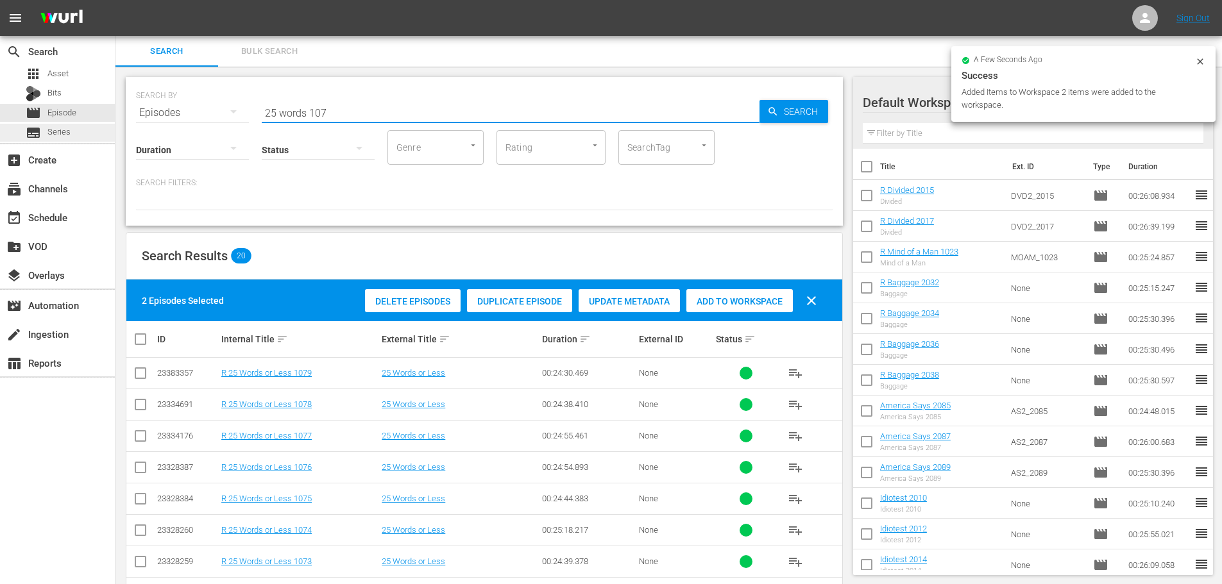
type input "1"
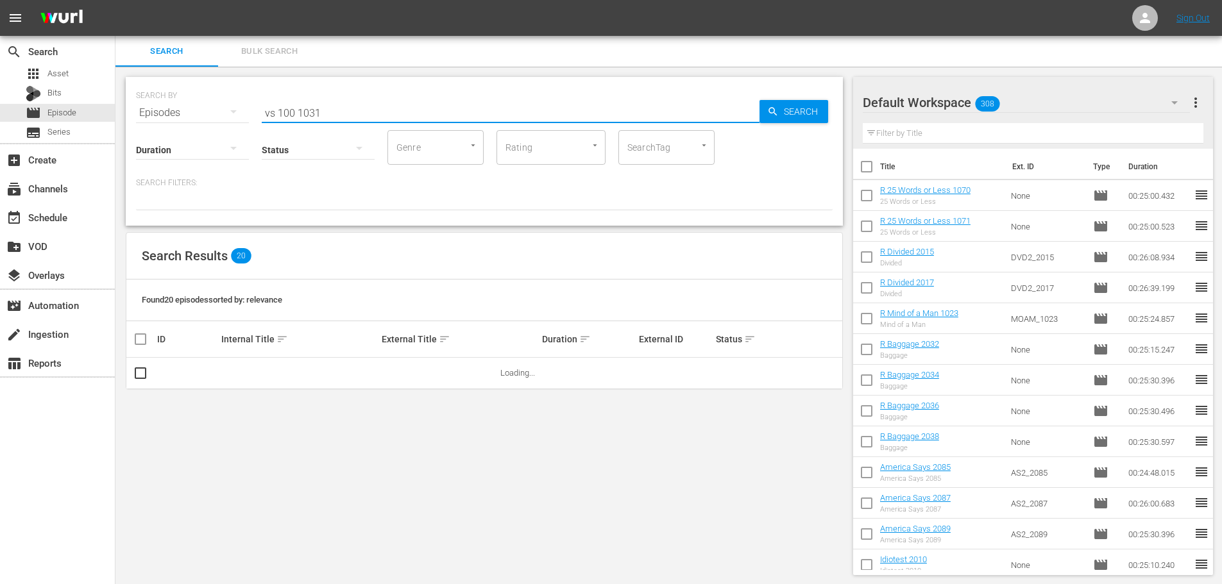
click at [266, 105] on input "vs 100 1031" at bounding box center [511, 113] width 498 height 31
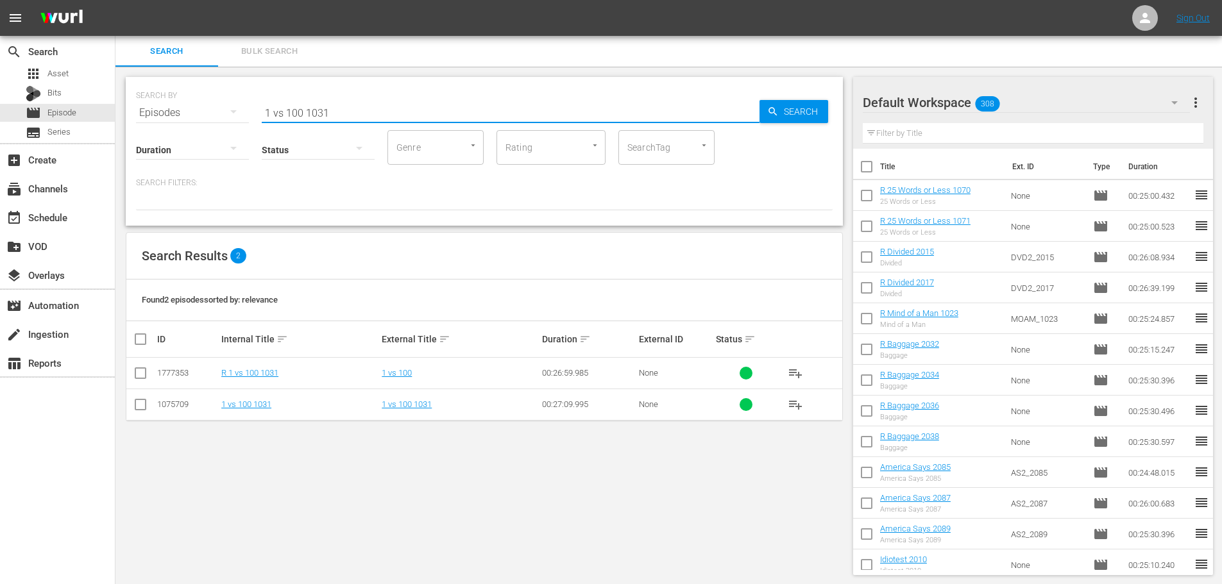
type input "1 vs 100 1031"
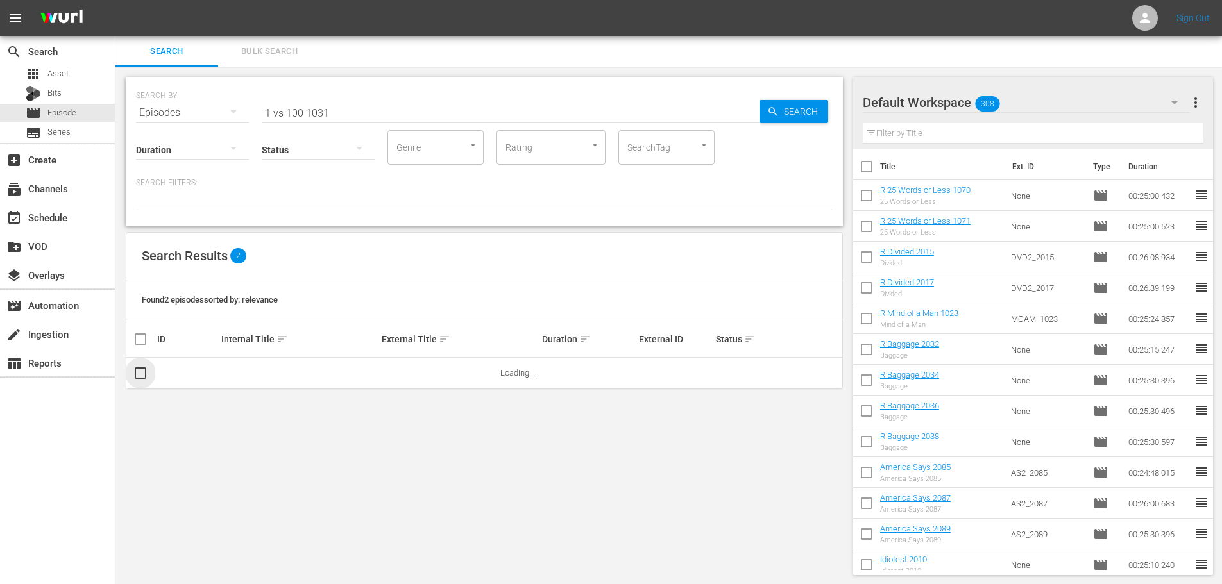
click at [144, 377] on input "checkbox" at bounding box center [146, 373] width 26 height 15
checkbox input "false"
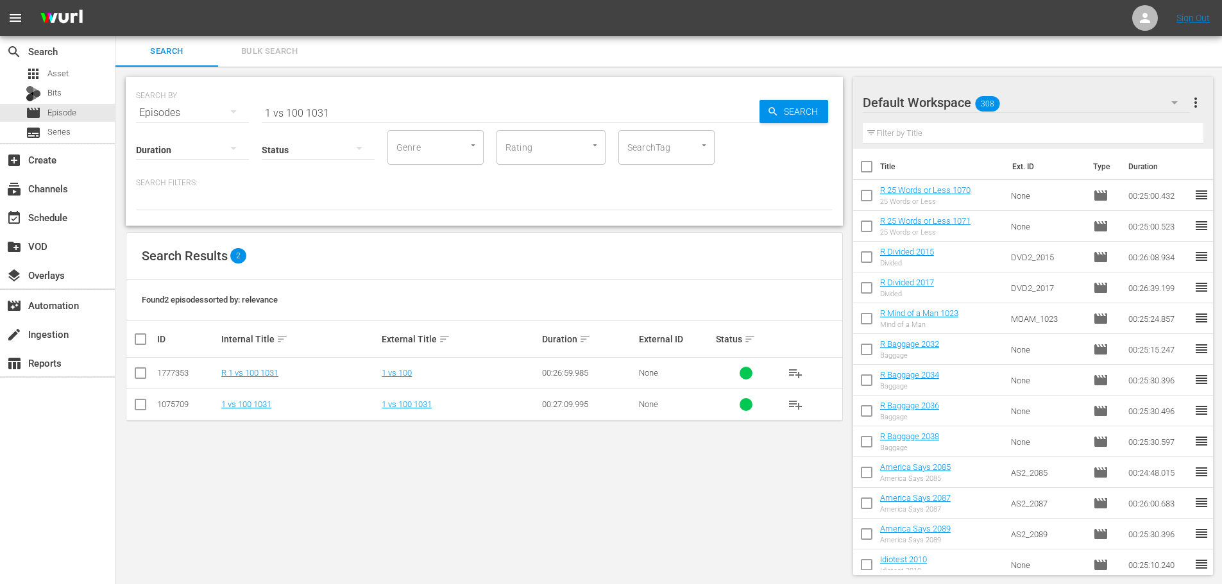
click at [142, 372] on input "checkbox" at bounding box center [140, 375] width 15 height 15
checkbox input "true"
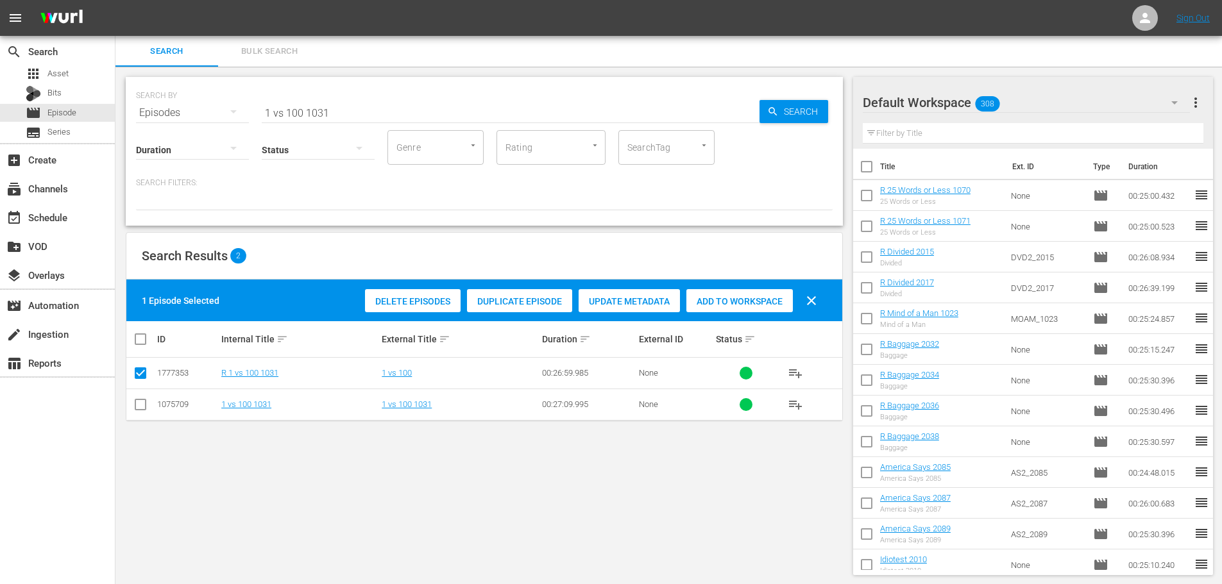
drag, startPoint x: 735, startPoint y: 303, endPoint x: 654, endPoint y: 264, distance: 90.1
click at [736, 302] on span "Add to Workspace" at bounding box center [739, 301] width 106 height 10
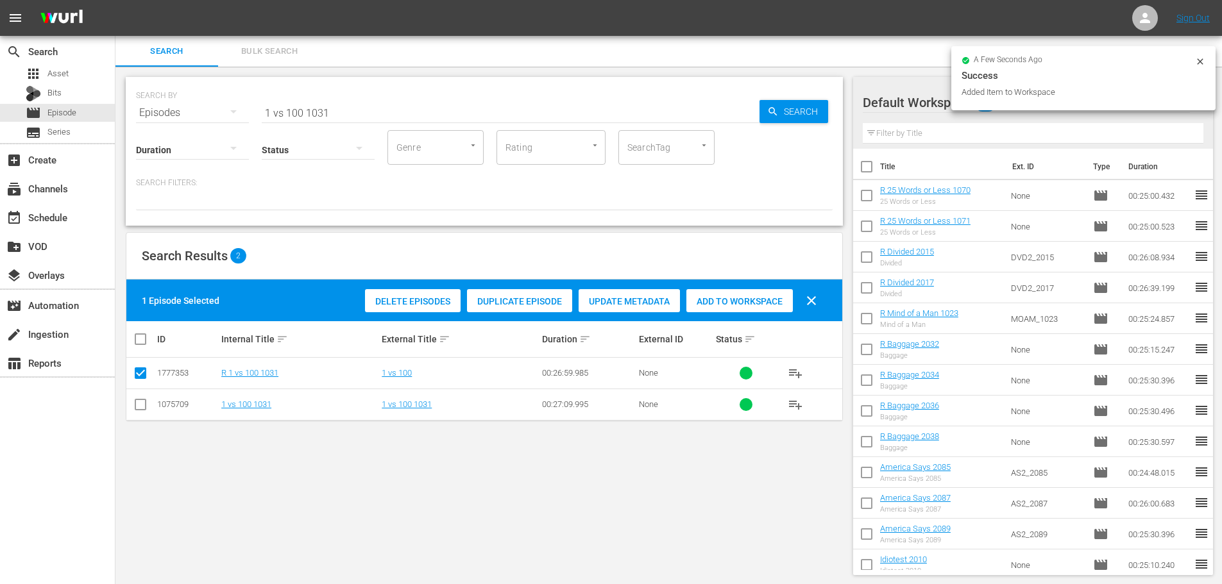
drag, startPoint x: 405, startPoint y: 94, endPoint x: 230, endPoint y: 85, distance: 176.0
click at [230, 85] on div "SEARCH BY Search By Episodes Search ID, Title, Description, Keywords, or Catego…" at bounding box center [484, 105] width 697 height 46
drag, startPoint x: 355, startPoint y: 105, endPoint x: 127, endPoint y: 104, distance: 227.7
click at [127, 104] on div "SEARCH BY Search By Episodes Search ID, Title, Description, Keywords, or Catego…" at bounding box center [484, 151] width 717 height 149
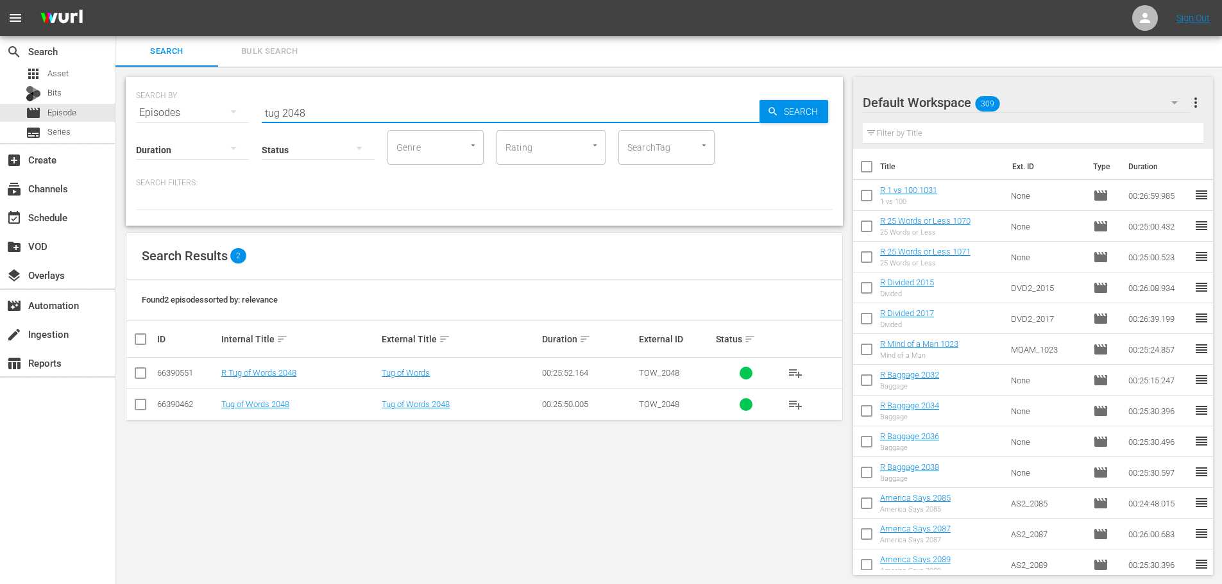
type input "tug 2048"
click at [144, 373] on input "checkbox" at bounding box center [140, 375] width 15 height 15
checkbox input "true"
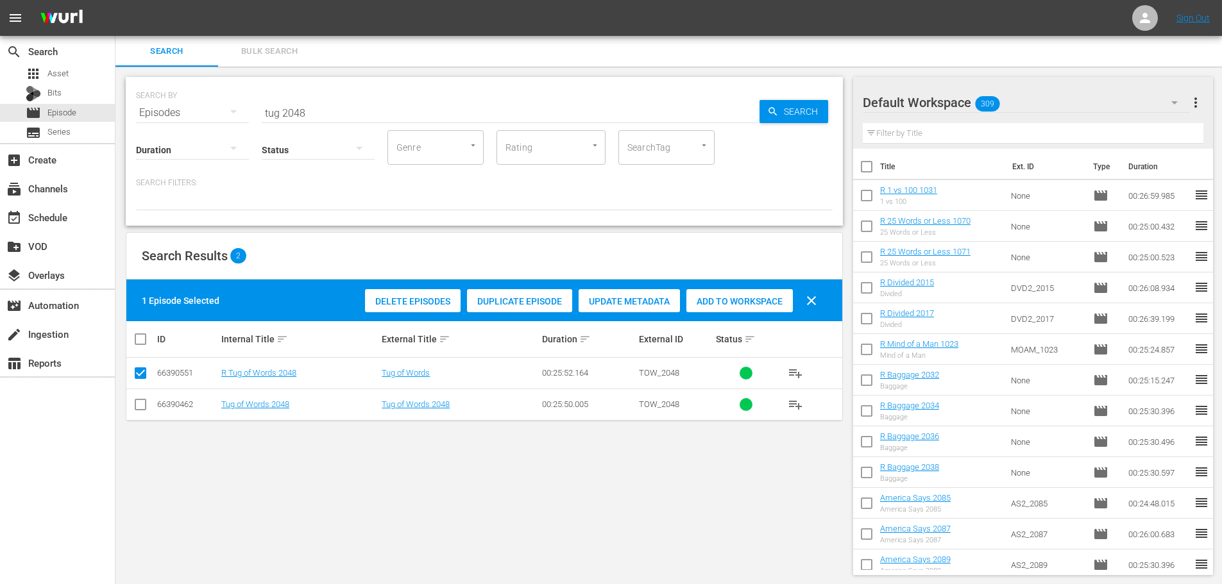
click at [702, 292] on div "Add to Workspace" at bounding box center [739, 301] width 106 height 24
click at [496, 122] on div "Search ID, Title, Description, Keywords, or Category tug 2048" at bounding box center [511, 113] width 498 height 31
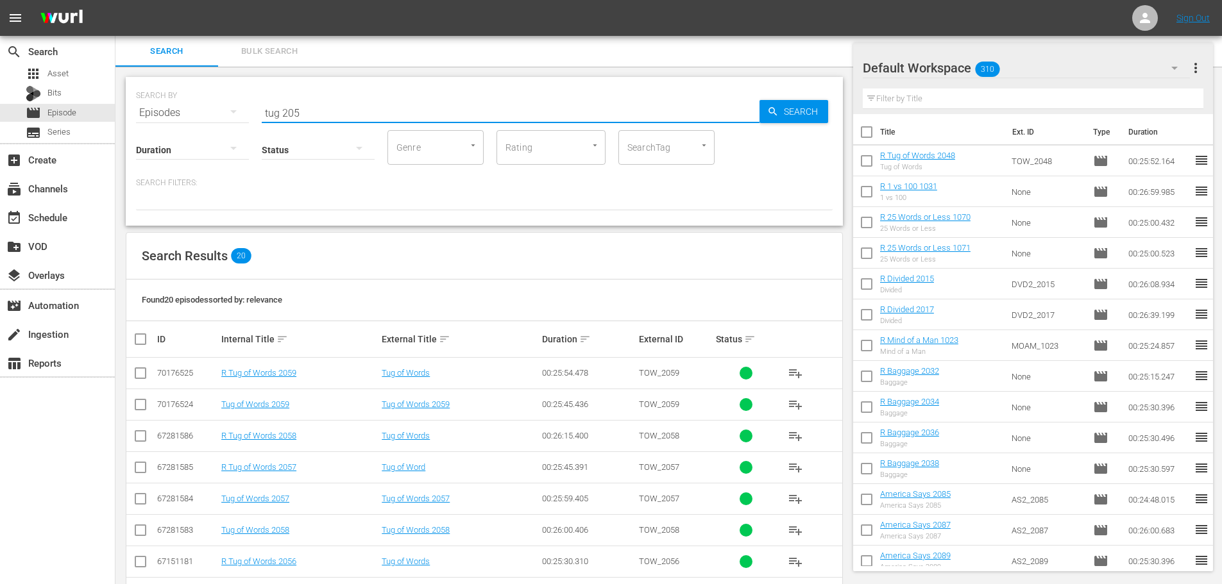
scroll to position [426, 0]
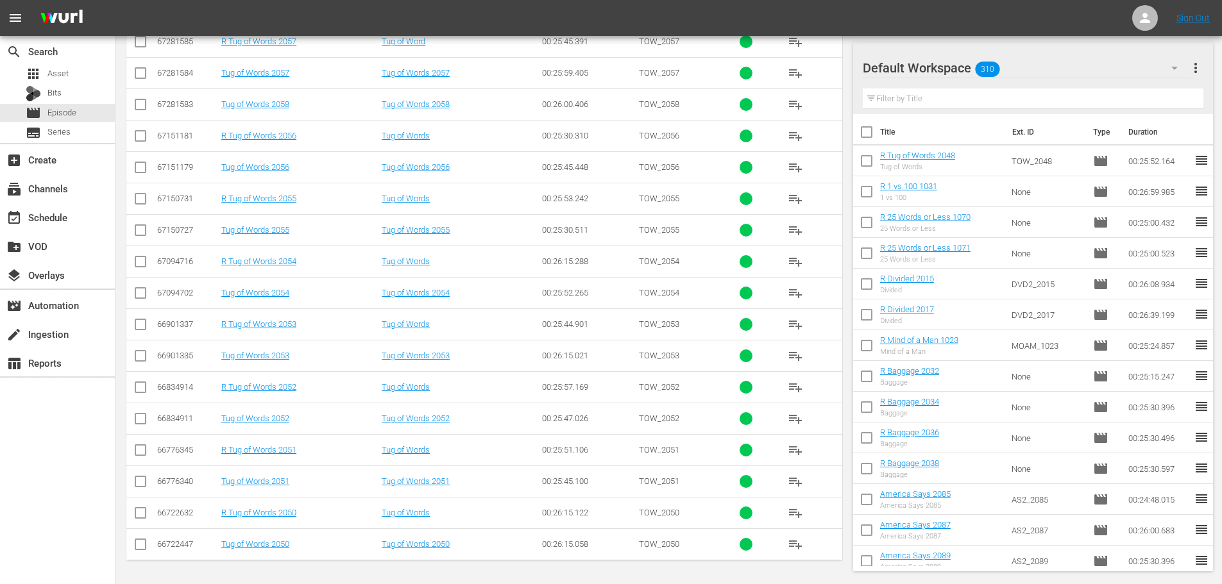
type input "tug 205"
drag, startPoint x: 140, startPoint y: 515, endPoint x: 149, endPoint y: 523, distance: 12.7
click at [140, 522] on input "checkbox" at bounding box center [140, 515] width 15 height 15
checkbox input "true"
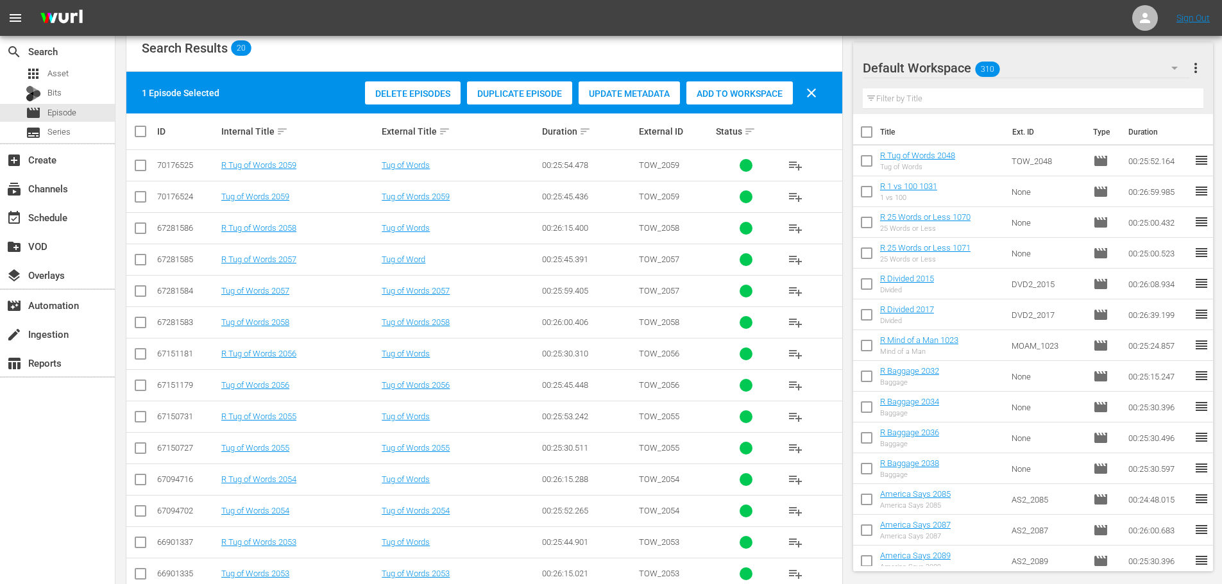
scroll to position [0, 0]
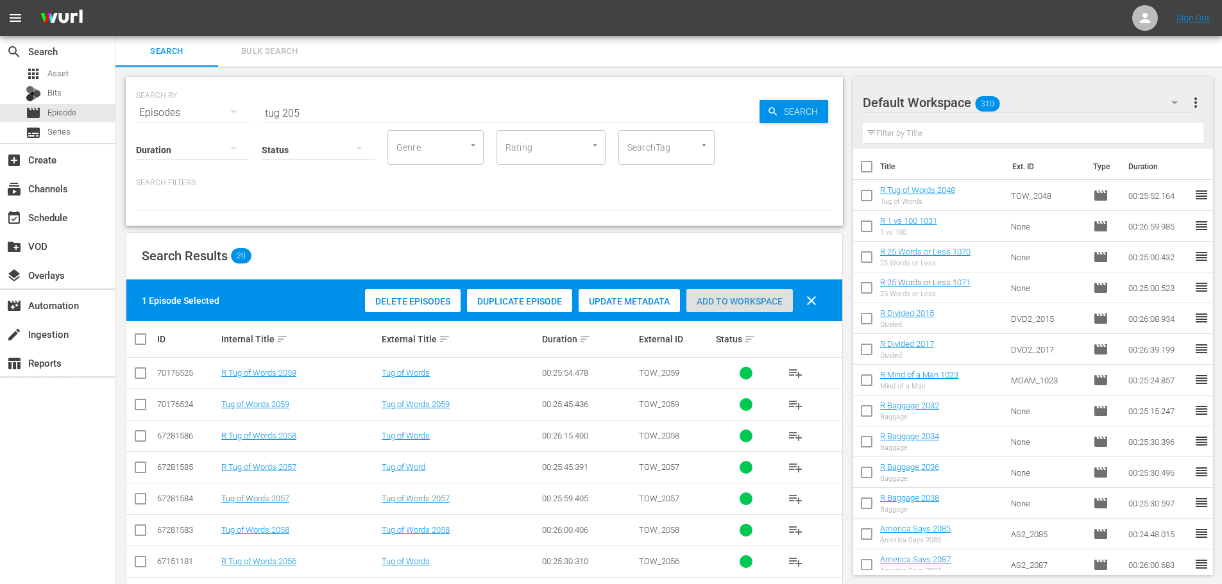
click at [730, 295] on div "Add to Workspace" at bounding box center [739, 301] width 106 height 24
click at [356, 95] on div "SEARCH BY Search By Episodes Search ID, Title, Description, Keywords, or Catego…" at bounding box center [484, 105] width 697 height 46
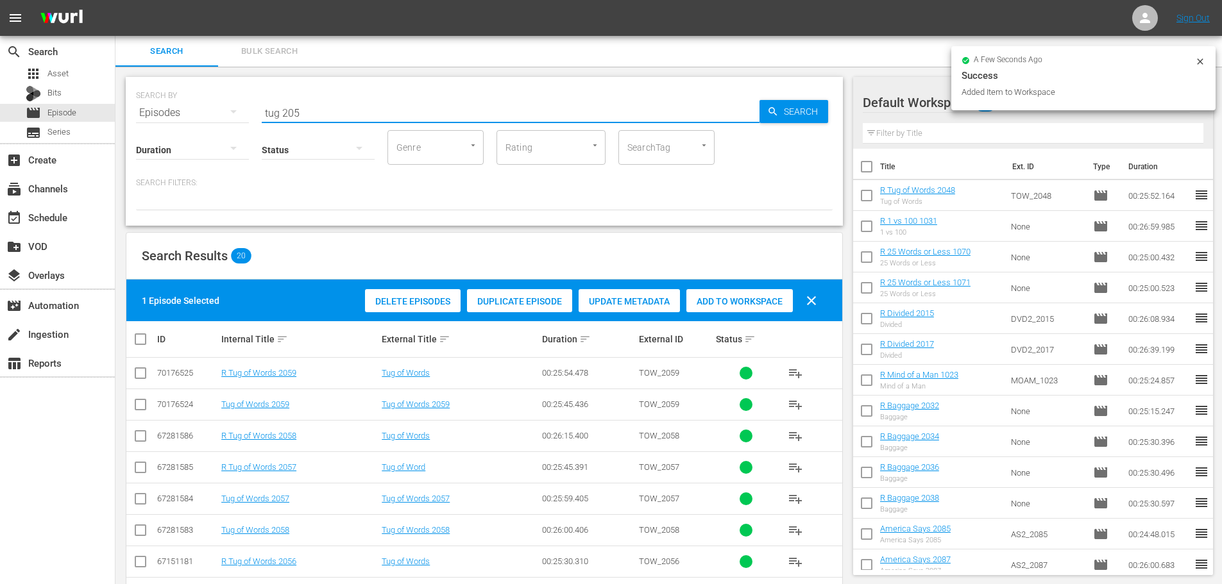
drag, startPoint x: 255, startPoint y: 110, endPoint x: 167, endPoint y: 128, distance: 89.6
click at [171, 125] on div "SEARCH BY Search By Episodes Search ID, Title, Description, Keywords, or Catego…" at bounding box center [484, 151] width 717 height 149
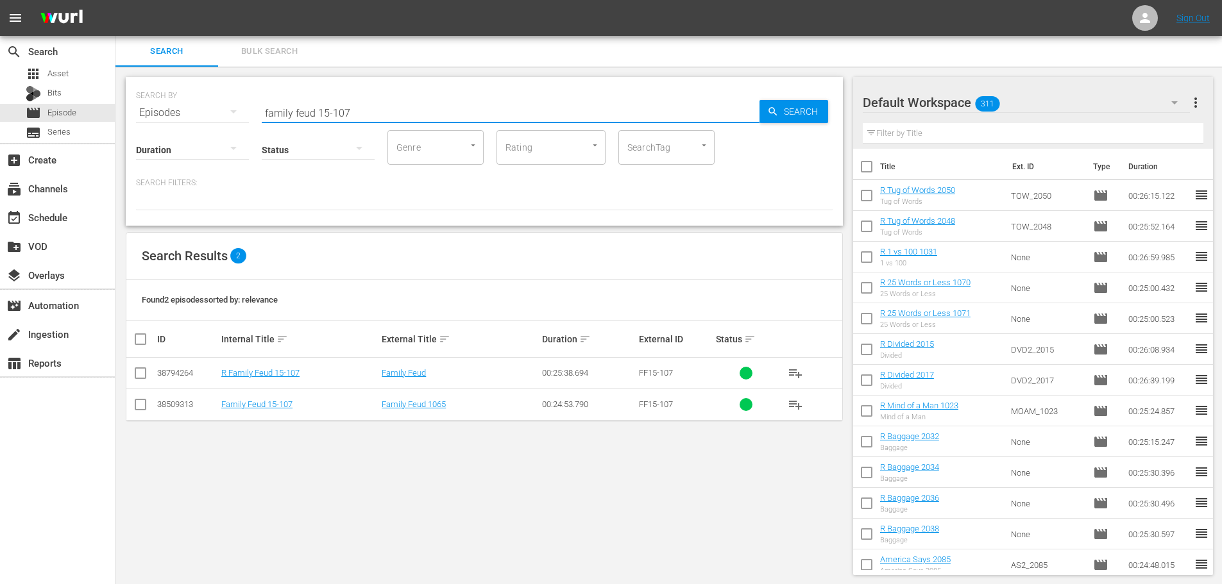
type input "family feud 15-107"
click at [133, 375] on input "checkbox" at bounding box center [140, 375] width 15 height 15
checkbox input "true"
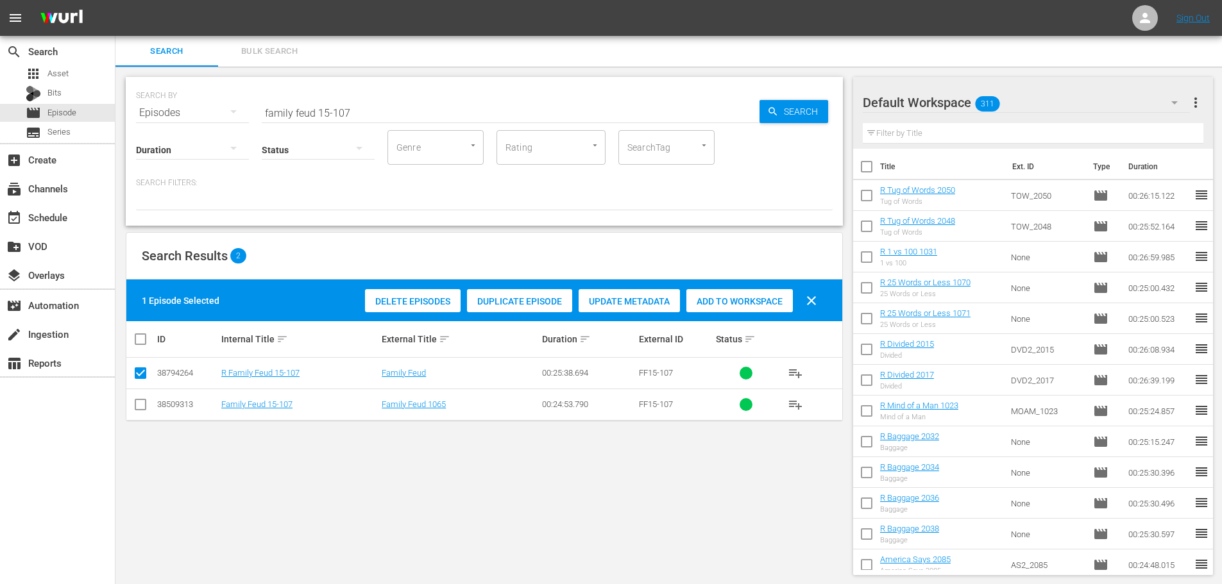
click at [695, 305] on span "Add to Workspace" at bounding box center [739, 301] width 106 height 10
click at [450, 109] on input "family feud 15-107" at bounding box center [511, 113] width 498 height 31
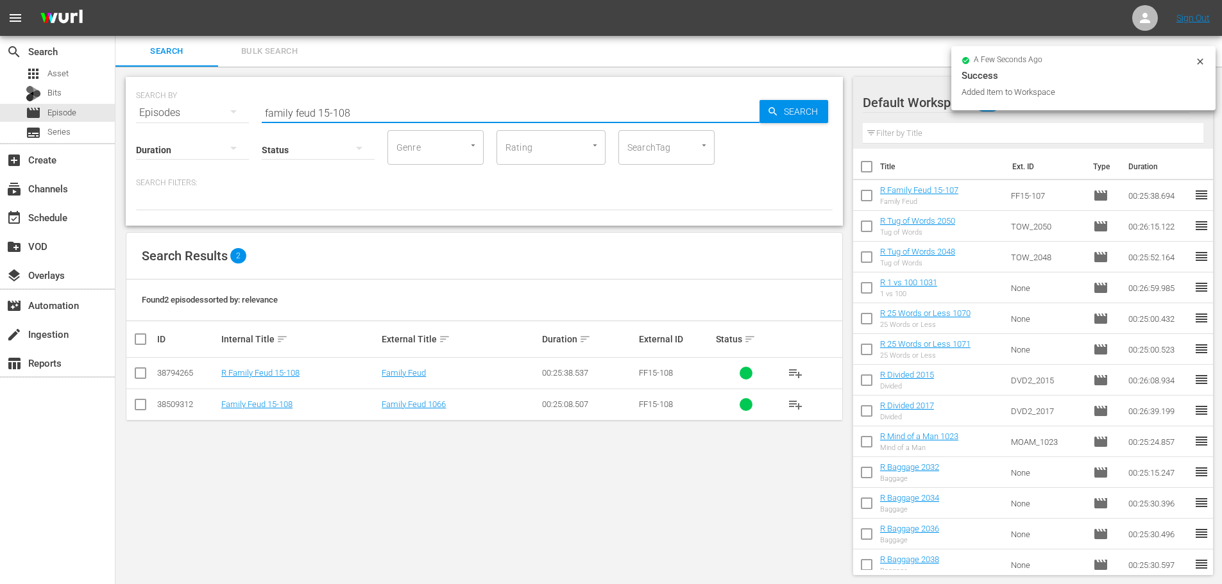
type input "family feud 15-108"
click at [140, 378] on input "checkbox" at bounding box center [140, 375] width 15 height 15
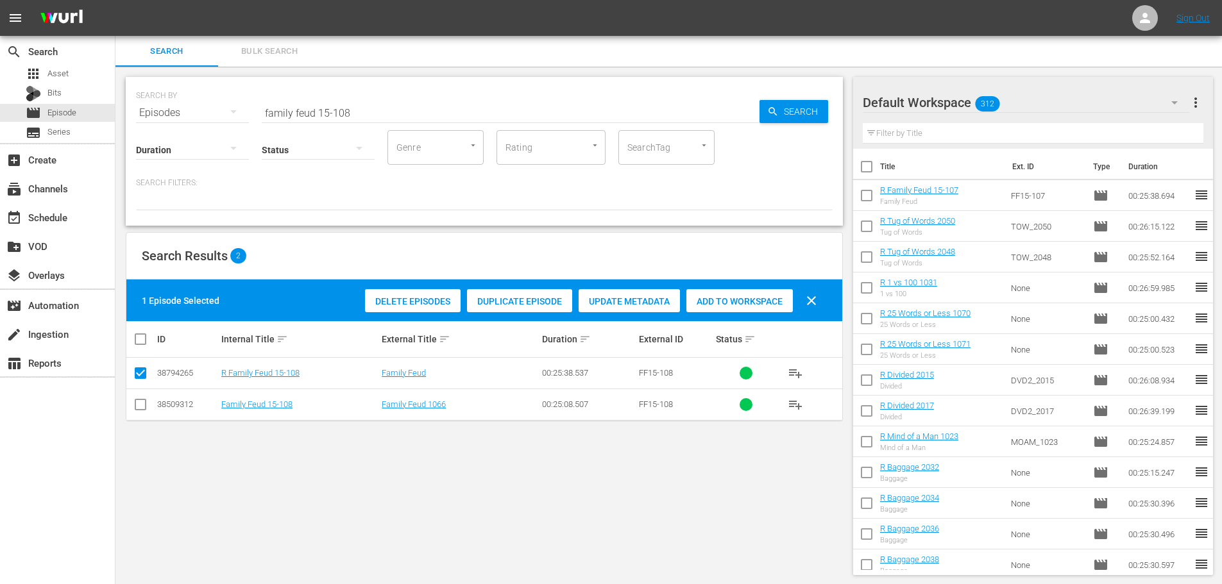
click at [797, 300] on button "clear" at bounding box center [811, 300] width 31 height 31
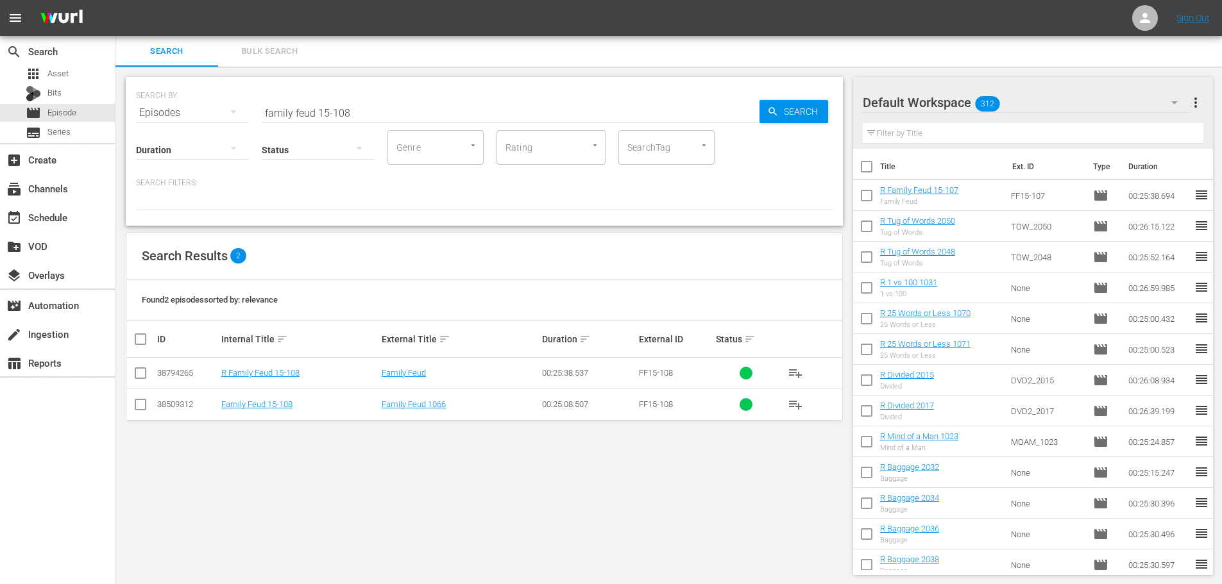
click at [144, 379] on input "checkbox" at bounding box center [140, 375] width 15 height 15
checkbox input "true"
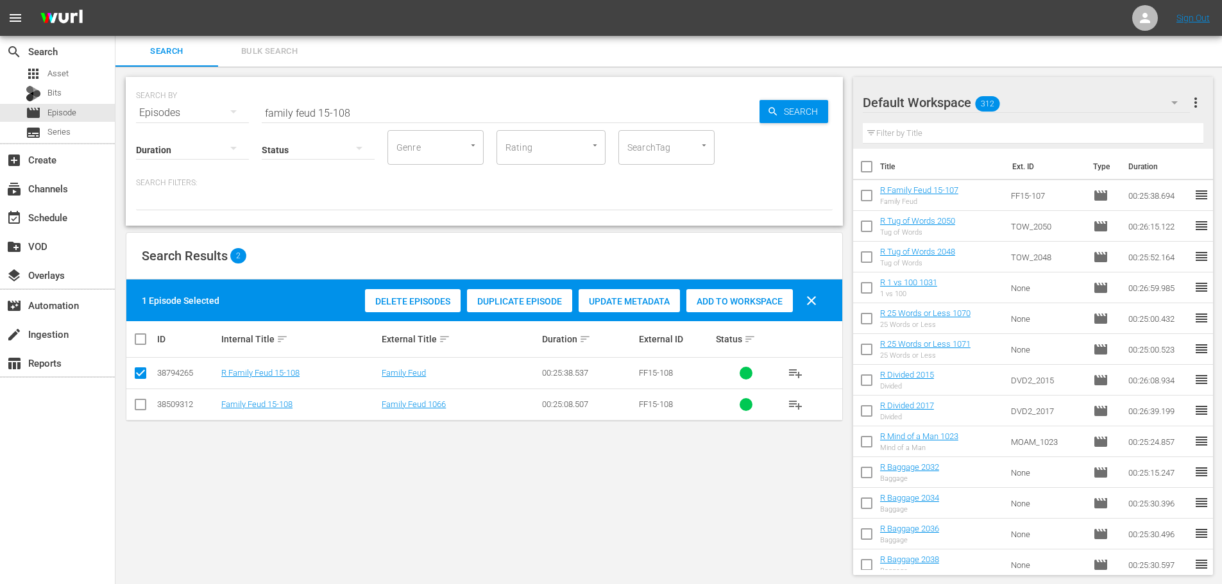
click at [732, 302] on span "Add to Workspace" at bounding box center [739, 301] width 106 height 10
drag, startPoint x: 445, startPoint y: 104, endPoint x: 141, endPoint y: 111, distance: 304.2
click at [141, 111] on div "SEARCH BY Search By Episodes Search ID, Title, Description, Keywords, or Catego…" at bounding box center [484, 105] width 697 height 46
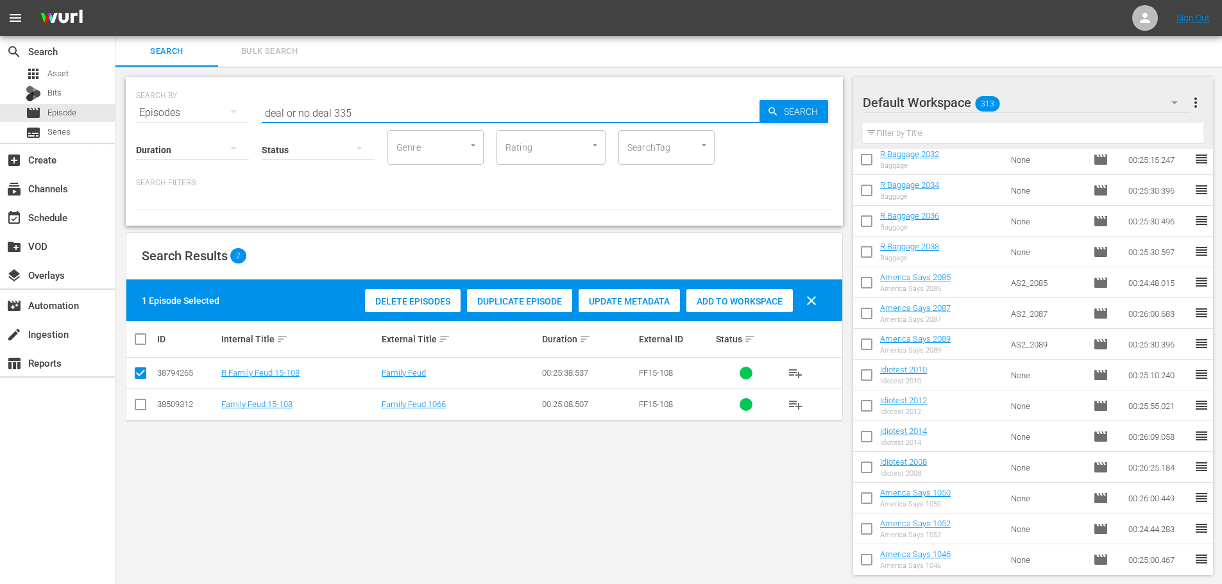
scroll to position [449, 0]
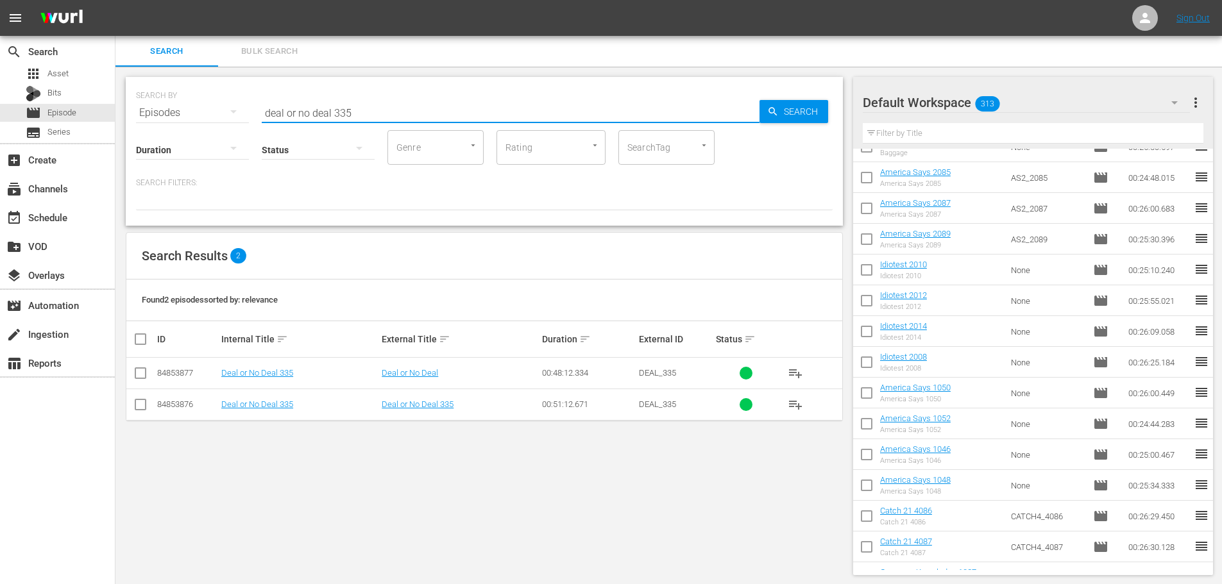
type input "deal or no deal 335"
click at [132, 375] on td at bounding box center [140, 373] width 29 height 31
click at [137, 379] on input "checkbox" at bounding box center [140, 375] width 15 height 15
checkbox input "true"
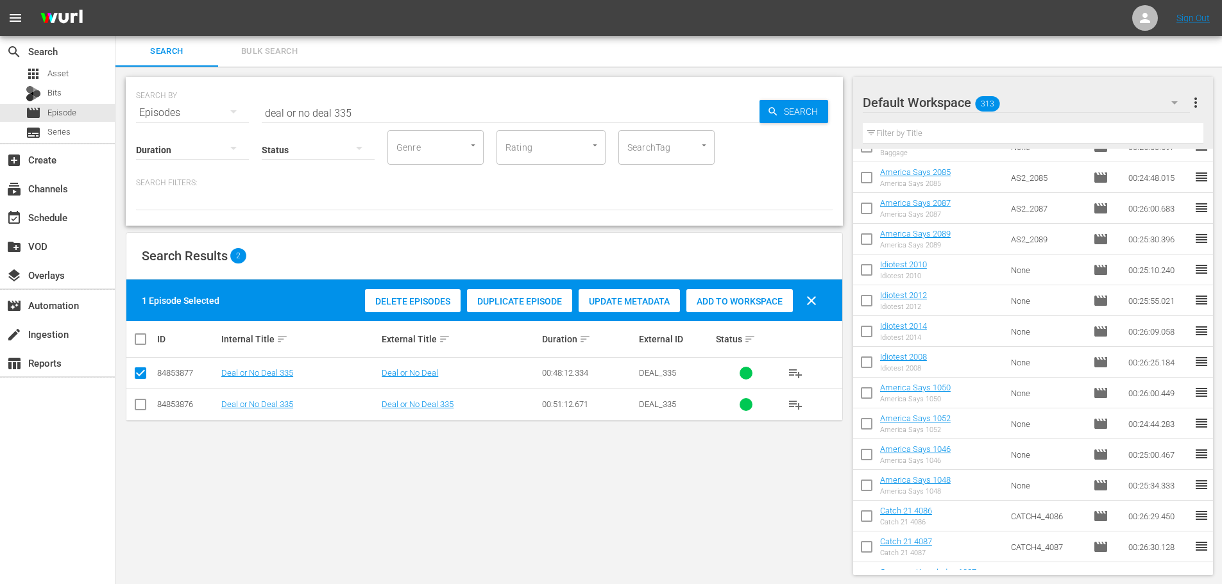
click at [781, 303] on span "Add to Workspace" at bounding box center [739, 301] width 106 height 10
click at [409, 96] on div "SEARCH BY Search By Episodes Search ID, Title, Description, Keywords, or Catego…" at bounding box center [484, 105] width 697 height 46
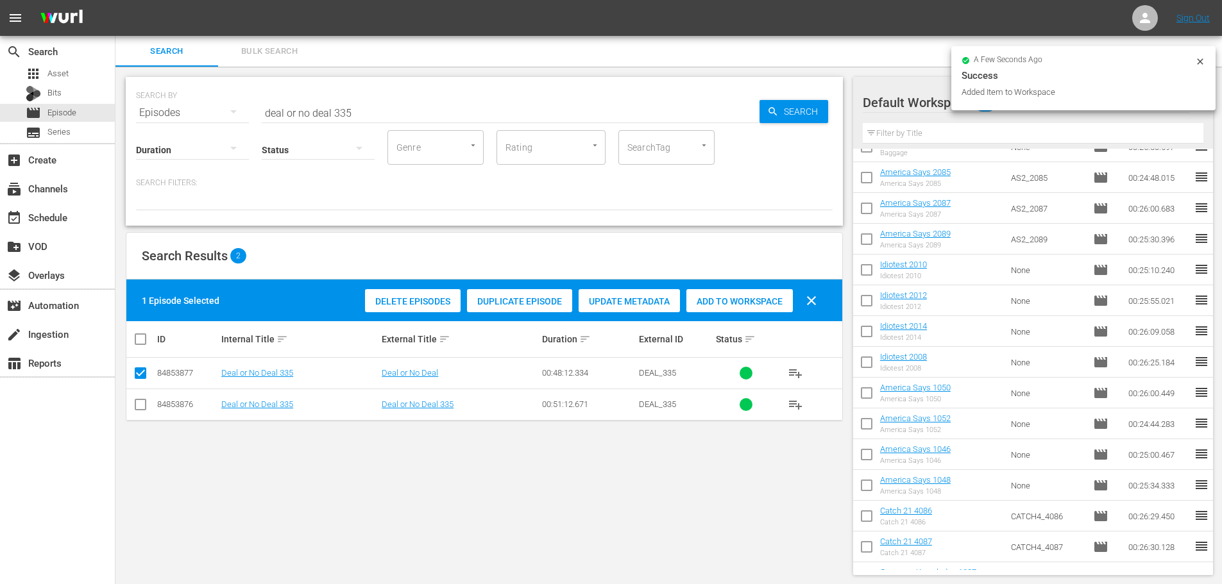
click at [409, 103] on input "deal or no deal 335" at bounding box center [511, 113] width 498 height 31
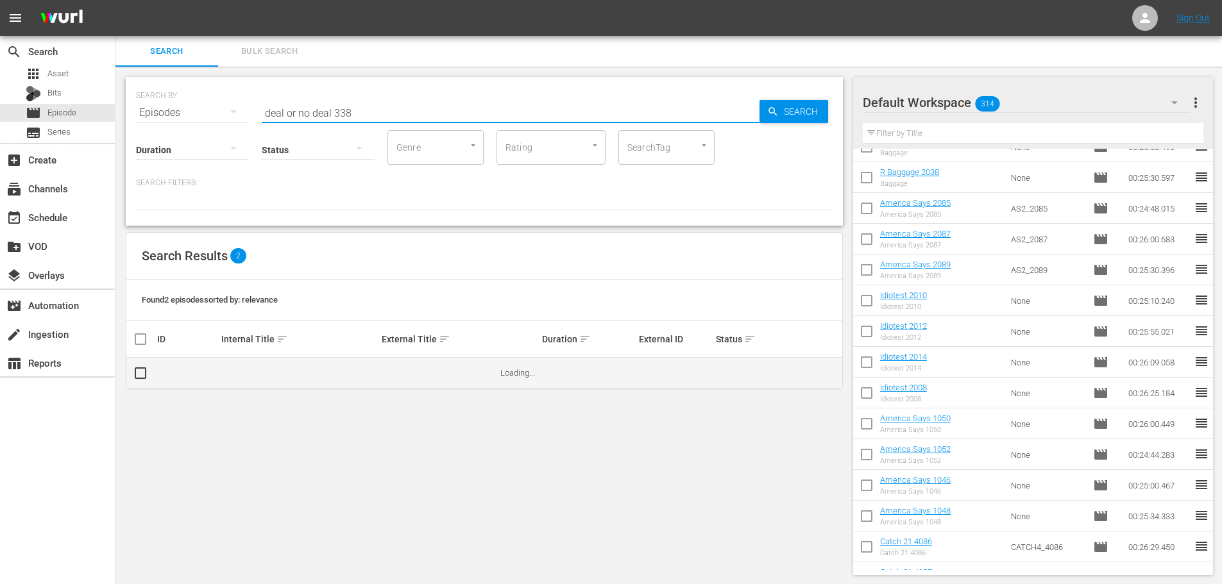
type input "deal or no deal 338"
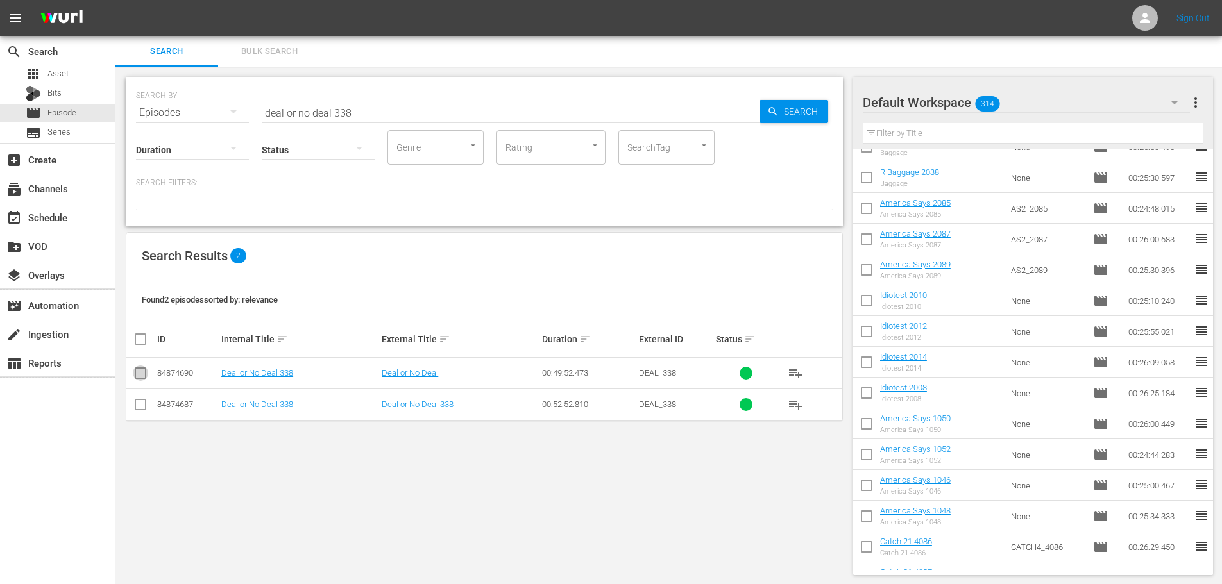
click at [137, 375] on input "checkbox" at bounding box center [140, 375] width 15 height 15
checkbox input "true"
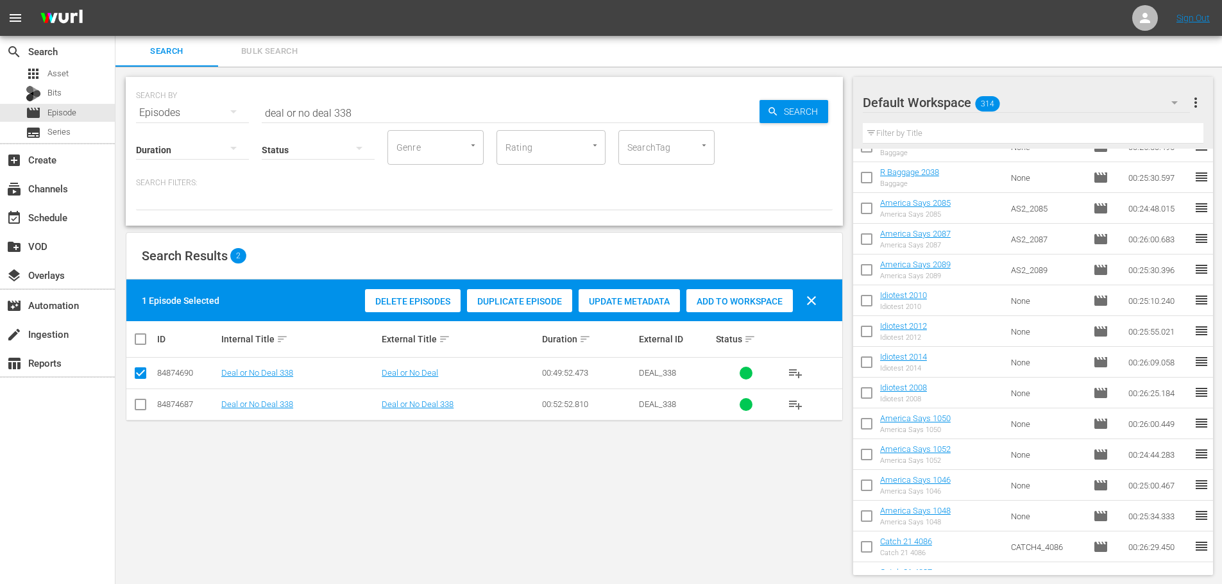
click at [725, 296] on span "Add to Workspace" at bounding box center [739, 301] width 106 height 10
drag, startPoint x: 419, startPoint y: 100, endPoint x: 0, endPoint y: 55, distance: 421.3
click at [115, 0] on div "search Search apps Asset Bits movie Episode subtitles Series add_box Create sub…" at bounding box center [668, 0] width 1107 height 0
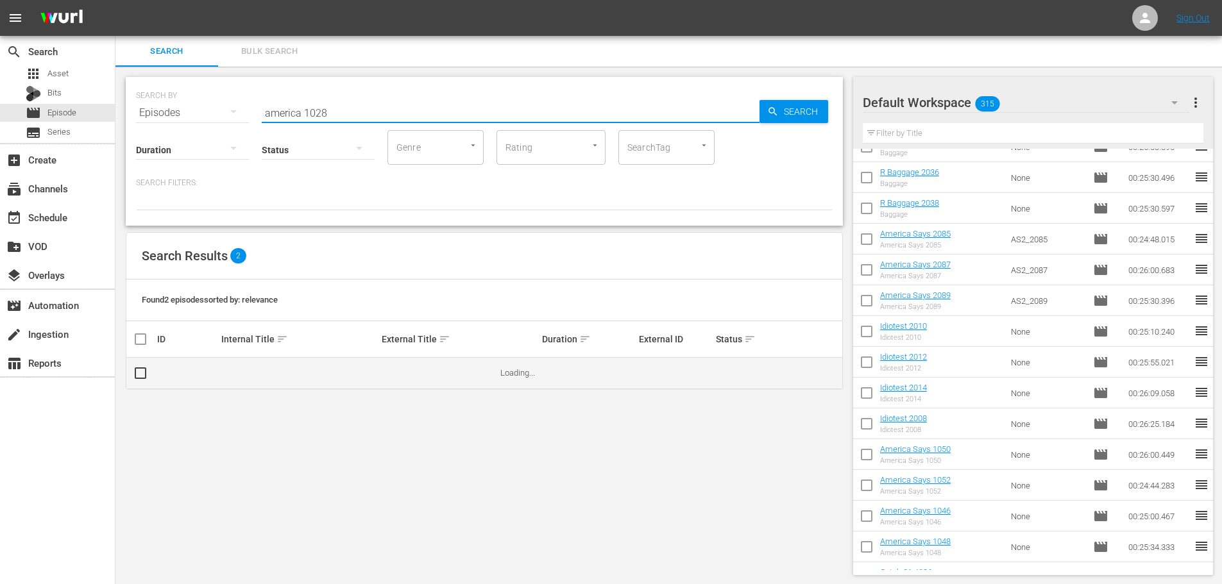
type input "america 1028"
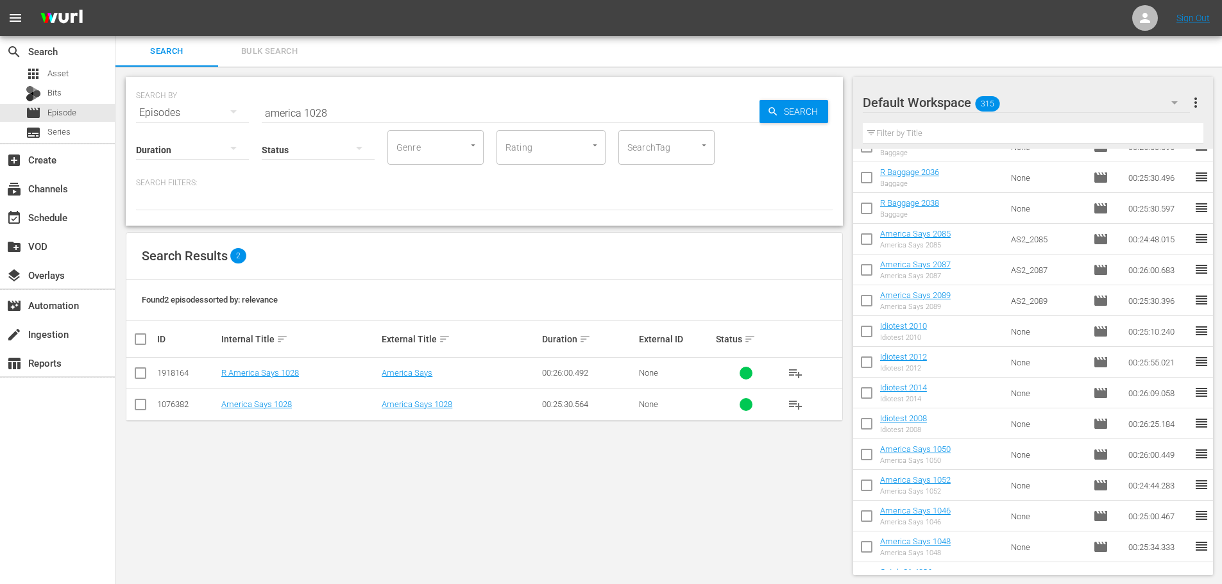
click at [136, 380] on input "checkbox" at bounding box center [140, 375] width 15 height 15
checkbox input "true"
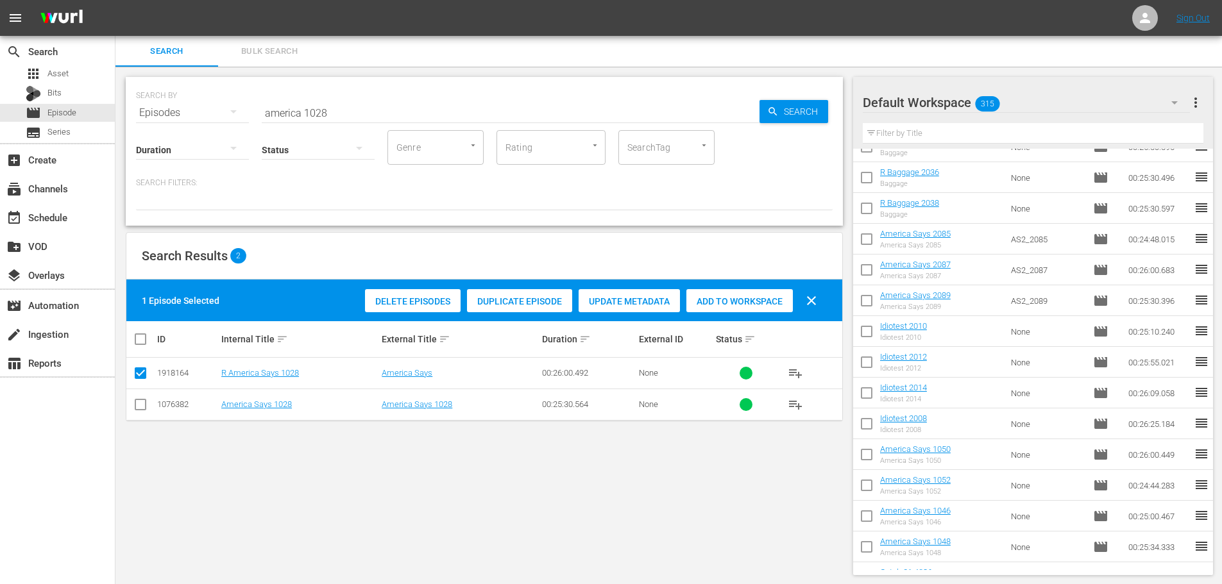
click at [764, 305] on span "Add to Workspace" at bounding box center [739, 301] width 106 height 10
click at [525, 117] on input "america 1028" at bounding box center [511, 113] width 498 height 31
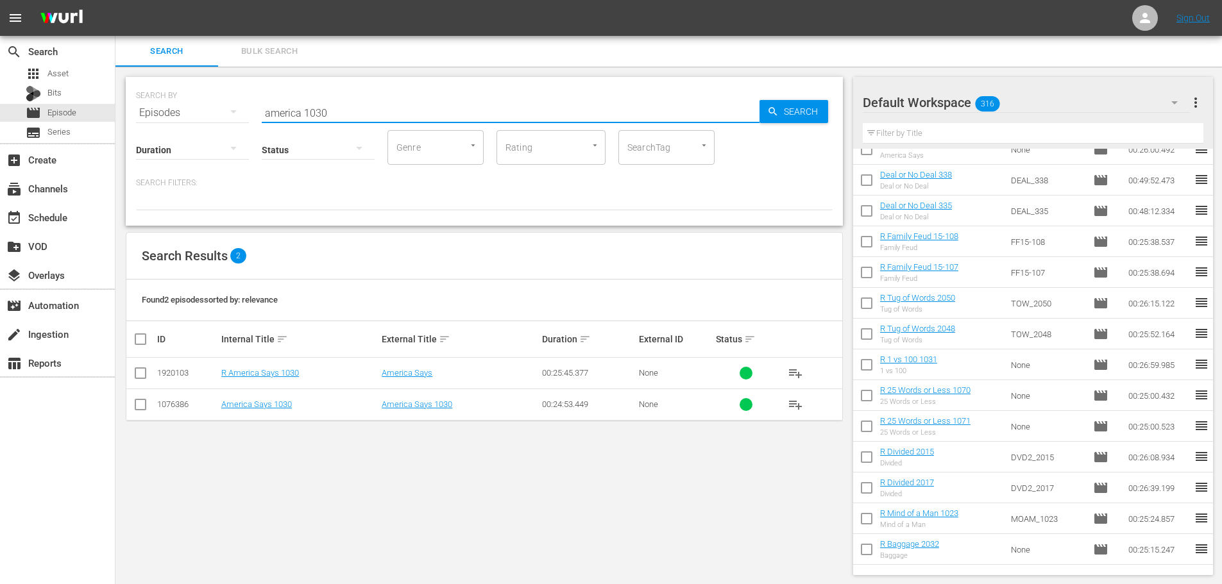
scroll to position [0, 0]
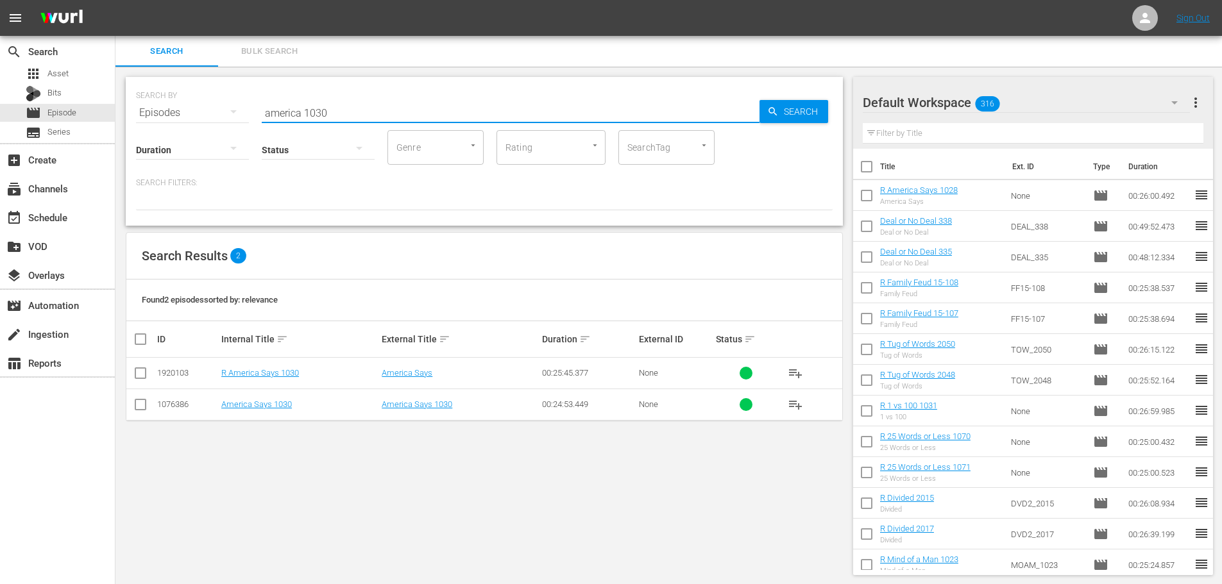
type input "america 1030"
drag, startPoint x: 128, startPoint y: 378, endPoint x: 145, endPoint y: 378, distance: 17.3
click at [139, 378] on td at bounding box center [140, 373] width 29 height 31
click at [145, 378] on input "checkbox" at bounding box center [140, 375] width 15 height 15
checkbox input "true"
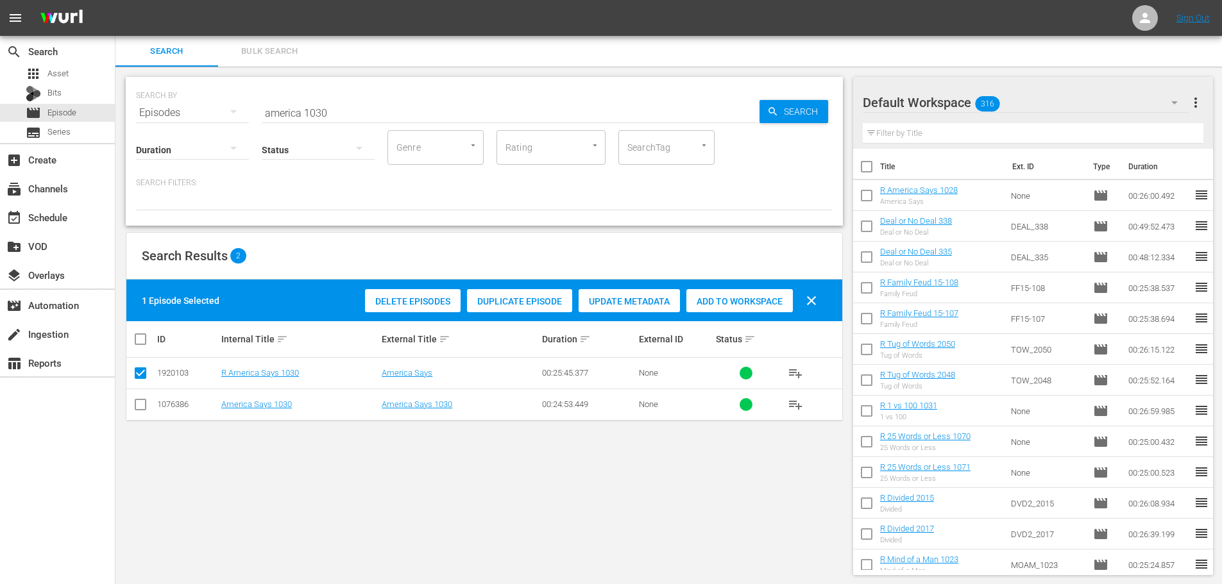
click at [704, 305] on span "Add to Workspace" at bounding box center [739, 301] width 106 height 10
click at [463, 103] on input "america 1030" at bounding box center [511, 113] width 498 height 31
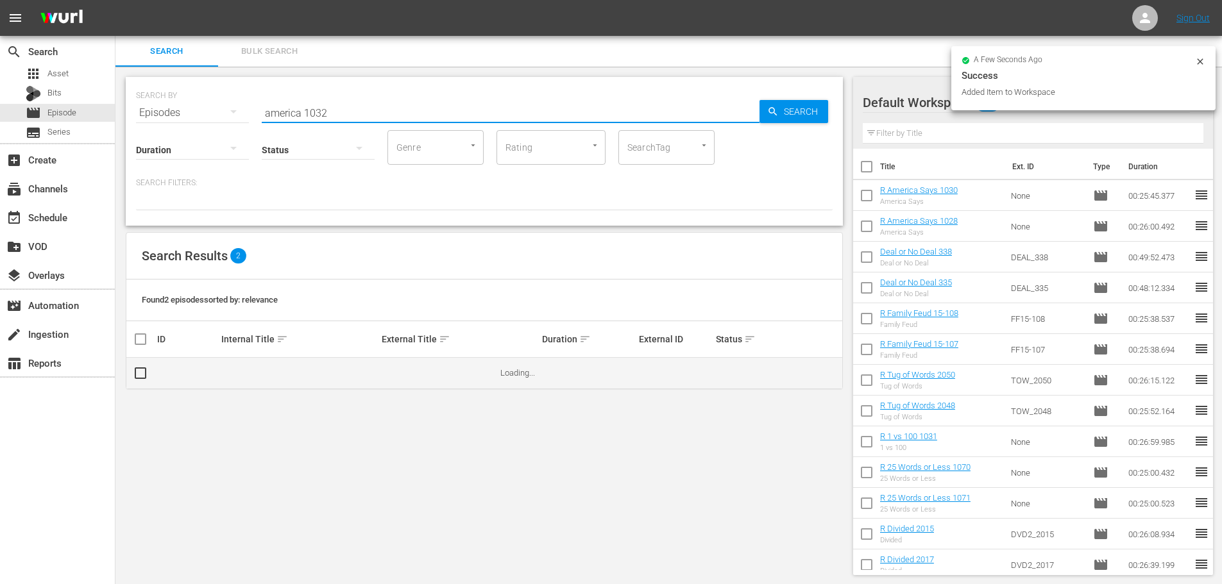
type input "america 1032"
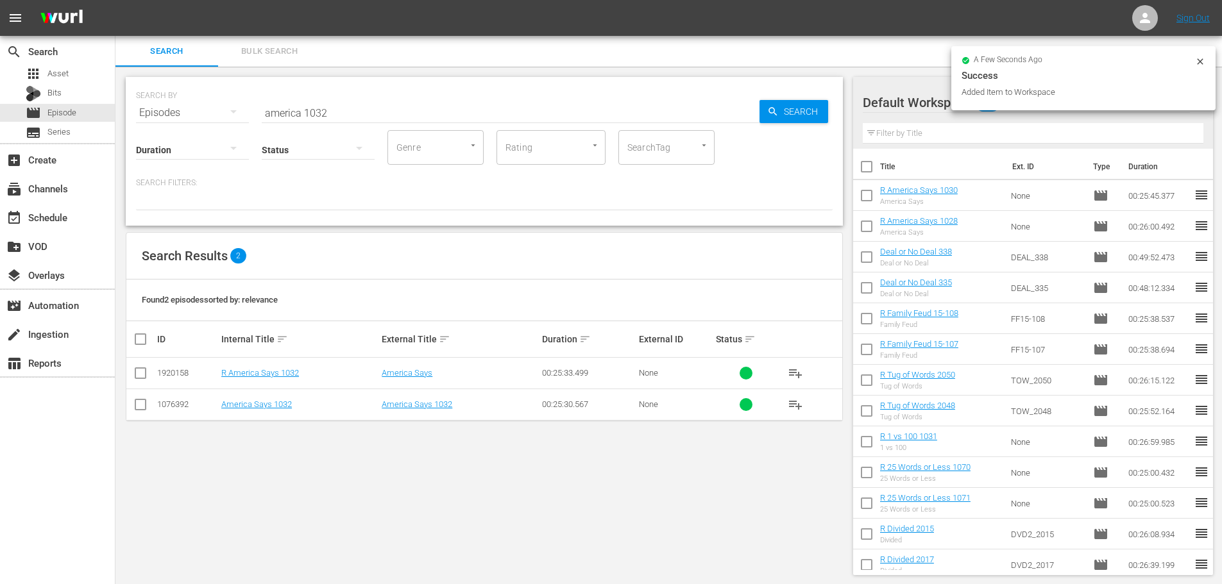
click at [136, 371] on input "checkbox" at bounding box center [140, 375] width 15 height 15
checkbox input "true"
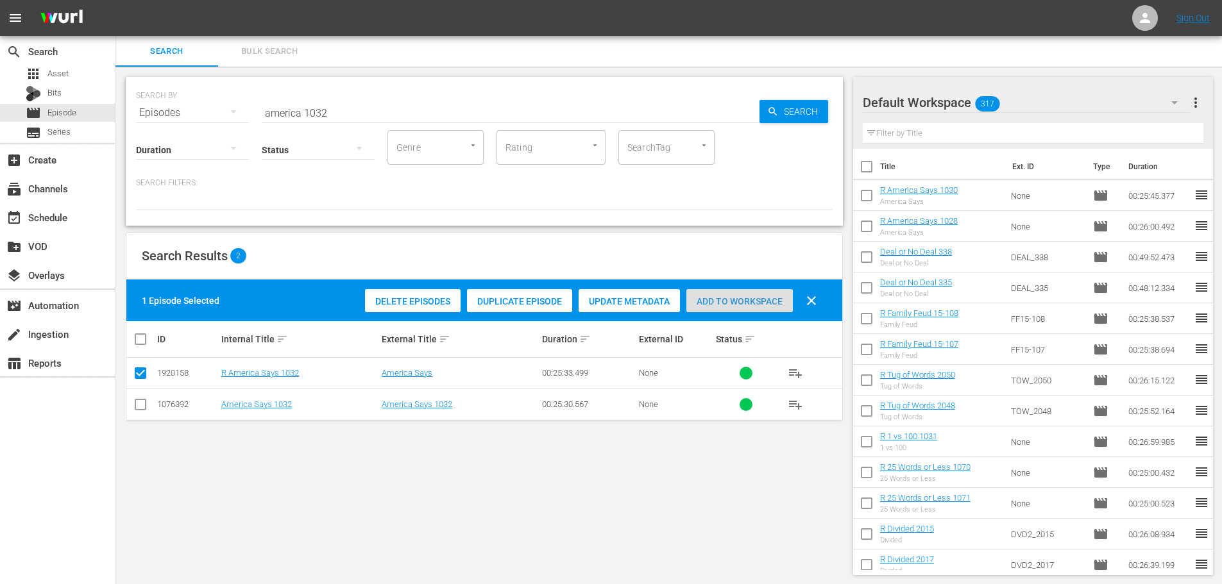
click at [692, 307] on div "Add to Workspace" at bounding box center [739, 301] width 106 height 24
drag, startPoint x: 359, startPoint y: 109, endPoint x: 132, endPoint y: 129, distance: 228.0
click at [137, 126] on div "SEARCH BY Search By Episodes Search ID, Title, Description, Keywords, or Catego…" at bounding box center [484, 151] width 717 height 149
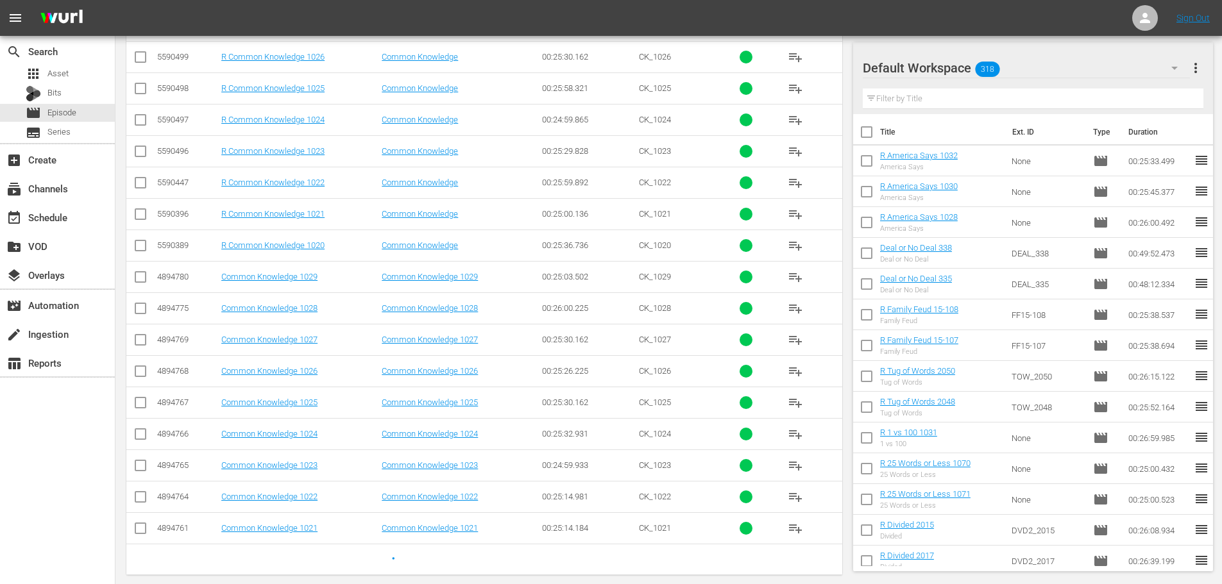
scroll to position [450, 0]
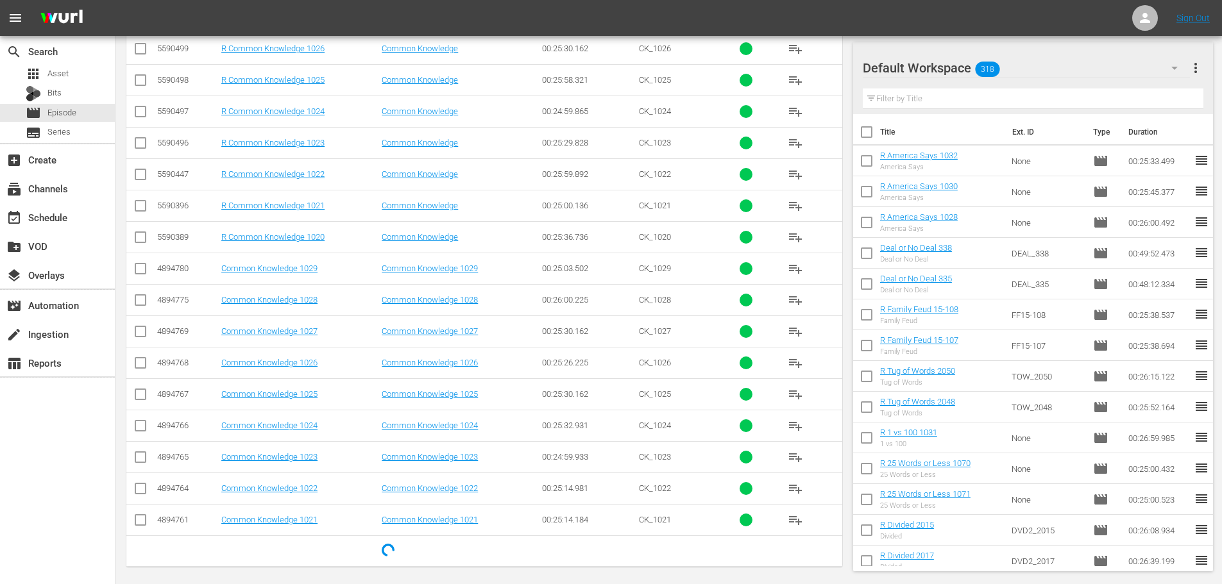
type input "common 102"
click at [135, 205] on input "checkbox" at bounding box center [140, 208] width 15 height 15
checkbox input "true"
click at [140, 241] on input "checkbox" at bounding box center [140, 239] width 15 height 15
checkbox input "true"
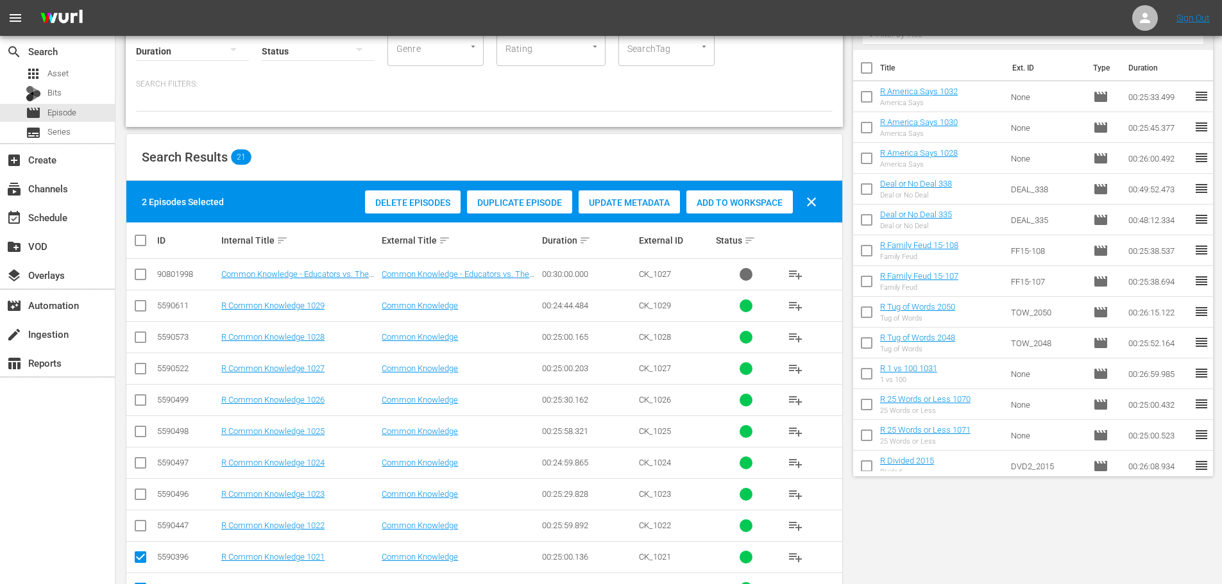
scroll to position [0, 0]
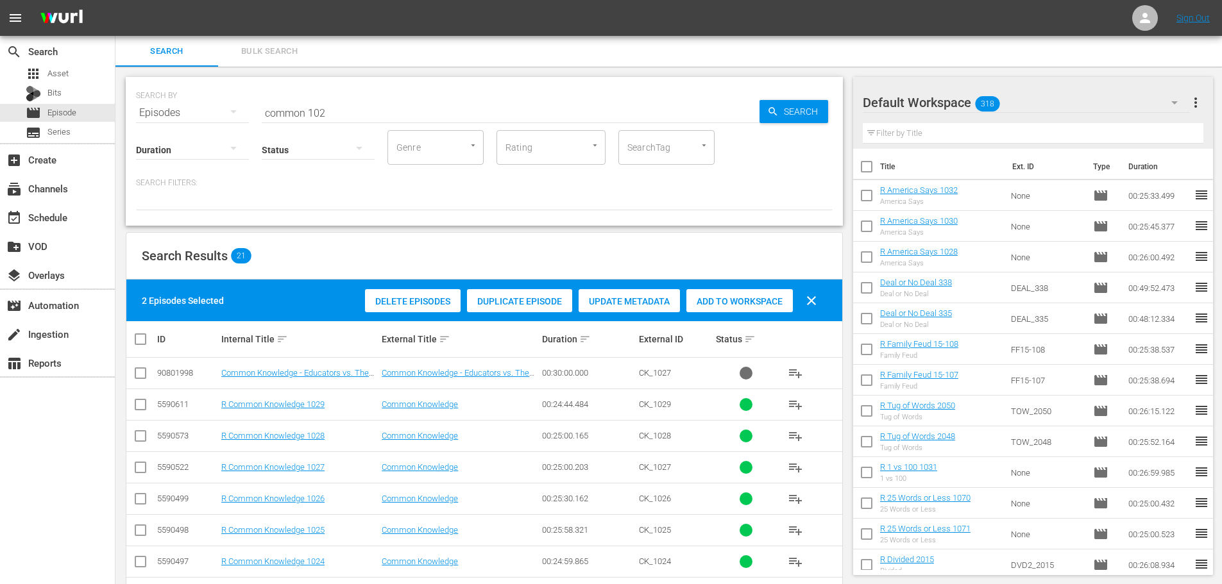
click at [724, 304] on span "Add to Workspace" at bounding box center [739, 301] width 106 height 10
drag, startPoint x: 407, startPoint y: 107, endPoint x: 14, endPoint y: 94, distance: 393.5
click at [115, 0] on div "search Search apps Asset Bits movie Episode subtitles Series add_box Create sub…" at bounding box center [668, 0] width 1107 height 0
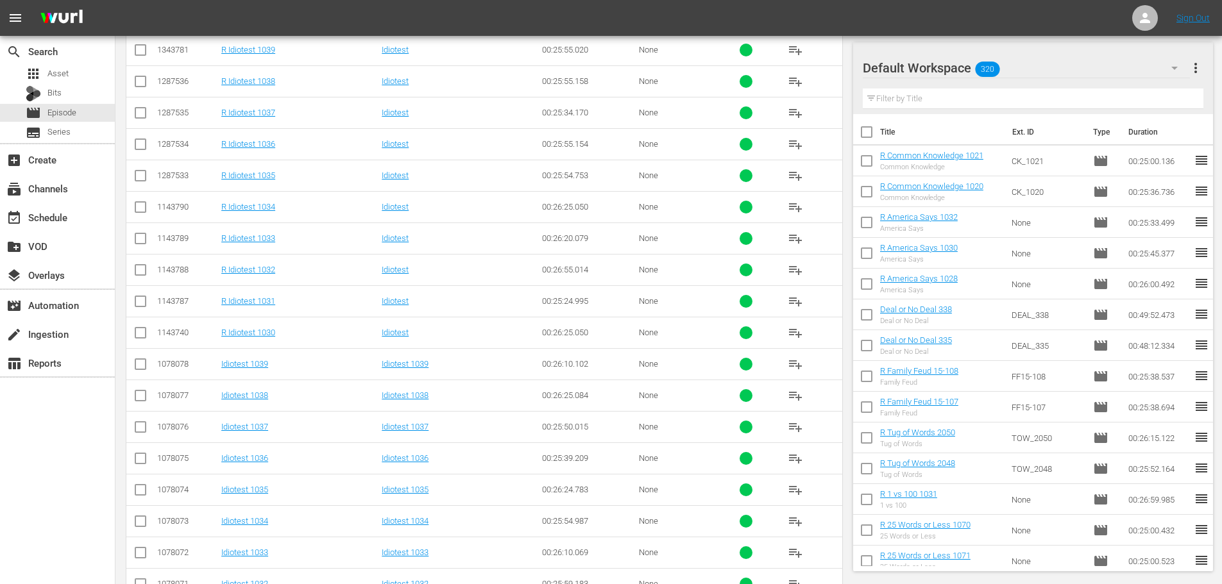
scroll to position [386, 0]
type input "idiotest 103"
click at [148, 204] on input "checkbox" at bounding box center [140, 209] width 15 height 15
checkbox input "true"
click at [132, 144] on td at bounding box center [140, 143] width 29 height 31
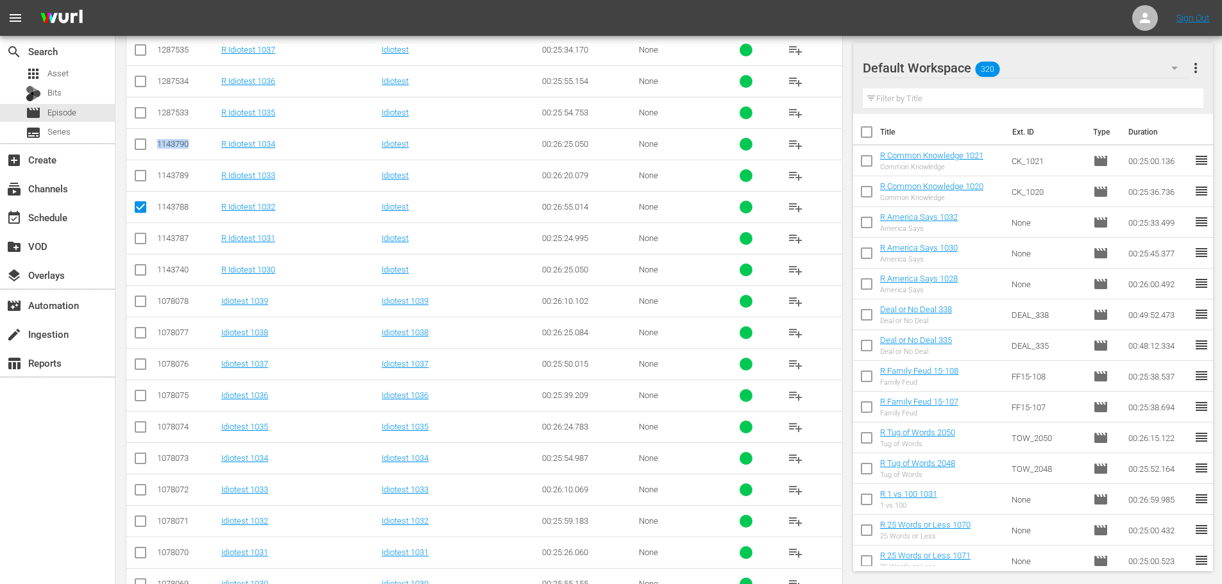
click at [132, 144] on td at bounding box center [140, 143] width 29 height 31
click at [135, 147] on input "checkbox" at bounding box center [140, 146] width 15 height 15
checkbox input "true"
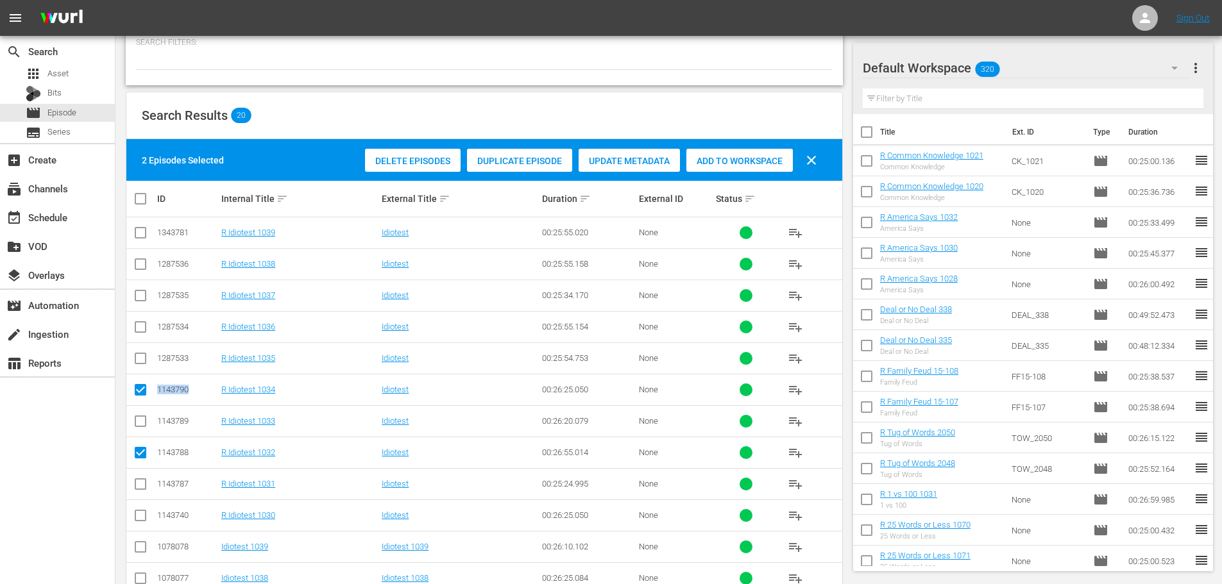
scroll to position [0, 0]
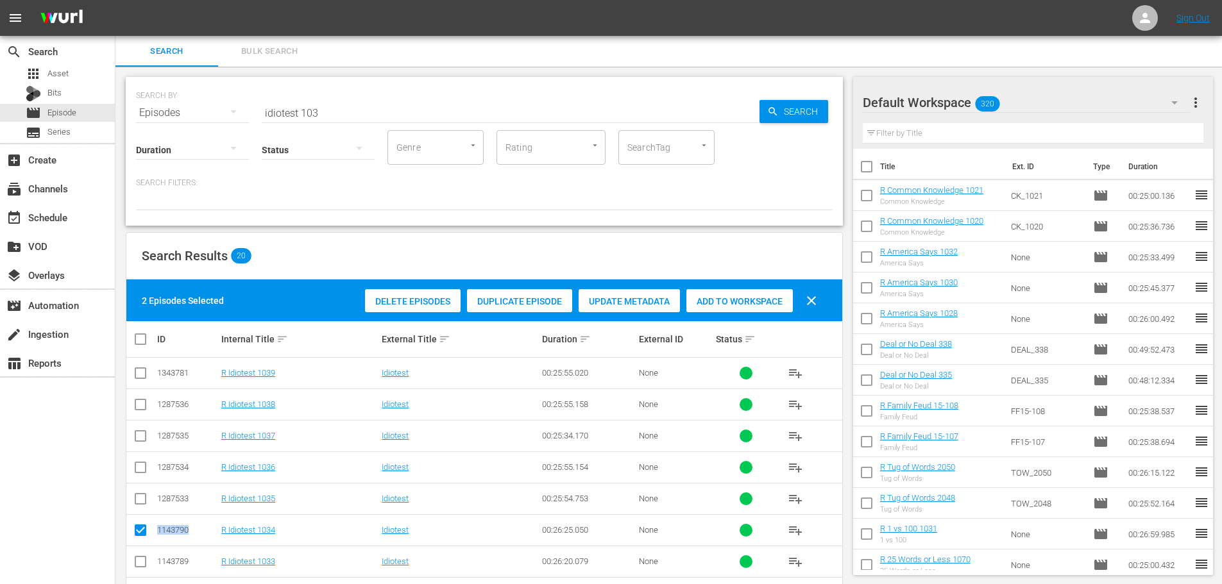
click at [749, 289] on div "Add to Workspace" at bounding box center [739, 301] width 106 height 24
drag, startPoint x: 405, startPoint y: 110, endPoint x: 91, endPoint y: 102, distance: 313.8
click at [115, 0] on div "search Search apps Asset Bits movie Episode subtitles Series add_box Create sub…" at bounding box center [668, 0] width 1107 height 0
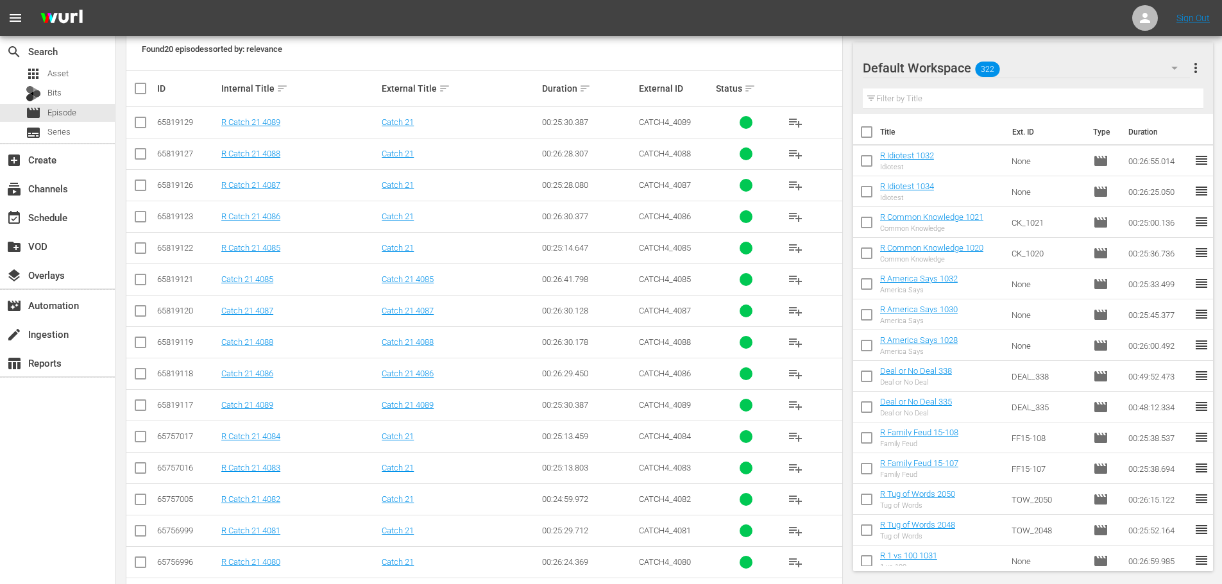
scroll to position [426, 0]
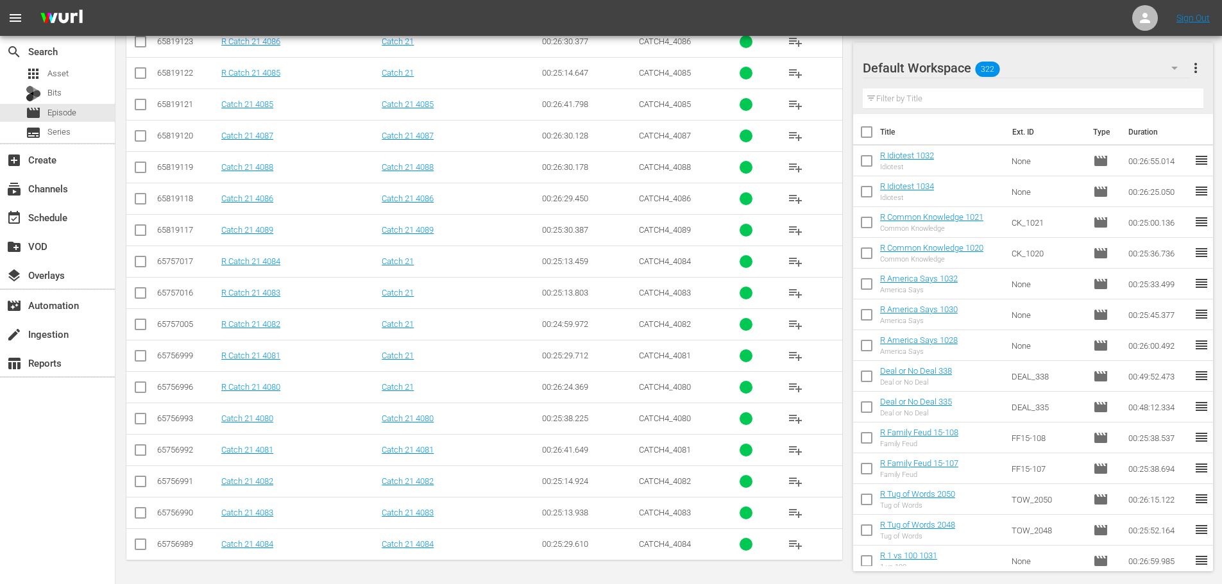
type input "catch 21 408"
click at [137, 361] on input "checkbox" at bounding box center [140, 358] width 15 height 15
checkbox input "true"
click at [139, 332] on input "checkbox" at bounding box center [140, 326] width 15 height 15
checkbox input "true"
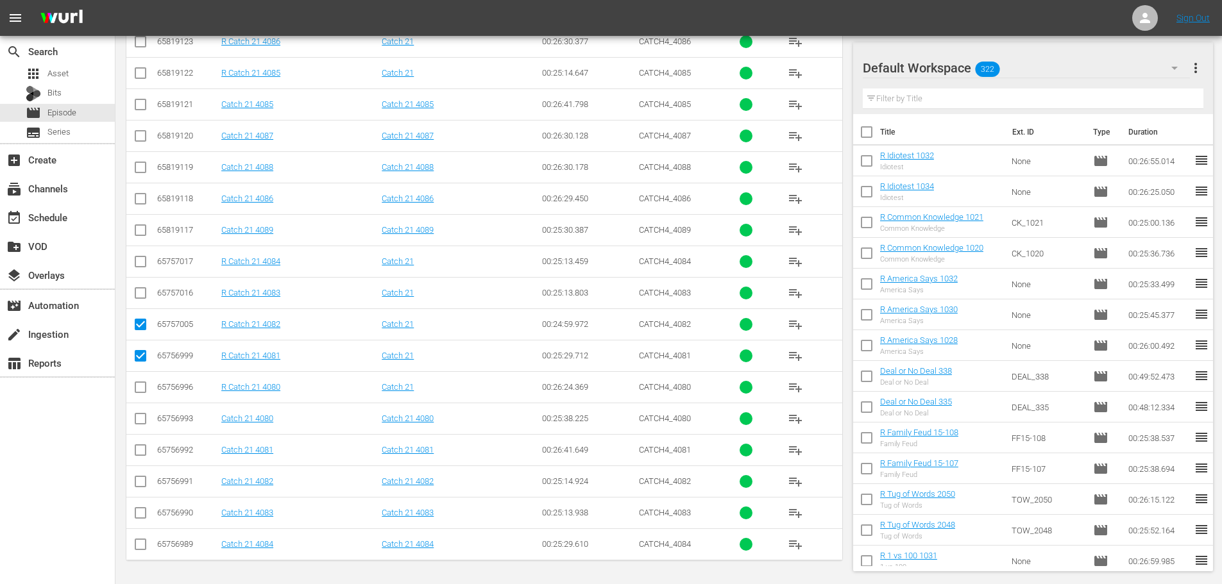
click at [138, 297] on input "checkbox" at bounding box center [140, 295] width 15 height 15
checkbox input "true"
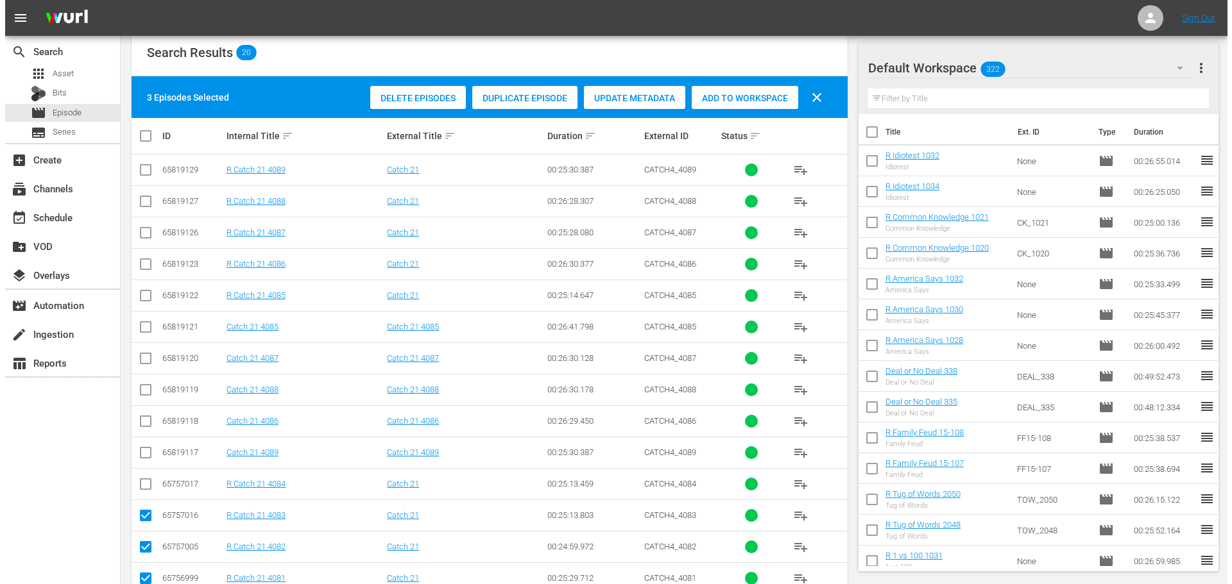
scroll to position [0, 0]
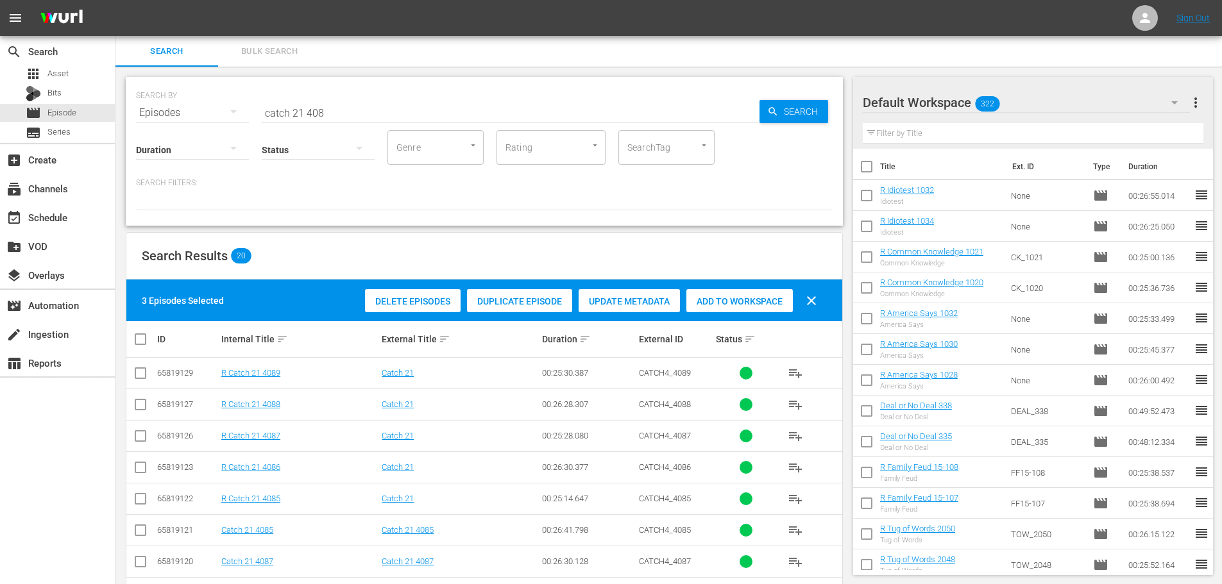
click at [772, 296] on span "Add to Workspace" at bounding box center [739, 301] width 106 height 10
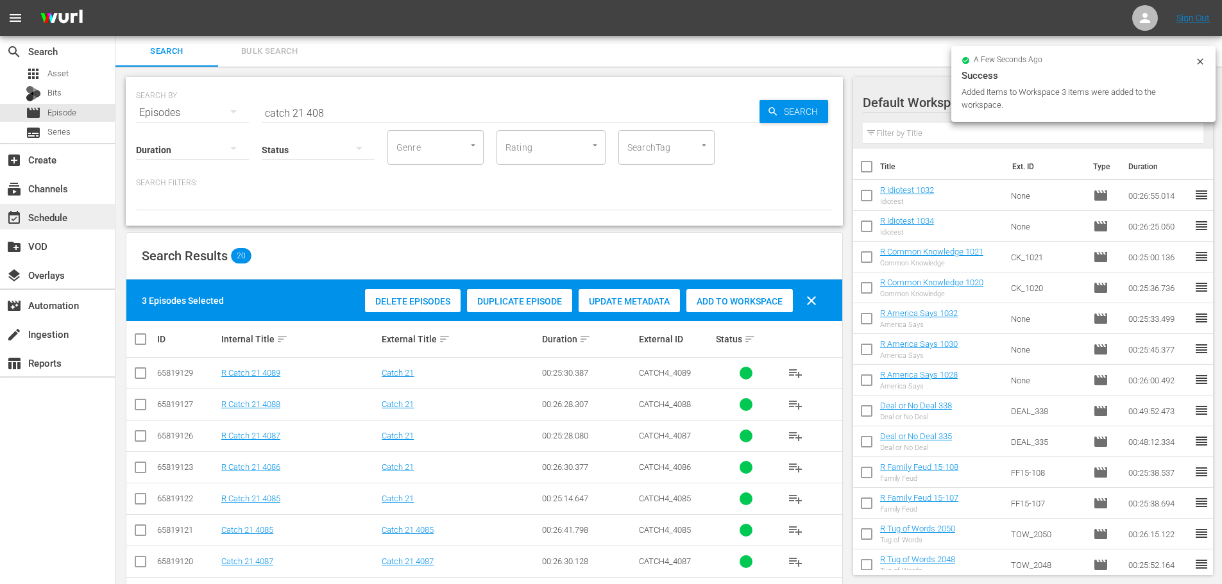
click at [66, 221] on div "event_available Schedule" at bounding box center [36, 216] width 72 height 12
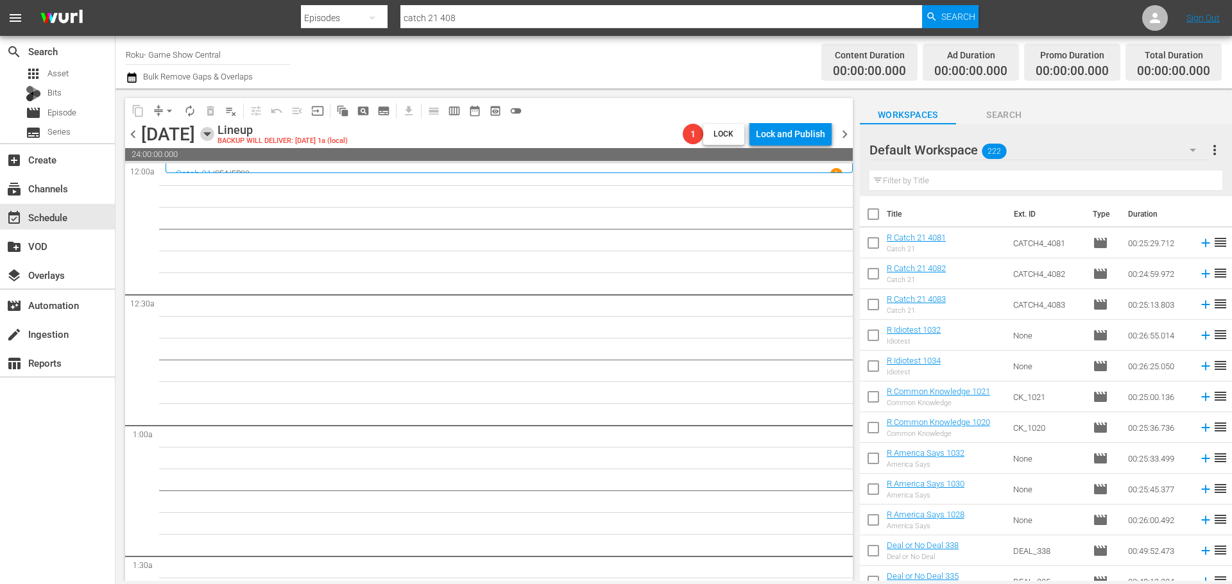
click at [214, 130] on icon "button" at bounding box center [207, 134] width 14 height 14
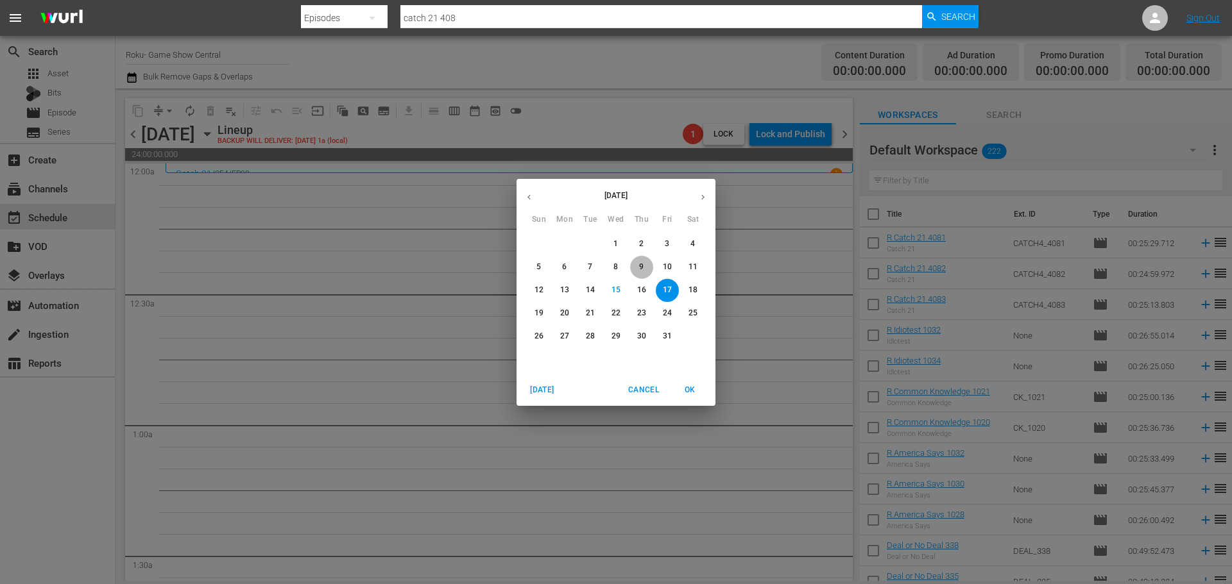
click at [643, 273] on button "9" at bounding box center [641, 267] width 23 height 23
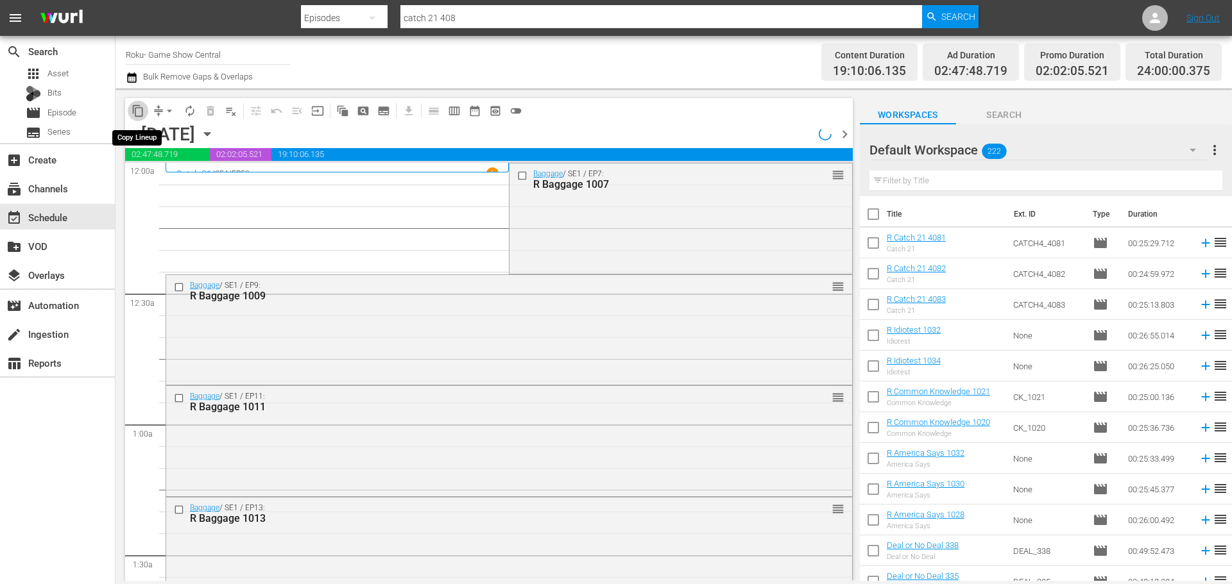
click at [139, 114] on span "content_copy" at bounding box center [138, 111] width 13 height 13
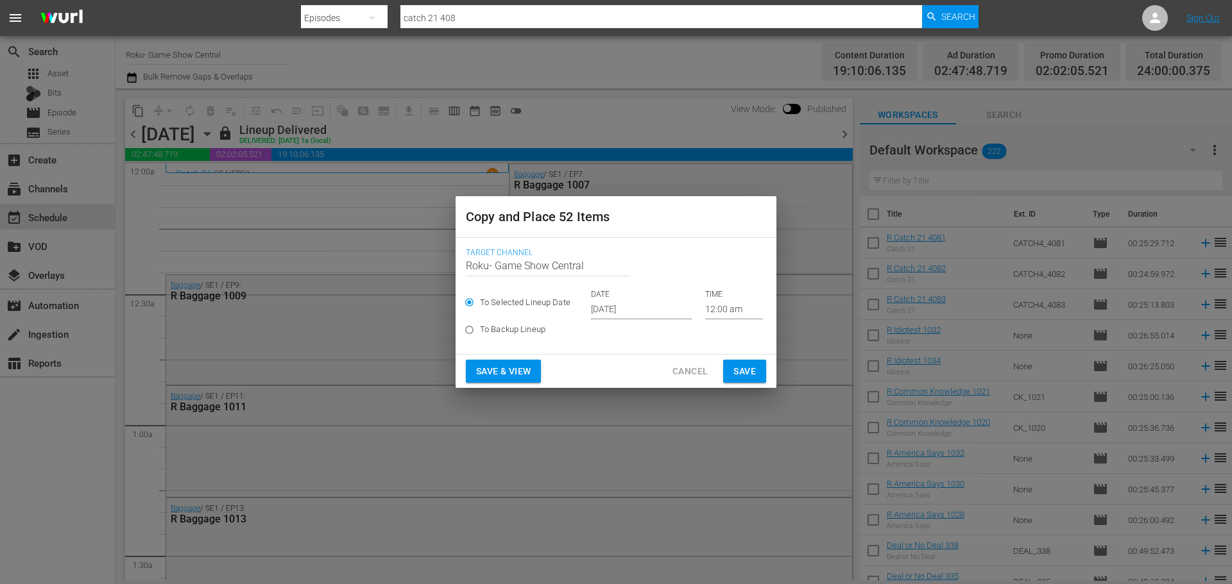
click at [637, 314] on input "[DATE]" at bounding box center [641, 309] width 101 height 19
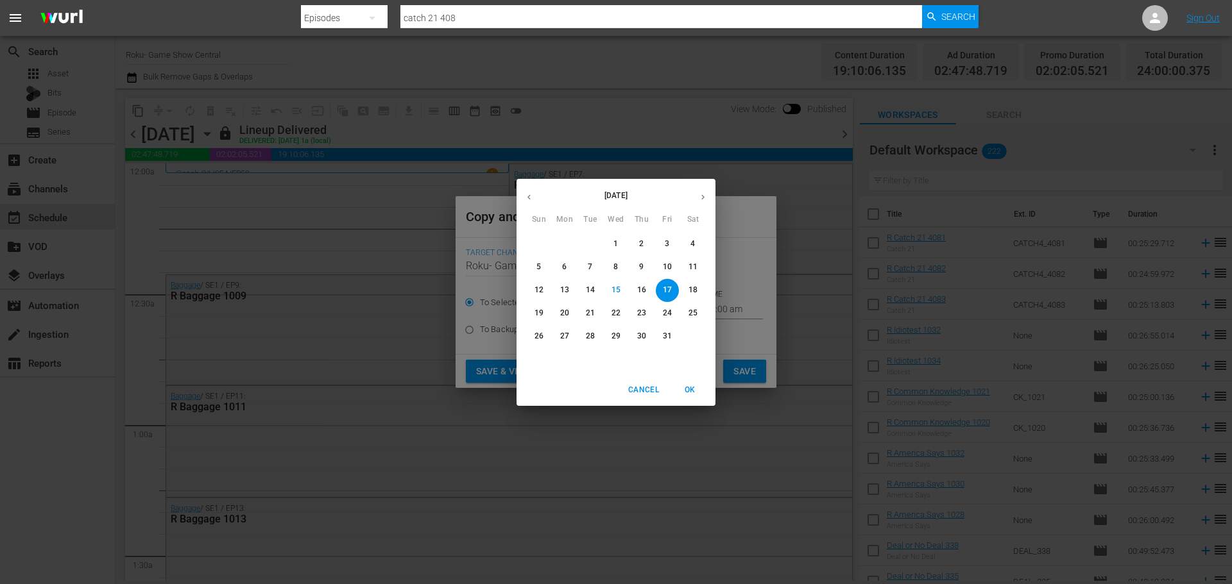
click at [634, 323] on button "23" at bounding box center [641, 313] width 23 height 23
click at [637, 318] on p "23" at bounding box center [641, 313] width 9 height 11
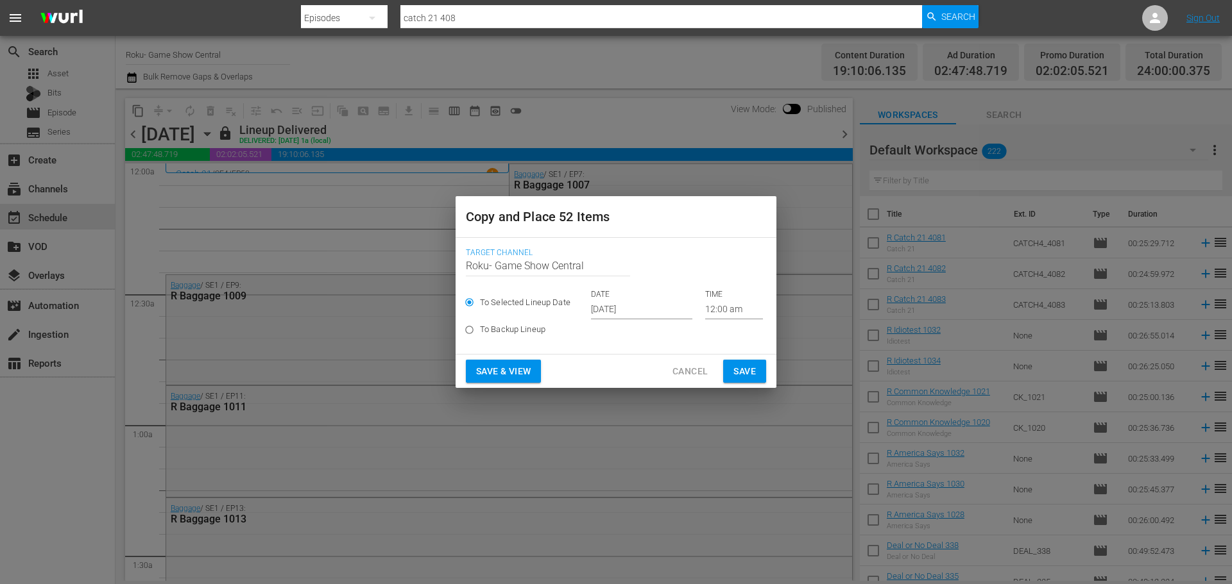
type input "Oct 23rd 2025"
click at [751, 369] on span "Save" at bounding box center [744, 372] width 22 height 16
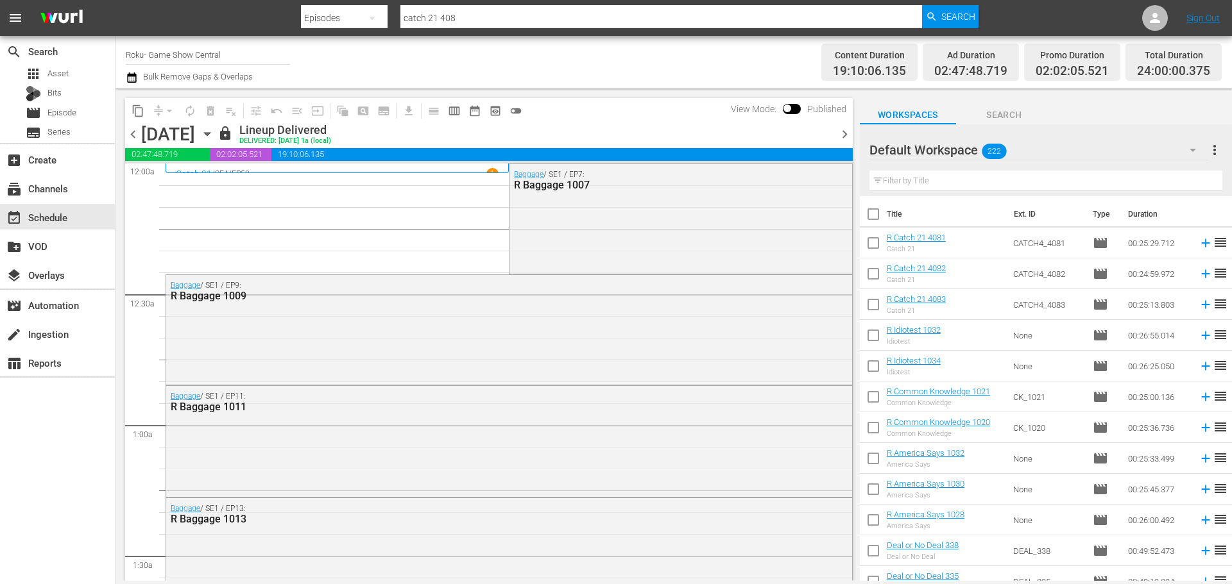
click at [214, 140] on icon "button" at bounding box center [207, 134] width 14 height 14
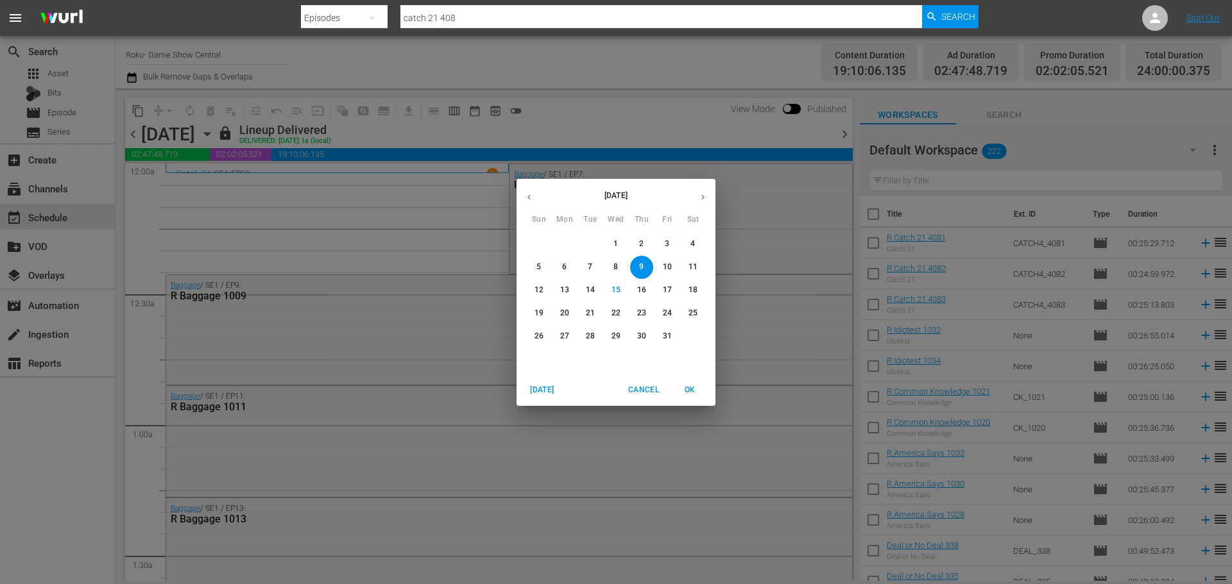
click at [644, 310] on p "23" at bounding box center [641, 313] width 9 height 11
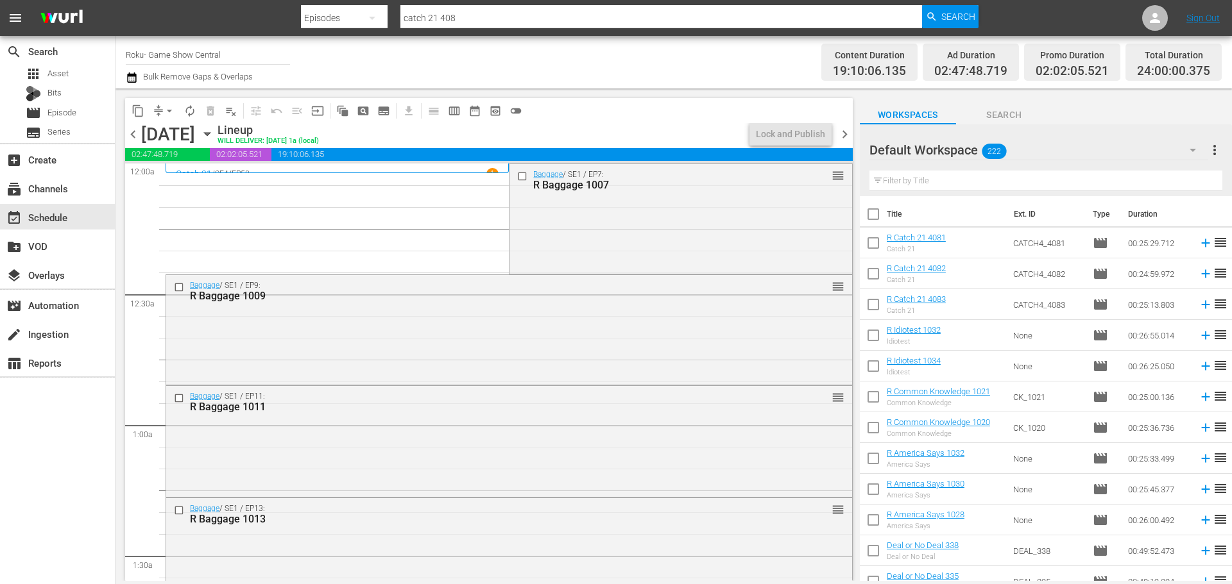
click at [517, 178] on input "checkbox" at bounding box center [523, 176] width 13 height 11
click at [178, 291] on input "checkbox" at bounding box center [180, 287] width 13 height 11
click at [180, 400] on input "checkbox" at bounding box center [180, 398] width 13 height 11
click at [180, 513] on input "checkbox" at bounding box center [180, 510] width 13 height 11
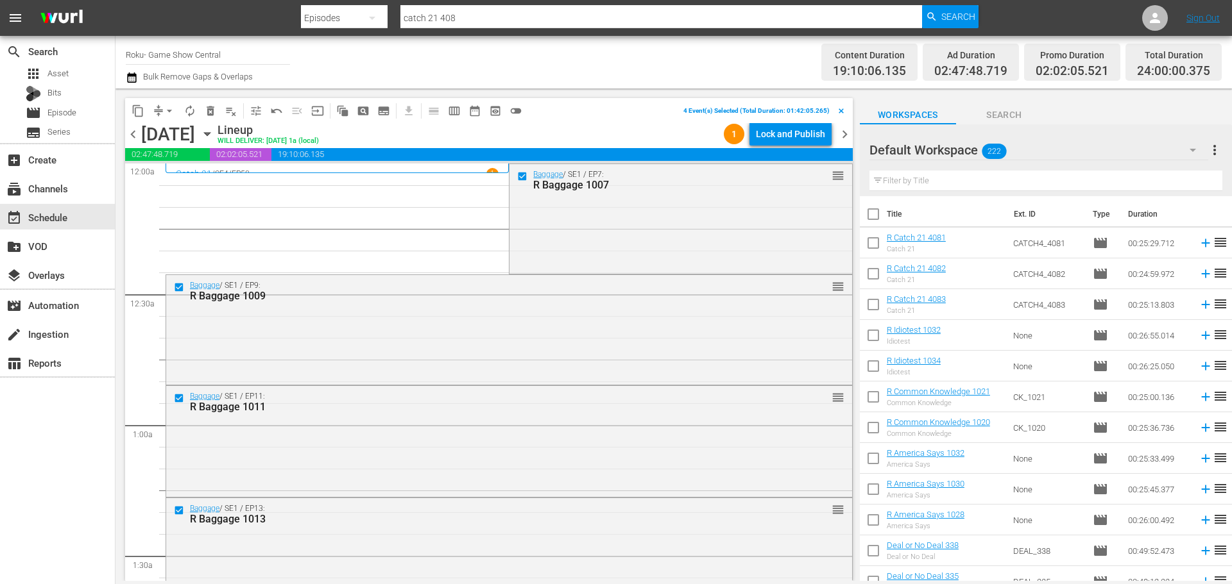
scroll to position [128, 0]
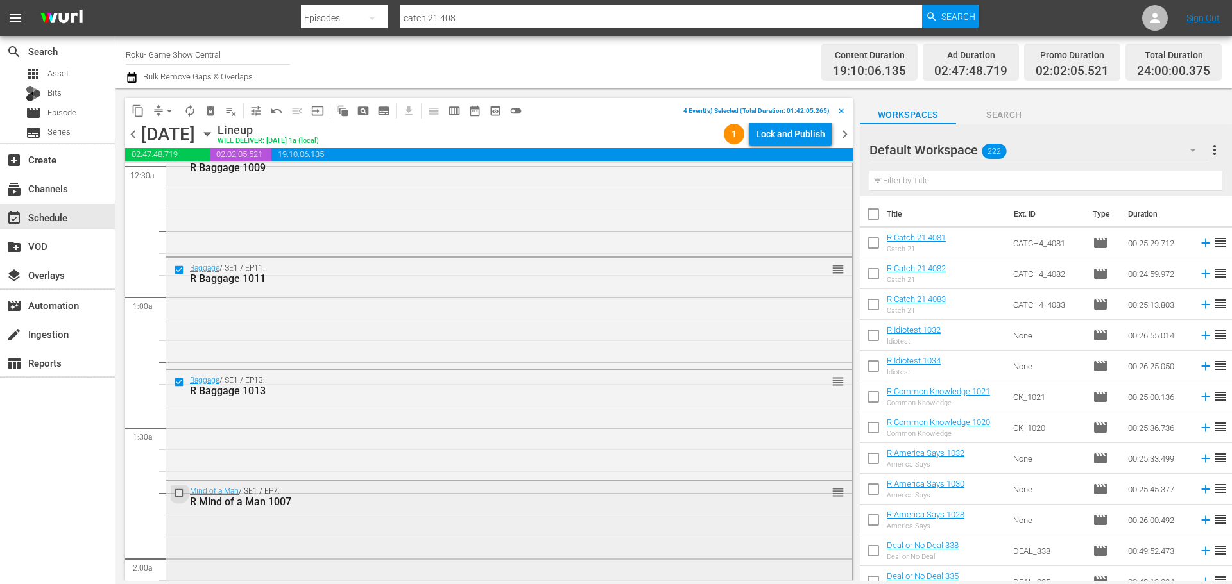
click at [175, 491] on input "checkbox" at bounding box center [180, 493] width 13 height 11
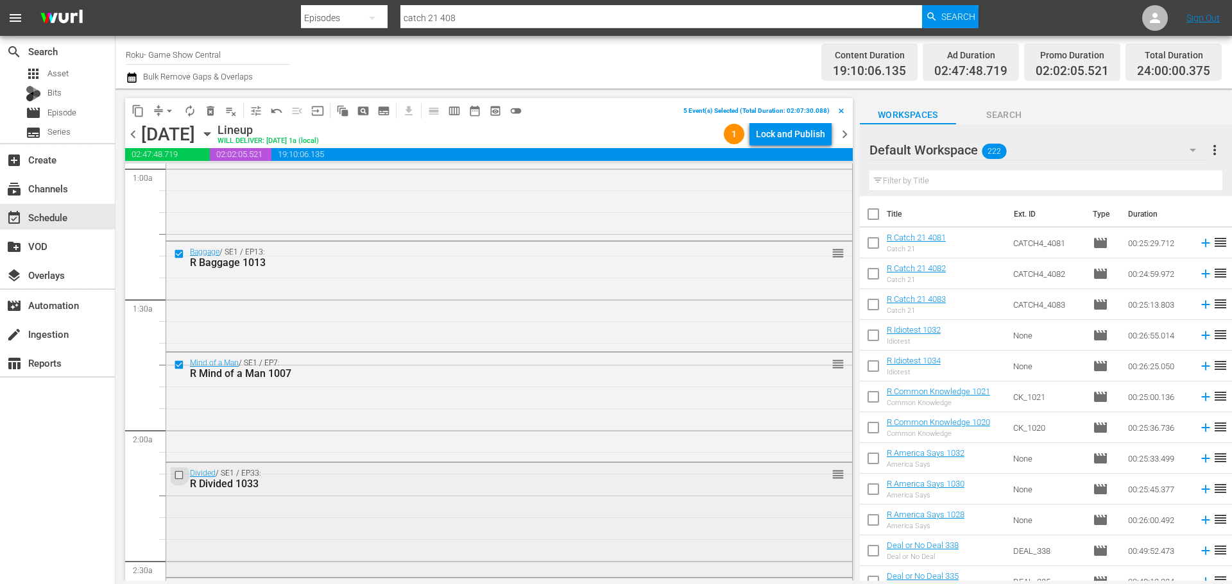
click at [176, 480] on input "checkbox" at bounding box center [180, 475] width 13 height 11
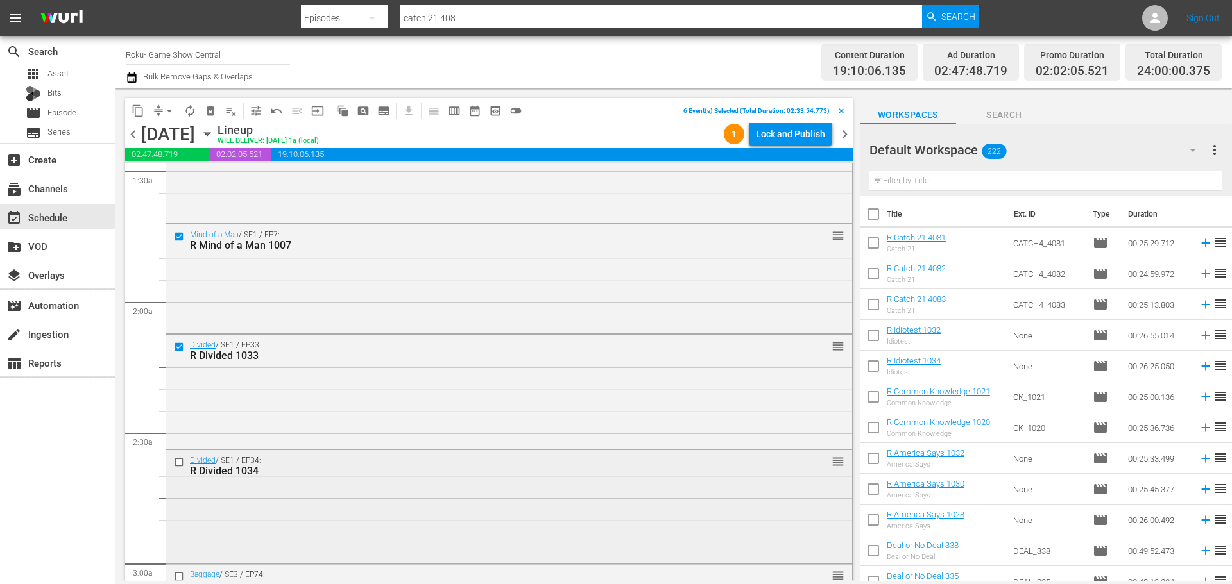
click at [180, 464] on input "checkbox" at bounding box center [180, 462] width 13 height 11
click at [139, 112] on span "content_copy" at bounding box center [138, 111] width 13 height 13
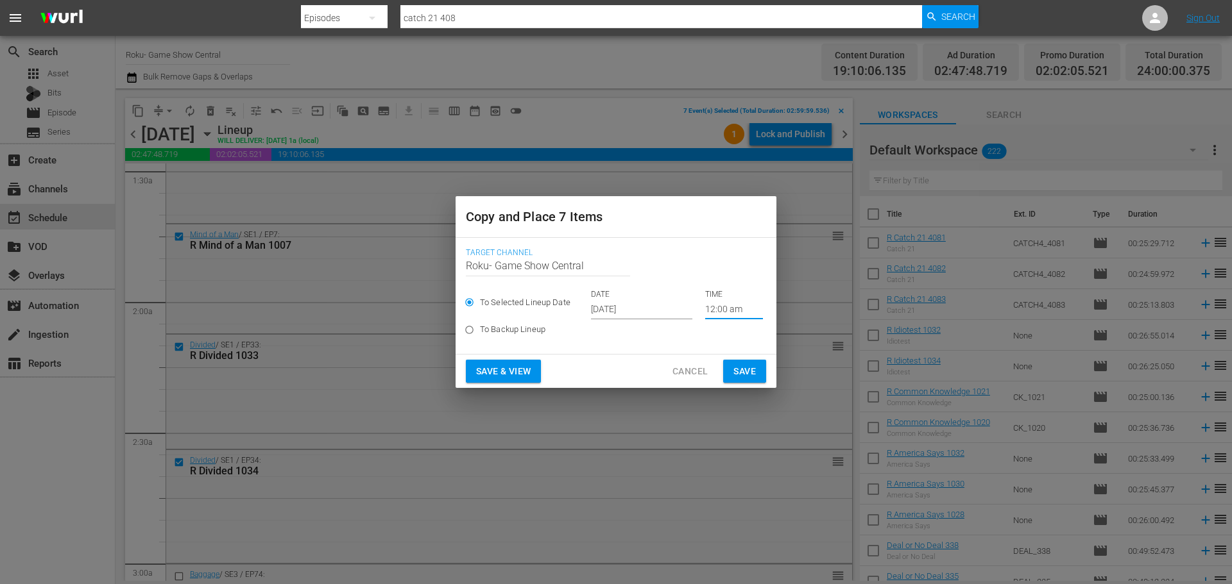
click at [724, 316] on input "12:00 am" at bounding box center [734, 309] width 58 height 19
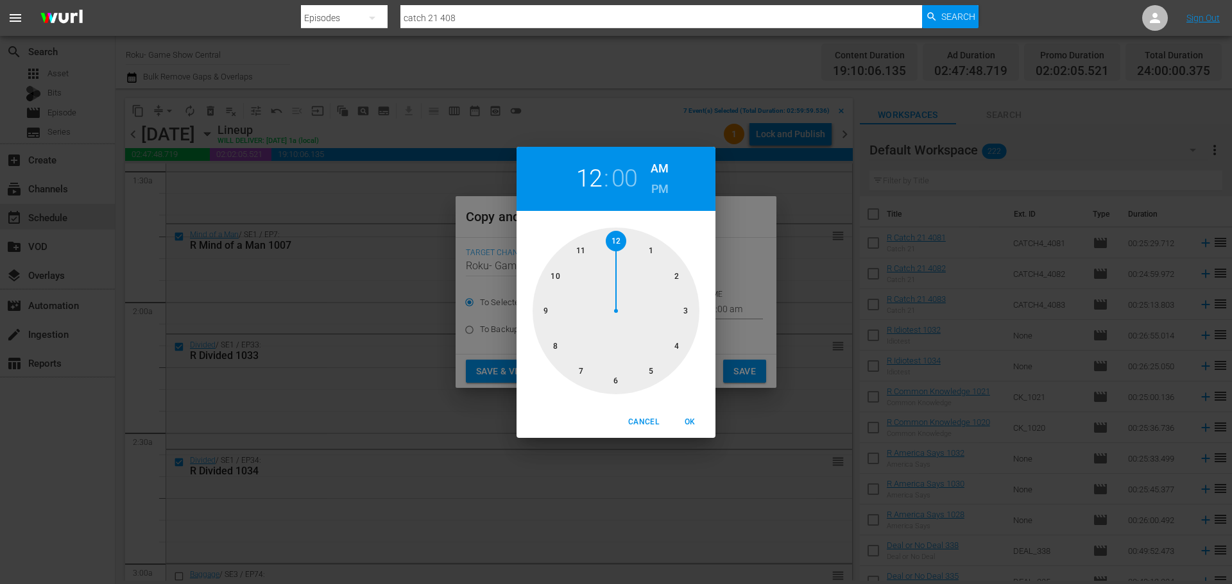
click at [640, 425] on span "Cancel" at bounding box center [643, 422] width 31 height 13
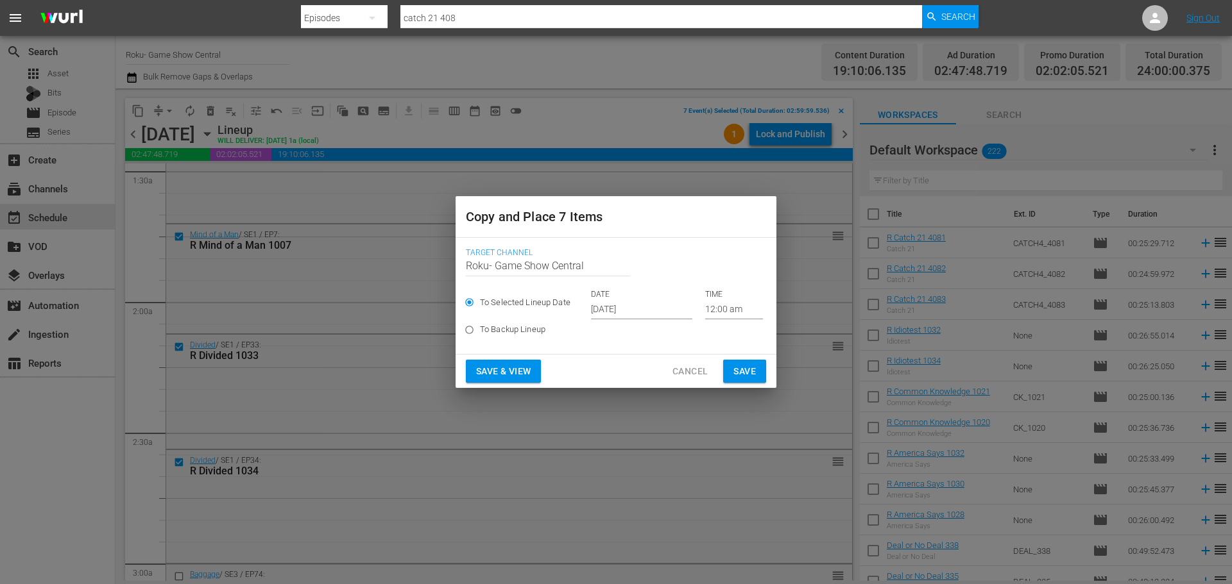
click at [629, 325] on label "To Backup Lineup" at bounding box center [607, 329] width 297 height 21
click at [480, 325] on input "To Backup Lineup" at bounding box center [469, 332] width 21 height 21
radio input "true"
click at [630, 314] on div "To Selected Lineup Date DATE Oct 17th 2025 TIME 12:00 am" at bounding box center [616, 304] width 300 height 30
click at [518, 300] on span "To Selected Lineup Date" at bounding box center [525, 302] width 90 height 13
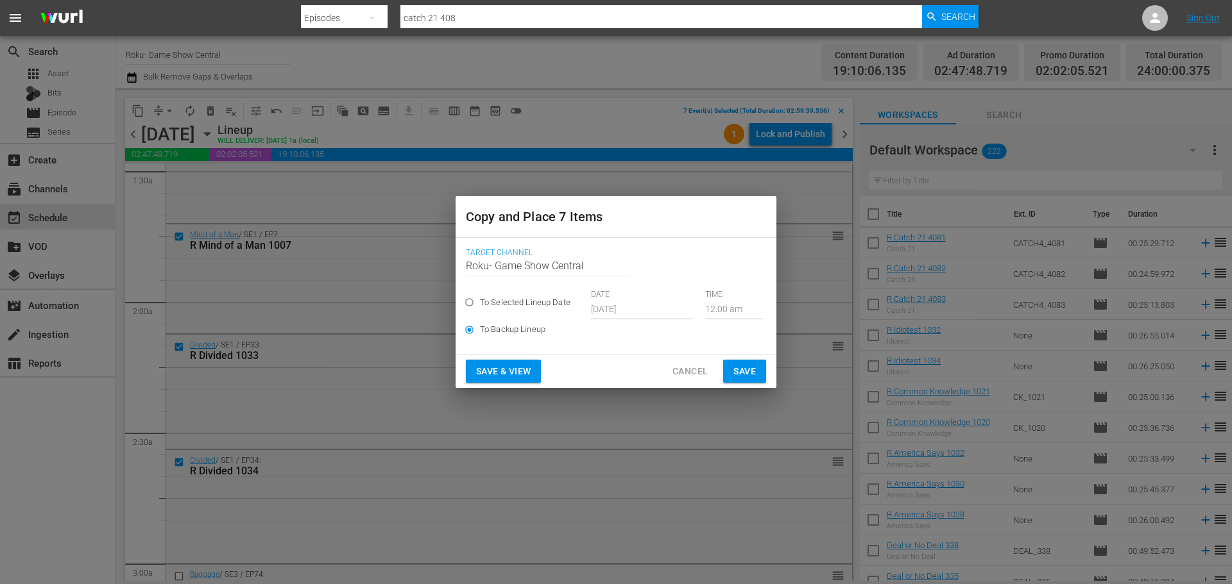
click at [480, 300] on input "To Selected Lineup Date" at bounding box center [469, 304] width 21 height 21
radio input "true"
click at [652, 309] on input "[DATE]" at bounding box center [641, 309] width 101 height 19
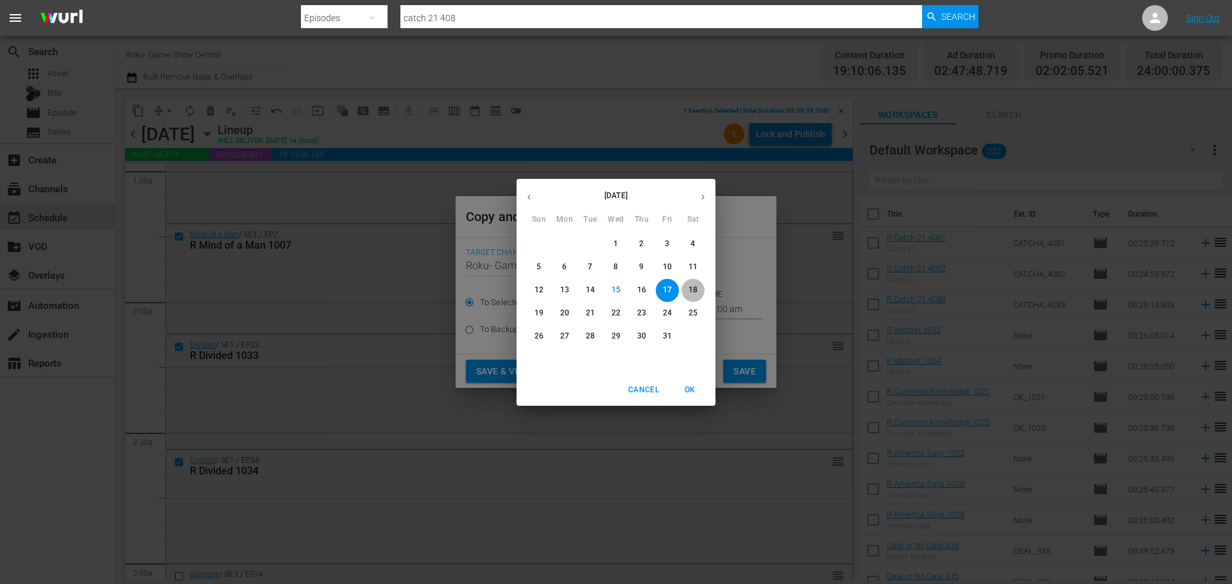
click at [685, 296] on span "18" at bounding box center [692, 290] width 23 height 11
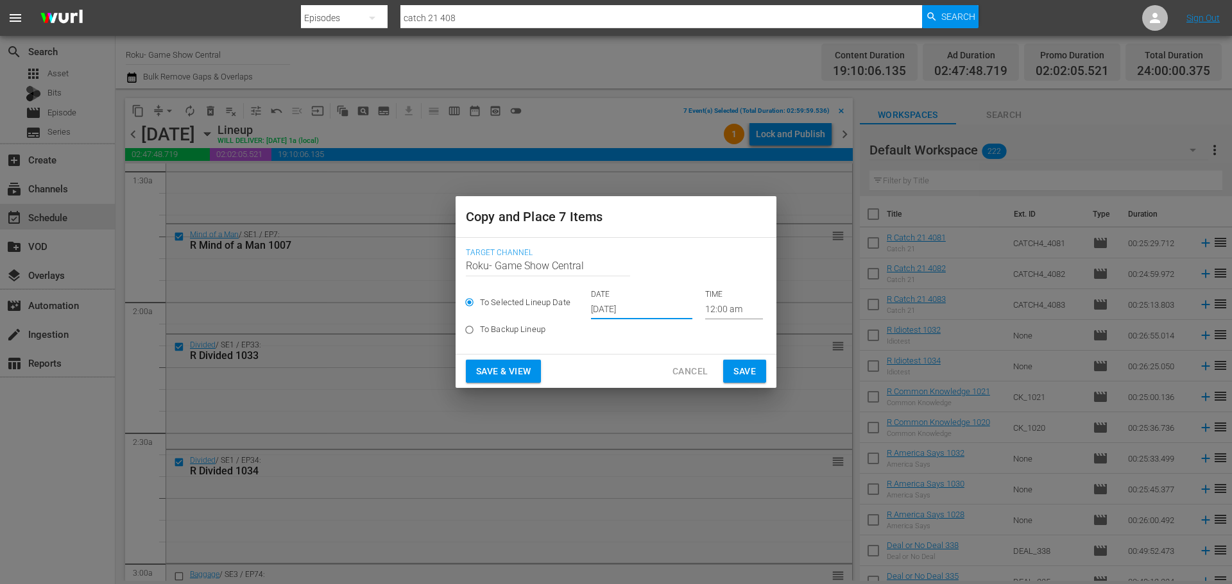
click at [622, 312] on input "Oct 18th 2025" at bounding box center [641, 309] width 101 height 19
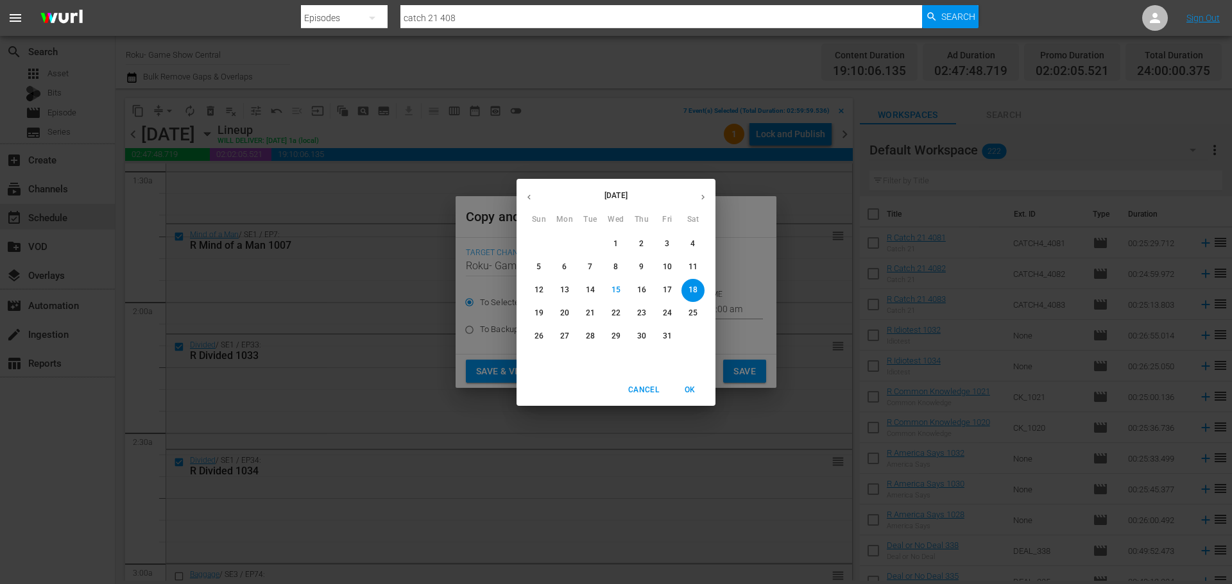
click at [672, 292] on span "17" at bounding box center [667, 290] width 23 height 11
type input "[DATE]"
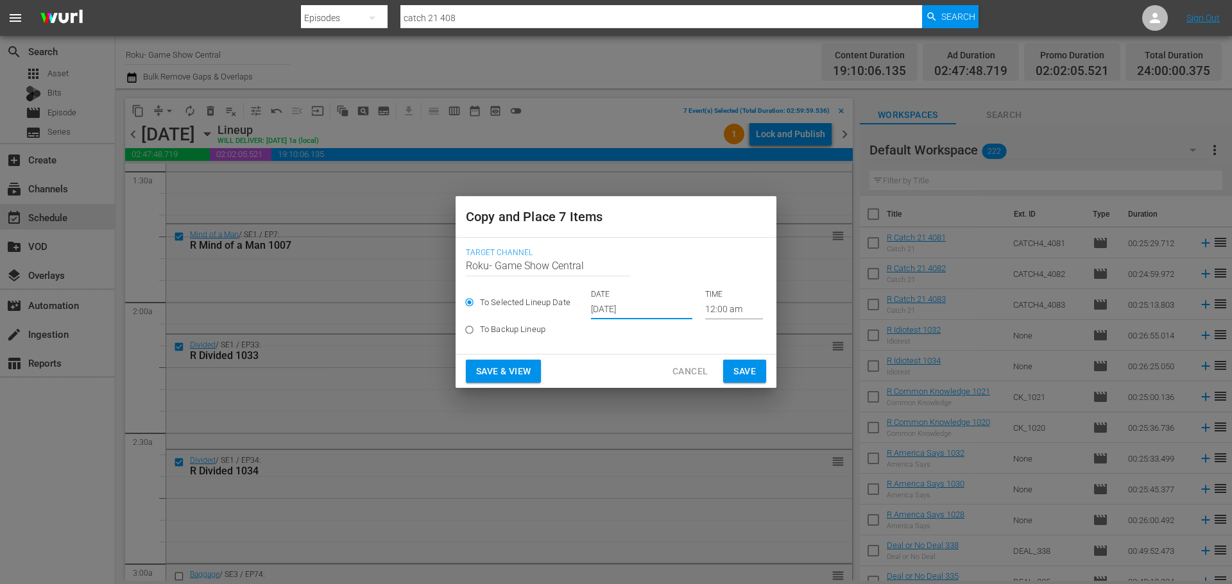
click at [718, 317] on input "12:00 am" at bounding box center [734, 309] width 58 height 19
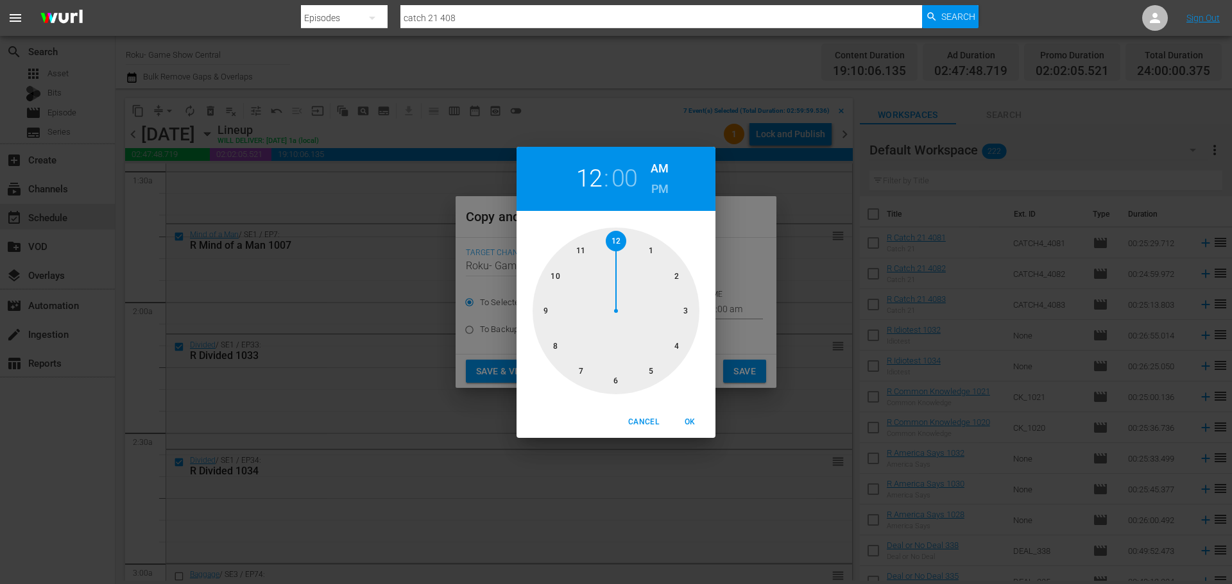
click at [686, 322] on div at bounding box center [615, 311] width 167 height 167
click at [695, 427] on span "OK" at bounding box center [689, 422] width 31 height 13
type input "03:00 am"
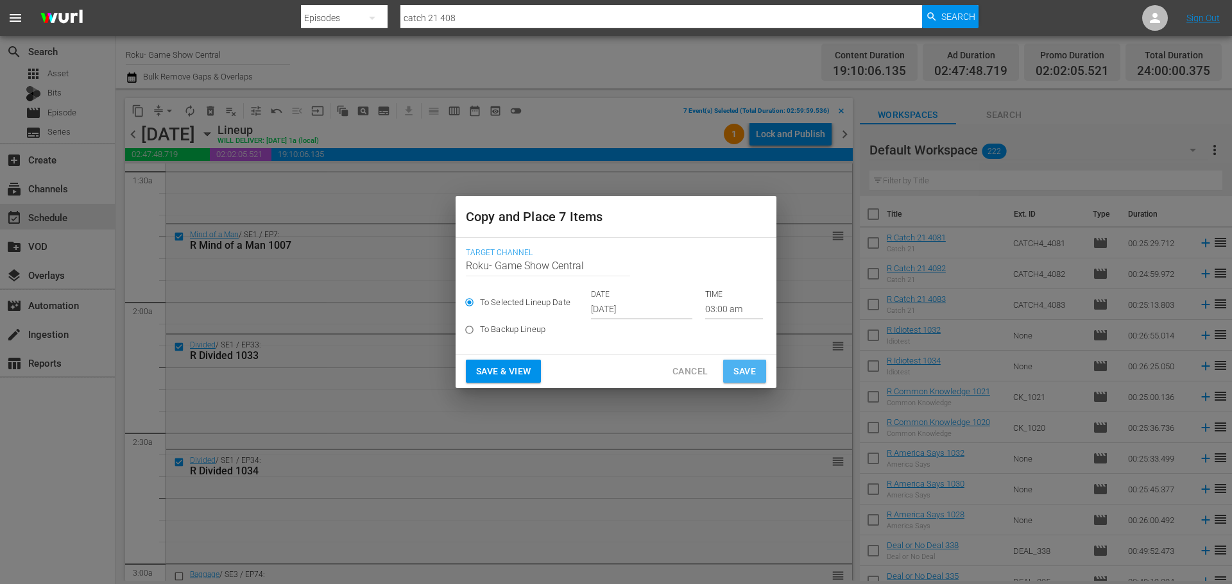
click at [742, 362] on button "Save" at bounding box center [744, 372] width 43 height 24
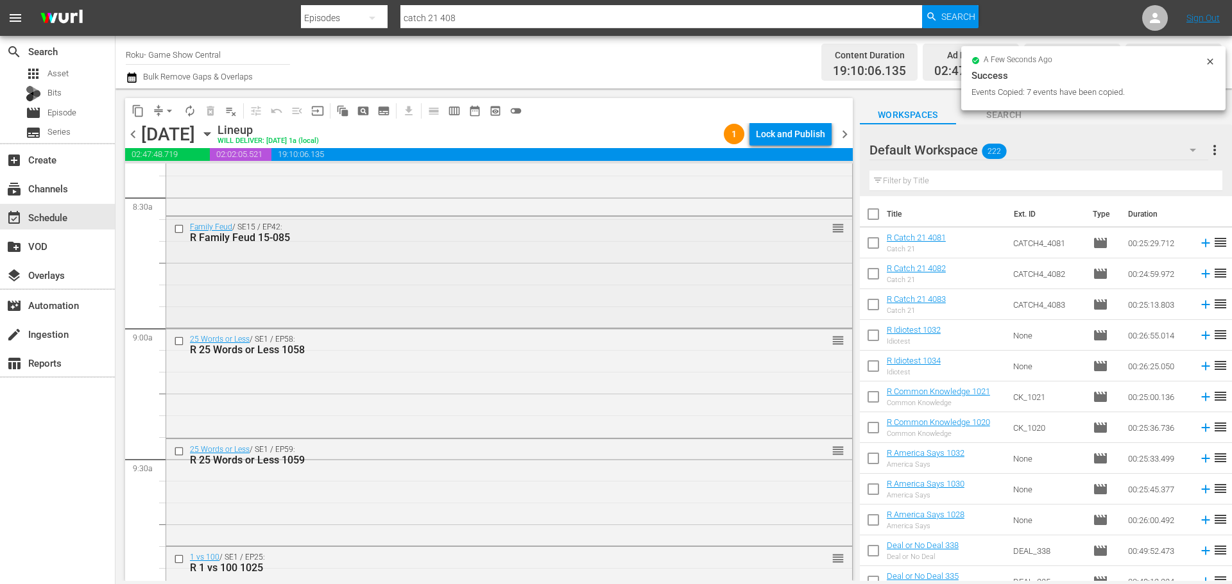
scroll to position [2181, 0]
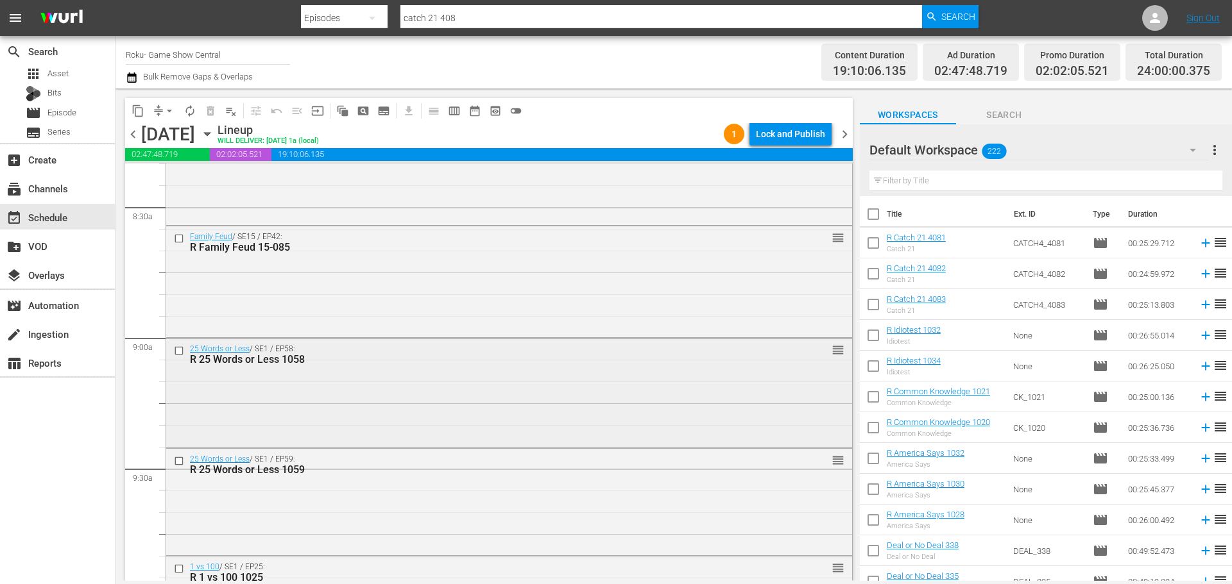
click at [182, 357] on div at bounding box center [180, 350] width 19 height 15
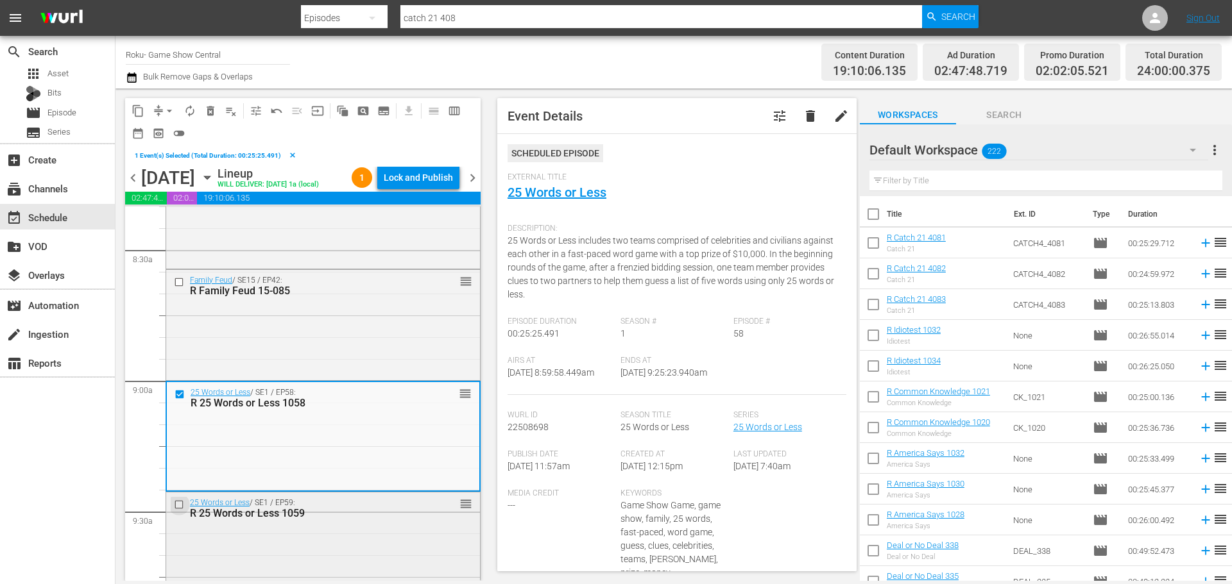
click at [180, 510] on input "checkbox" at bounding box center [180, 504] width 13 height 11
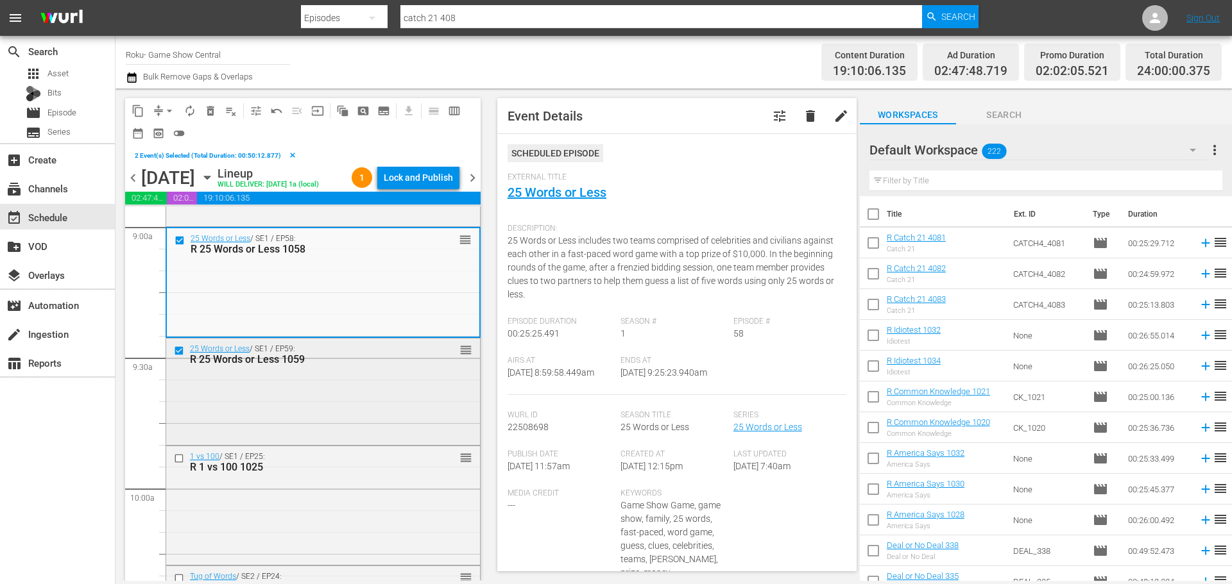
scroll to position [2374, 0]
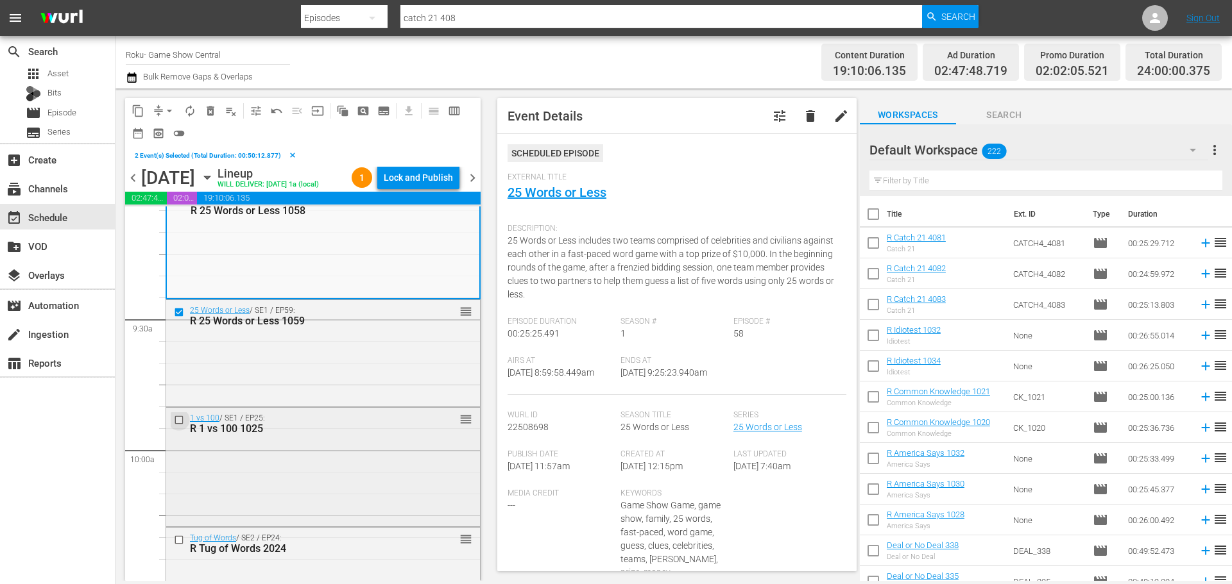
click at [177, 426] on input "checkbox" at bounding box center [180, 420] width 13 height 11
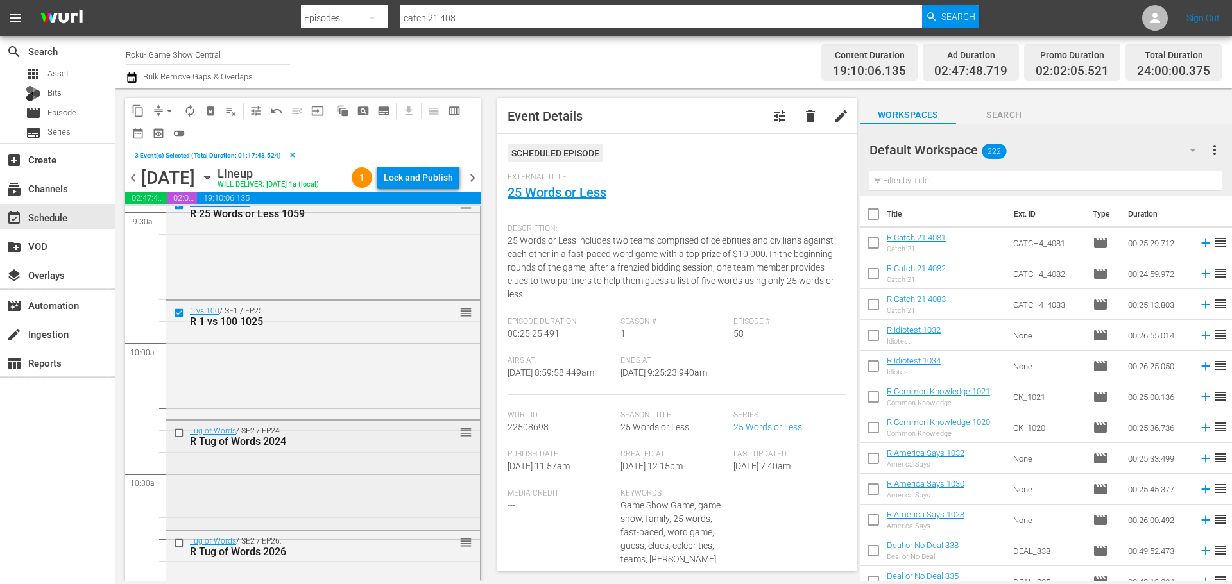
scroll to position [2502, 0]
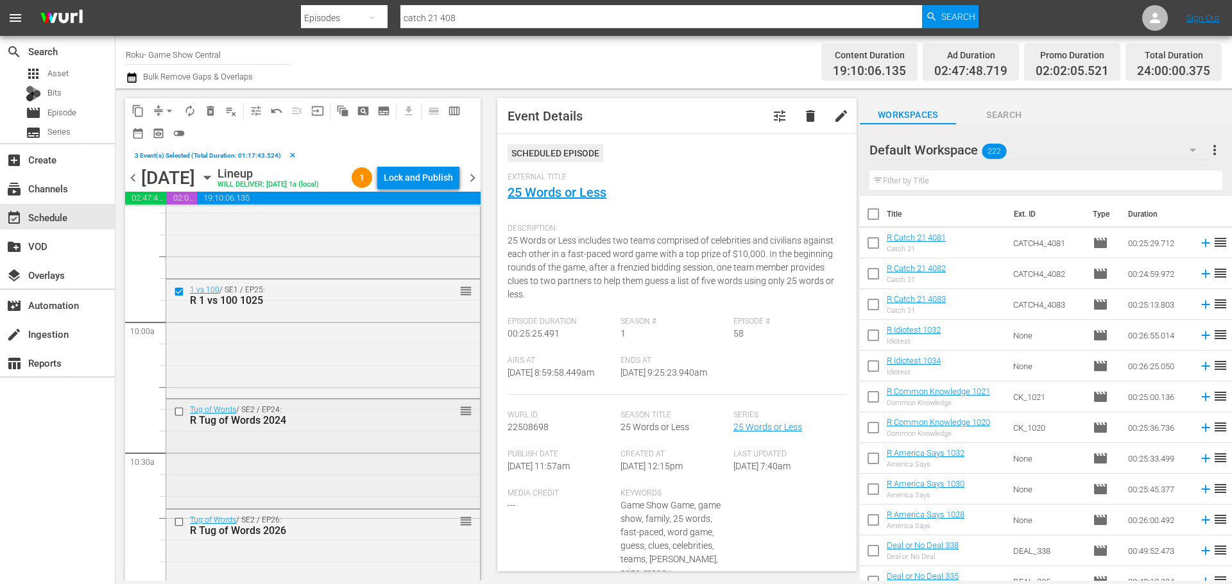
click at [180, 420] on div at bounding box center [180, 411] width 19 height 15
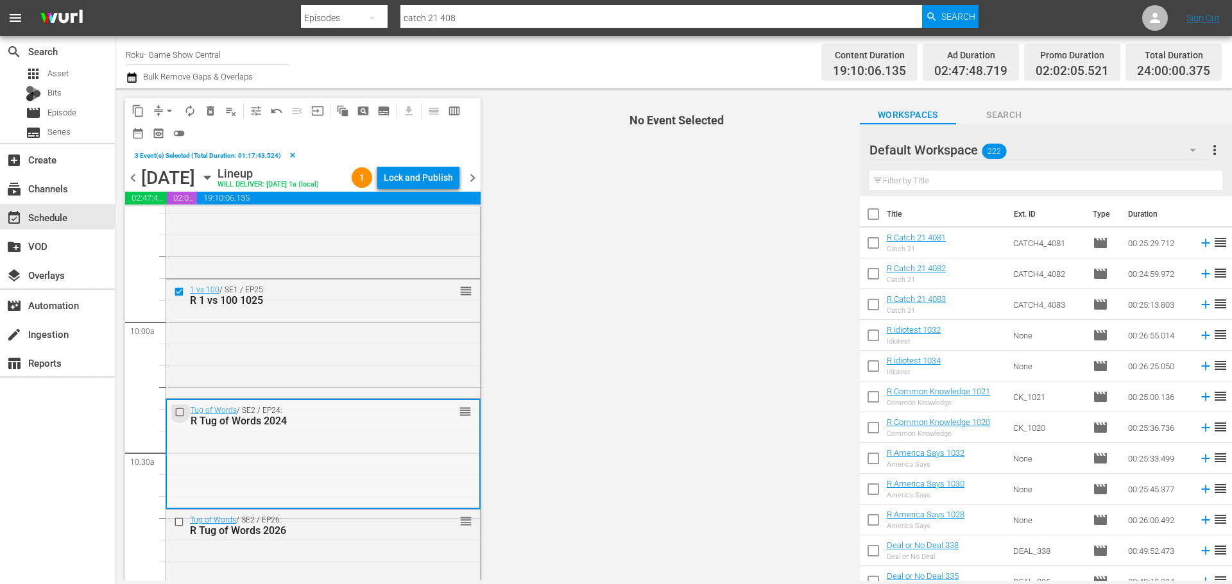
click at [180, 418] on input "checkbox" at bounding box center [180, 412] width 13 height 11
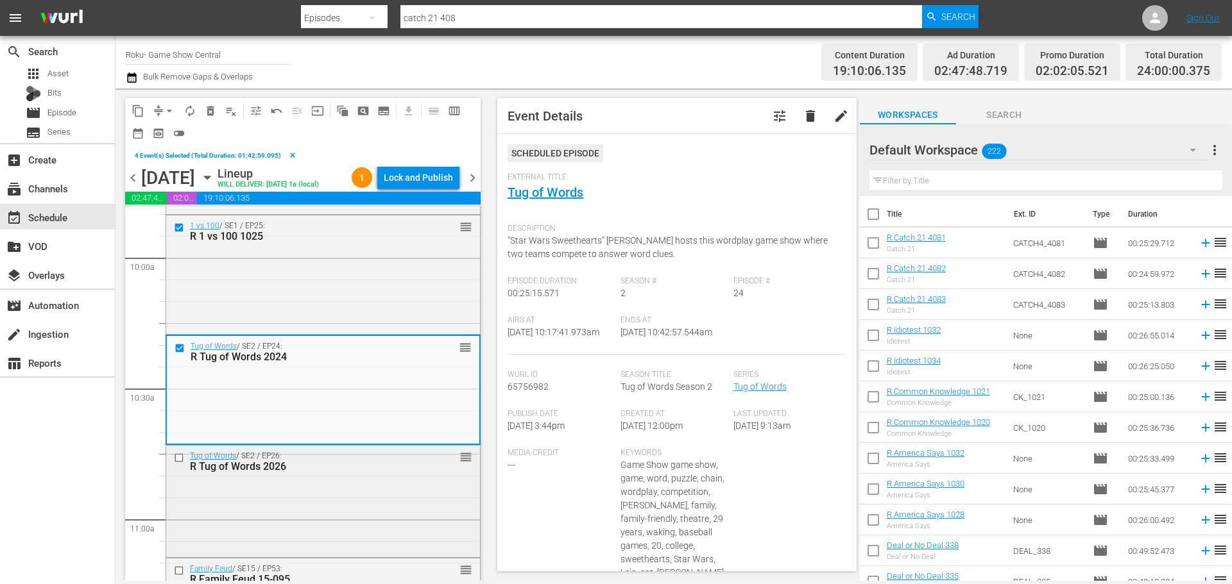
click at [178, 464] on input "checkbox" at bounding box center [180, 458] width 13 height 11
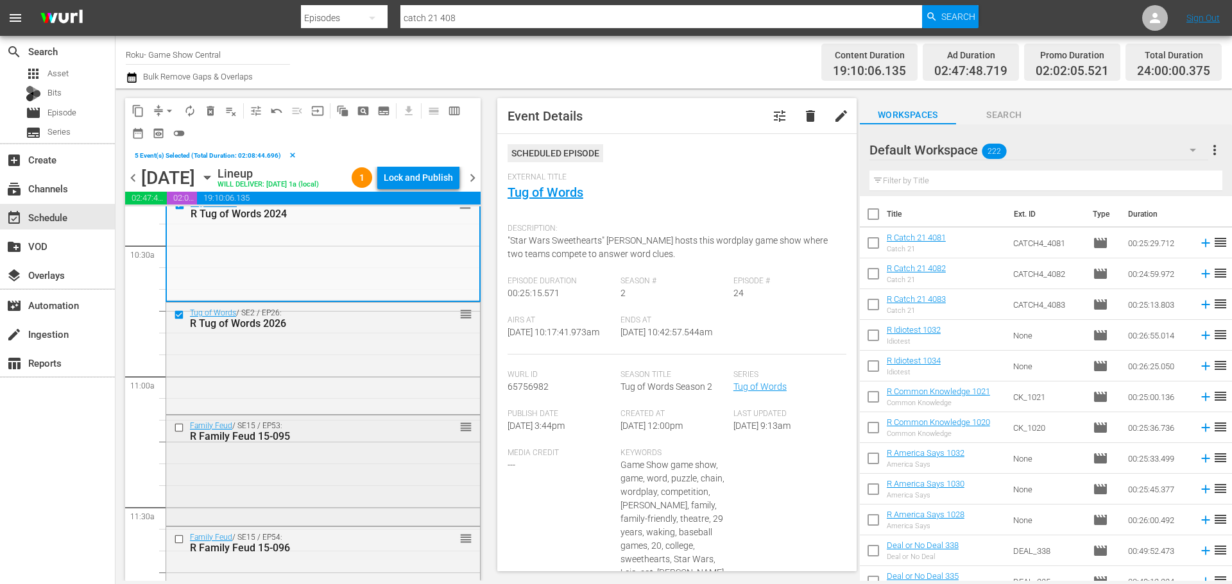
scroll to position [2759, 0]
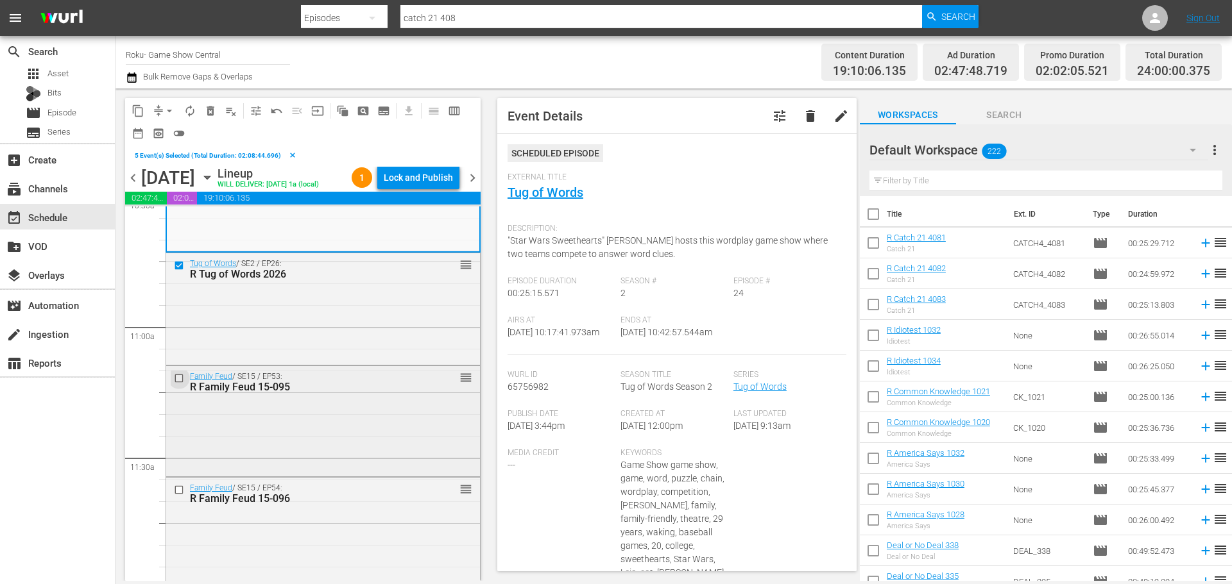
click at [177, 384] on input "checkbox" at bounding box center [180, 378] width 13 height 11
click at [180, 496] on input "checkbox" at bounding box center [180, 490] width 13 height 11
click at [144, 109] on button "content_copy" at bounding box center [138, 111] width 21 height 21
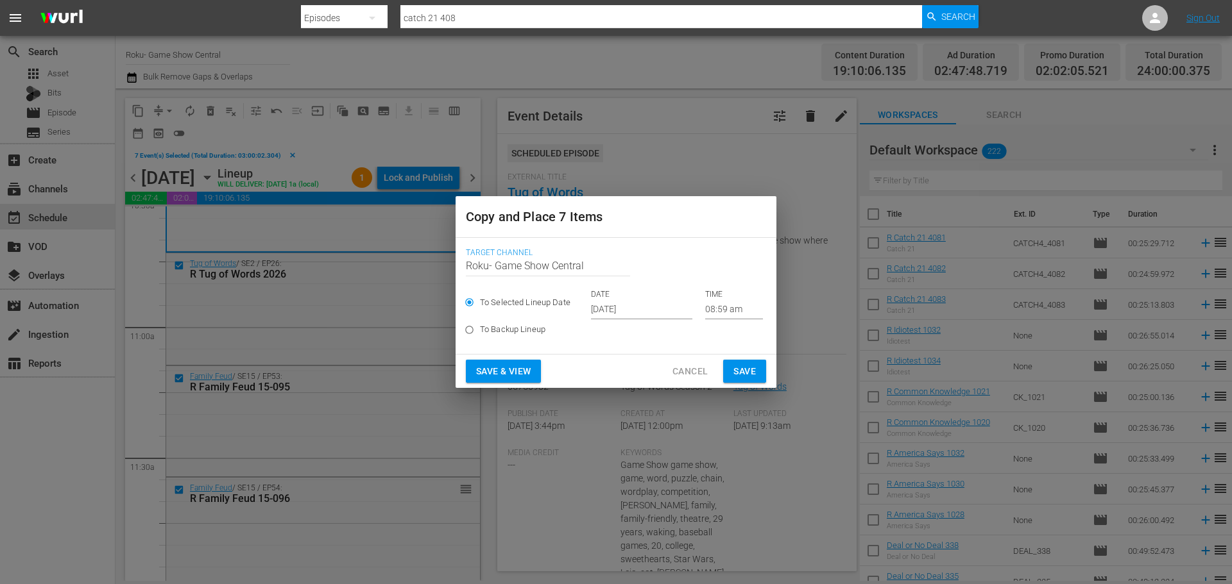
click at [725, 294] on p "TIME" at bounding box center [734, 294] width 58 height 11
click at [727, 318] on input "08:59 am" at bounding box center [734, 309] width 58 height 19
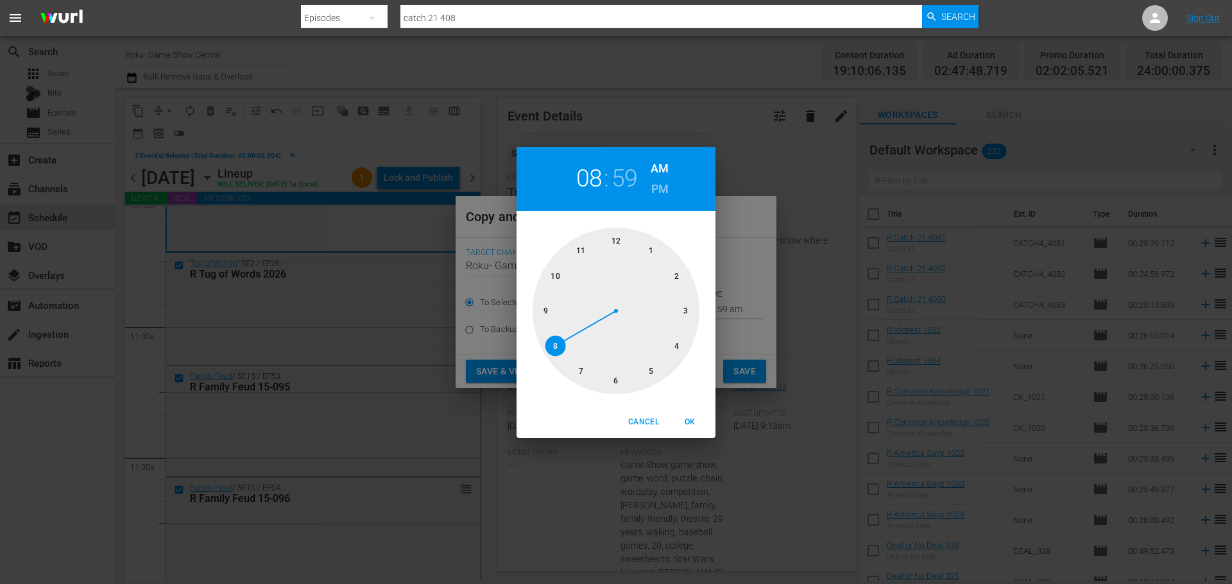
click at [620, 384] on div at bounding box center [615, 311] width 167 height 167
click at [613, 266] on div at bounding box center [615, 311] width 167 height 167
click at [685, 432] on button "OK" at bounding box center [689, 422] width 41 height 21
type input "06:00 am"
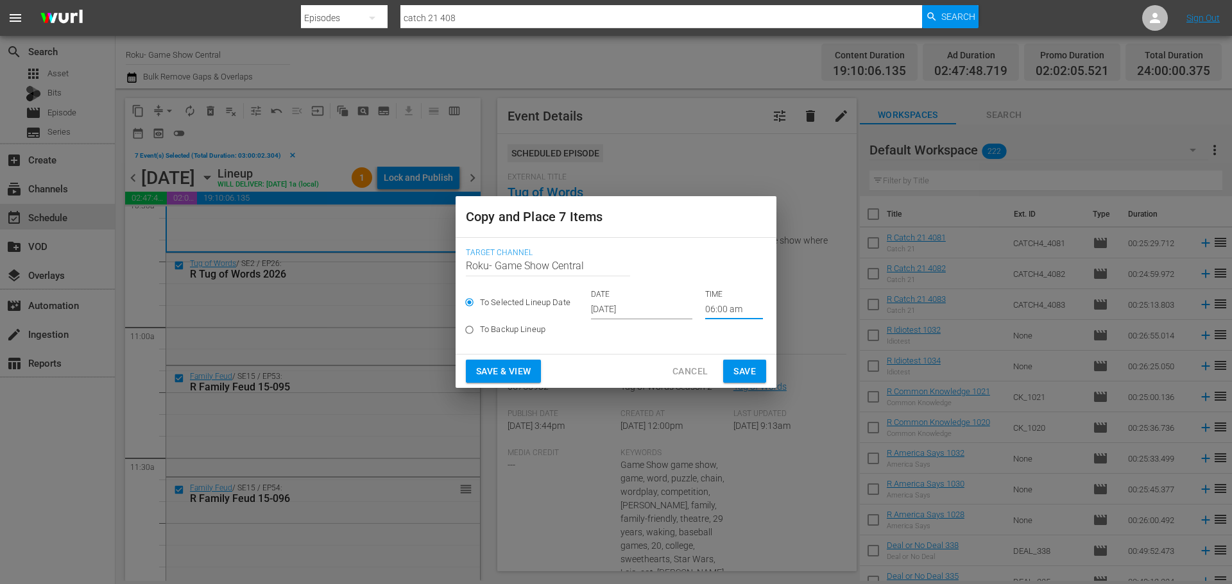
drag, startPoint x: 747, startPoint y: 378, endPoint x: 627, endPoint y: 370, distance: 120.3
click at [749, 378] on span "Save" at bounding box center [744, 372] width 22 height 16
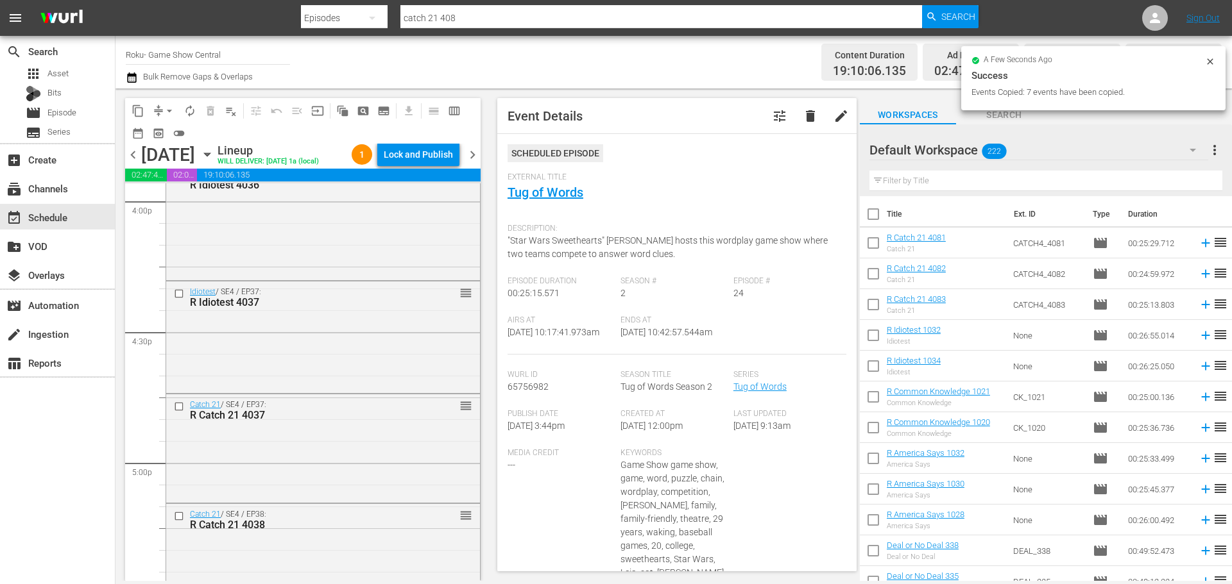
scroll to position [4491, 0]
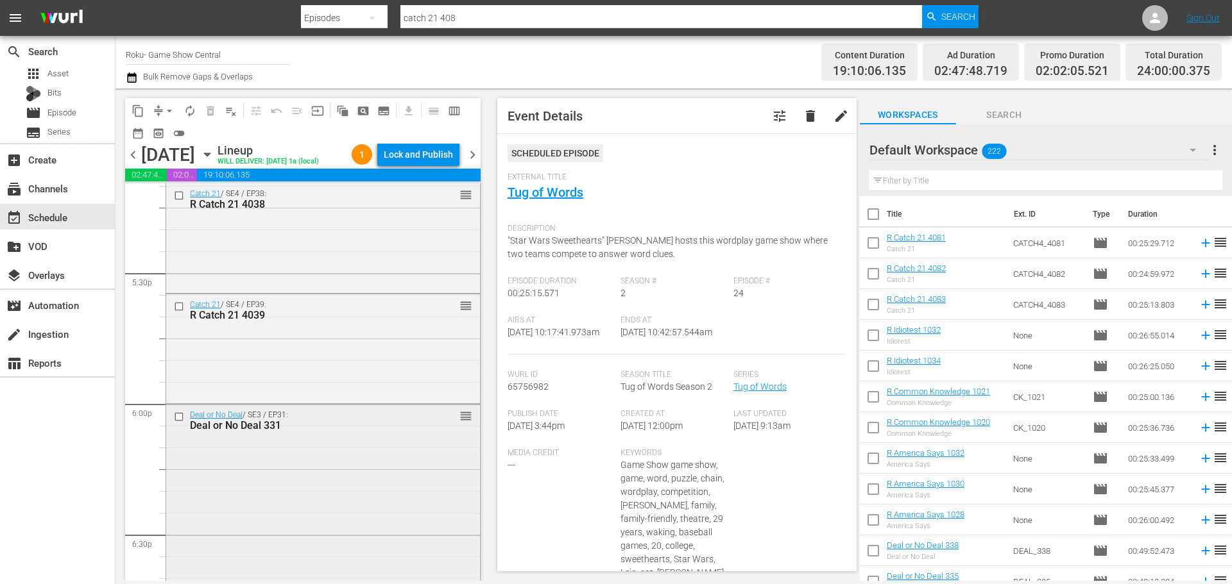
click at [178, 423] on input "checkbox" at bounding box center [180, 417] width 13 height 11
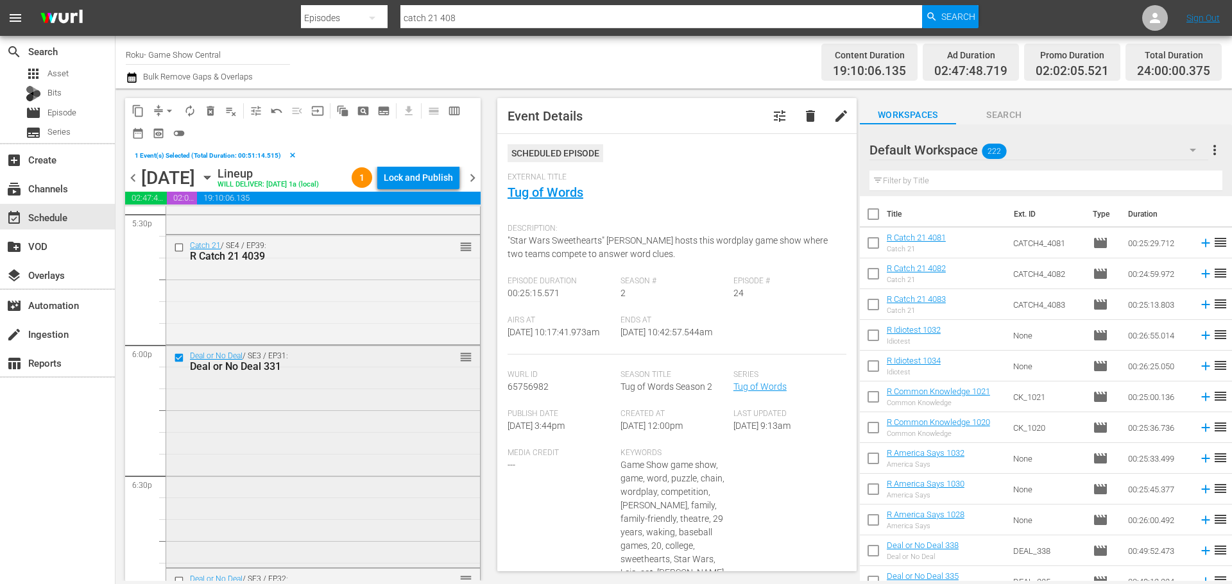
scroll to position [4683, 0]
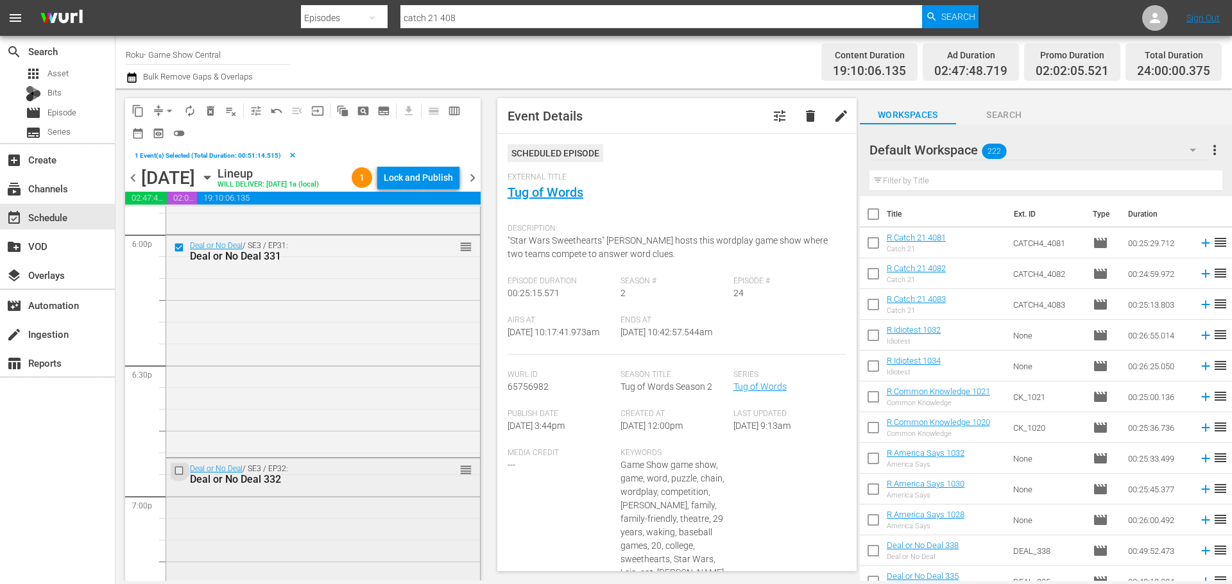
click at [182, 476] on input "checkbox" at bounding box center [180, 470] width 13 height 11
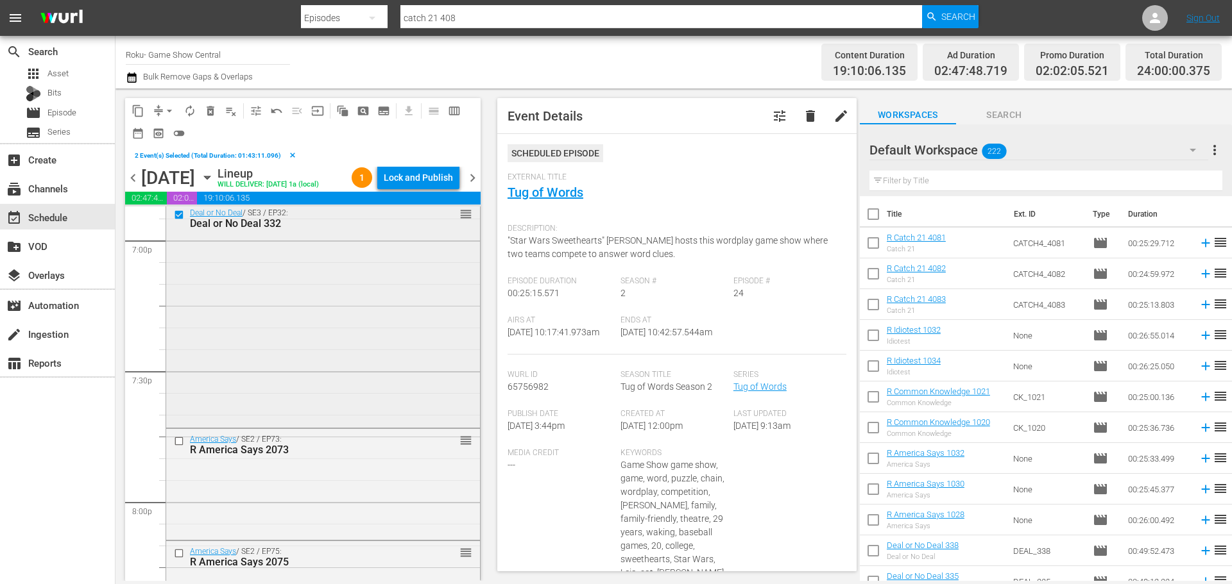
scroll to position [4940, 0]
click at [178, 447] on input "checkbox" at bounding box center [180, 441] width 13 height 11
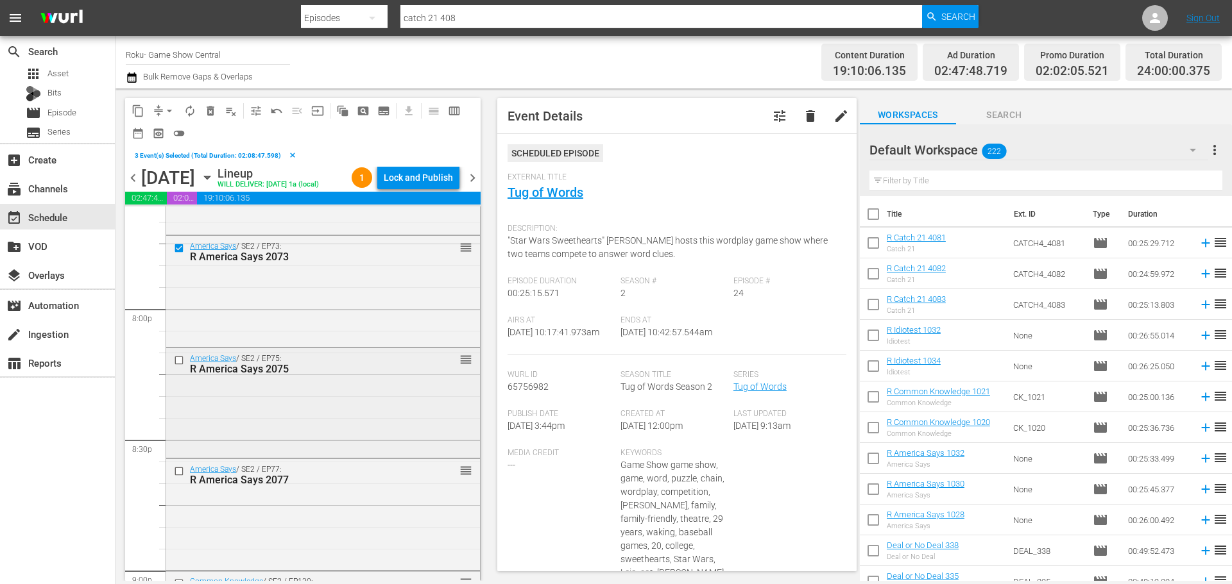
click at [179, 373] on div "America Says / SE2 / EP75: R America Says 2075 reorder" at bounding box center [323, 363] width 314 height 31
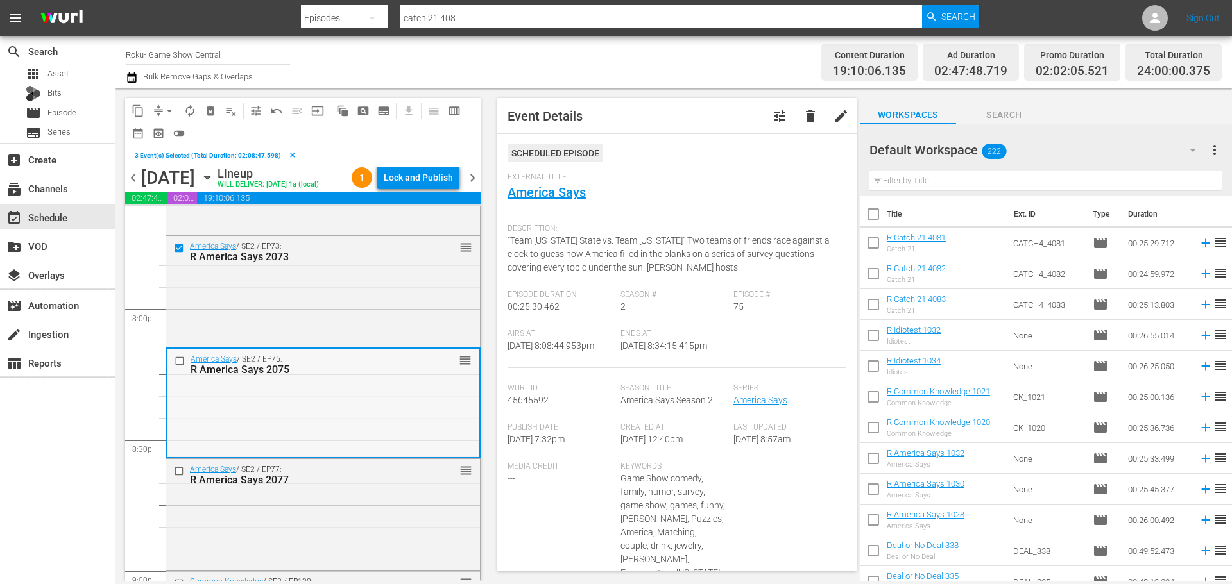
click at [185, 366] on input "checkbox" at bounding box center [180, 360] width 13 height 11
click at [184, 477] on input "checkbox" at bounding box center [180, 471] width 13 height 11
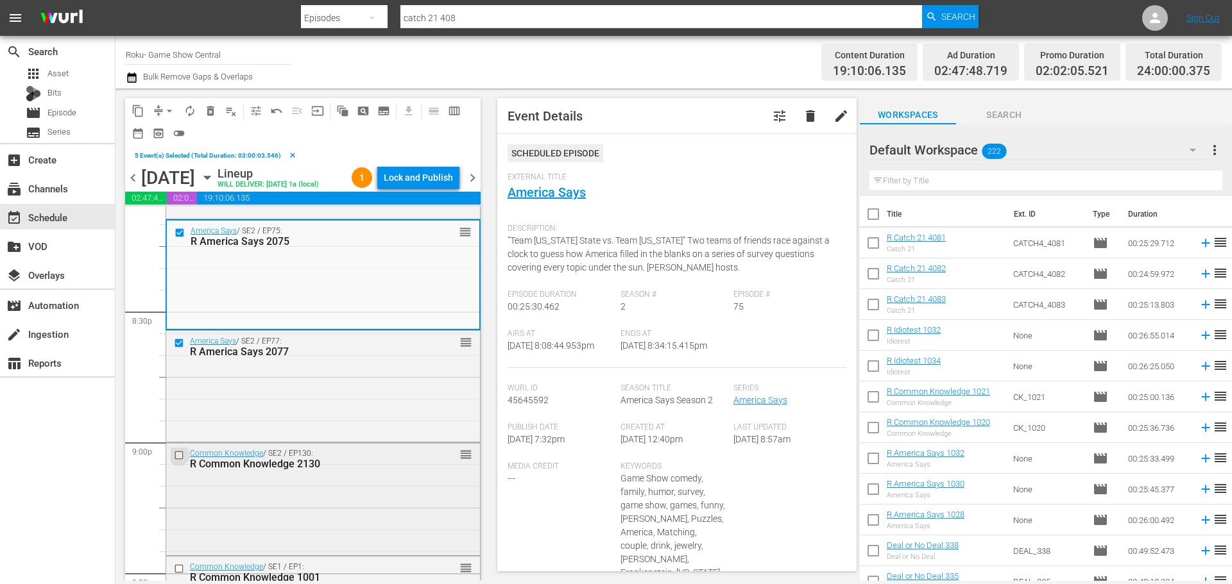
click at [180, 461] on input "checkbox" at bounding box center [180, 455] width 13 height 11
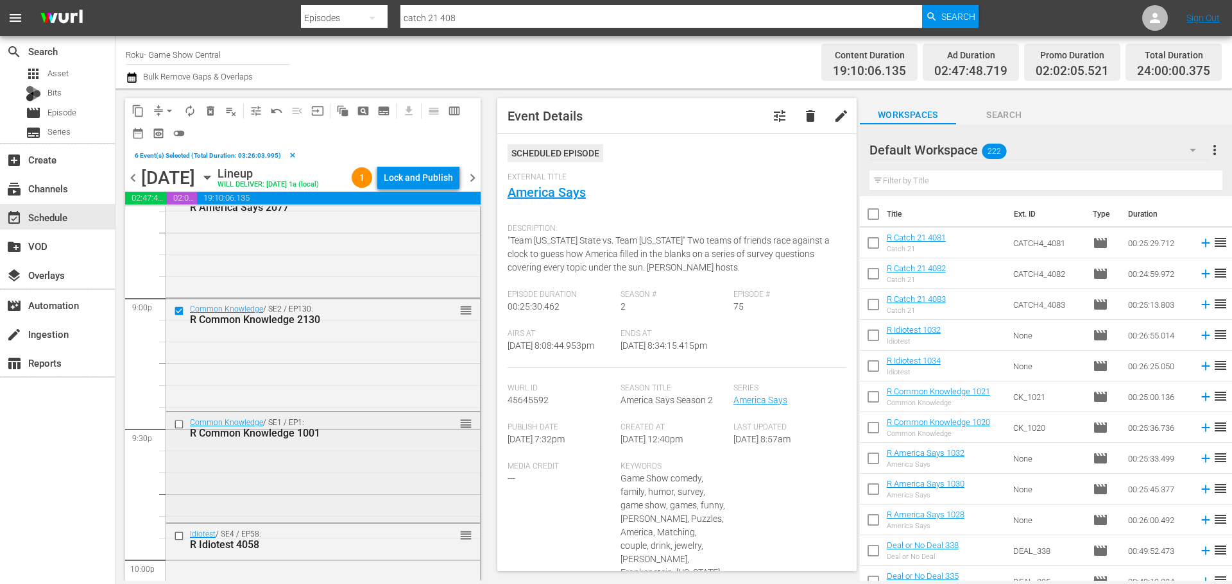
scroll to position [5453, 0]
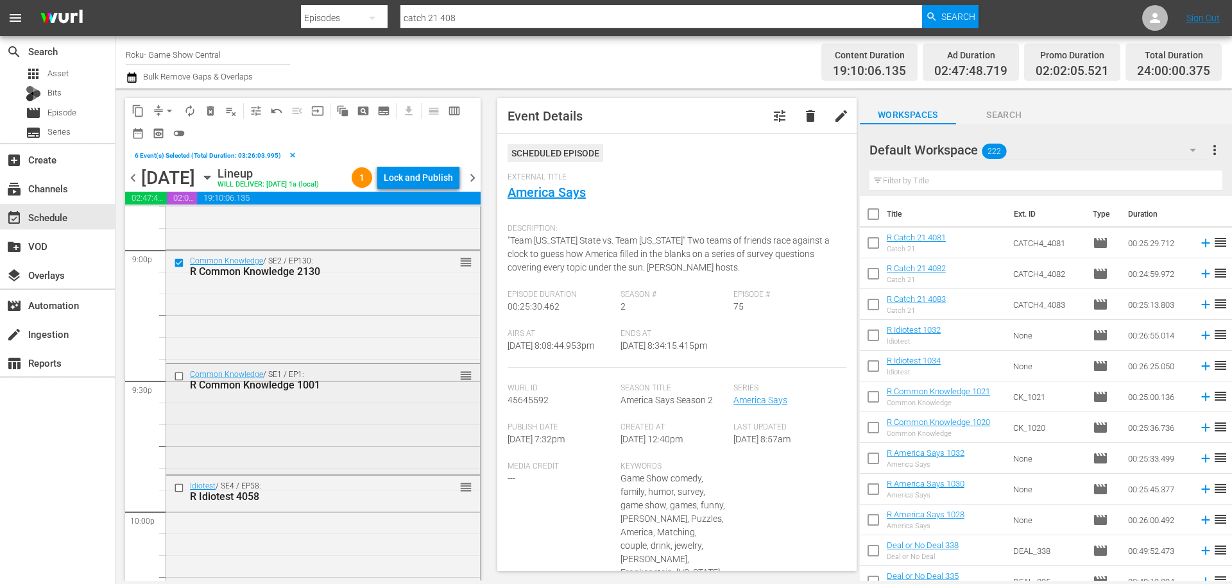
click at [181, 382] on input "checkbox" at bounding box center [180, 376] width 13 height 11
drag, startPoint x: 174, startPoint y: 516, endPoint x: 178, endPoint y: 509, distance: 7.5
click at [178, 496] on div at bounding box center [180, 488] width 19 height 15
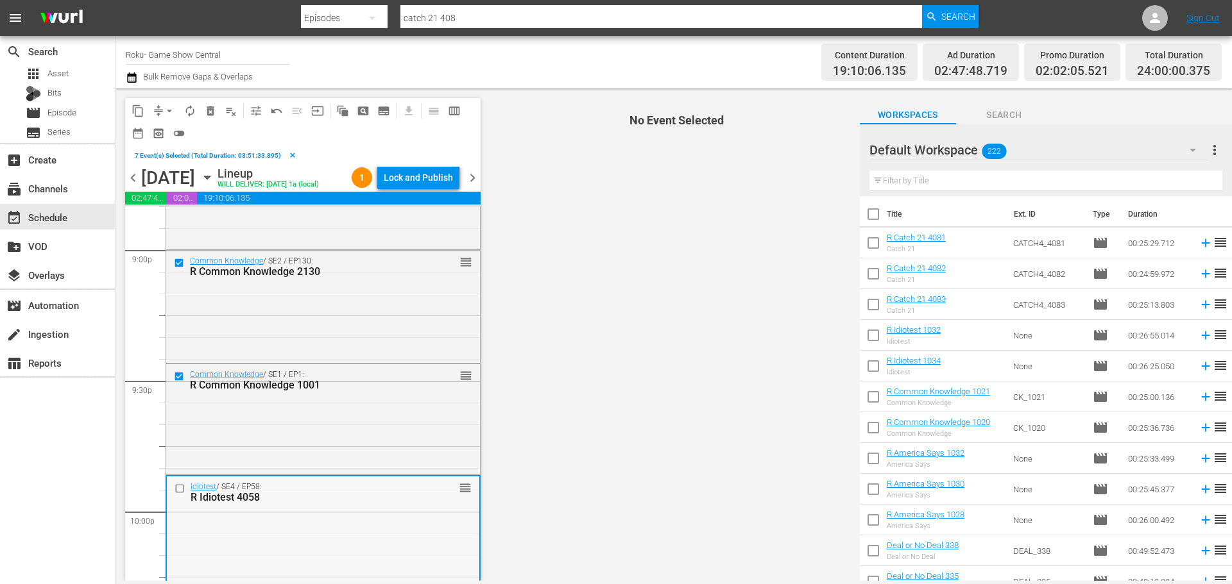
click at [181, 494] on input "checkbox" at bounding box center [180, 488] width 13 height 11
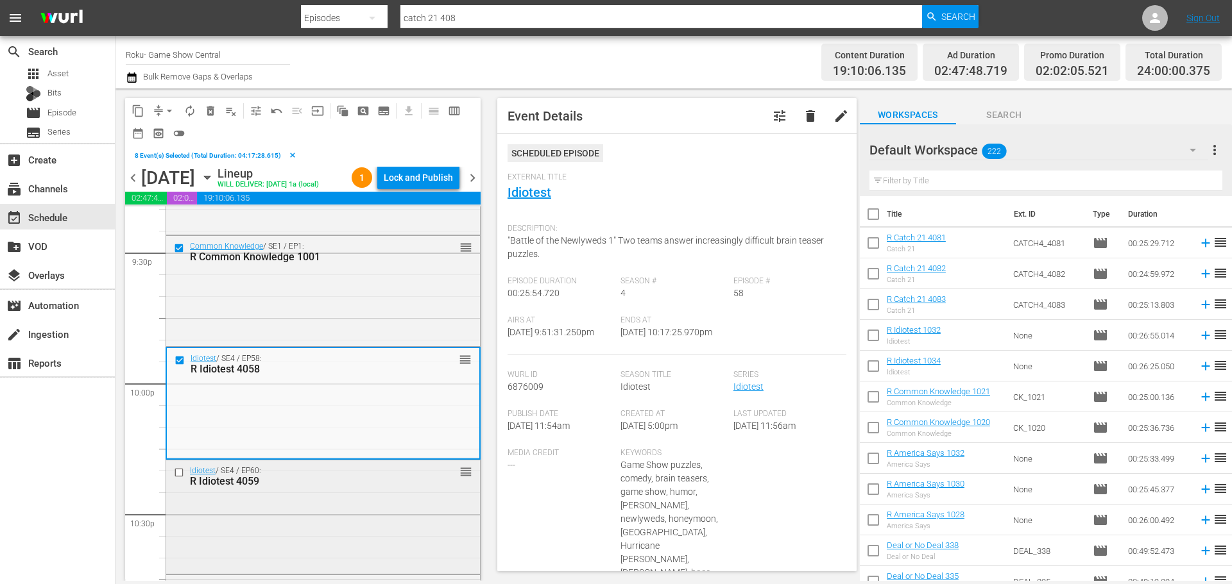
click at [182, 479] on input "checkbox" at bounding box center [180, 473] width 13 height 11
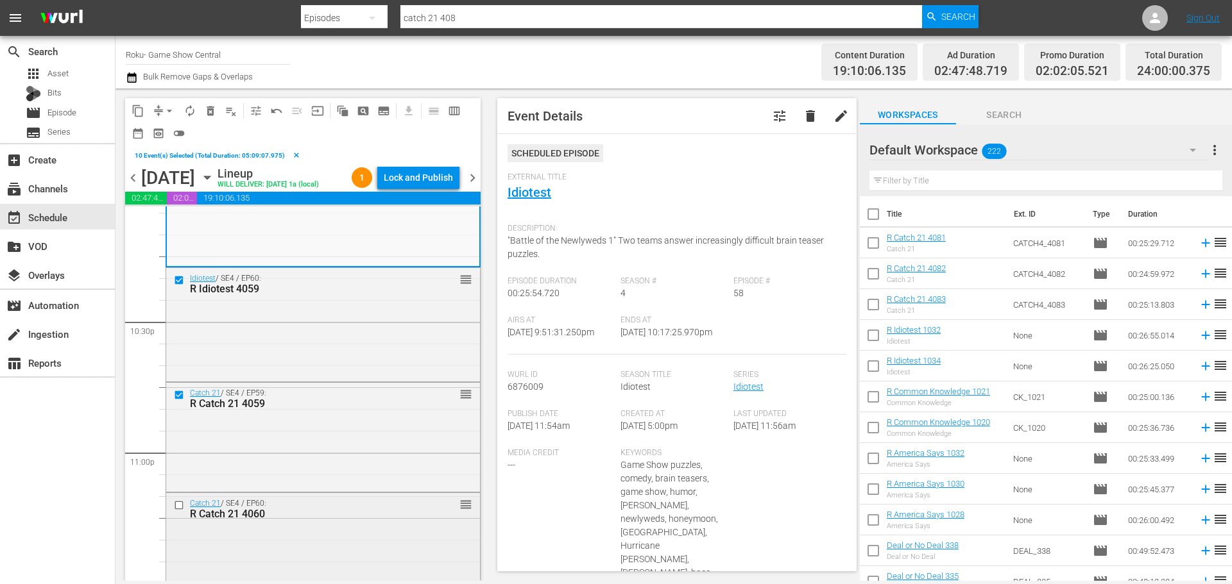
click at [176, 511] on input "checkbox" at bounding box center [180, 505] width 13 height 11
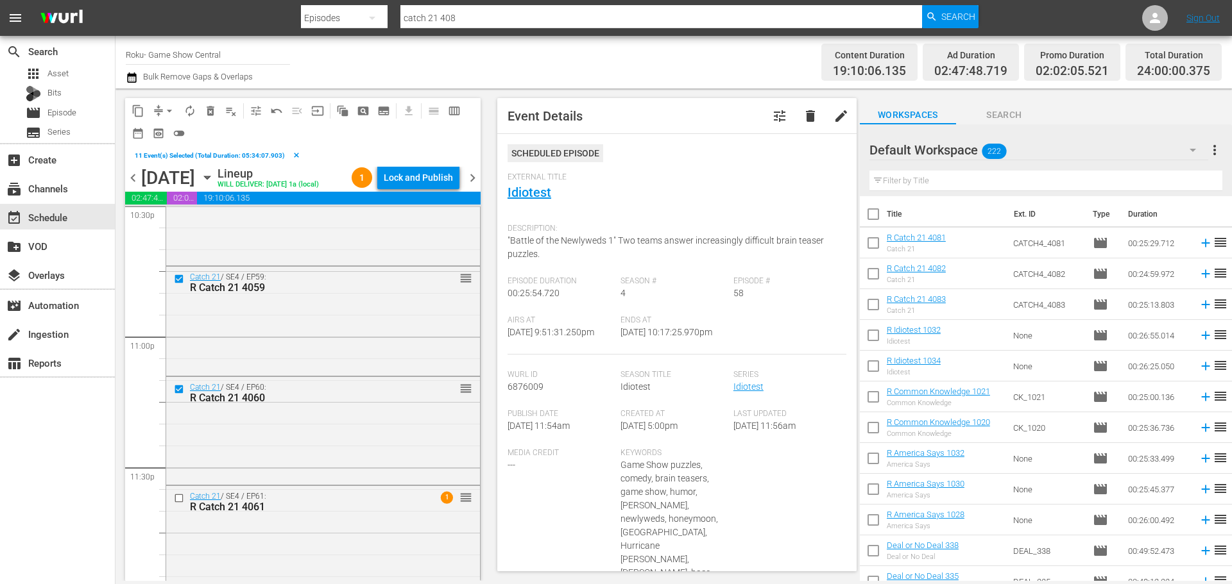
scroll to position [5929, 0]
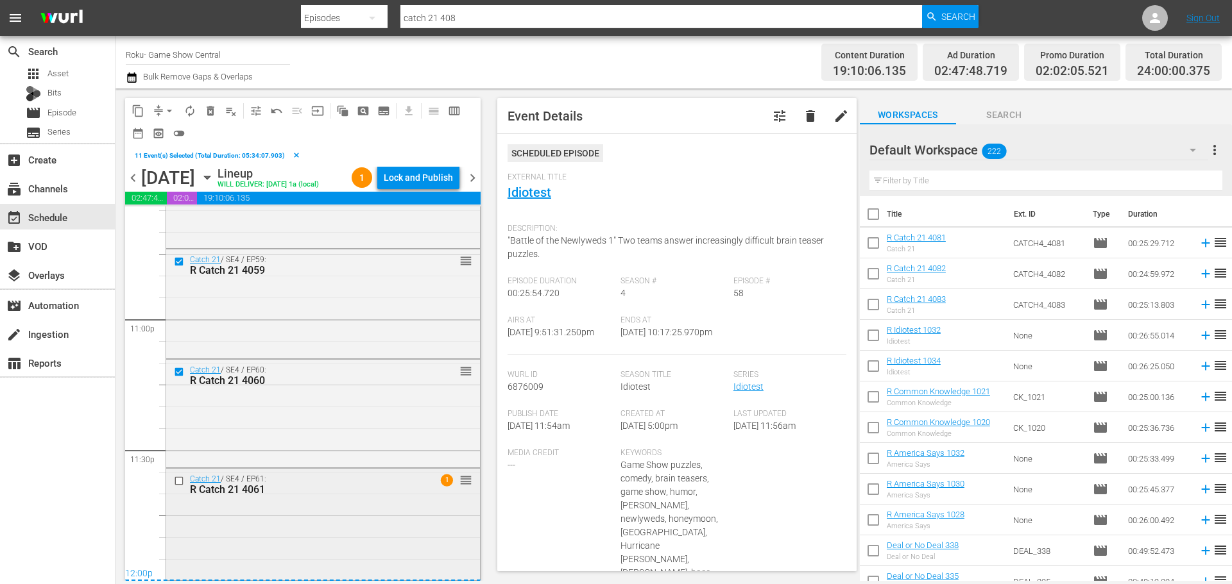
click at [183, 479] on input "checkbox" at bounding box center [180, 481] width 13 height 11
click at [142, 110] on span "content_copy" at bounding box center [138, 111] width 13 height 13
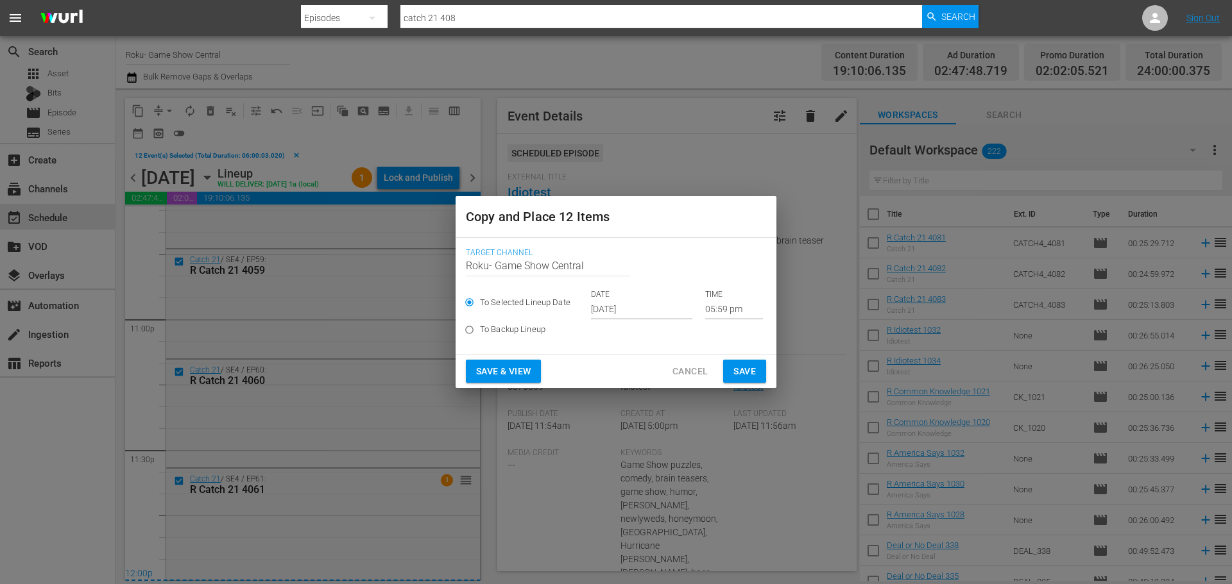
click at [743, 314] on input "05:59 pm" at bounding box center [734, 309] width 58 height 19
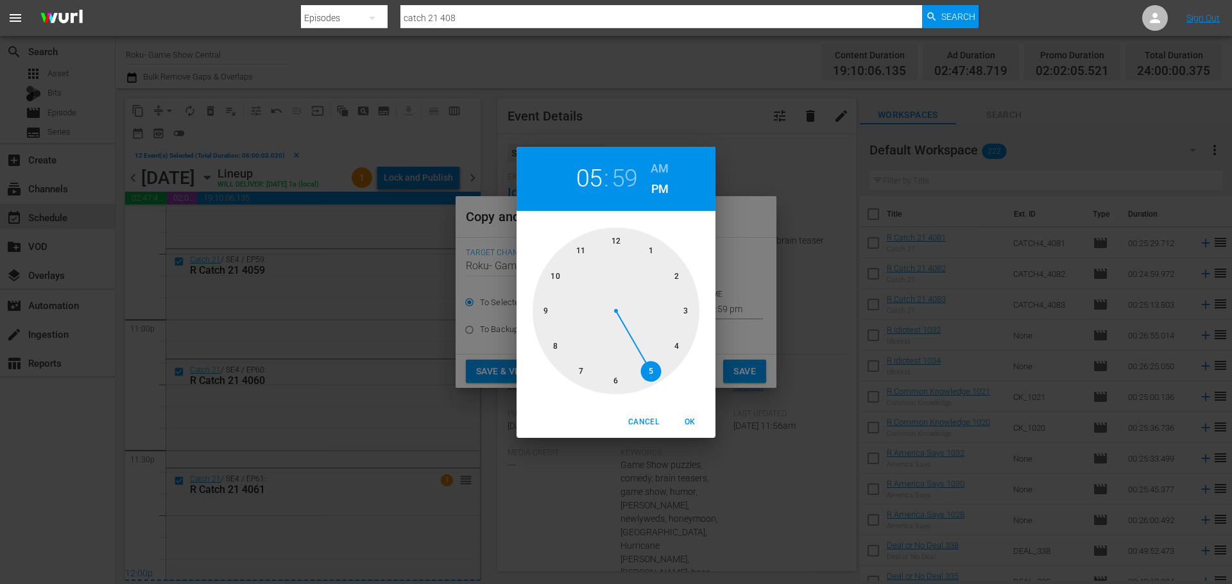
click at [622, 246] on div at bounding box center [615, 311] width 167 height 167
click at [620, 245] on div at bounding box center [615, 311] width 167 height 167
click at [694, 432] on button "OK" at bounding box center [689, 422] width 41 height 21
type input "12:00 pm"
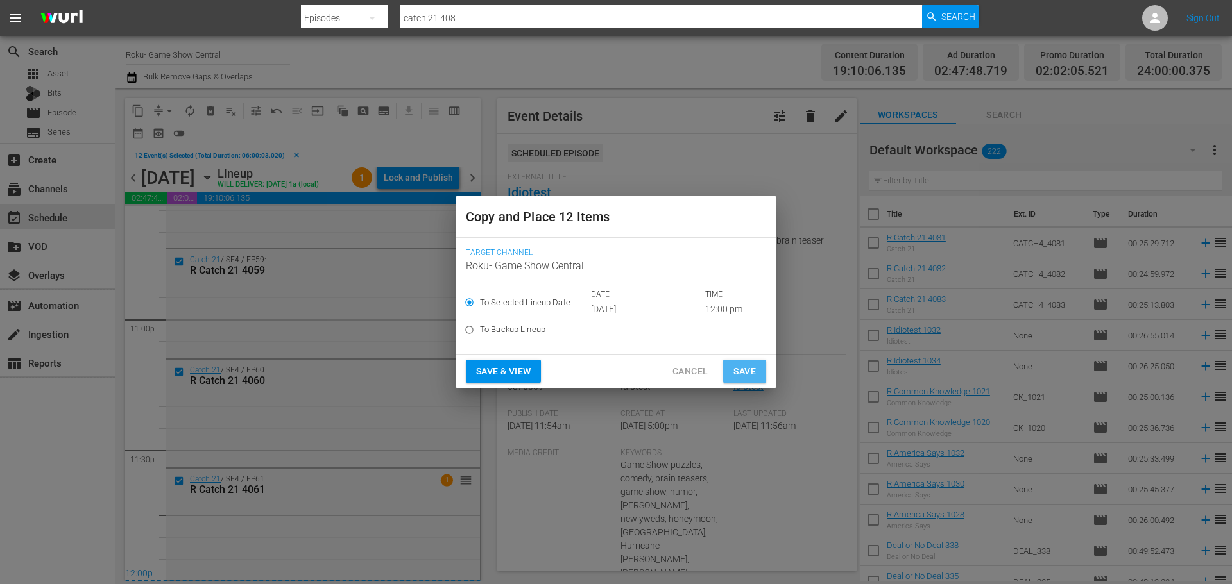
click at [744, 364] on span "Save" at bounding box center [744, 372] width 22 height 16
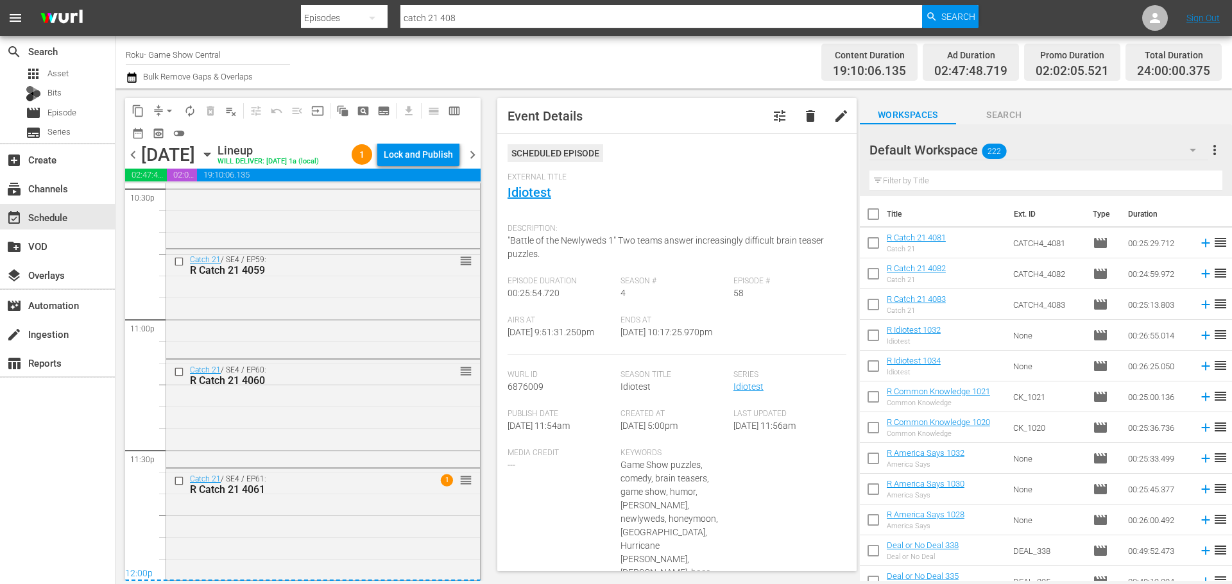
scroll to position [5906, 0]
click at [418, 156] on div "Lock and Publish" at bounding box center [418, 154] width 69 height 23
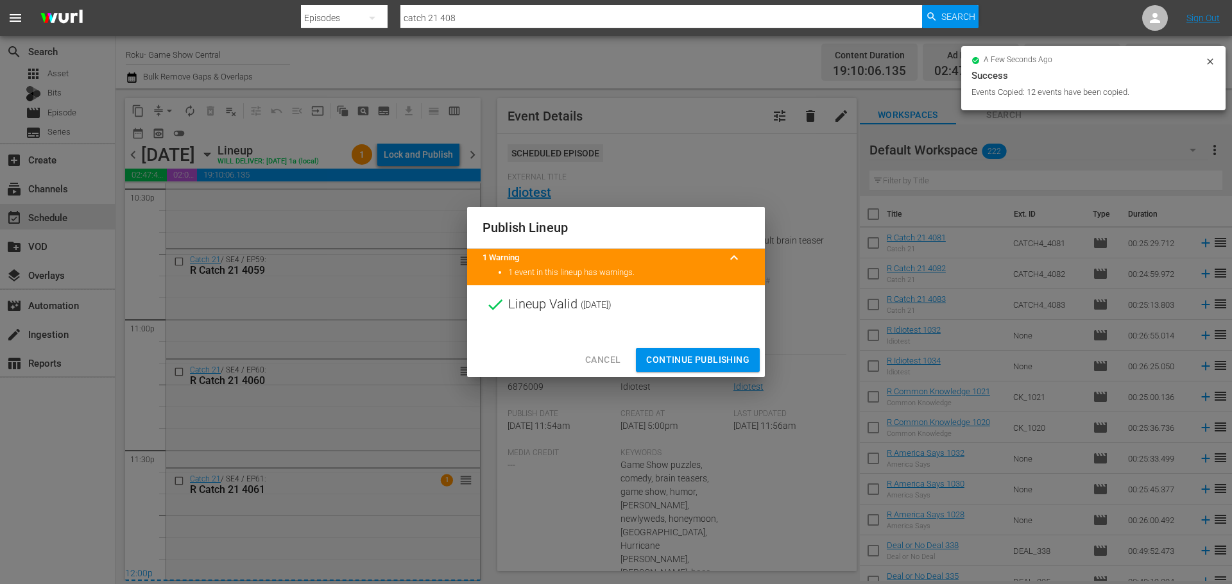
click at [651, 350] on button "Continue Publishing" at bounding box center [698, 360] width 124 height 24
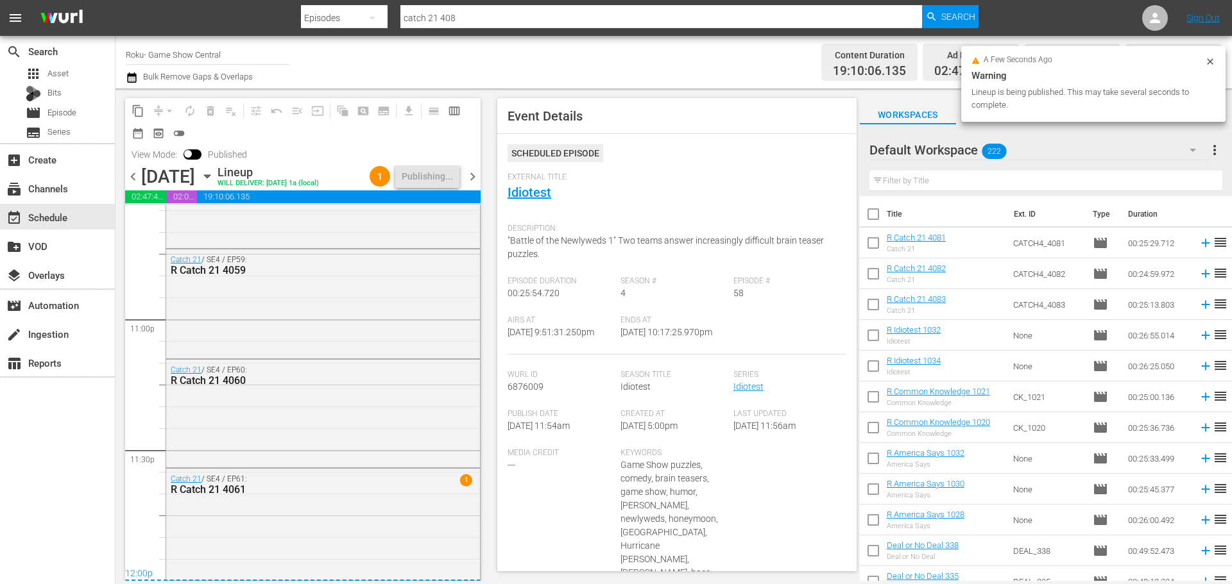
click at [475, 169] on span "chevron_right" at bounding box center [472, 177] width 16 height 16
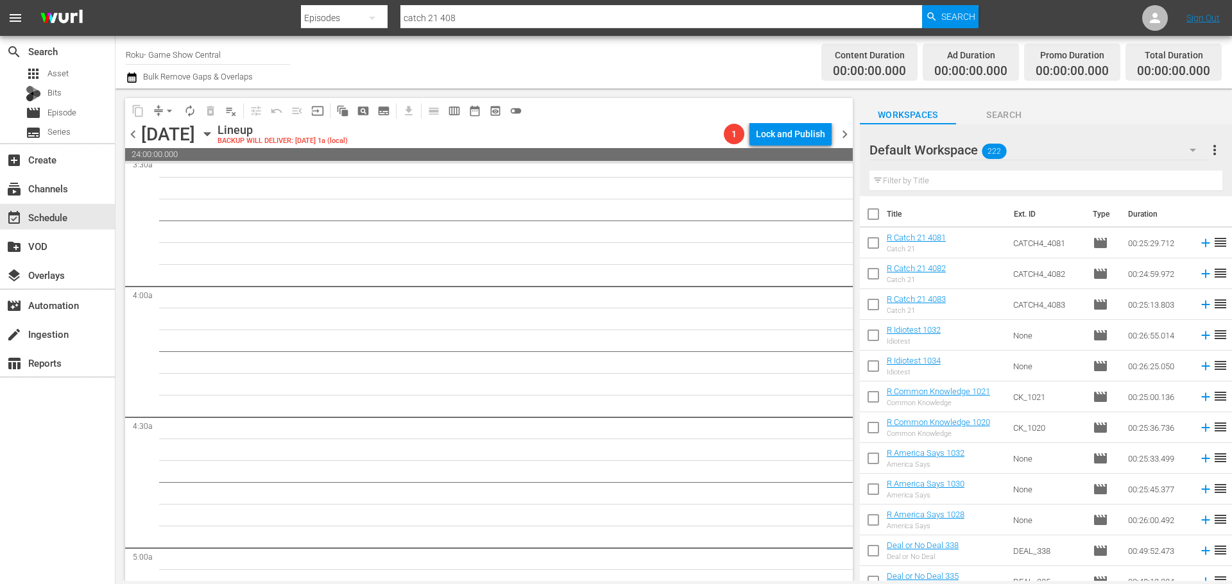
scroll to position [860, 0]
click at [214, 137] on icon "button" at bounding box center [207, 134] width 14 height 14
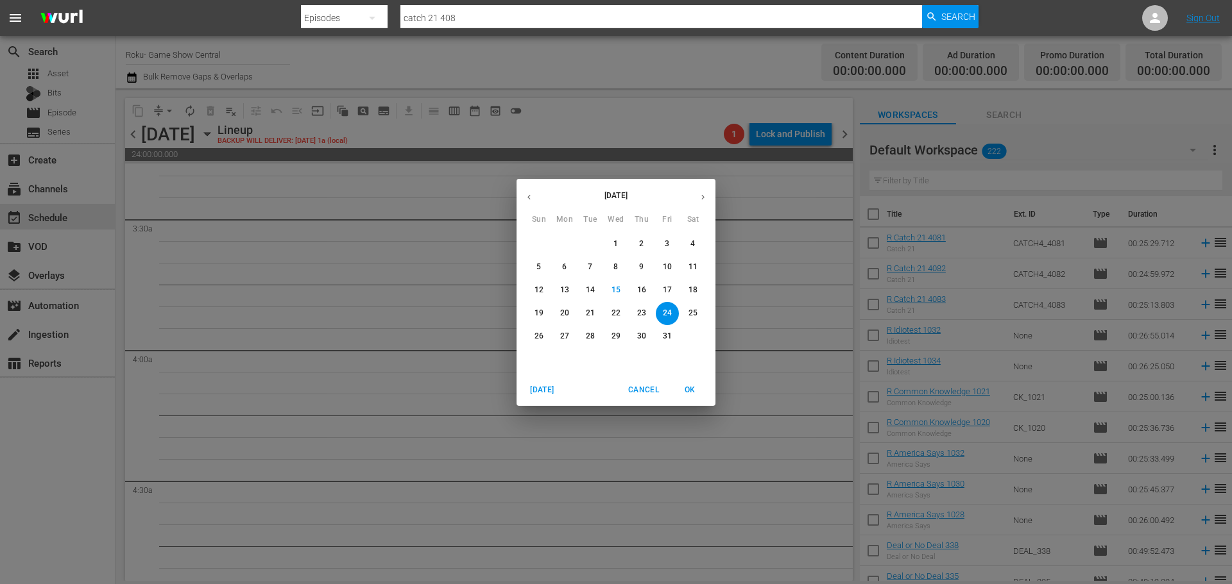
click at [667, 290] on p "17" at bounding box center [667, 290] width 9 height 11
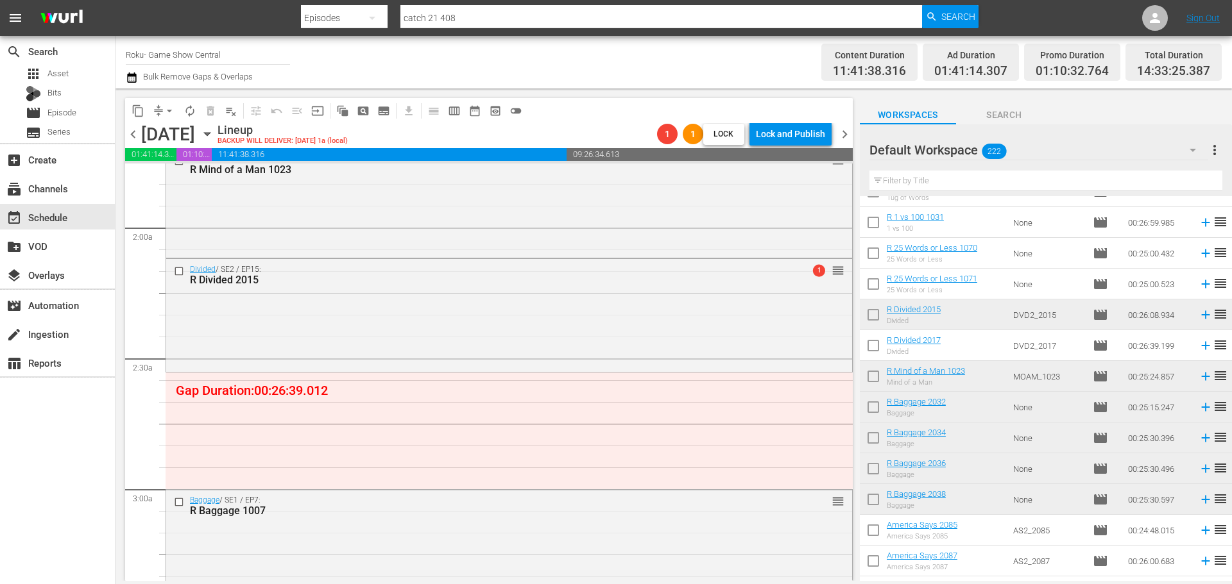
scroll to position [513, 0]
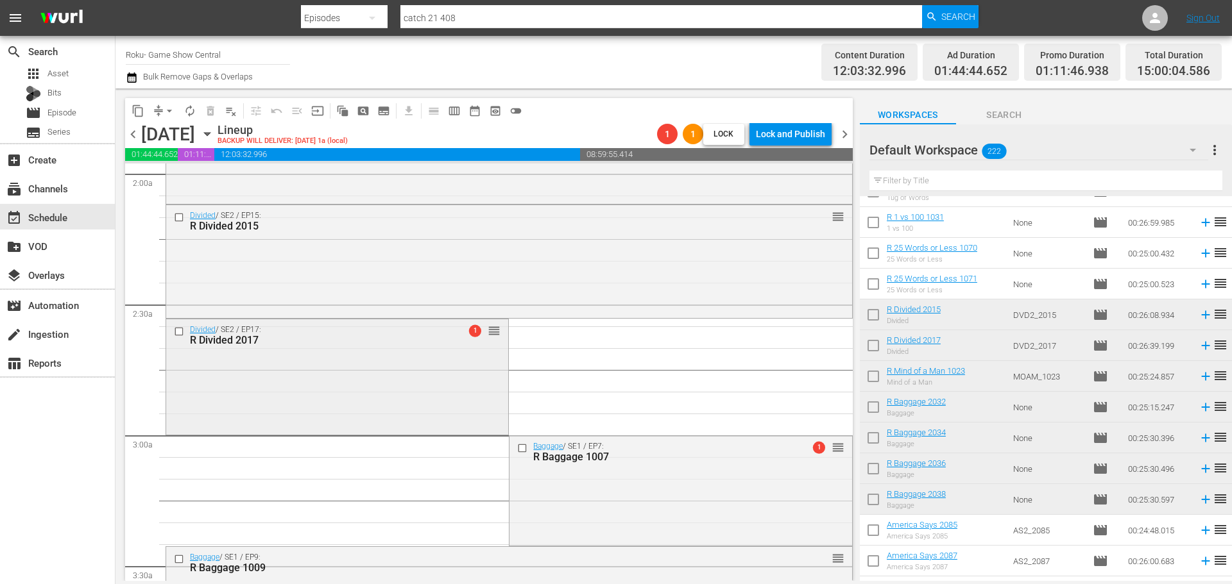
click at [386, 391] on div "Divided / SE2 / EP17: R Divided 2017 1 reorder" at bounding box center [337, 375] width 342 height 112
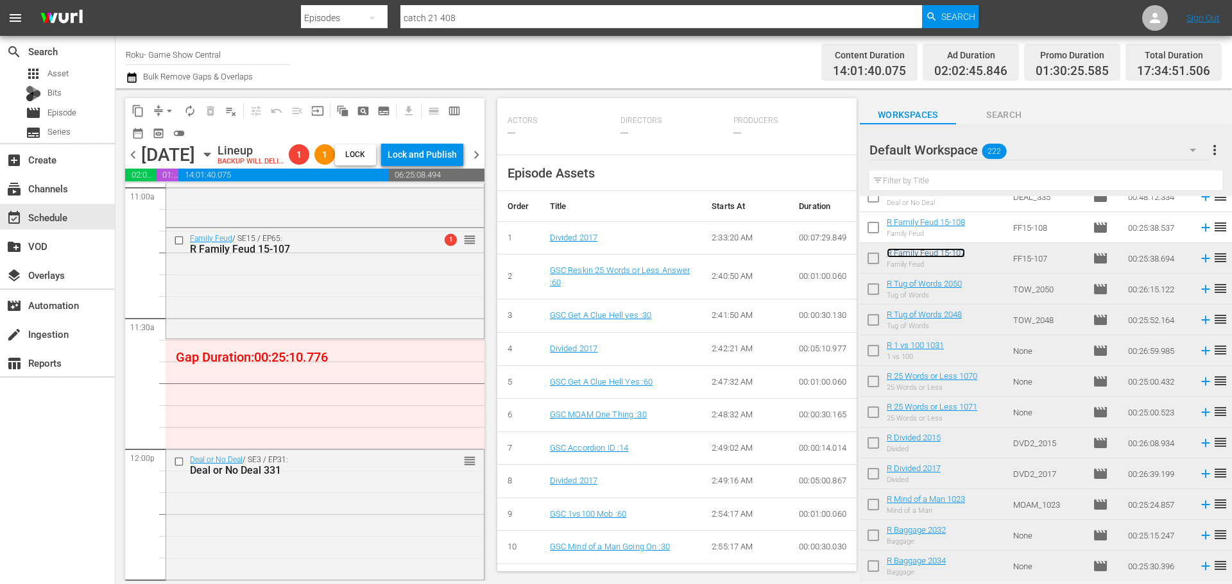
scroll to position [2951, 0]
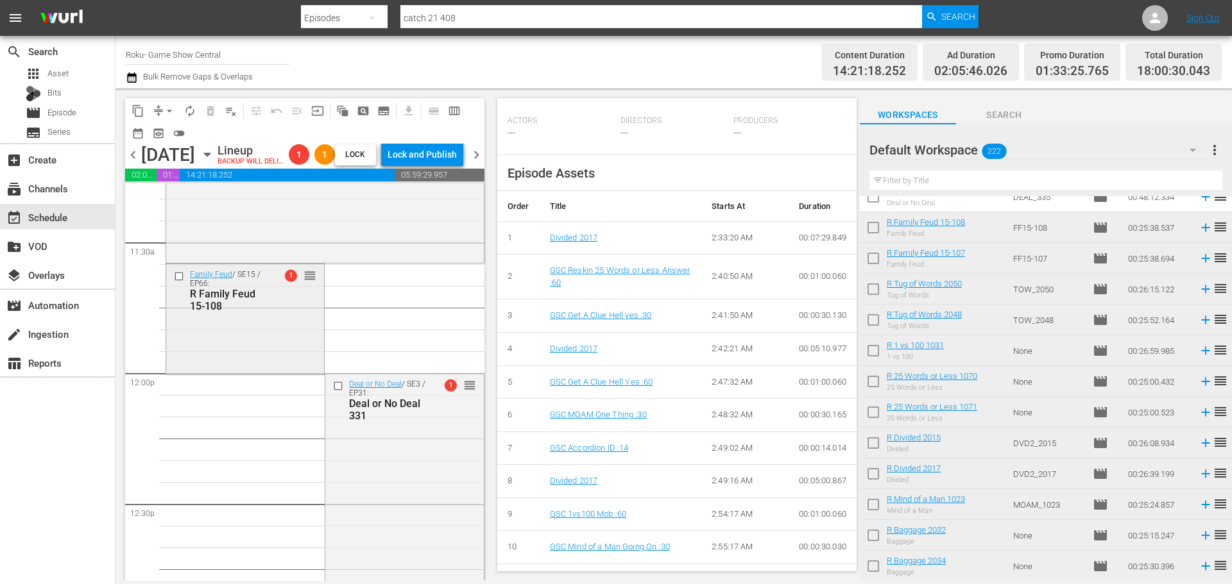
click at [293, 317] on div "Family Feud / SE15 / EP66: R Family Feud 15-108 1 reorder" at bounding box center [245, 290] width 158 height 53
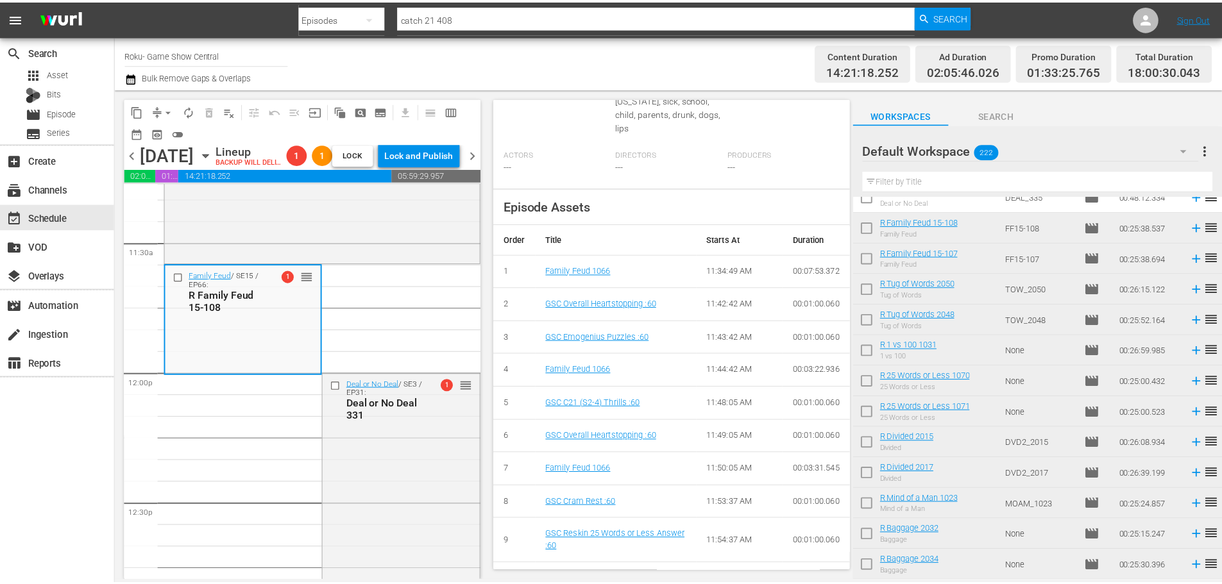
scroll to position [0, 0]
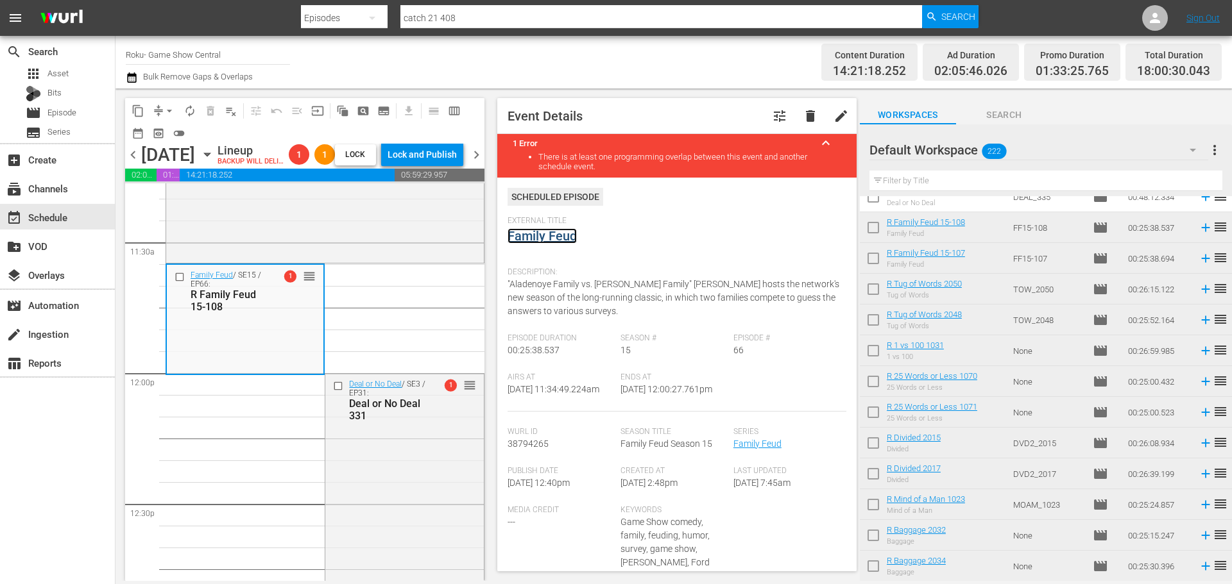
click at [552, 241] on link "Family Feud" at bounding box center [541, 235] width 69 height 15
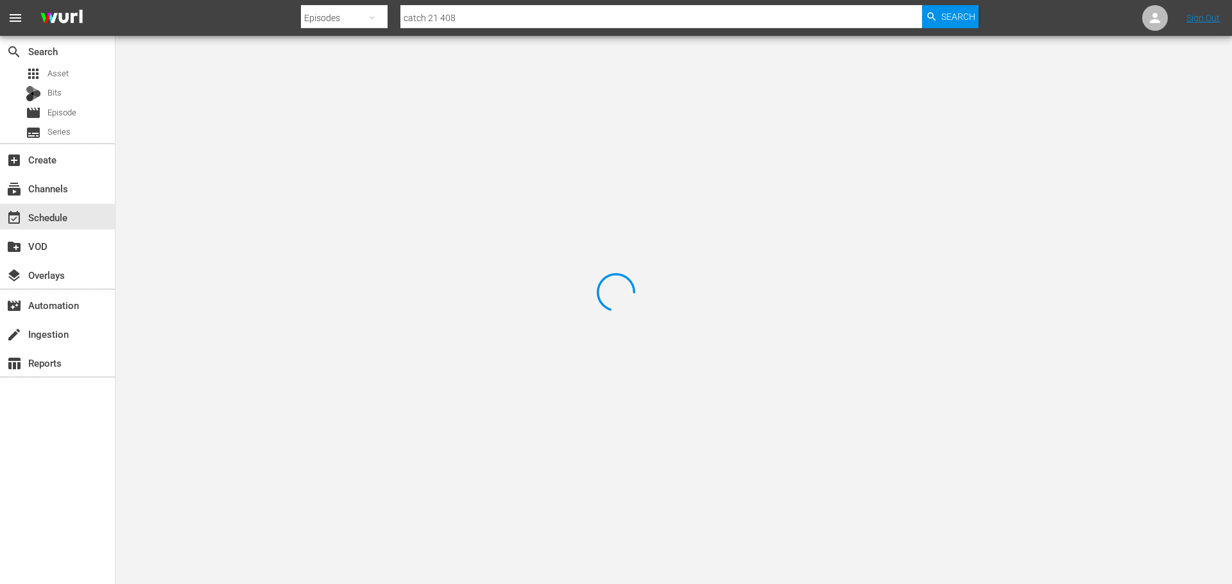
click at [283, 85] on div at bounding box center [616, 292] width 1232 height 584
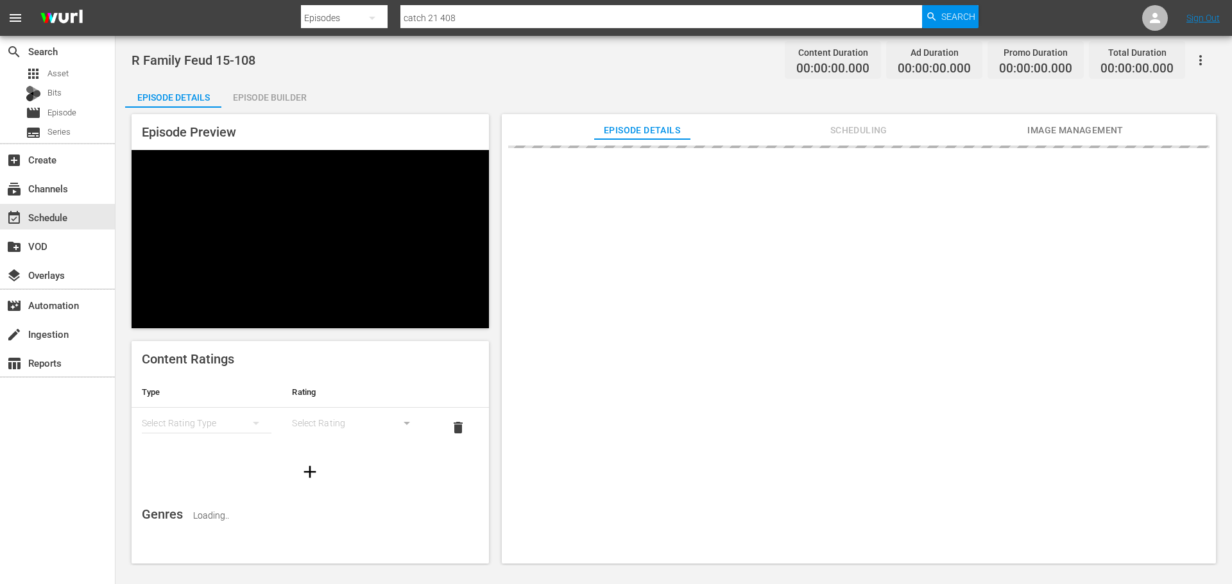
click at [282, 85] on div "Episode Builder" at bounding box center [269, 97] width 96 height 31
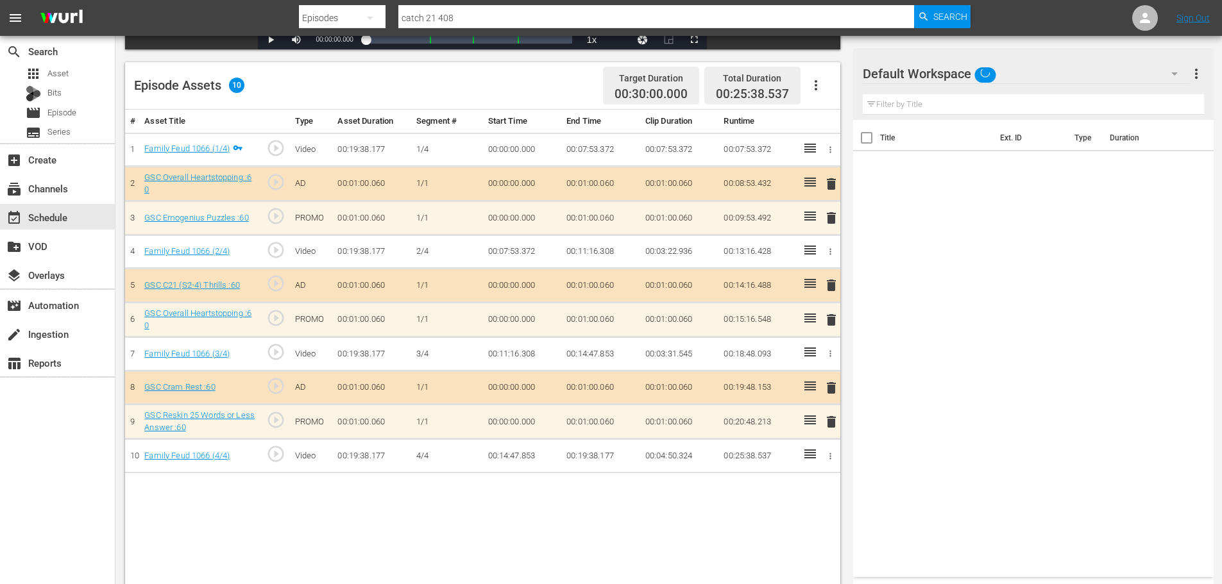
scroll to position [334, 0]
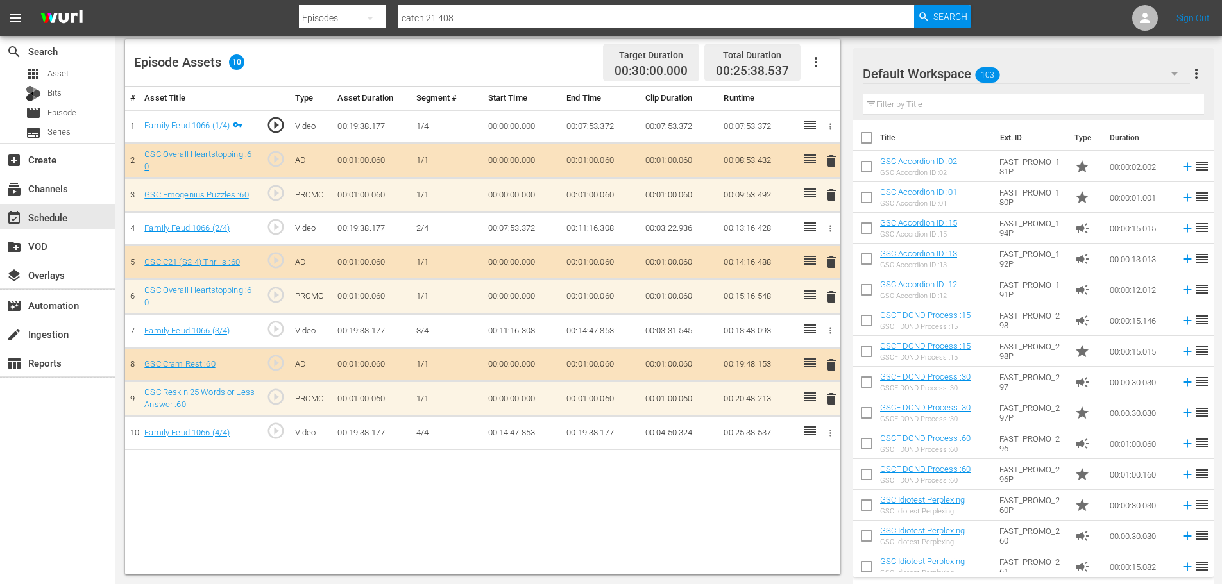
click at [836, 390] on td "delete" at bounding box center [829, 399] width 21 height 35
click at [833, 392] on span "delete" at bounding box center [831, 398] width 15 height 15
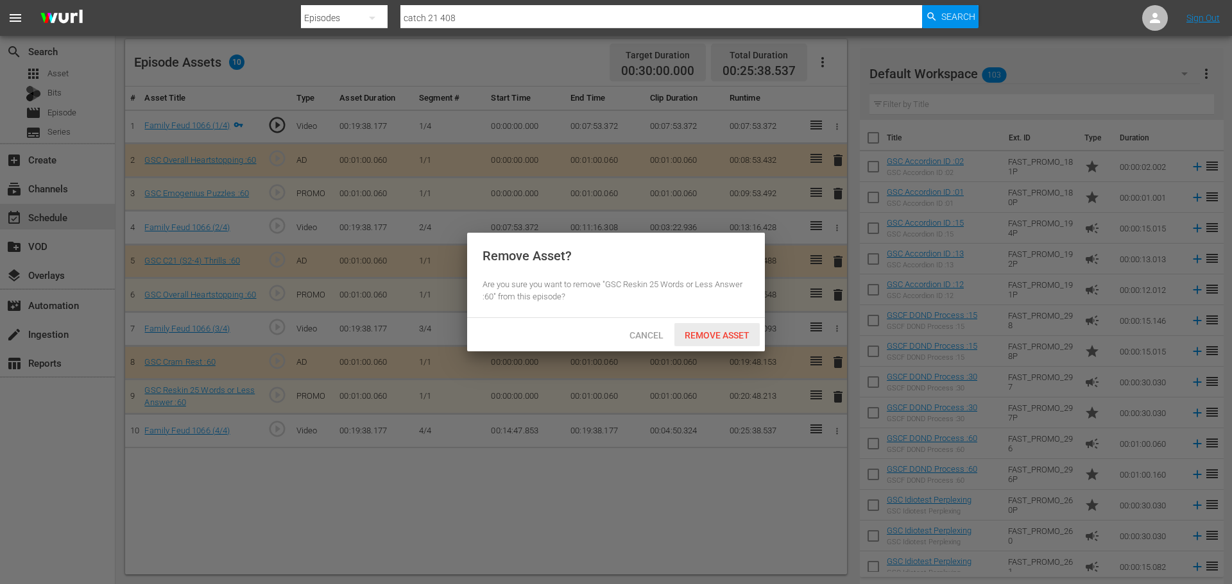
click at [729, 334] on span "Remove Asset" at bounding box center [716, 335] width 85 height 10
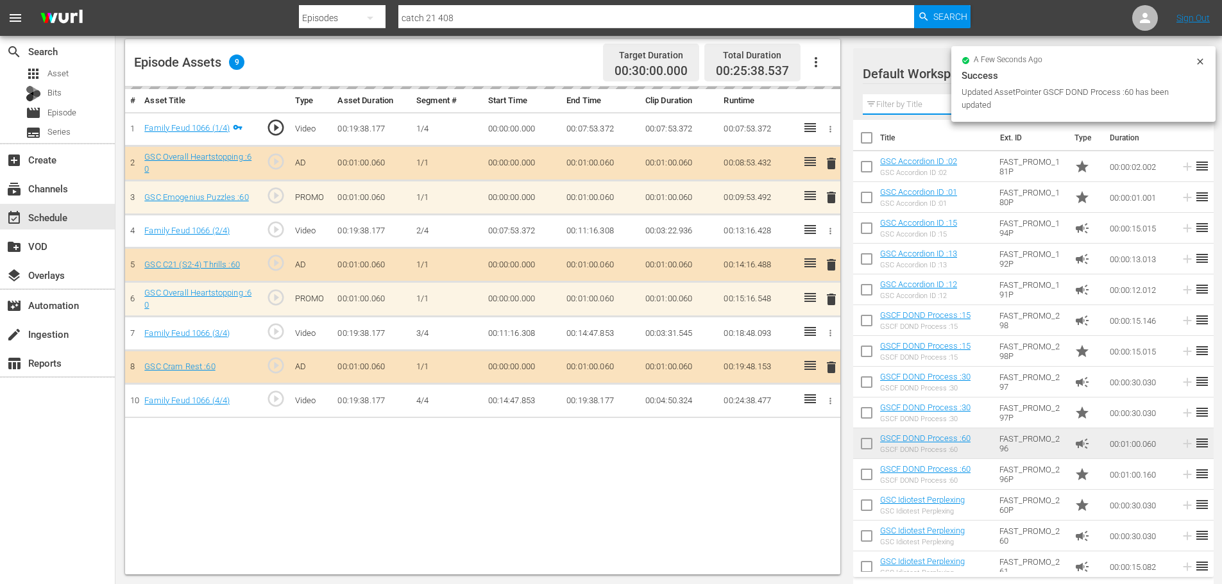
click at [931, 106] on input "text" at bounding box center [1033, 104] width 341 height 21
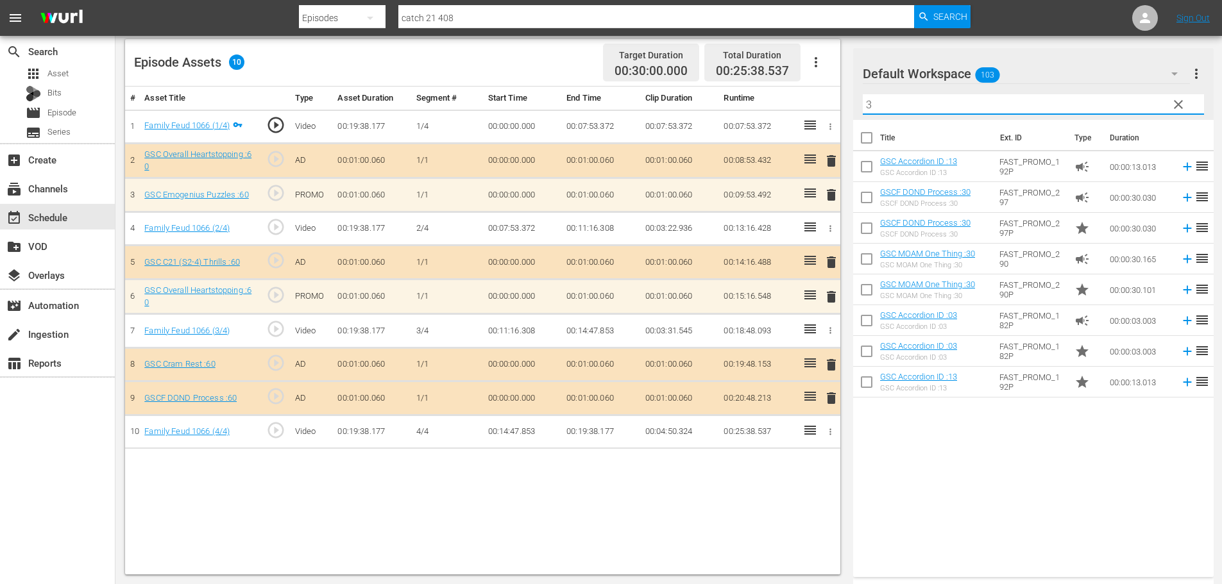
type input "3"
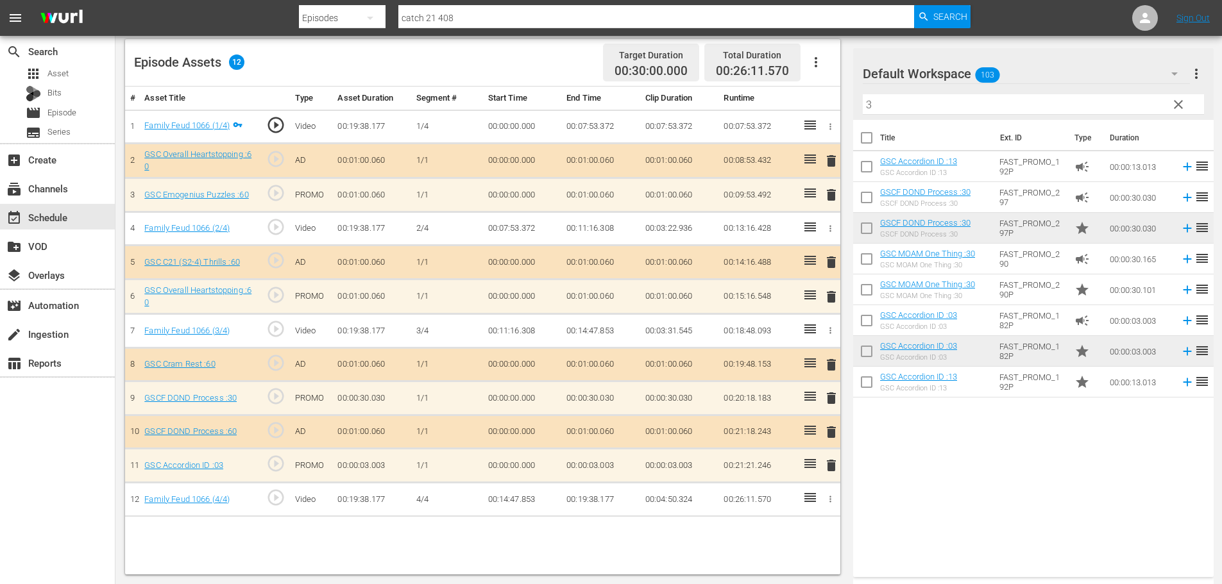
click at [828, 434] on span "delete" at bounding box center [831, 432] width 15 height 15
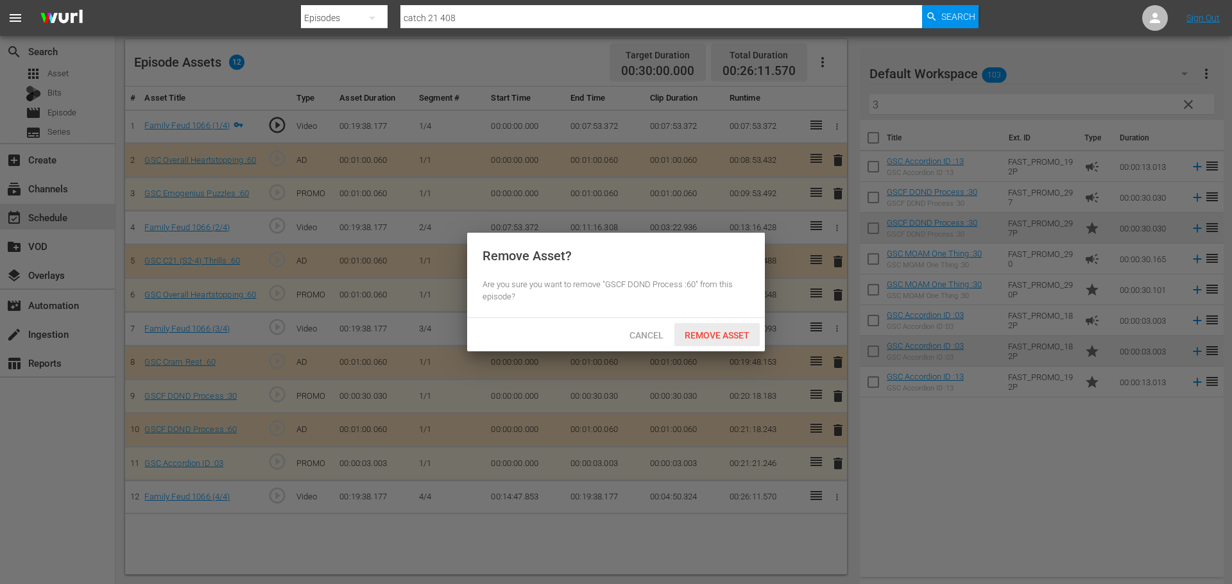
click at [758, 340] on div "Remove Asset" at bounding box center [716, 335] width 85 height 24
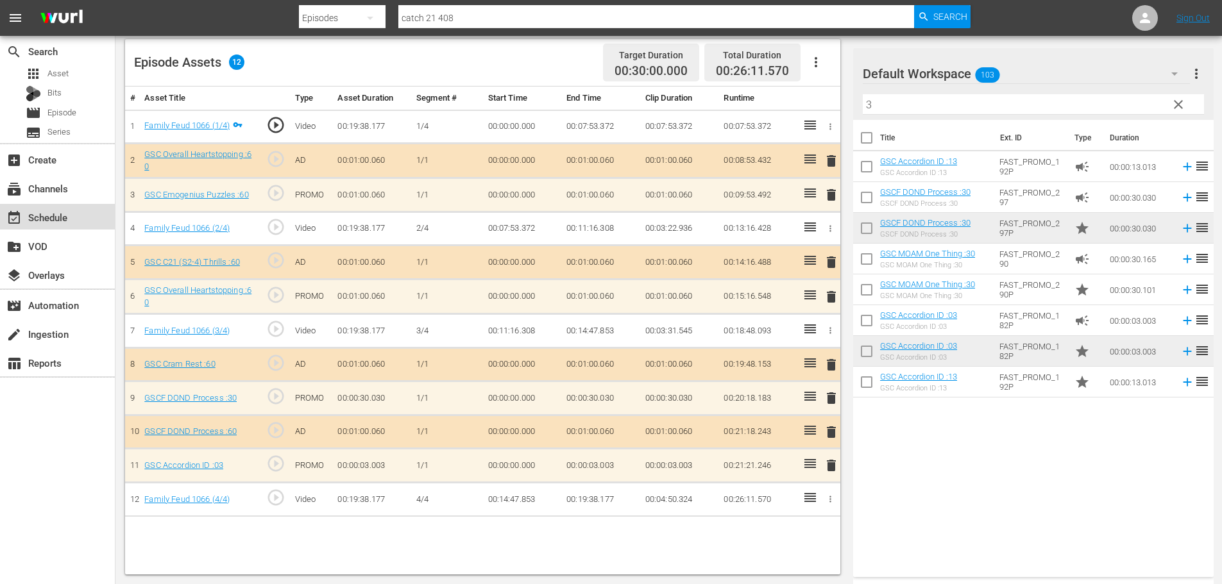
click at [87, 210] on div "event_available Schedule" at bounding box center [57, 217] width 115 height 26
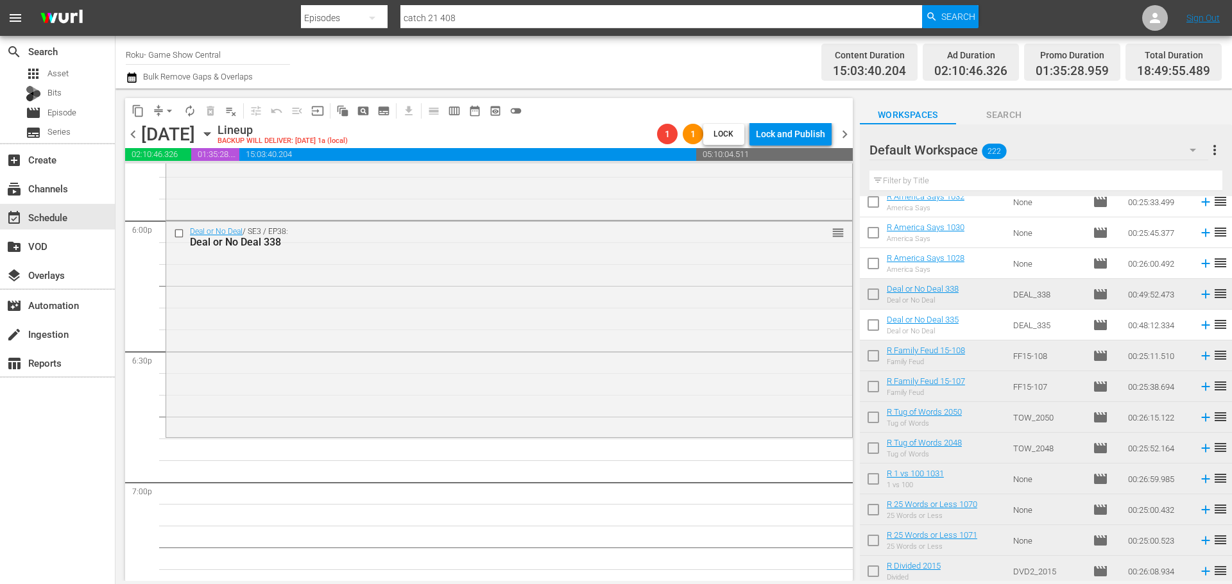
scroll to position [4671, 0]
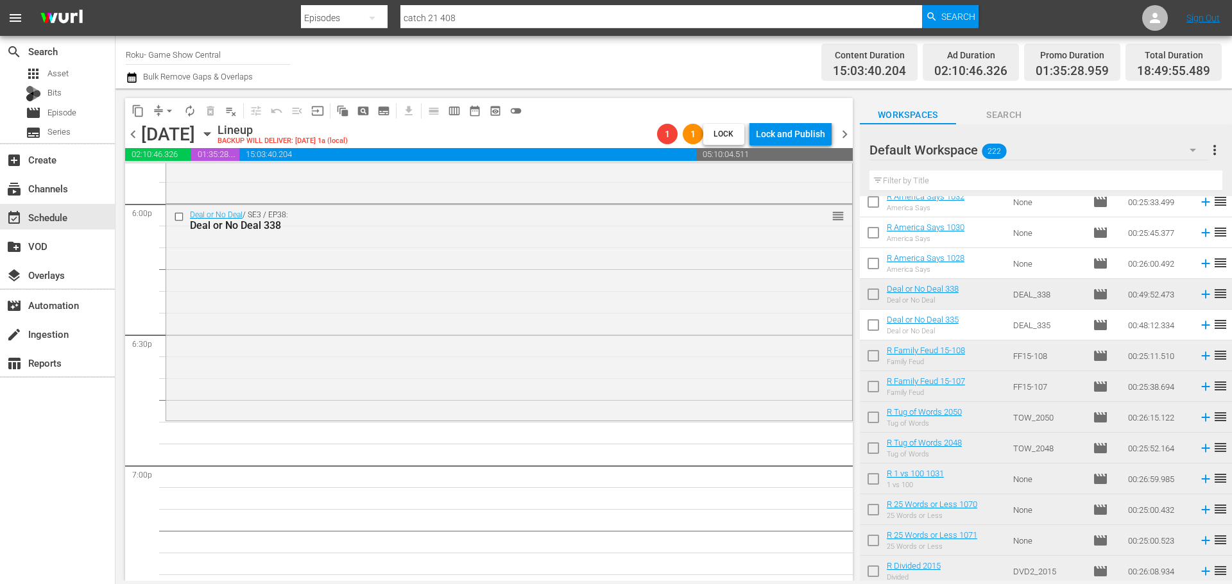
click at [980, 328] on td "Deal or No Deal 335 Deal or No Deal" at bounding box center [947, 325] width 121 height 31
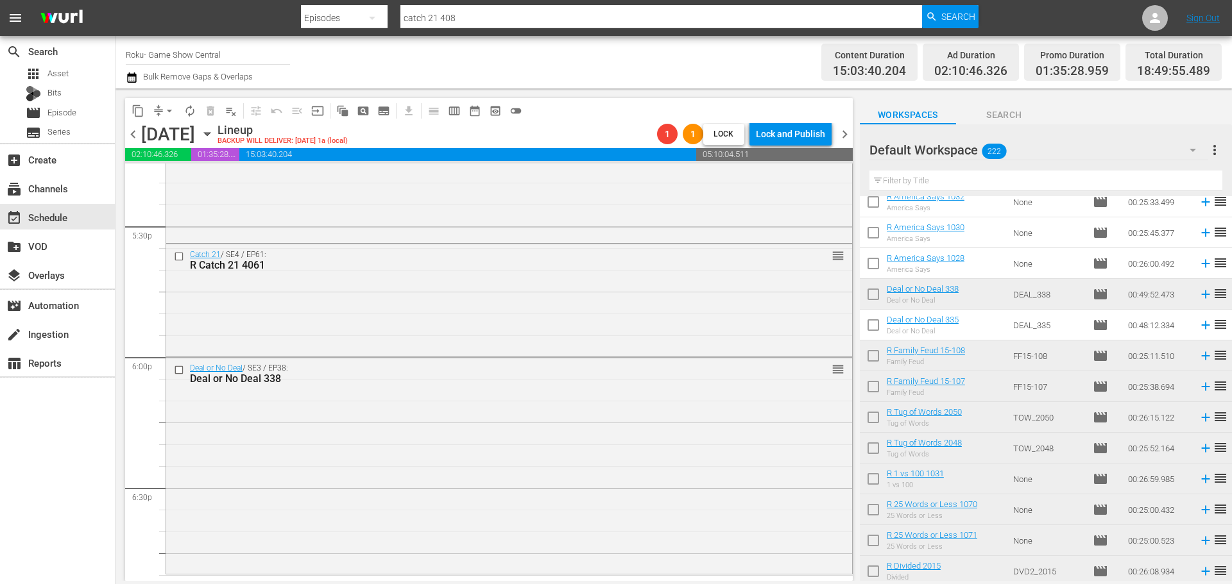
scroll to position [4350, 0]
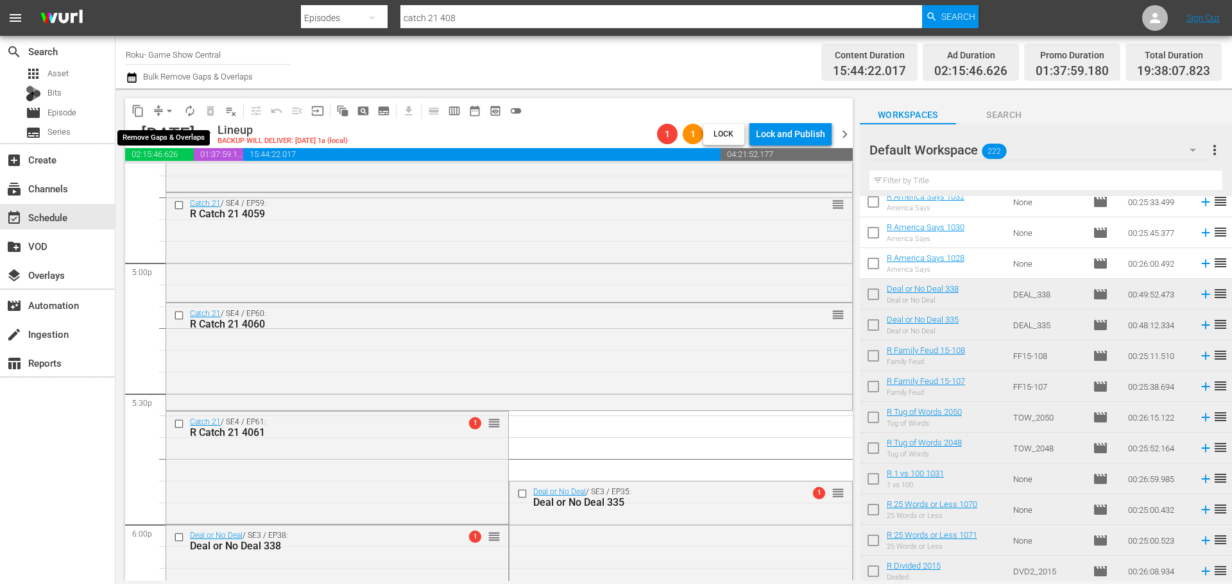
click at [161, 114] on button "arrow_drop_down" at bounding box center [169, 111] width 21 height 21
click at [160, 120] on button "compress" at bounding box center [158, 111] width 21 height 21
click at [167, 103] on button "arrow_drop_down" at bounding box center [169, 111] width 21 height 21
click at [171, 146] on li "Align to Midnight" at bounding box center [170, 136] width 135 height 21
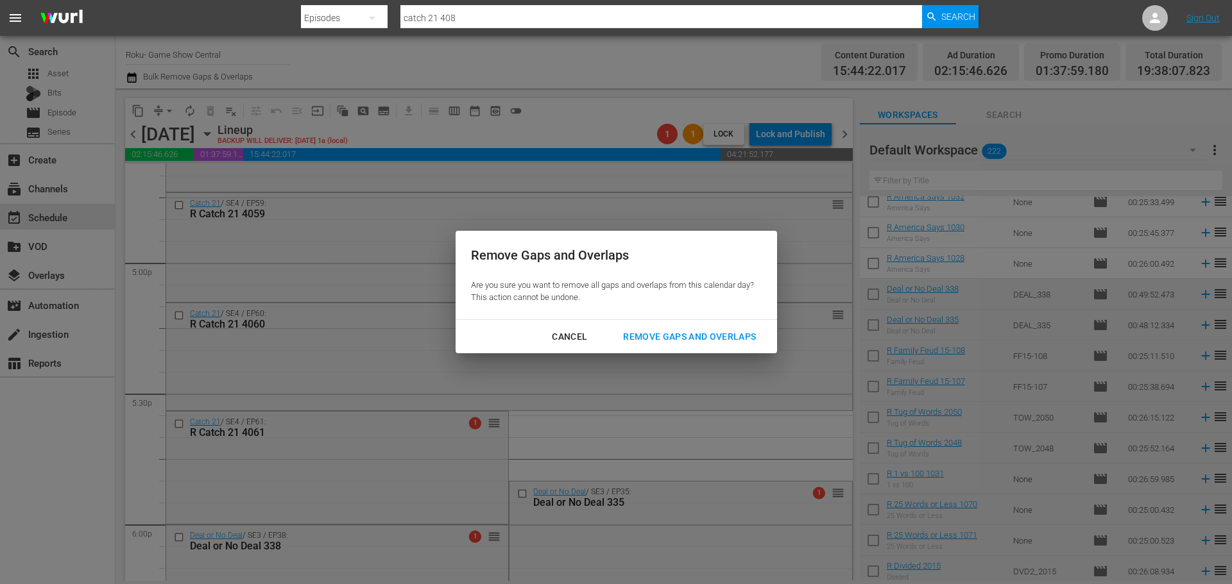
click at [719, 327] on button "Remove Gaps and Overlaps" at bounding box center [690, 337] width 164 height 24
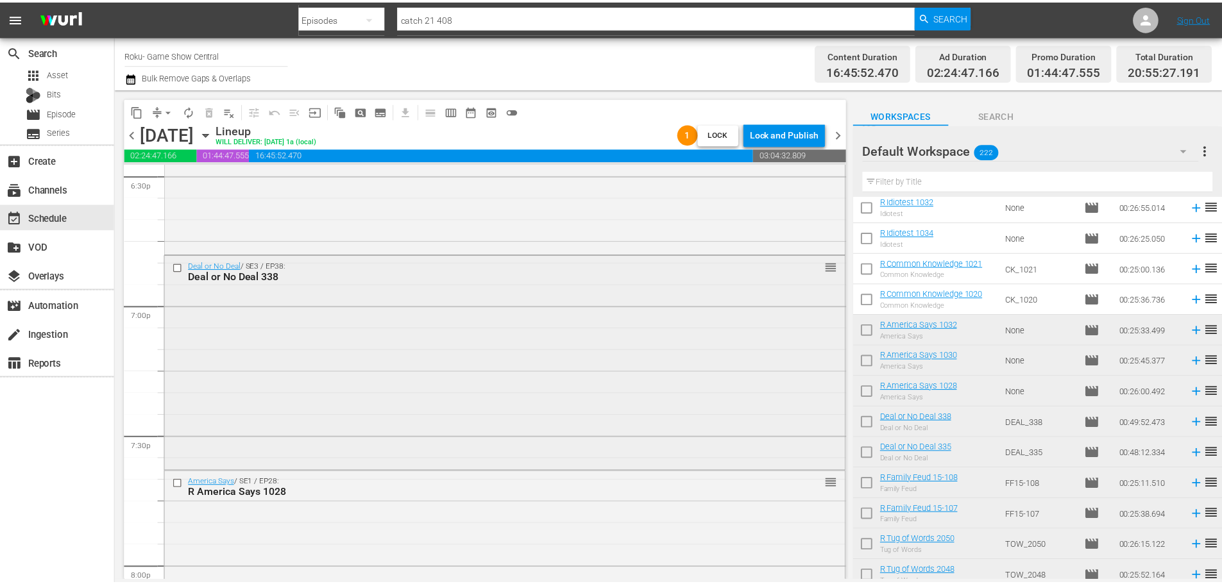
scroll to position [4735, 0]
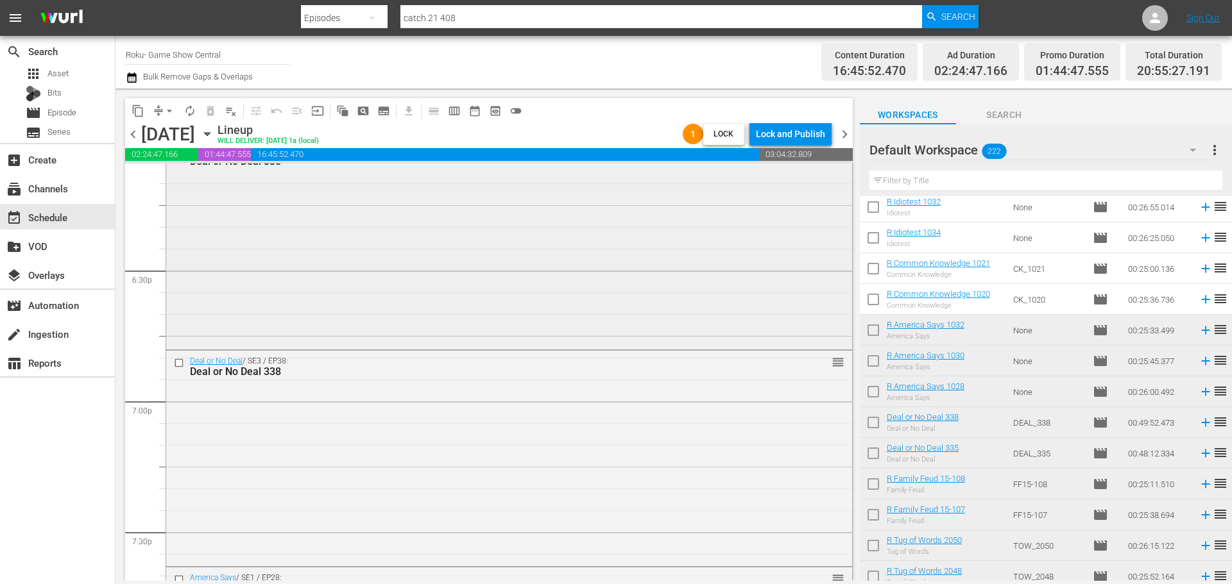
click at [434, 264] on div "Deal or No Deal / SE3 / EP35: Deal or No Deal 335 reorder" at bounding box center [509, 243] width 686 height 207
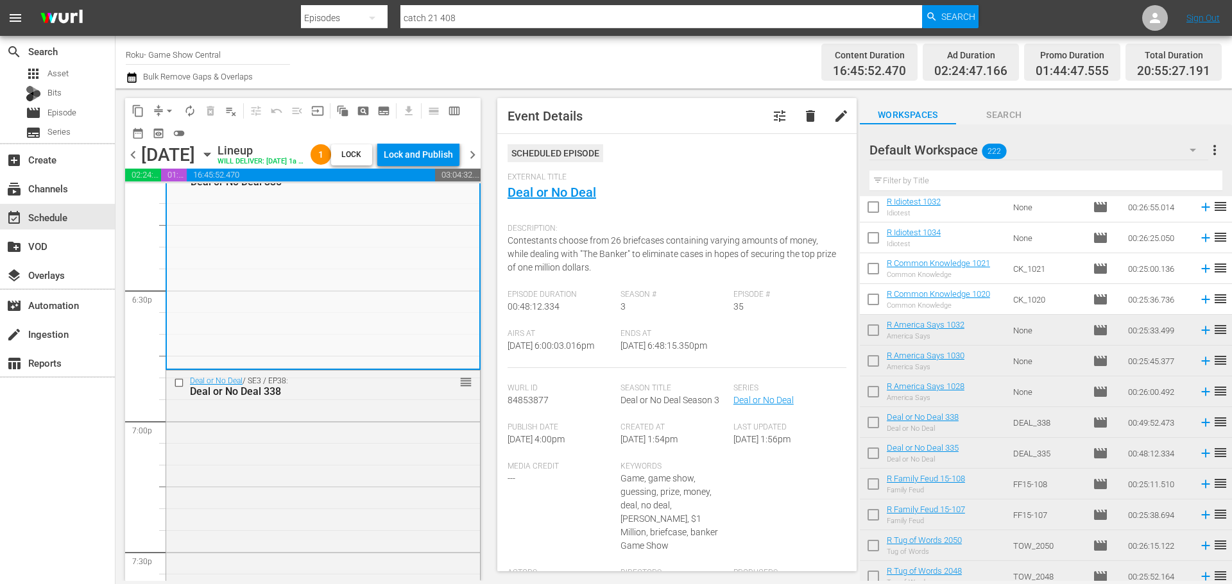
click at [572, 183] on div "External Title Deal or No Deal" at bounding box center [676, 195] width 339 height 45
click at [572, 186] on link "Deal or No Deal" at bounding box center [551, 192] width 89 height 15
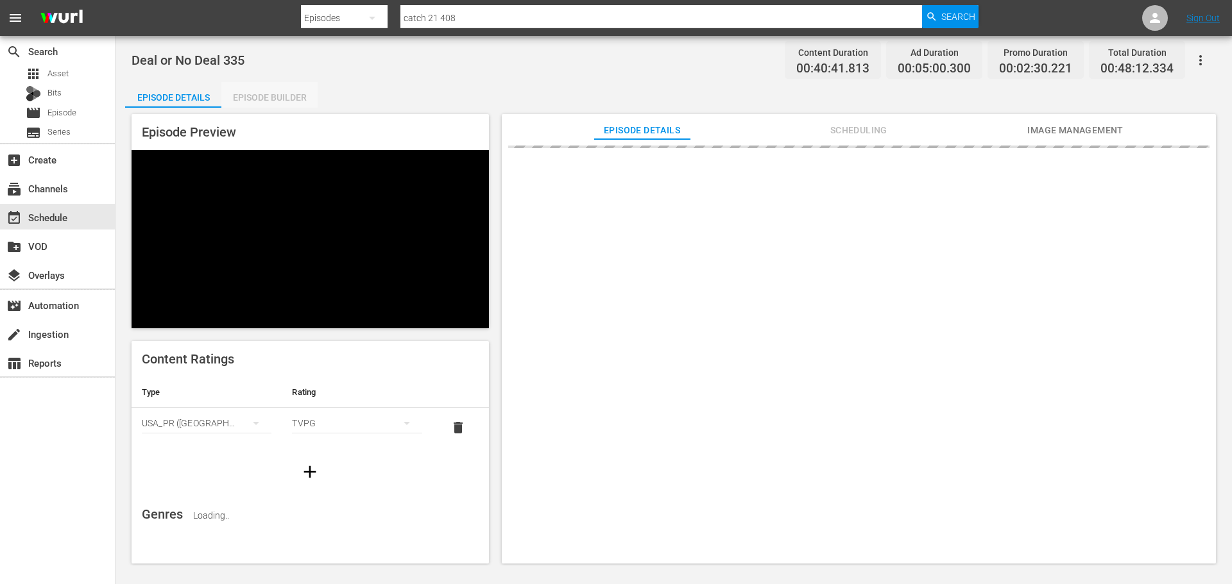
click at [275, 101] on div "Episode Builder" at bounding box center [269, 97] width 96 height 31
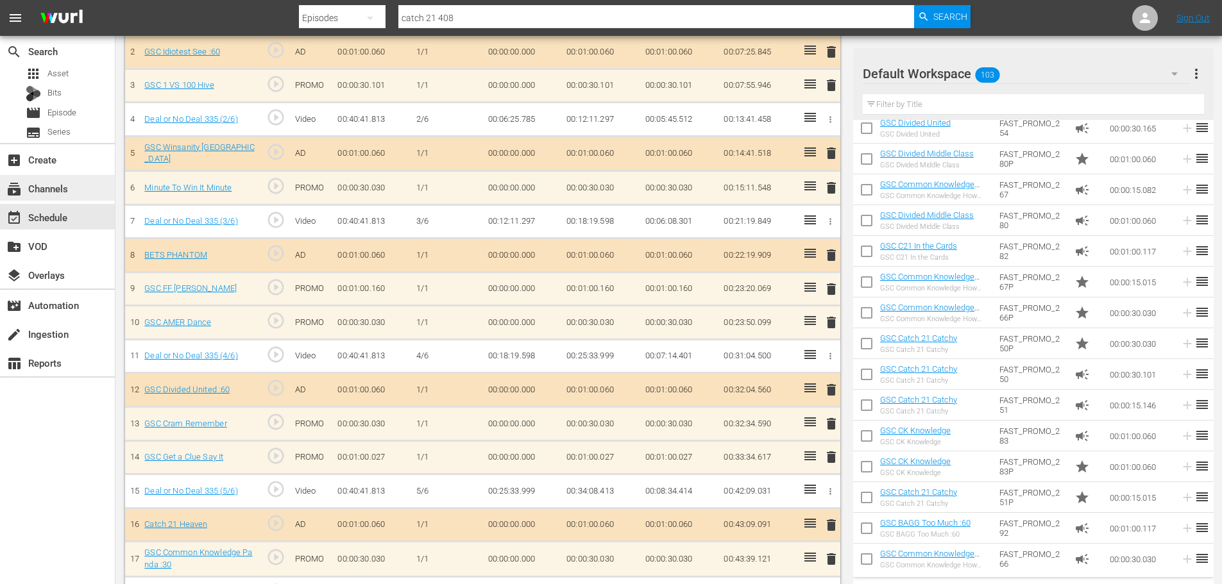
scroll to position [448, 0]
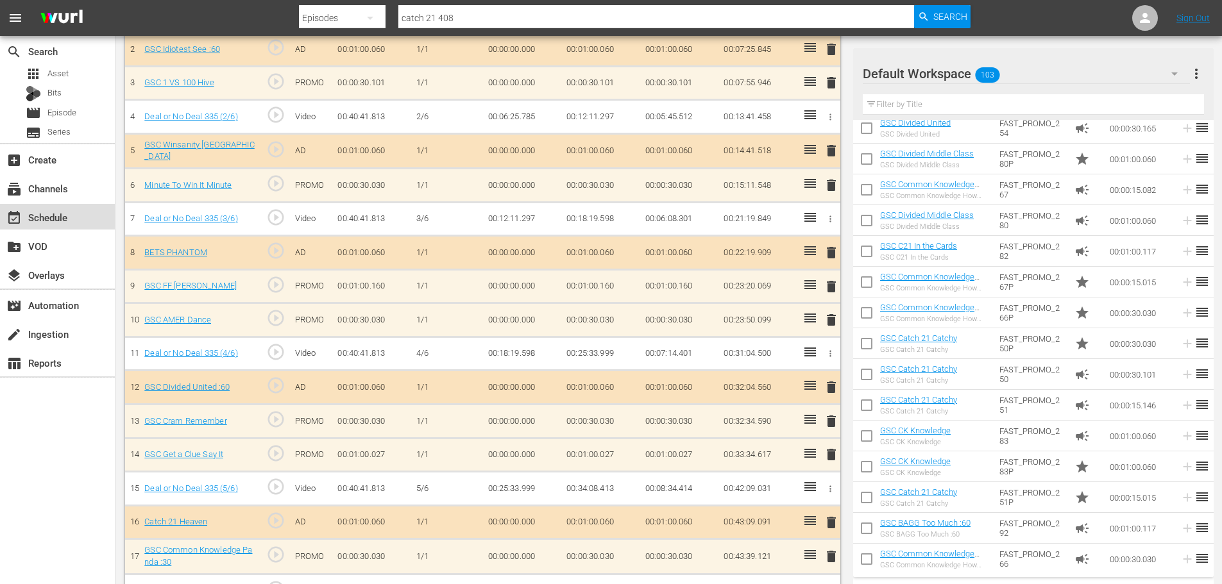
click at [62, 221] on div "event_available Schedule" at bounding box center [36, 216] width 72 height 12
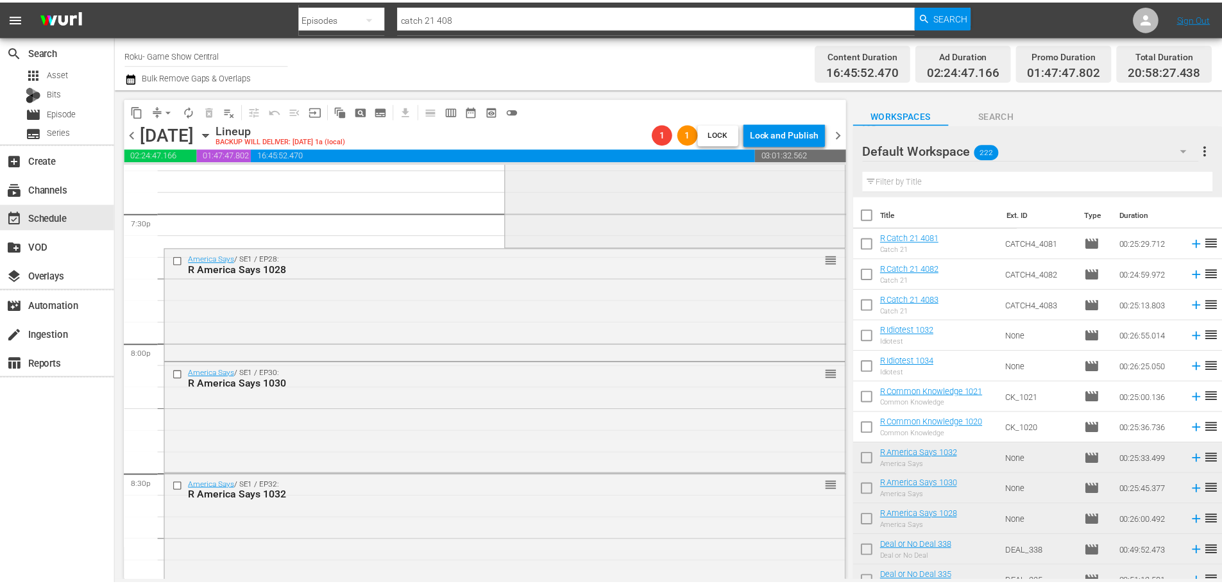
scroll to position [4902, 0]
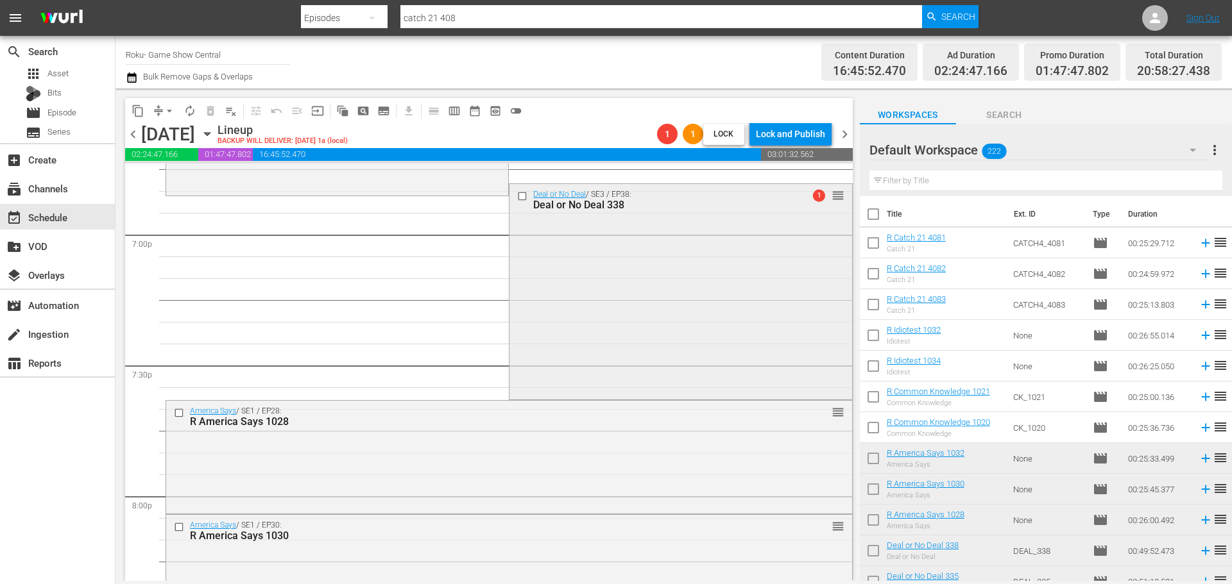
click at [598, 305] on div "Deal or No Deal / SE3 / EP38: Deal or No Deal 338 1 reorder" at bounding box center [680, 291] width 342 height 214
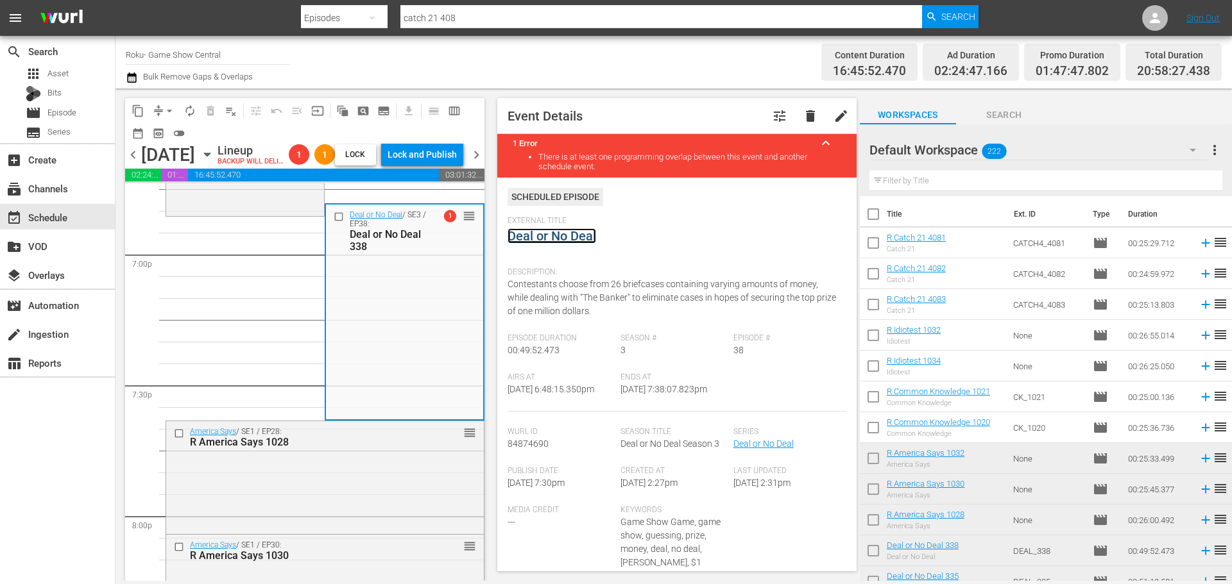
click at [552, 233] on link "Deal or No Deal" at bounding box center [551, 235] width 89 height 15
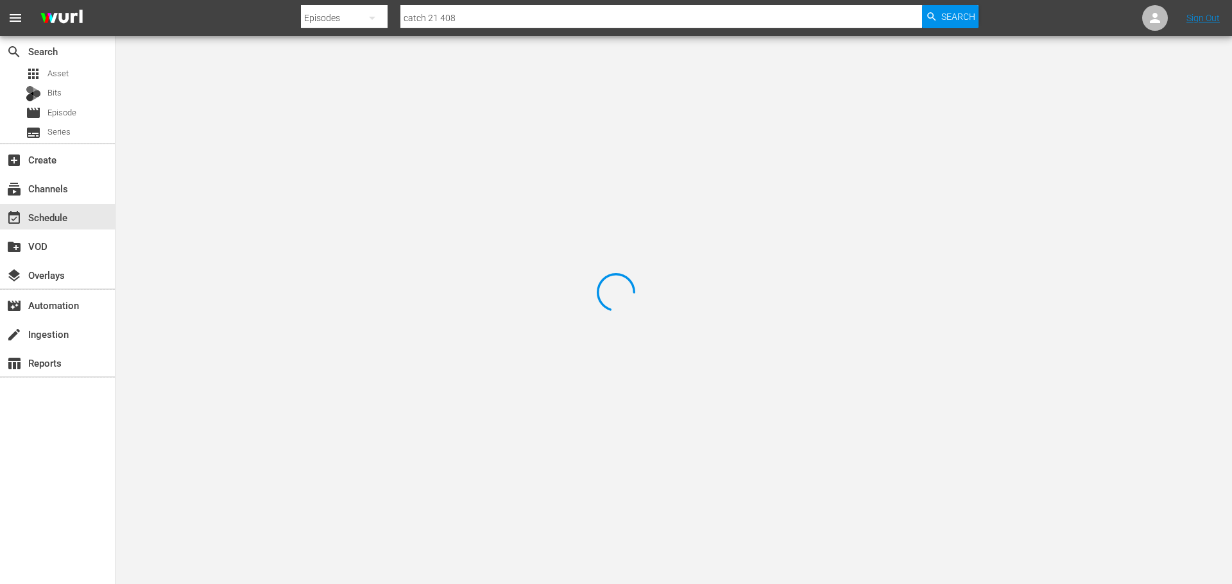
click at [219, 83] on div at bounding box center [616, 292] width 1232 height 584
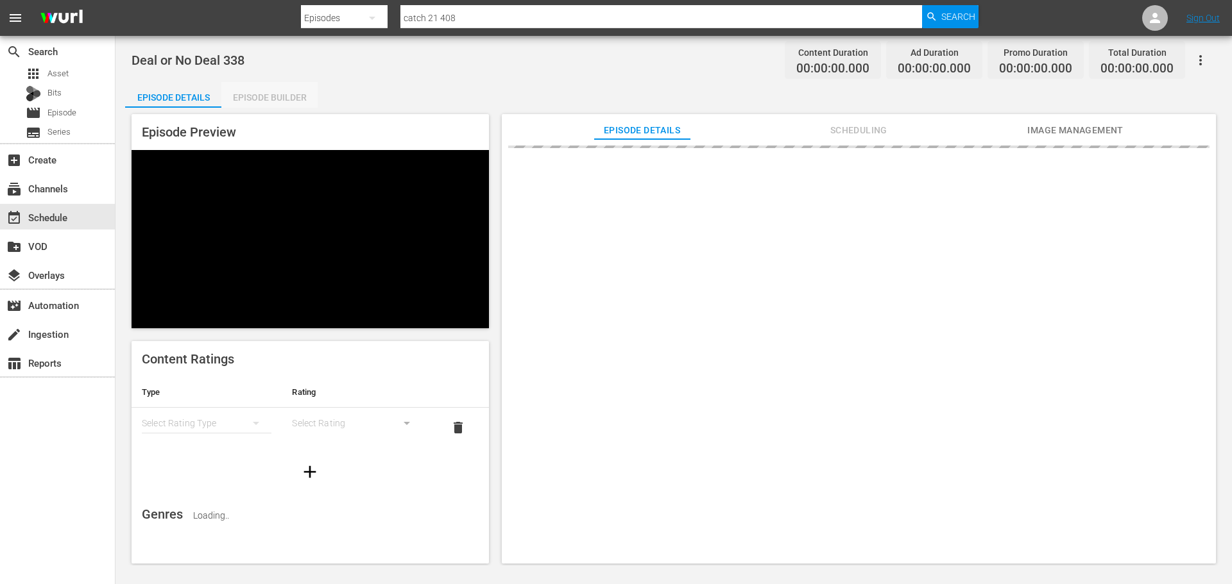
click at [282, 105] on div "Episode Builder" at bounding box center [269, 97] width 96 height 31
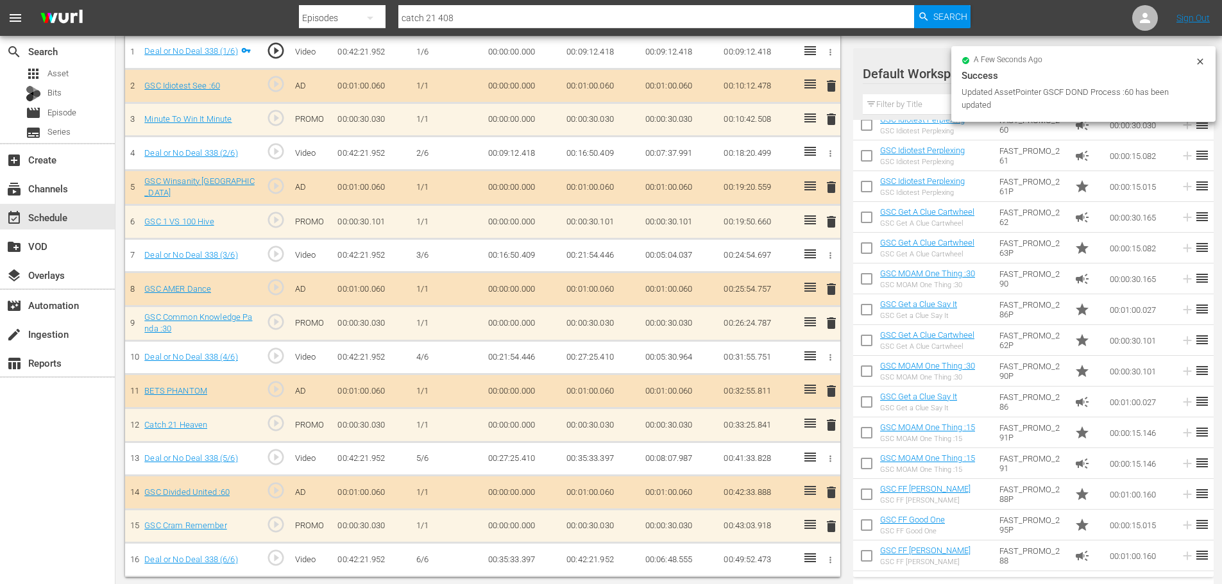
scroll to position [513, 0]
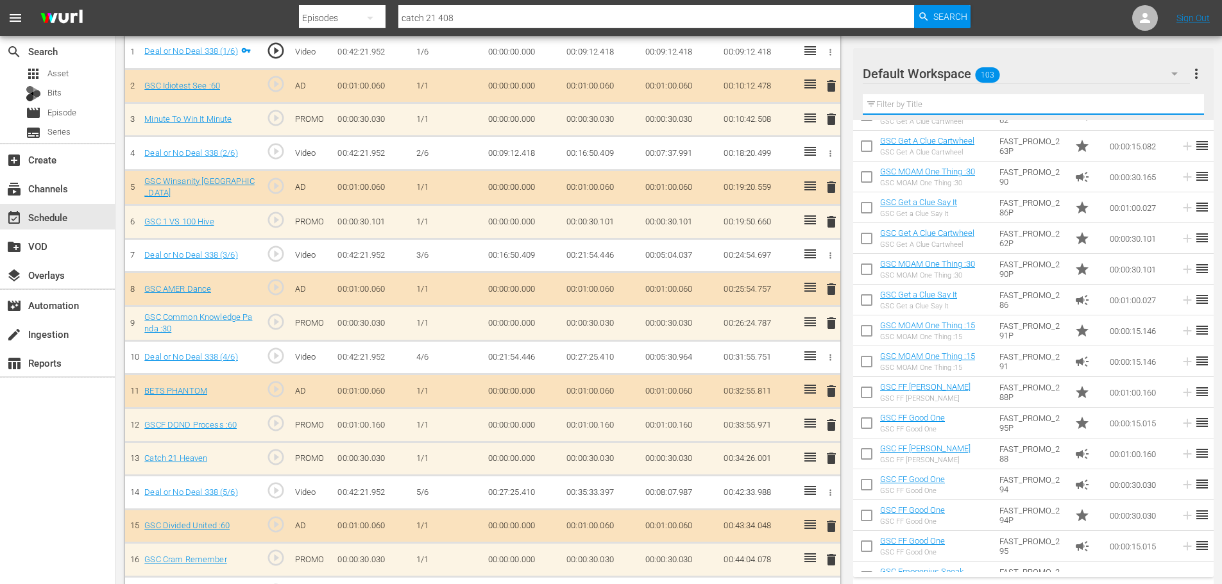
drag, startPoint x: 885, startPoint y: 104, endPoint x: 871, endPoint y: 117, distance: 20.0
click at [885, 104] on input "text" at bounding box center [1033, 104] width 341 height 21
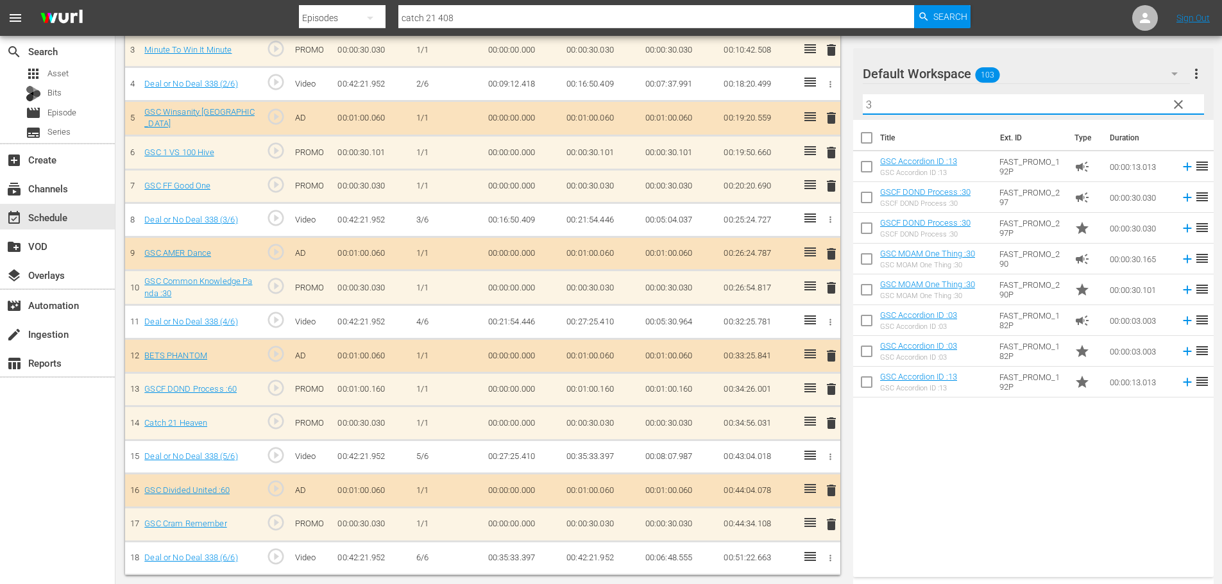
scroll to position [479, 0]
type input "3"
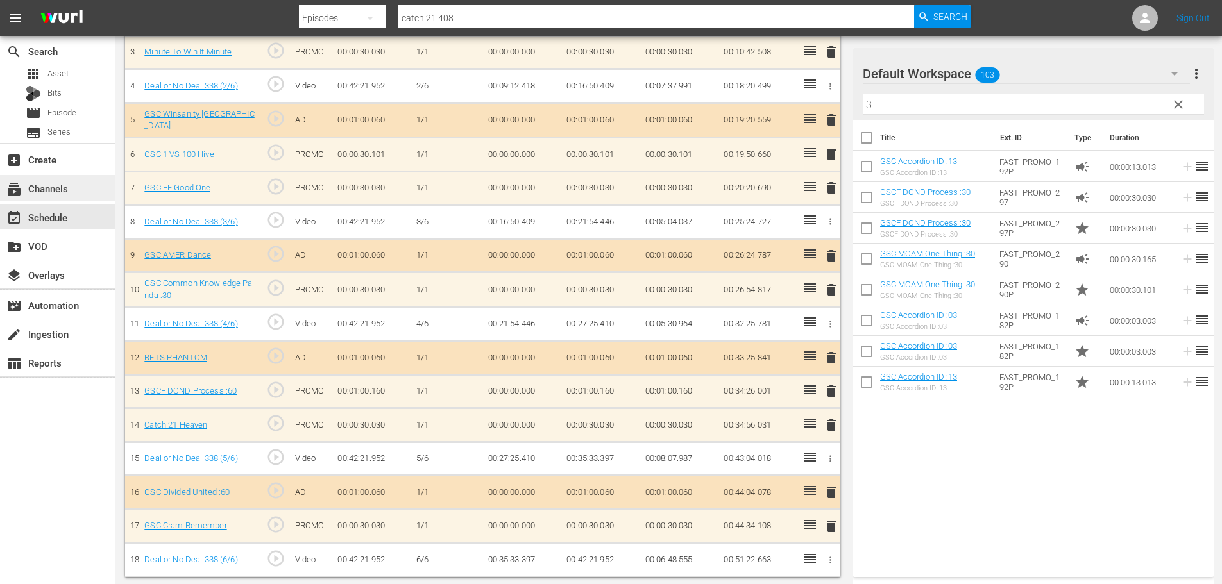
scroll to position [481, 0]
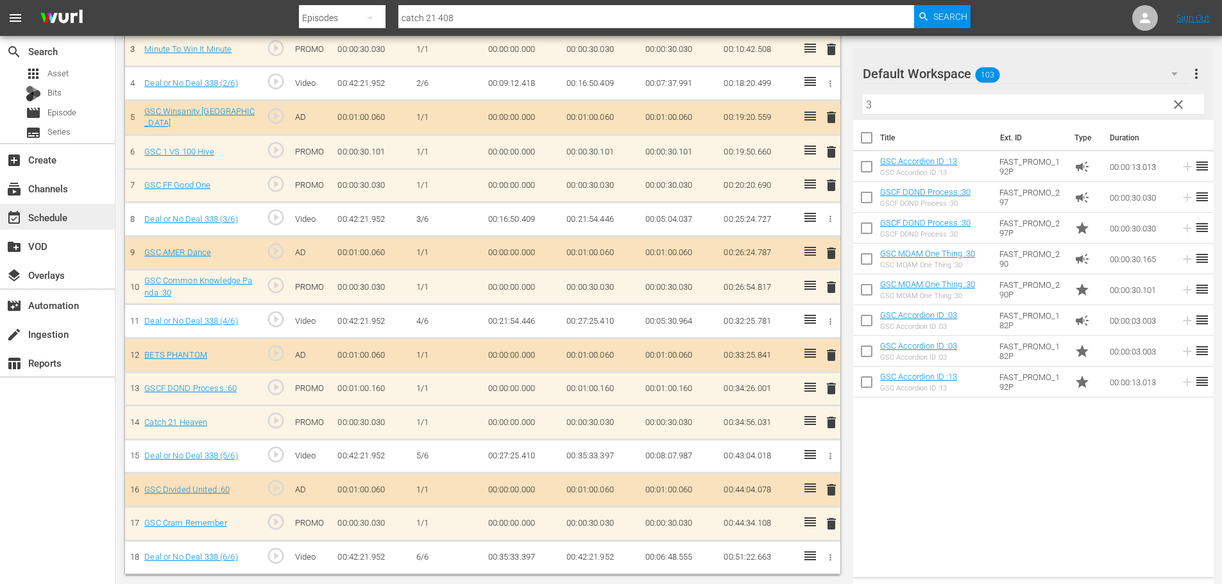
click at [85, 208] on div "event_available Schedule" at bounding box center [57, 217] width 115 height 26
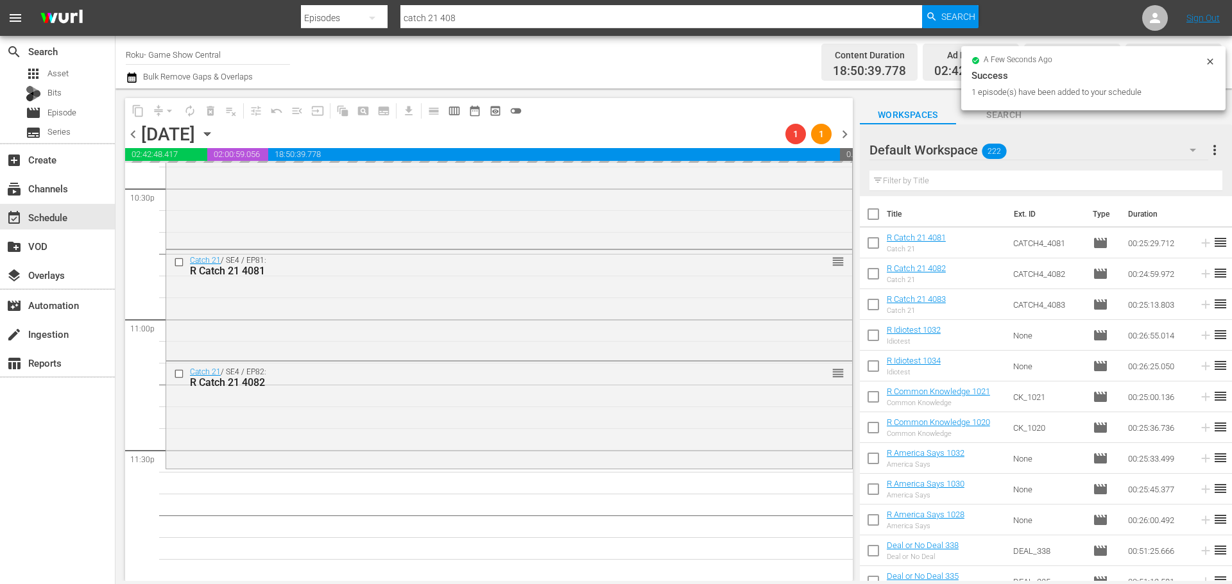
scroll to position [5864, 0]
click at [167, 114] on div "arrow_drop_down" at bounding box center [169, 111] width 21 height 21
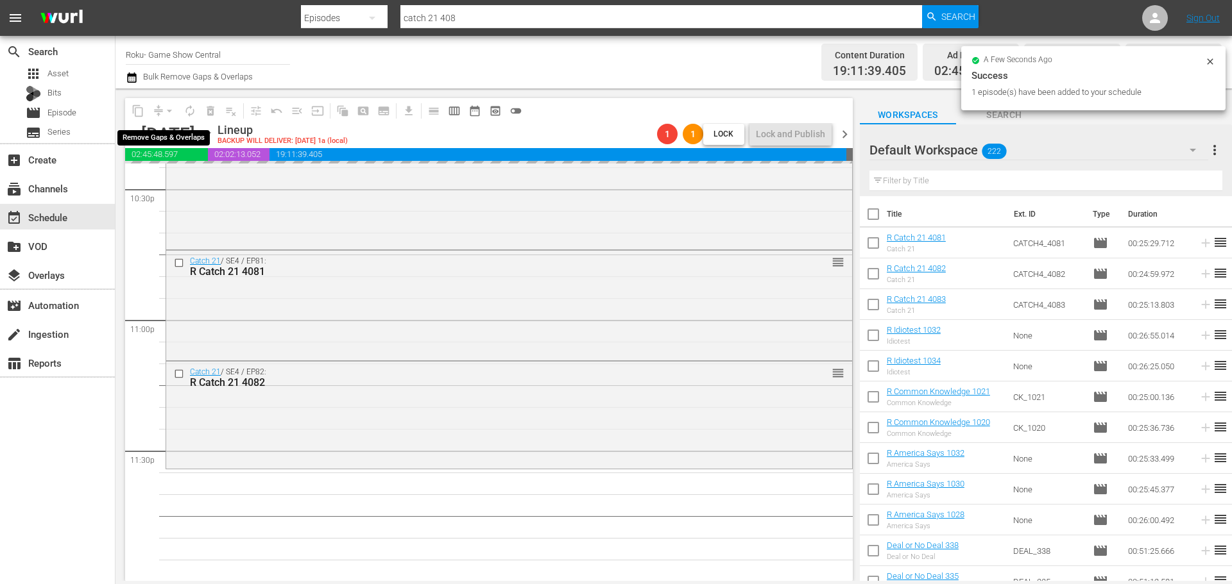
scroll to position [5864, 0]
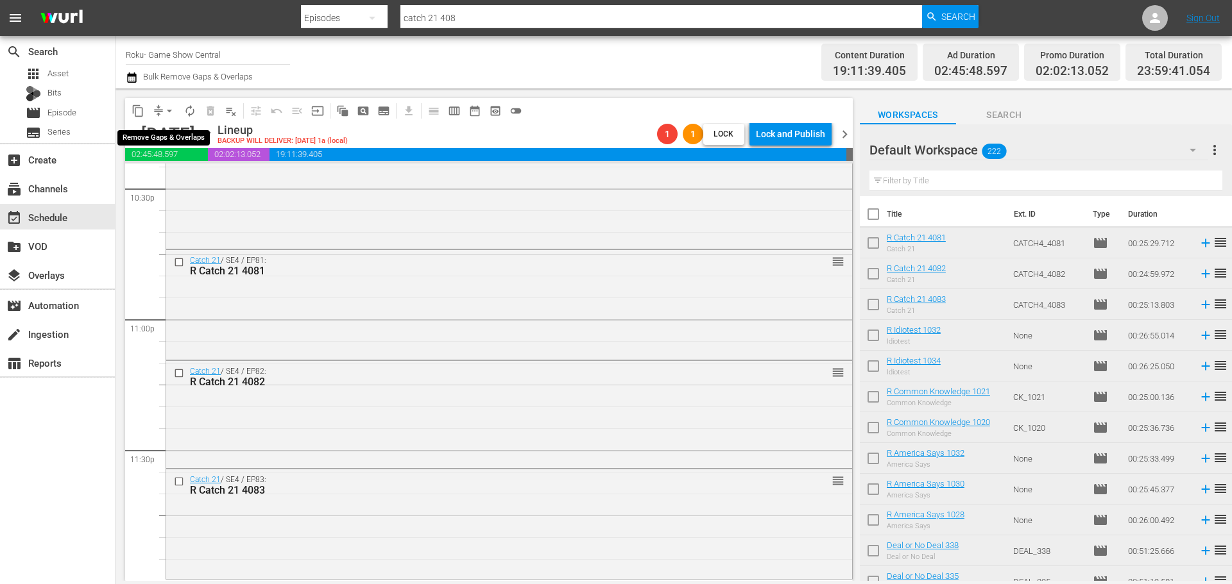
click at [167, 114] on span "arrow_drop_down" at bounding box center [169, 111] width 13 height 13
click at [183, 131] on li "Align to Midnight" at bounding box center [170, 136] width 135 height 21
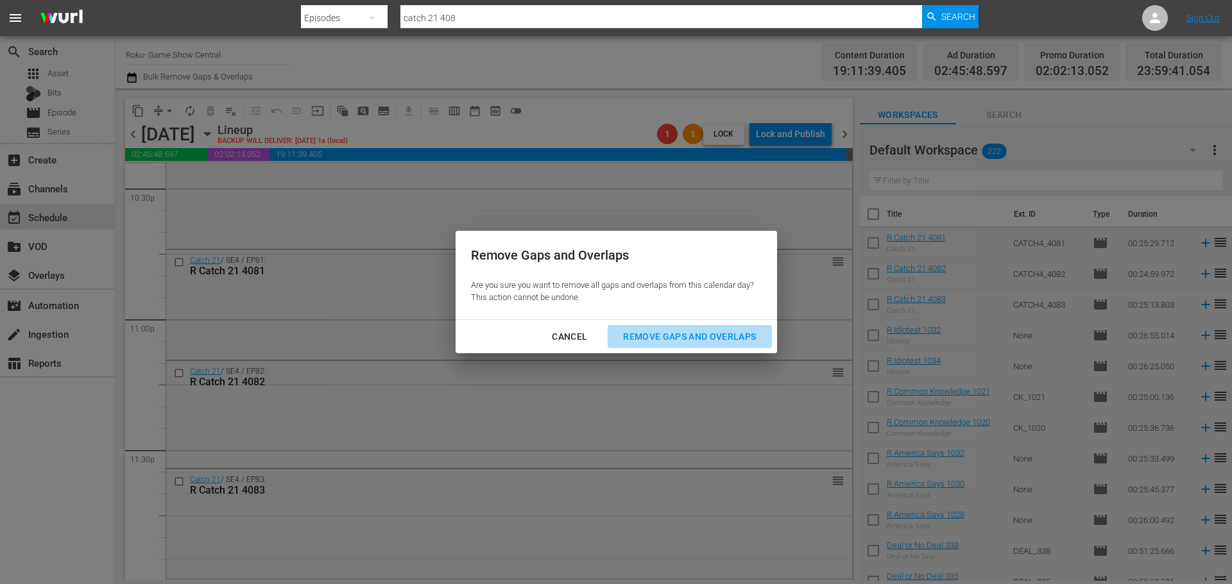
click at [736, 328] on button "Remove Gaps and Overlaps" at bounding box center [690, 337] width 164 height 24
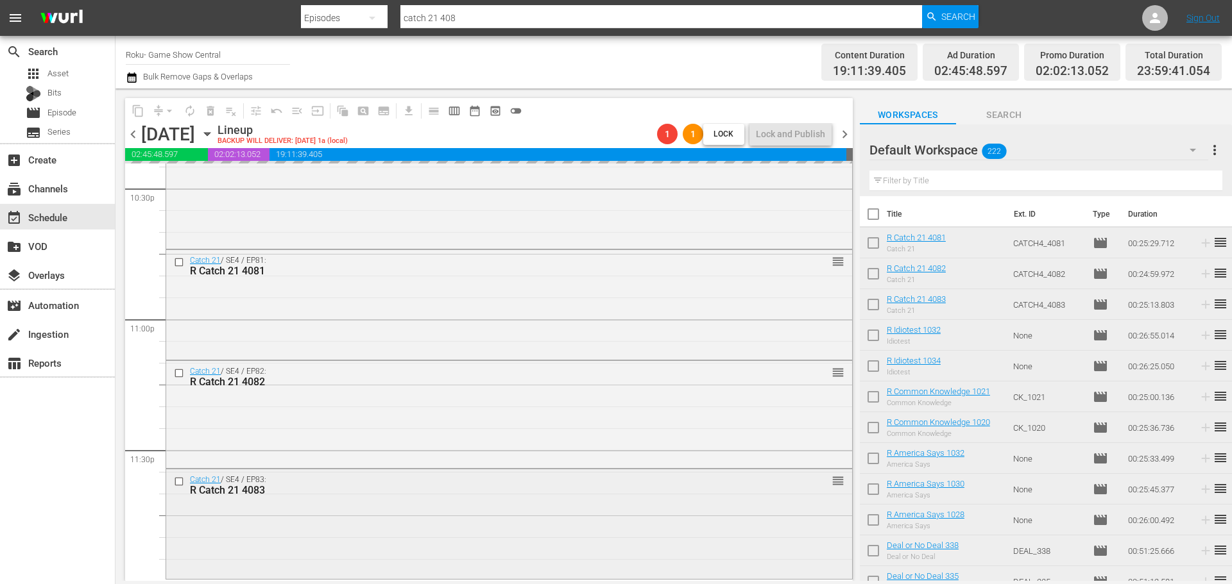
click at [635, 506] on div "Catch 21 / SE4 / EP83: R Catch 21 4083 reorder" at bounding box center [509, 523] width 686 height 106
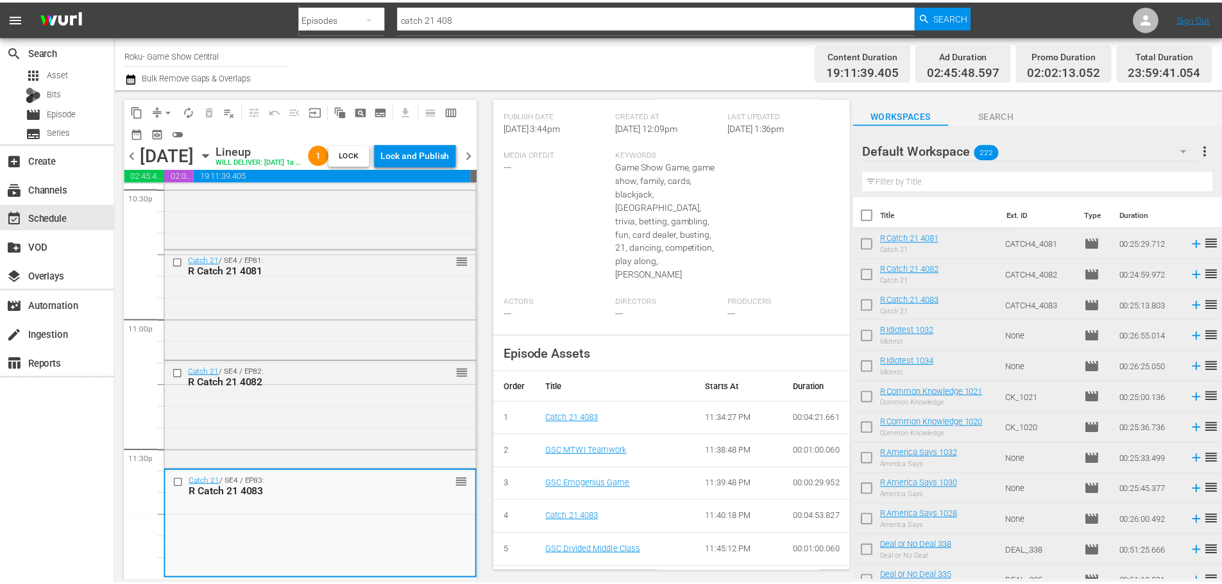
scroll to position [89, 0]
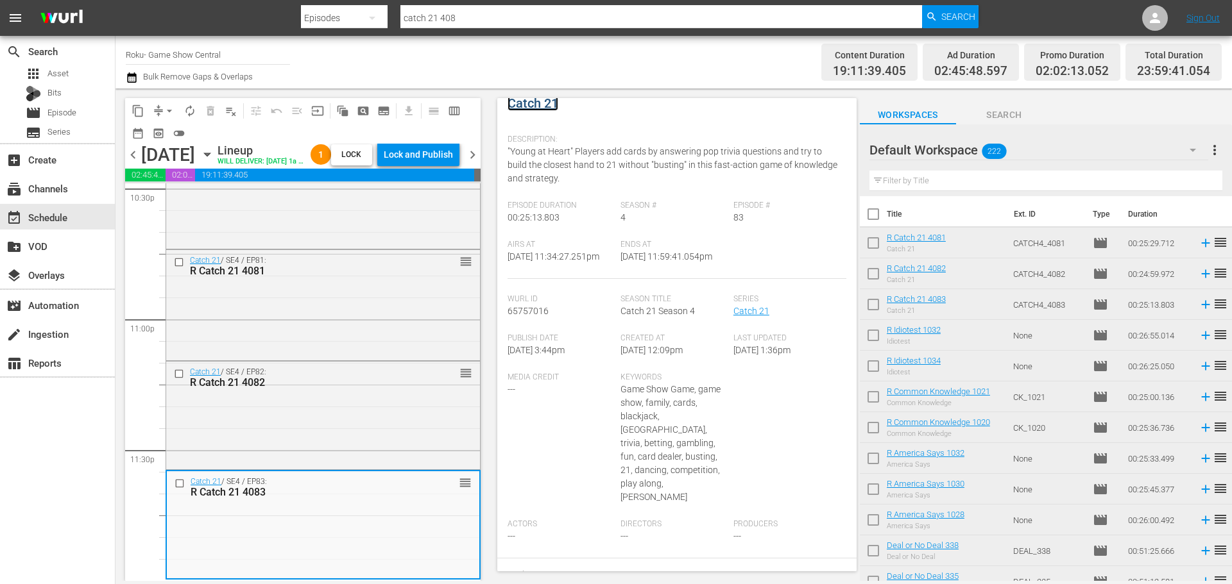
click at [520, 101] on link "Catch 21" at bounding box center [532, 103] width 51 height 15
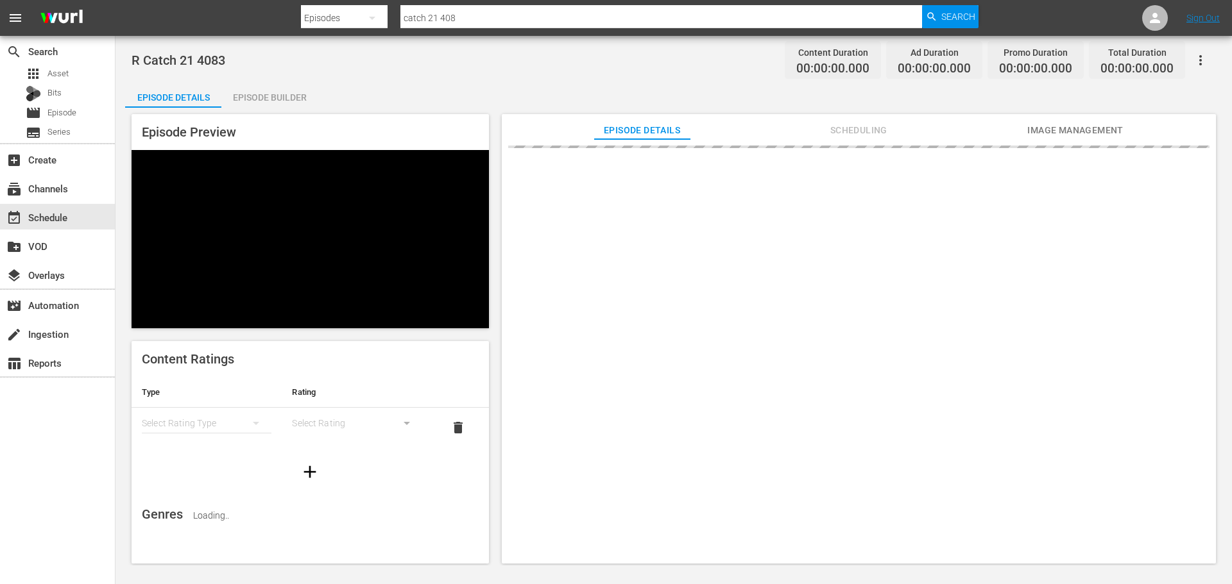
click at [262, 112] on div "Episode Preview Content Ratings Type Rating Select Rating Type Select Rating de…" at bounding box center [673, 341] width 1097 height 466
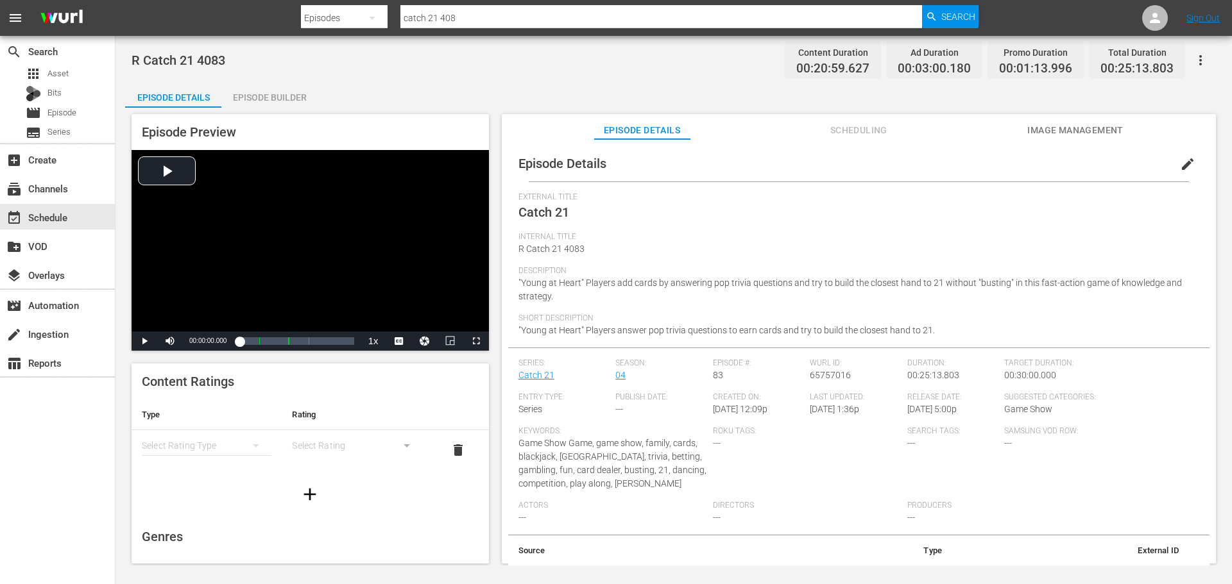
click at [232, 84] on div "Episode Builder" at bounding box center [269, 97] width 96 height 31
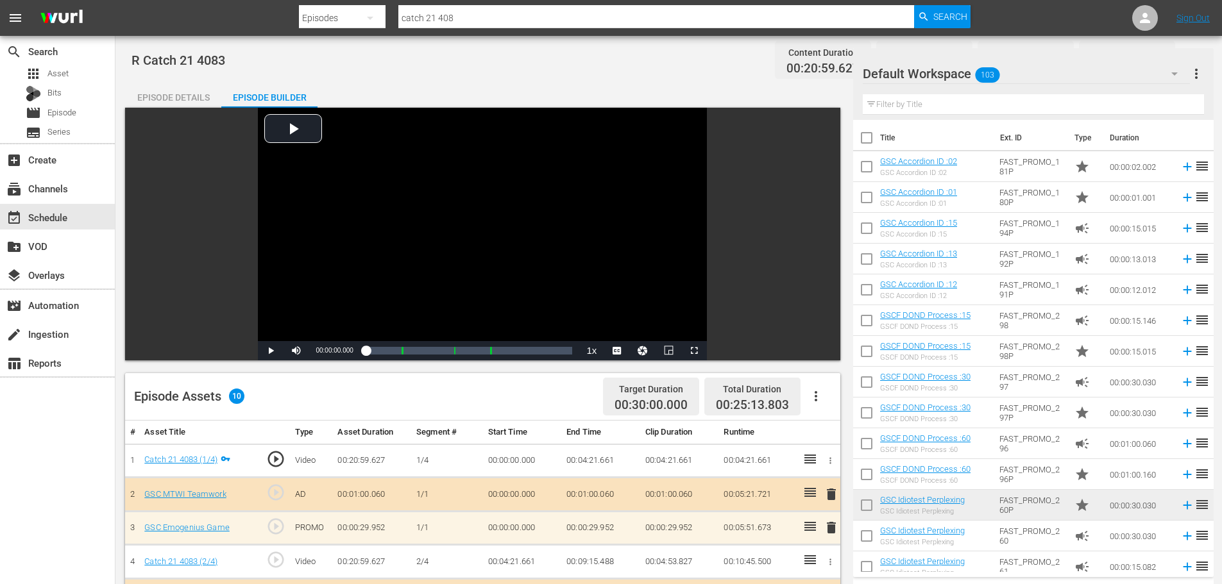
scroll to position [334, 0]
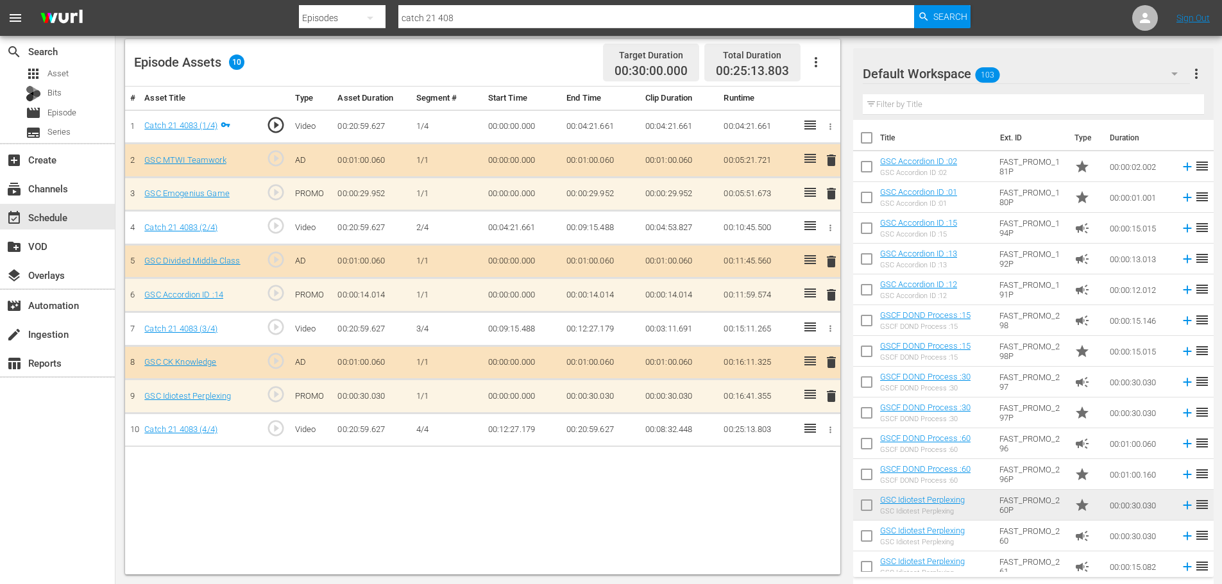
click at [828, 297] on span "delete" at bounding box center [831, 294] width 15 height 15
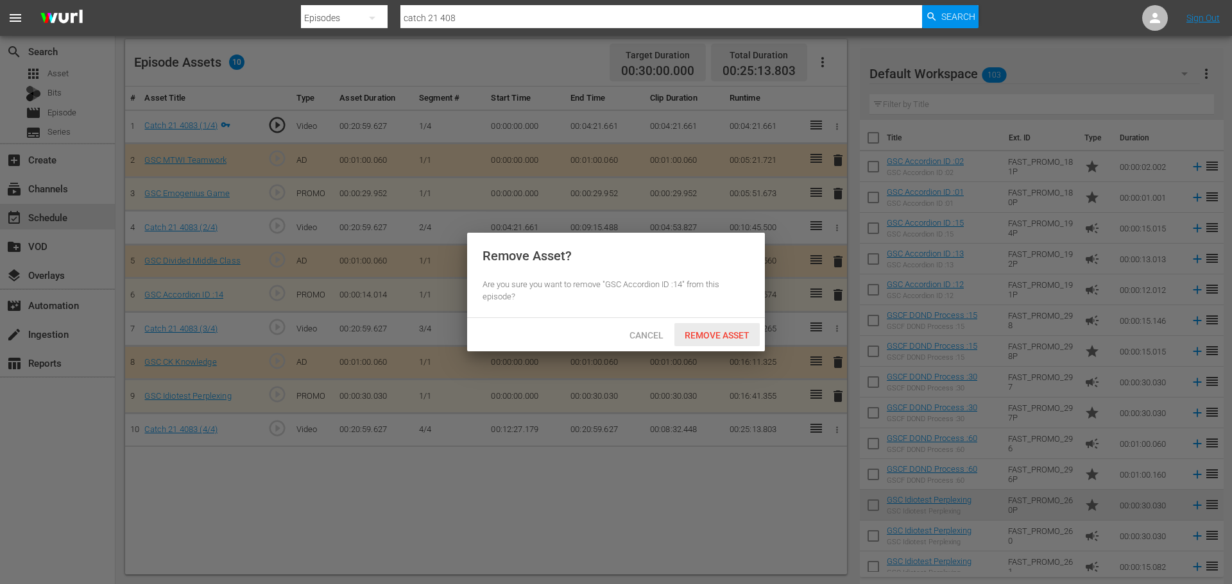
click at [745, 331] on span "Remove Asset" at bounding box center [716, 335] width 85 height 10
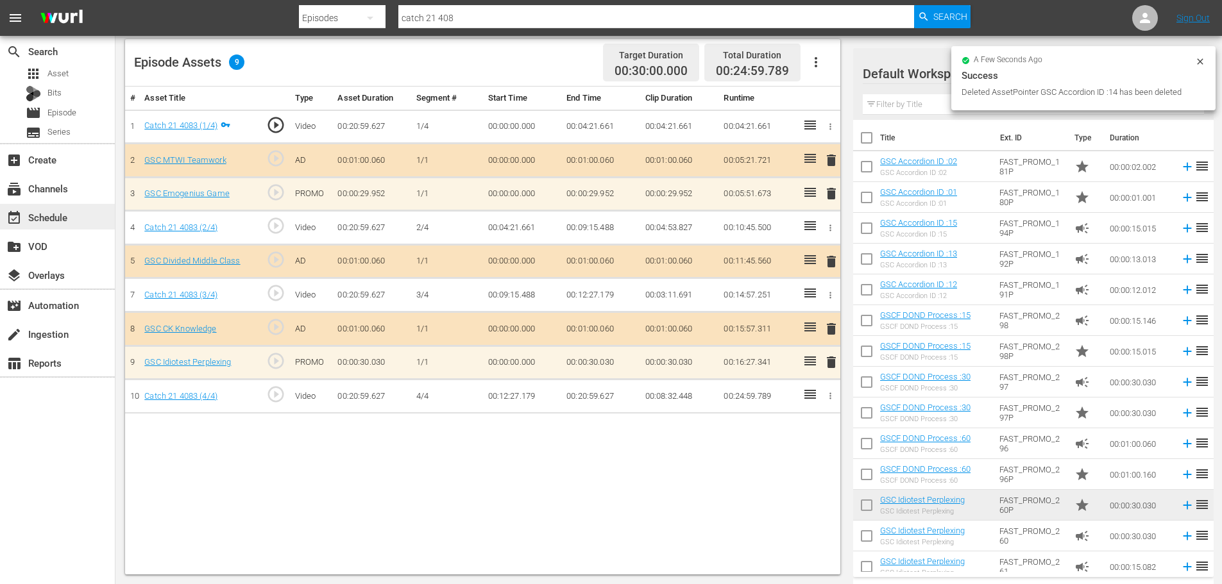
click at [30, 214] on div "event_available Schedule" at bounding box center [36, 216] width 72 height 12
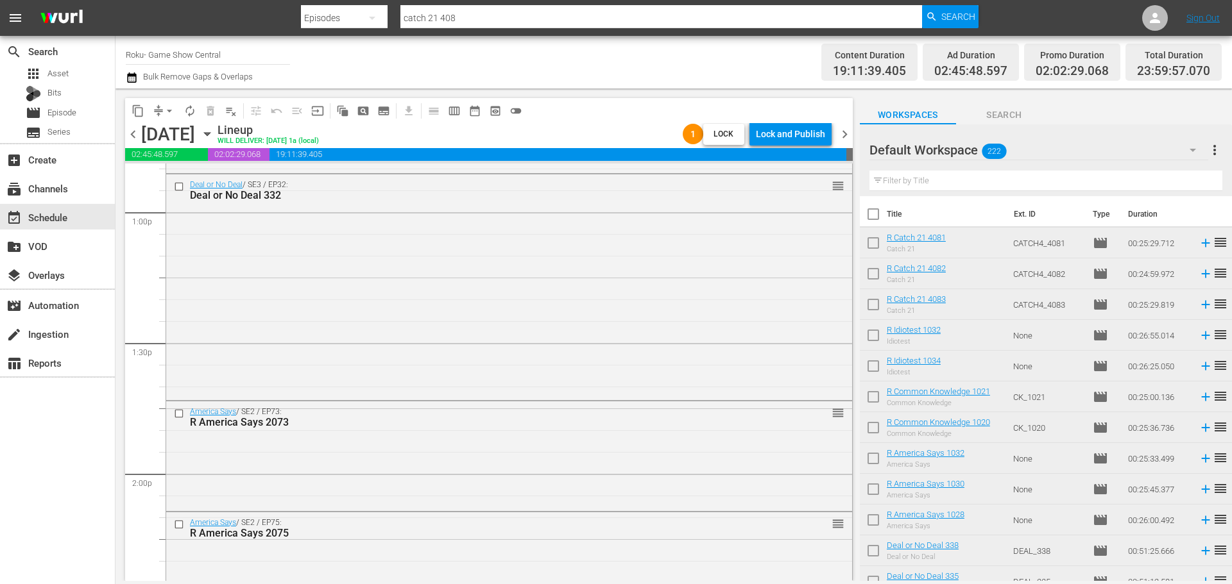
scroll to position [5864, 0]
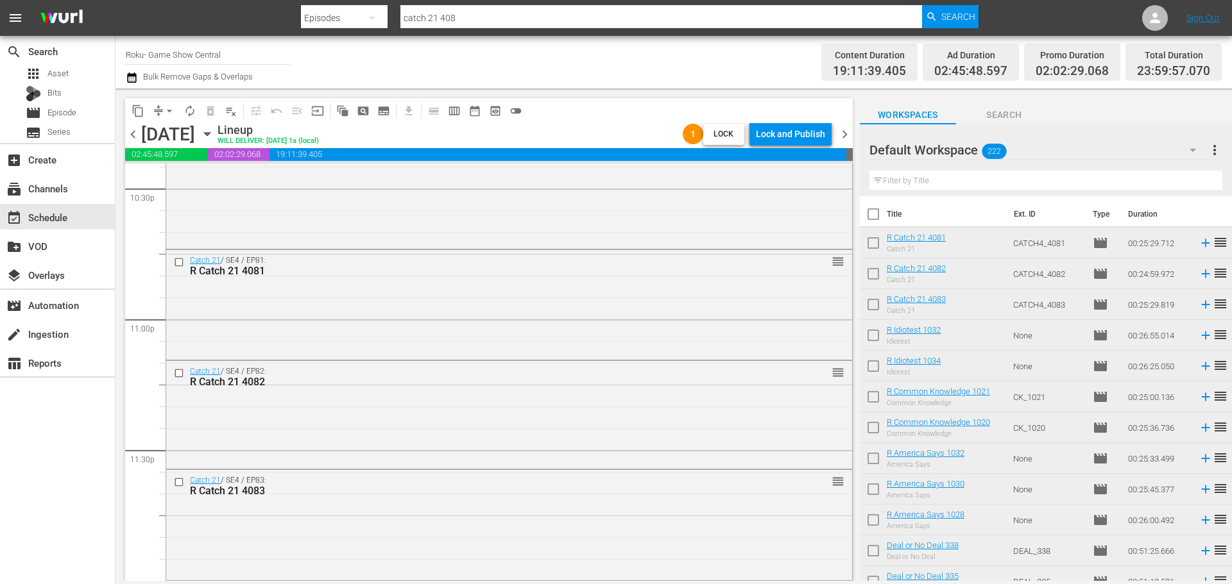
click at [573, 361] on div "Catch 21 / SE4 / EP82: R Catch 21 4082 reorder" at bounding box center [509, 376] width 686 height 31
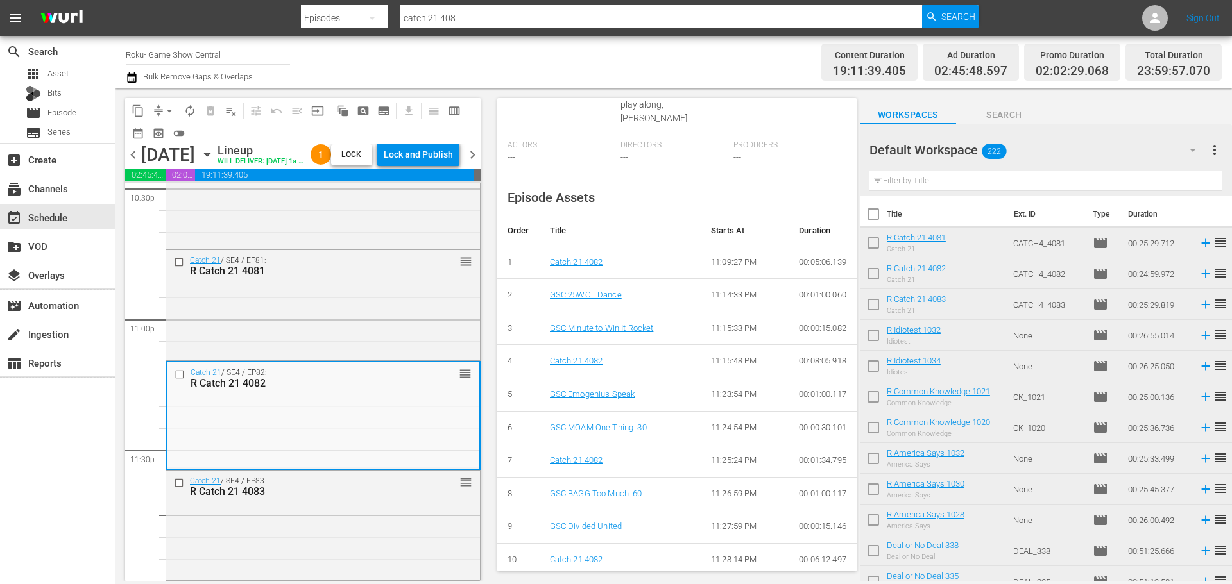
scroll to position [474, 0]
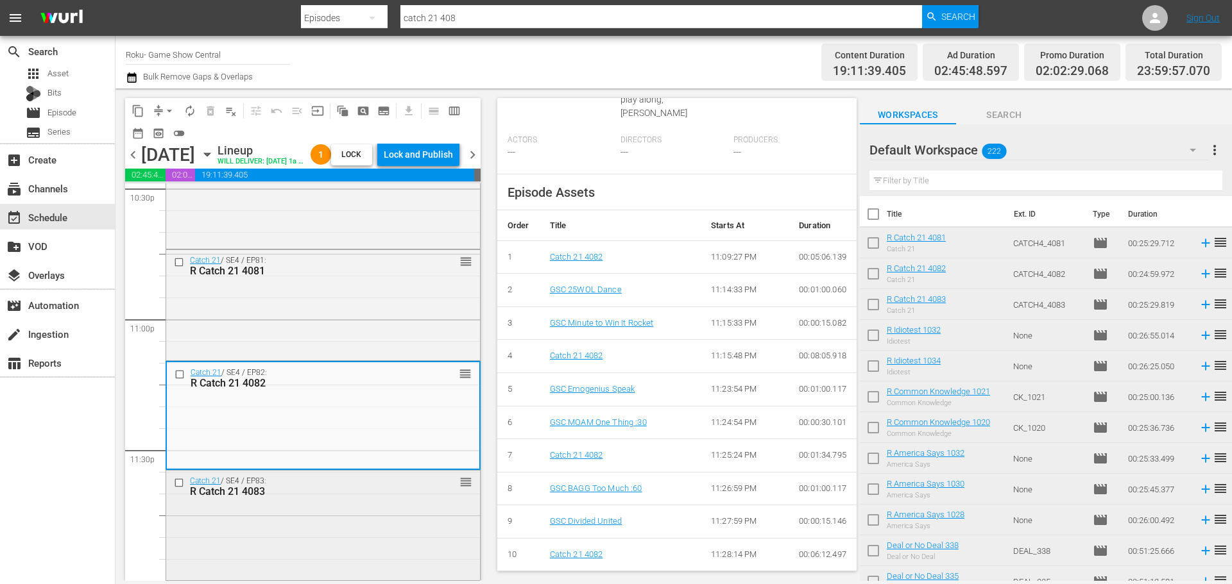
click at [421, 533] on div "Catch 21 / SE4 / EP83: R Catch 21 4083 reorder" at bounding box center [323, 524] width 314 height 107
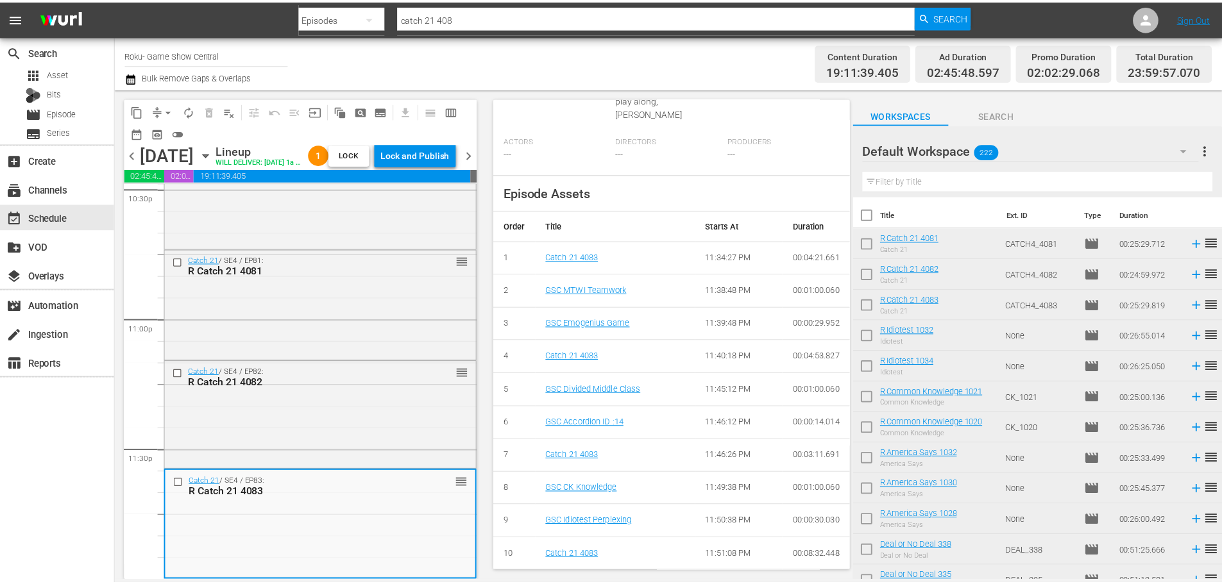
scroll to position [25, 0]
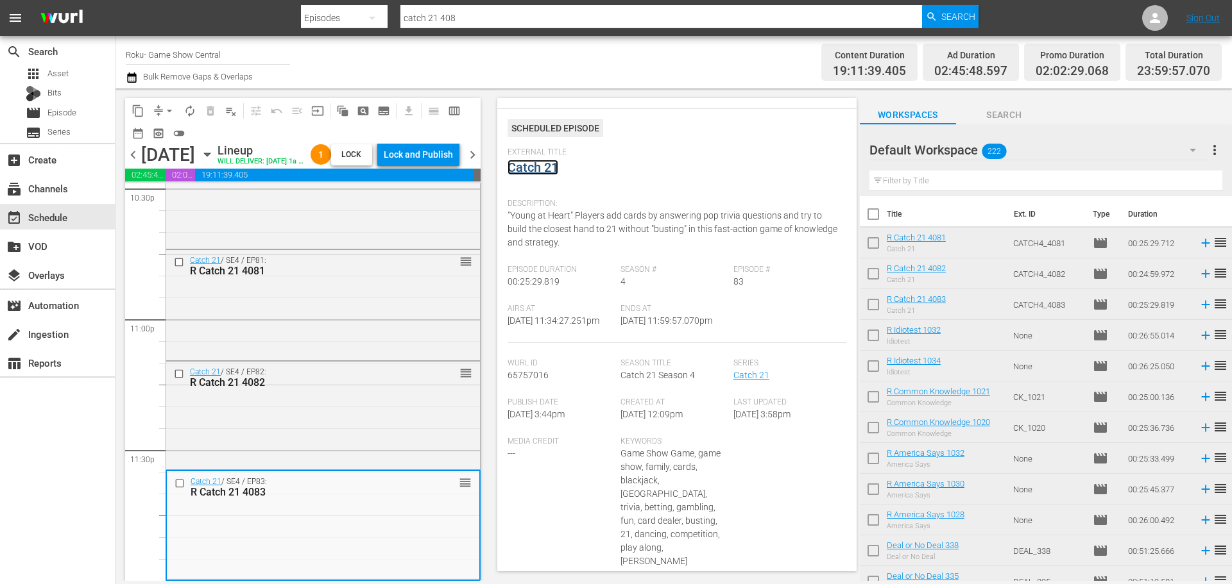
click at [520, 160] on link "Catch 21" at bounding box center [532, 167] width 51 height 15
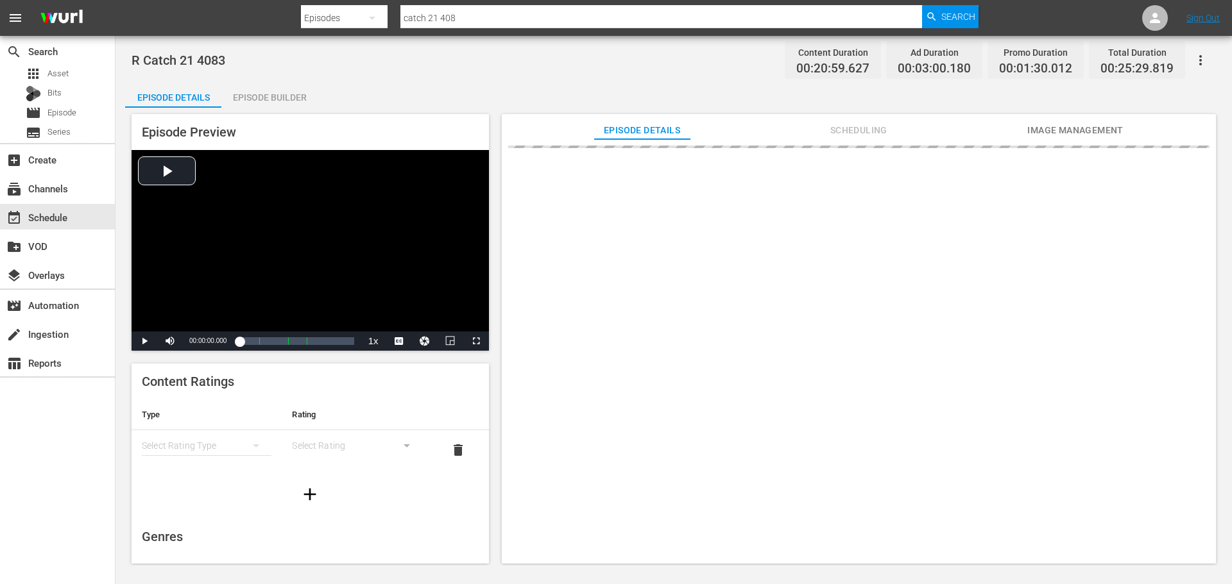
drag, startPoint x: 273, startPoint y: 96, endPoint x: 782, endPoint y: 112, distance: 509.6
click at [273, 96] on div "Episode Builder" at bounding box center [269, 97] width 96 height 31
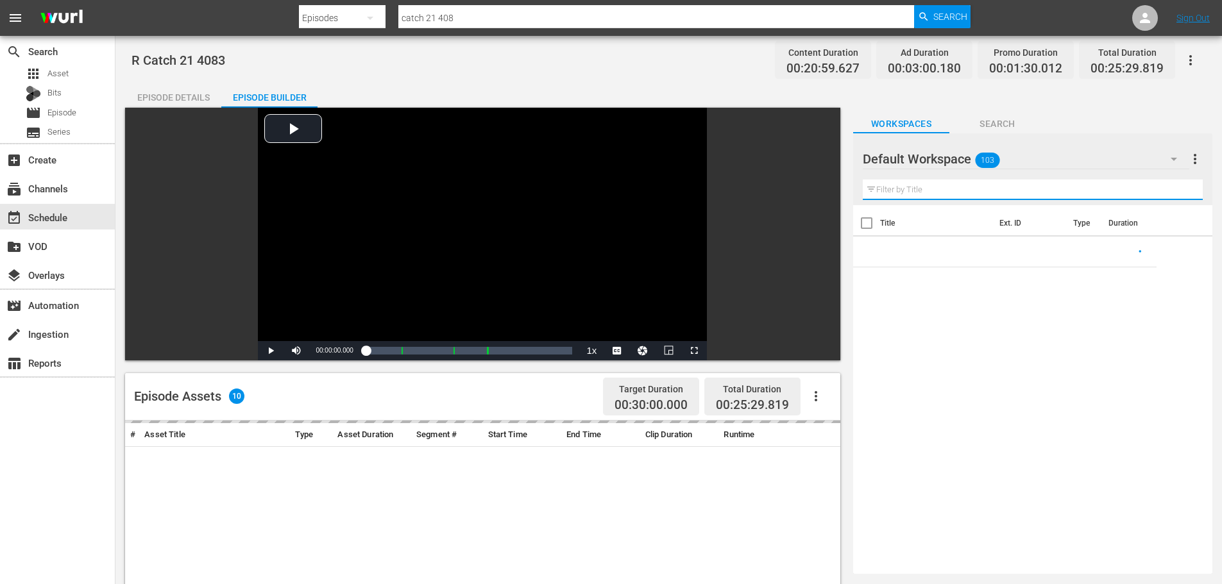
click at [961, 180] on input "text" at bounding box center [1033, 190] width 340 height 21
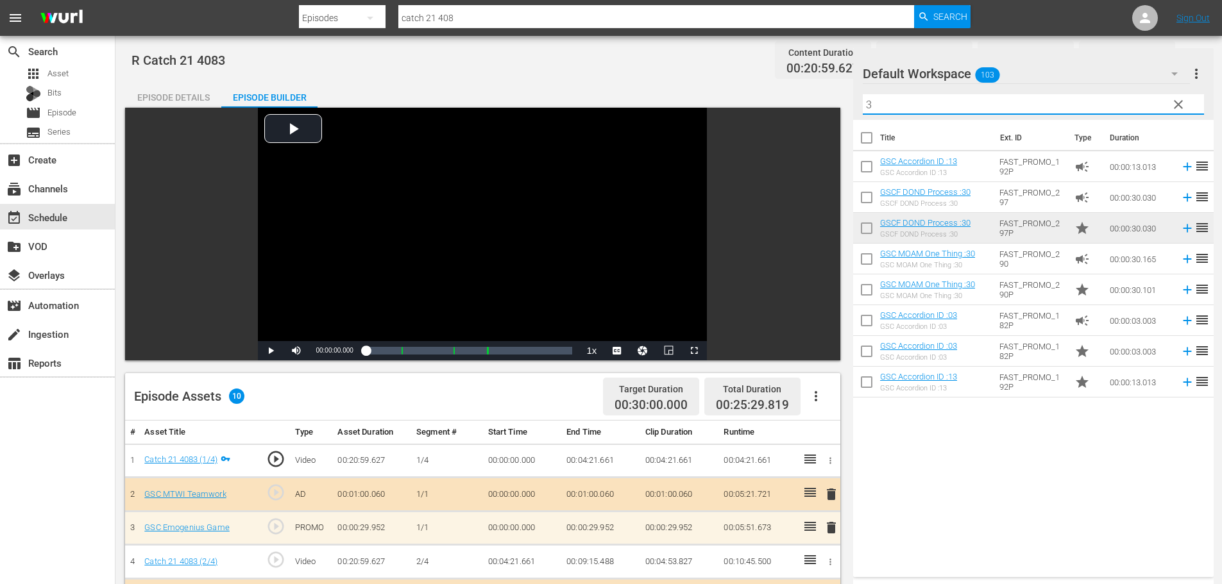
scroll to position [334, 0]
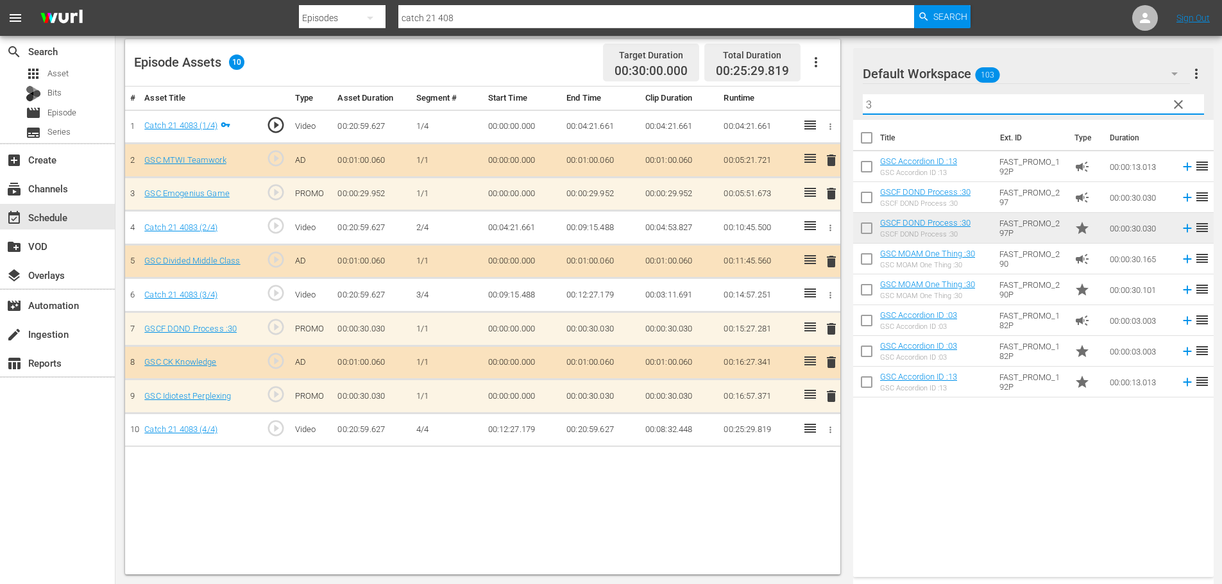
type input "3"
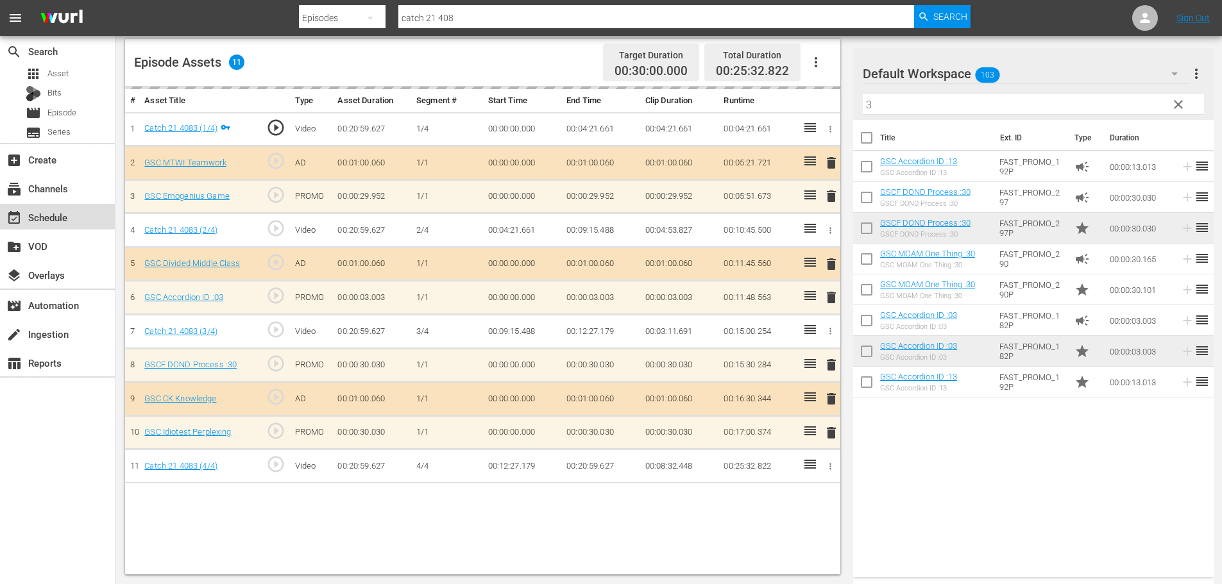
click at [76, 215] on div "event_available Schedule" at bounding box center [57, 217] width 115 height 26
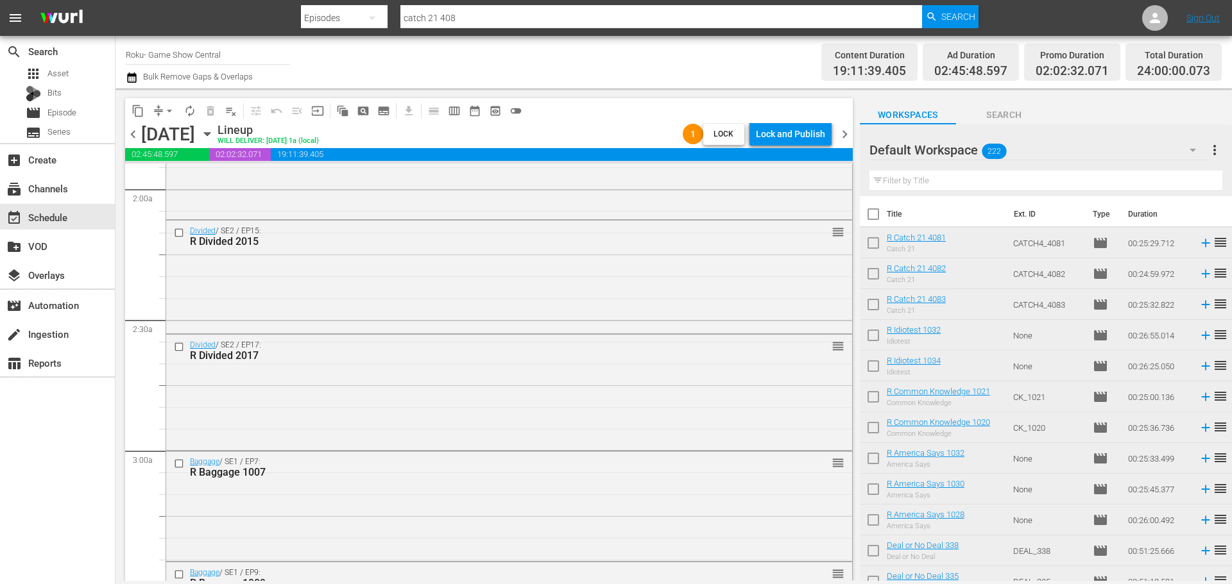
scroll to position [642, 0]
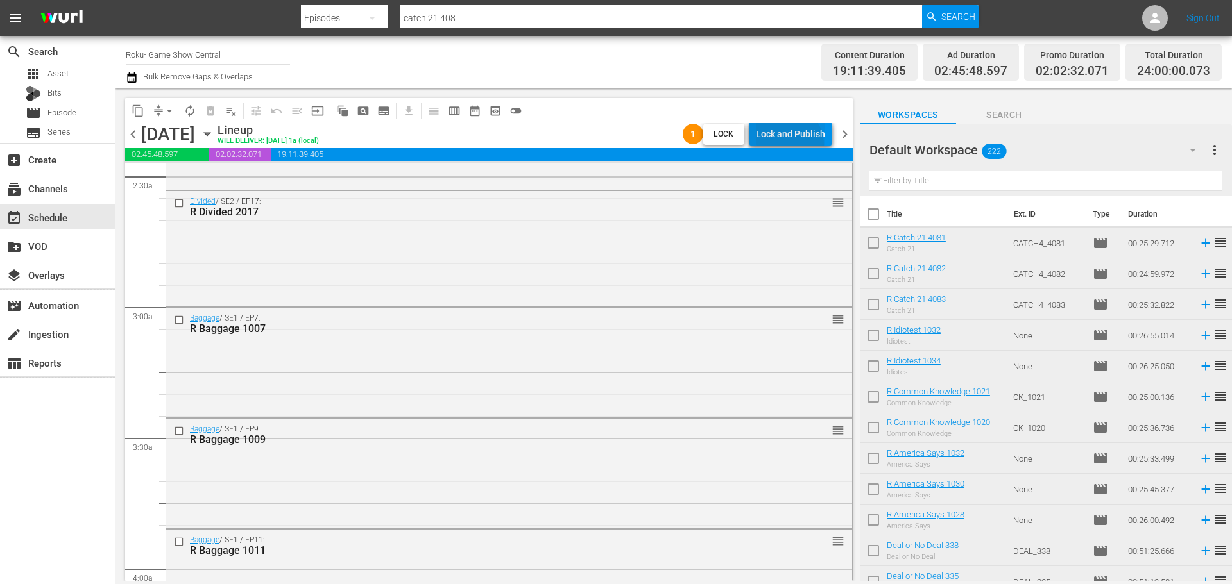
click at [787, 145] on div "Lock and Publish" at bounding box center [790, 134] width 69 height 23
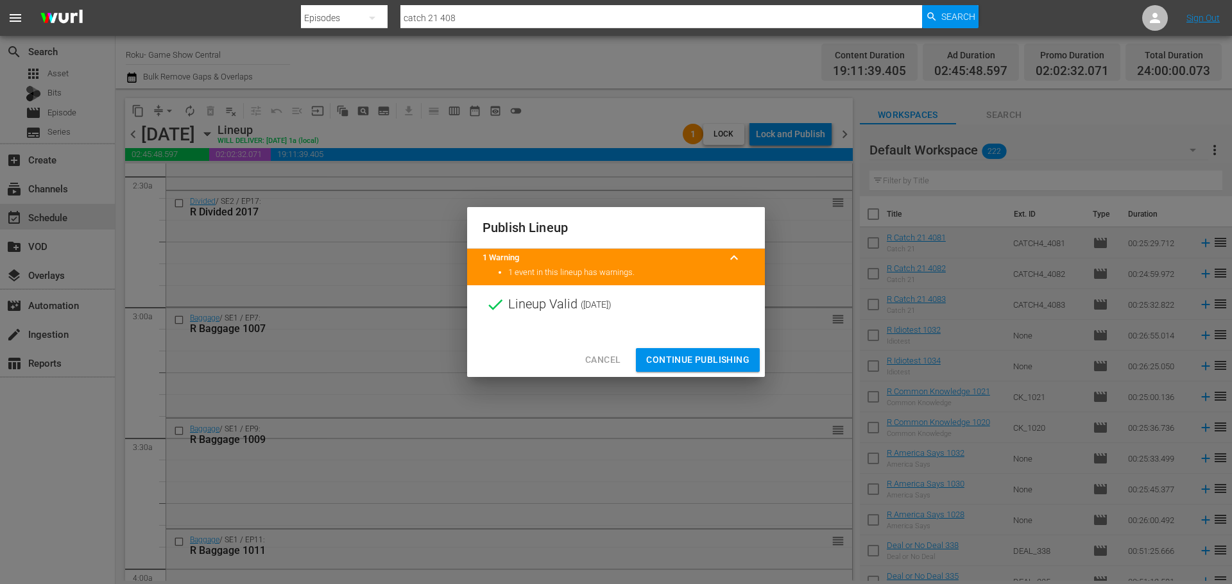
click at [649, 364] on span "Continue Publishing" at bounding box center [697, 360] width 103 height 16
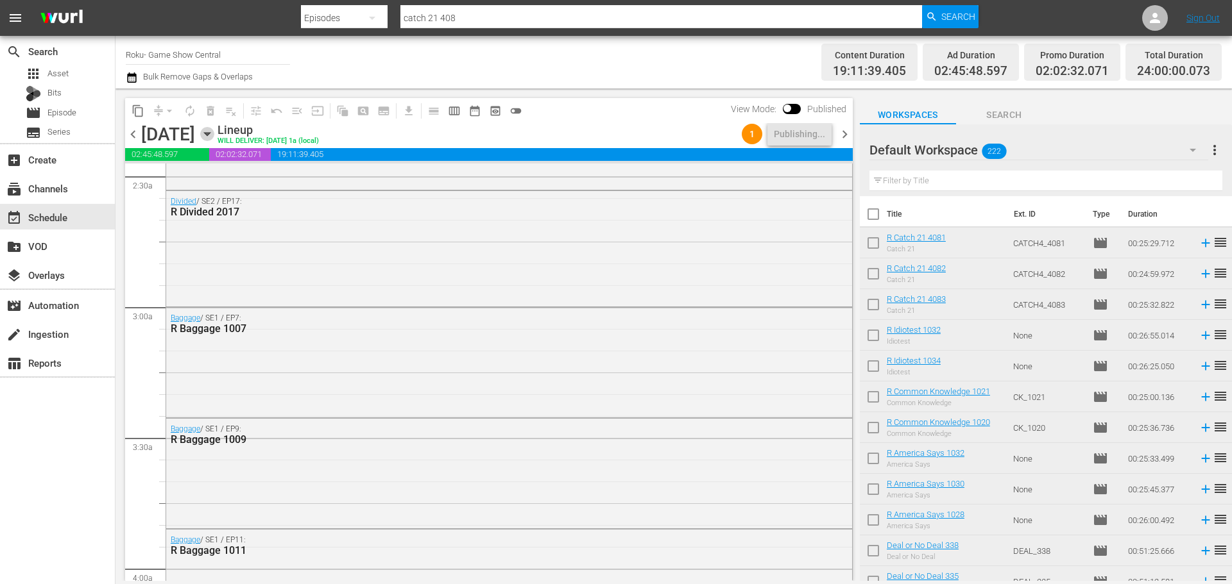
click at [214, 136] on icon "button" at bounding box center [207, 134] width 14 height 14
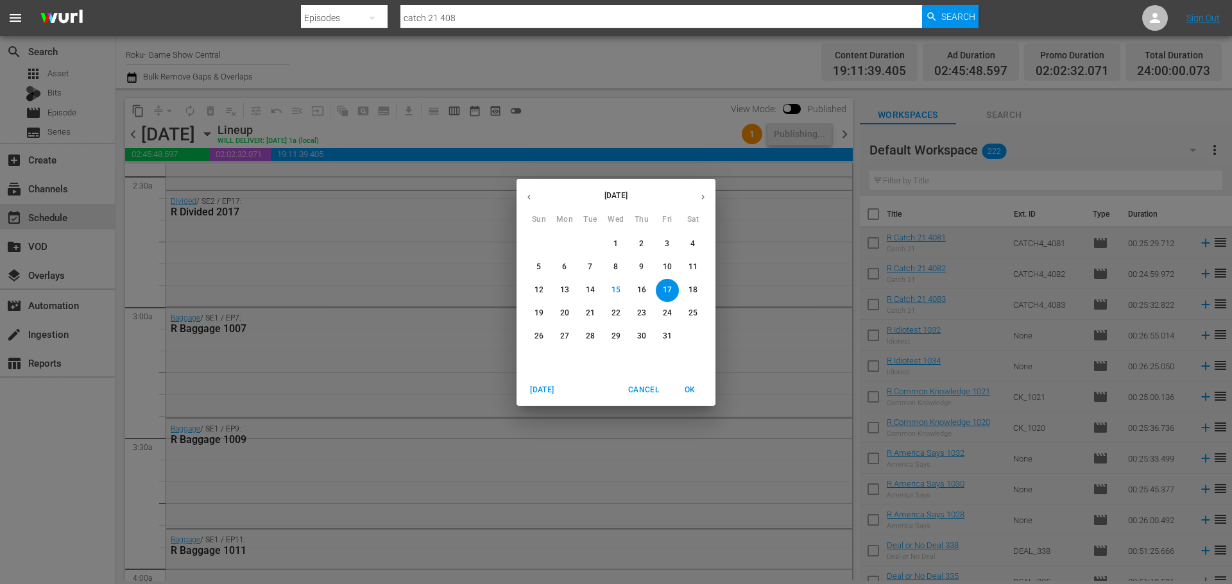
click at [639, 316] on p "23" at bounding box center [641, 313] width 9 height 11
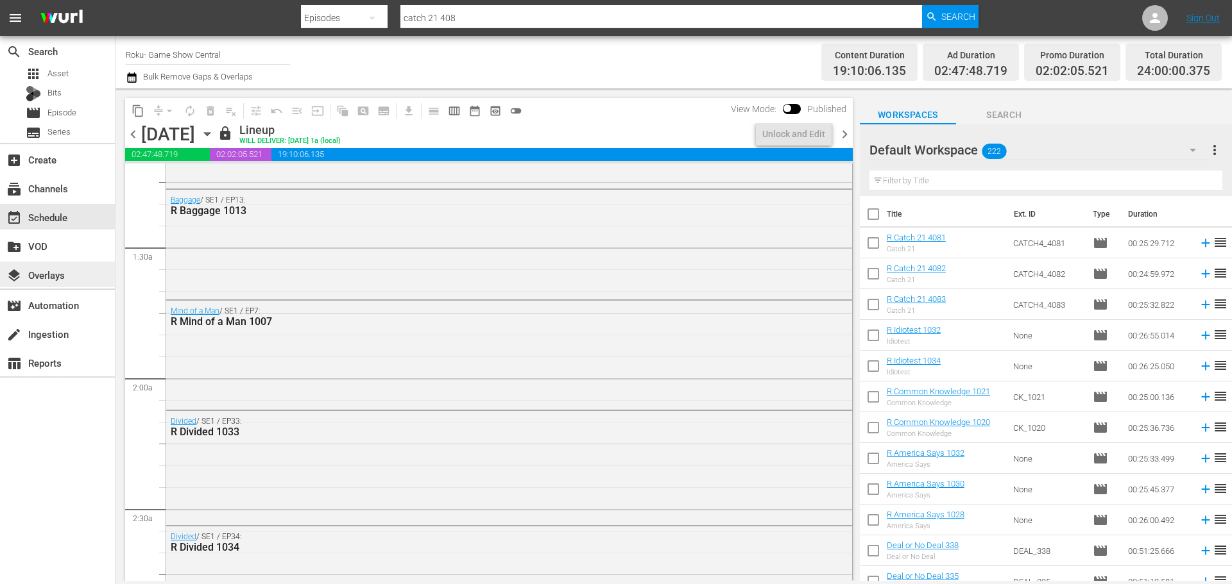
scroll to position [171, 0]
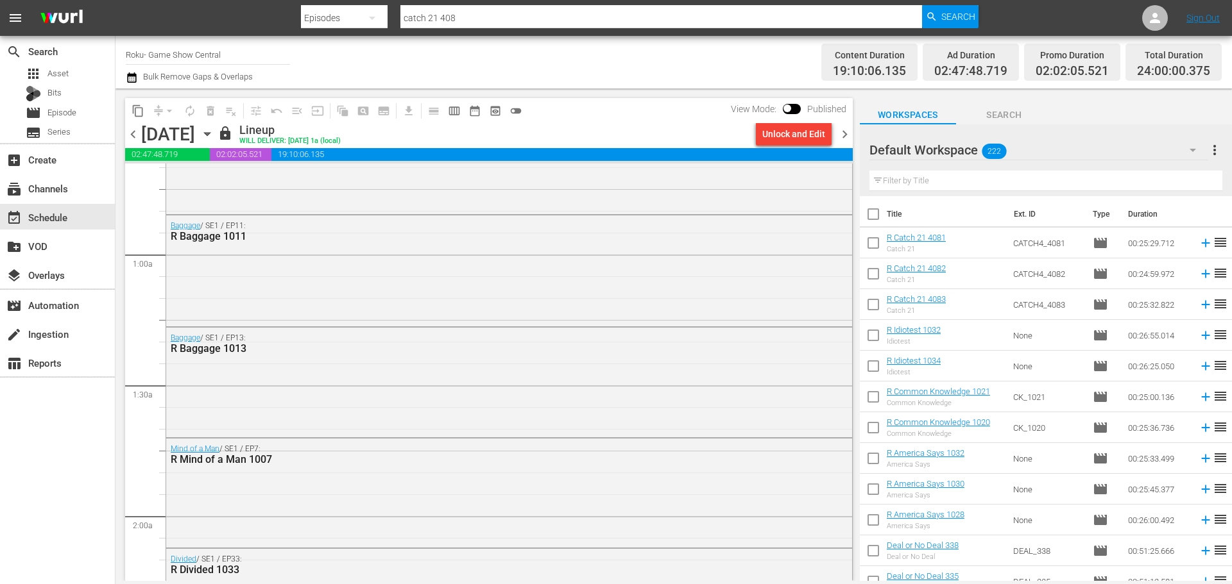
click at [214, 141] on div "[DATE] [DATE]" at bounding box center [177, 134] width 73 height 21
click at [214, 139] on icon "button" at bounding box center [207, 134] width 14 height 14
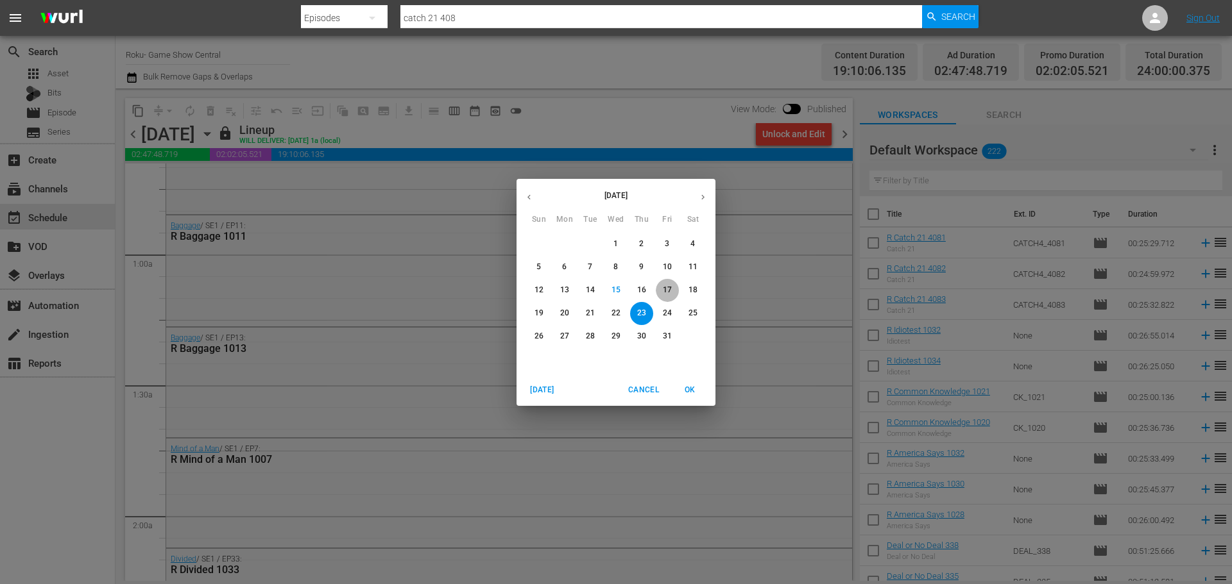
click at [657, 294] on span "17" at bounding box center [667, 290] width 23 height 11
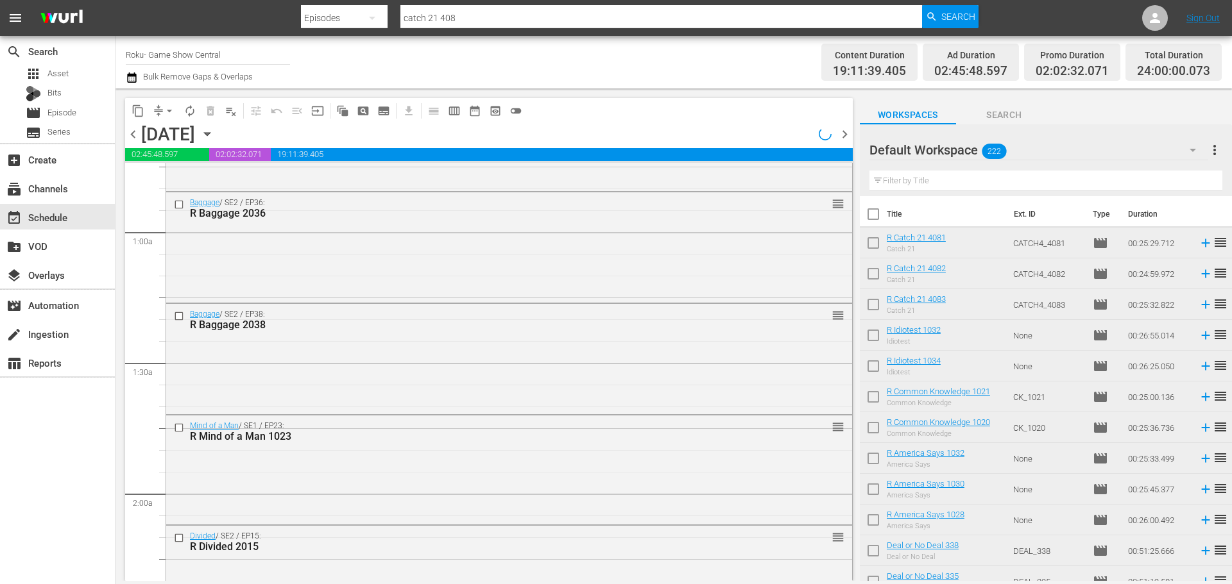
scroll to position [171, 0]
